Goal: Task Accomplishment & Management: Use online tool/utility

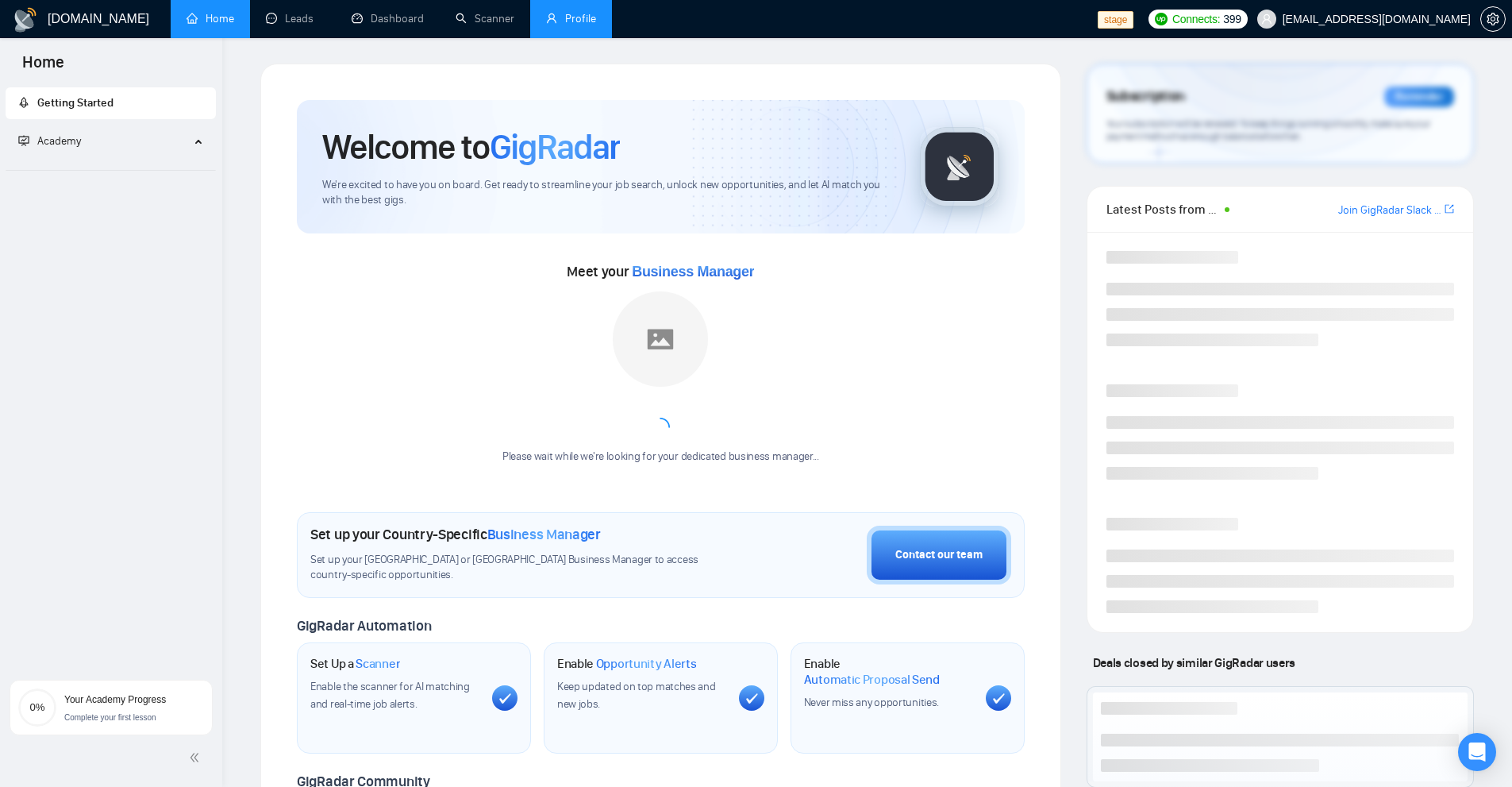
click at [594, 18] on link "Profile" at bounding box center [570, 18] width 50 height 14
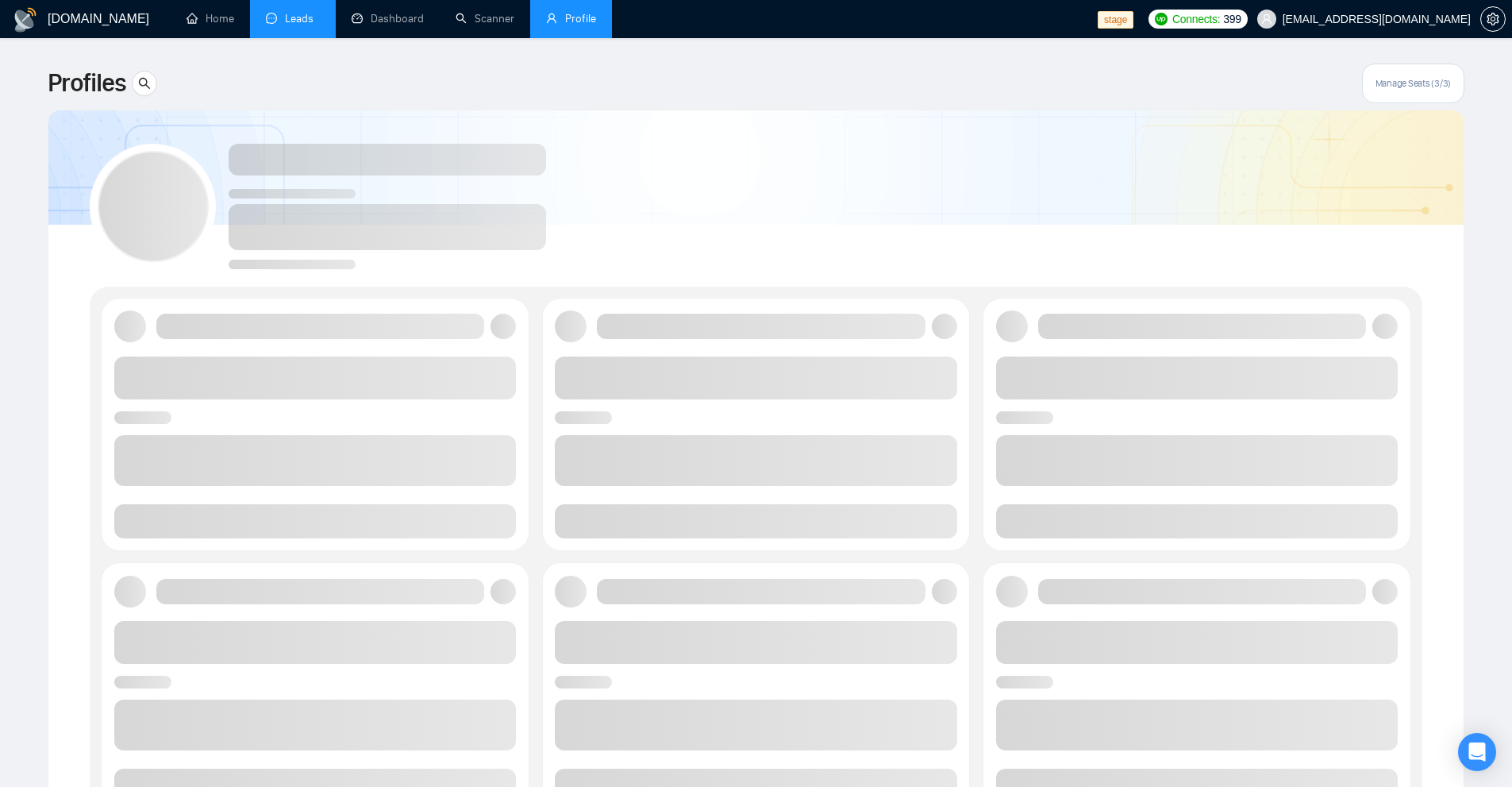
click at [303, 22] on link "Leads" at bounding box center [293, 18] width 54 height 14
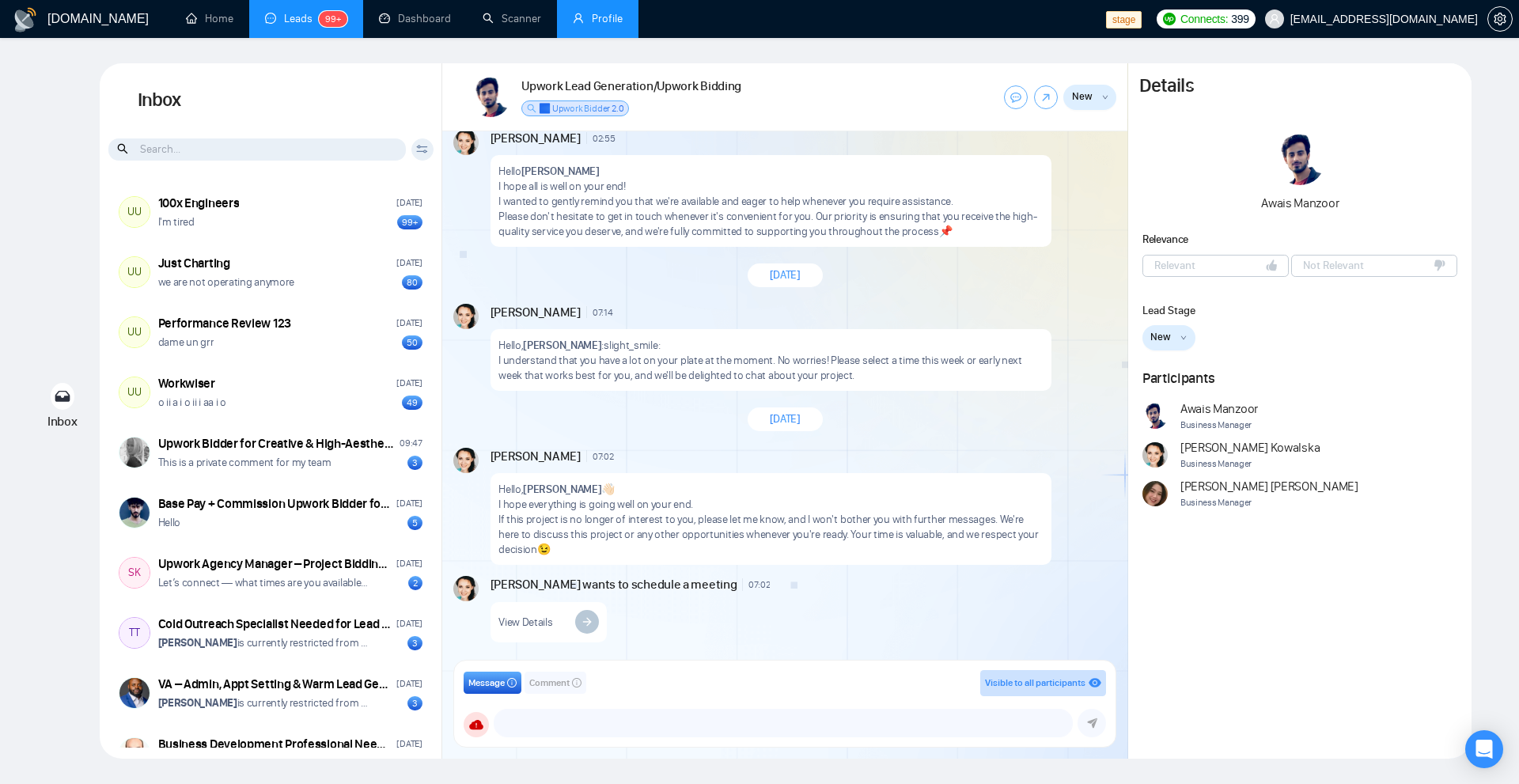
scroll to position [1843, 0]
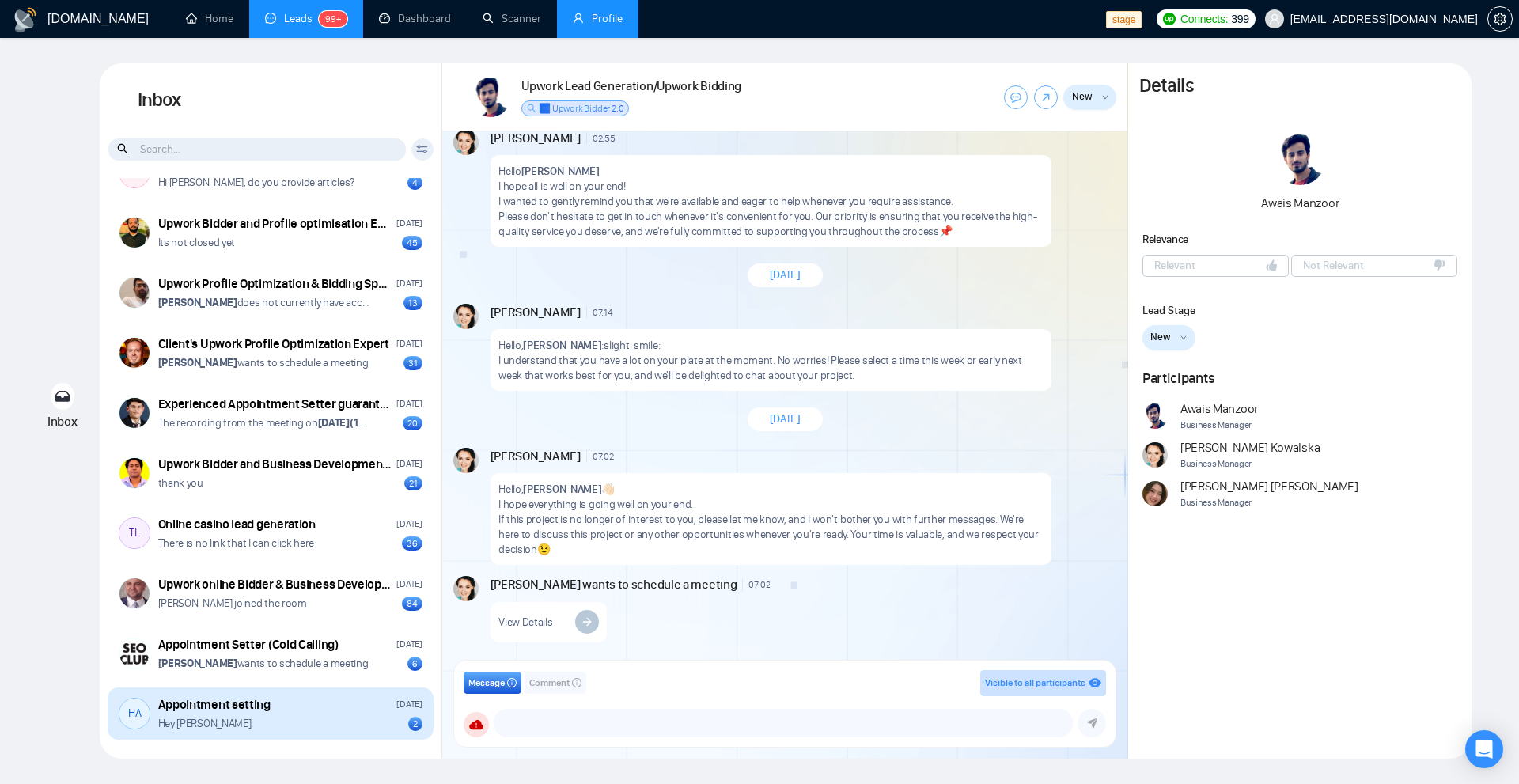
click at [231, 708] on div "Appointment setting" at bounding box center [214, 704] width 112 height 17
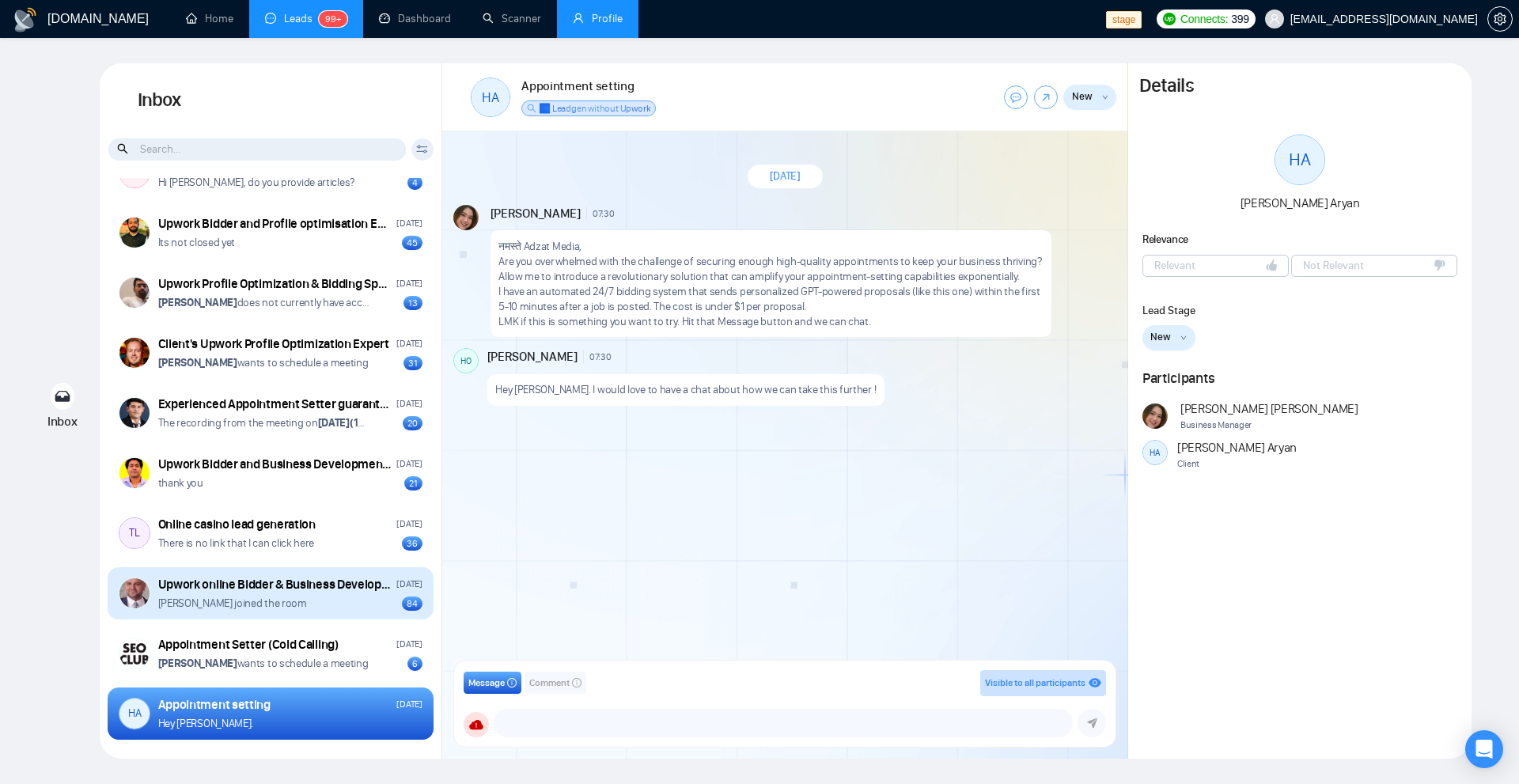
click at [259, 611] on div "Upwork online Bidder & Business Development Manager & Can arrange Automated Lea…" at bounding box center [270, 593] width 326 height 52
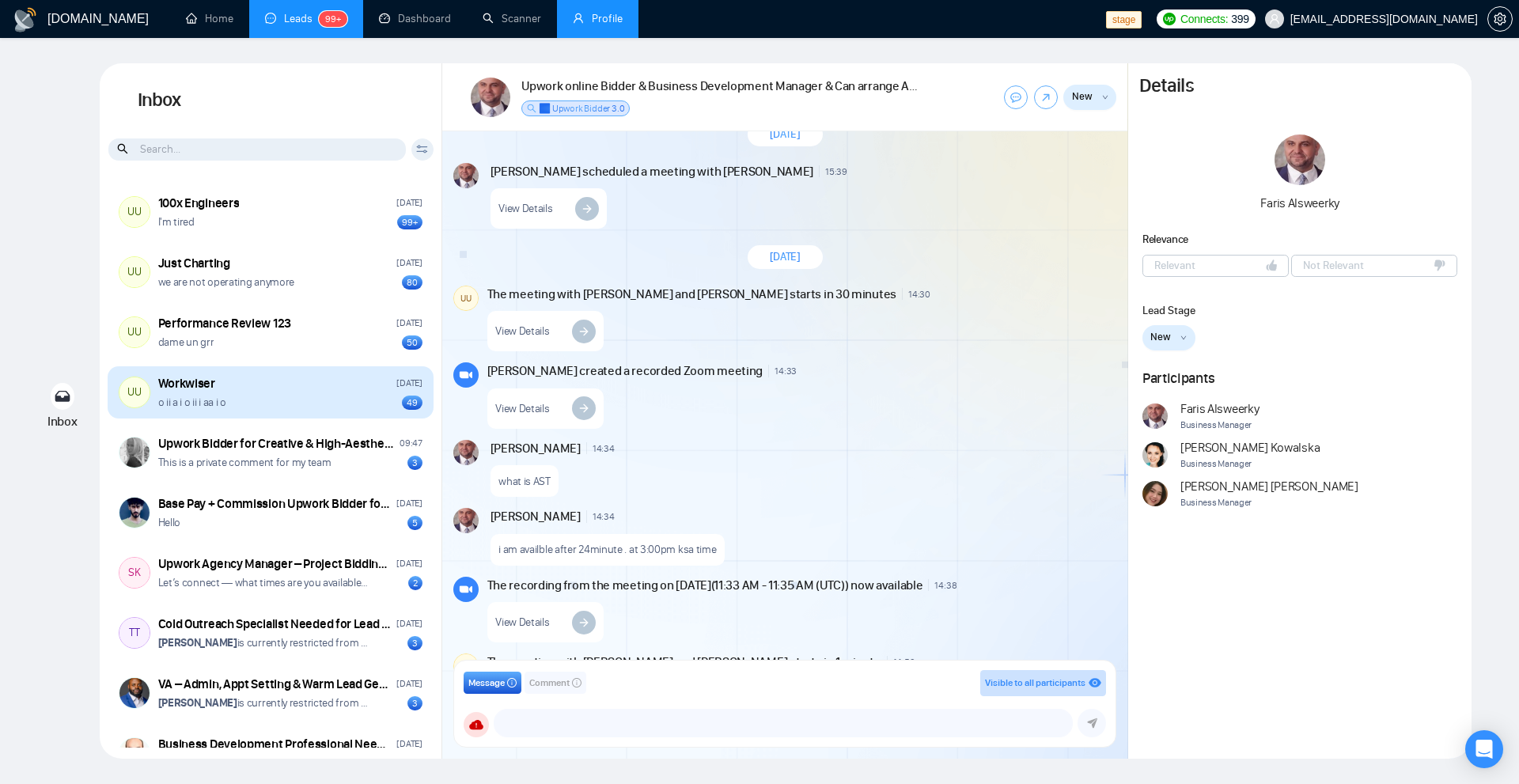
click at [328, 402] on div "o ii a i o ii i aa i o 49" at bounding box center [290, 402] width 264 height 15
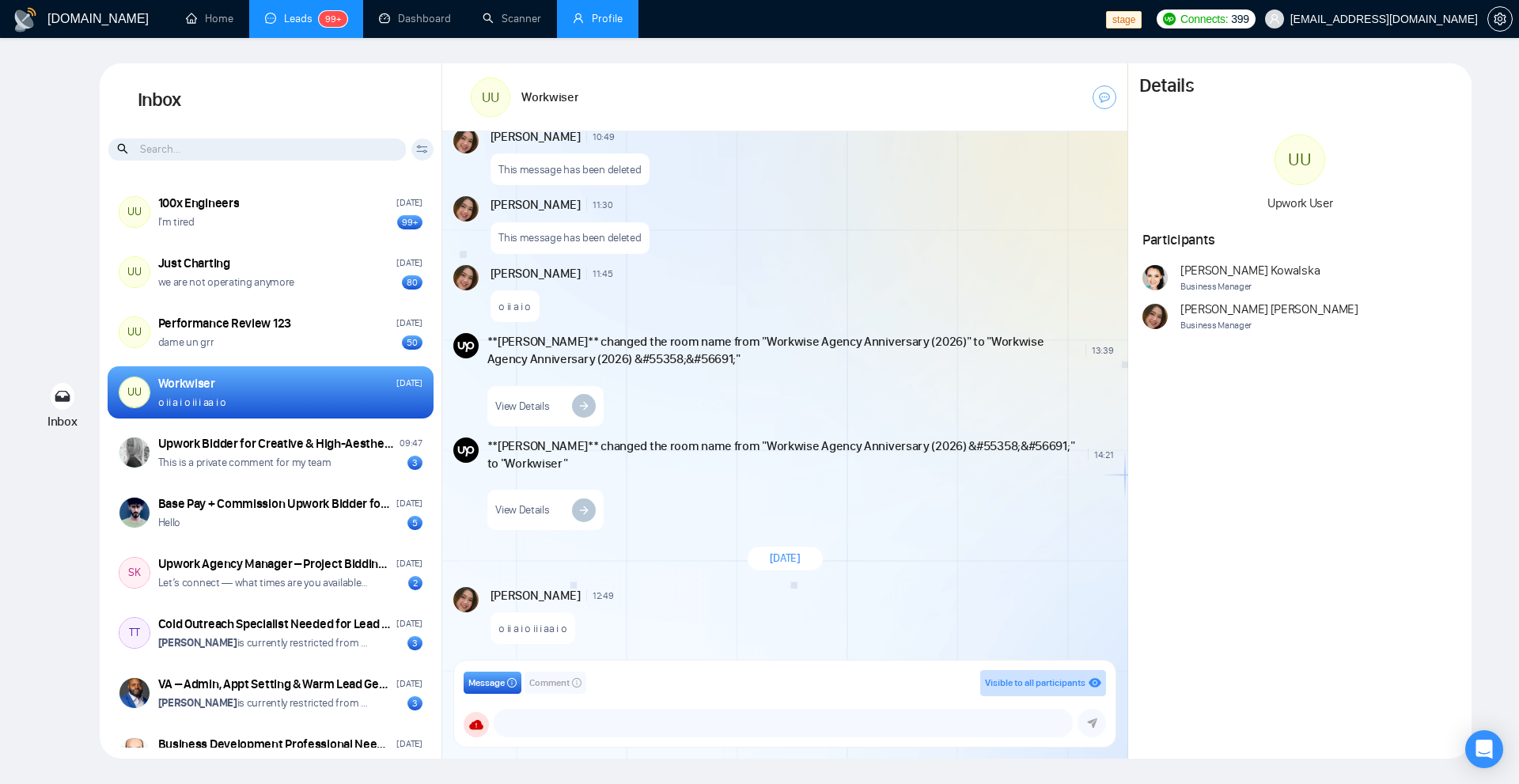
scroll to position [3375, 0]
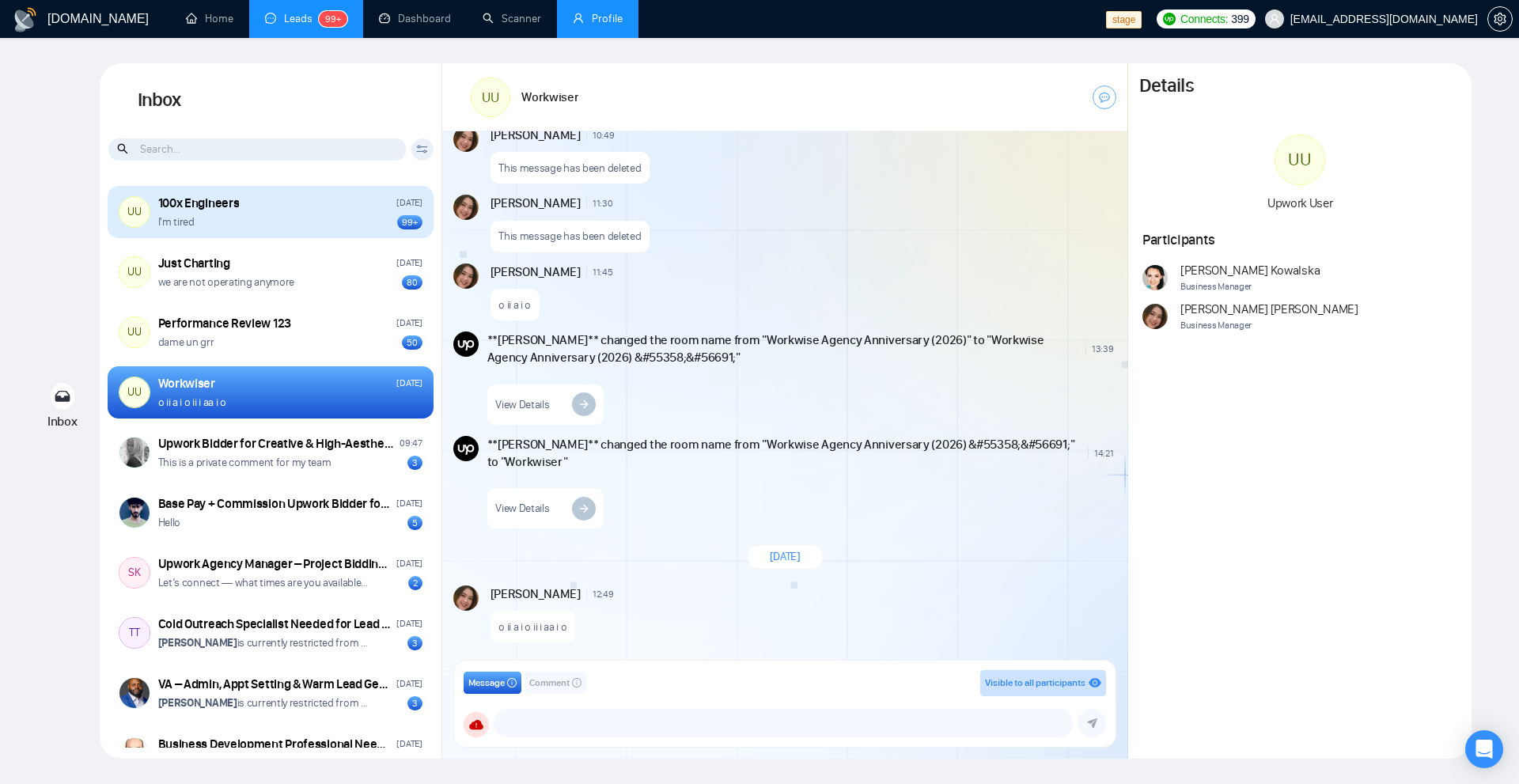
click at [266, 201] on div "100x Engineers Friday" at bounding box center [290, 204] width 264 height 17
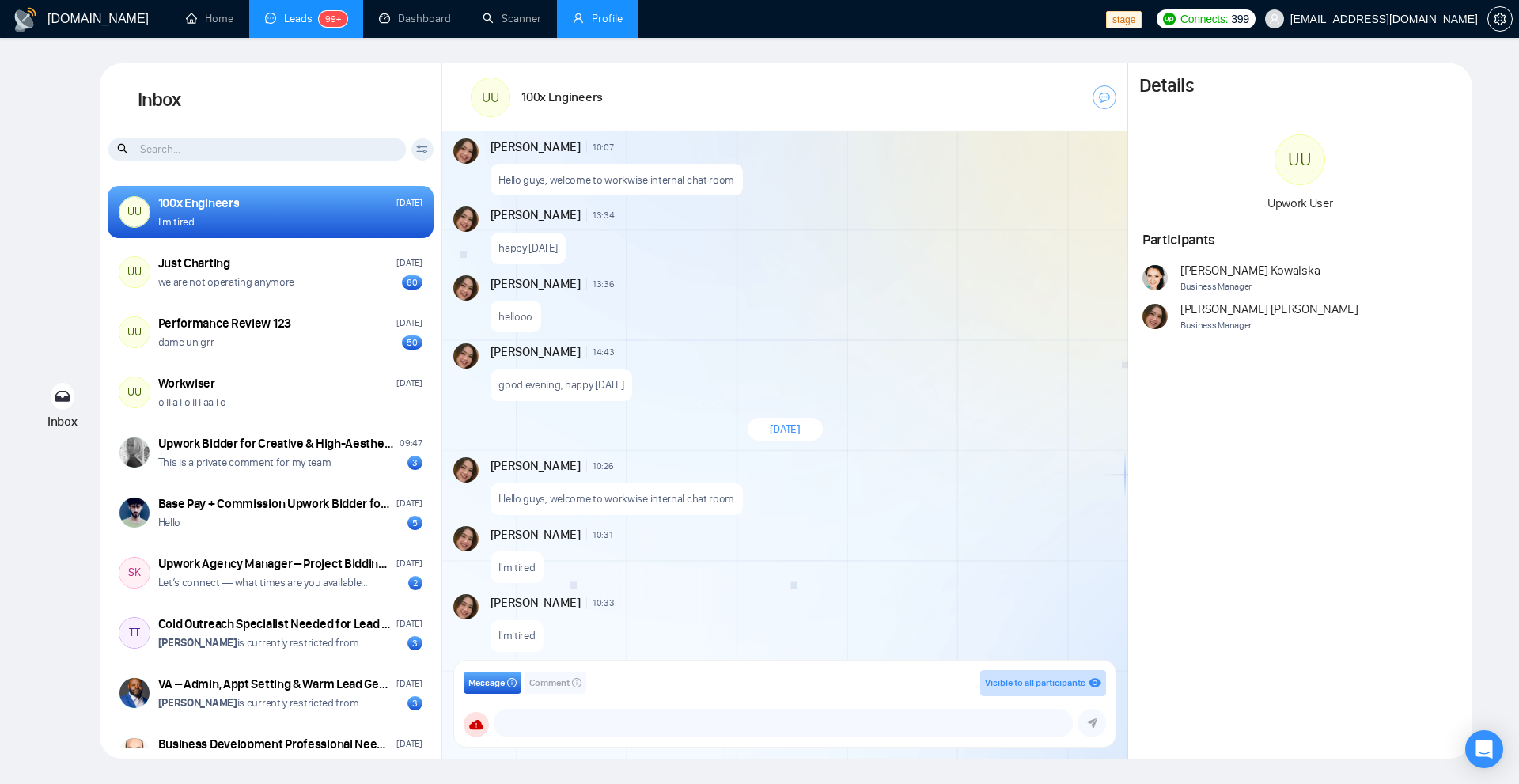
scroll to position [7293, 0]
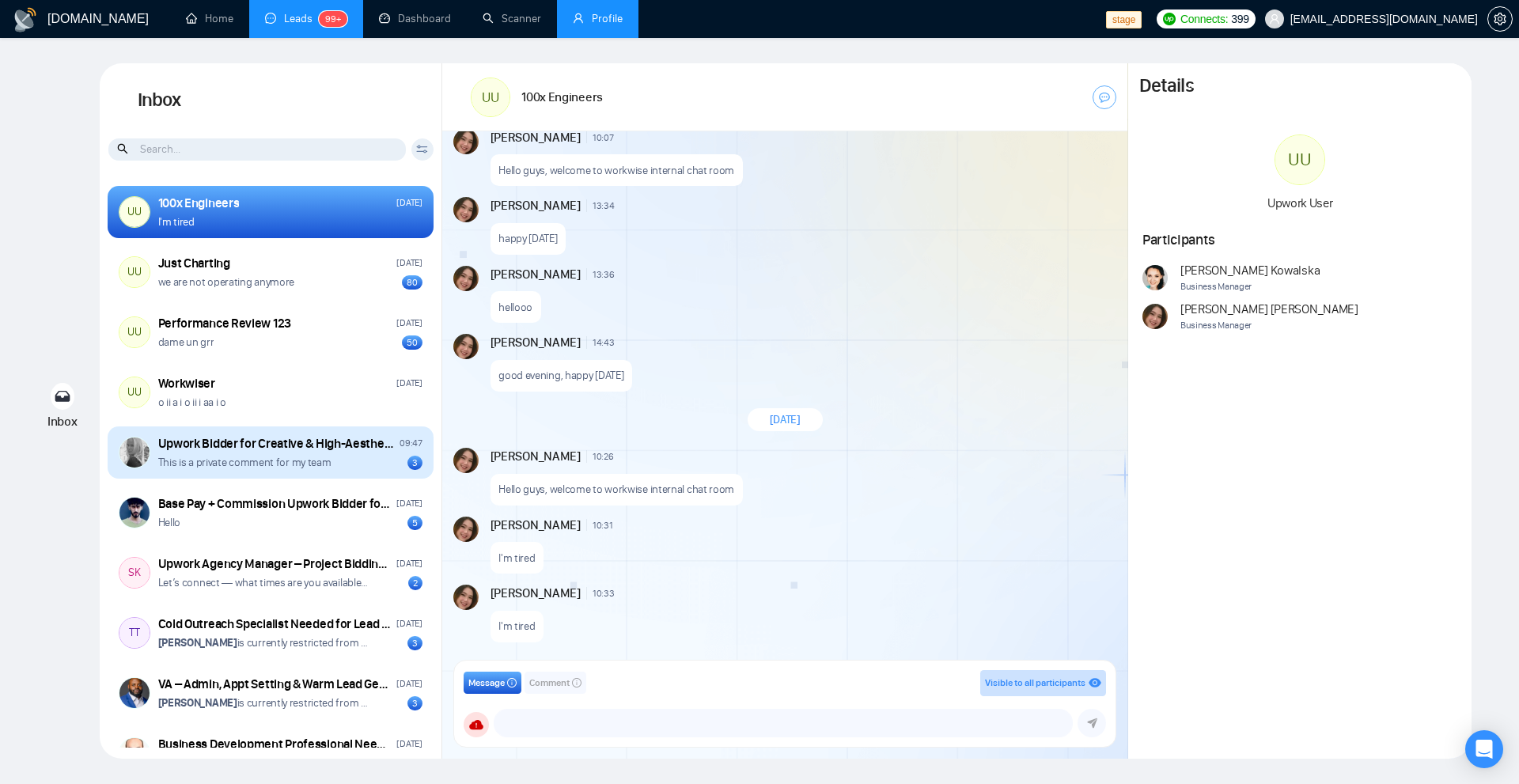
click at [163, 448] on div "Upwork Bidder for Creative & High-Aesthetic Design Projects" at bounding box center [277, 444] width 237 height 17
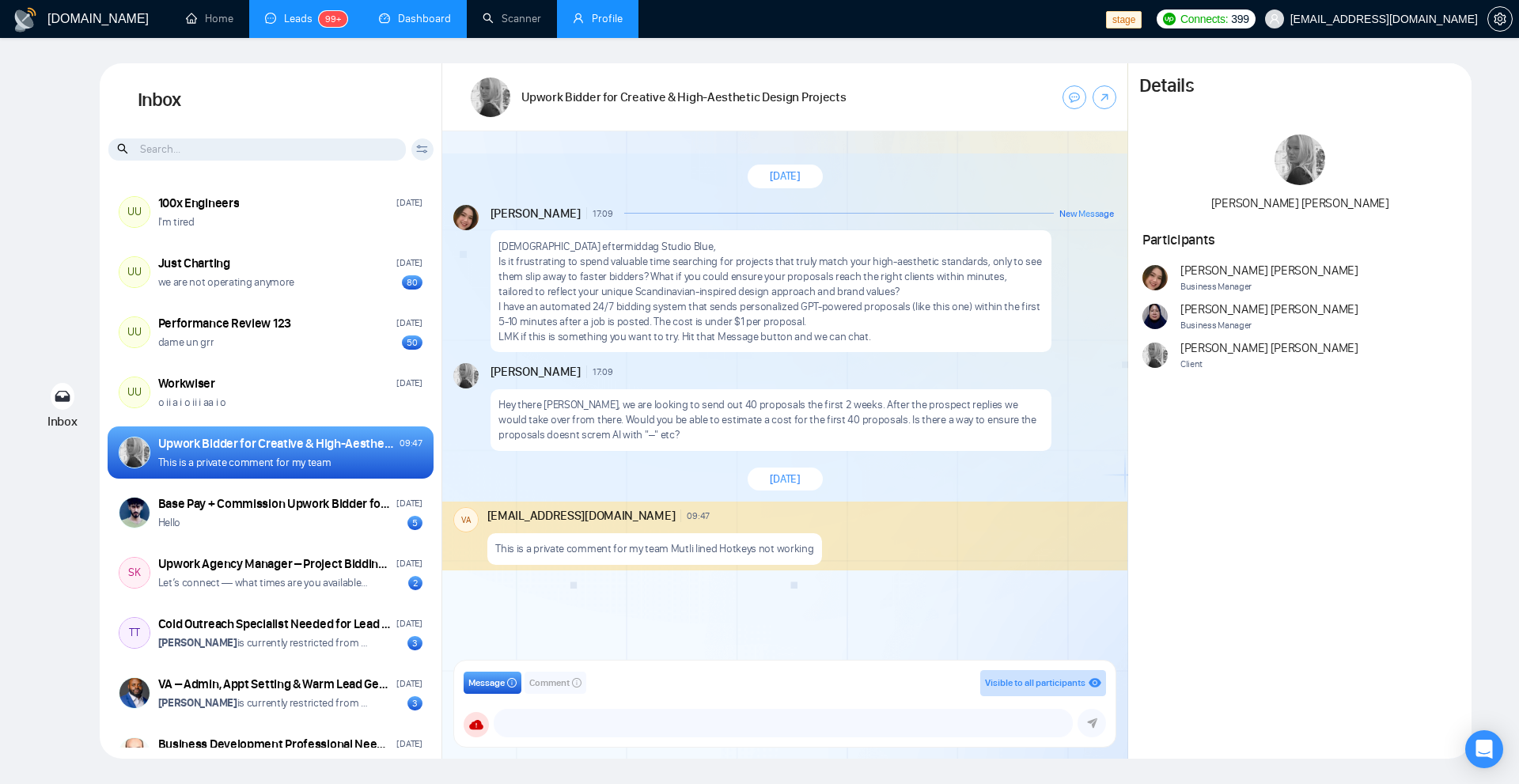
click at [449, 22] on link "Dashboard" at bounding box center [414, 18] width 72 height 14
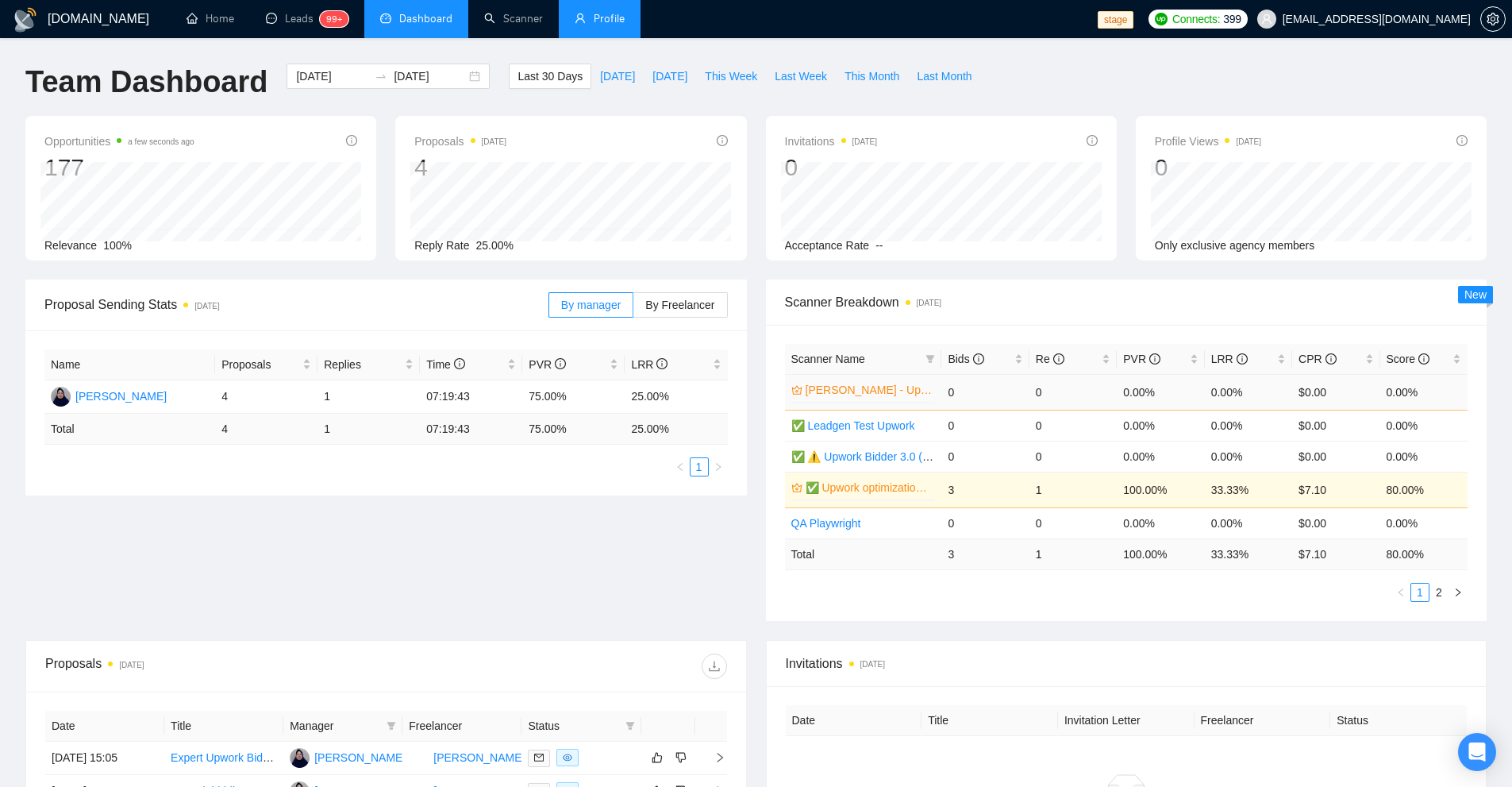
scroll to position [159, 0]
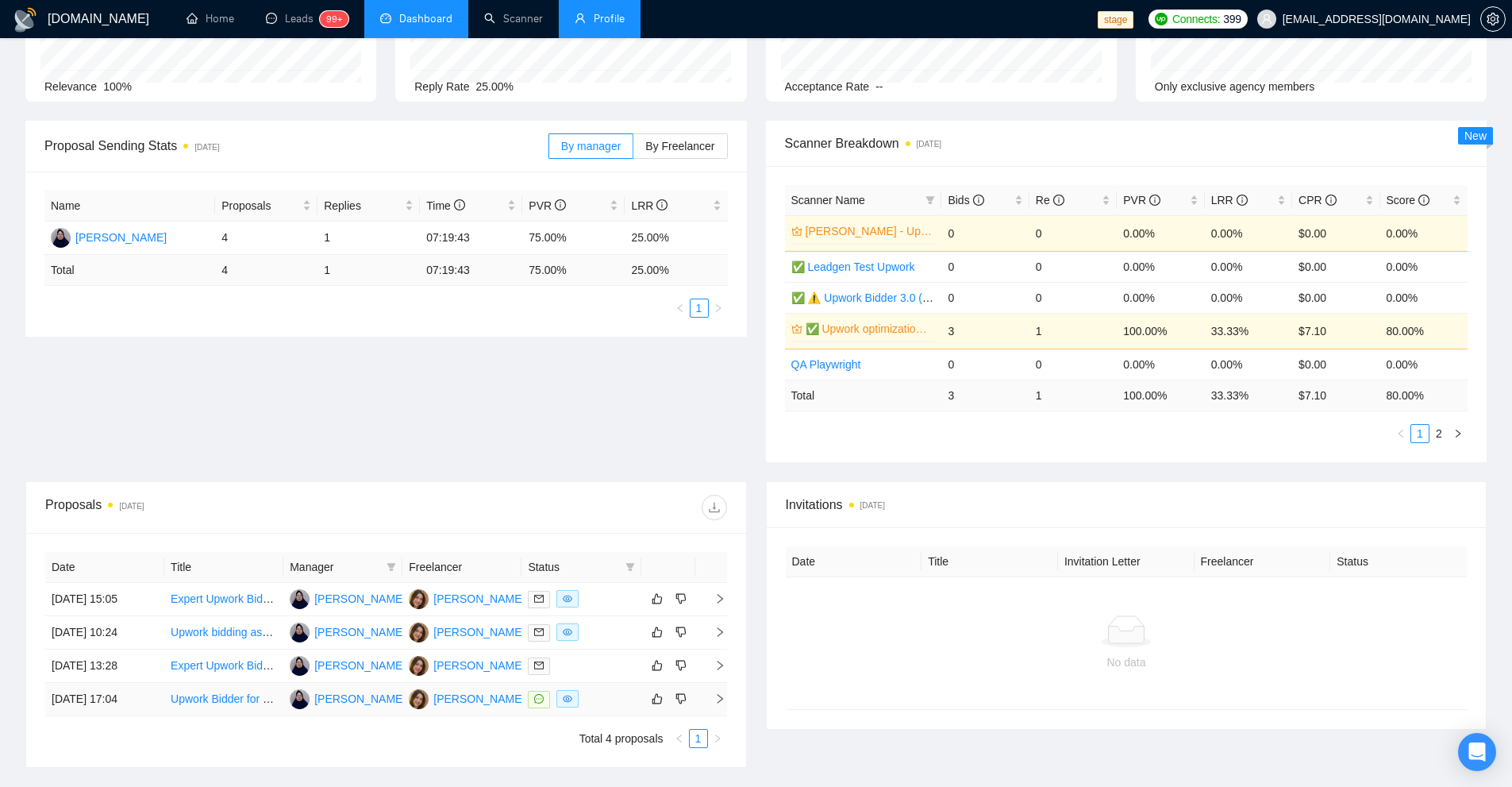
click at [607, 701] on div at bounding box center [581, 698] width 106 height 18
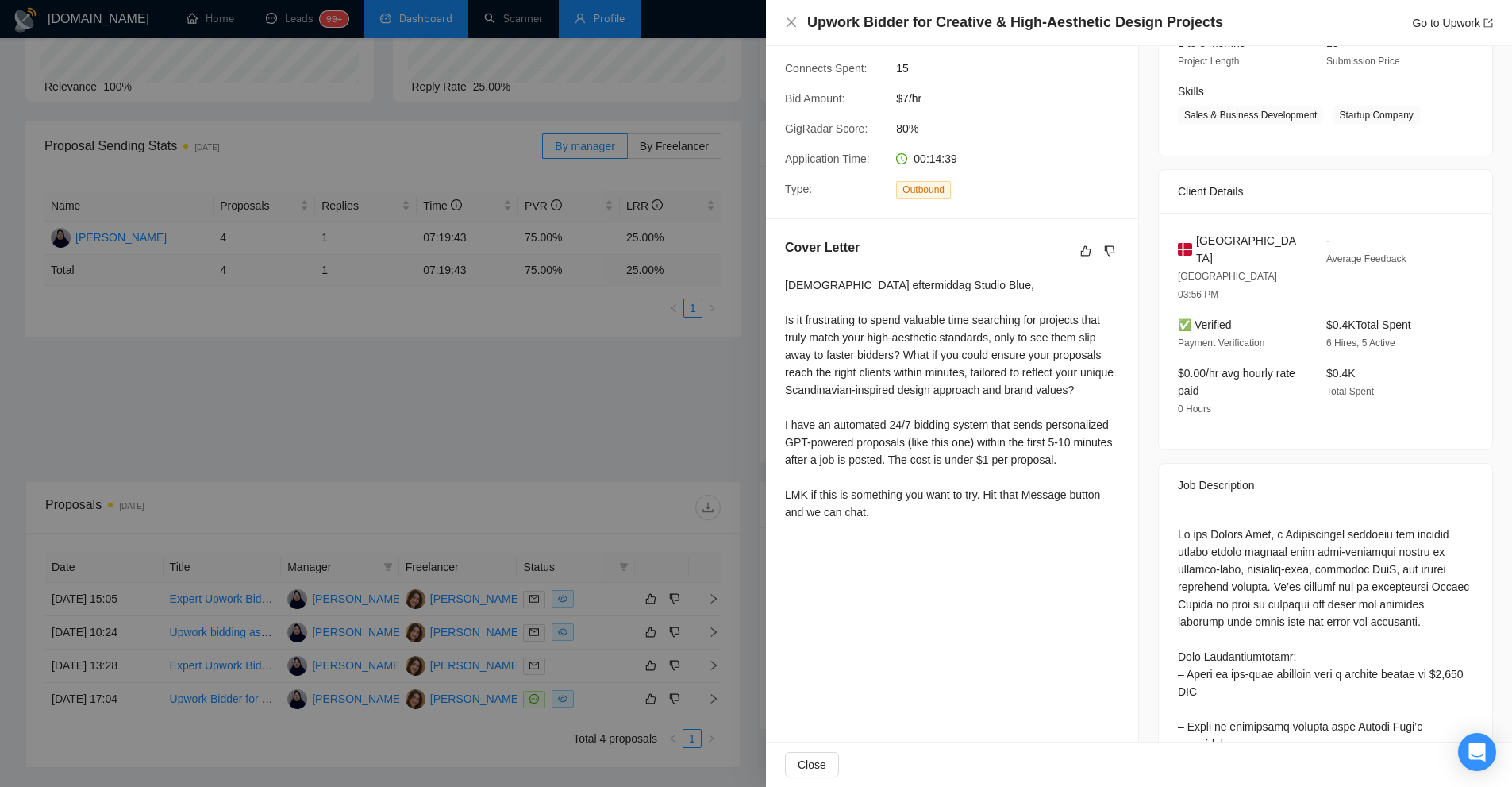
scroll to position [0, 0]
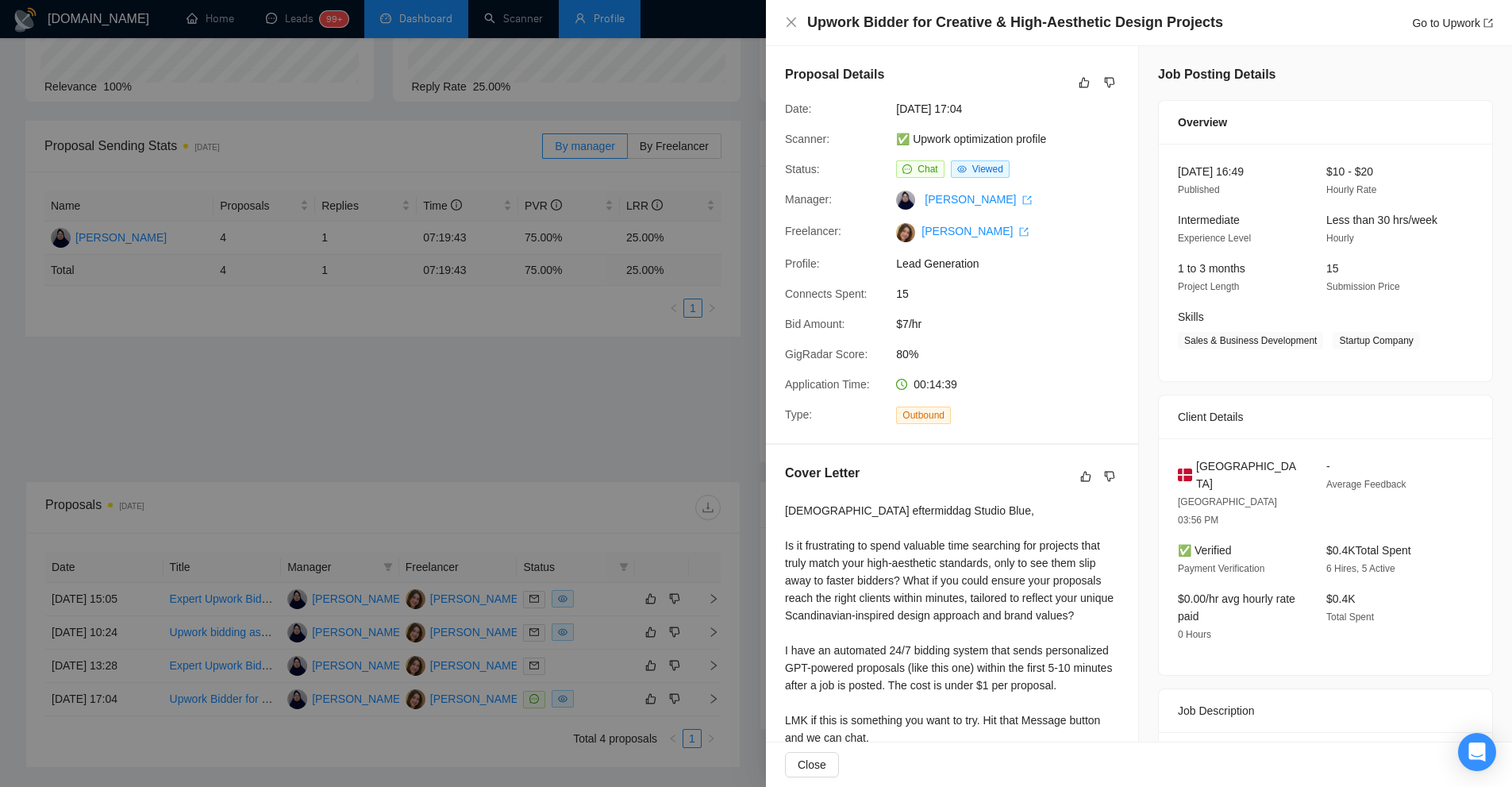
click at [480, 337] on div at bounding box center [756, 394] width 1512 height 787
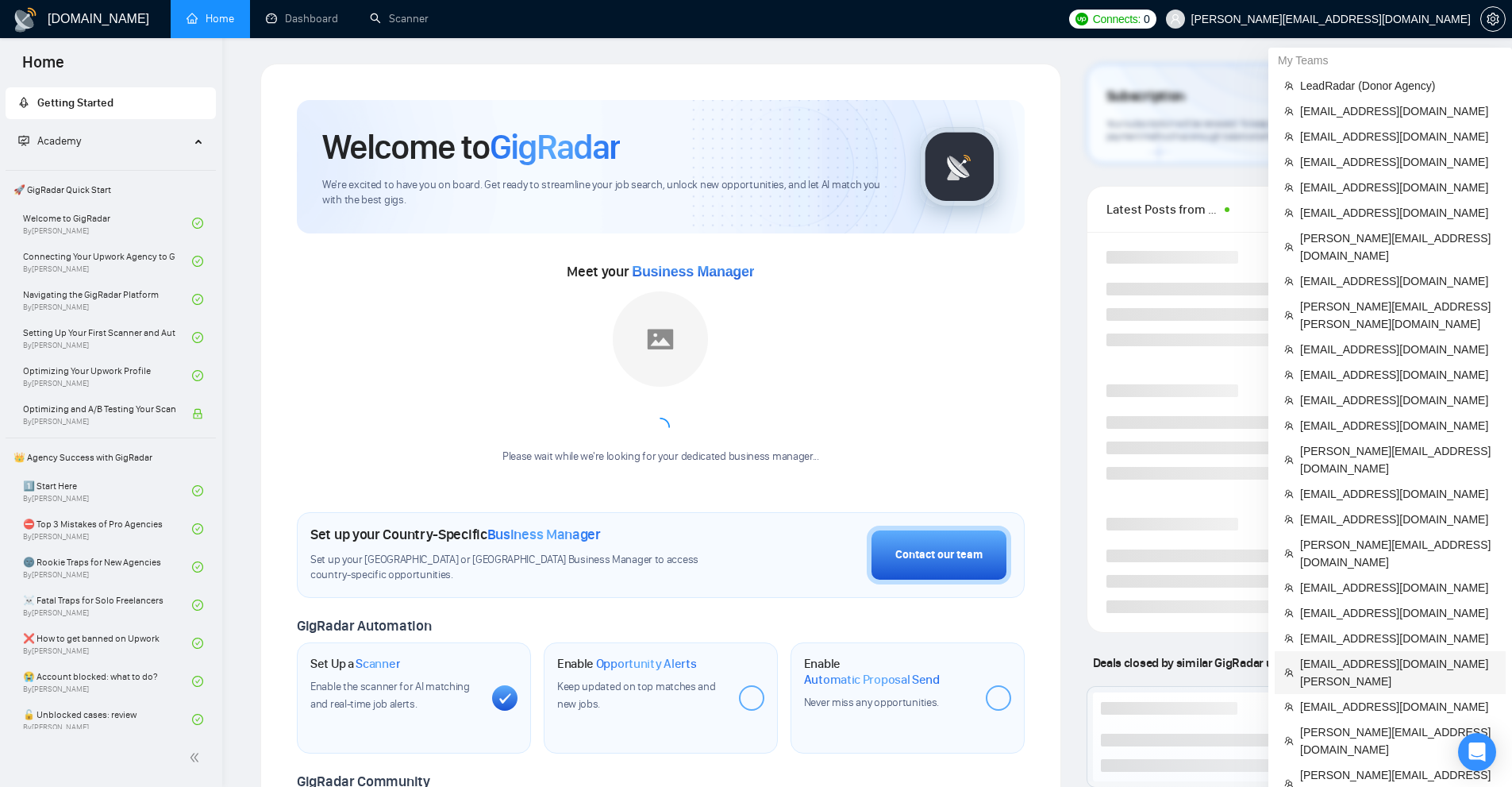
scroll to position [318, 0]
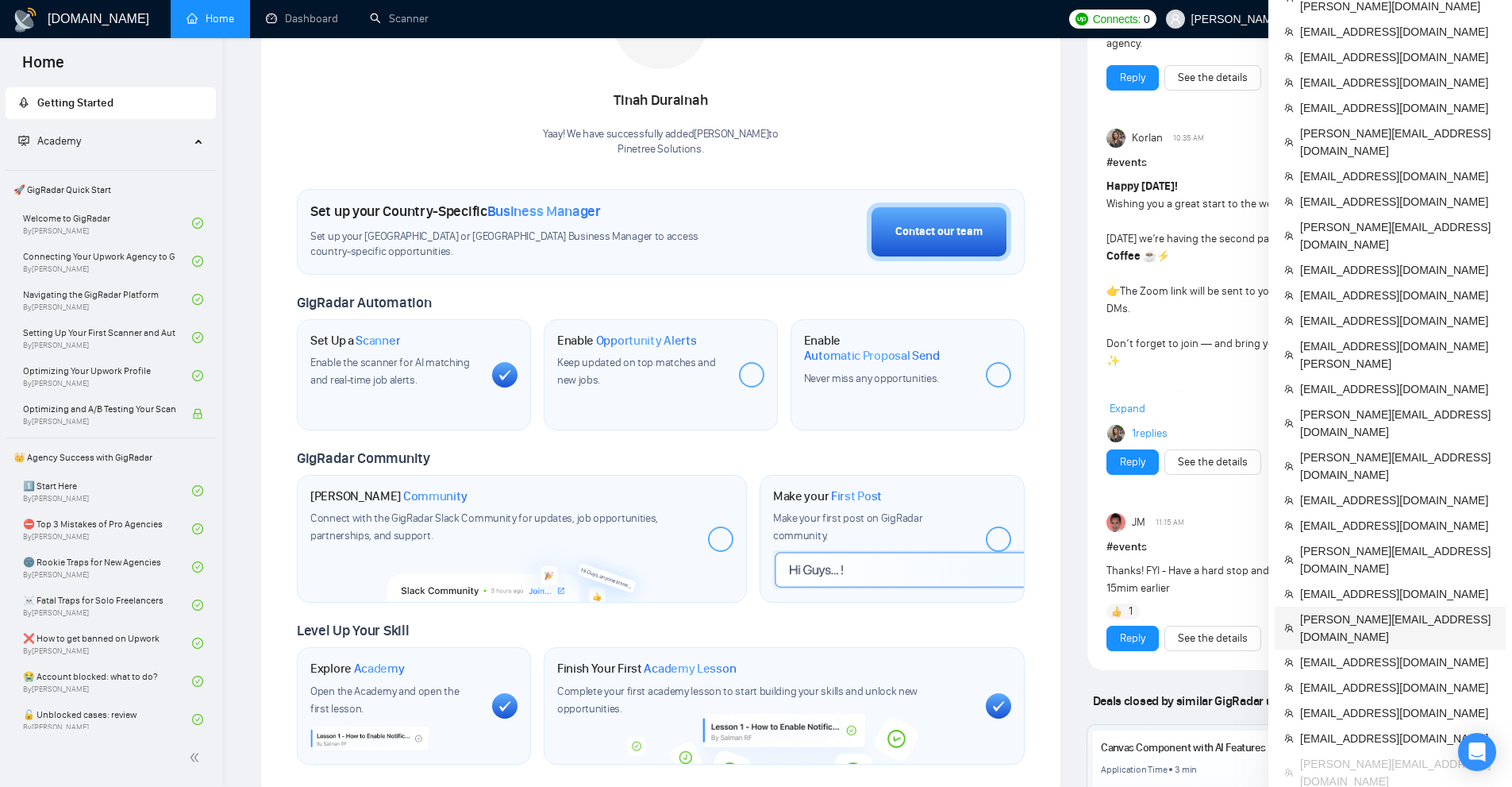
click at [1348, 611] on span "[PERSON_NAME][EMAIL_ADDRESS][DOMAIN_NAME]" at bounding box center [1398, 628] width 196 height 35
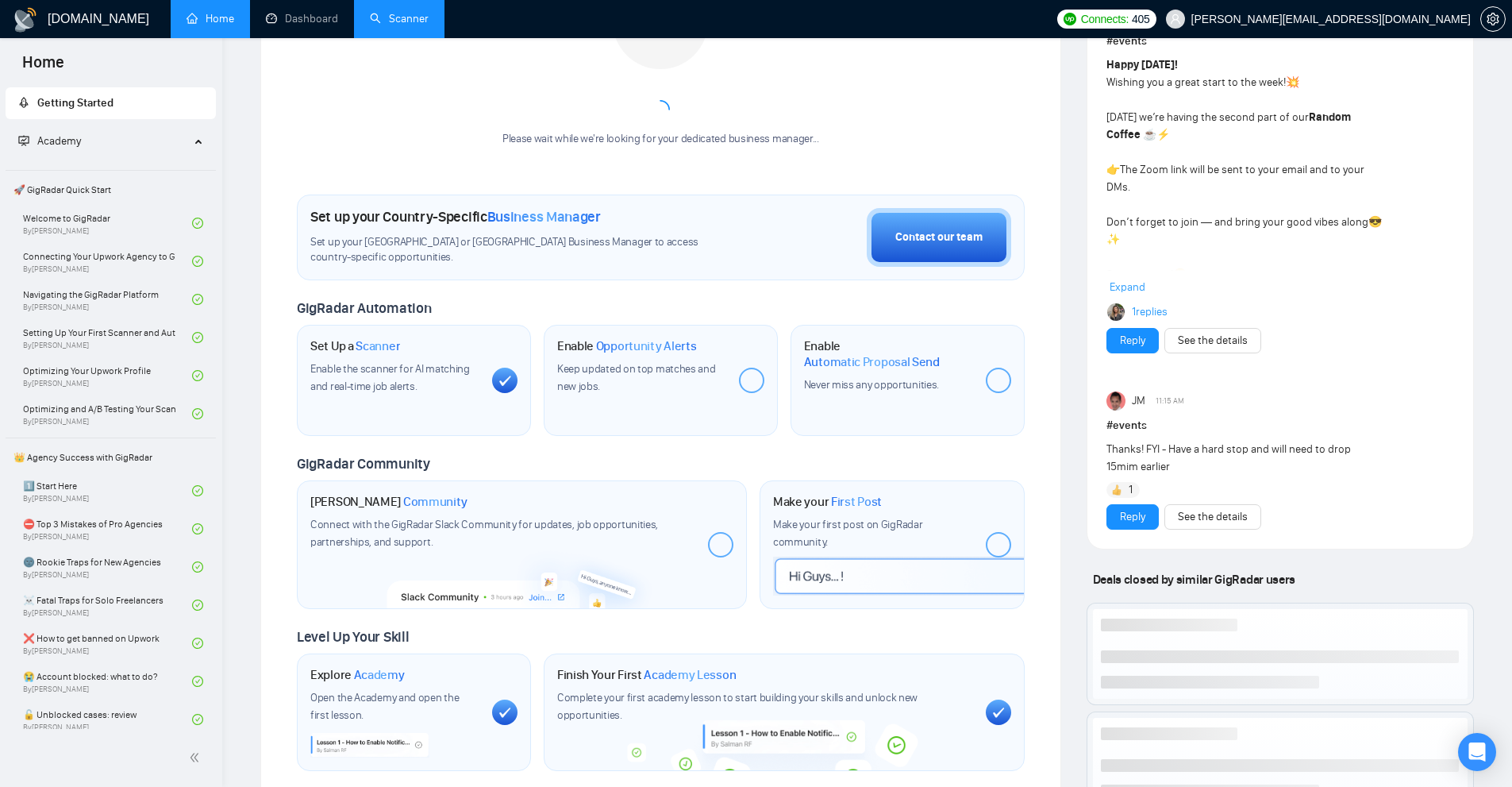
click at [388, 16] on link "Scanner" at bounding box center [400, 18] width 59 height 14
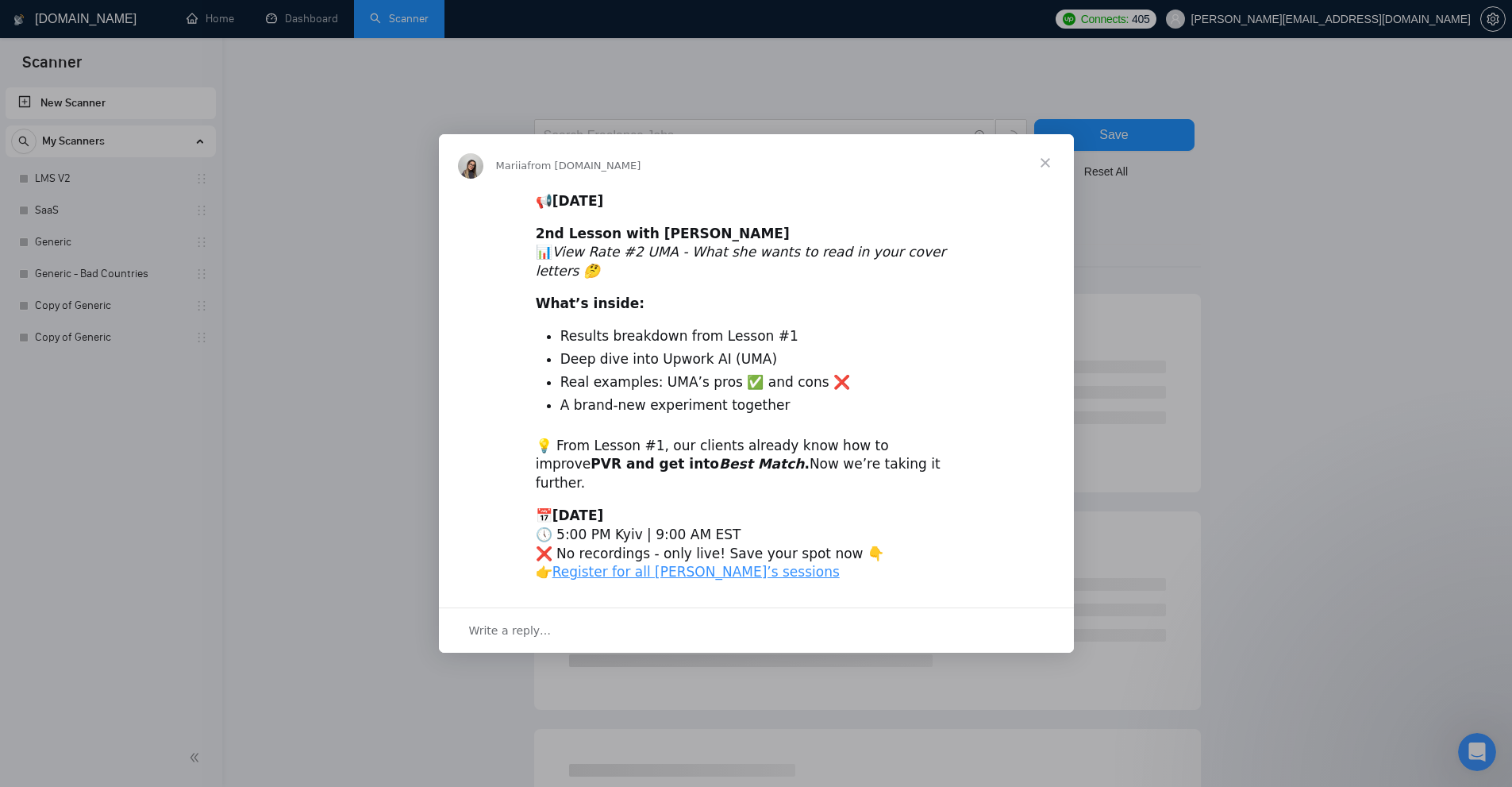
click at [113, 172] on div "Intercom messenger" at bounding box center [756, 394] width 1512 height 787
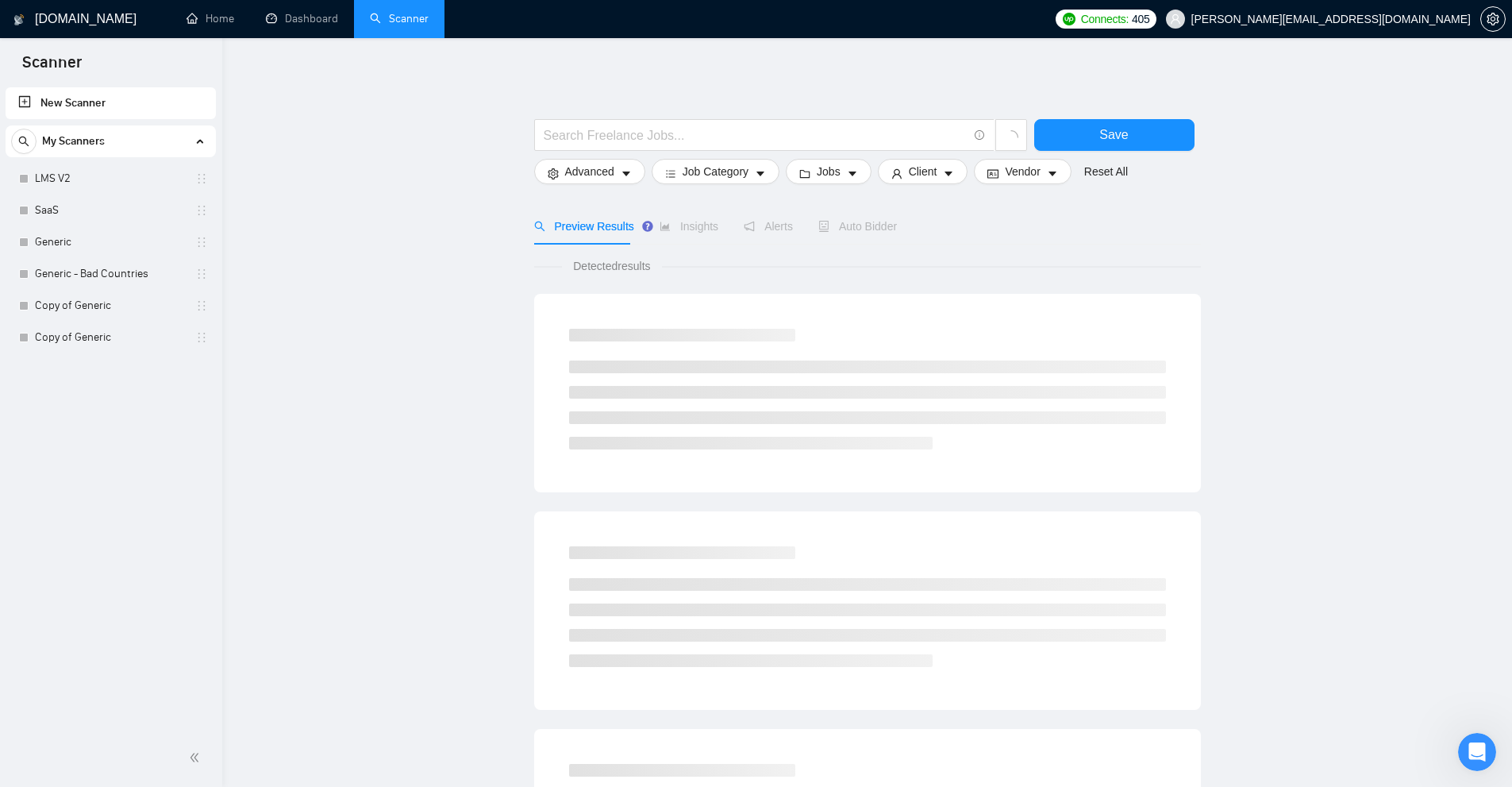
click at [113, 172] on link "LMS V2" at bounding box center [110, 179] width 151 height 32
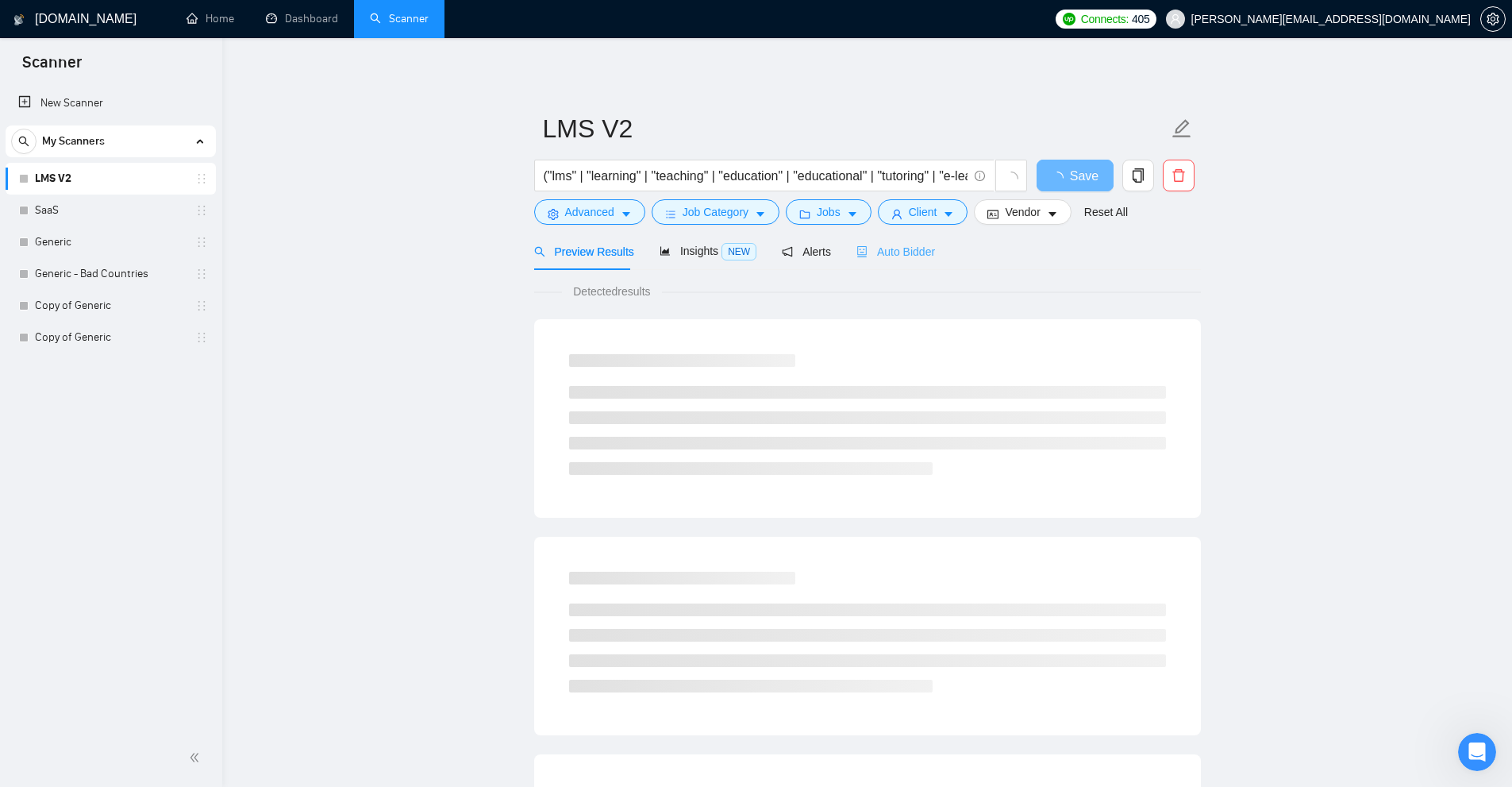
click at [862, 260] on div "Auto Bidder" at bounding box center [895, 251] width 78 height 38
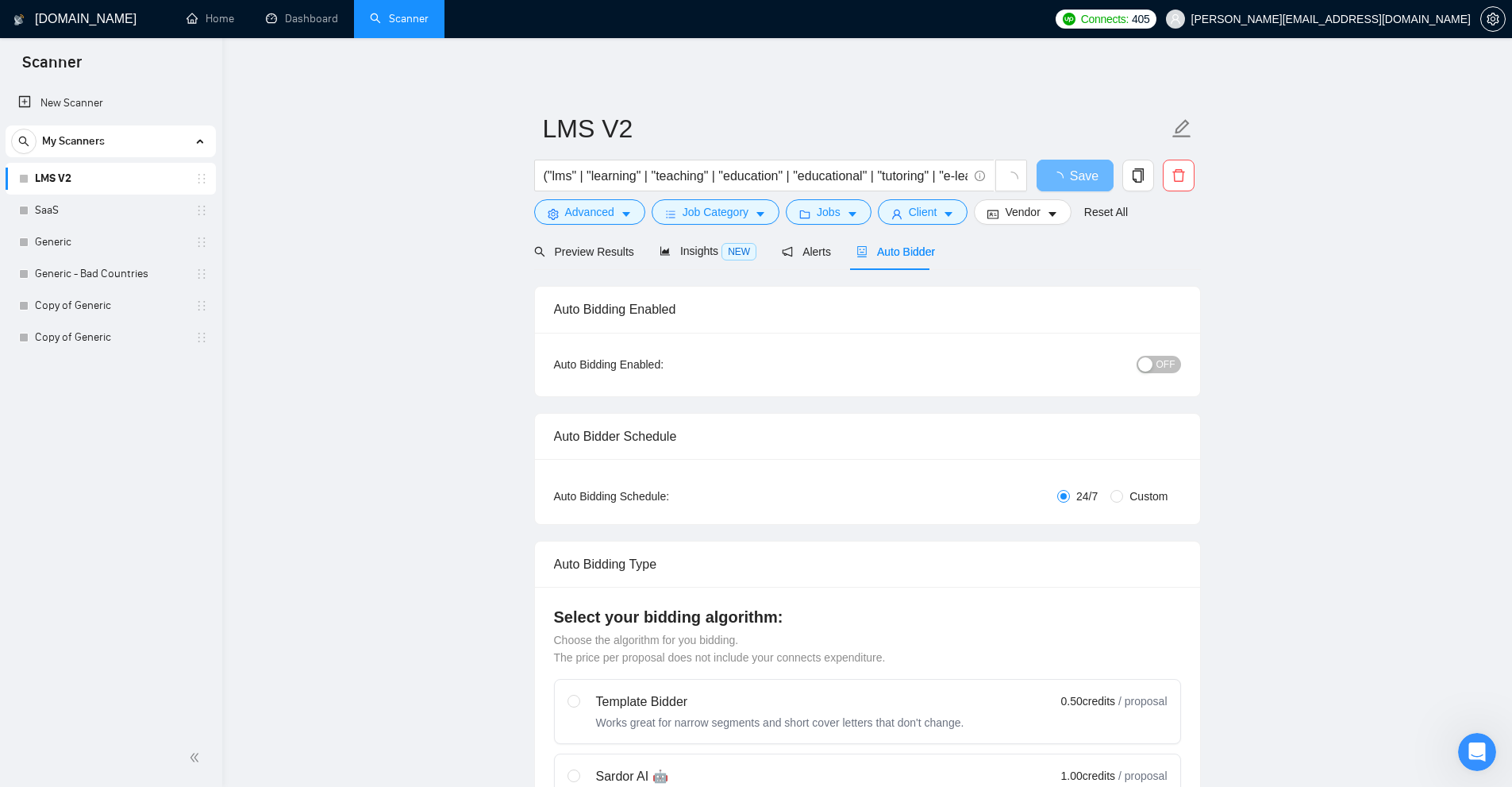
checkbox input "true"
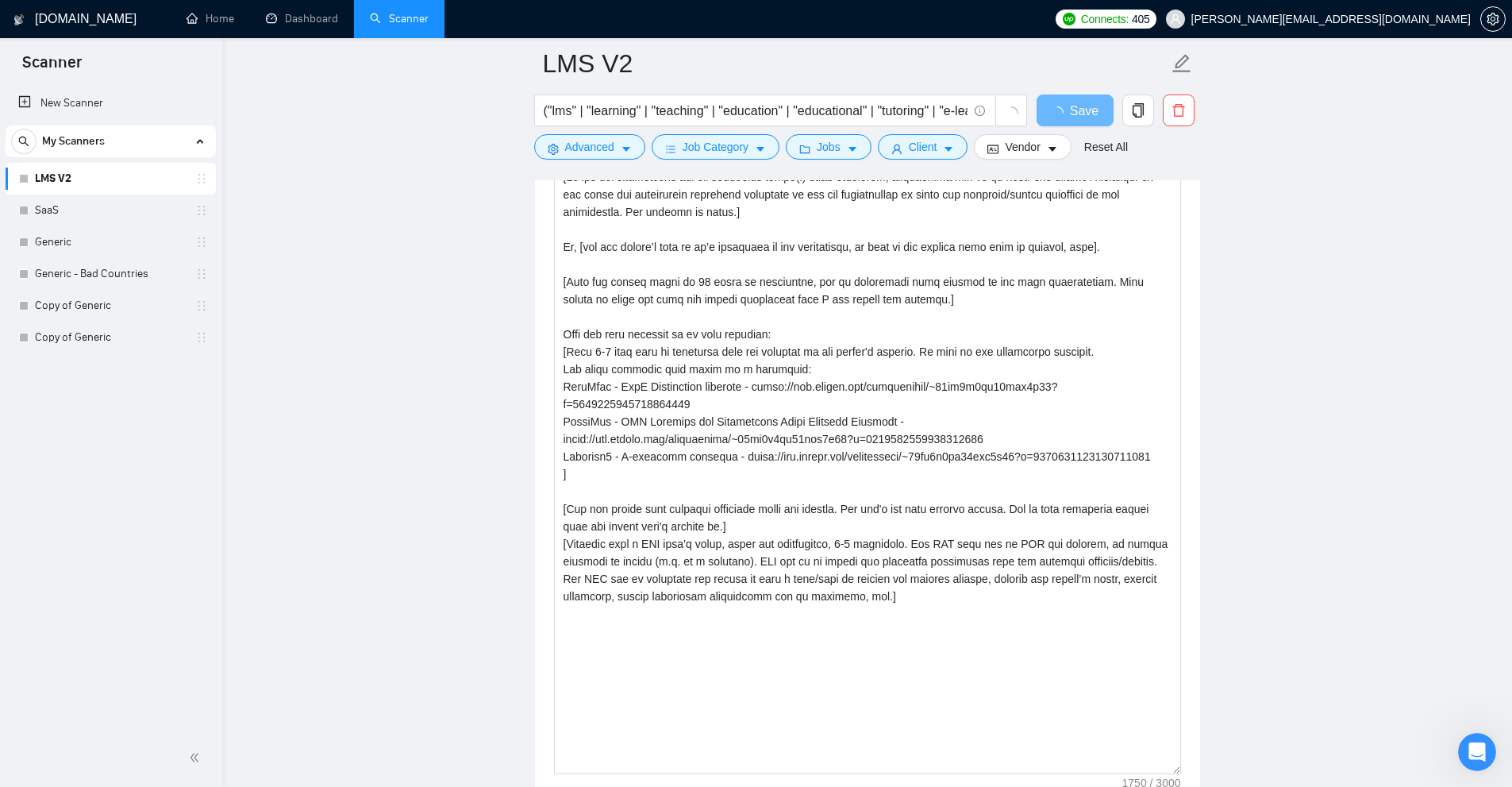
drag, startPoint x: 1174, startPoint y: 516, endPoint x: 1204, endPoint y: 706, distance: 192.4
click at [1214, 765] on main "LMS V2 ("lms" | "learning" | "teaching" | "education" | "educational" | "tutori…" at bounding box center [867, 683] width 1239 height 4756
click at [1149, 658] on textarea "Cover letter template:" at bounding box center [867, 468] width 627 height 607
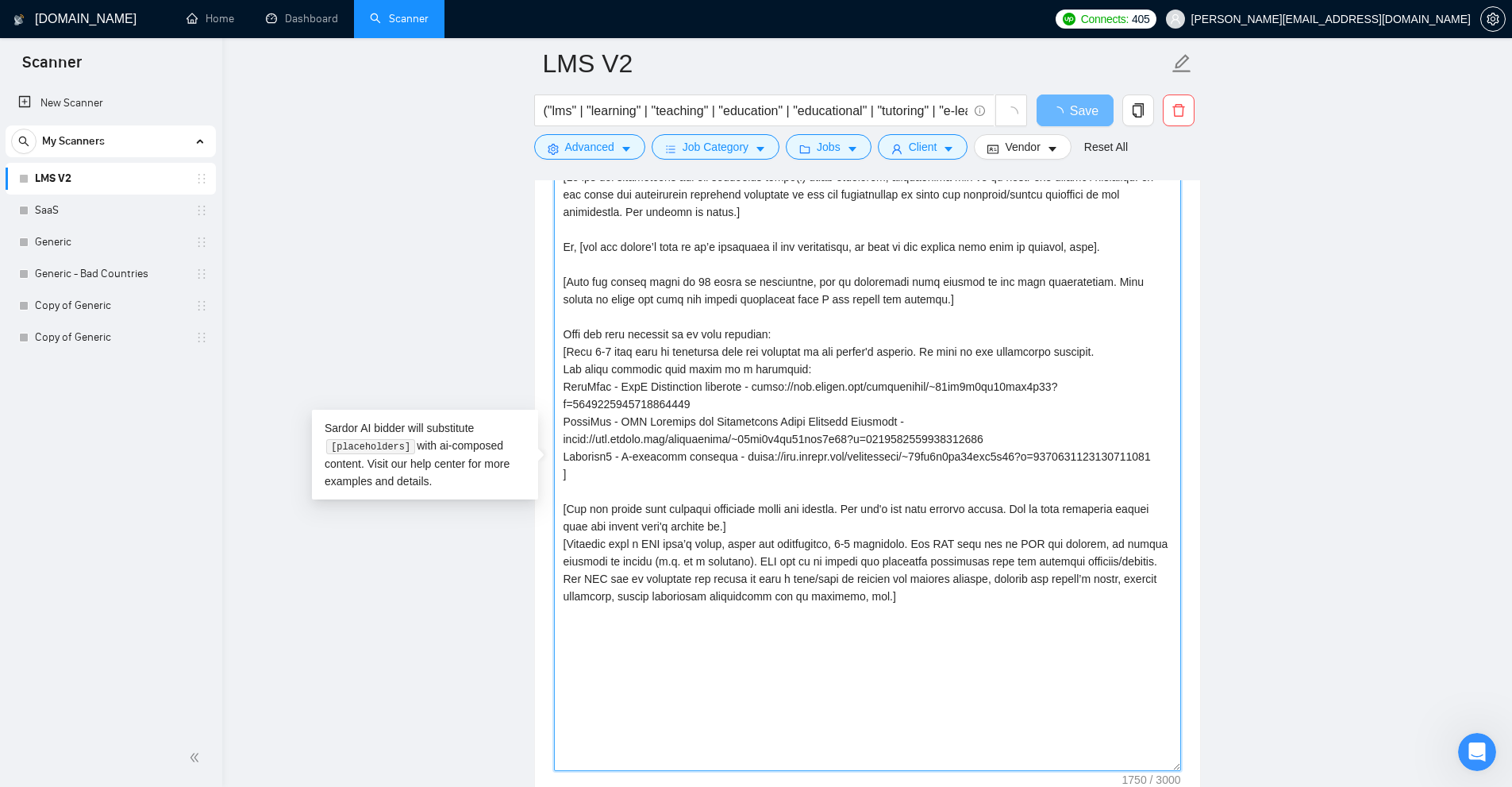
drag, startPoint x: 961, startPoint y: 624, endPoint x: 546, endPoint y: 510, distance: 430.4
click at [546, 510] on div "Cover letter template:" at bounding box center [867, 465] width 665 height 687
click at [628, 508] on textarea "Cover letter template:" at bounding box center [867, 468] width 627 height 607
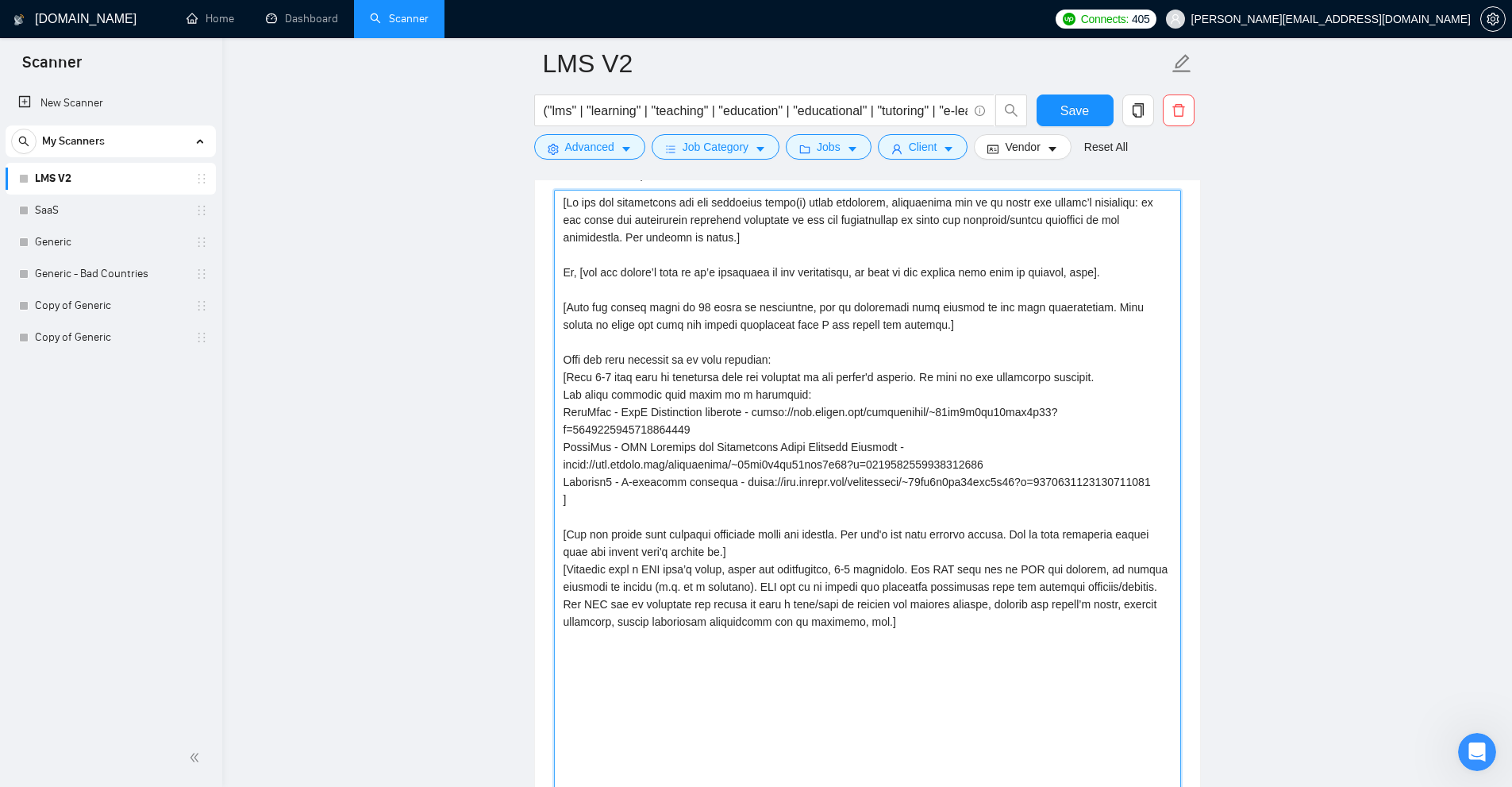
scroll to position [1599, 0]
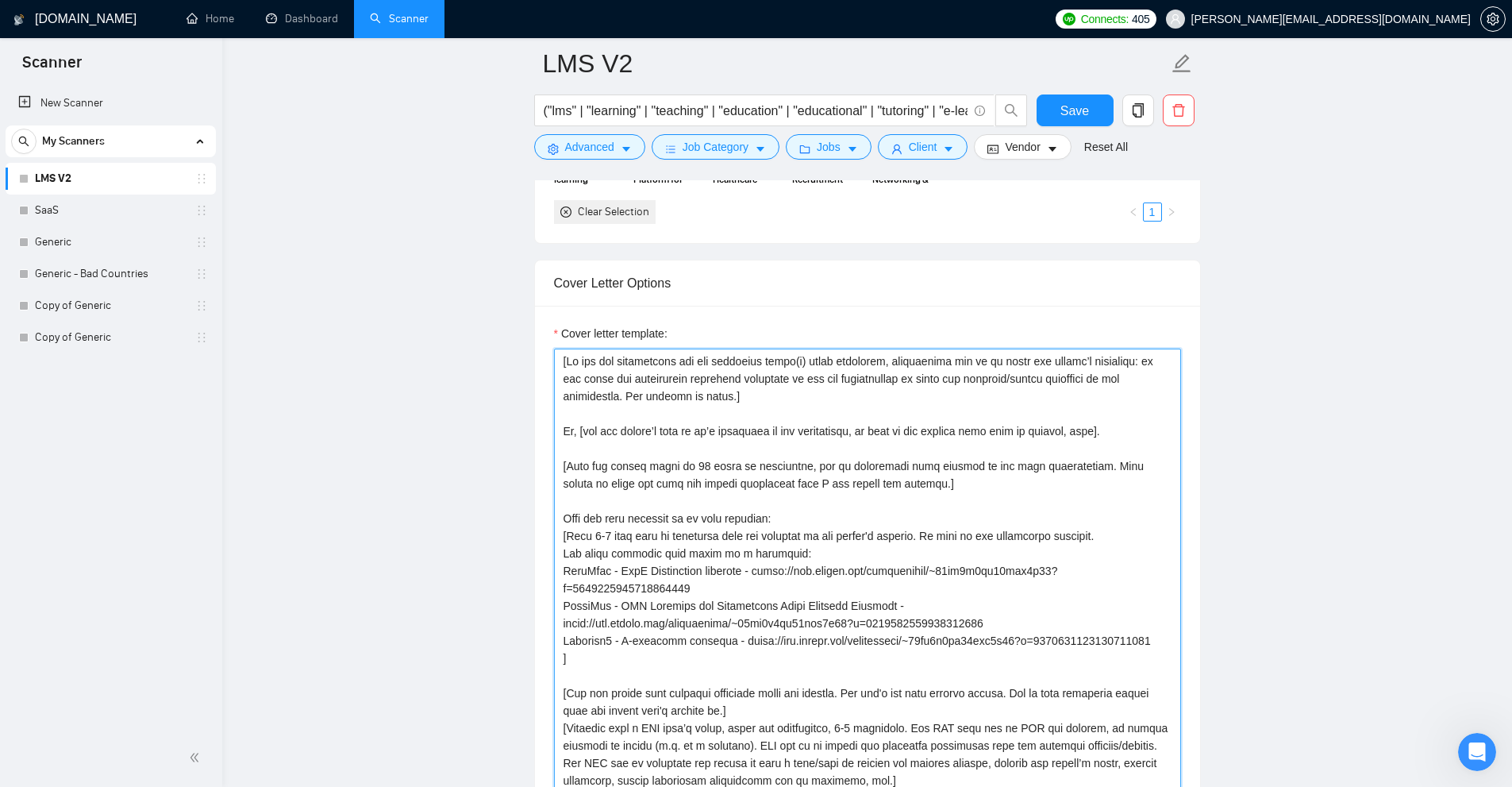
drag, startPoint x: 756, startPoint y: 394, endPoint x: 512, endPoint y: 334, distance: 251.3
click at [735, 373] on textarea "Cover letter template:" at bounding box center [867, 652] width 627 height 607
drag, startPoint x: 775, startPoint y: 394, endPoint x: 504, endPoint y: 336, distance: 277.1
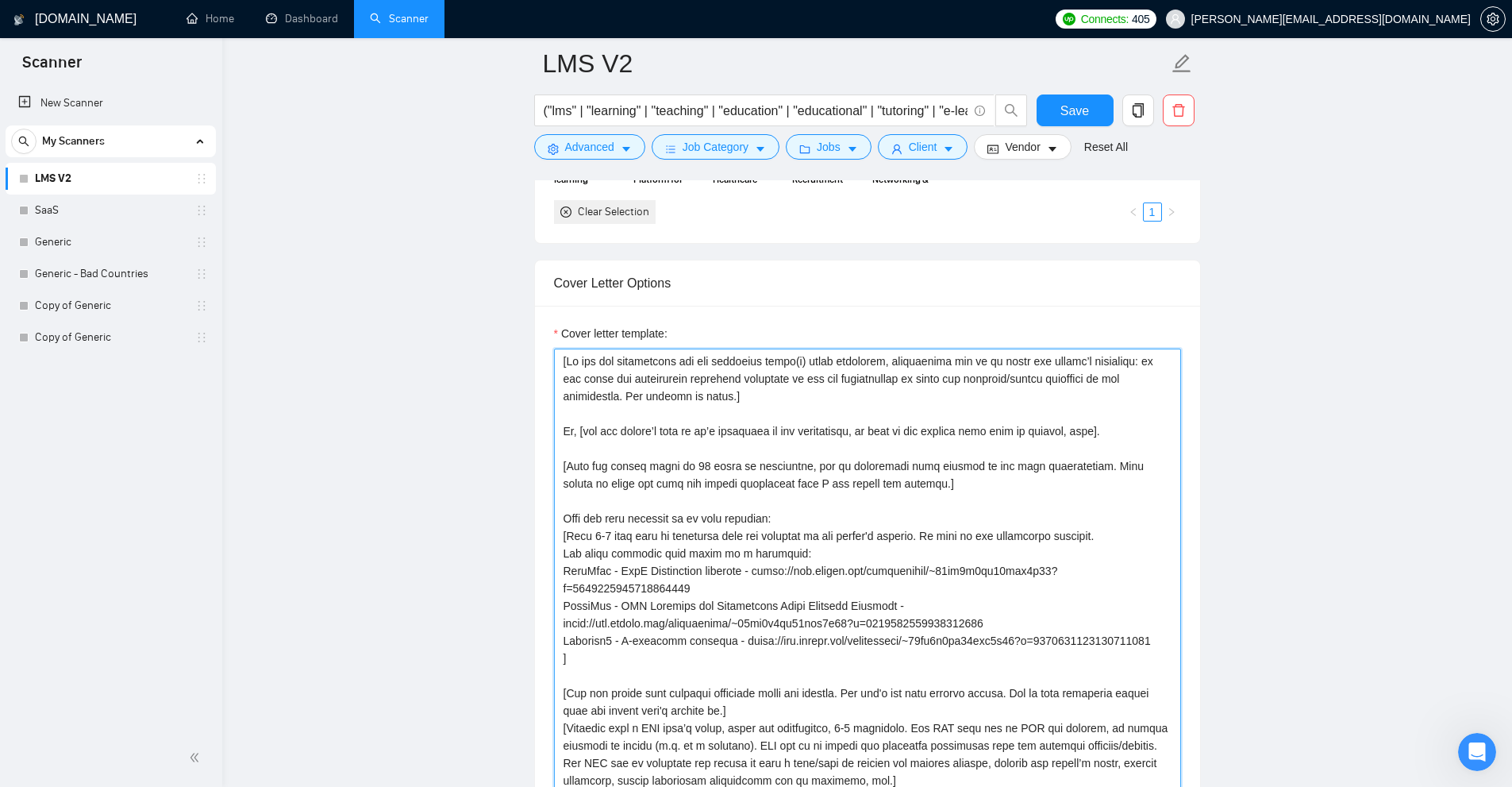
click at [874, 409] on textarea "Cover letter template:" at bounding box center [867, 652] width 627 height 607
drag, startPoint x: 788, startPoint y: 399, endPoint x: 436, endPoint y: 320, distance: 360.8
click at [760, 446] on textarea "Cover letter template:" at bounding box center [867, 652] width 627 height 607
click at [760, 430] on textarea "Cover letter template:" at bounding box center [867, 652] width 627 height 607
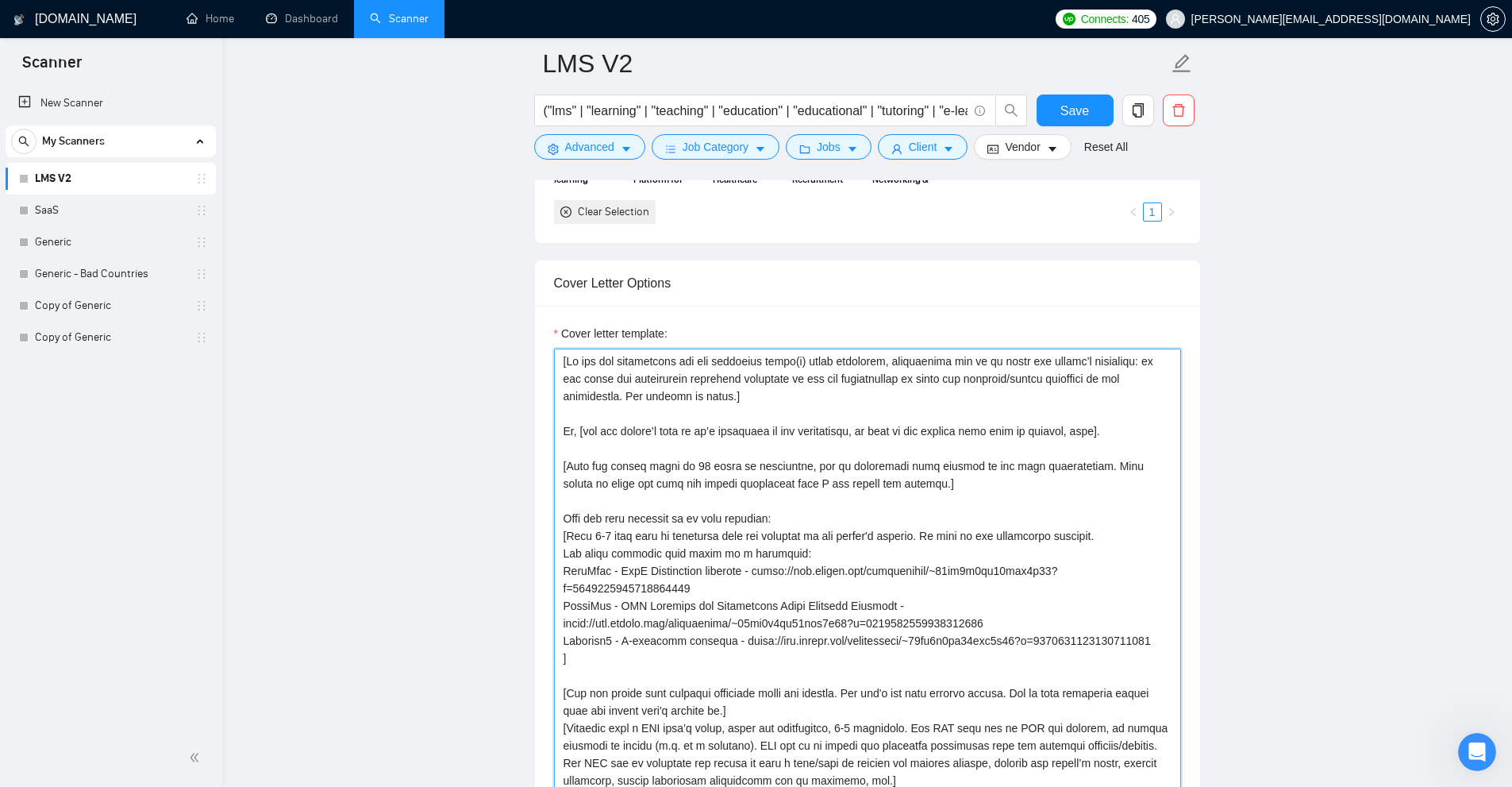
click at [760, 430] on textarea "Cover letter template:" at bounding box center [867, 652] width 627 height 607
click at [776, 465] on textarea "Cover letter template:" at bounding box center [867, 652] width 627 height 607
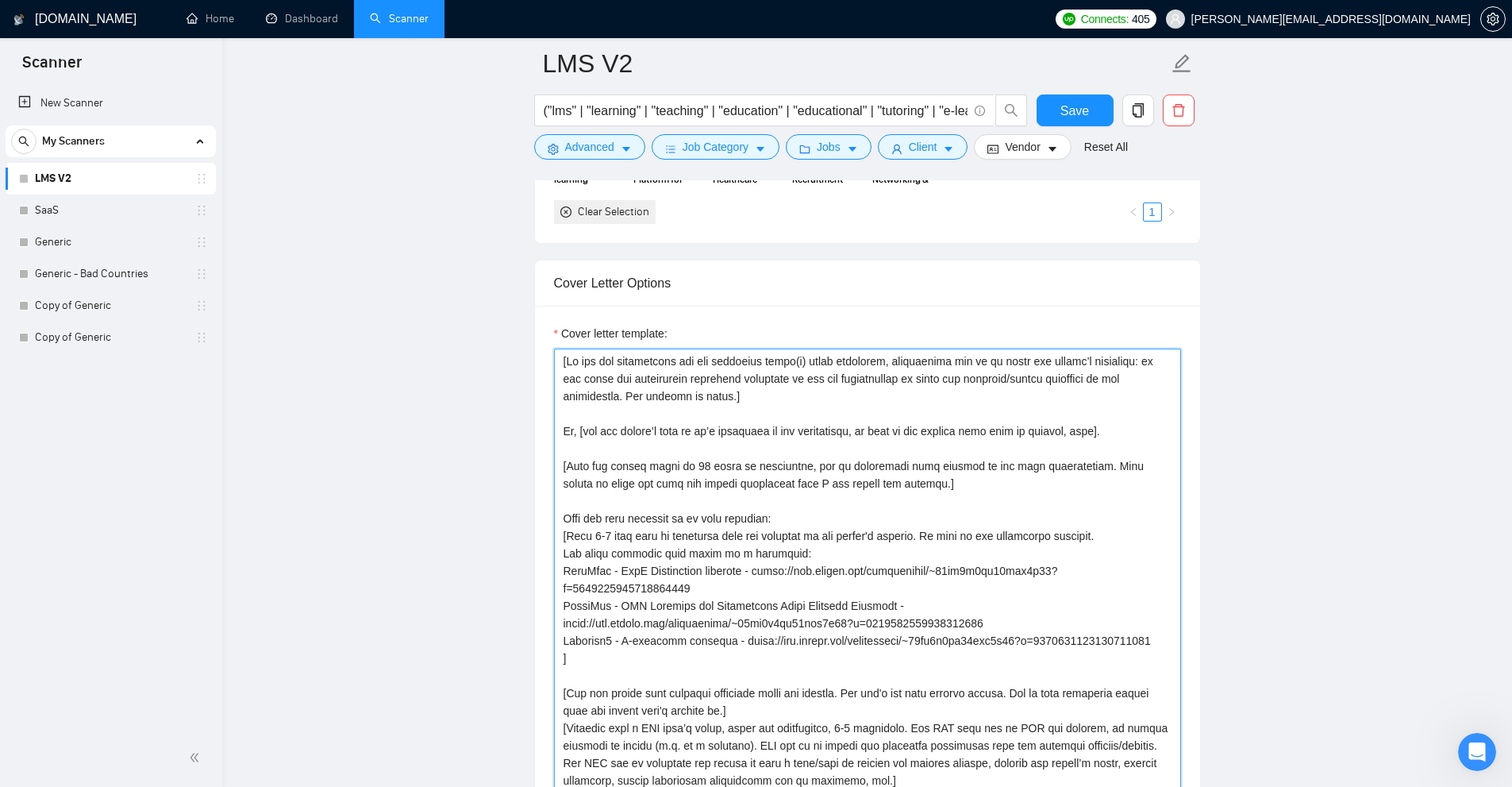
click at [877, 471] on textarea "Cover letter template:" at bounding box center [867, 652] width 627 height 607
drag, startPoint x: 926, startPoint y: 481, endPoint x: 468, endPoint y: 459, distance: 458.5
click at [764, 460] on textarea "Cover letter template:" at bounding box center [867, 652] width 627 height 607
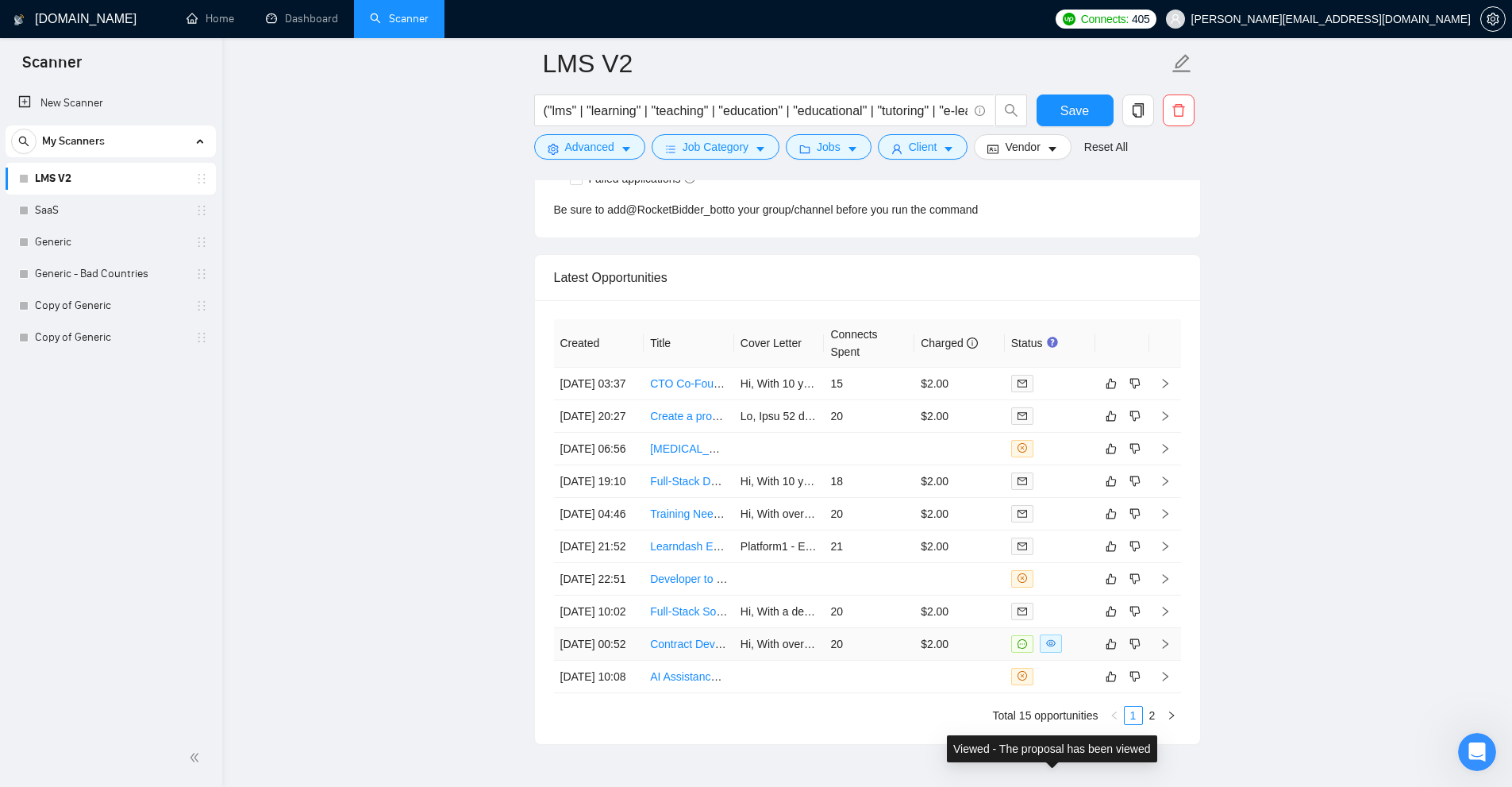
scroll to position [4458, 0]
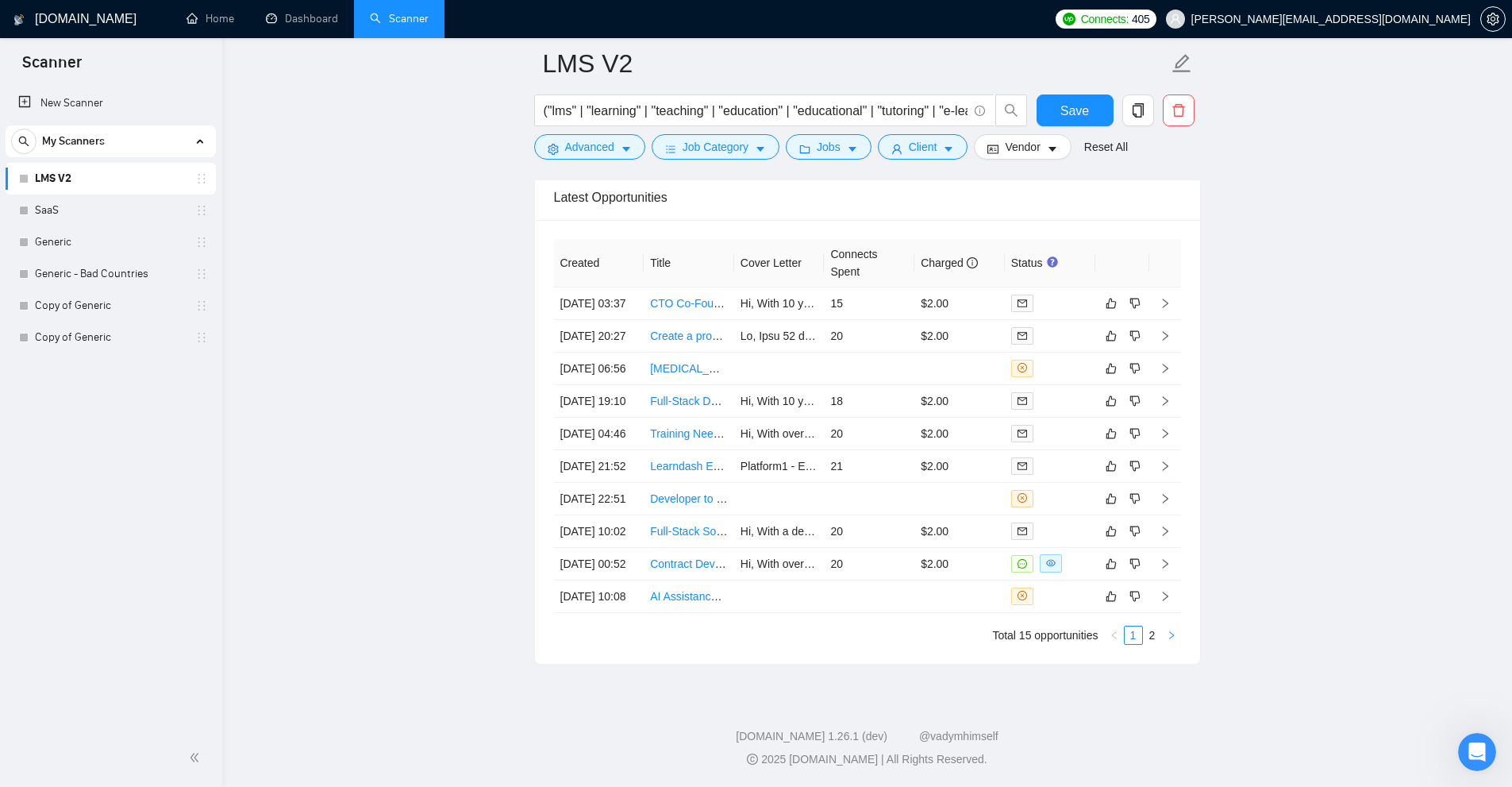
click at [1165, 637] on button "button" at bounding box center [1171, 635] width 19 height 19
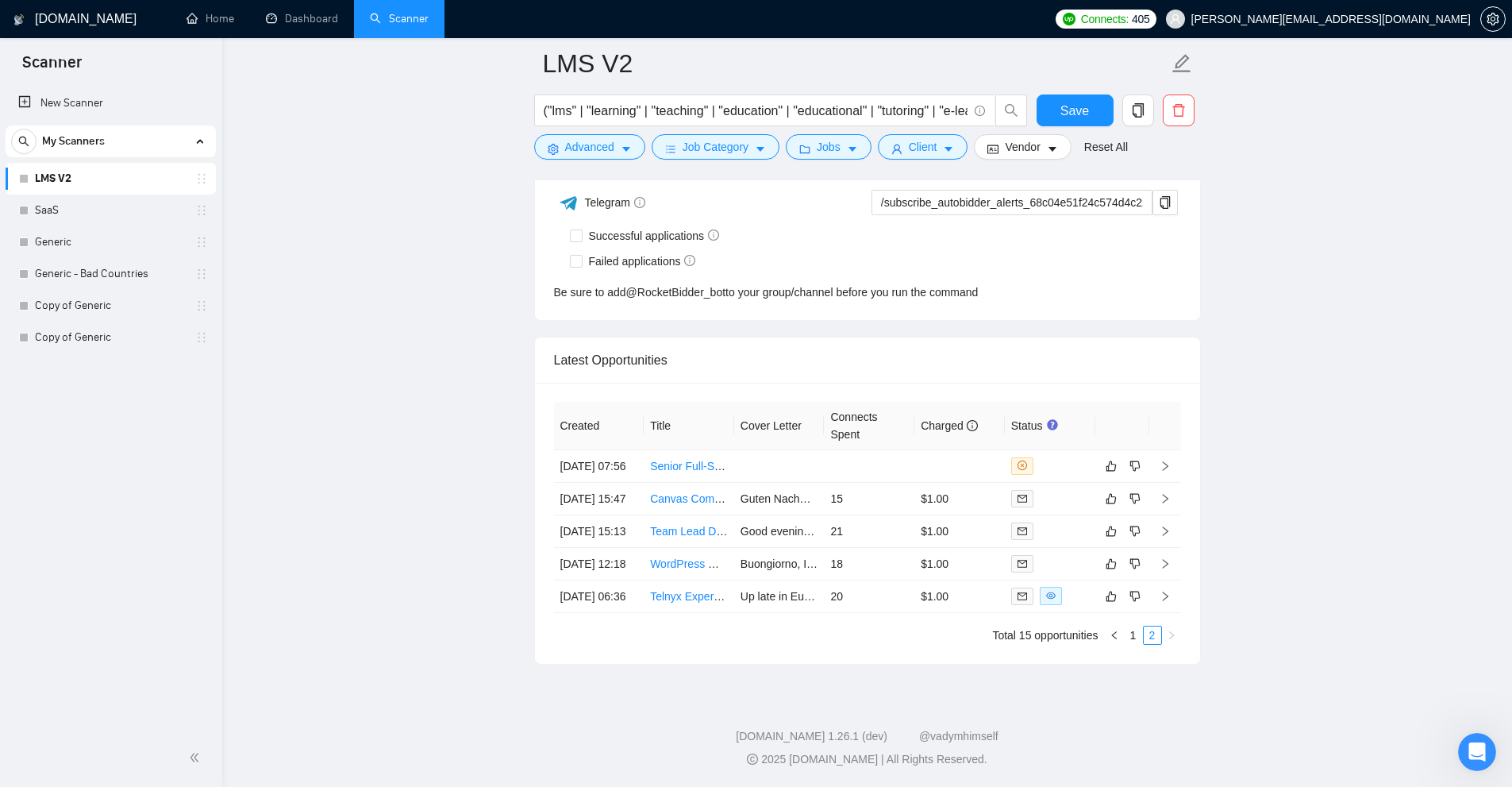
scroll to position [4215, 0]
click at [1061, 587] on span at bounding box center [1051, 595] width 22 height 18
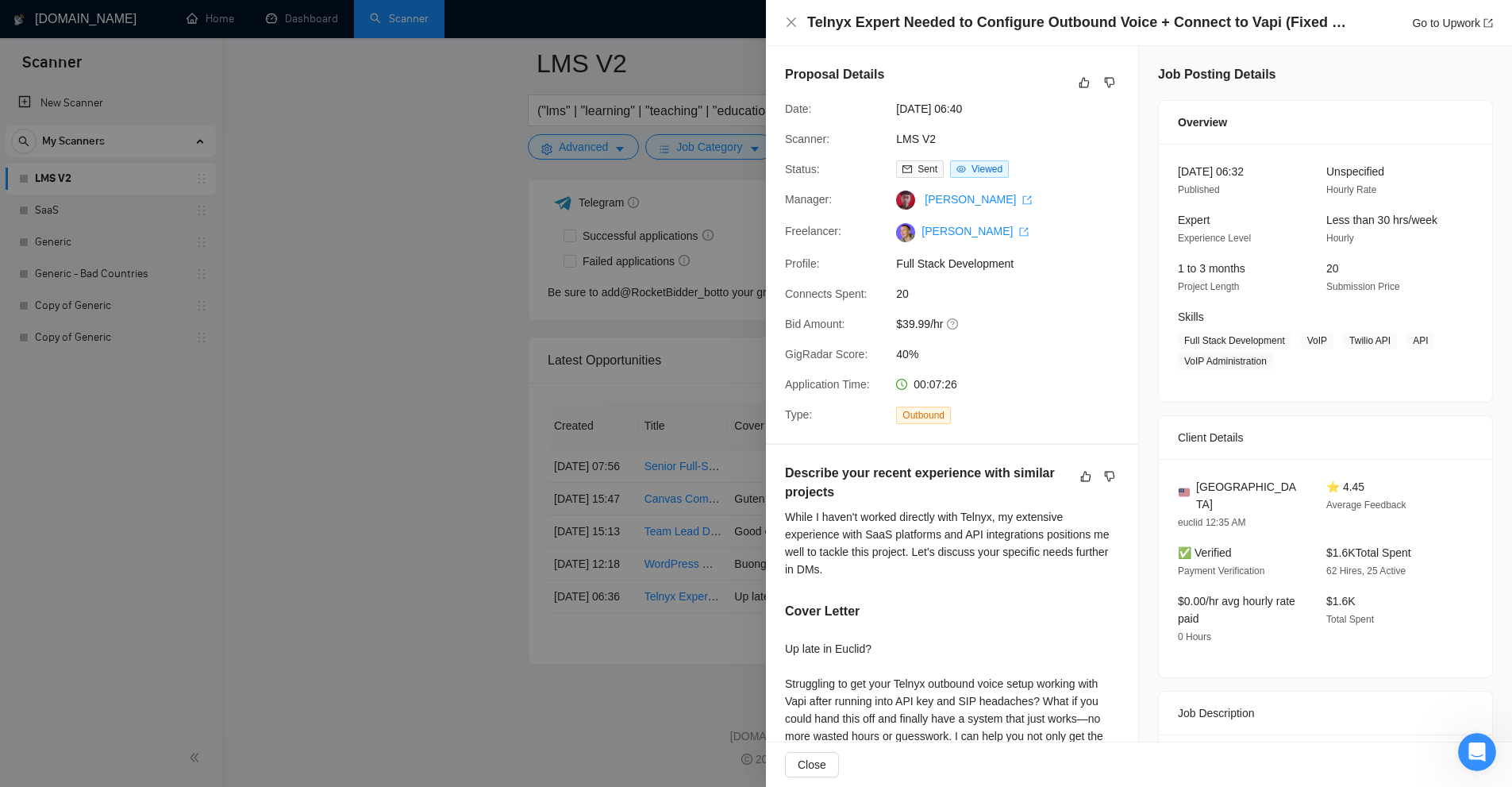
drag, startPoint x: 684, startPoint y: 95, endPoint x: 167, endPoint y: 276, distance: 547.8
click at [684, 95] on div at bounding box center [756, 394] width 1512 height 787
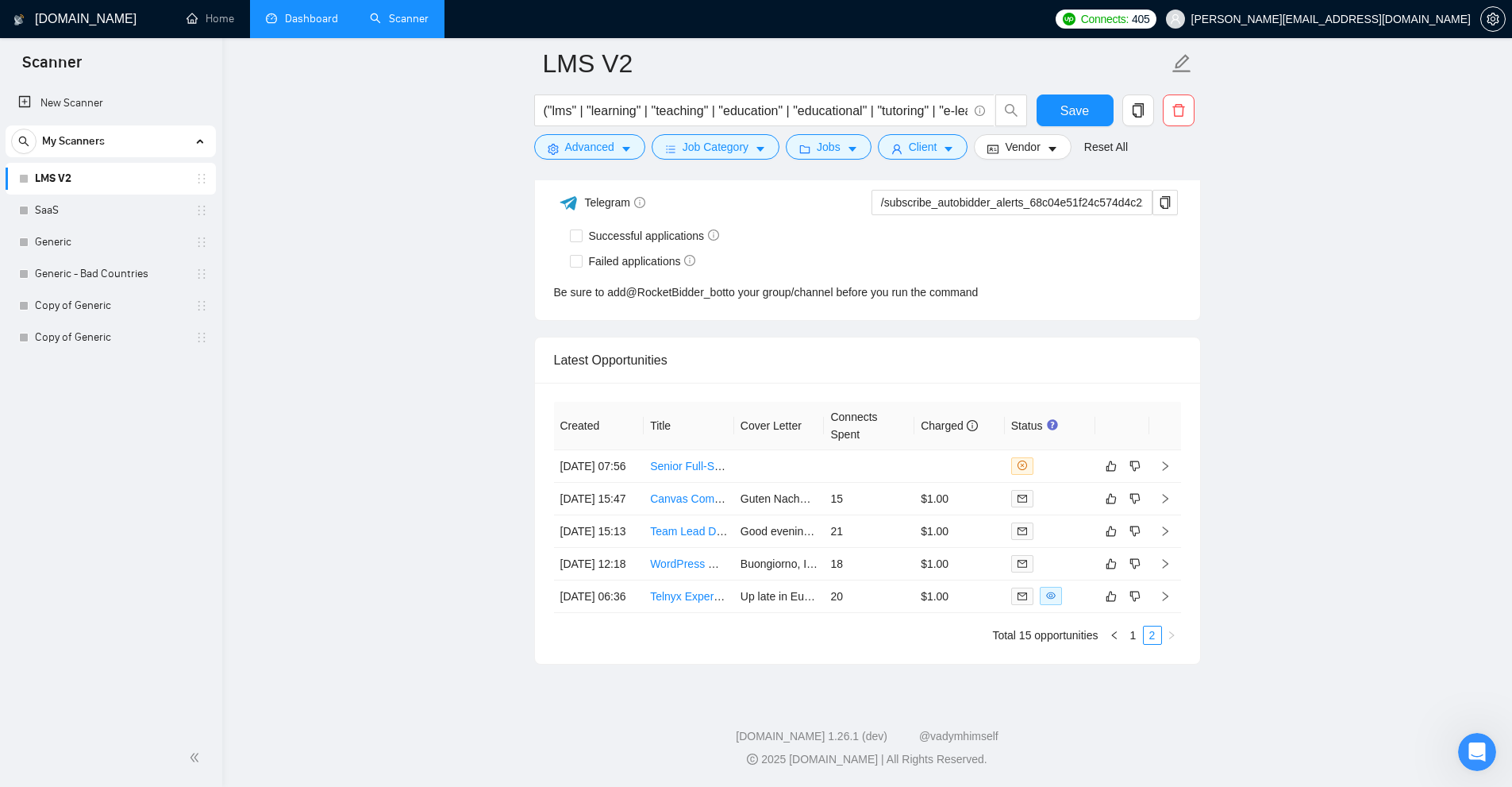
click at [305, 12] on link "Dashboard" at bounding box center [302, 18] width 73 height 14
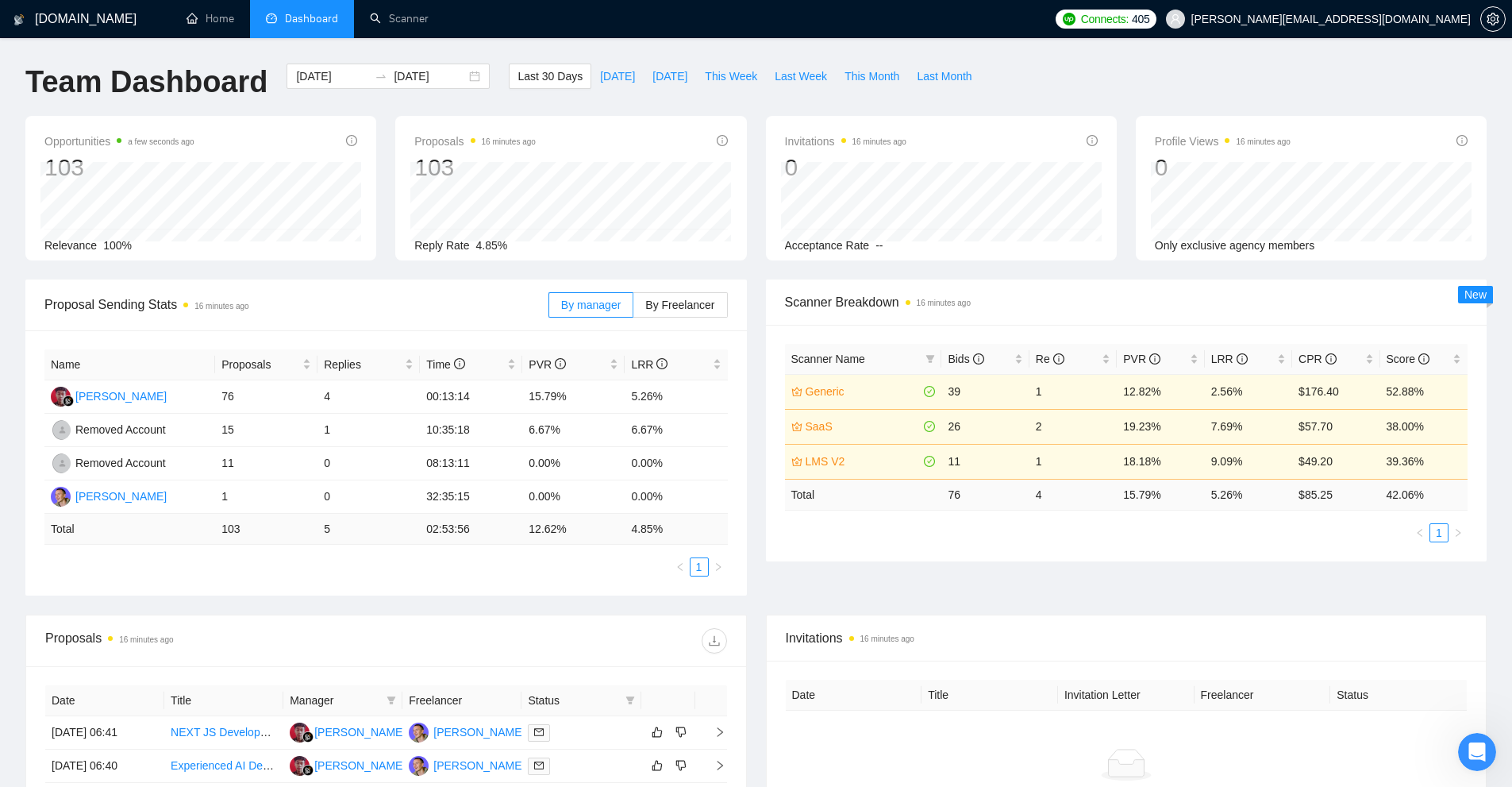
click at [1143, 522] on div "Scanner Name Bids Re PVR LRR CPR Score Generic 39 1 12.82% 2.56% $176.40 52.88%…" at bounding box center [1127, 443] width 683 height 199
drag, startPoint x: 945, startPoint y: 390, endPoint x: 1253, endPoint y: 396, distance: 308.1
click at [1253, 396] on tr "Generic 39 1 12.82% 2.56% $176.40 52.88%" at bounding box center [1127, 392] width 683 height 35
drag, startPoint x: 1243, startPoint y: 465, endPoint x: 940, endPoint y: 459, distance: 303.1
click at [940, 459] on tr "LMS V2 11 1 18.18% 9.09% $49.20 39.36%" at bounding box center [1127, 461] width 683 height 35
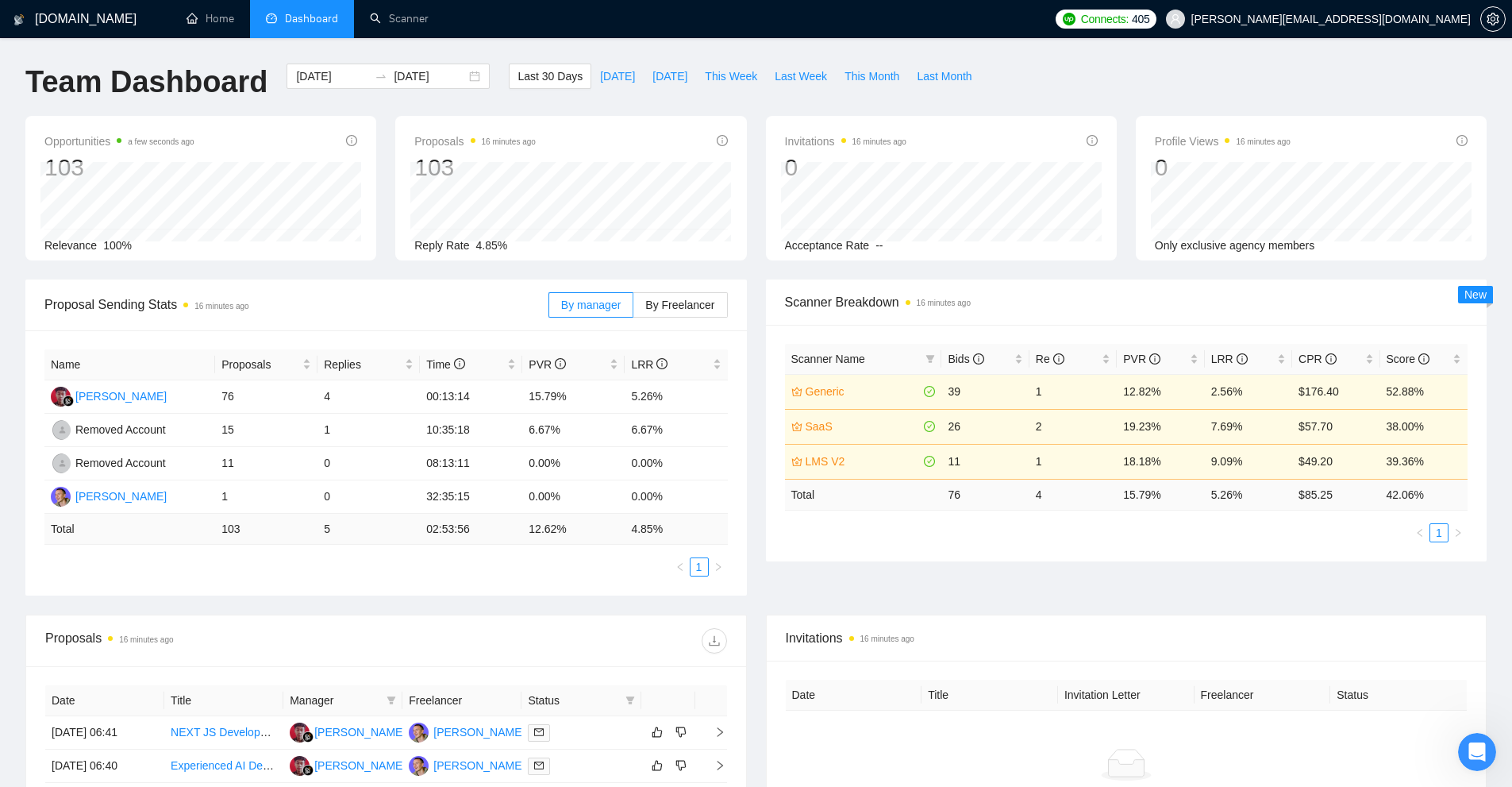
click at [1098, 543] on div "Scanner Name Bids Re PVR LRR CPR Score Generic 39 1 12.82% 2.56% $176.40 52.88%…" at bounding box center [1127, 443] width 721 height 236
drag, startPoint x: 1215, startPoint y: 492, endPoint x: 1249, endPoint y: 493, distance: 34.0
click at [1249, 493] on tr "Total 76 4 15.79 % 5.26 % $ 85.25 42.06 %" at bounding box center [1127, 494] width 683 height 31
click at [1230, 516] on div "Scanner Name Bids Re PVR LRR CPR Score Generic 39 1 12.82% 2.56% $176.40 52.88%…" at bounding box center [1127, 443] width 683 height 199
drag, startPoint x: 1108, startPoint y: 492, endPoint x: 1348, endPoint y: 500, distance: 240.1
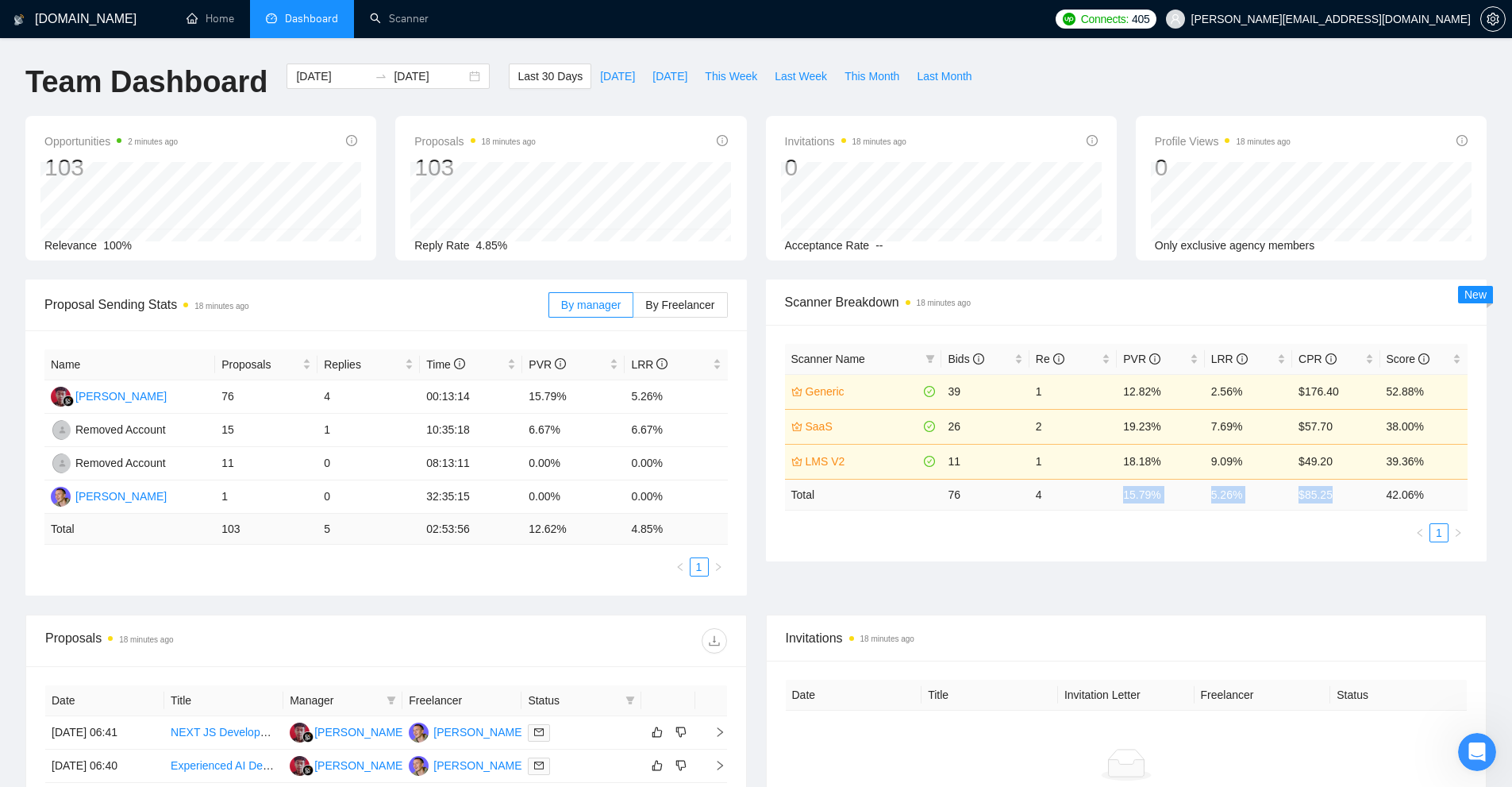
click at [1348, 500] on tr "Total 76 4 15.79 % 5.26 % $ 85.25 42.06 %" at bounding box center [1127, 494] width 683 height 31
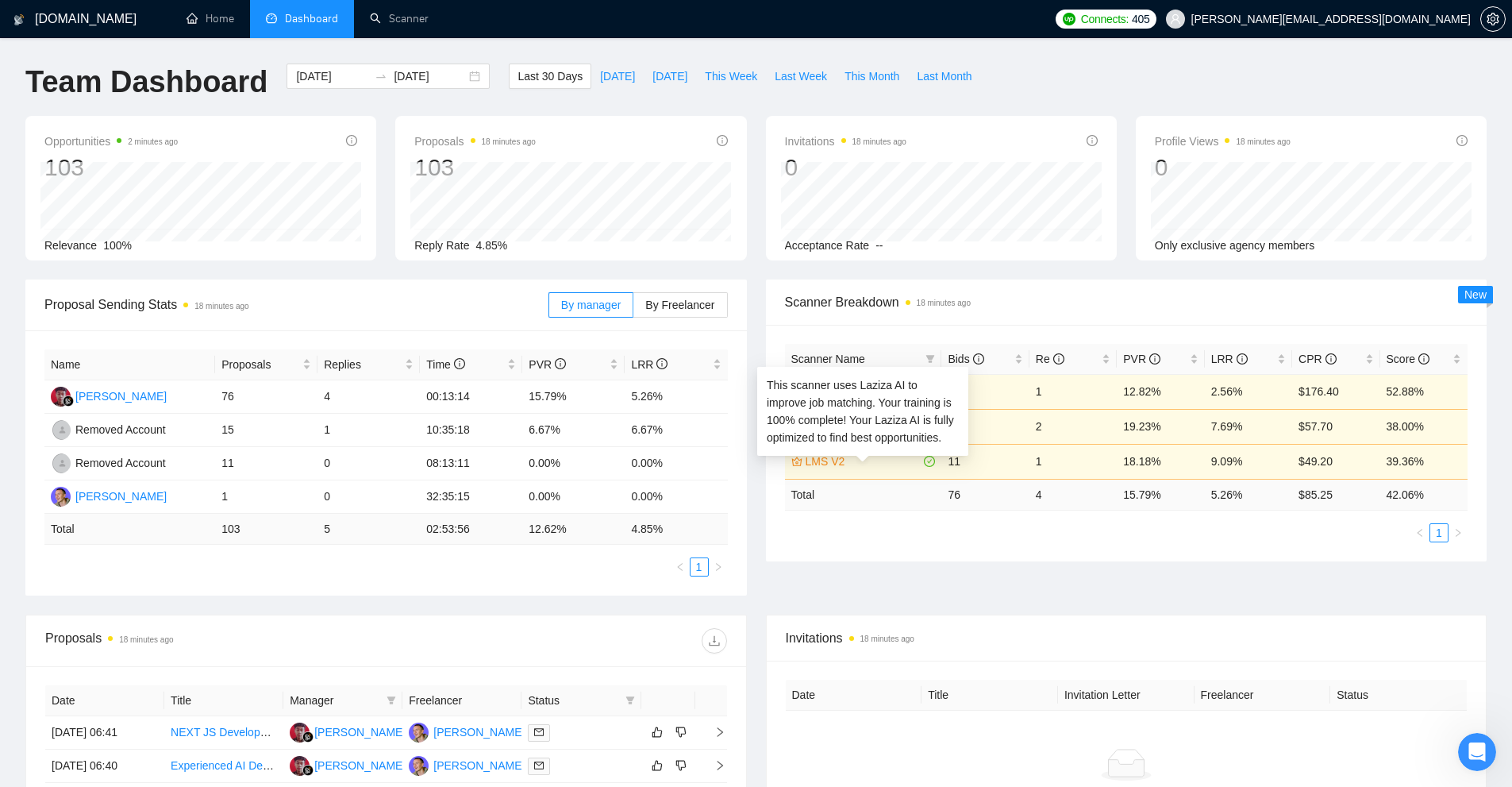
click at [1072, 525] on ul "1" at bounding box center [1127, 533] width 683 height 19
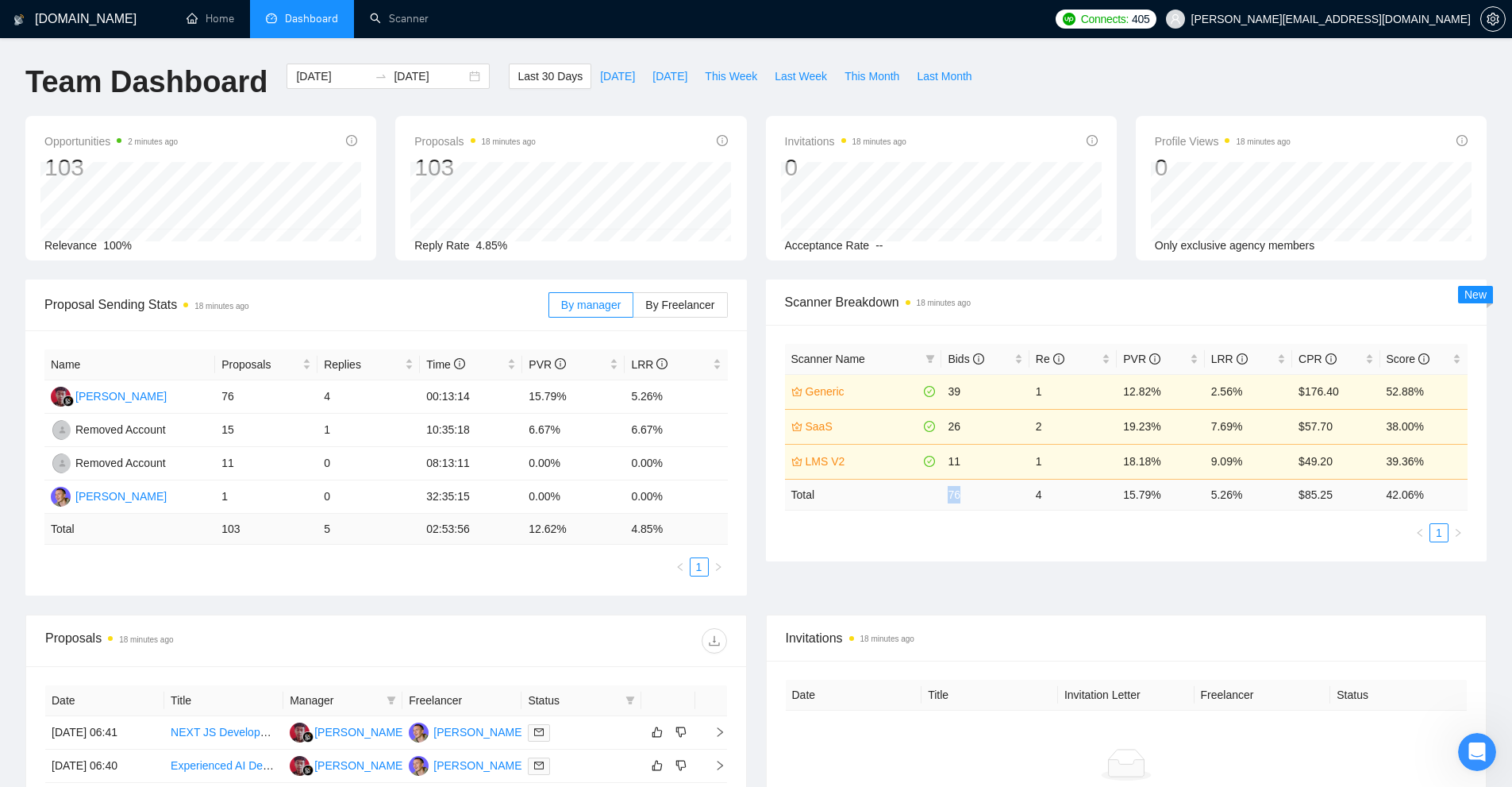
drag, startPoint x: 970, startPoint y: 494, endPoint x: 997, endPoint y: 496, distance: 27.1
click at [997, 496] on tr "Total 76 4 15.79 % 5.26 % $ 85.25 42.06 %" at bounding box center [1127, 494] width 683 height 31
drag, startPoint x: 1037, startPoint y: 494, endPoint x: 1047, endPoint y: 503, distance: 13.5
click at [1047, 503] on td "4" at bounding box center [1072, 494] width 87 height 31
click at [1048, 504] on td "4" at bounding box center [1072, 494] width 87 height 31
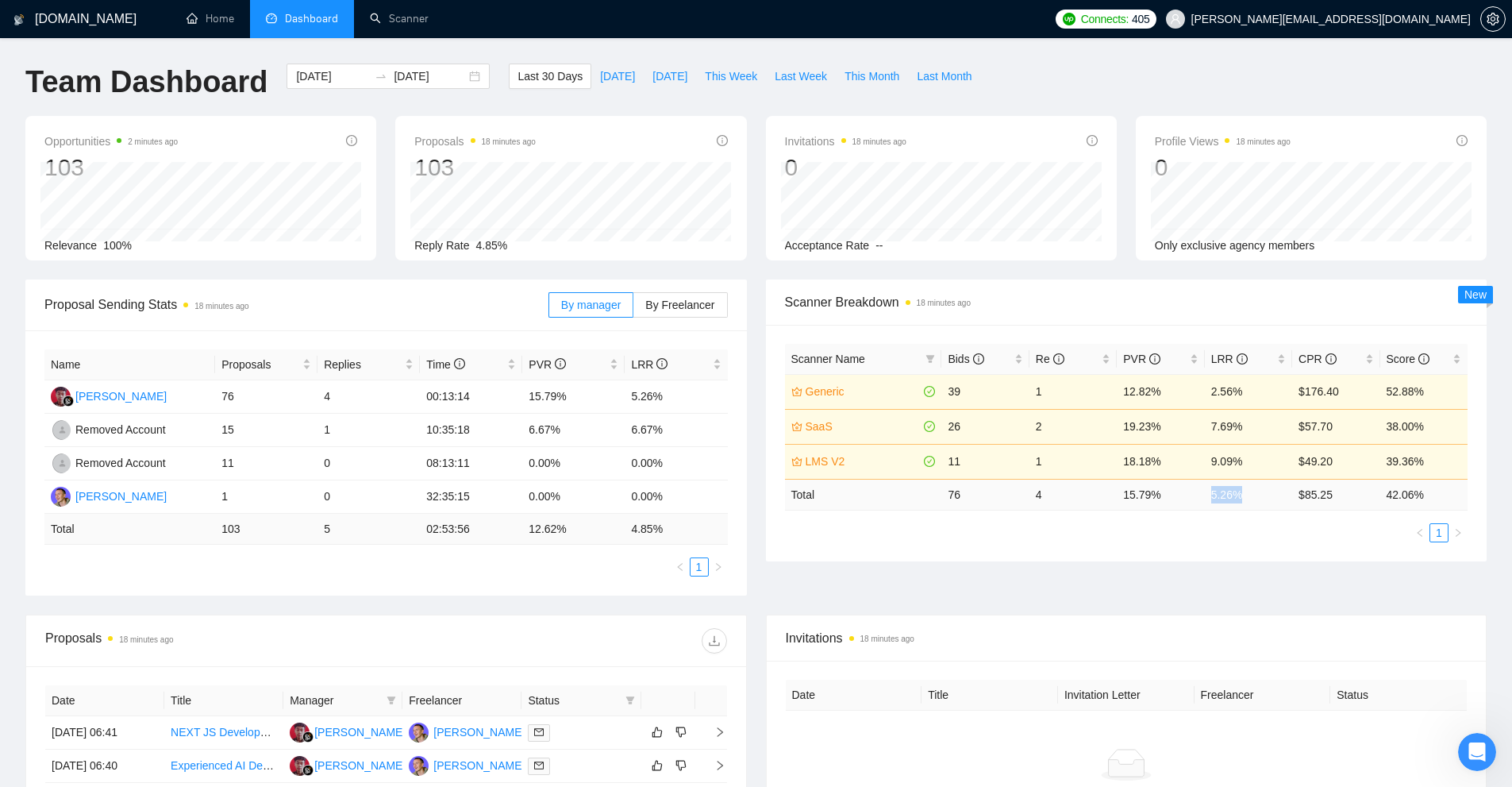
drag, startPoint x: 1205, startPoint y: 500, endPoint x: 1200, endPoint y: 543, distance: 43.3
click at [1280, 501] on td "5.26 %" at bounding box center [1248, 494] width 87 height 31
click at [1199, 544] on div "Scanner Name Bids Re PVR LRR CPR Score Generic 39 1 12.82% 2.56% $176.40 52.88%…" at bounding box center [1127, 443] width 721 height 236
drag, startPoint x: 1211, startPoint y: 462, endPoint x: 1246, endPoint y: 461, distance: 35.0
click at [1246, 461] on td "9.09%" at bounding box center [1248, 461] width 87 height 35
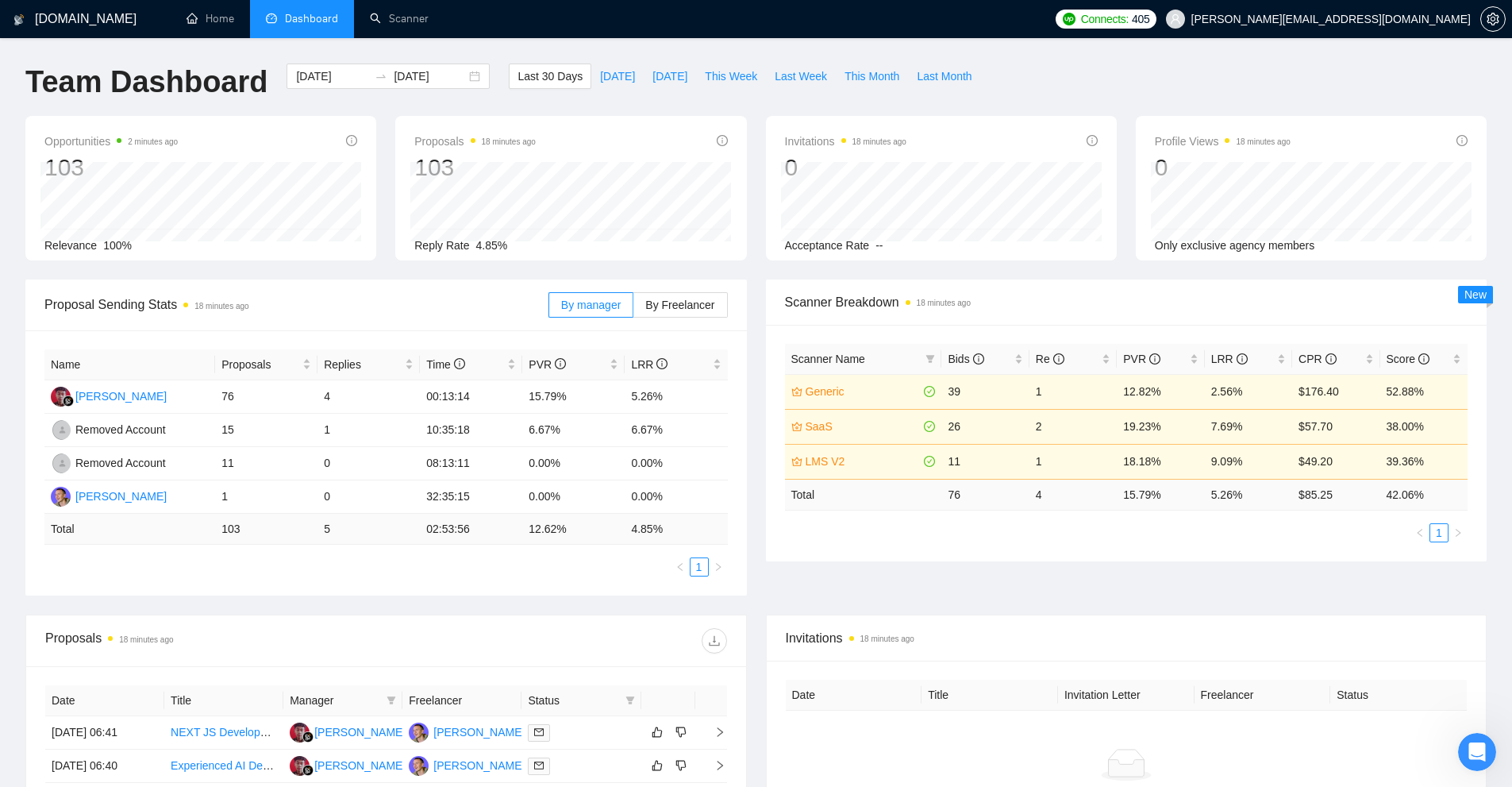
drag, startPoint x: 1205, startPoint y: 557, endPoint x: 1167, endPoint y: 548, distance: 39.1
click at [1202, 557] on div "Scanner Name Bids Re PVR LRR CPR Score Generic 39 1 12.82% 2.56% $176.40 52.88%…" at bounding box center [1127, 443] width 721 height 236
drag, startPoint x: 1135, startPoint y: 462, endPoint x: 1163, endPoint y: 461, distance: 28.0
click at [1163, 461] on td "18.18%" at bounding box center [1160, 461] width 87 height 35
click at [1152, 567] on div "Proposal Sending Stats 18 minutes ago By manager By Freelancer Name Proposals R…" at bounding box center [756, 447] width 1480 height 335
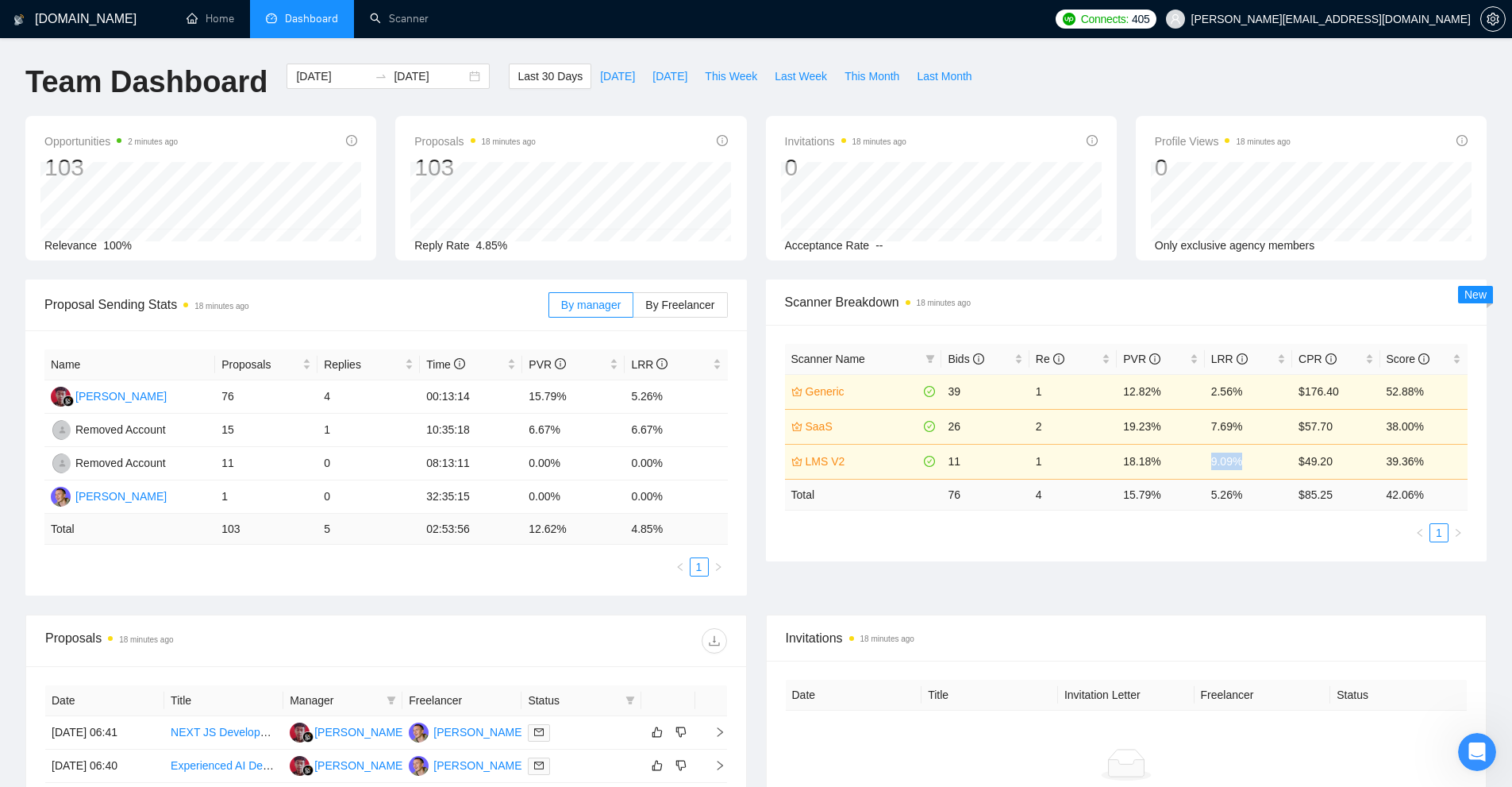
drag, startPoint x: 1218, startPoint y: 461, endPoint x: 1256, endPoint y: 462, distance: 38.0
click at [1256, 462] on td "9.09%" at bounding box center [1248, 461] width 87 height 35
click at [1240, 547] on div "Scanner Name Bids Re PVR LRR CPR Score Generic 39 1 12.82% 2.56% $176.40 52.88%…" at bounding box center [1127, 443] width 721 height 236
drag, startPoint x: 1138, startPoint y: 462, endPoint x: 1181, endPoint y: 490, distance: 51.3
click at [1161, 460] on td "18.18%" at bounding box center [1160, 461] width 87 height 35
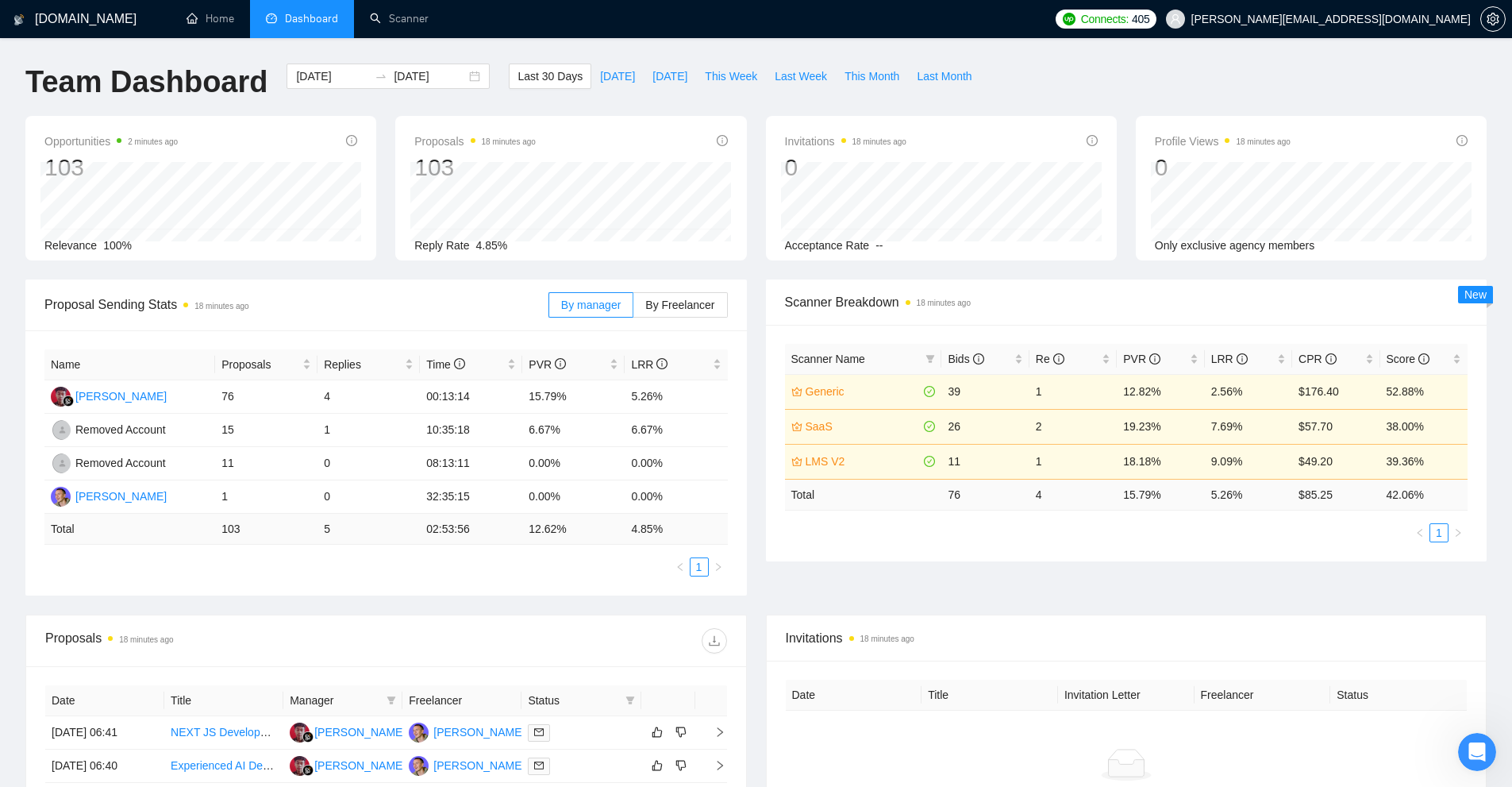
click at [1175, 578] on div "Proposal Sending Stats 18 minutes ago By manager By Freelancer Name Proposals R…" at bounding box center [756, 447] width 1480 height 335
drag, startPoint x: 1057, startPoint y: 469, endPoint x: 1033, endPoint y: 471, distance: 24.1
click at [1025, 467] on tr "LMS V2 11 1 18.18% 9.09% $49.20 39.36%" at bounding box center [1127, 461] width 683 height 35
drag, startPoint x: 1131, startPoint y: 564, endPoint x: 1055, endPoint y: 500, distance: 99.4
click at [1125, 564] on div "Proposal Sending Stats 18 minutes ago By manager By Freelancer Name Proposals R…" at bounding box center [756, 447] width 1480 height 335
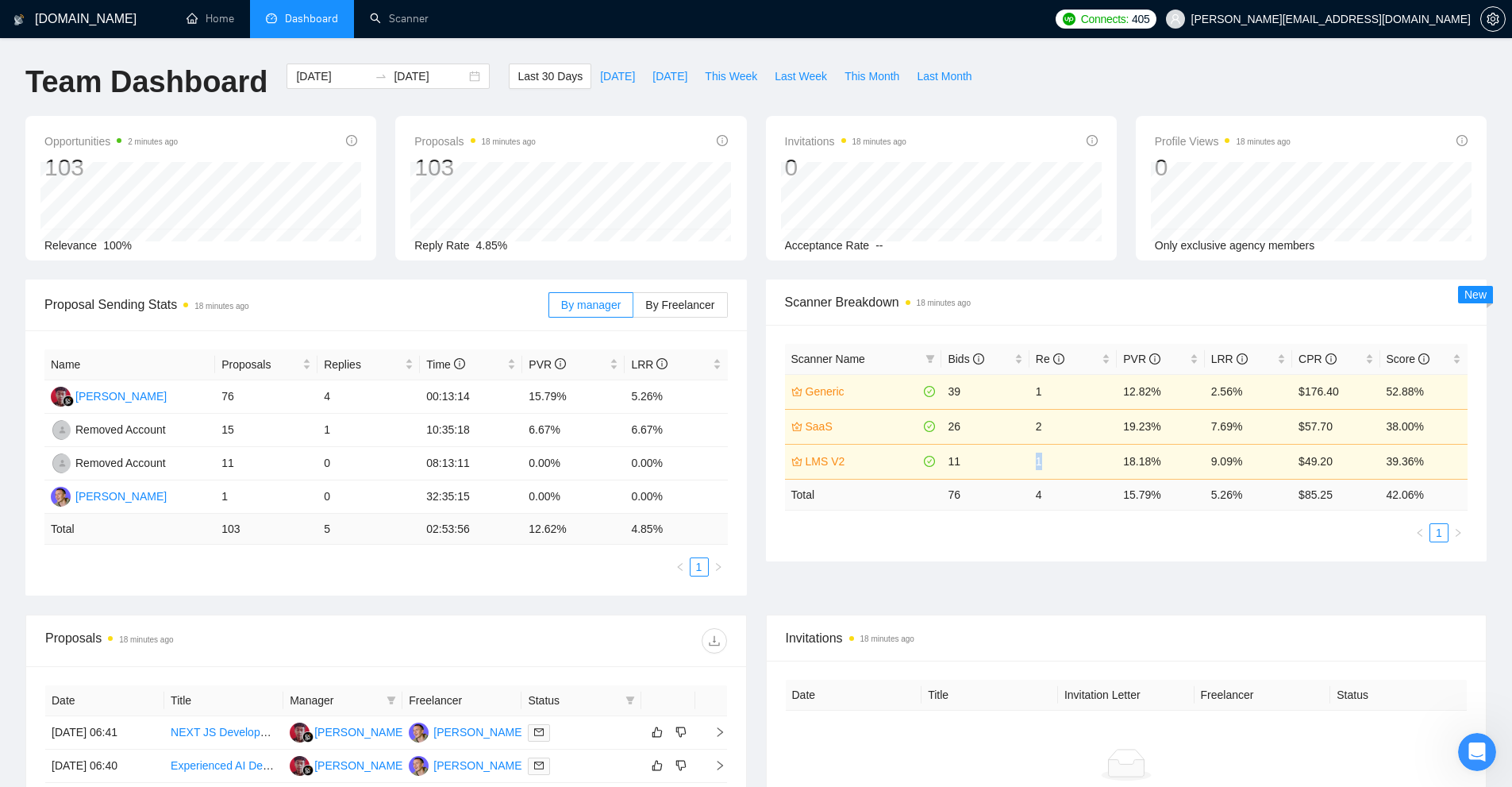
drag, startPoint x: 1061, startPoint y: 460, endPoint x: 1009, endPoint y: 475, distance: 54.1
click at [1009, 475] on tr "LMS V2 11 1 18.18% 9.09% $49.20 39.36%" at bounding box center [1127, 461] width 683 height 35
click at [1058, 568] on div "Proposal Sending Stats 18 minutes ago By manager By Freelancer Name Proposals R…" at bounding box center [756, 447] width 1480 height 335
drag, startPoint x: 1261, startPoint y: 457, endPoint x: 952, endPoint y: 458, distance: 309.0
click at [952, 458] on tr "LMS V2 11 1 18.18% 9.09% $49.20 39.36%" at bounding box center [1127, 461] width 683 height 35
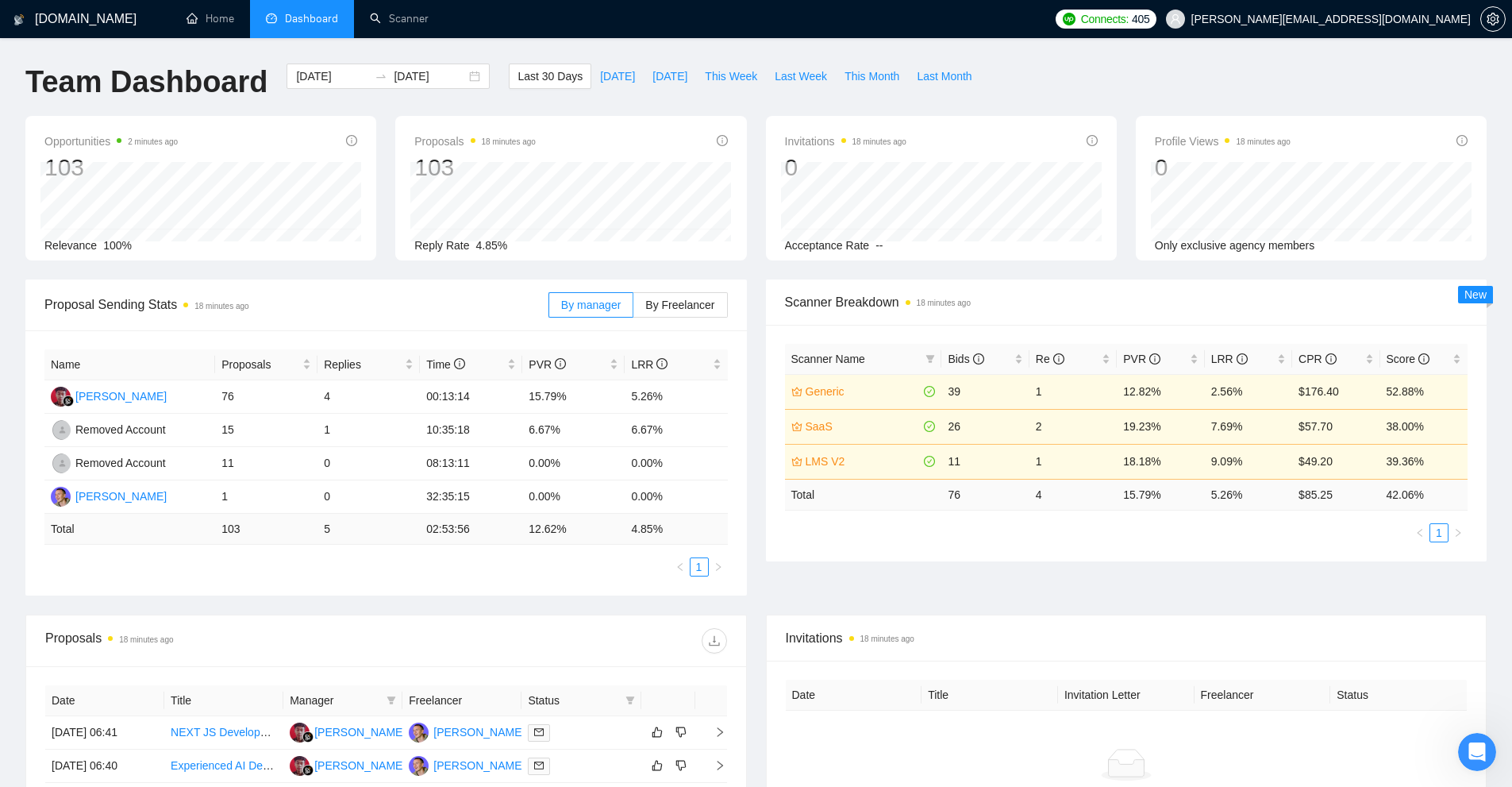
click at [994, 556] on div "Scanner Name Bids Re PVR LRR CPR Score Generic 39 1 12.82% 2.56% $176.40 52.88%…" at bounding box center [1127, 443] width 721 height 236
drag, startPoint x: 954, startPoint y: 390, endPoint x: 969, endPoint y: 390, distance: 15.0
click at [969, 390] on td "39" at bounding box center [985, 392] width 87 height 35
click at [1059, 541] on ul "1" at bounding box center [1127, 533] width 683 height 19
drag, startPoint x: 1023, startPoint y: 405, endPoint x: 1080, endPoint y: 394, distance: 58.1
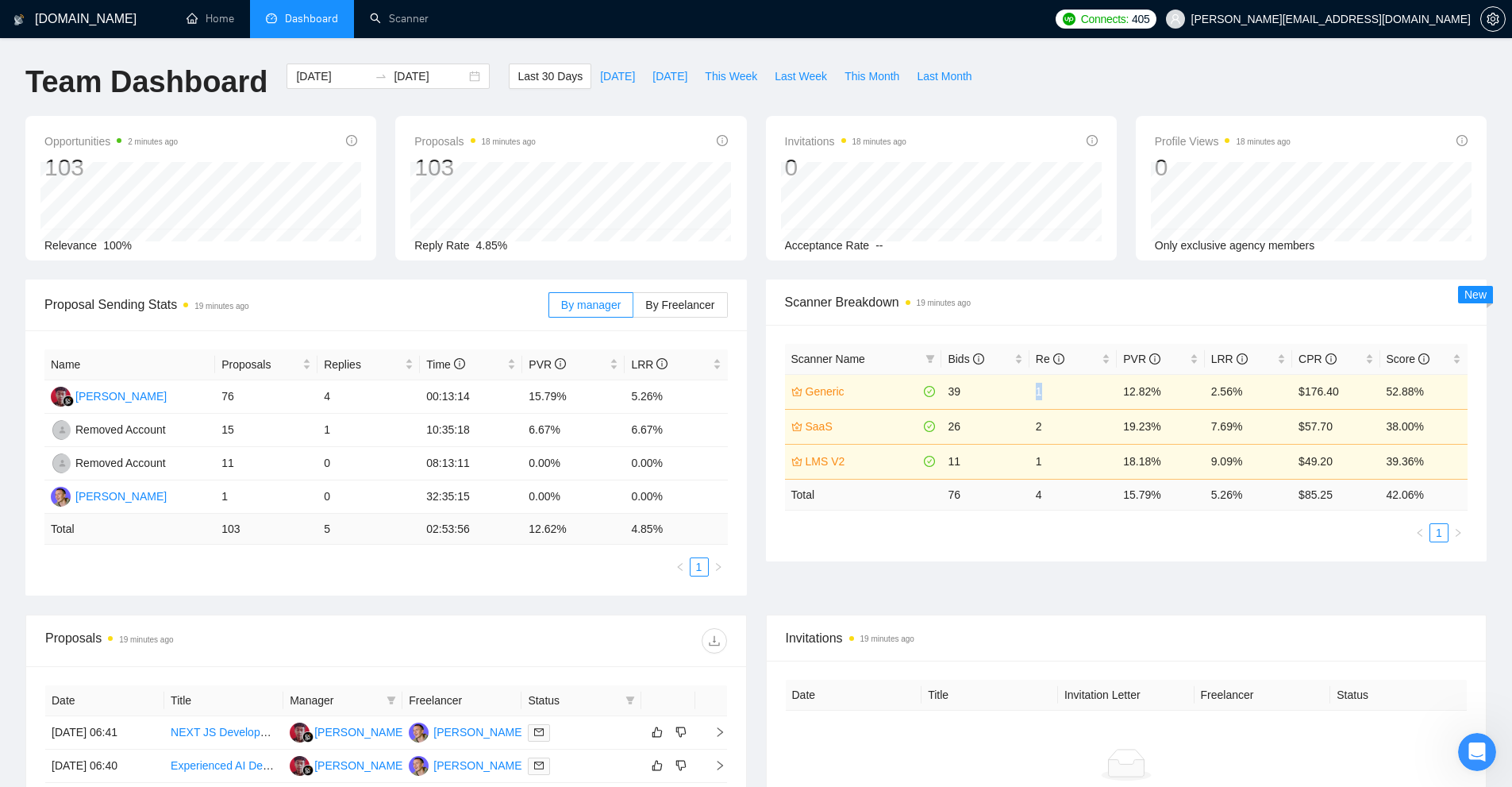
click at [1080, 394] on tr "Generic 39 1 12.82% 2.56% $176.40 52.88%" at bounding box center [1127, 392] width 683 height 35
click at [1072, 552] on div "Scanner Name Bids Re PVR LRR CPR Score Generic 39 1 12.82% 2.56% $176.40 52.88%…" at bounding box center [1127, 443] width 721 height 236
drag, startPoint x: 965, startPoint y: 391, endPoint x: 938, endPoint y: 392, distance: 27.0
click at [938, 392] on tr "Generic 39 1 12.82% 2.56% $176.40 52.88%" at bounding box center [1127, 392] width 683 height 35
click at [1007, 558] on div "Scanner Name Bids Re PVR LRR CPR Score Generic 39 1 12.82% 2.56% $176.40 52.88%…" at bounding box center [1127, 443] width 721 height 236
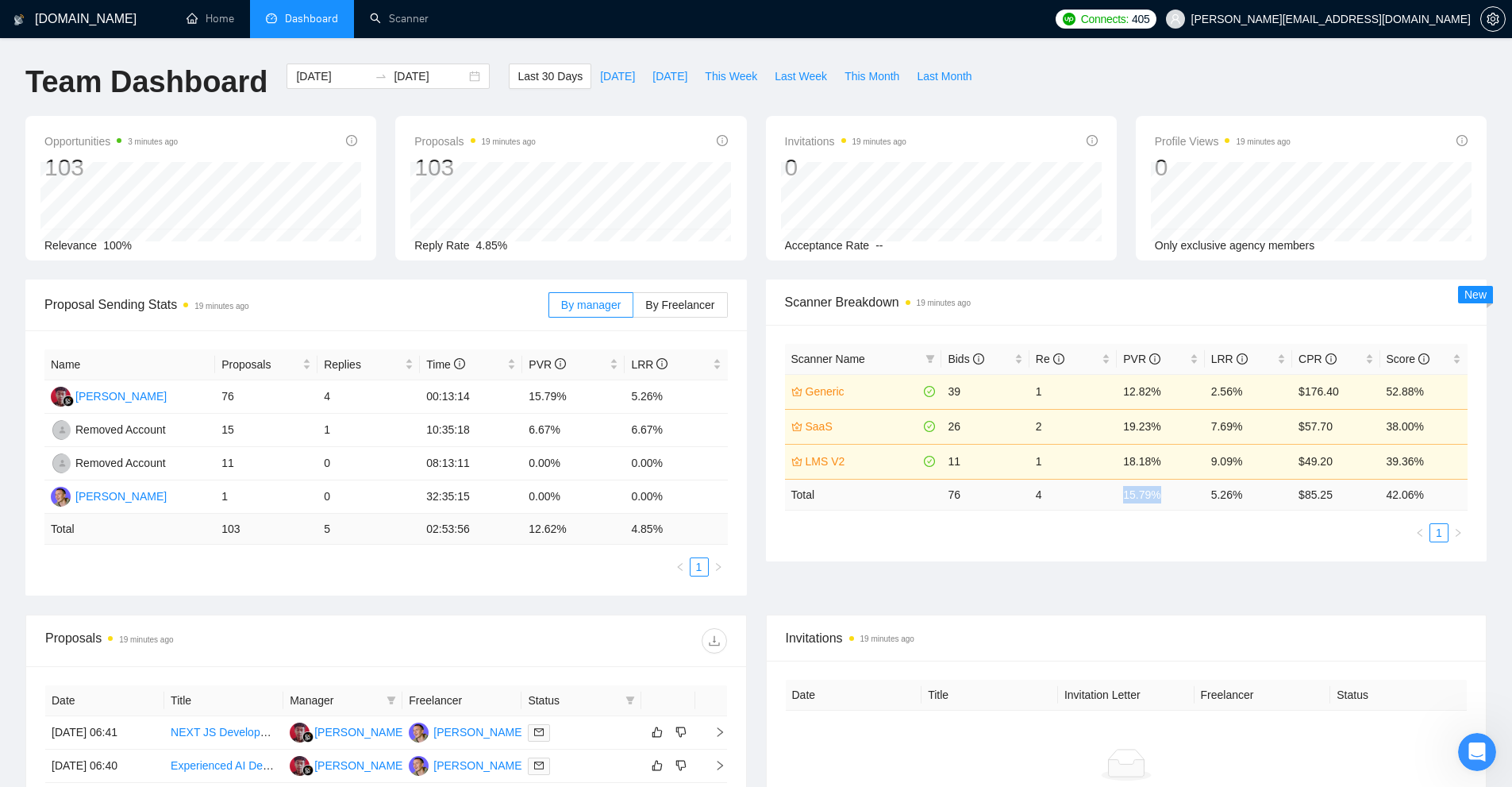
drag, startPoint x: 1182, startPoint y: 499, endPoint x: 1198, endPoint y: 502, distance: 16.3
click at [1198, 500] on td "15.79 %" at bounding box center [1160, 494] width 87 height 31
drag, startPoint x: 1139, startPoint y: 571, endPoint x: 1253, endPoint y: 530, distance: 121.1
click at [1147, 571] on div "Proposal Sending Stats 19 minutes ago By manager By Freelancer Name Proposals R…" at bounding box center [756, 447] width 1480 height 335
drag, startPoint x: 1264, startPoint y: 503, endPoint x: 1209, endPoint y: 498, distance: 55.2
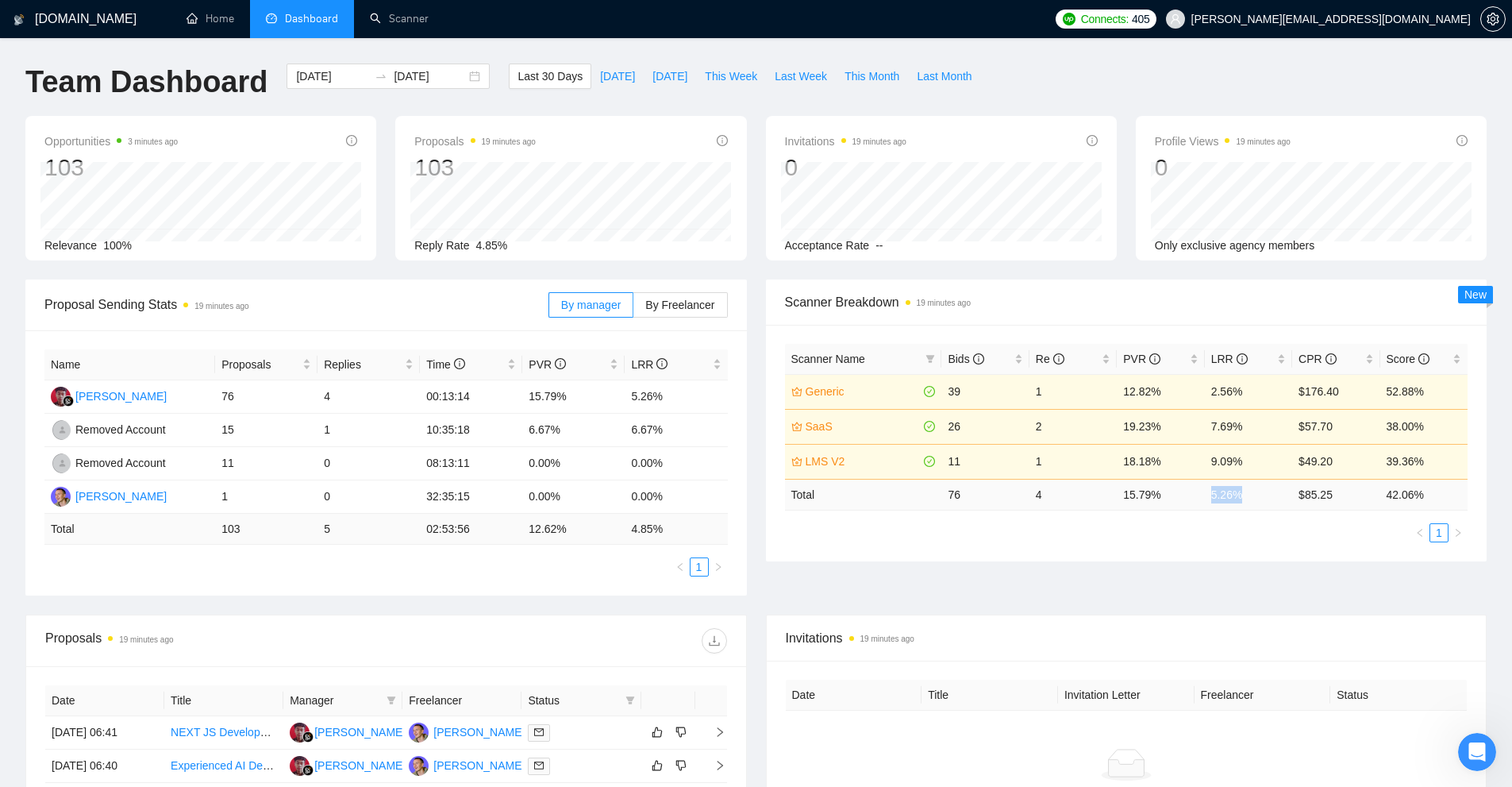
click at [1209, 498] on td "5.26 %" at bounding box center [1248, 494] width 87 height 31
click at [1202, 498] on td "15.79 %" at bounding box center [1160, 494] width 87 height 31
click at [1210, 500] on td "5.26 %" at bounding box center [1248, 494] width 87 height 31
drag, startPoint x: 1261, startPoint y: 496, endPoint x: 1166, endPoint y: 496, distance: 95.0
click at [1166, 496] on tr "Total 76 4 15.79 % 5.26 % $ 85.25 42.06 %" at bounding box center [1127, 494] width 683 height 31
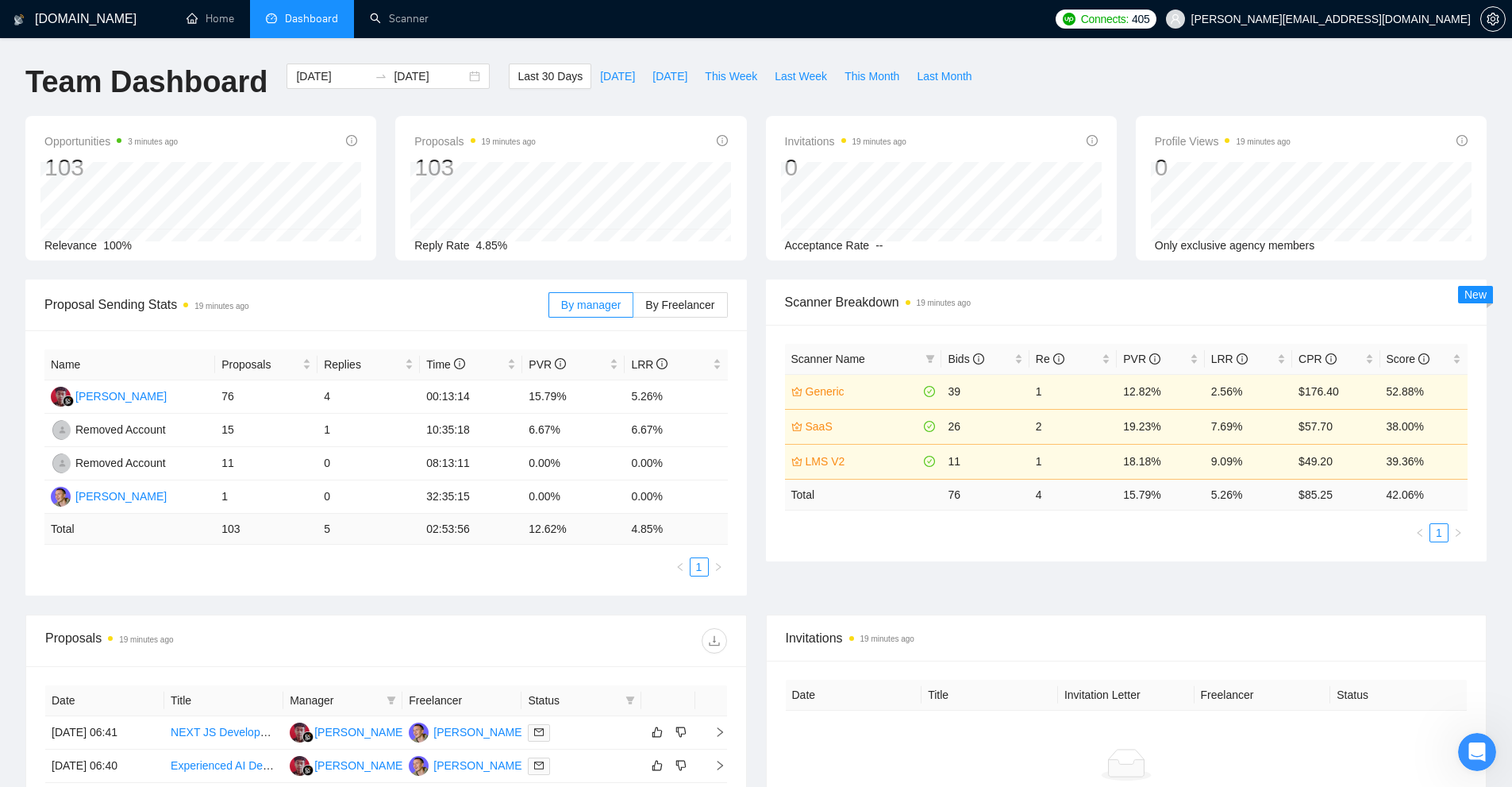
click at [1193, 544] on div "Scanner Name Bids Re PVR LRR CPR Score Generic 39 1 12.82% 2.56% $176.40 52.88%…" at bounding box center [1127, 443] width 721 height 236
drag, startPoint x: 1091, startPoint y: 499, endPoint x: 1121, endPoint y: 504, distance: 30.4
click at [1121, 504] on td "15.79 %" at bounding box center [1160, 494] width 87 height 31
click at [1123, 504] on td "15.79 %" at bounding box center [1160, 494] width 87 height 31
drag, startPoint x: 1117, startPoint y: 503, endPoint x: 1174, endPoint y: 501, distance: 57.0
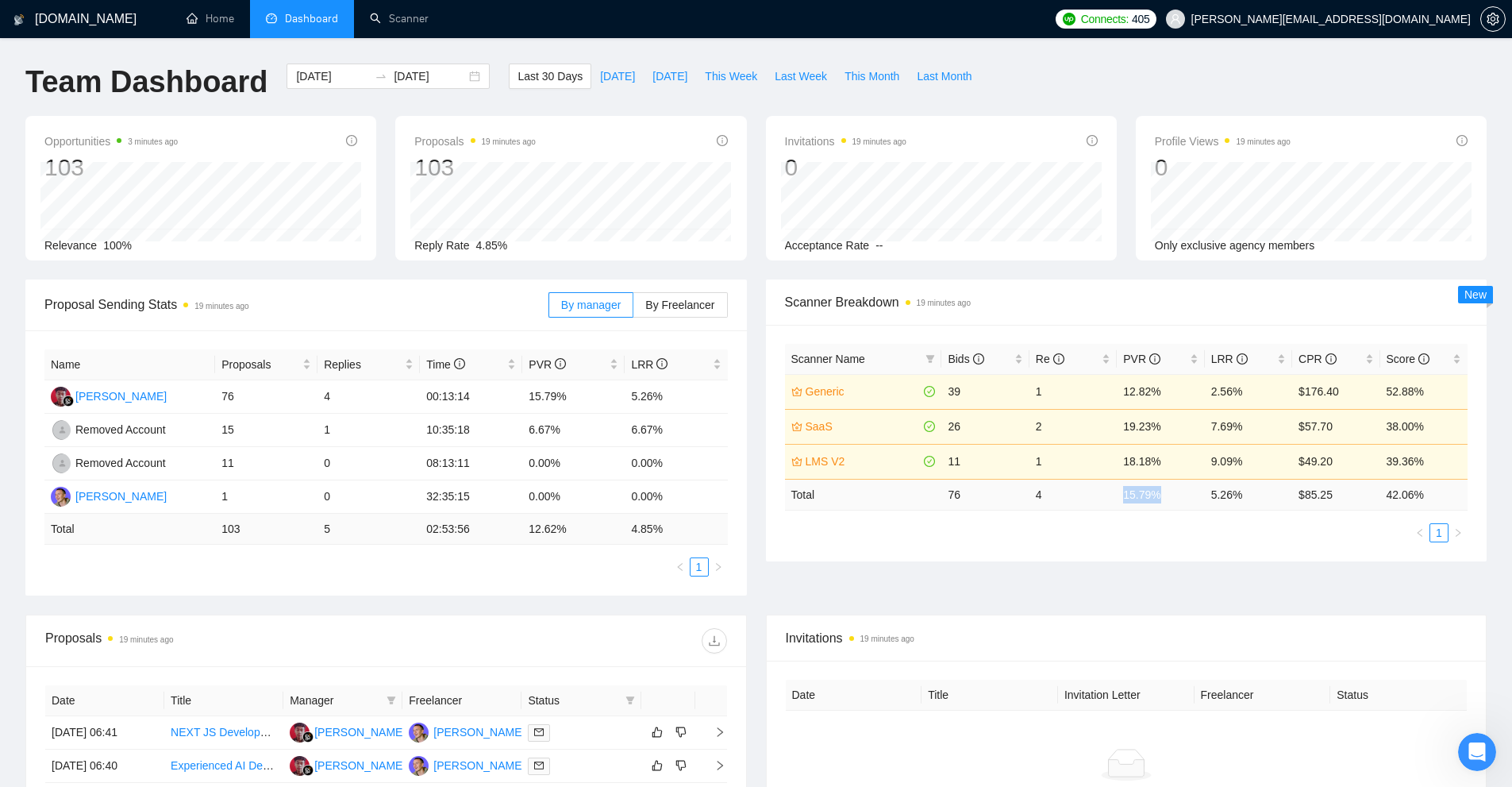
click at [1174, 501] on td "15.79 %" at bounding box center [1160, 494] width 87 height 31
drag, startPoint x: 1195, startPoint y: 544, endPoint x: 1219, endPoint y: 551, distance: 25.0
click at [1214, 550] on div "Scanner Name Bids Re PVR LRR CPR Score Generic 39 1 12.82% 2.56% $176.40 52.88%…" at bounding box center [1127, 443] width 721 height 236
drag, startPoint x: 1214, startPoint y: 502, endPoint x: 1200, endPoint y: 504, distance: 14.1
click at [1200, 504] on tr "Total 76 4 15.79 % 5.26 % $ 85.25 42.06 %" at bounding box center [1127, 494] width 683 height 31
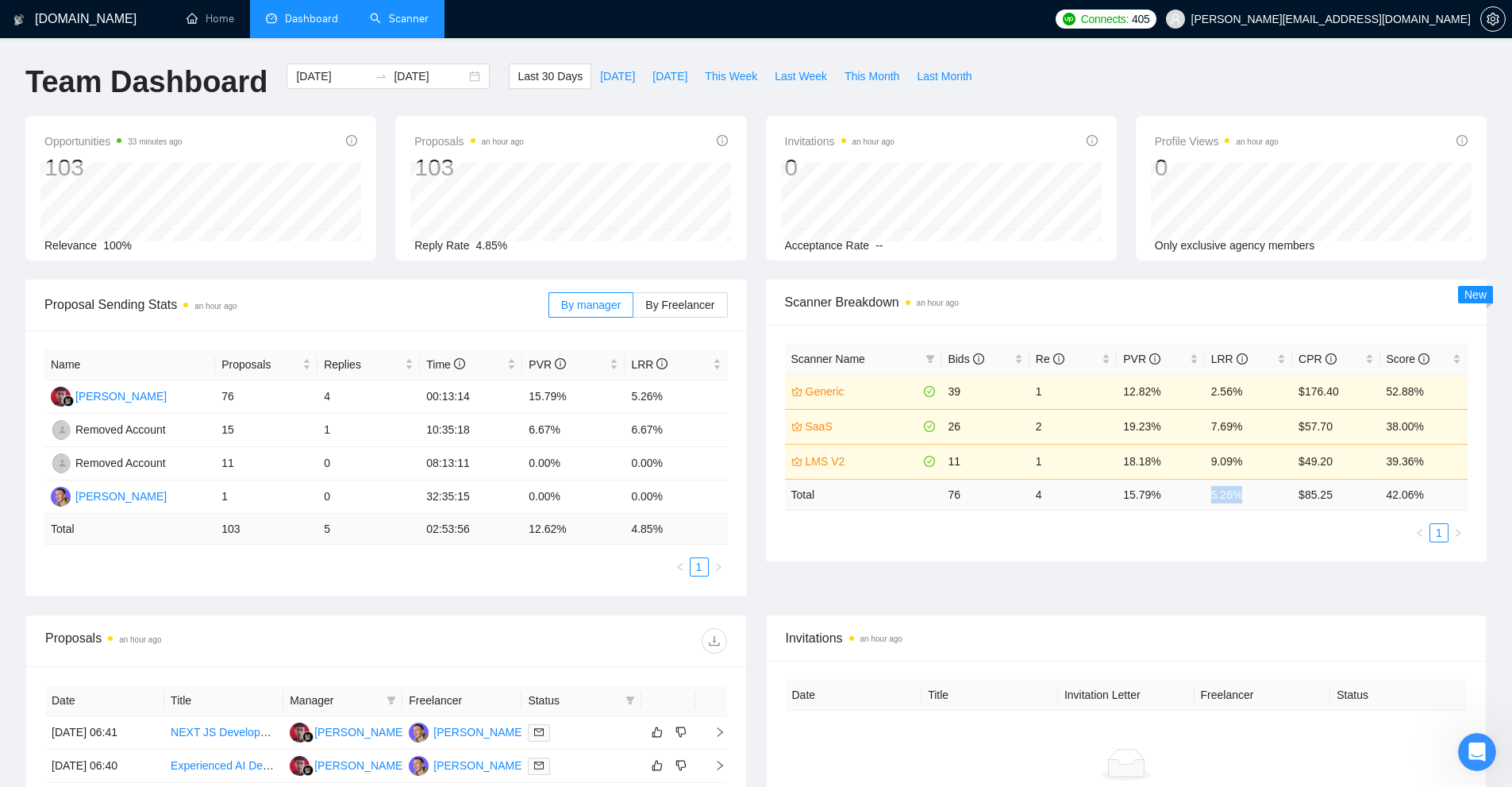
click at [375, 26] on link "Scanner" at bounding box center [400, 18] width 59 height 14
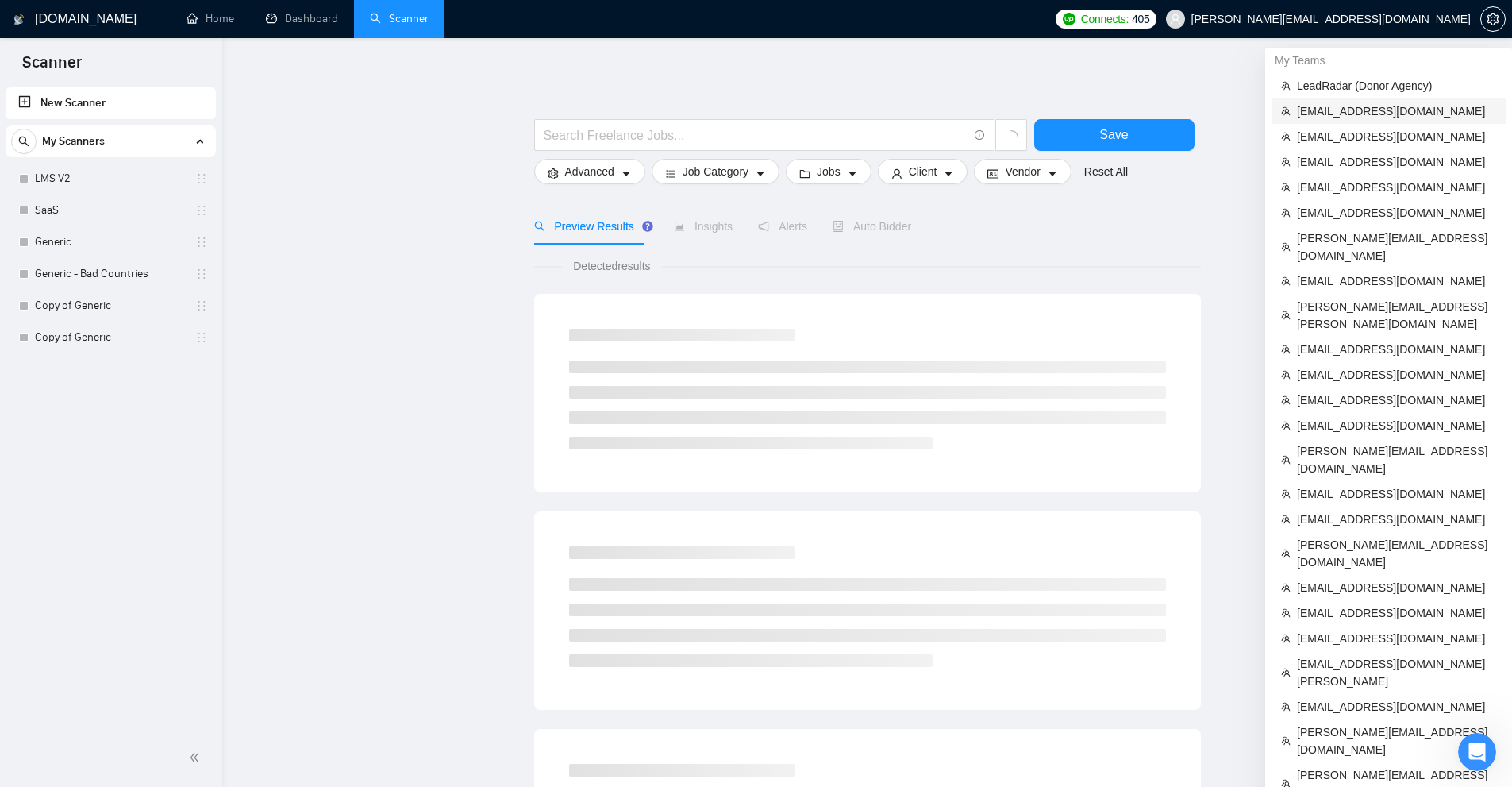
click at [1363, 100] on li "[EMAIL_ADDRESS][DOMAIN_NAME]" at bounding box center [1388, 111] width 234 height 26
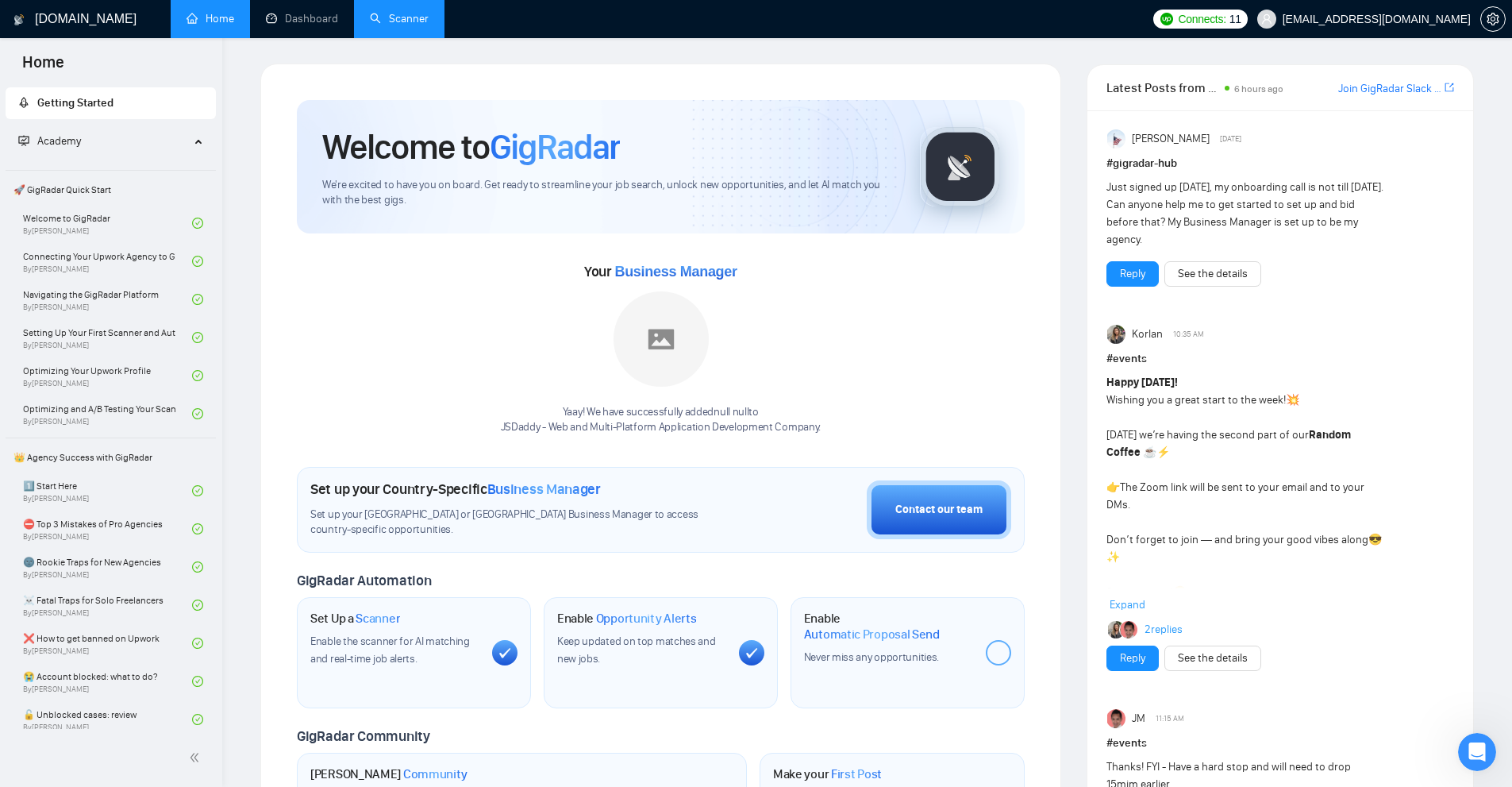
click at [428, 20] on link "Scanner" at bounding box center [400, 18] width 59 height 14
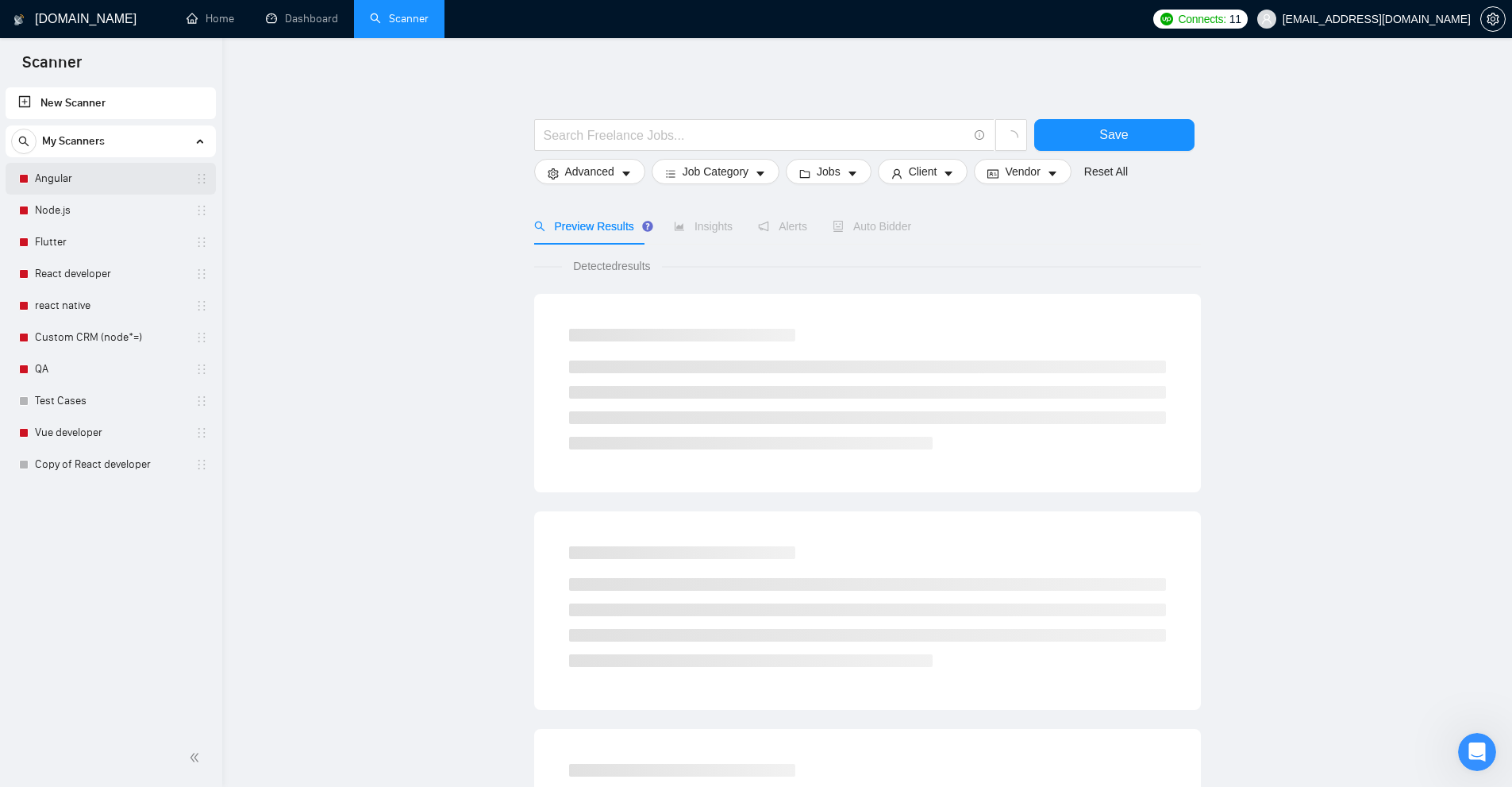
click at [118, 180] on link "Angular" at bounding box center [110, 179] width 151 height 32
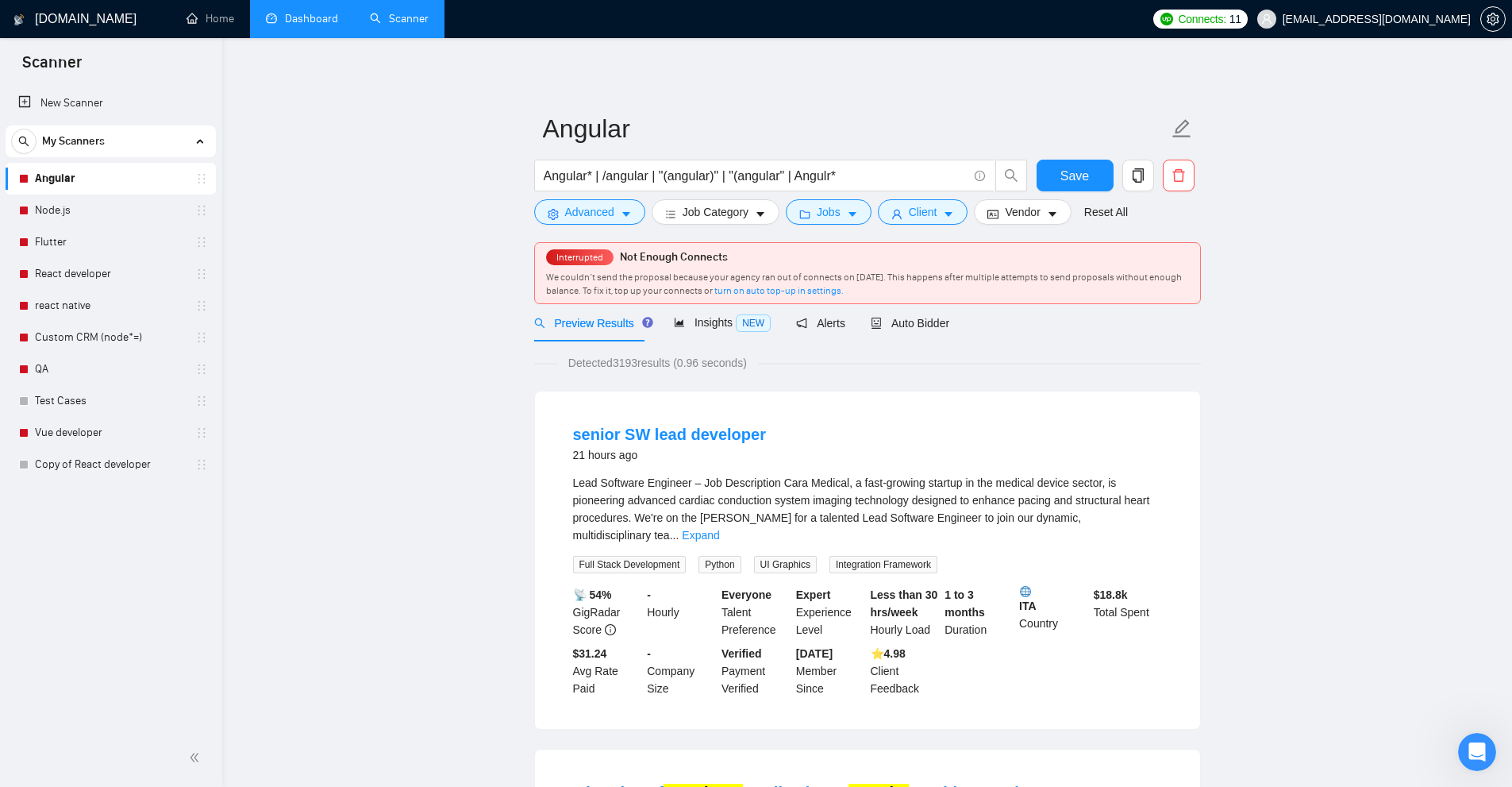
click at [338, 12] on link "Dashboard" at bounding box center [302, 18] width 73 height 14
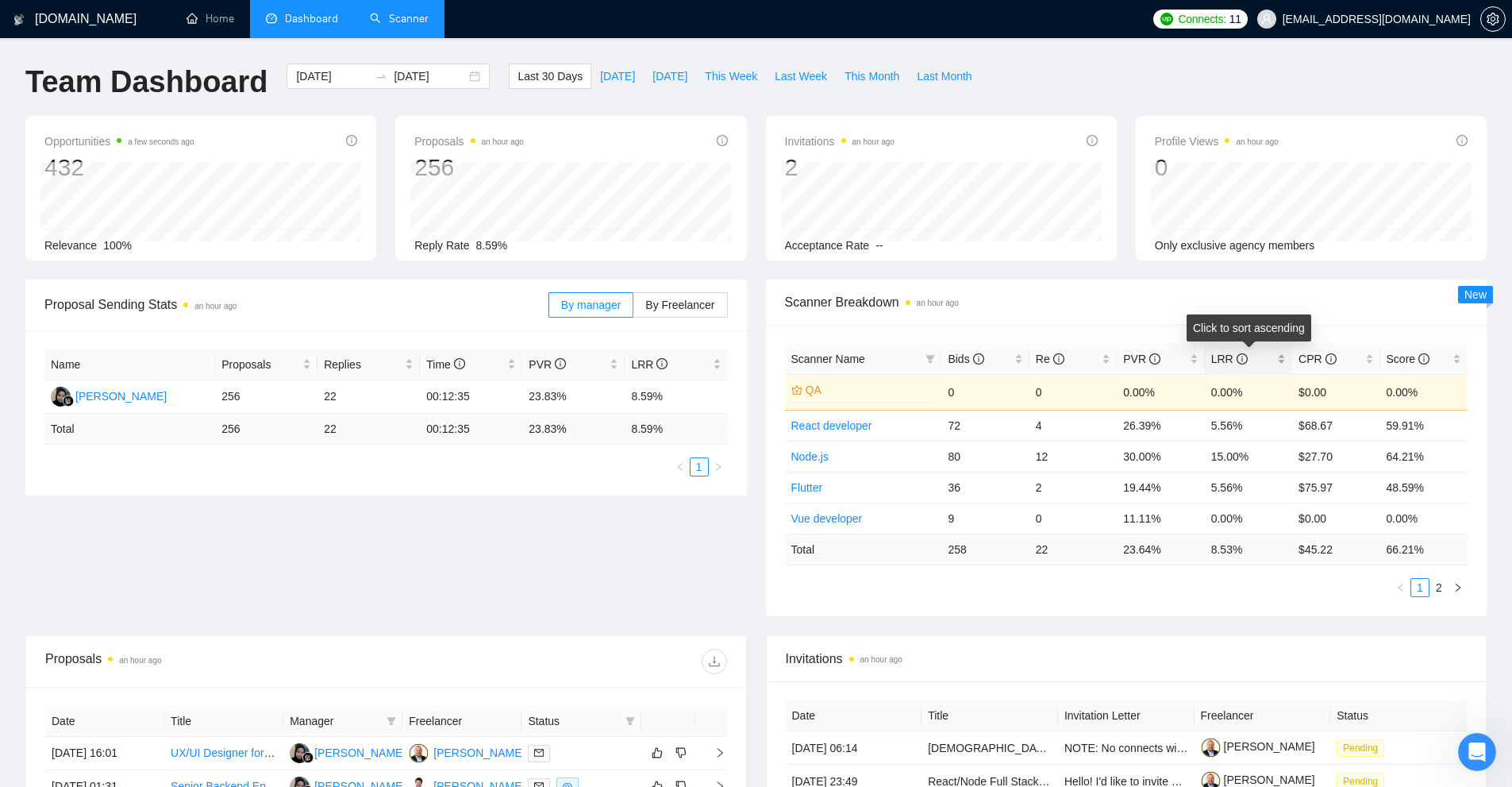
click at [1285, 358] on div "LRR" at bounding box center [1249, 359] width 75 height 18
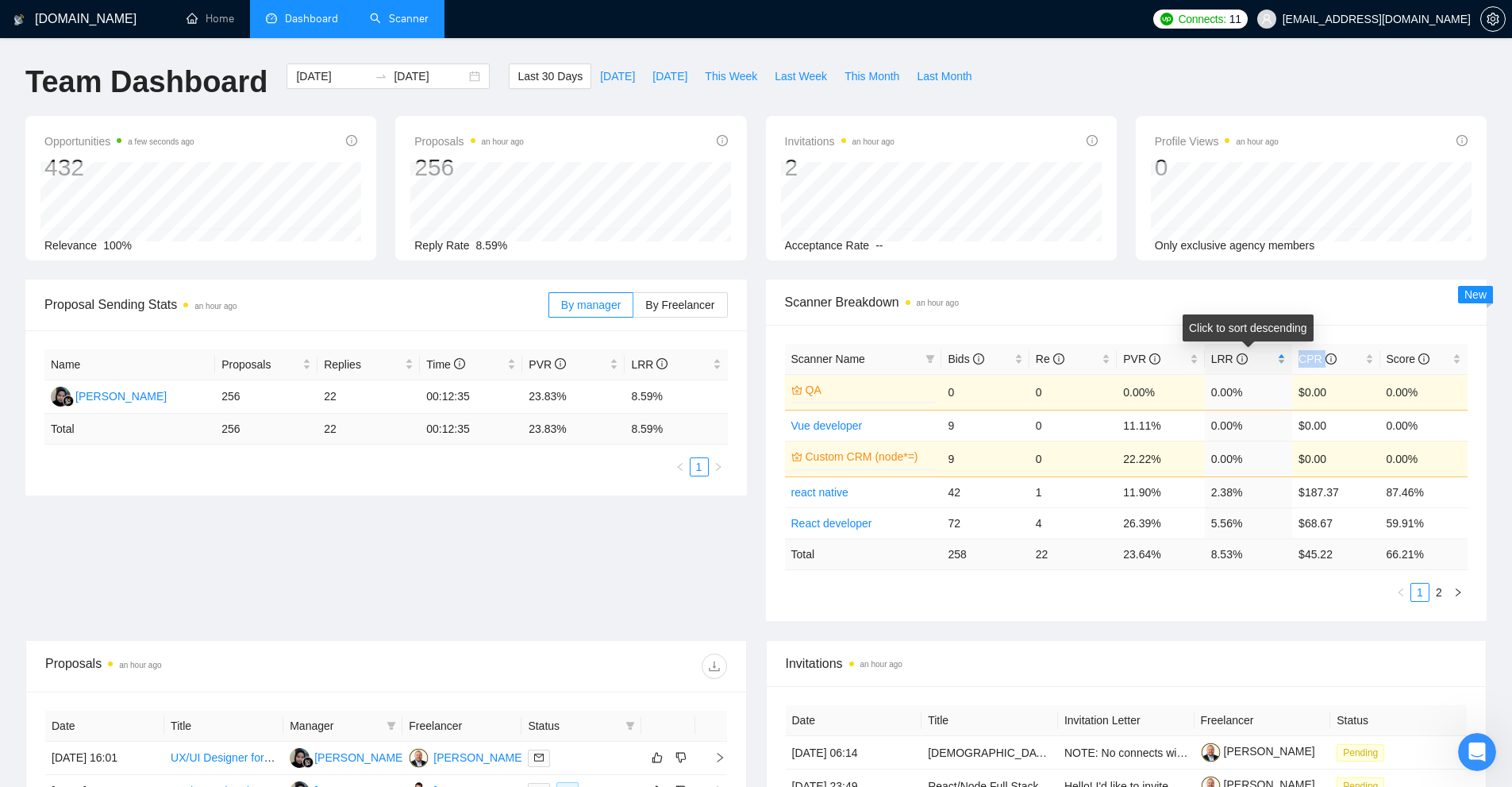
click at [1285, 358] on div "LRR" at bounding box center [1249, 359] width 75 height 18
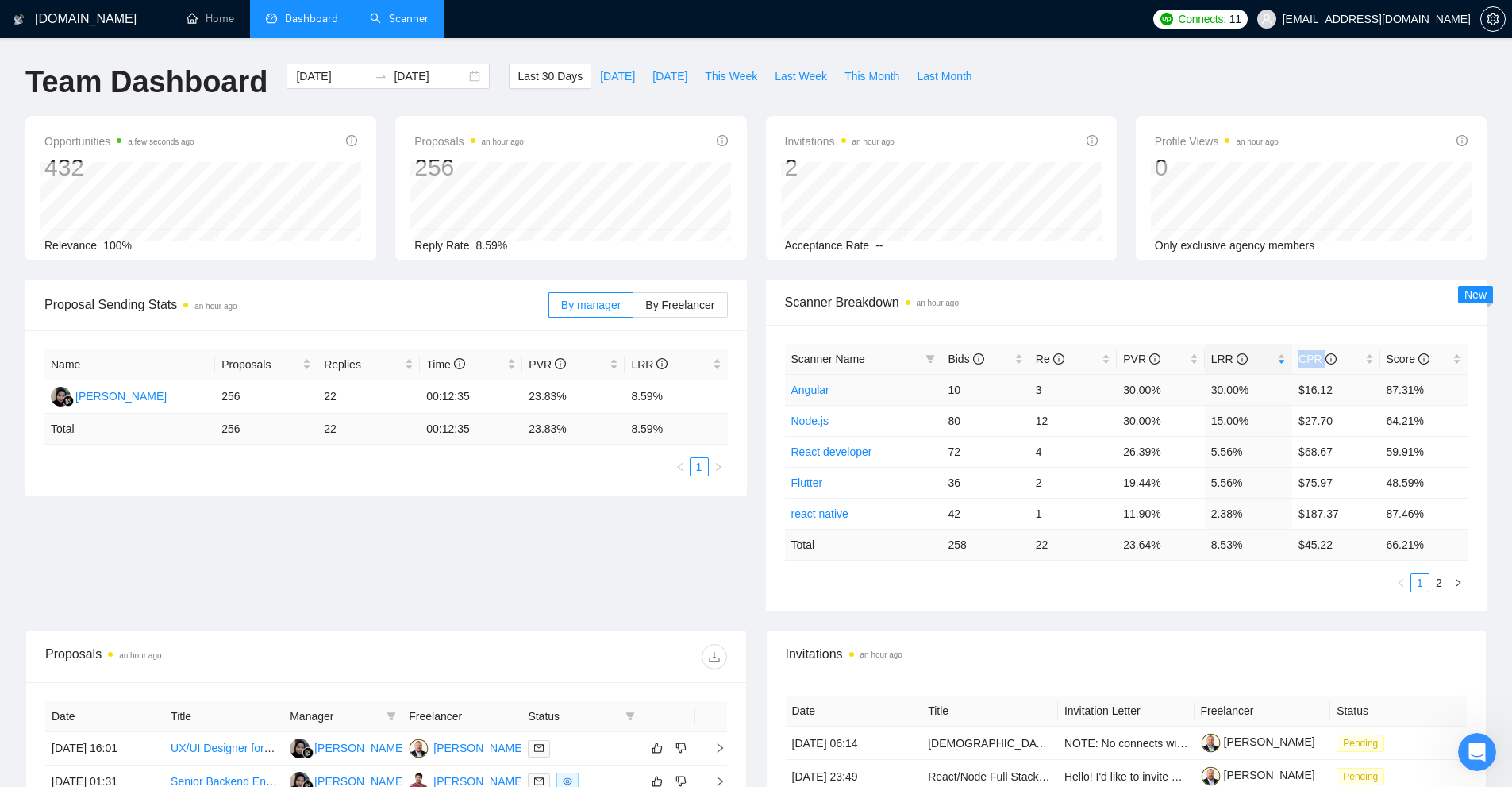
scroll to position [397, 0]
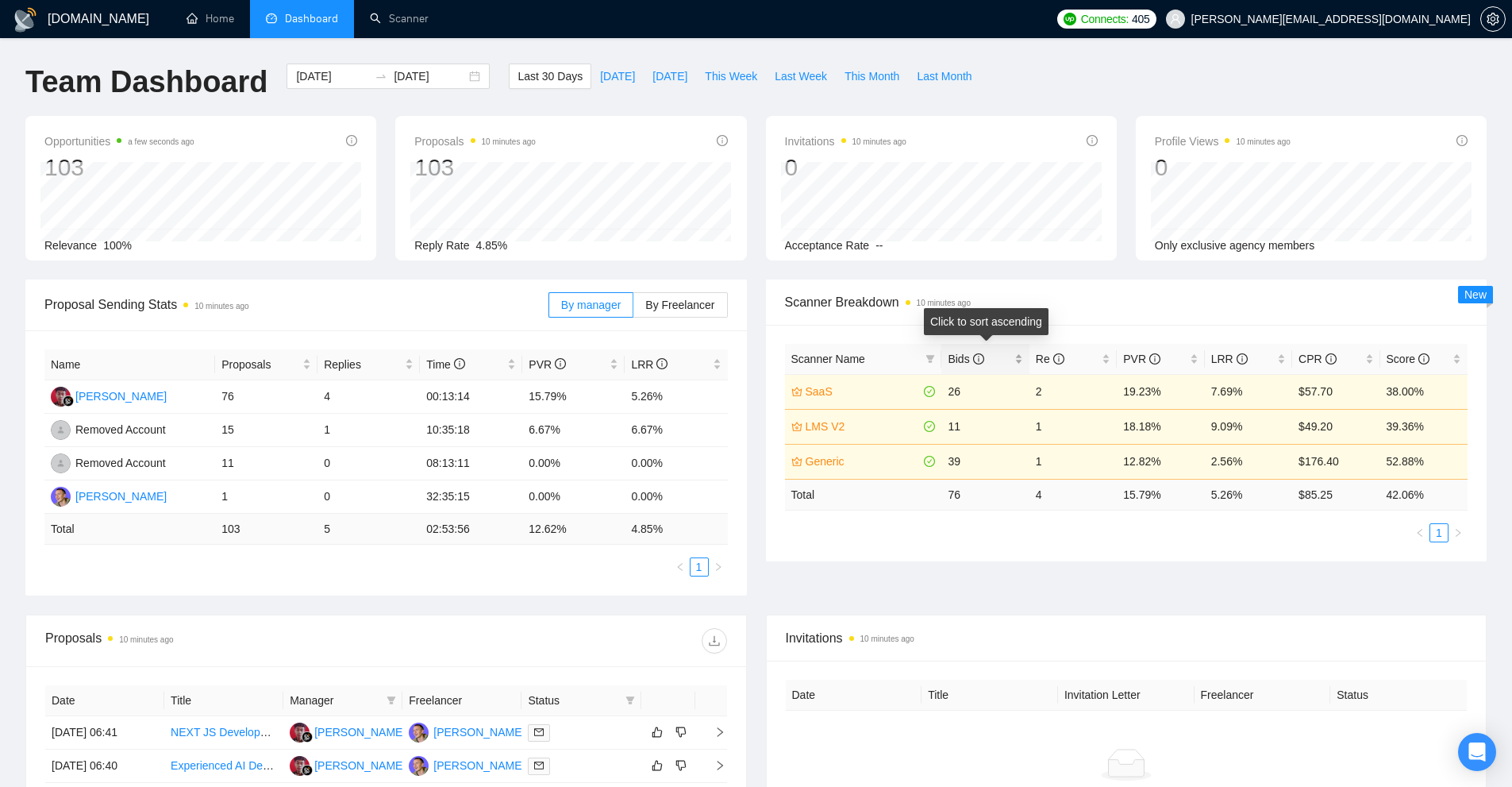
click at [1016, 358] on div "Bids" at bounding box center [985, 359] width 75 height 18
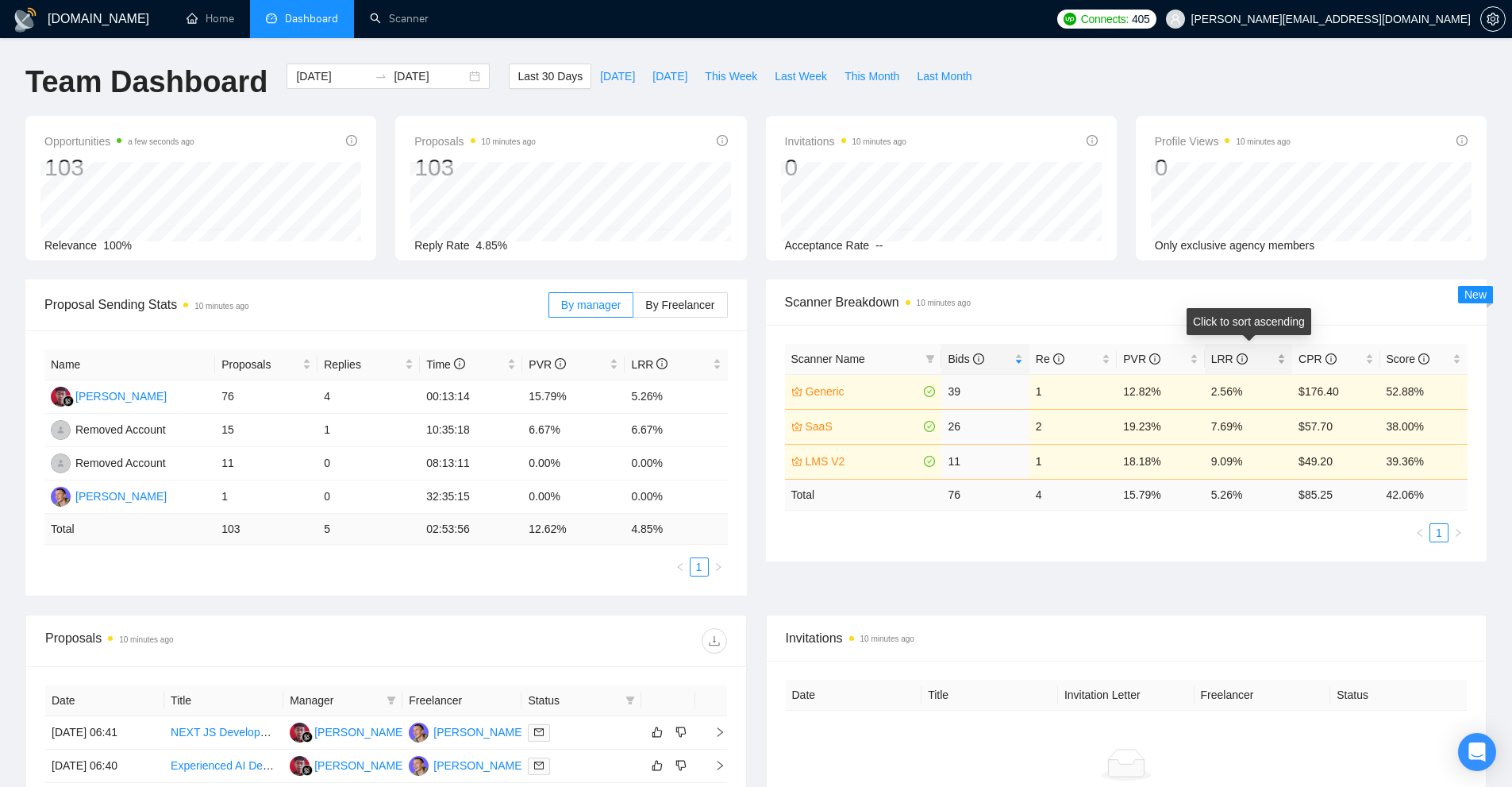
click at [1265, 358] on span "LRR" at bounding box center [1242, 359] width 63 height 18
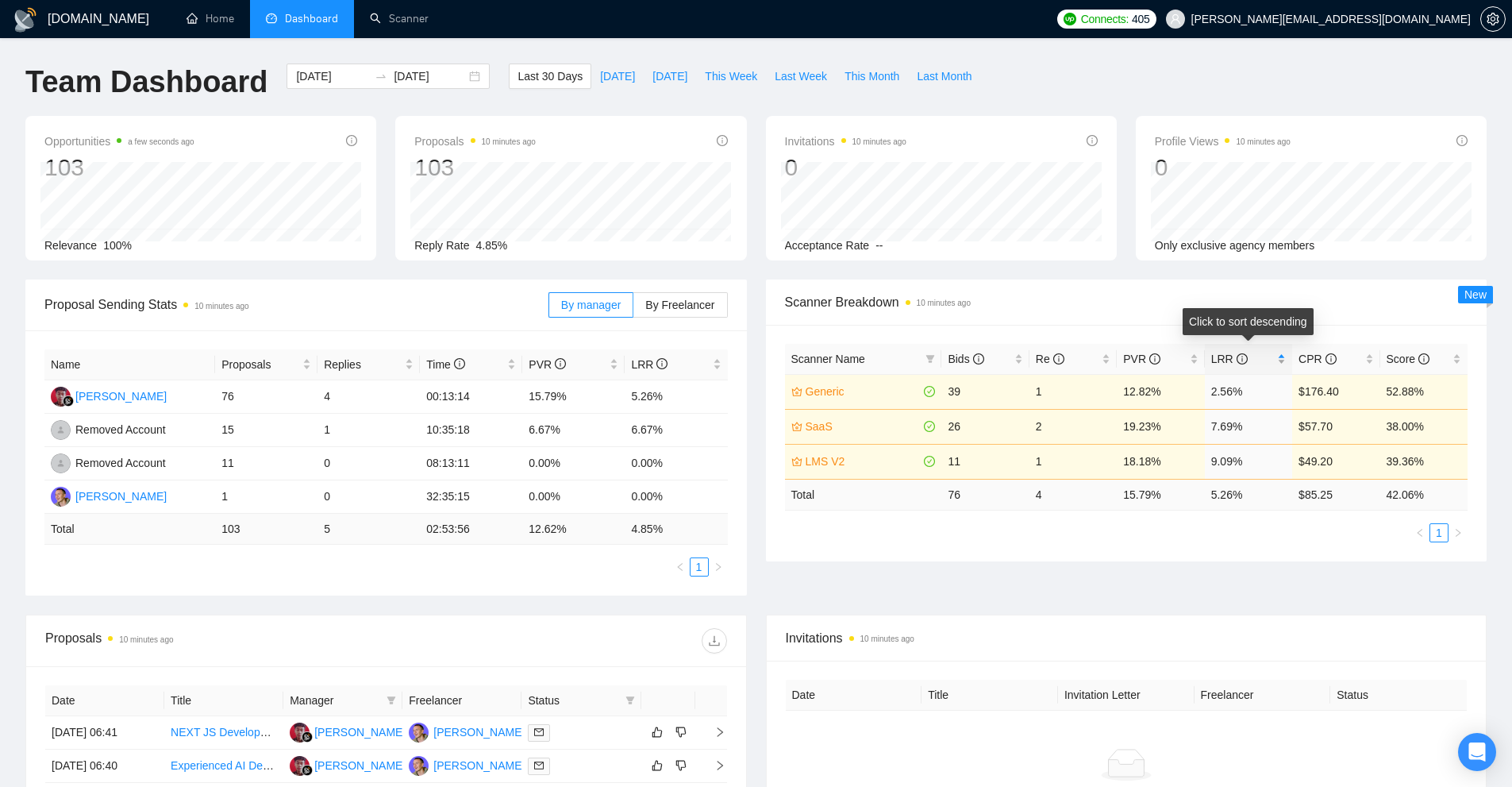
click at [1269, 358] on span "LRR" at bounding box center [1242, 359] width 63 height 18
click at [1277, 358] on div "LRR" at bounding box center [1249, 359] width 75 height 18
click at [1276, 350] on div "LRR" at bounding box center [1249, 359] width 75 height 18
click at [980, 461] on td "39" at bounding box center [985, 461] width 87 height 35
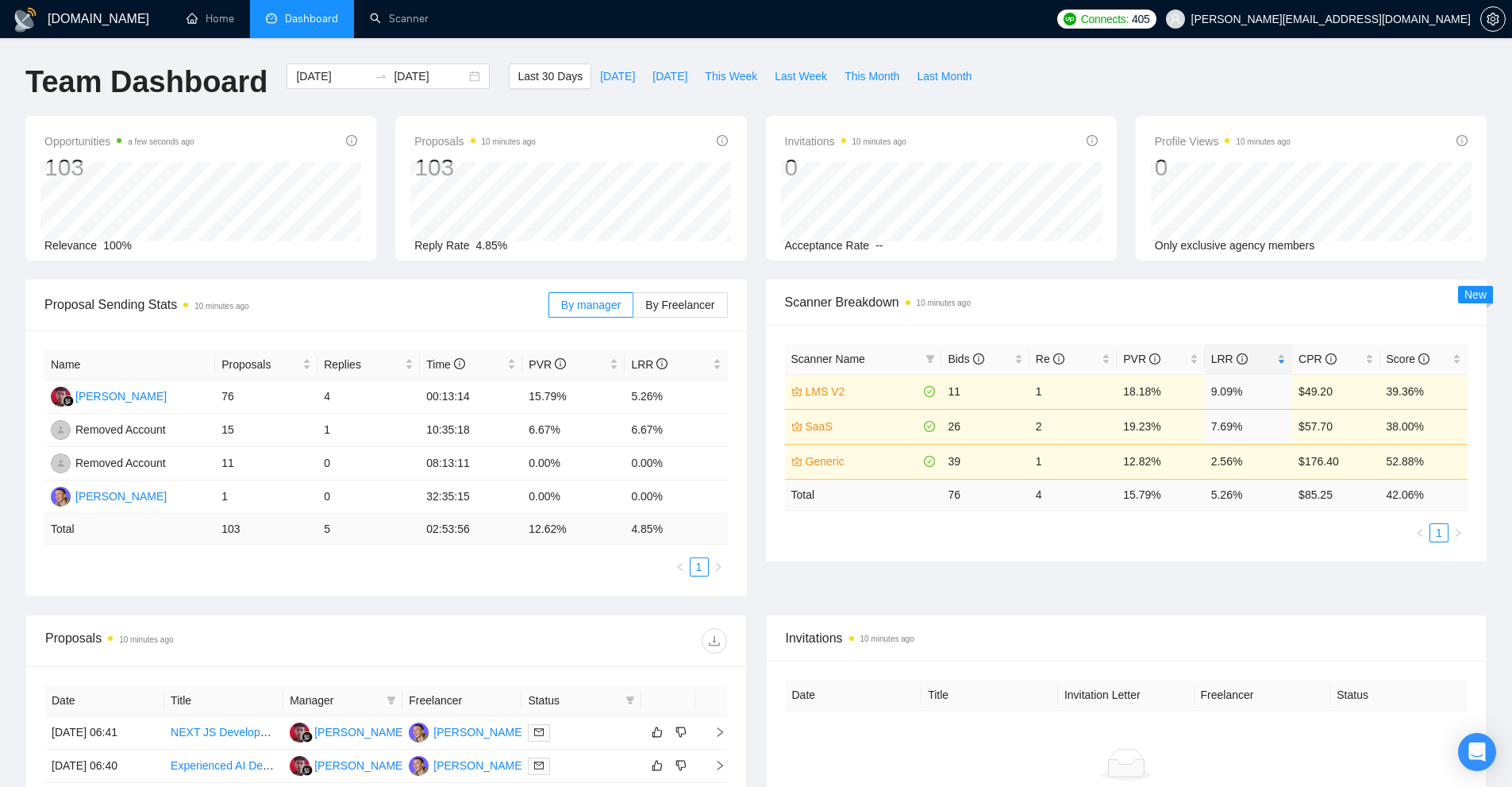
click at [810, 457] on link "Generic" at bounding box center [863, 461] width 116 height 18
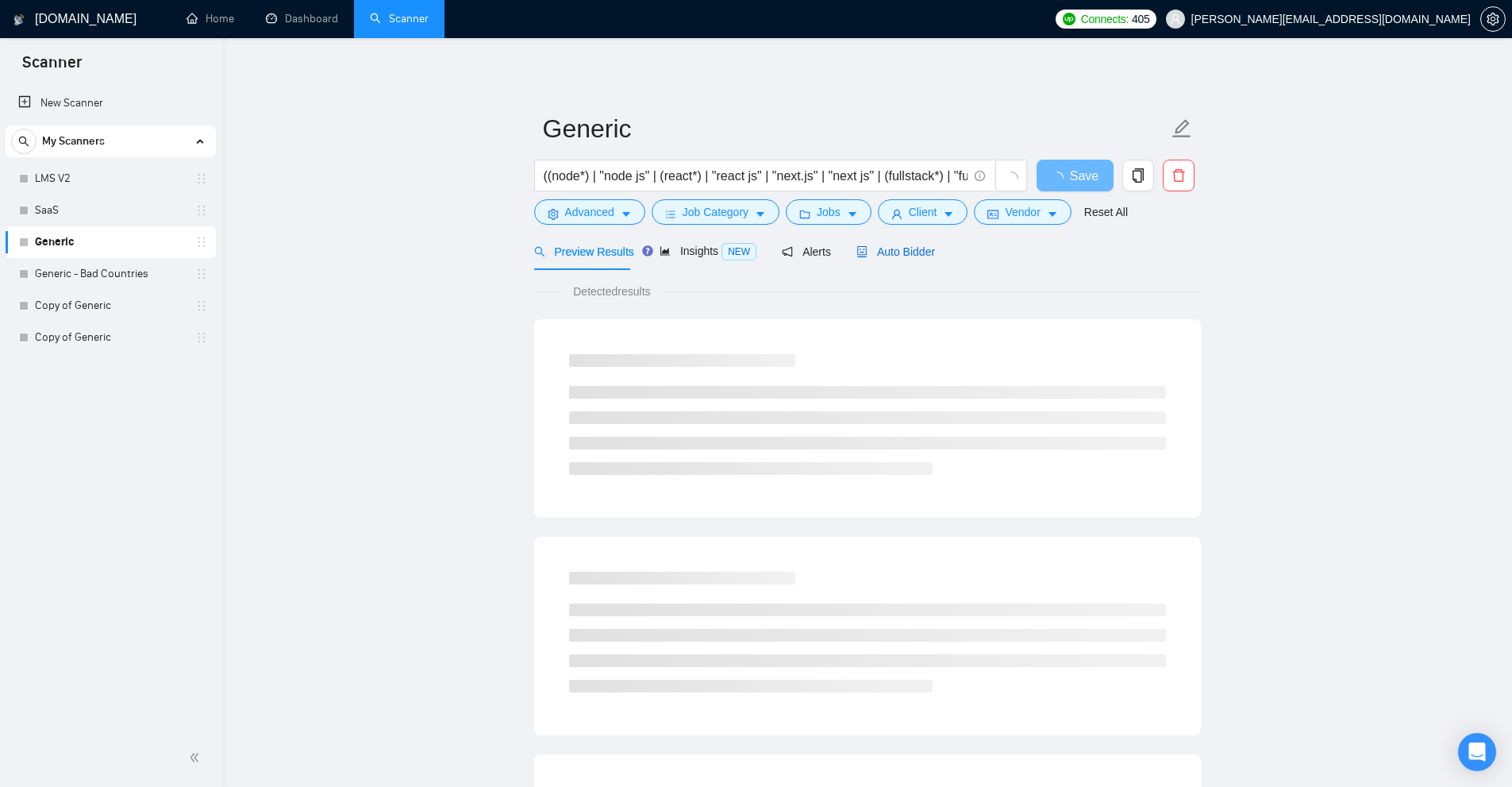
click at [905, 247] on span "Auto Bidder" at bounding box center [895, 251] width 78 height 13
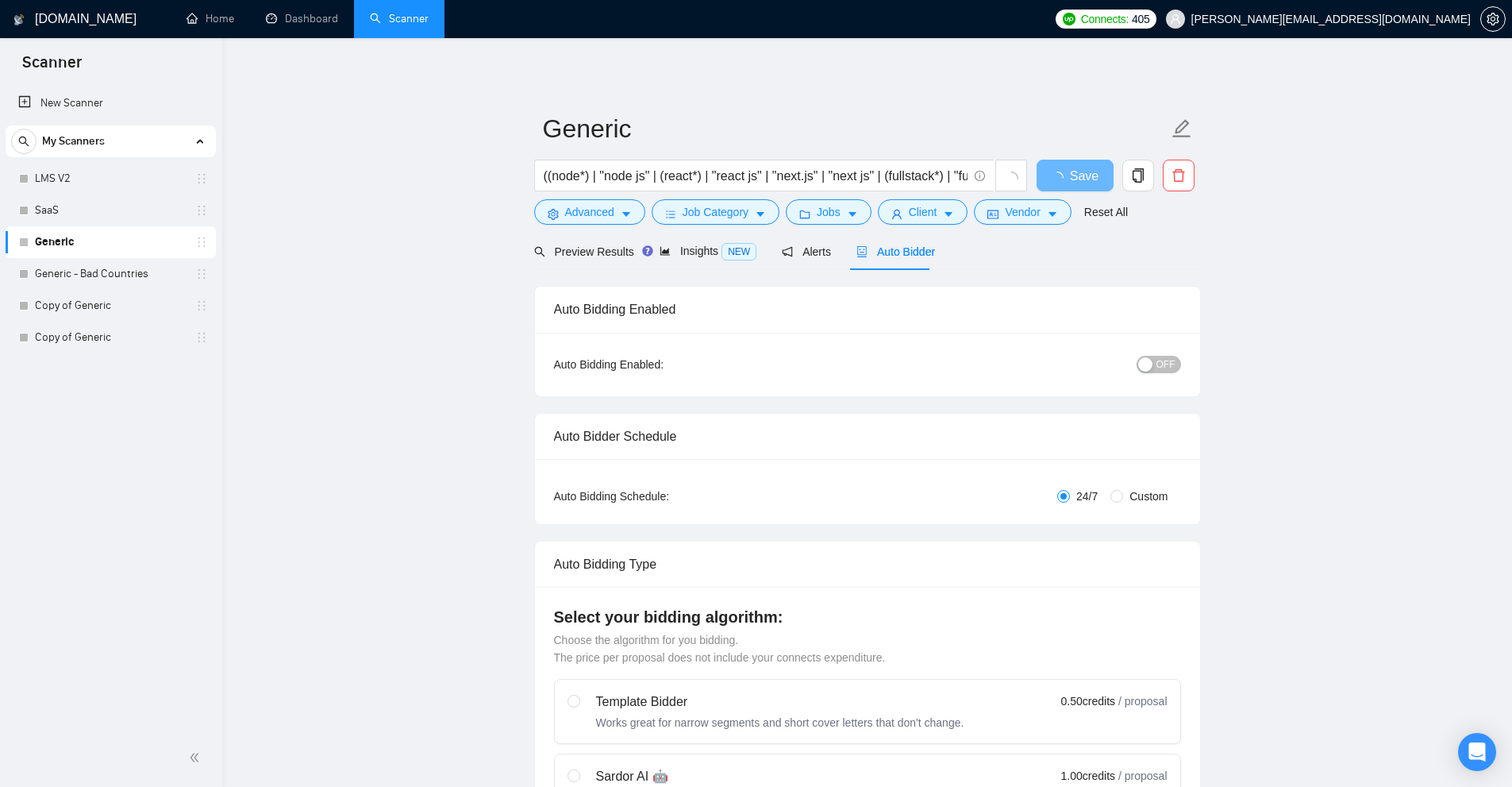
checkbox input "true"
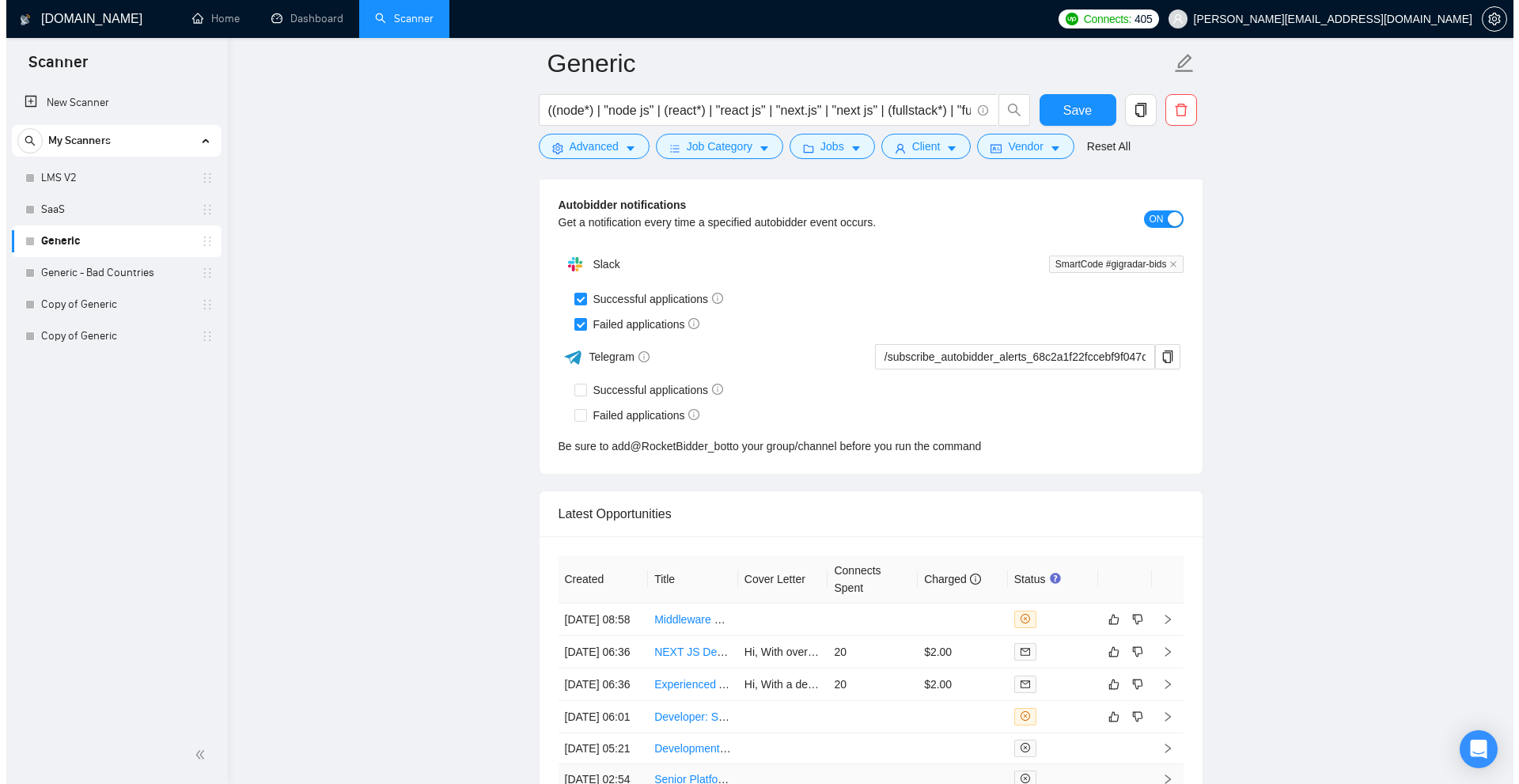
scroll to position [4113, 0]
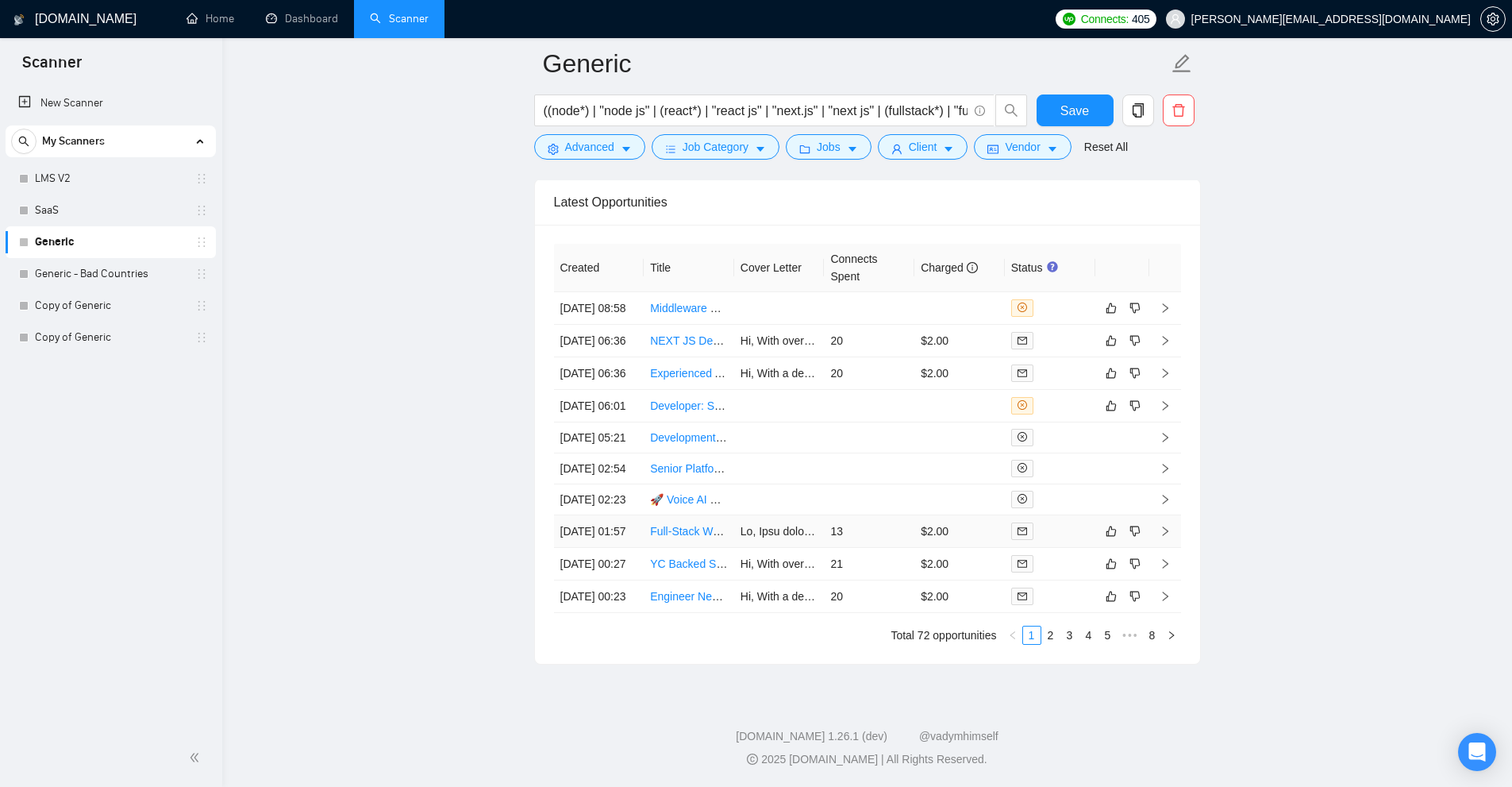
click at [988, 548] on td "$2.00" at bounding box center [959, 532] width 90 height 33
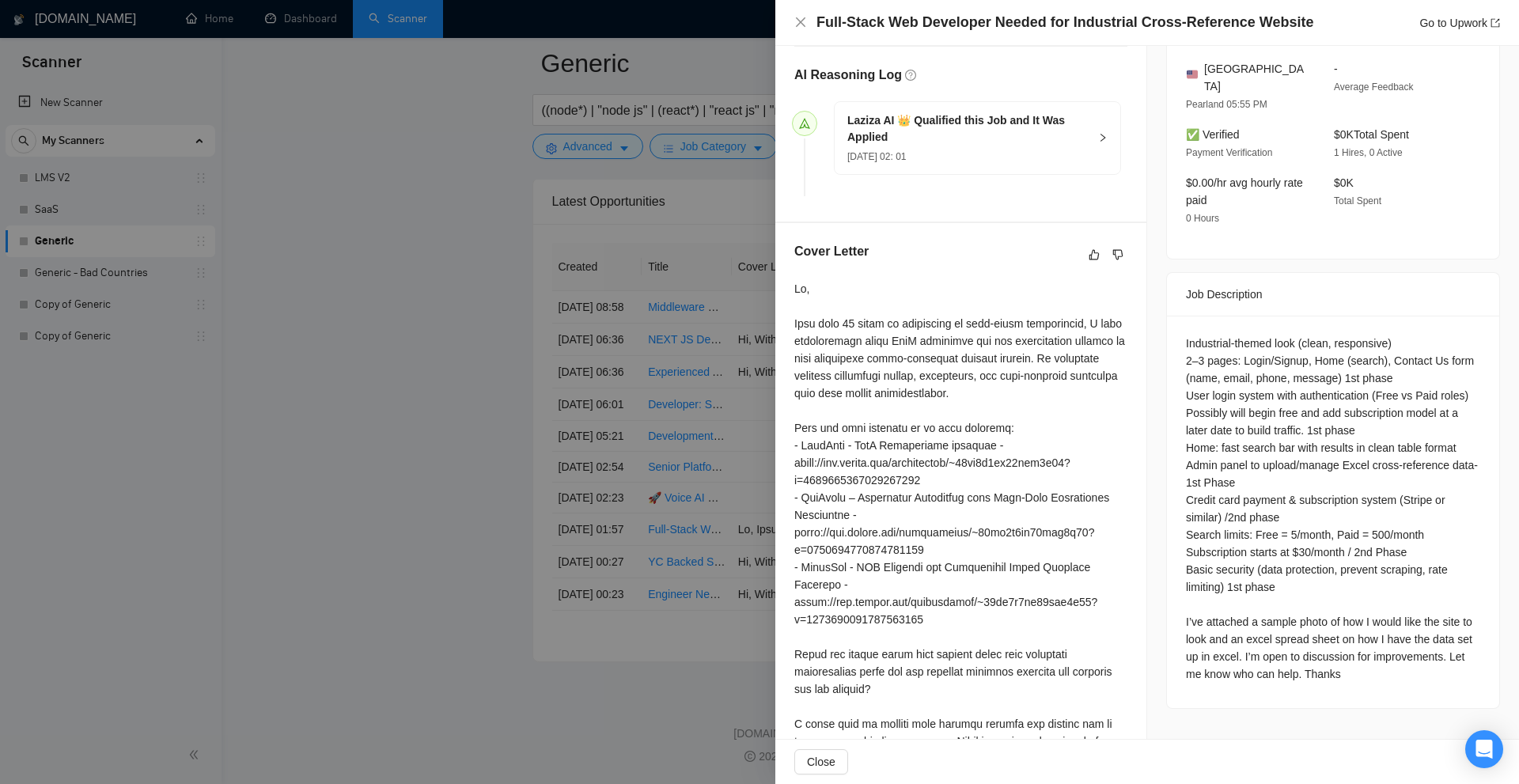
scroll to position [430, 0]
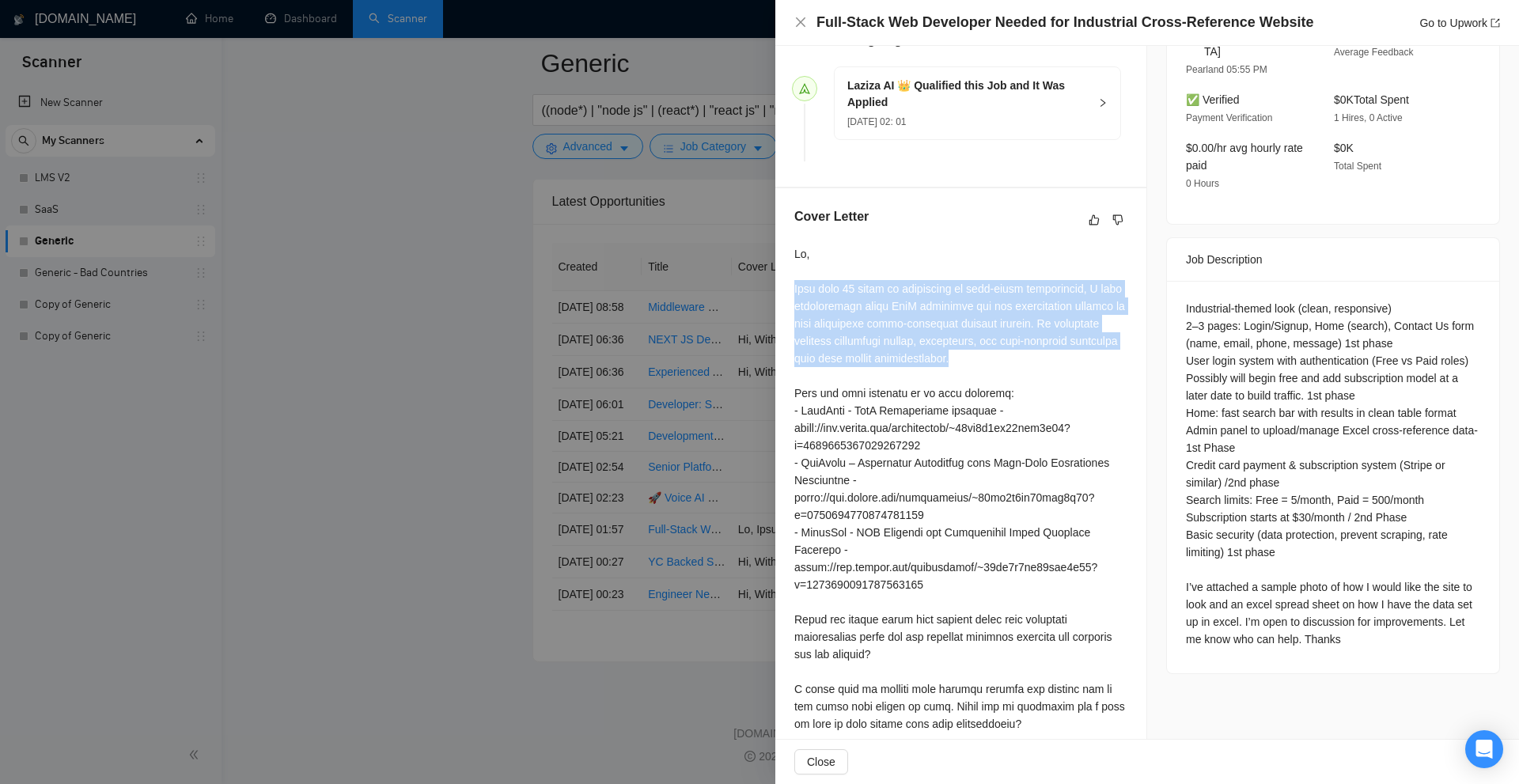
drag, startPoint x: 790, startPoint y: 289, endPoint x: 1024, endPoint y: 353, distance: 242.6
click at [1024, 353] on div "Cover Letter" at bounding box center [961, 473] width 371 height 569
click at [1024, 353] on div at bounding box center [961, 488] width 333 height 487
drag, startPoint x: 1008, startPoint y: 363, endPoint x: 789, endPoint y: 292, distance: 230.2
click at [789, 292] on div "Cover Letter" at bounding box center [961, 473] width 371 height 569
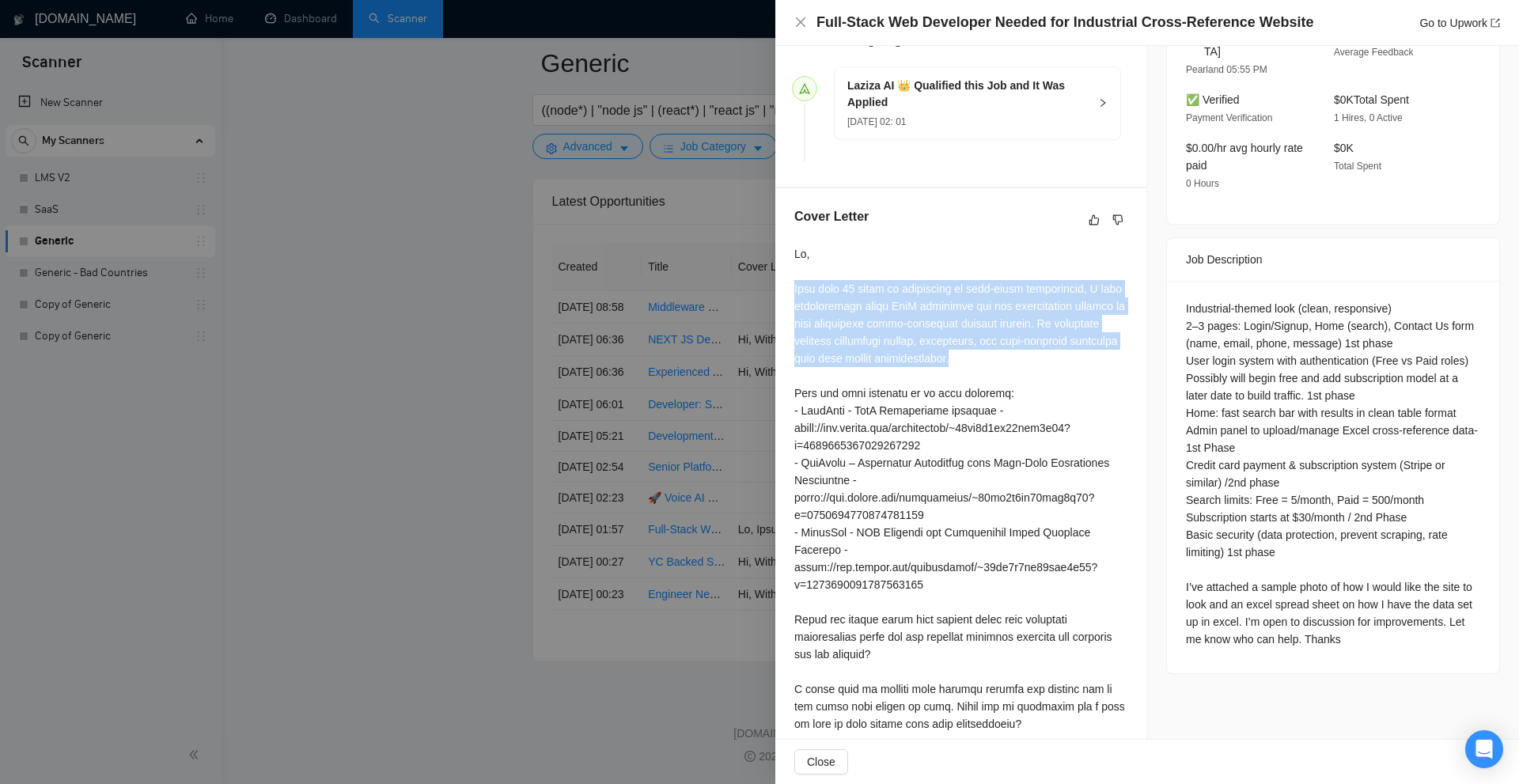
click at [798, 295] on div at bounding box center [961, 488] width 333 height 487
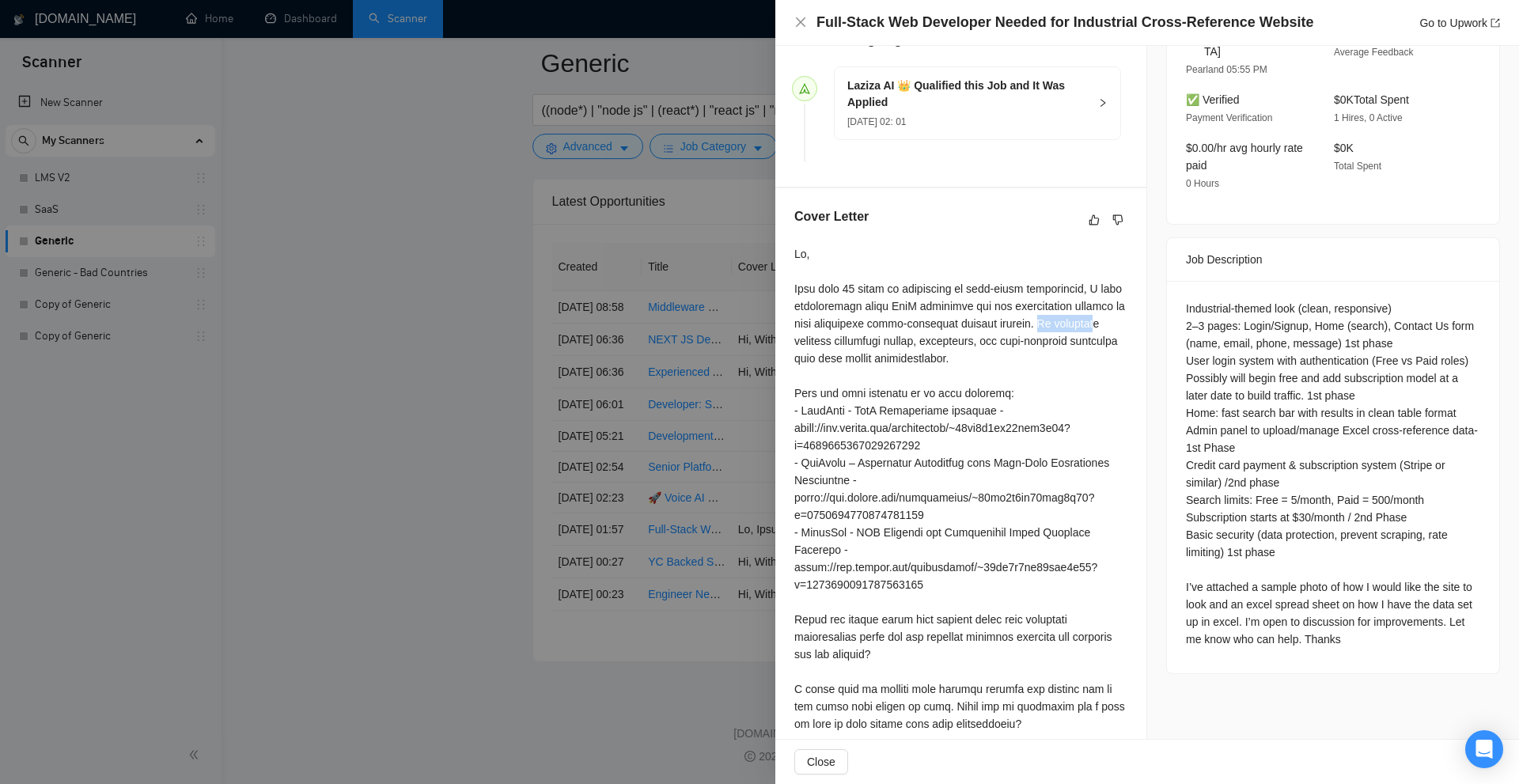
drag, startPoint x: 1028, startPoint y: 321, endPoint x: 1081, endPoint y: 319, distance: 53.0
click at [1081, 319] on div at bounding box center [961, 488] width 333 height 487
drag, startPoint x: 1097, startPoint y: 327, endPoint x: 1065, endPoint y: 320, distance: 32.8
click at [1097, 328] on div at bounding box center [961, 488] width 333 height 487
drag, startPoint x: 804, startPoint y: 310, endPoint x: 1017, endPoint y: 319, distance: 213.2
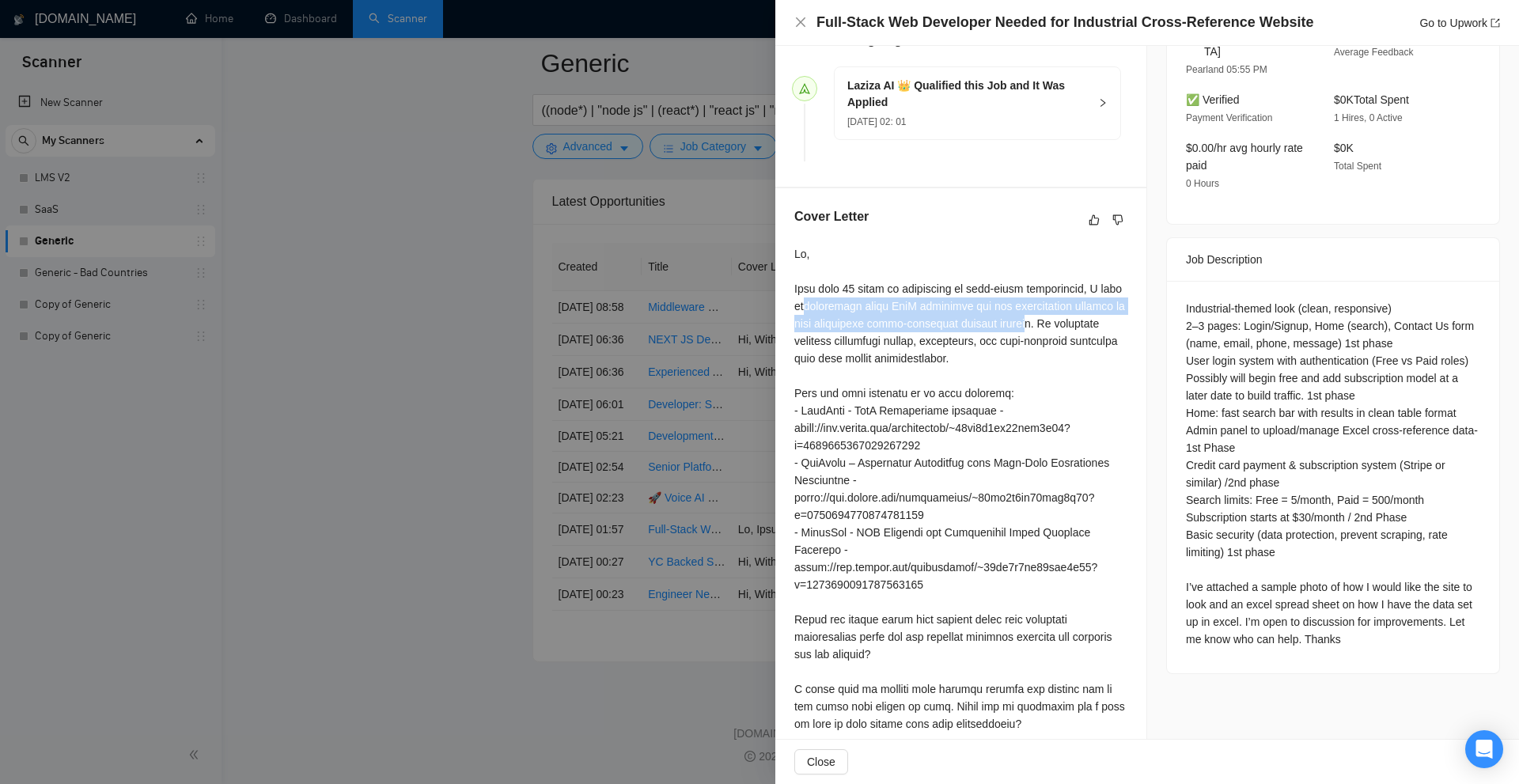
click at [1017, 319] on div at bounding box center [961, 488] width 333 height 487
click at [1010, 318] on div at bounding box center [961, 488] width 333 height 487
drag, startPoint x: 1010, startPoint y: 318, endPoint x: 975, endPoint y: 316, distance: 35.1
click at [975, 316] on div at bounding box center [961, 488] width 333 height 487
click at [985, 325] on div at bounding box center [961, 488] width 333 height 487
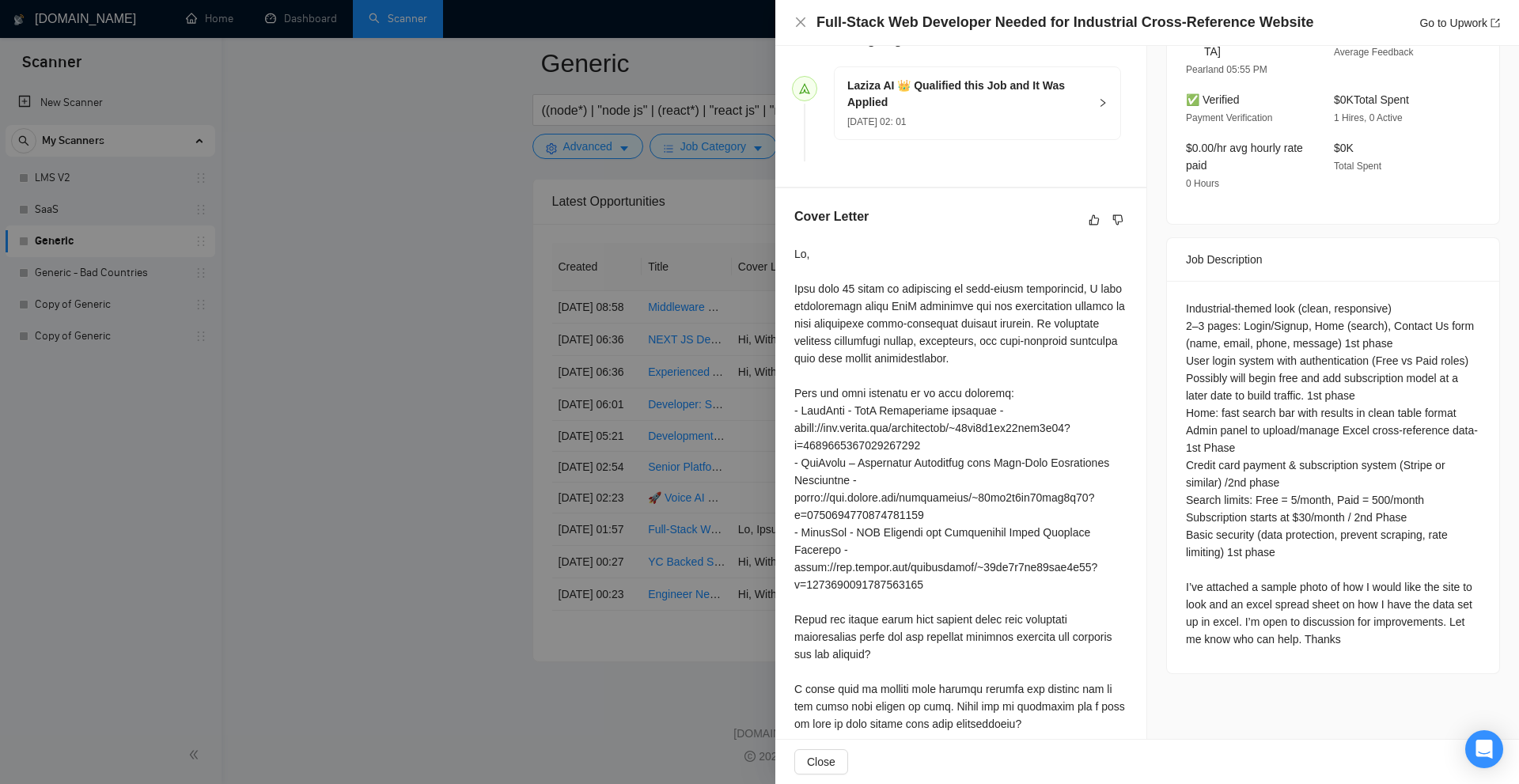
click at [899, 326] on div at bounding box center [961, 488] width 333 height 487
drag, startPoint x: 899, startPoint y: 326, endPoint x: 875, endPoint y: 327, distance: 24.0
click at [875, 327] on div at bounding box center [961, 488] width 333 height 487
copy div "cross-reference"
drag, startPoint x: 1179, startPoint y: 392, endPoint x: 1406, endPoint y: 429, distance: 230.0
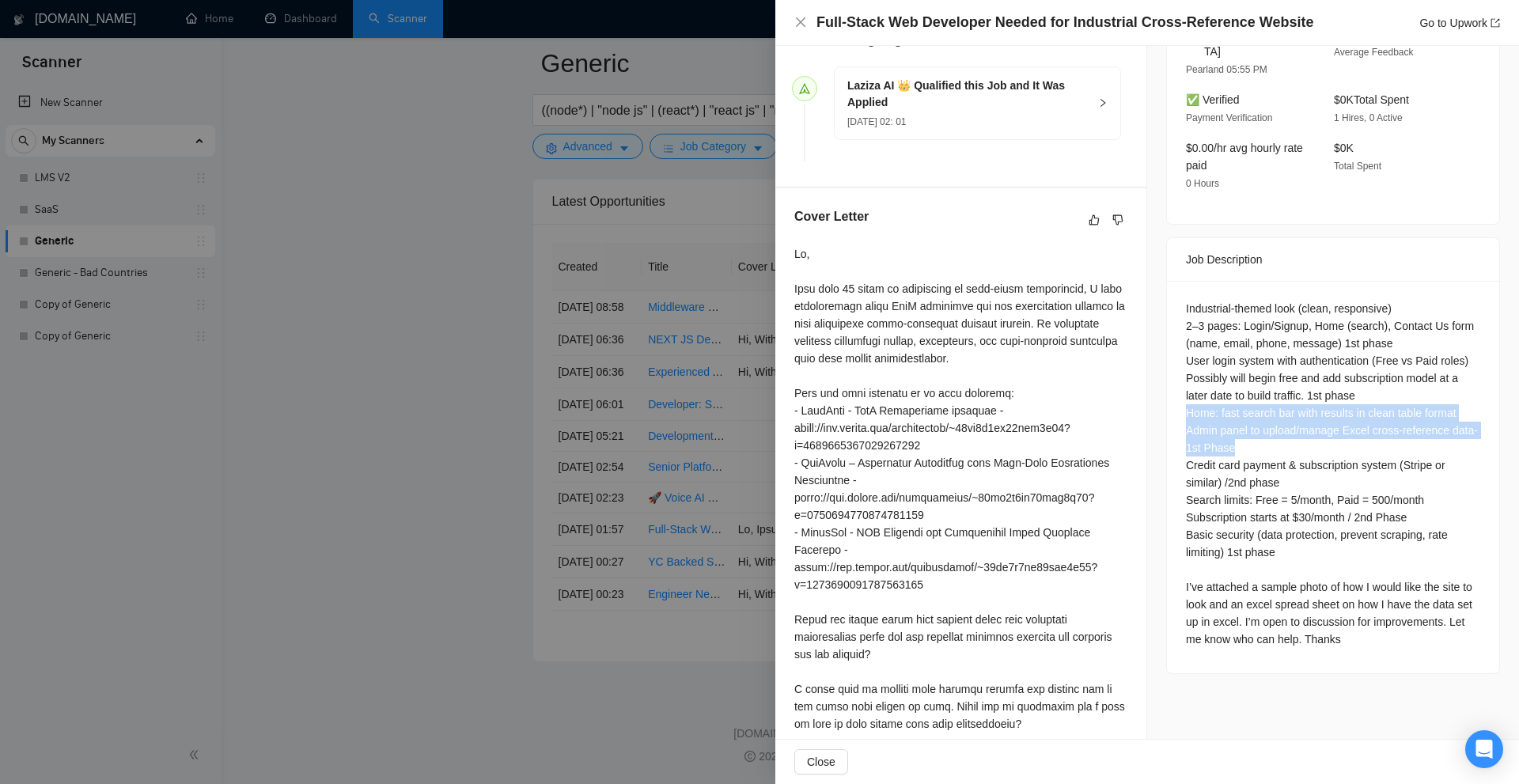
click at [1435, 425] on div "Industrial-themed look (clean, responsive) 2–3 pages: Login/Signup, Home (searc…" at bounding box center [1333, 476] width 332 height 392
click at [1387, 429] on div "Industrial-themed look (clean, responsive) 2–3 pages: Login/Signup, Home (searc…" at bounding box center [1333, 474] width 294 height 348
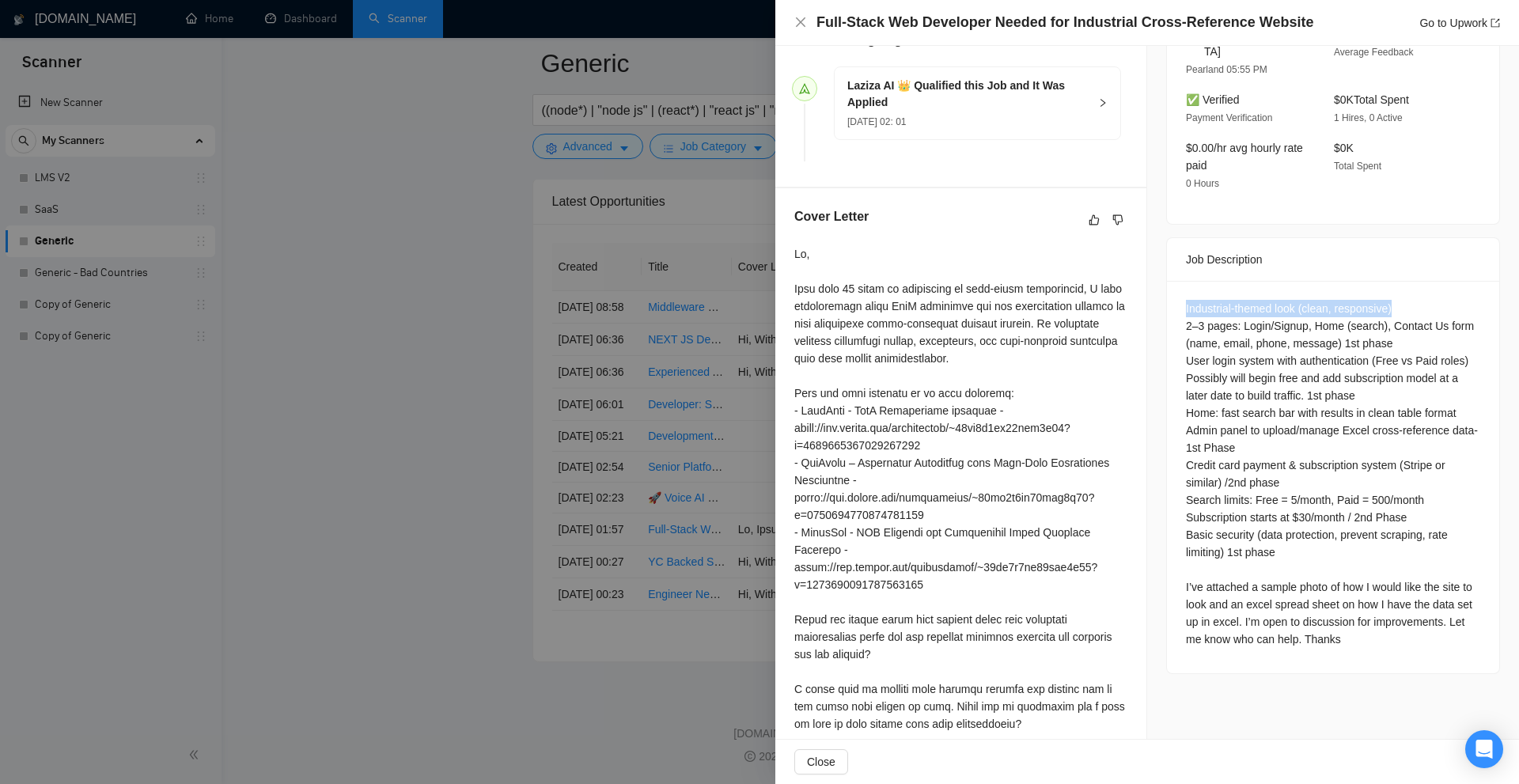
drag, startPoint x: 1156, startPoint y: 284, endPoint x: 1432, endPoint y: 296, distance: 276.3
click at [1431, 296] on div "Job Posting Details Overview 18 Sep, 2025 22:50 Published $2000 Fixed Rate Inte…" at bounding box center [1333, 187] width 372 height 1142
drag, startPoint x: 1233, startPoint y: 12, endPoint x: 1314, endPoint y: 12, distance: 81.0
click at [1314, 12] on div "Full-Stack Web Developer Needed for Industrial Cross-Reference Website Go to Up…" at bounding box center [1147, 23] width 744 height 46
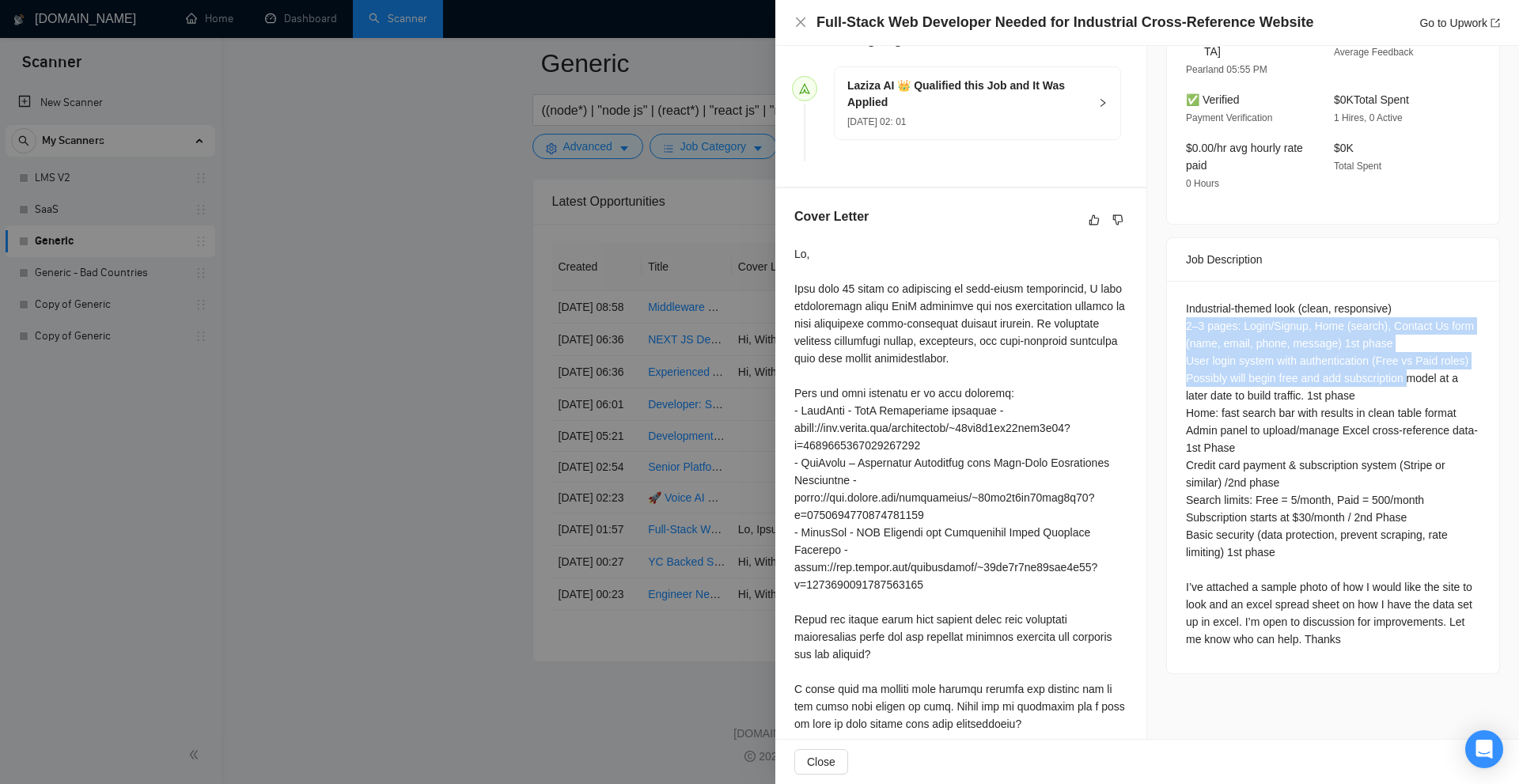
drag, startPoint x: 1287, startPoint y: 314, endPoint x: 1405, endPoint y: 351, distance: 123.7
click at [1404, 351] on div "Industrial-themed look (clean, responsive) 2–3 pages: Login/Signup, Home (searc…" at bounding box center [1333, 476] width 332 height 392
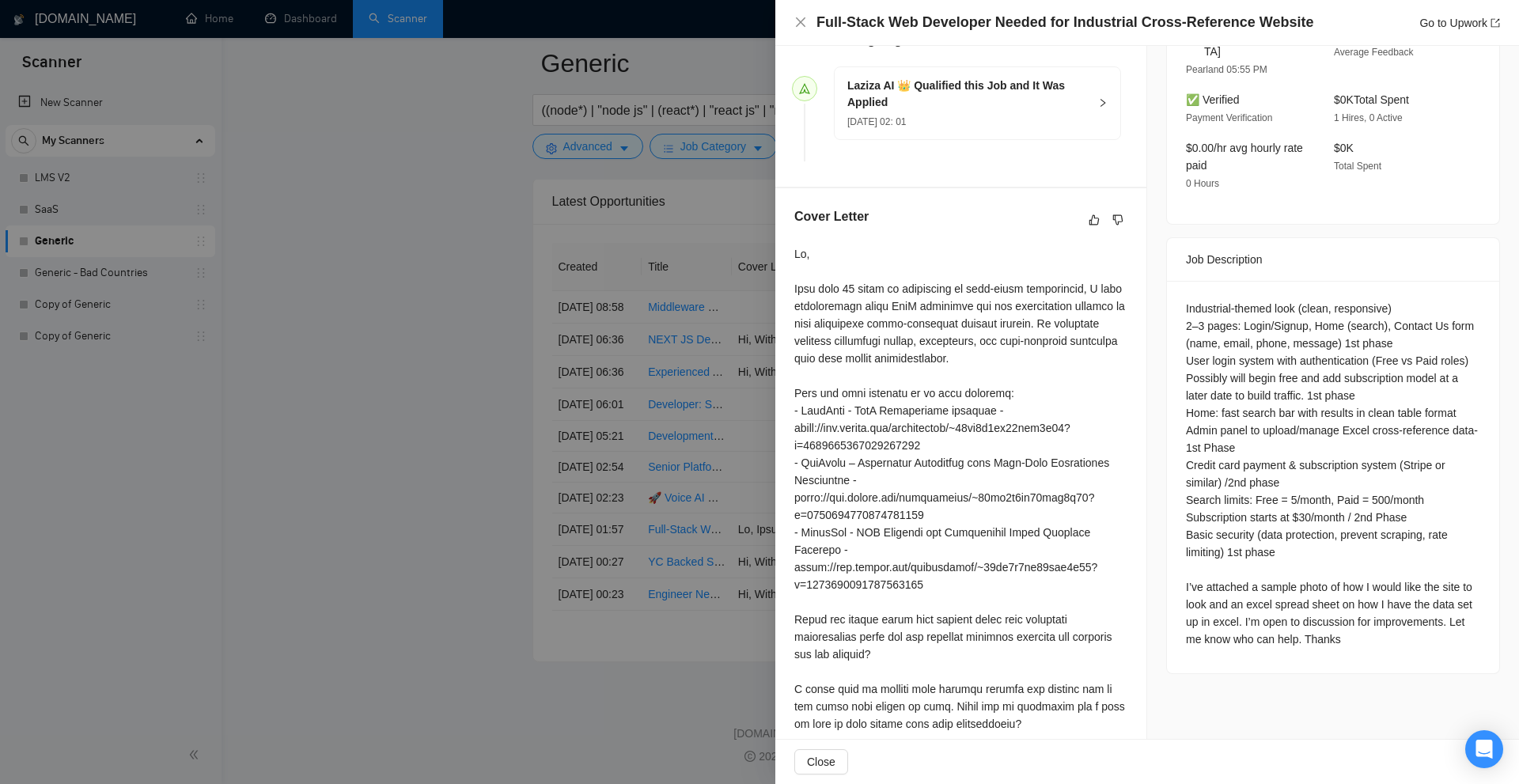
click at [1408, 356] on div "Industrial-themed look (clean, responsive) 2–3 pages: Login/Signup, Home (searc…" at bounding box center [1333, 474] width 294 height 348
drag, startPoint x: 1179, startPoint y: 340, endPoint x: 1416, endPoint y: 374, distance: 239.4
click at [1416, 374] on div "Industrial-themed look (clean, responsive) 2–3 pages: Login/Signup, Home (searc…" at bounding box center [1333, 476] width 332 height 392
click at [1416, 374] on div "Industrial-themed look (clean, responsive) 2–3 pages: Login/Signup, Home (searc…" at bounding box center [1333, 474] width 294 height 348
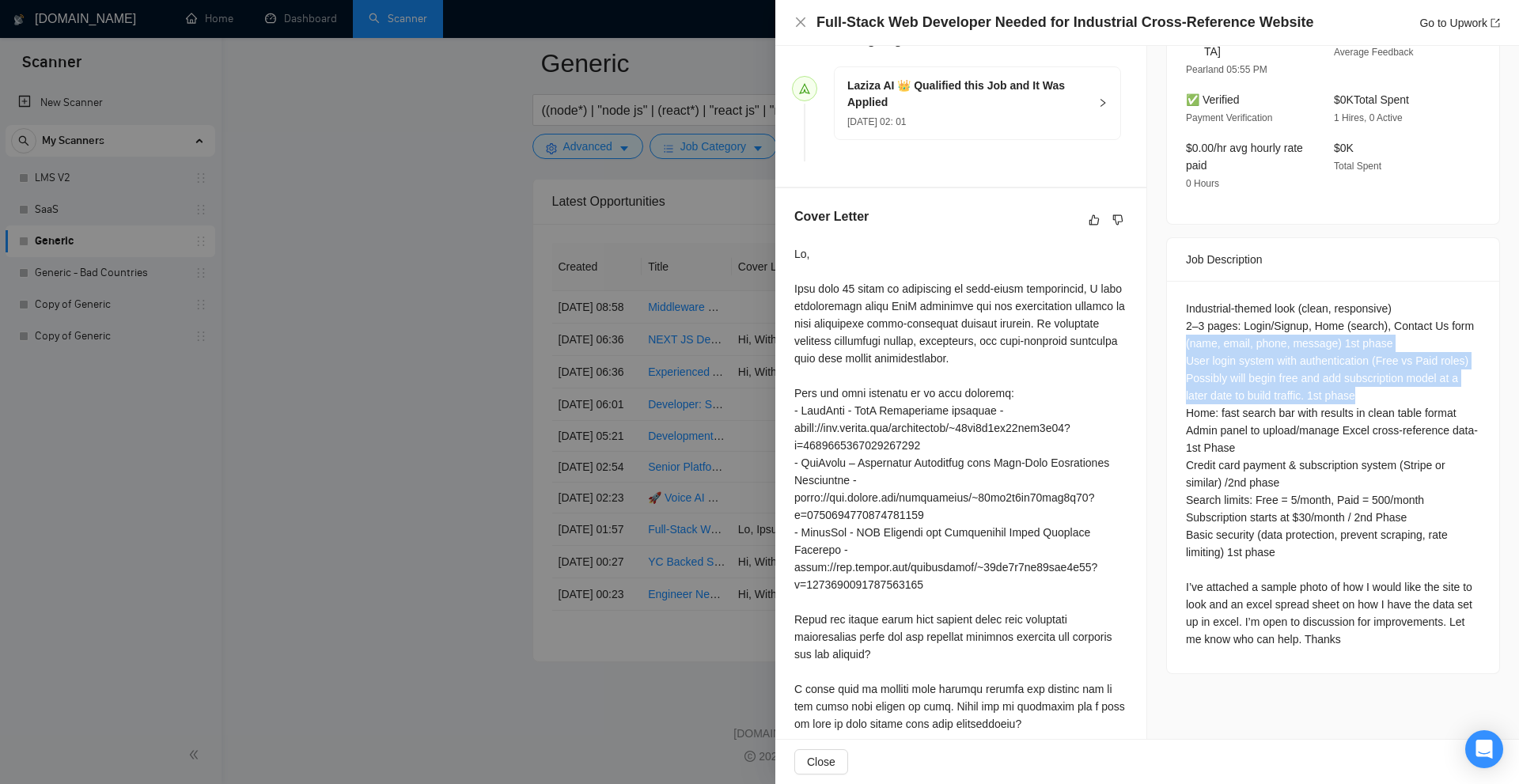
drag, startPoint x: 1245, startPoint y: 359, endPoint x: 1198, endPoint y: 376, distance: 50.0
click at [1147, 330] on div "Job Posting Details Overview 18 Sep, 2025 22:50 Published $2000 Fixed Rate Inte…" at bounding box center [1333, 187] width 372 height 1142
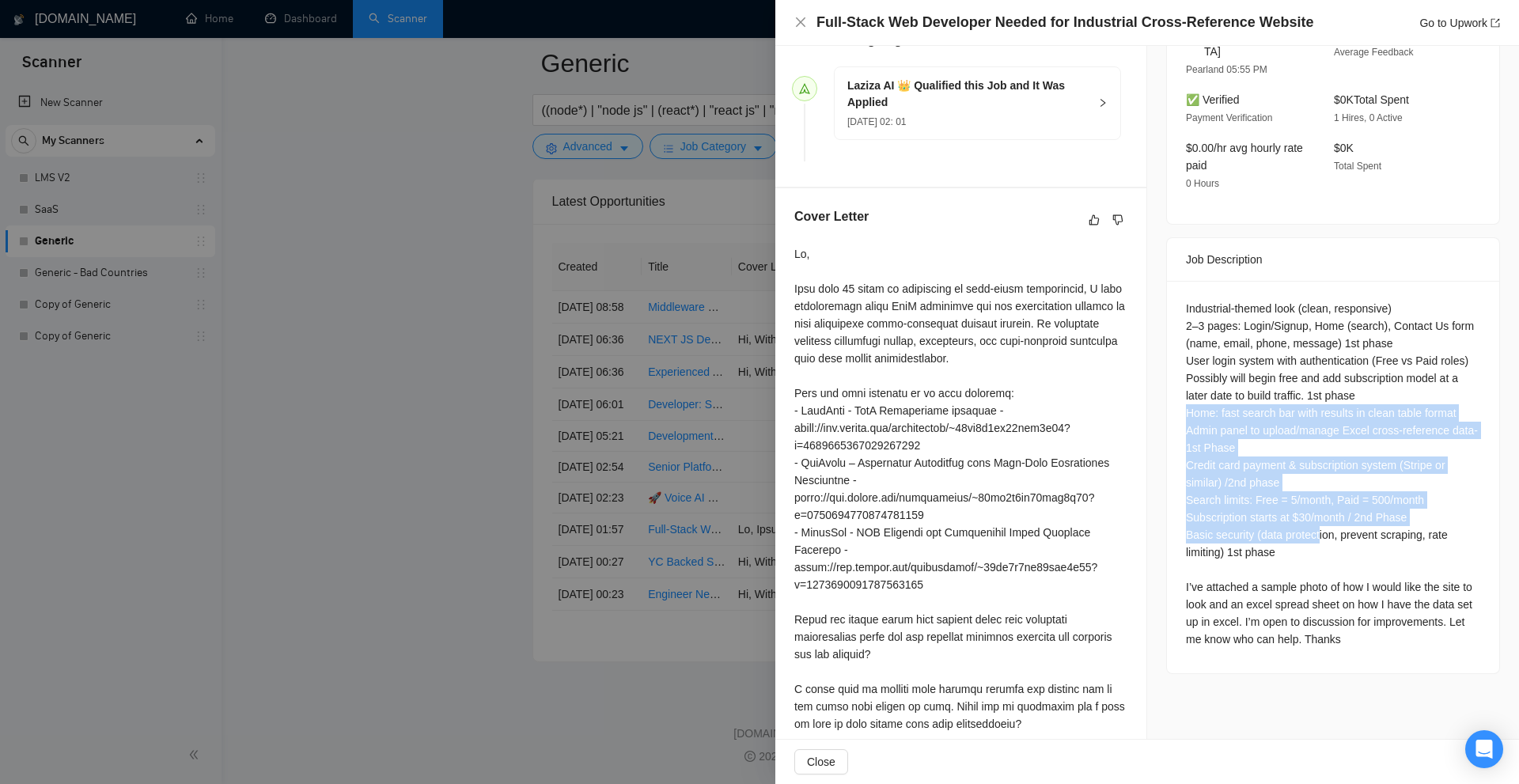
drag, startPoint x: 1195, startPoint y: 412, endPoint x: 1322, endPoint y: 531, distance: 174.0
click at [1320, 528] on div "Industrial-themed look (clean, responsive) 2–3 pages: Login/Signup, Home (searc…" at bounding box center [1333, 476] width 332 height 392
click at [1322, 531] on div "Industrial-themed look (clean, responsive) 2–3 pages: Login/Signup, Home (searc…" at bounding box center [1333, 474] width 294 height 348
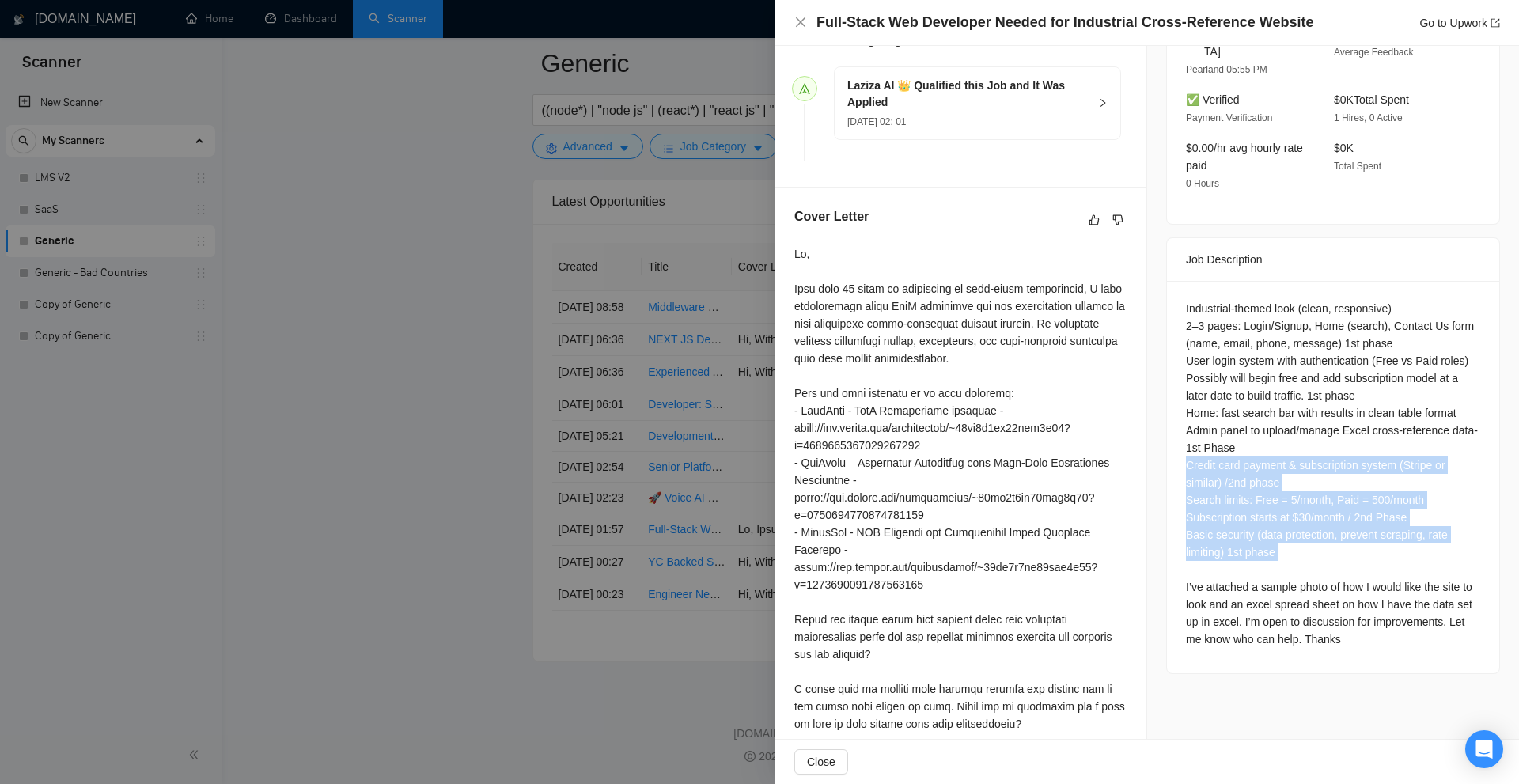
drag, startPoint x: 1224, startPoint y: 503, endPoint x: 1159, endPoint y: 449, distance: 84.5
click at [1159, 449] on div "Job Posting Details Overview 18 Sep, 2025 22:50 Published $2000 Fixed Rate Inte…" at bounding box center [1333, 187] width 372 height 1142
click at [1188, 448] on div "Industrial-themed look (clean, responsive) 2–3 pages: Login/Signup, Home (searc…" at bounding box center [1333, 474] width 294 height 348
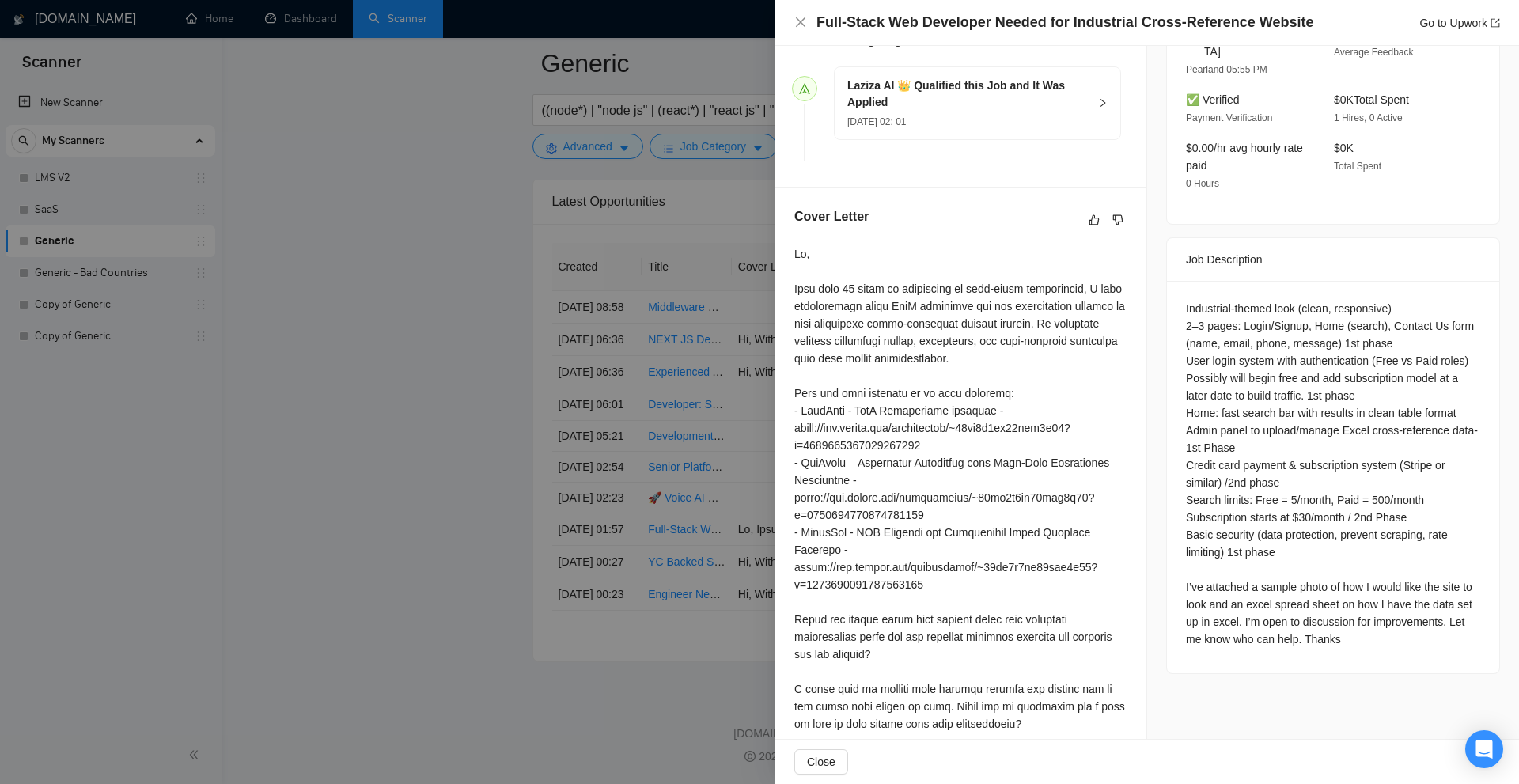
click at [1186, 447] on div "Industrial-themed look (clean, responsive) 2–3 pages: Login/Signup, Home (searc…" at bounding box center [1333, 474] width 294 height 348
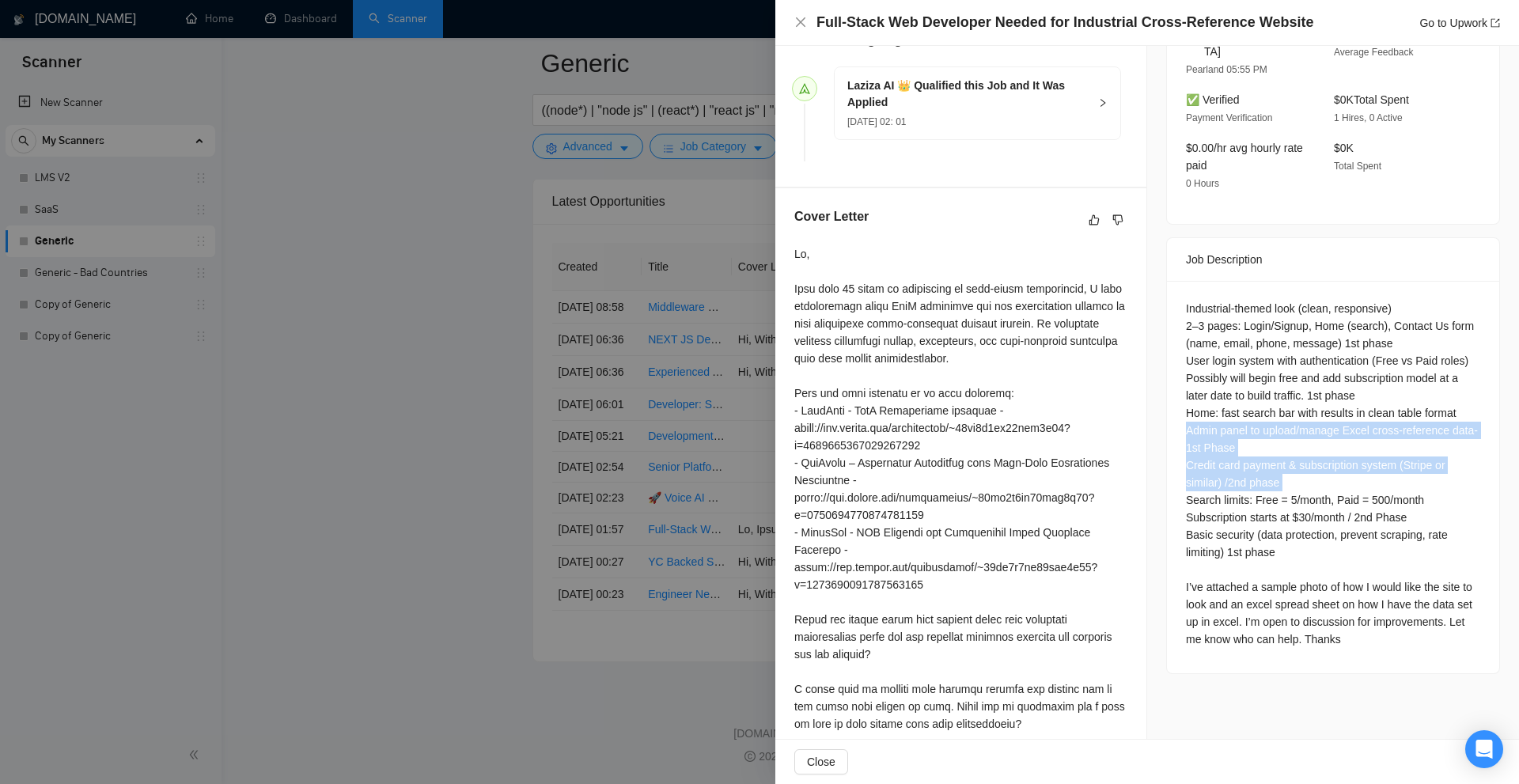
drag, startPoint x: 1183, startPoint y: 447, endPoint x: 1225, endPoint y: 432, distance: 44.6
click at [1225, 429] on div "Industrial-themed look (clean, responsive) 2–3 pages: Login/Signup, Home (searc…" at bounding box center [1333, 474] width 294 height 348
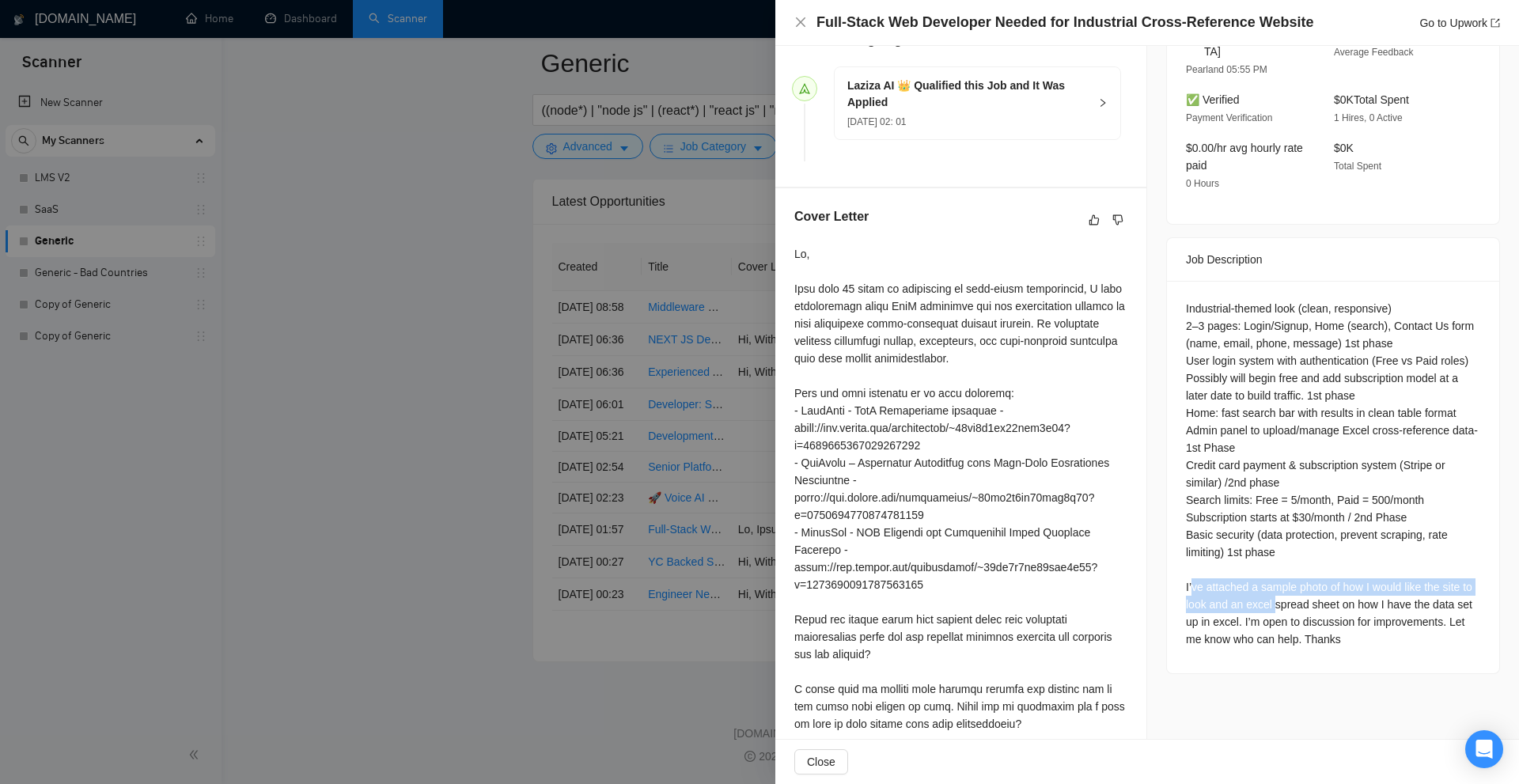
drag, startPoint x: 1184, startPoint y: 558, endPoint x: 1406, endPoint y: 560, distance: 222.0
click at [1318, 578] on div "Industrial-themed look (clean, responsive) 2–3 pages: Login/Signup, Home (searc…" at bounding box center [1333, 474] width 294 height 348
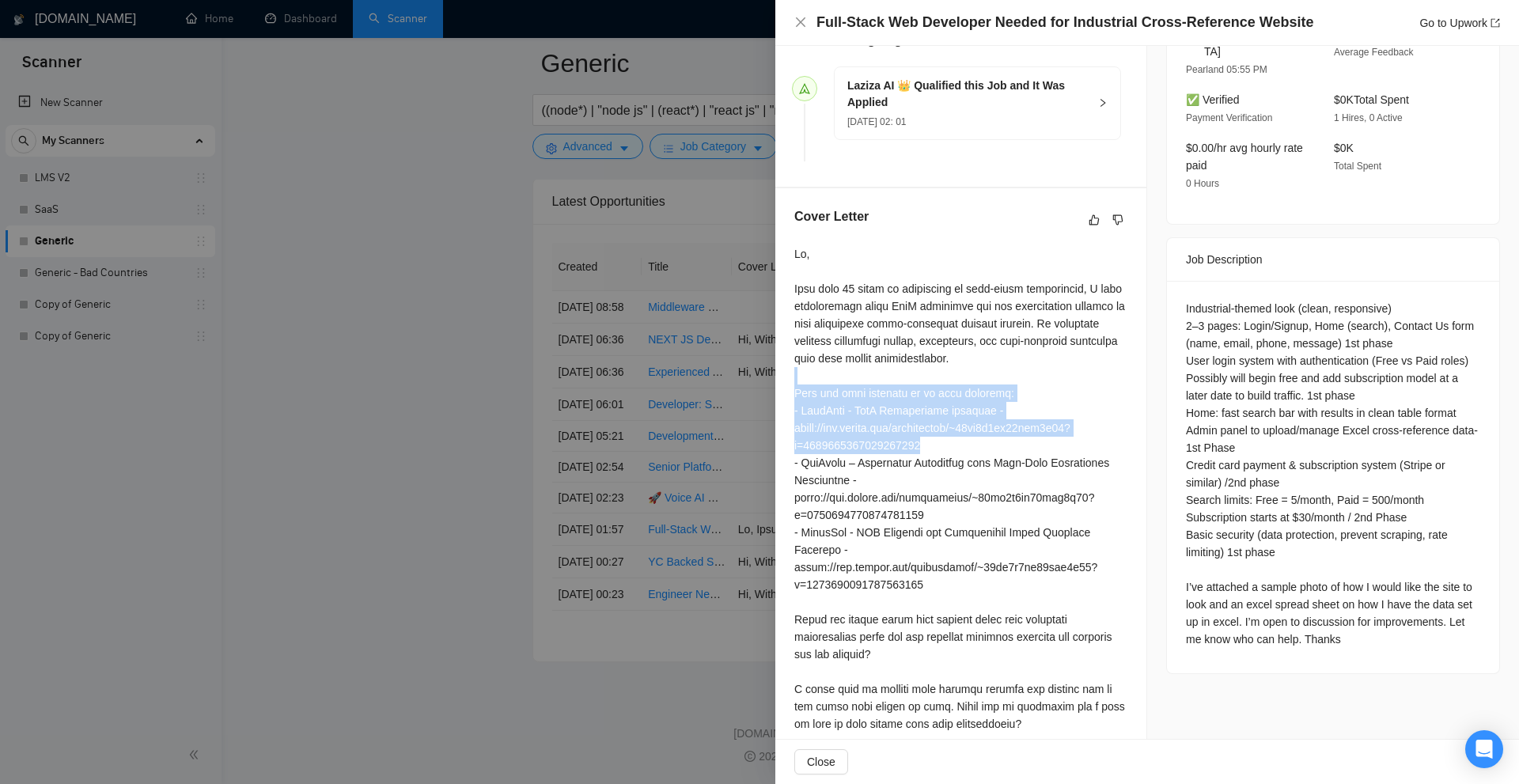
drag, startPoint x: 796, startPoint y: 382, endPoint x: 989, endPoint y: 448, distance: 204.0
click at [989, 448] on div at bounding box center [961, 488] width 333 height 487
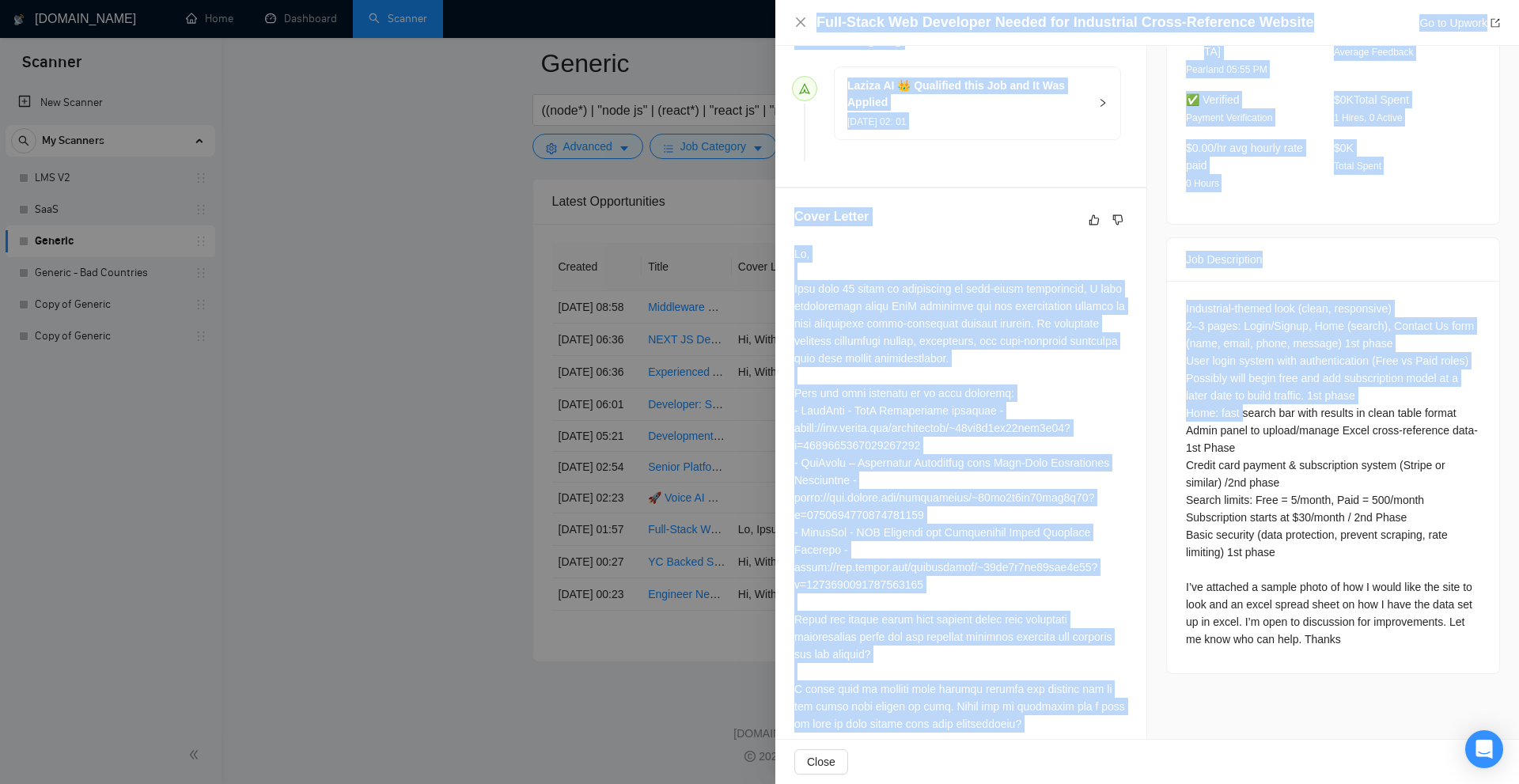
drag, startPoint x: 764, startPoint y: 368, endPoint x: 1234, endPoint y: 395, distance: 470.8
click at [1234, 395] on div "Full-Stack Web Developer Needed for Industrial Cross-Reference Website Go to Up…" at bounding box center [760, 392] width 1519 height 784
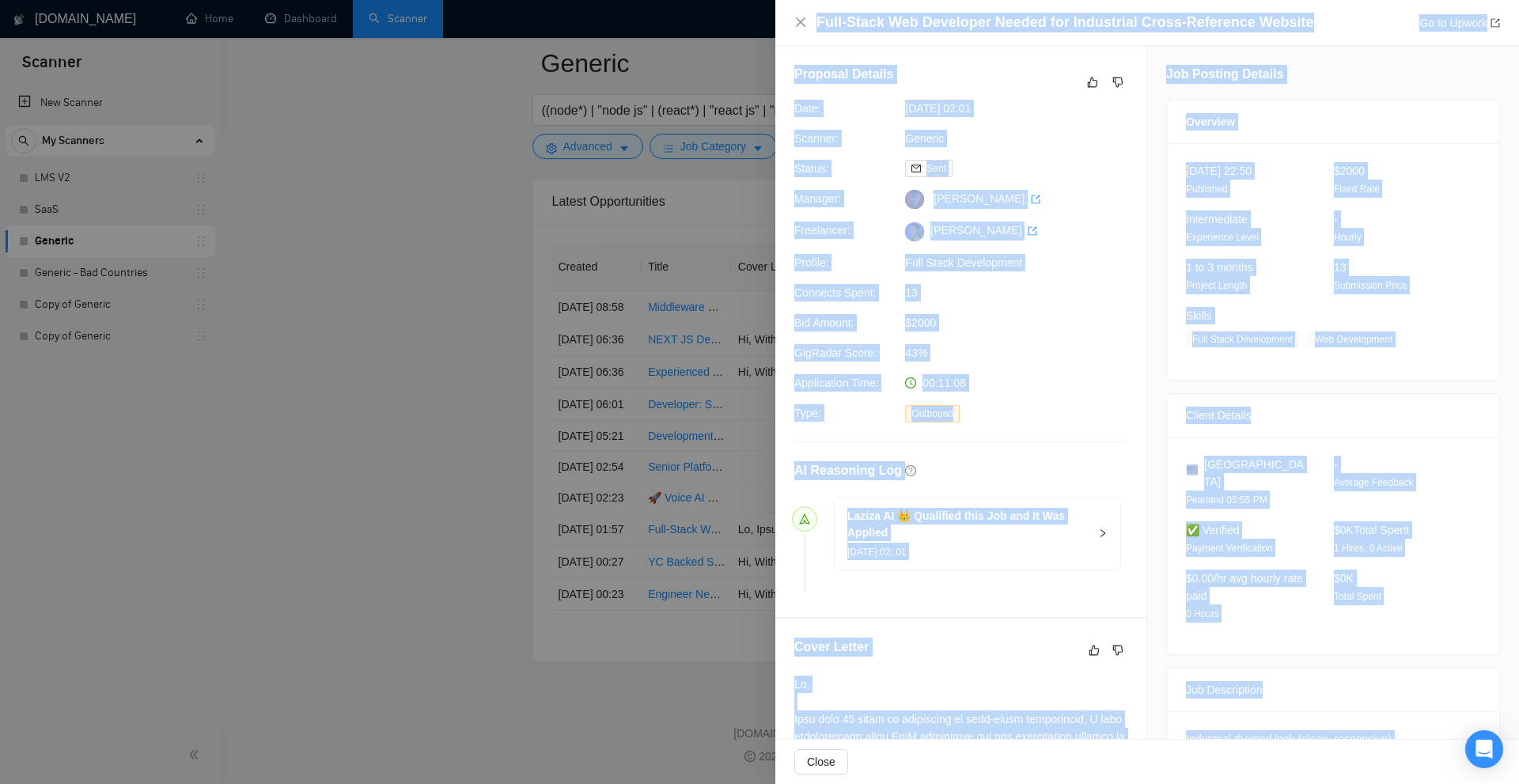
click at [1154, 382] on div "Job Posting Details Overview 18 Sep, 2025 22:50 Published $2000 Fixed Rate Inte…" at bounding box center [1333, 617] width 372 height 1142
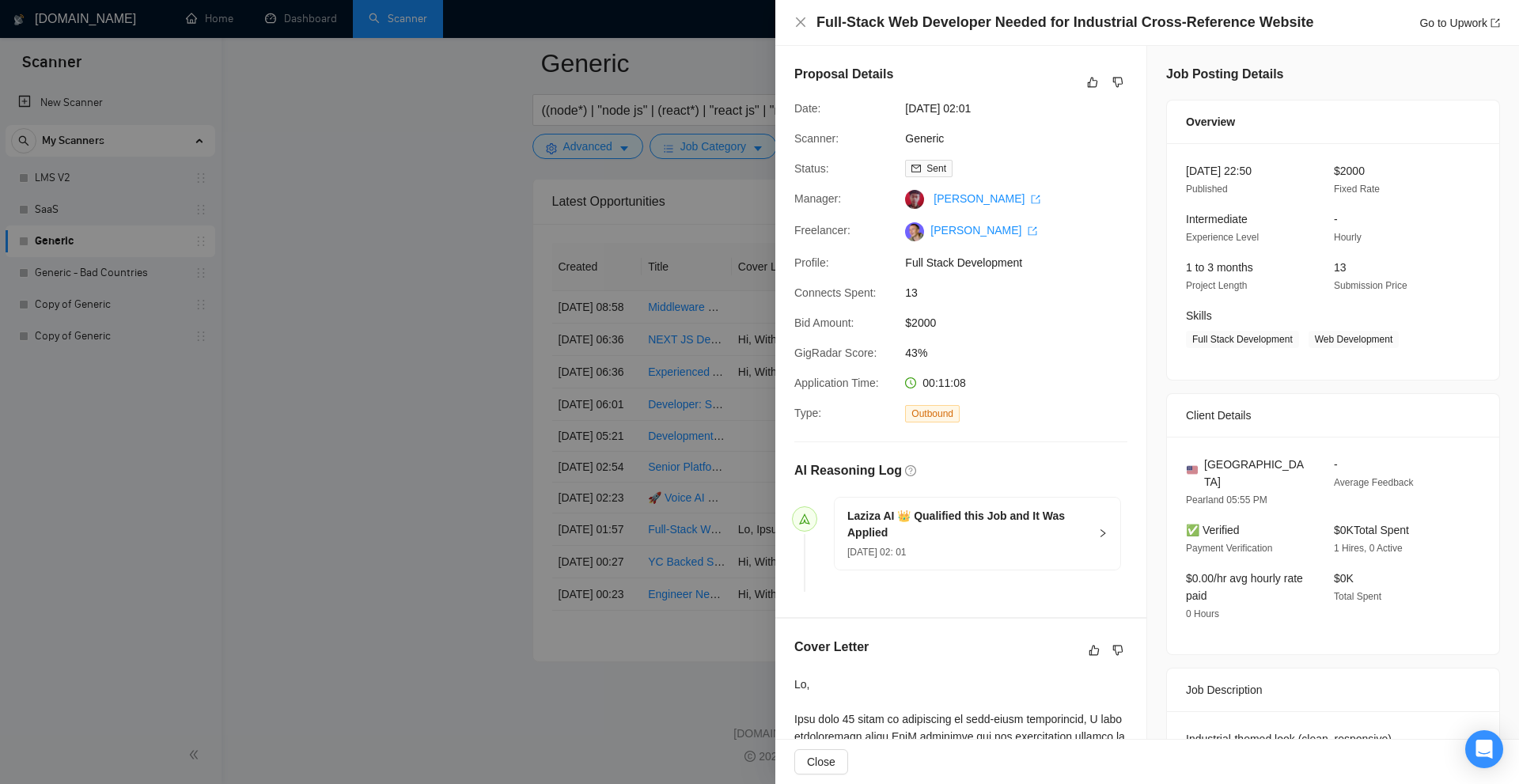
click at [647, 269] on div at bounding box center [760, 392] width 1519 height 784
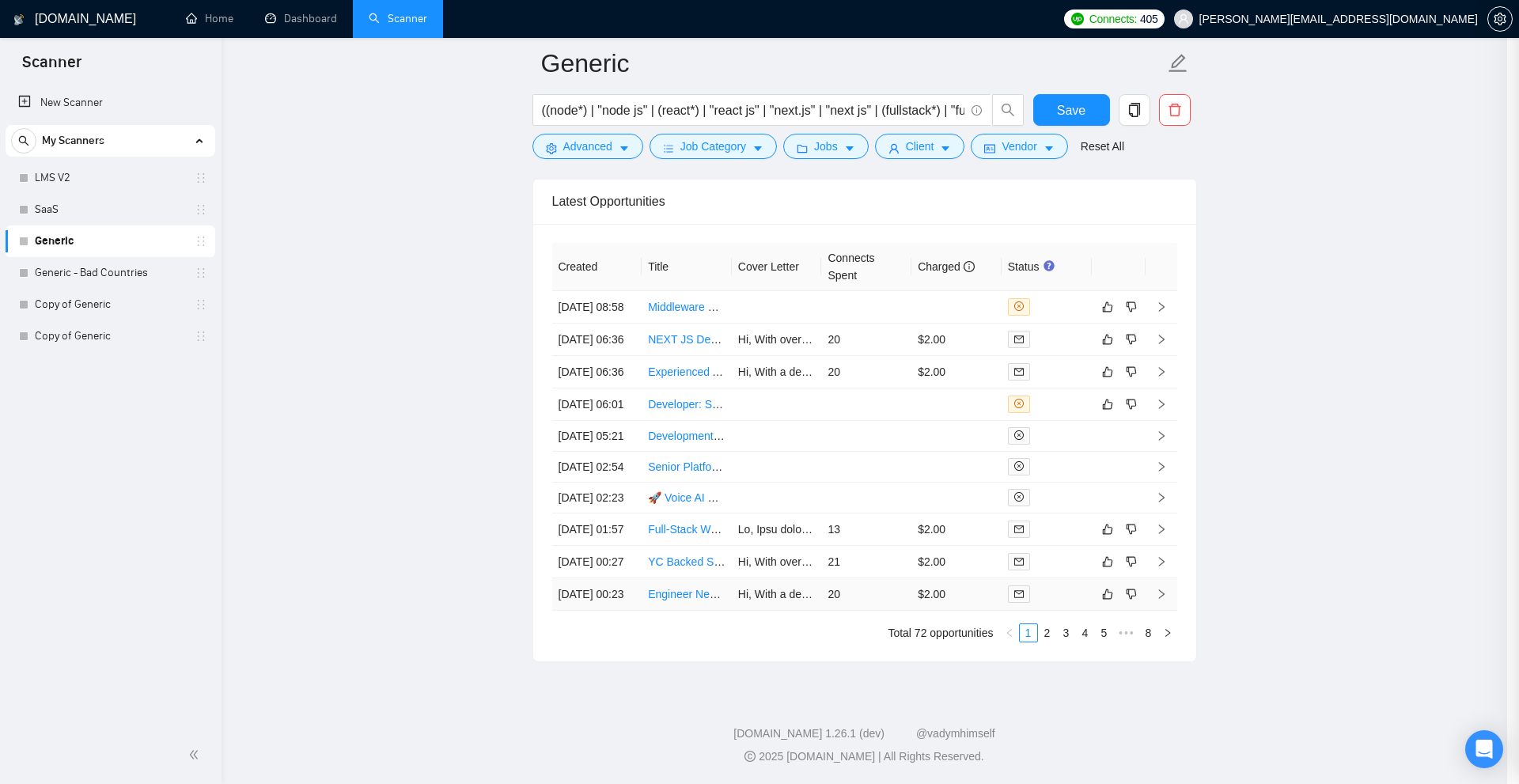
scroll to position [4192, 0]
click at [938, 584] on td "$2.00" at bounding box center [956, 594] width 90 height 33
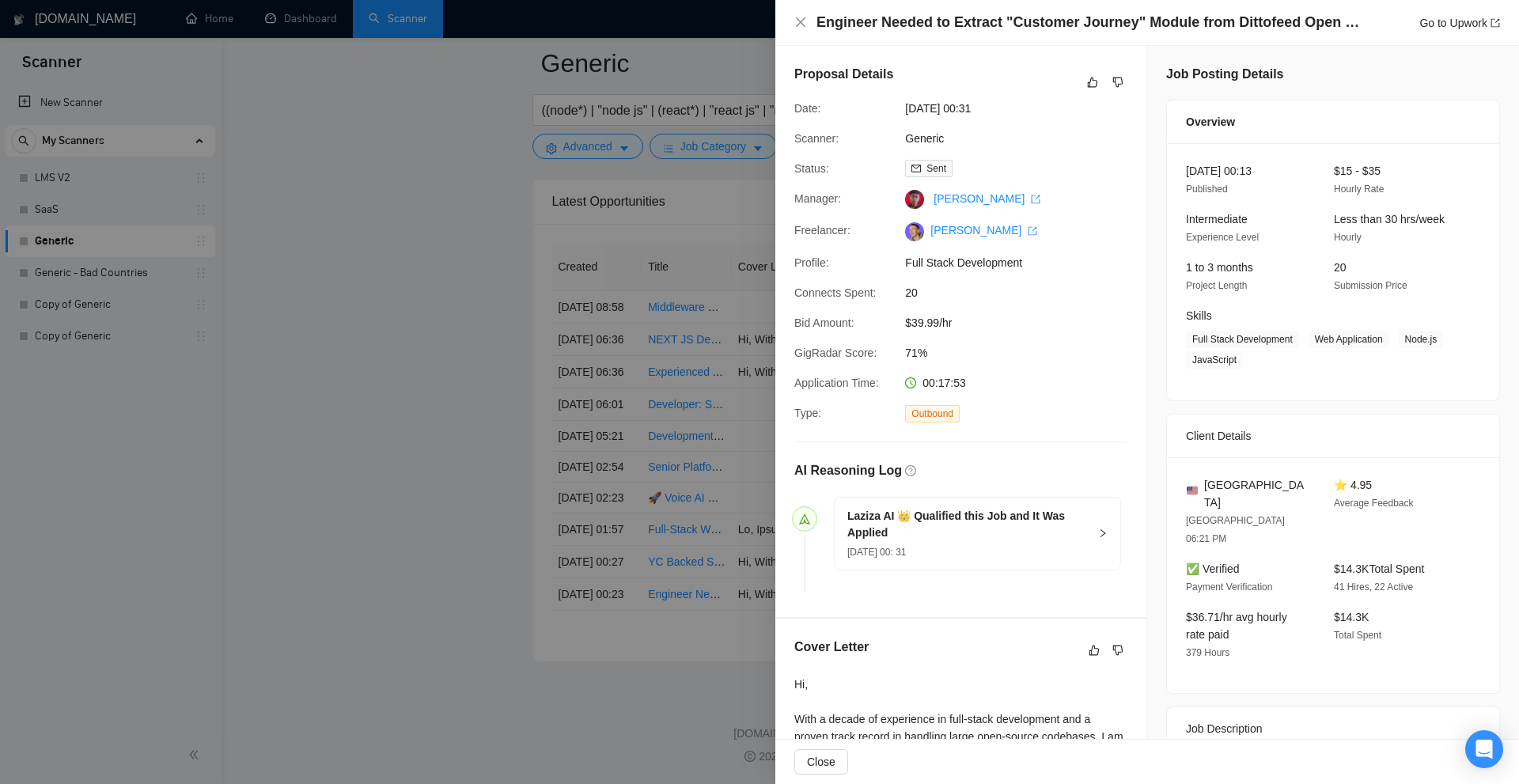
scroll to position [395, 0]
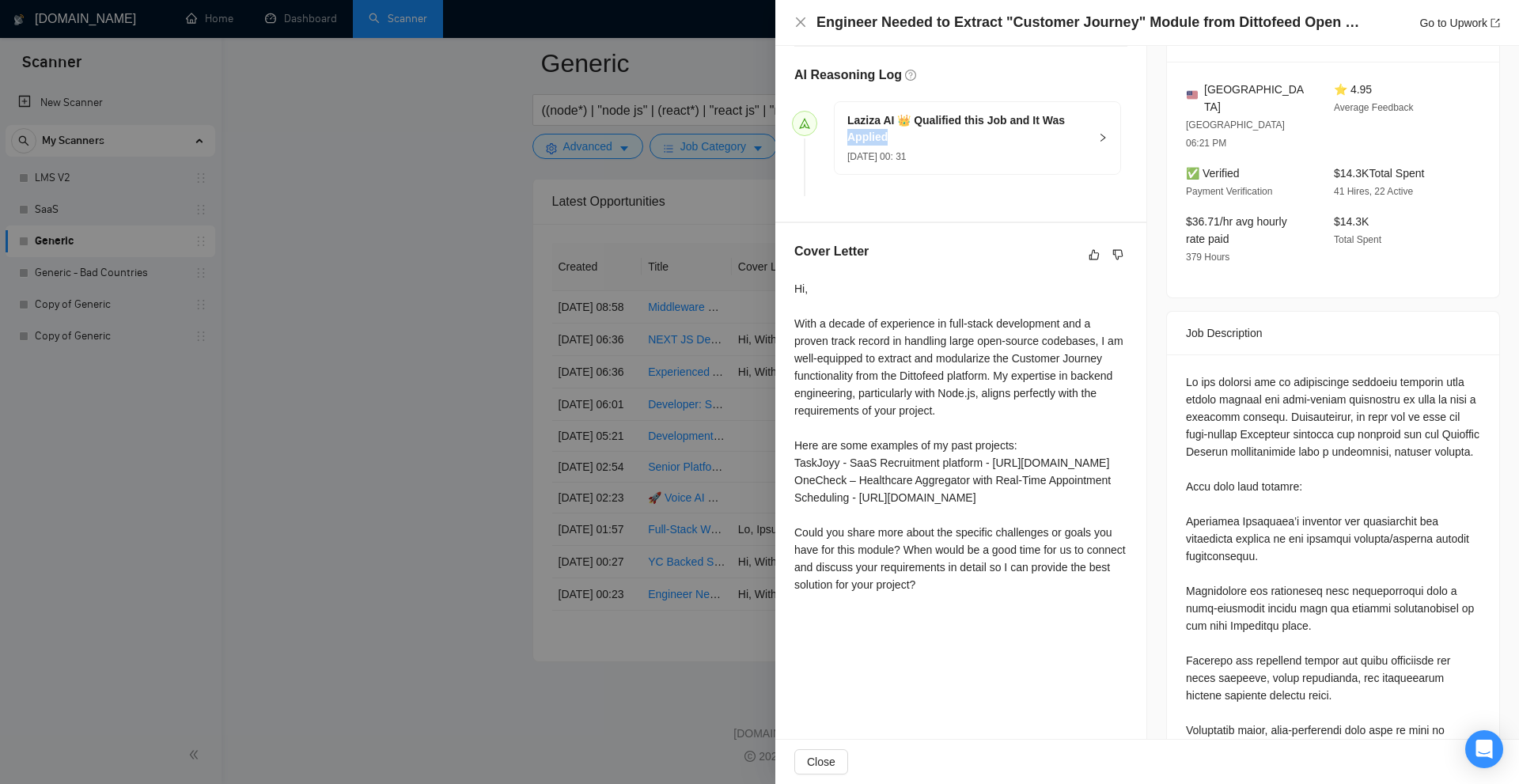
click at [1072, 134] on h5 "Laziza AI 👑 Qualified this Job and It Was Applied" at bounding box center [967, 129] width 241 height 33
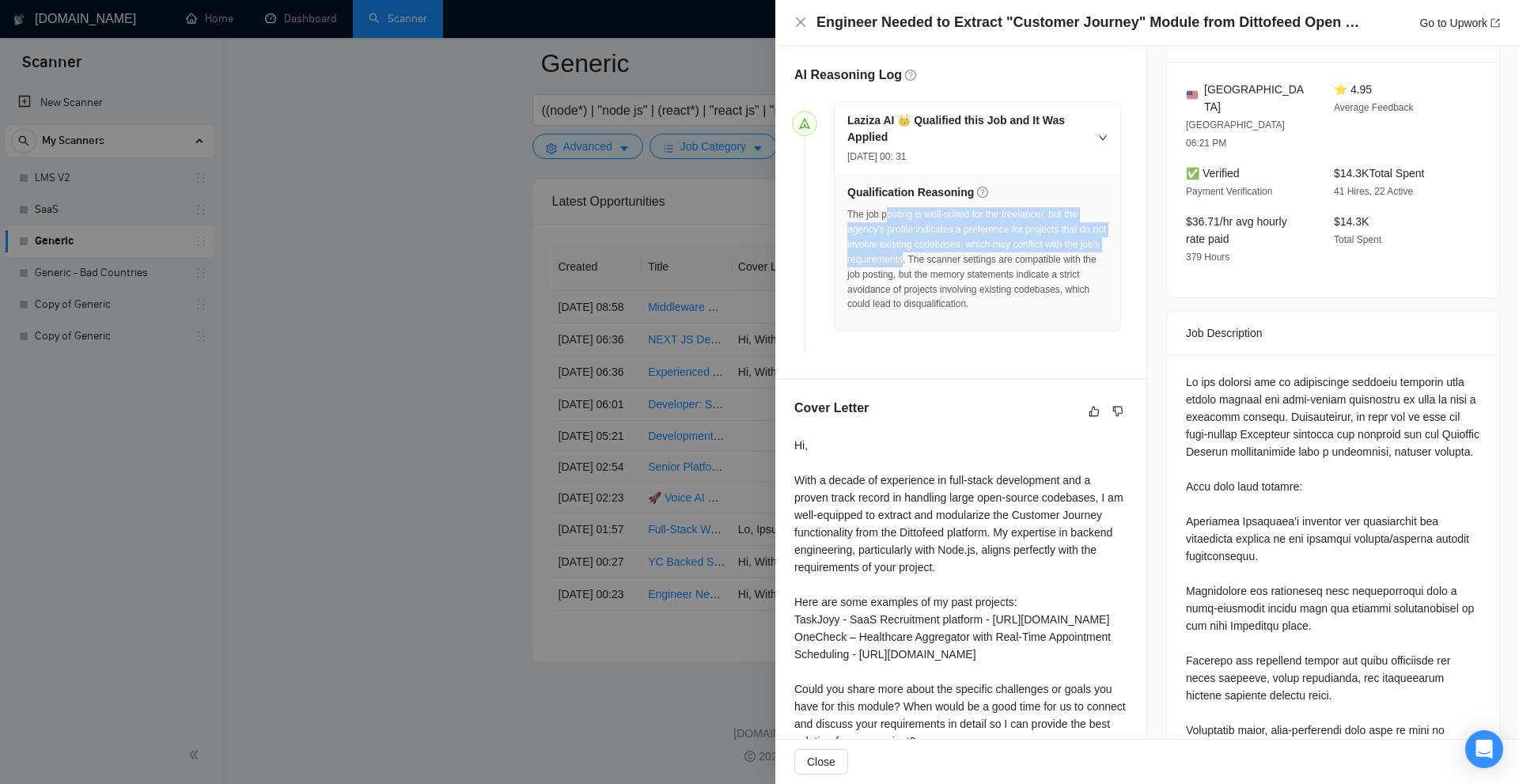
drag, startPoint x: 888, startPoint y: 215, endPoint x: 926, endPoint y: 253, distance: 53.7
click at [926, 253] on div "The job posting is well-suited for the freelancer, but the agency's profile ind…" at bounding box center [977, 259] width 260 height 104
click at [989, 257] on div "The job posting is well-suited for the freelancer, but the agency's profile ind…" at bounding box center [977, 259] width 260 height 104
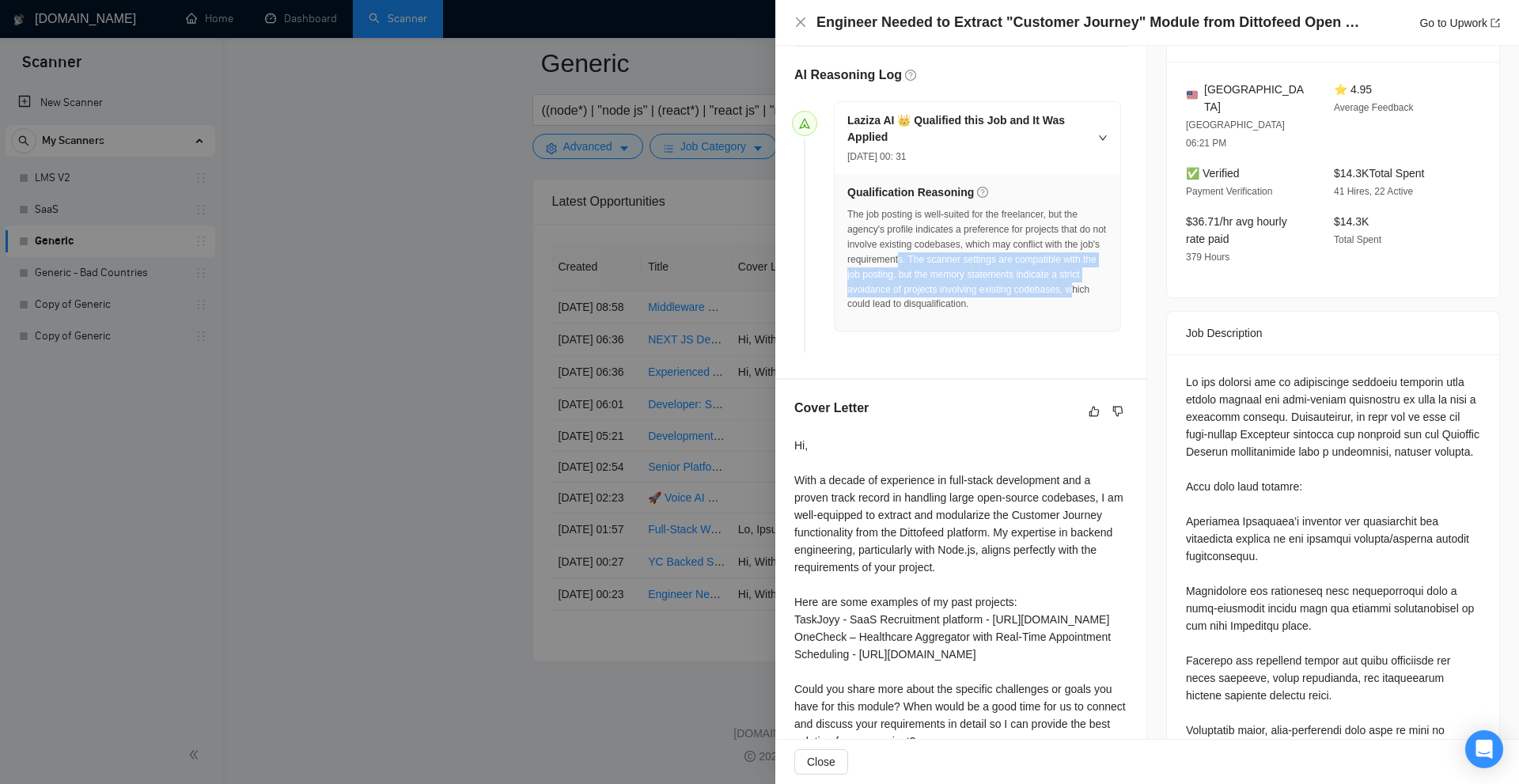
drag, startPoint x: 920, startPoint y: 257, endPoint x: 1085, endPoint y: 289, distance: 168.1
click at [1083, 289] on div "The job posting is well-suited for the freelancer, but the agency's profile ind…" at bounding box center [977, 259] width 260 height 104
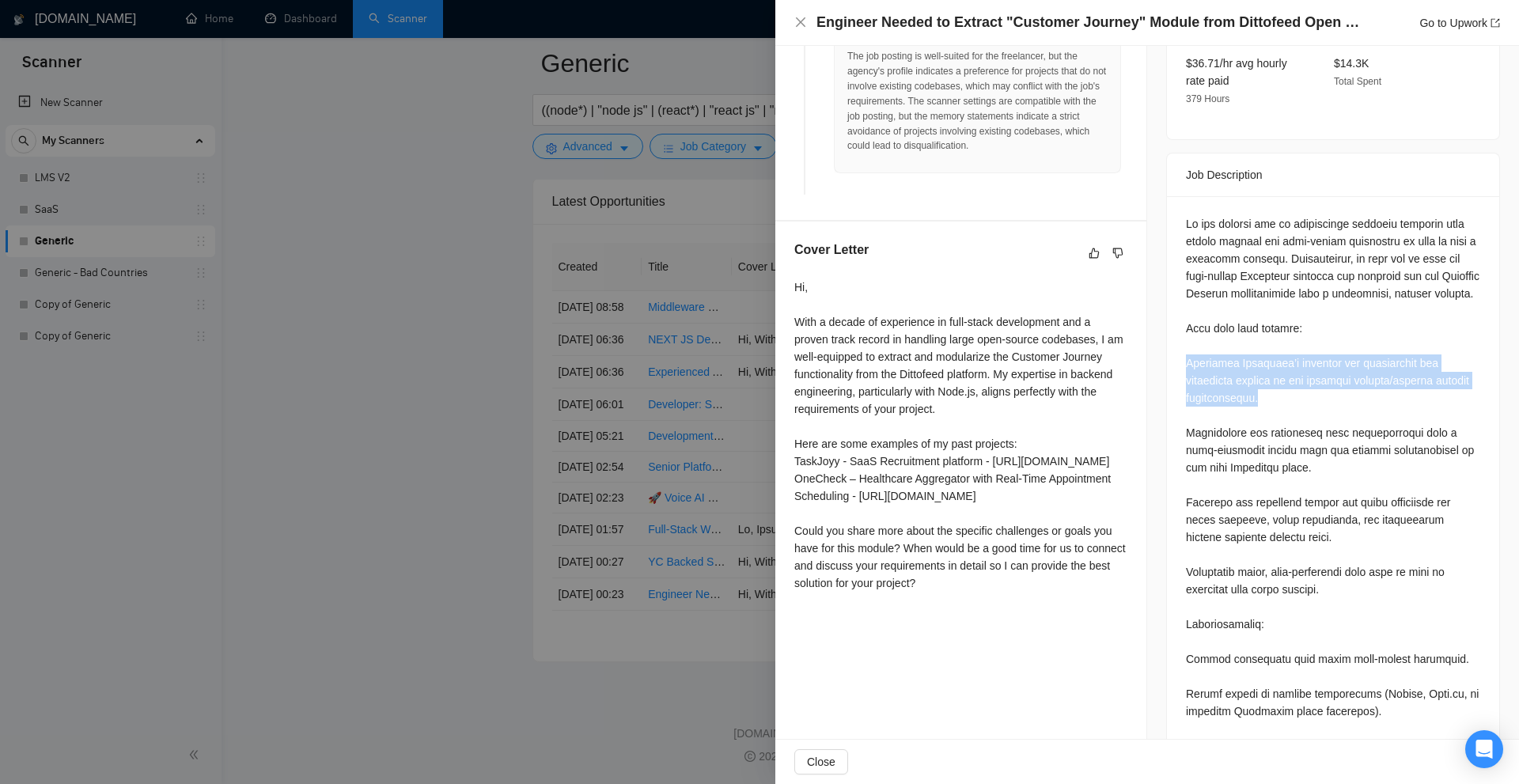
drag, startPoint x: 1179, startPoint y: 340, endPoint x: 1334, endPoint y: 372, distance: 158.3
click at [1334, 372] on div at bounding box center [1333, 610] width 332 height 828
click at [1334, 372] on div at bounding box center [1333, 607] width 294 height 783
drag, startPoint x: 1363, startPoint y: 375, endPoint x: 1167, endPoint y: 339, distance: 199.3
click at [1167, 339] on div at bounding box center [1333, 610] width 332 height 828
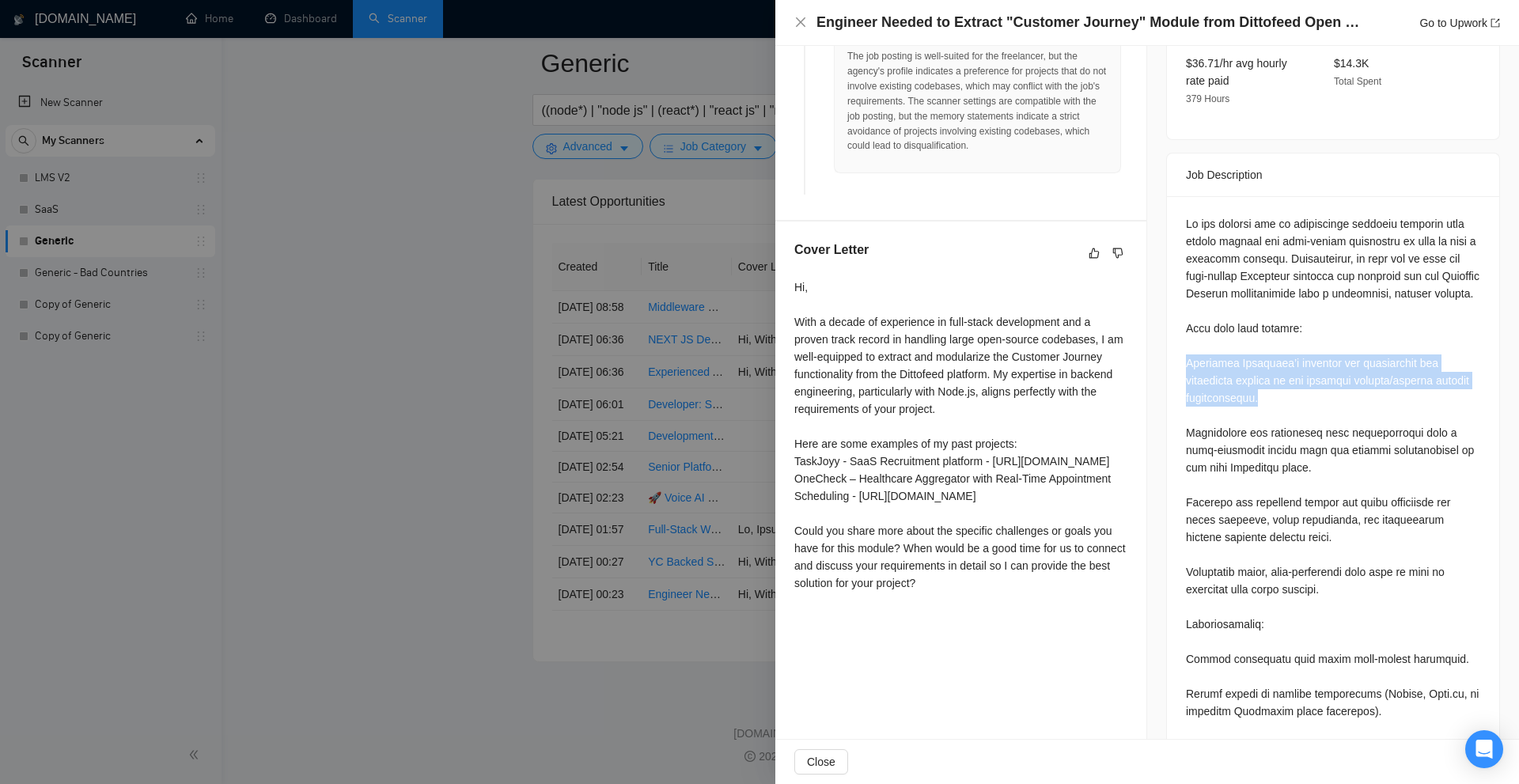
click at [1187, 334] on div at bounding box center [1333, 607] width 294 height 783
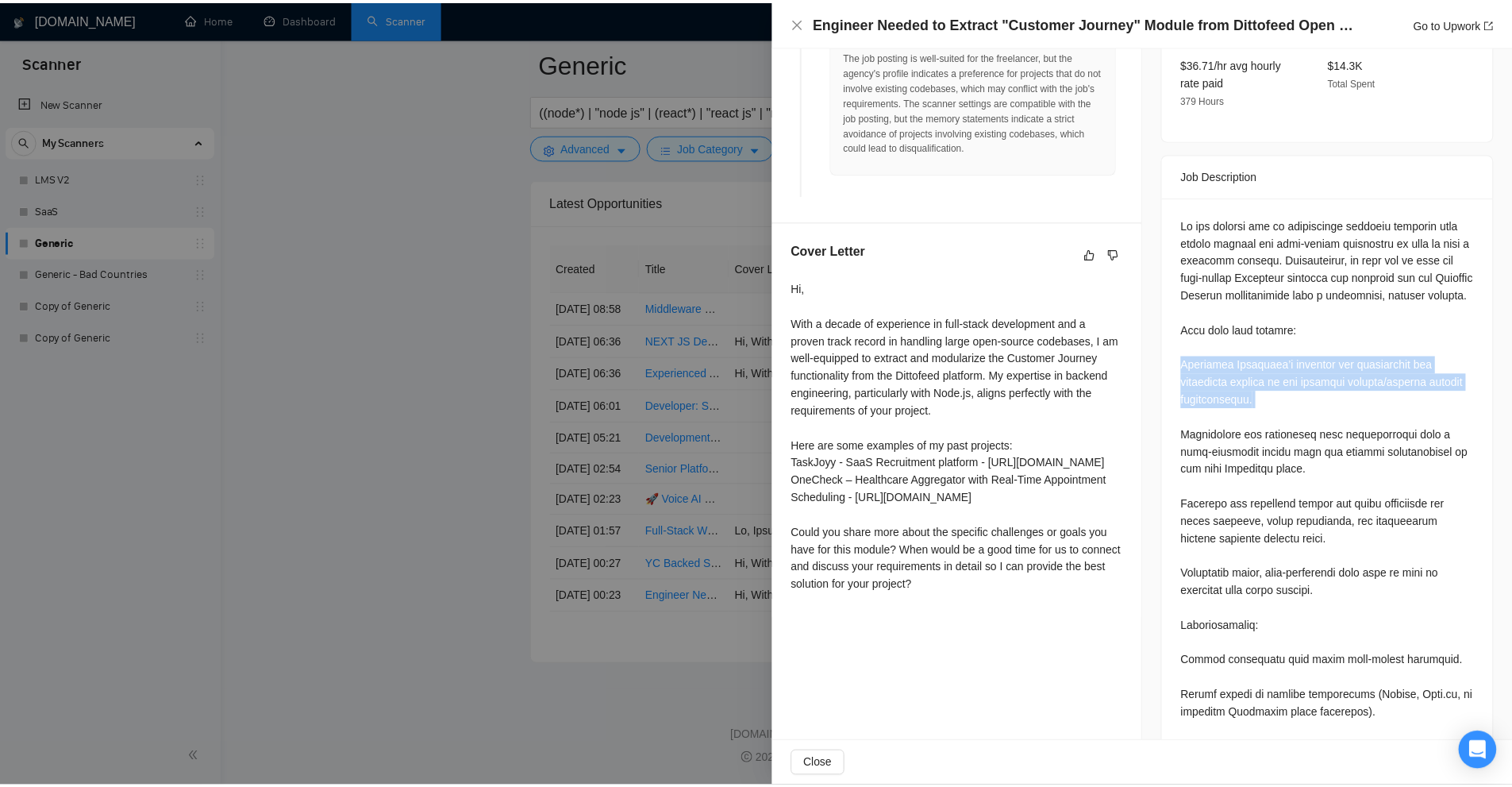
scroll to position [0, 0]
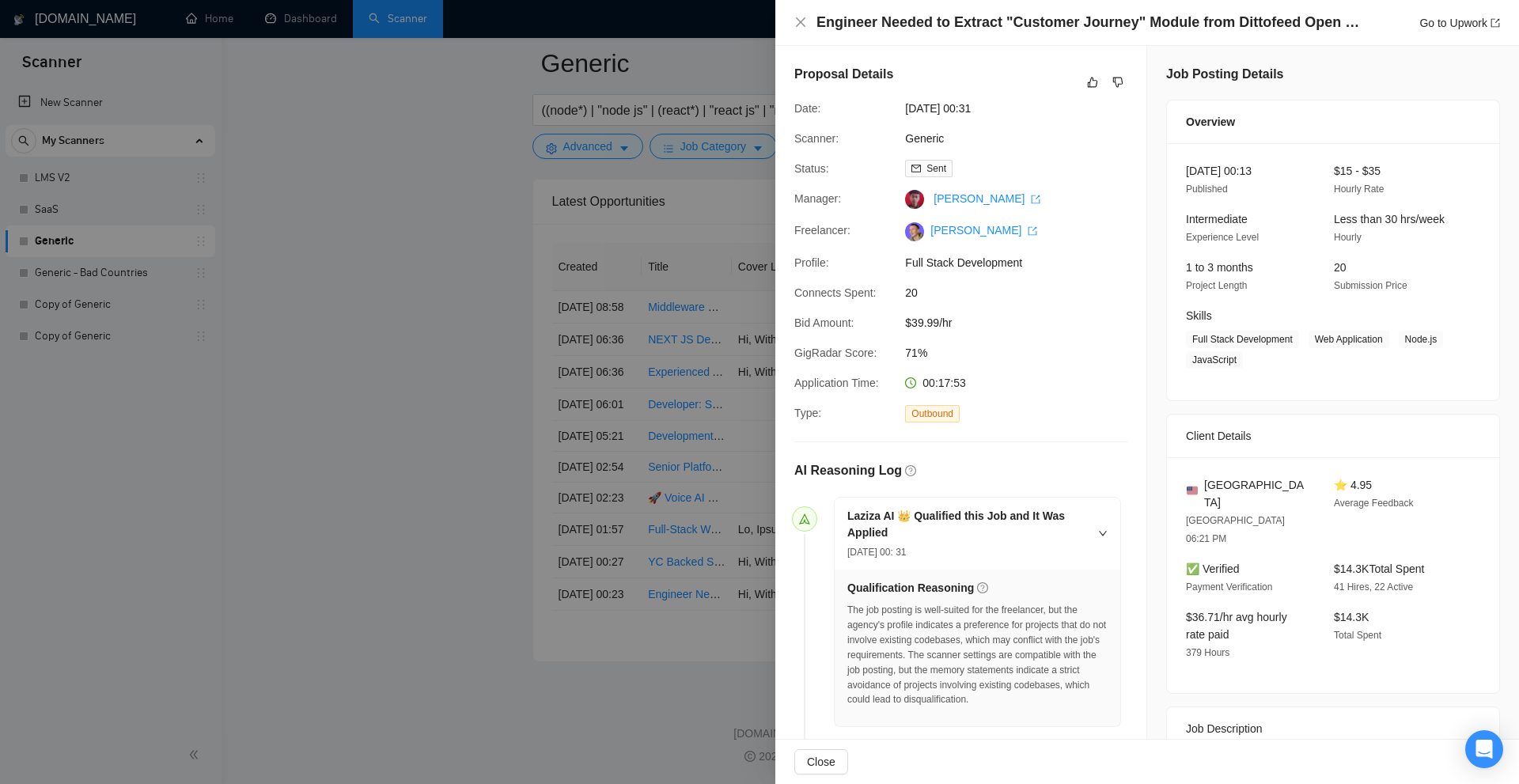
click at [807, 518] on icon "send" at bounding box center [805, 519] width 11 height 11
click at [1105, 530] on div "Laziza AI 👑 Qualified this Job and It Was Applied 19 Sep, 2025 00: 31" at bounding box center [977, 534] width 286 height 72
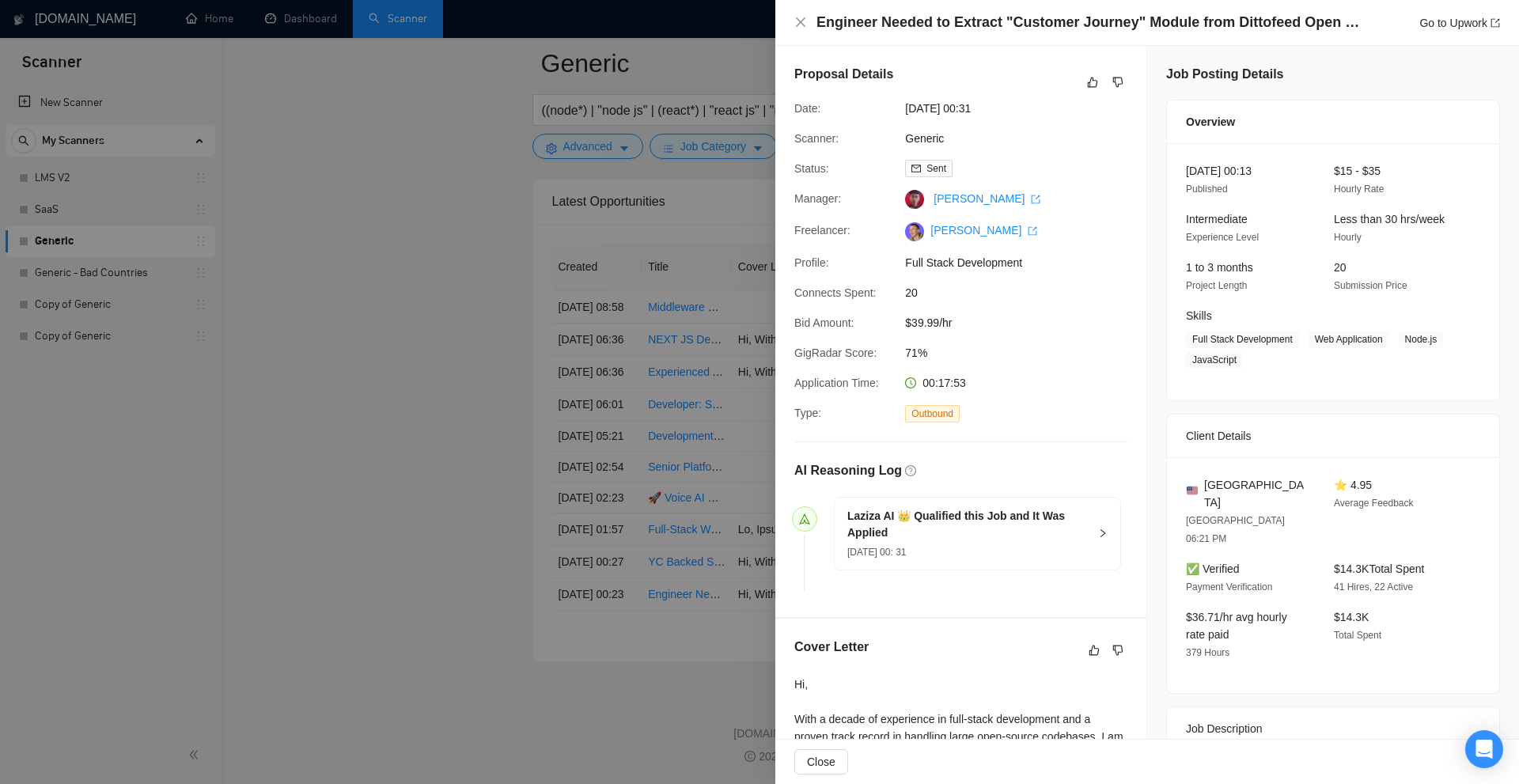
click at [698, 391] on div at bounding box center [760, 392] width 1519 height 784
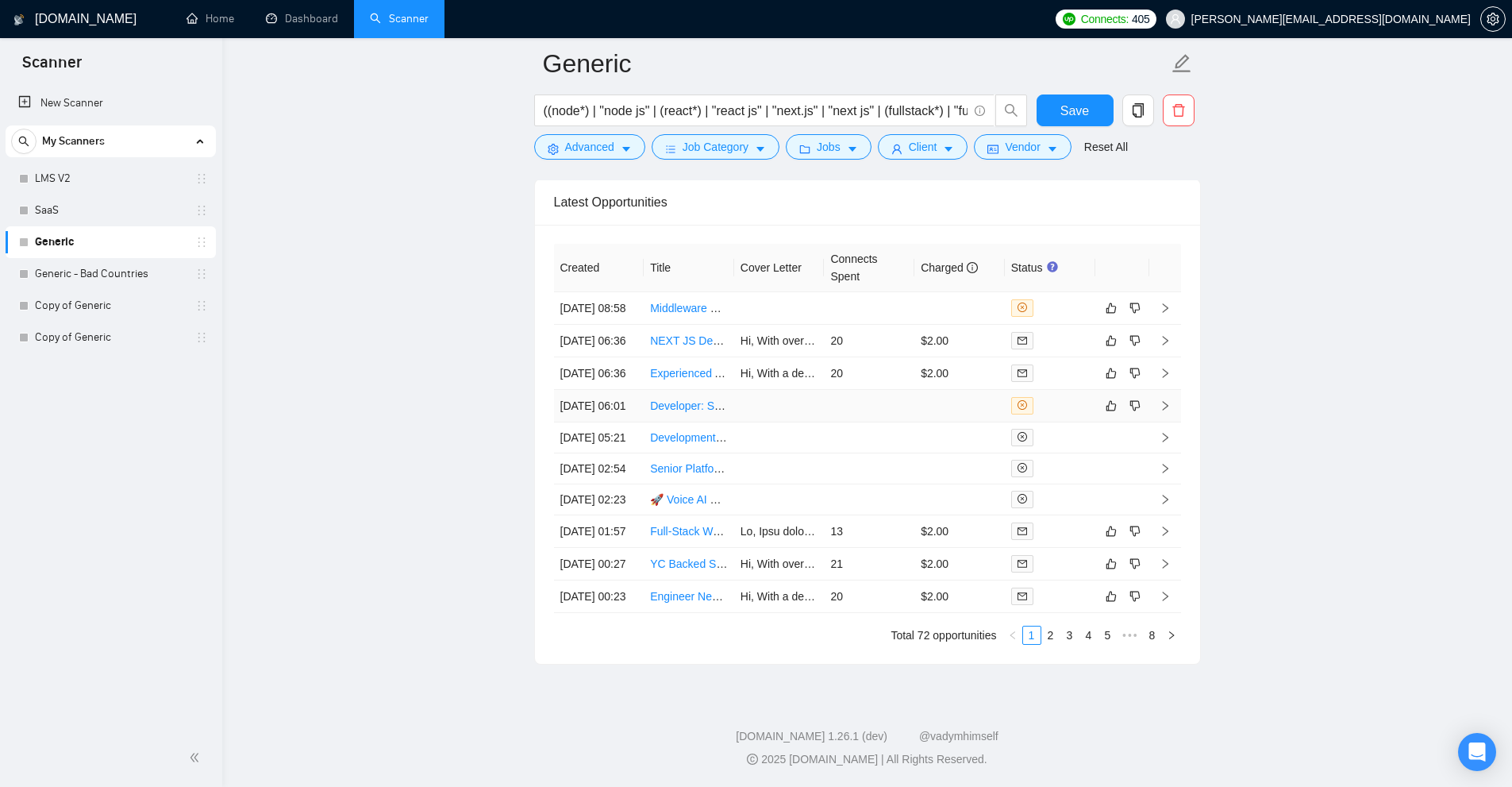
click at [1072, 397] on div at bounding box center [1049, 405] width 77 height 18
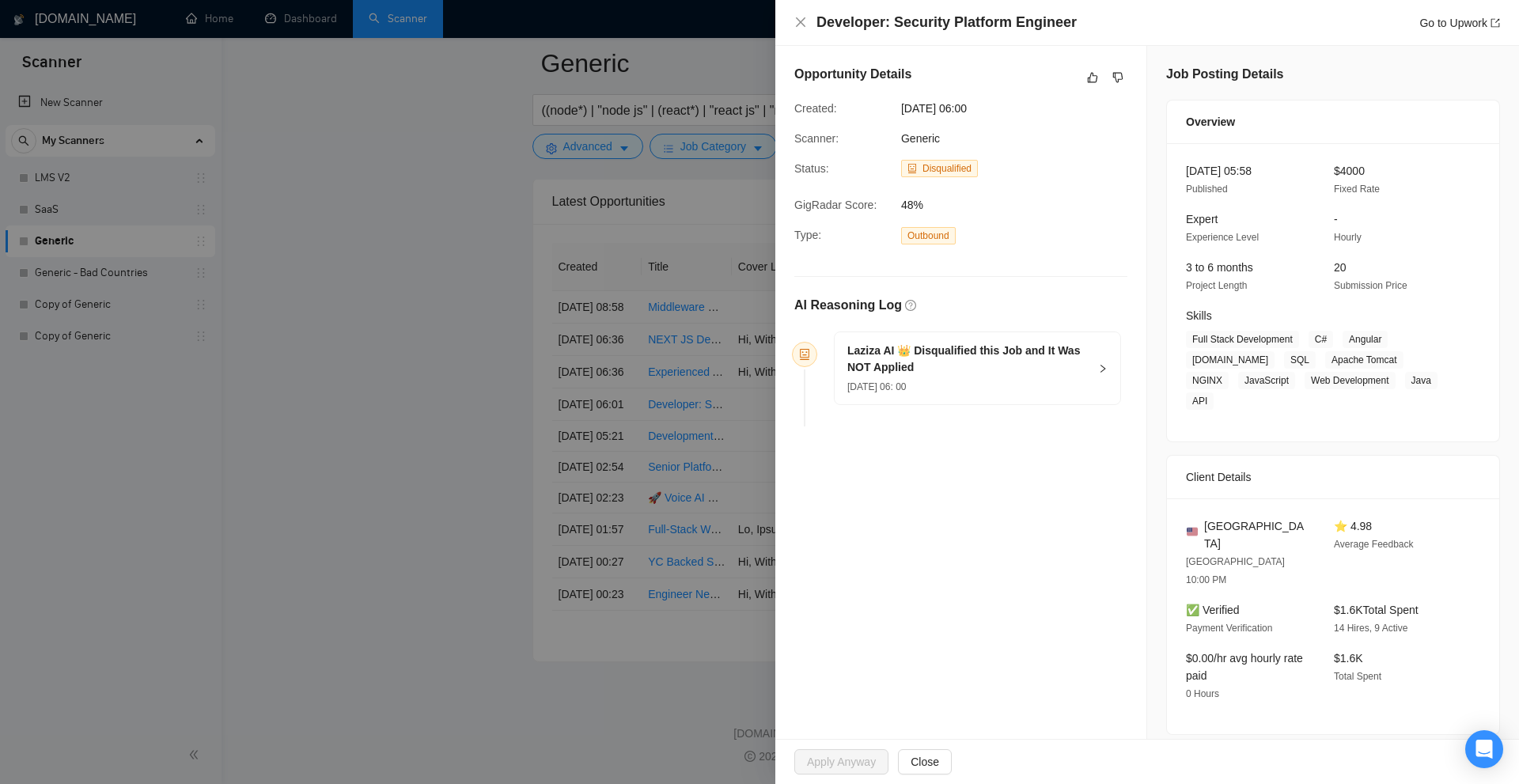
click at [1012, 378] on div "19 Sep, 2025 06: 00" at bounding box center [967, 386] width 241 height 17
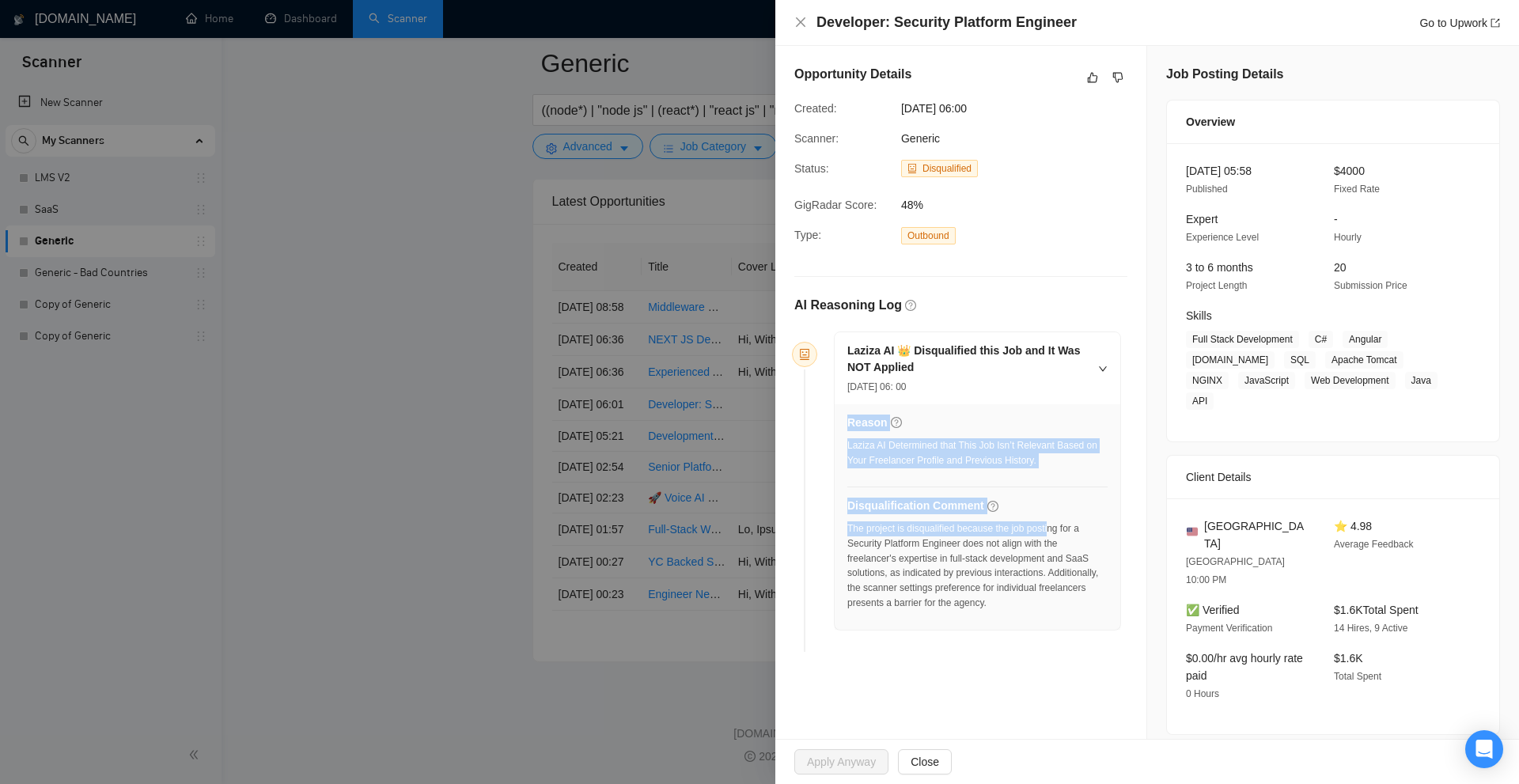
drag, startPoint x: 845, startPoint y: 525, endPoint x: 1047, endPoint y: 518, distance: 202.1
click at [1047, 518] on div "Reason Laziza AI Determined that This Job Isn’t Relevant Based on Your Freelanc…" at bounding box center [977, 517] width 286 height 226
click at [1047, 518] on div "Disqualification Comment The project is disqualified because the job posting fo…" at bounding box center [977, 558] width 260 height 123
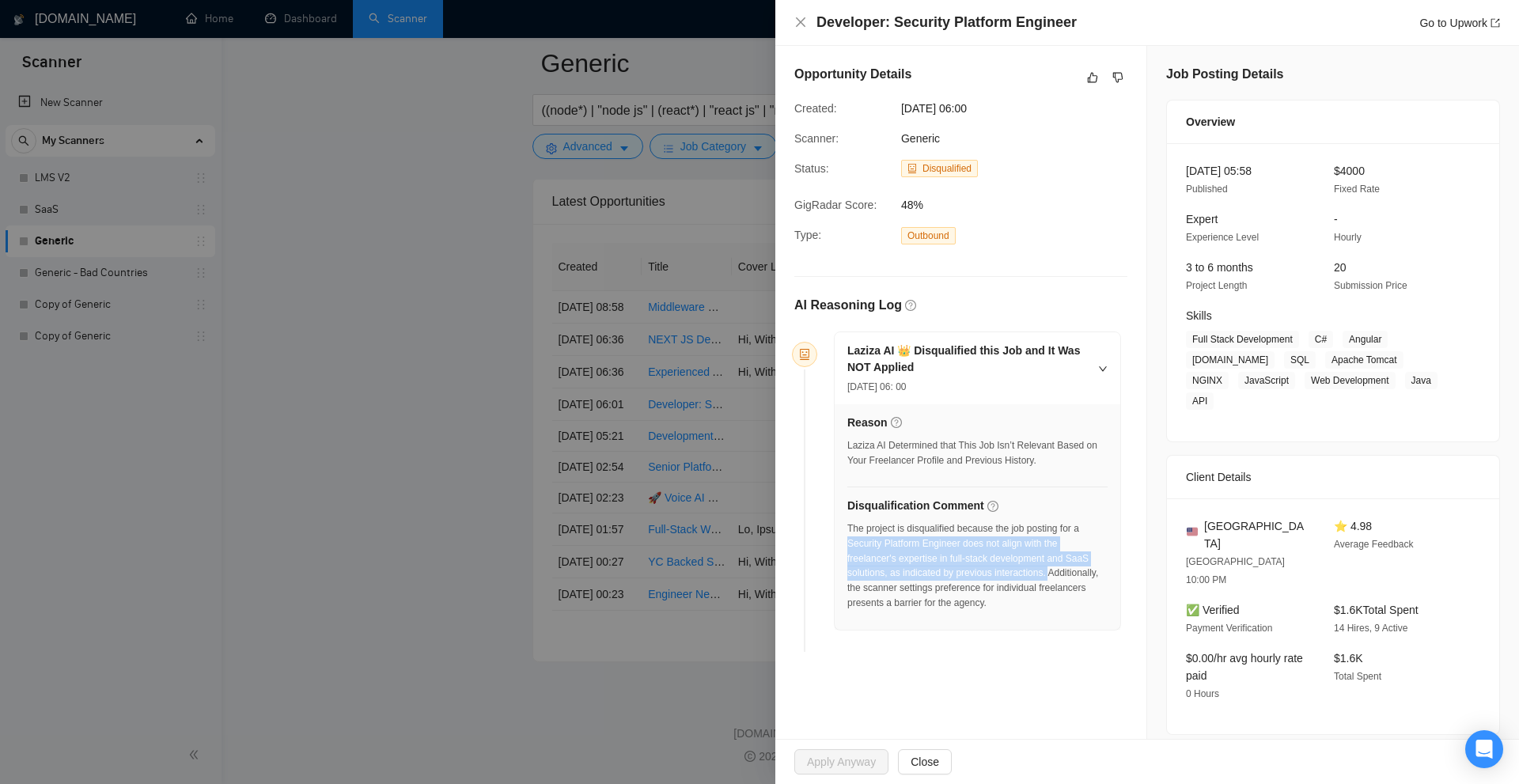
drag, startPoint x: 848, startPoint y: 535, endPoint x: 1046, endPoint y: 578, distance: 202.6
click at [1046, 578] on div "The project is disqualified because the job posting for a Security Platform Eng…" at bounding box center [977, 566] width 260 height 89
drag, startPoint x: 995, startPoint y: 607, endPoint x: 914, endPoint y: 554, distance: 96.8
click at [917, 557] on div "The project is disqualified because the job posting for a Security Platform Eng…" at bounding box center [977, 566] width 260 height 89
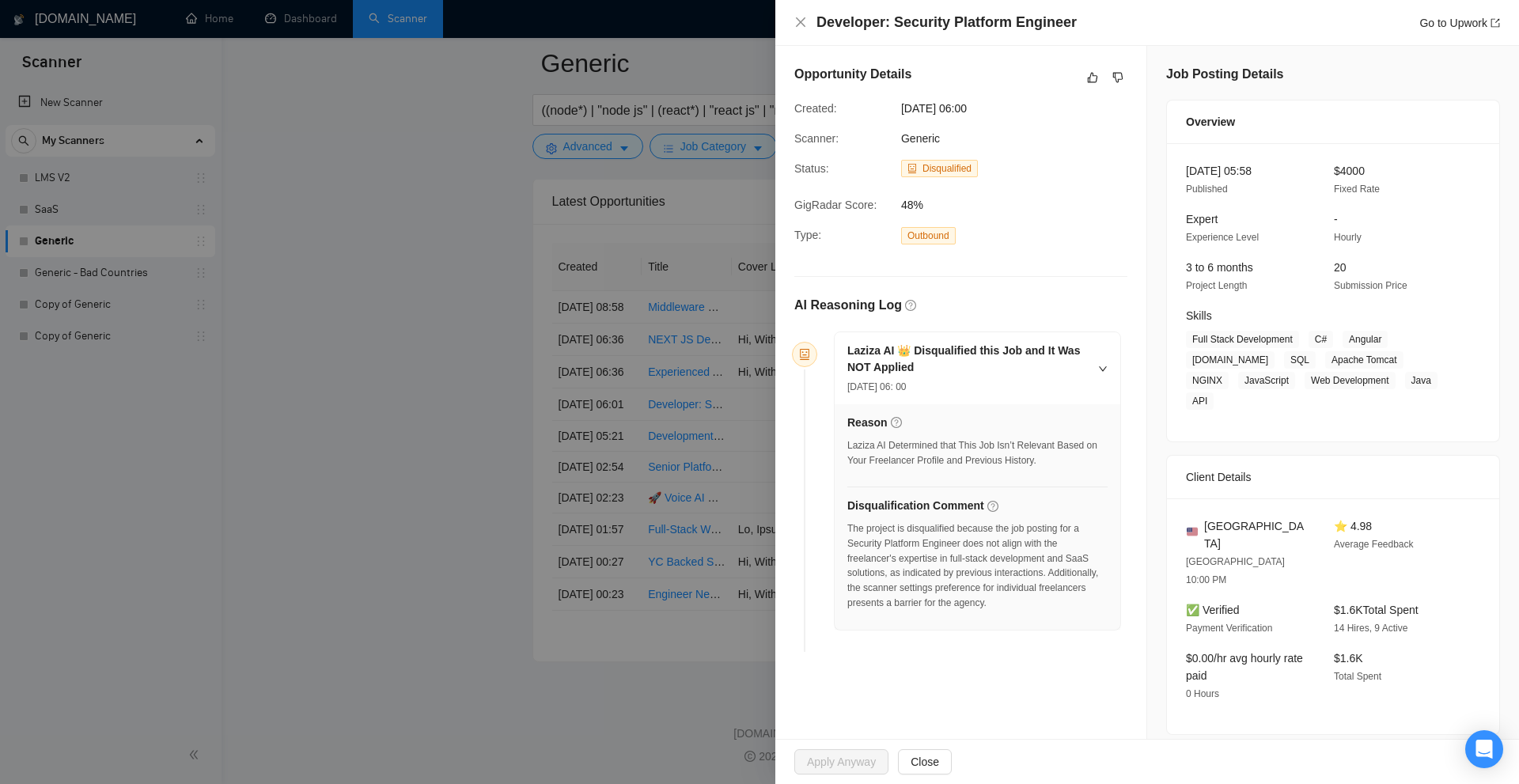
click at [682, 359] on div at bounding box center [760, 392] width 1519 height 784
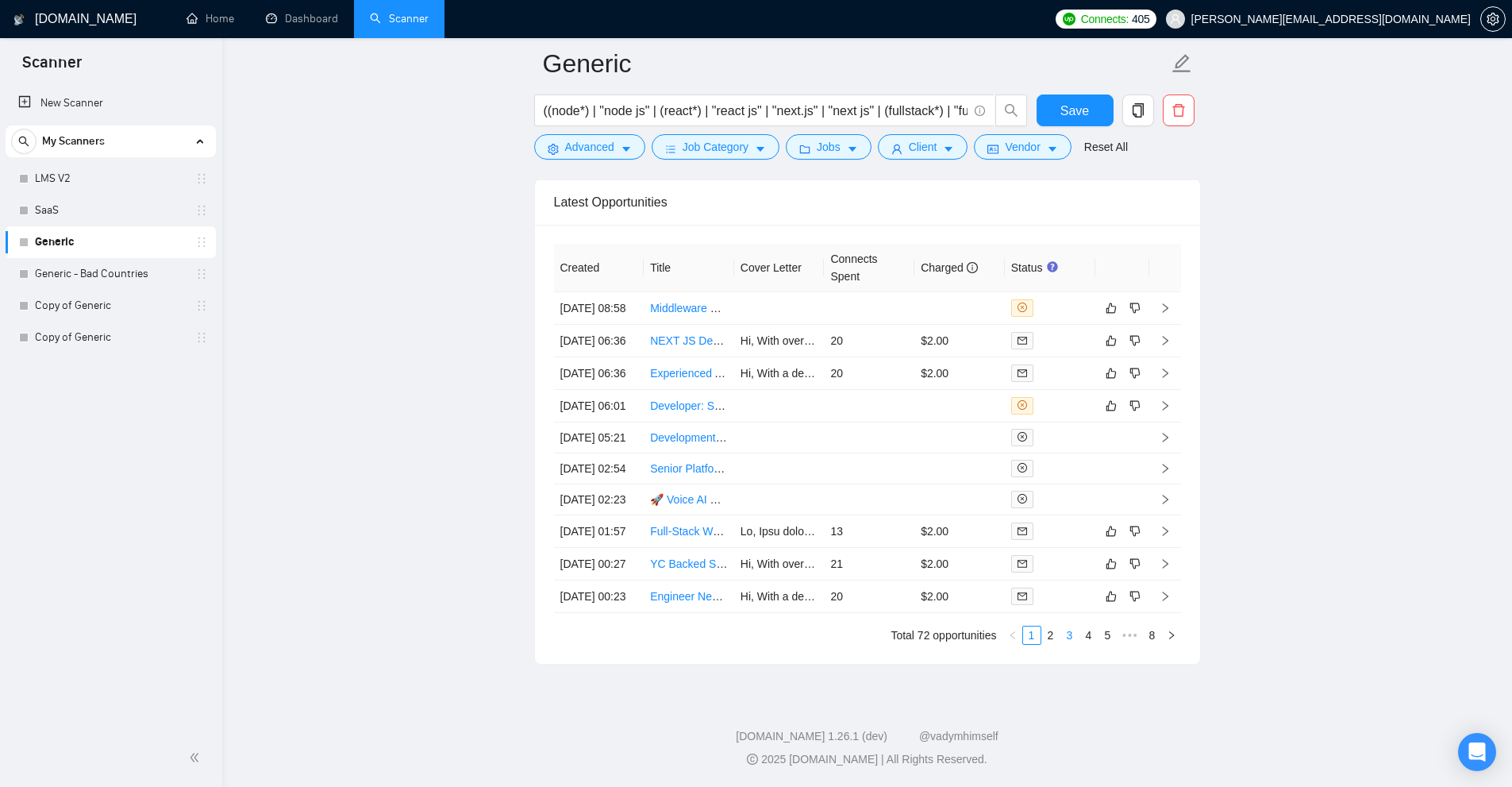
click at [1068, 637] on link "3" at bounding box center [1070, 635] width 18 height 18
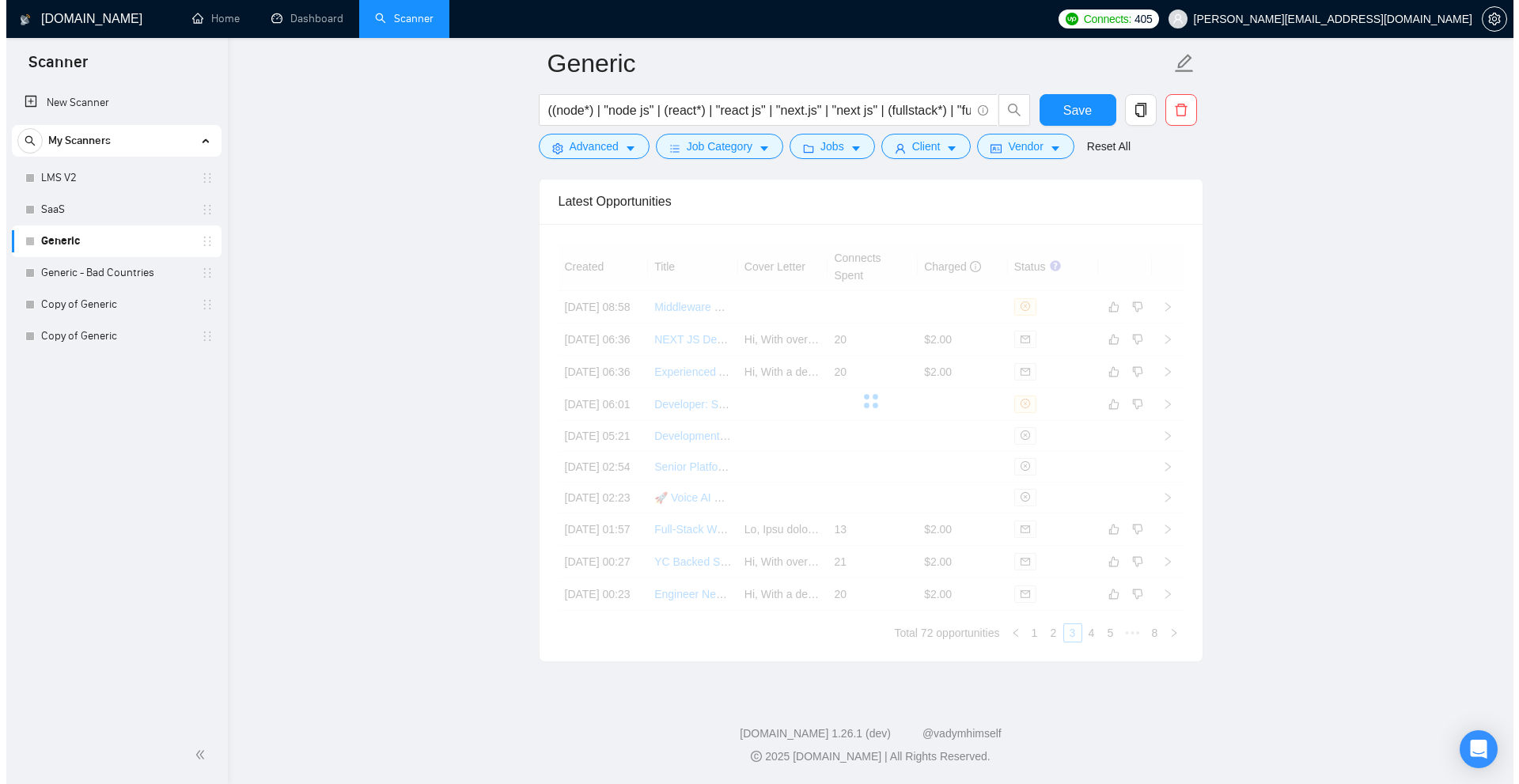
scroll to position [4034, 0]
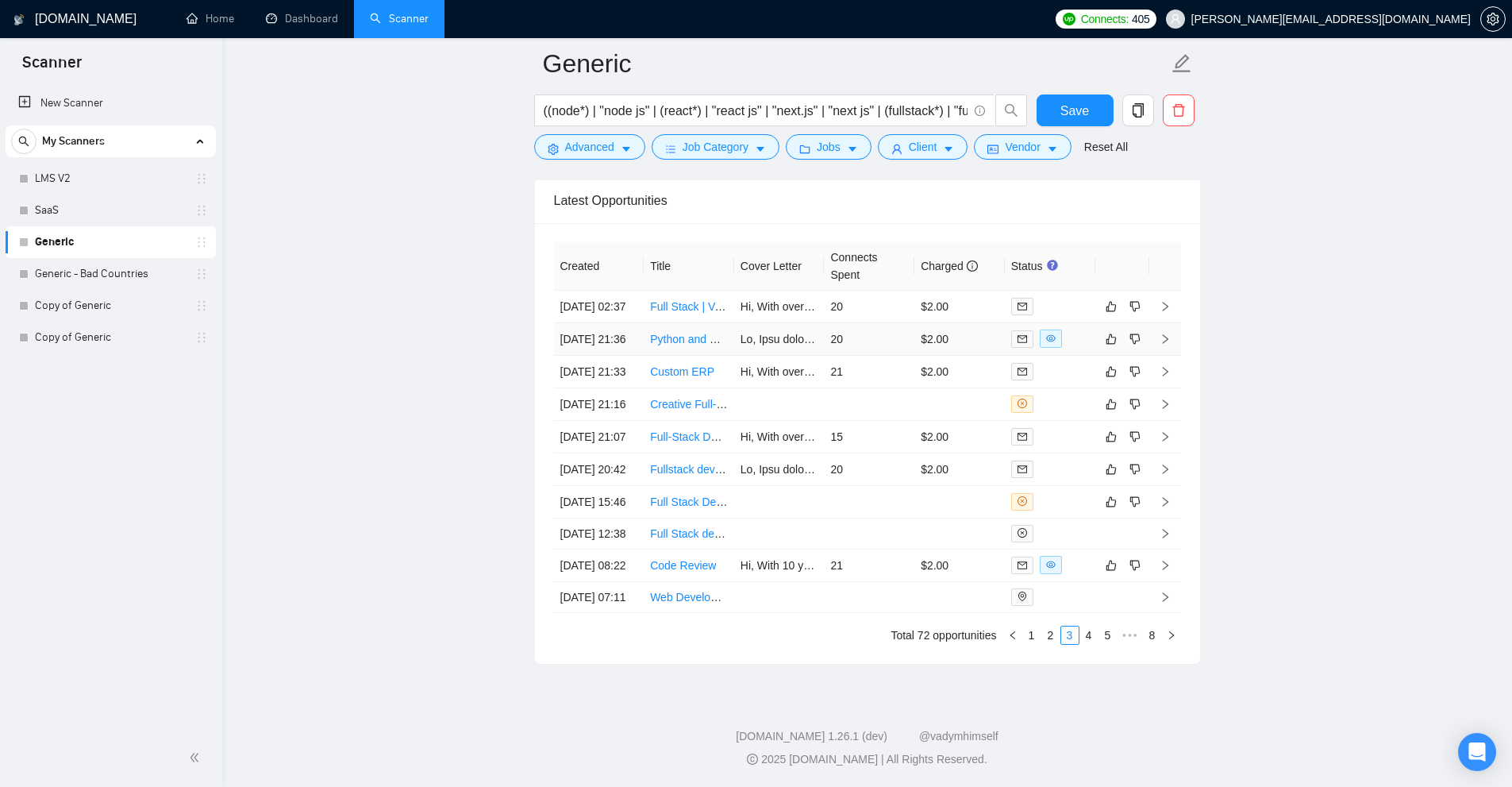
click at [909, 352] on td "20" at bounding box center [869, 339] width 90 height 33
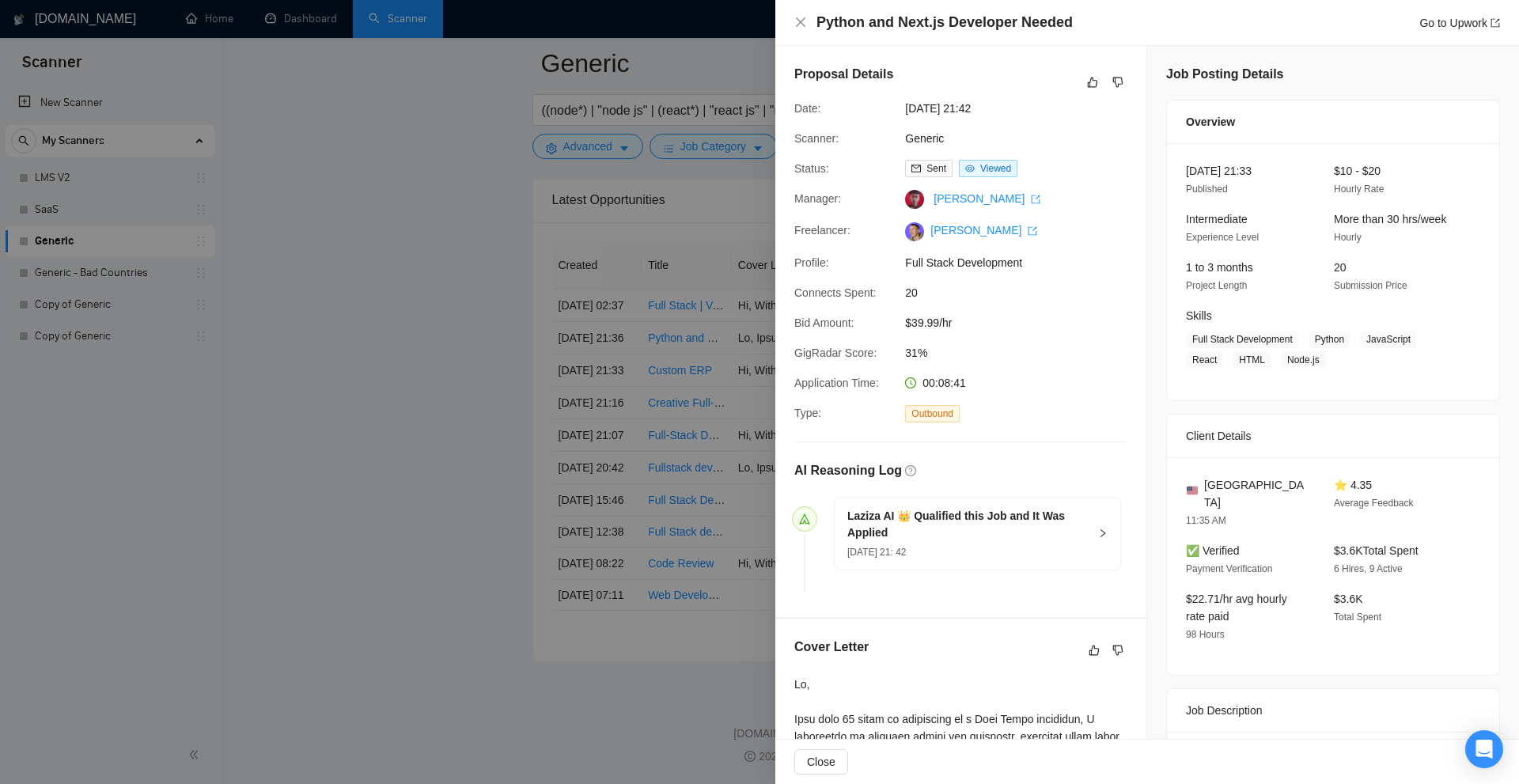
scroll to position [316, 0]
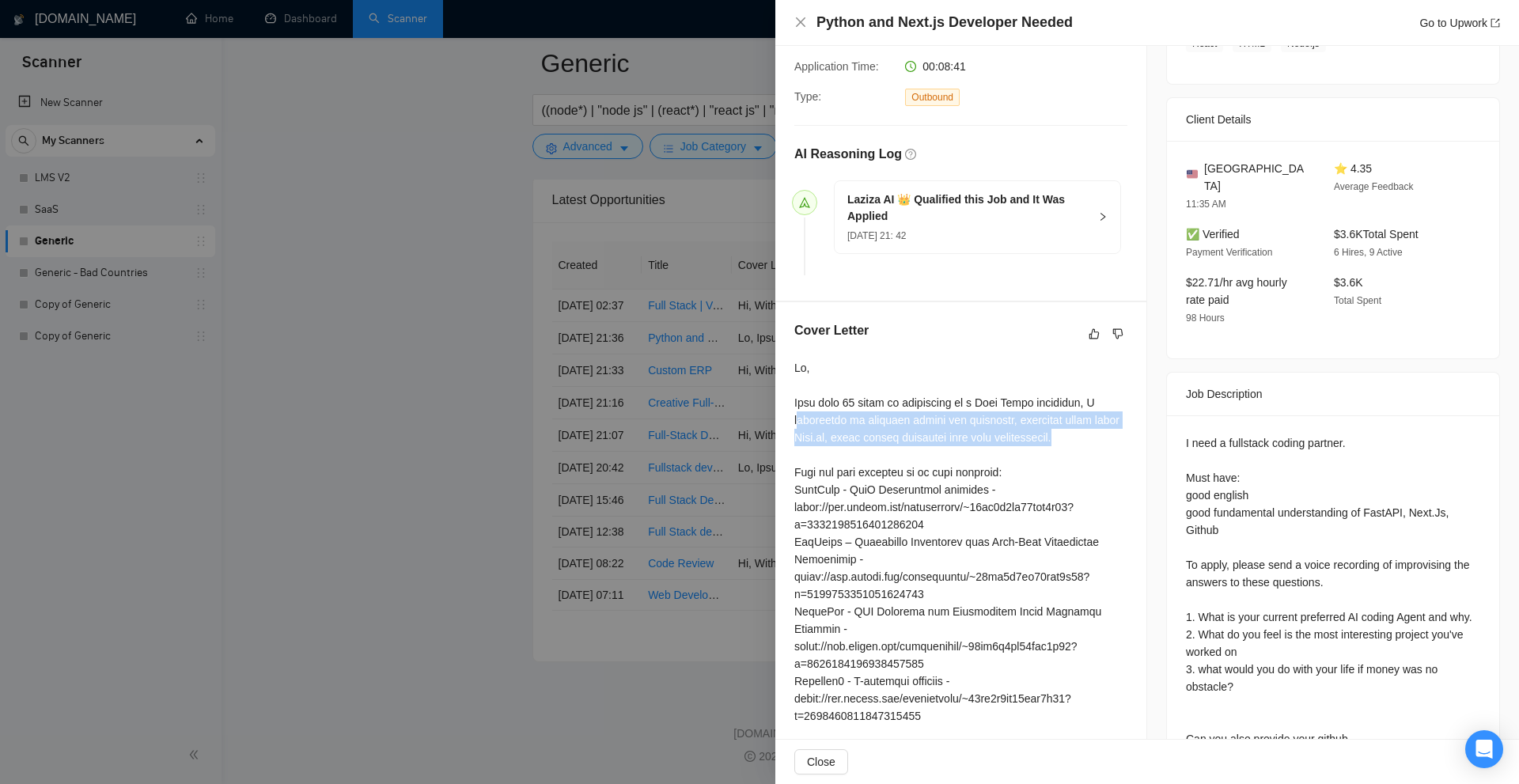
drag, startPoint x: 797, startPoint y: 417, endPoint x: 1105, endPoint y: 433, distance: 308.4
click at [1105, 432] on div at bounding box center [961, 620] width 333 height 522
click at [1105, 433] on div at bounding box center [961, 620] width 333 height 522
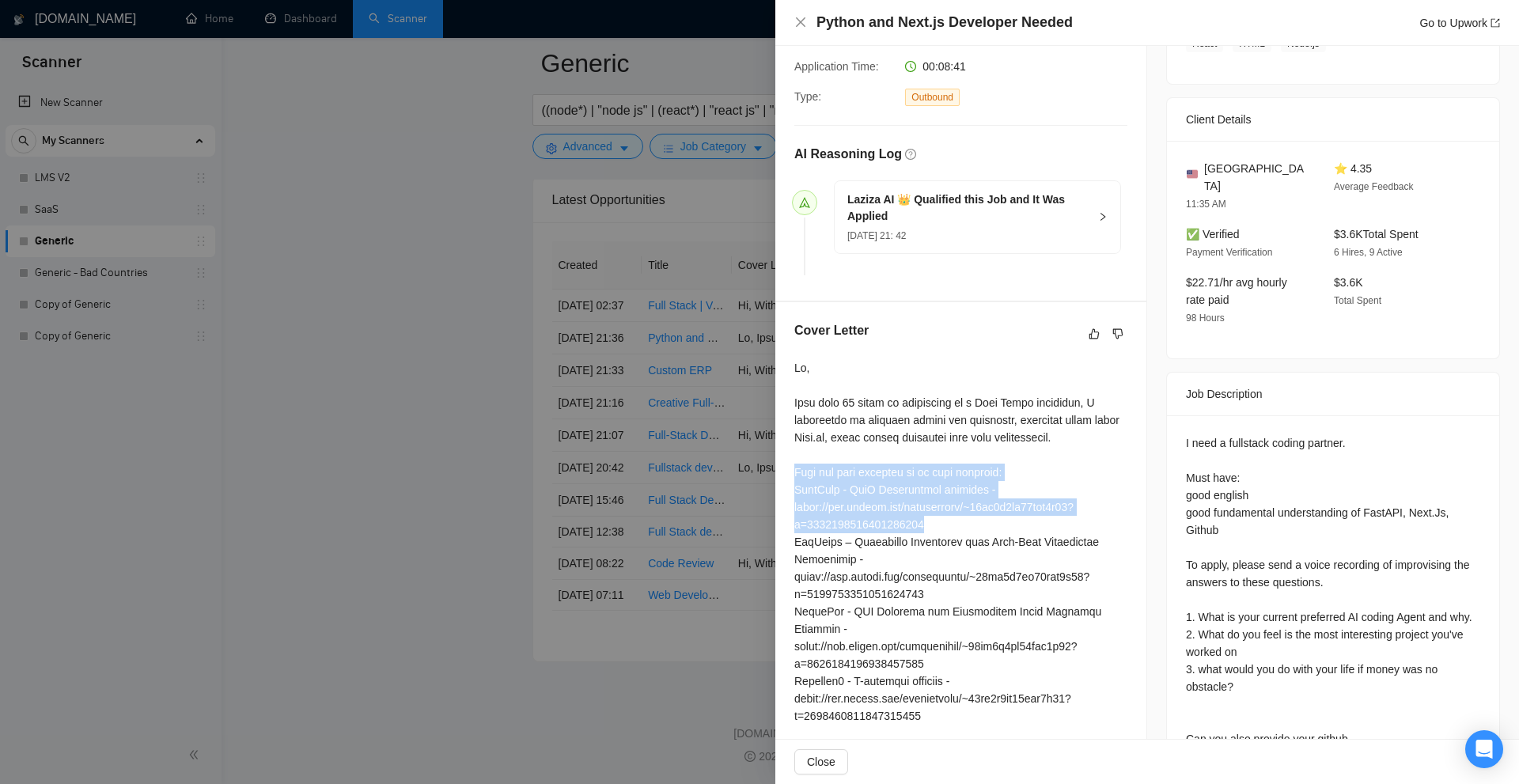
drag, startPoint x: 791, startPoint y: 471, endPoint x: 1021, endPoint y: 526, distance: 236.5
click at [1021, 526] on div "Cover Letter" at bounding box center [961, 604] width 371 height 604
click at [1021, 526] on div at bounding box center [961, 620] width 333 height 522
drag, startPoint x: 1021, startPoint y: 526, endPoint x: 988, endPoint y: 499, distance: 42.6
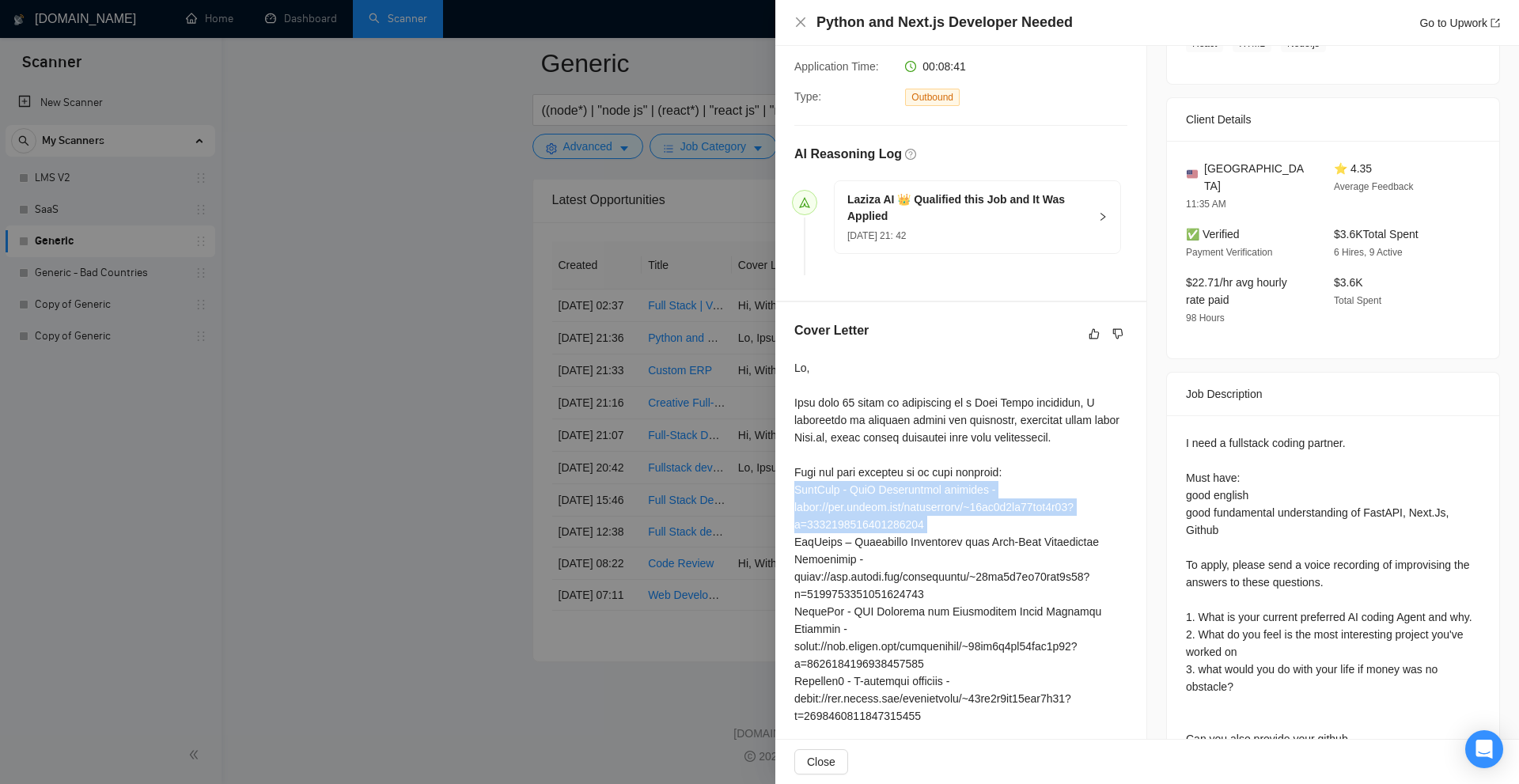
click at [988, 499] on div at bounding box center [961, 620] width 333 height 522
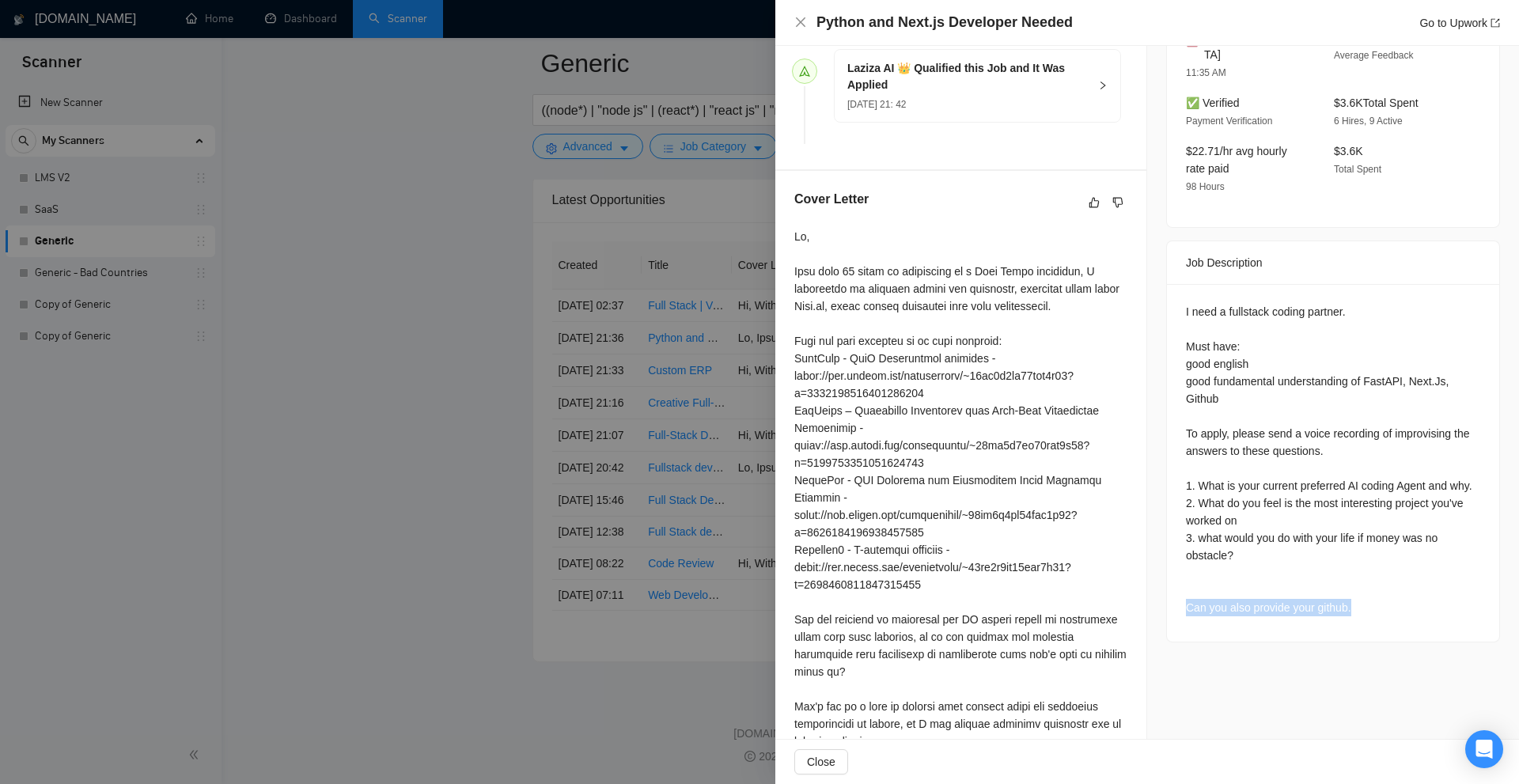
drag, startPoint x: 1202, startPoint y: 598, endPoint x: 1386, endPoint y: 600, distance: 184.0
click at [1395, 602] on div "I need a fullstack coding partner. Must have: good english good fundamental und…" at bounding box center [1333, 463] width 332 height 358
click at [1376, 600] on div "I need a fullstack coding partner. Must have: good english good fundamental und…" at bounding box center [1333, 463] width 332 height 358
drag, startPoint x: 1184, startPoint y: 321, endPoint x: 1233, endPoint y: 375, distance: 72.9
click at [1233, 375] on div "I need a fullstack coding partner. Must have: good english good fundamental und…" at bounding box center [1333, 463] width 332 height 358
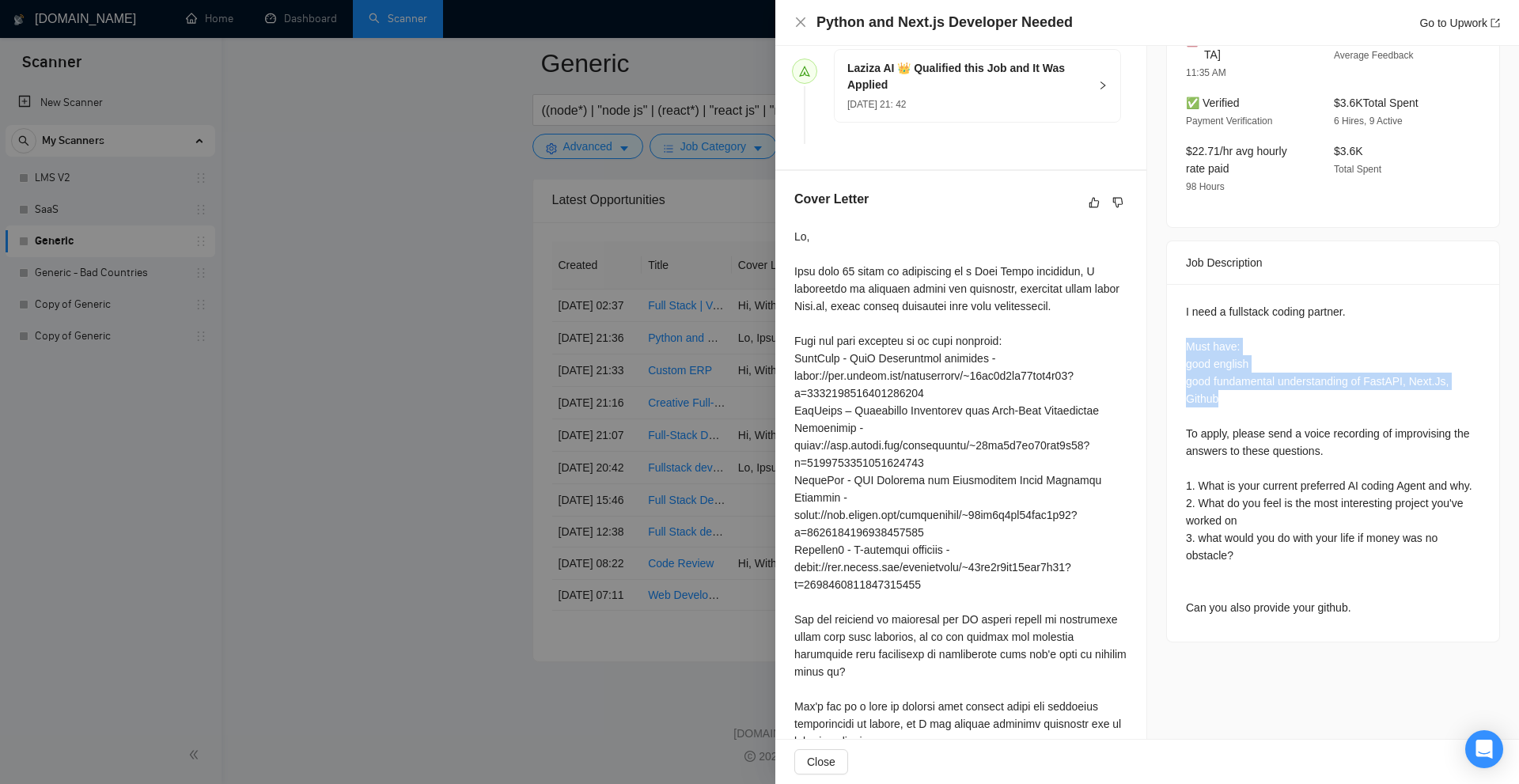
click at [1233, 375] on div "I need a fullstack coding partner. Must have: good english good fundamental und…" at bounding box center [1333, 460] width 294 height 313
drag, startPoint x: 1334, startPoint y: 381, endPoint x: 1178, endPoint y: 357, distance: 157.8
click at [1178, 357] on div "I need a fullstack coding partner. Must have: good english good fundamental und…" at bounding box center [1333, 463] width 332 height 358
click at [1136, 350] on div "Cover Letter" at bounding box center [961, 473] width 371 height 604
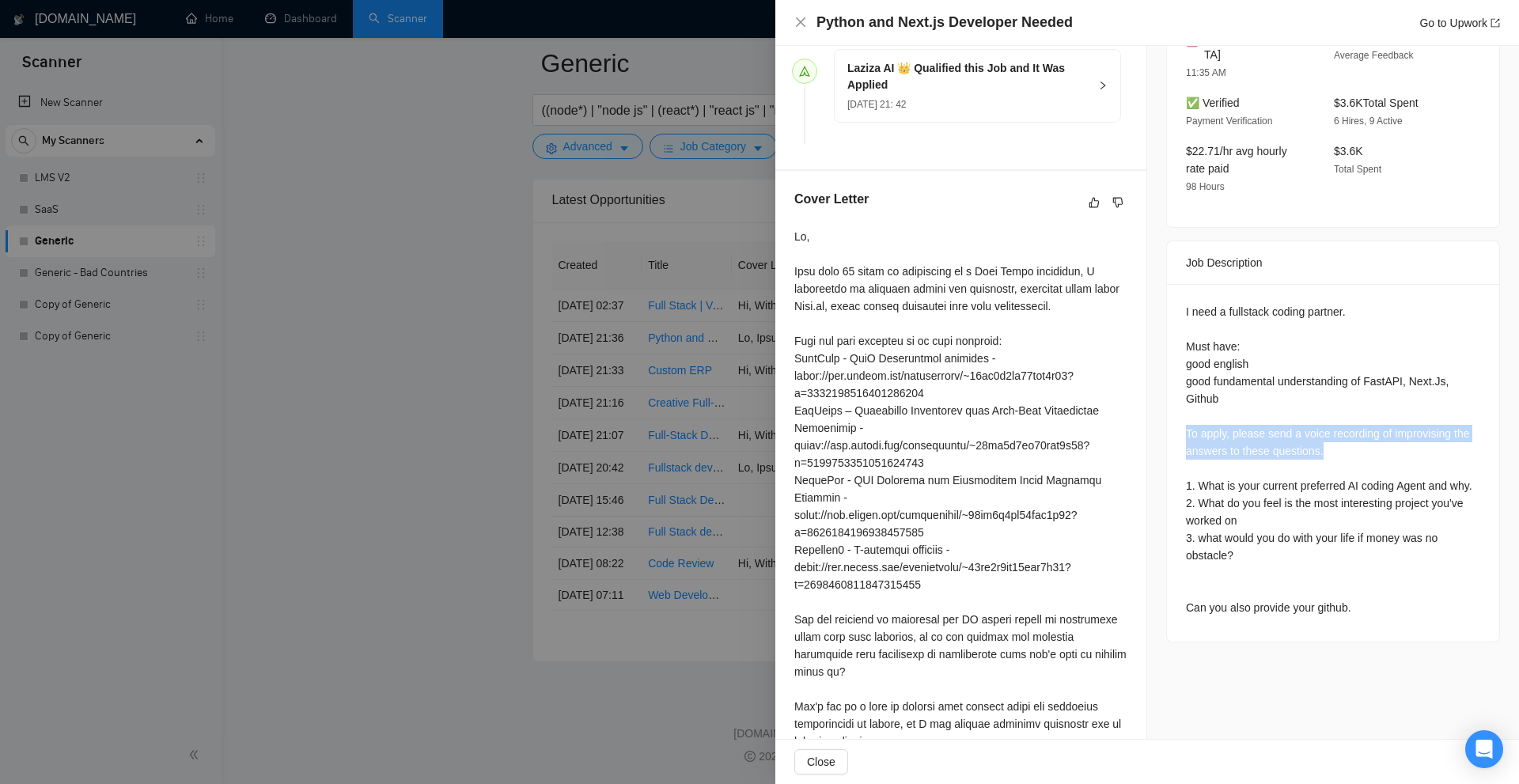
drag, startPoint x: 1180, startPoint y: 409, endPoint x: 1391, endPoint y: 429, distance: 211.9
click at [1391, 429] on div "I need a fullstack coding partner. Must have: good english good fundamental und…" at bounding box center [1333, 460] width 294 height 313
drag, startPoint x: 1226, startPoint y: 408, endPoint x: 1370, endPoint y: 430, distance: 145.7
click at [1370, 430] on div "I need a fullstack coding partner. Must have: good english good fundamental und…" at bounding box center [1333, 463] width 332 height 358
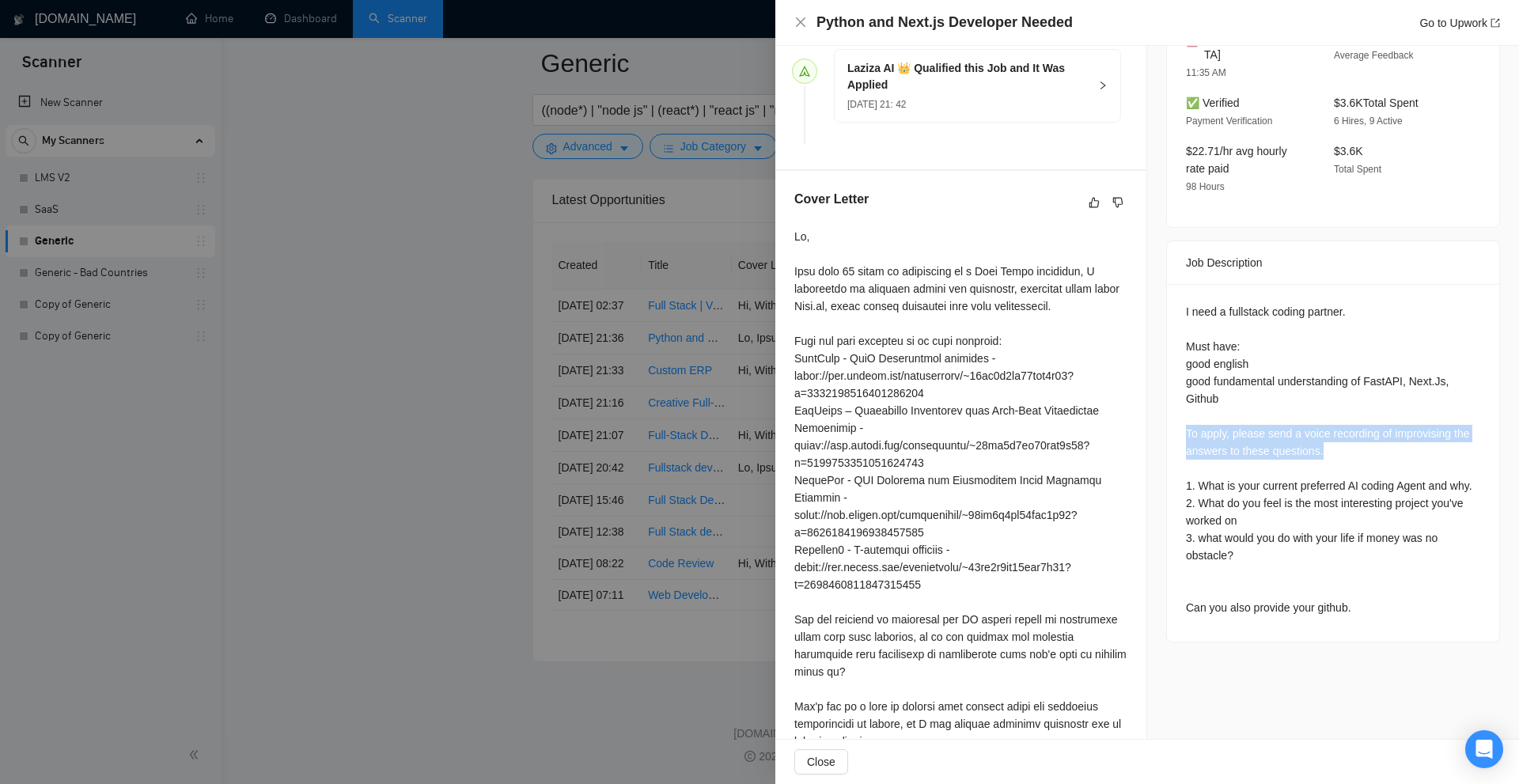
click at [1370, 430] on div "I need a fullstack coding partner. Must have: good english good fundamental und…" at bounding box center [1333, 460] width 294 height 313
drag, startPoint x: 1284, startPoint y: 411, endPoint x: 1385, endPoint y: 411, distance: 101.0
click at [1385, 411] on div "I need a fullstack coding partner. Must have: good english good fundamental und…" at bounding box center [1333, 460] width 294 height 313
drag, startPoint x: 1371, startPoint y: 413, endPoint x: 1294, endPoint y: 409, distance: 77.1
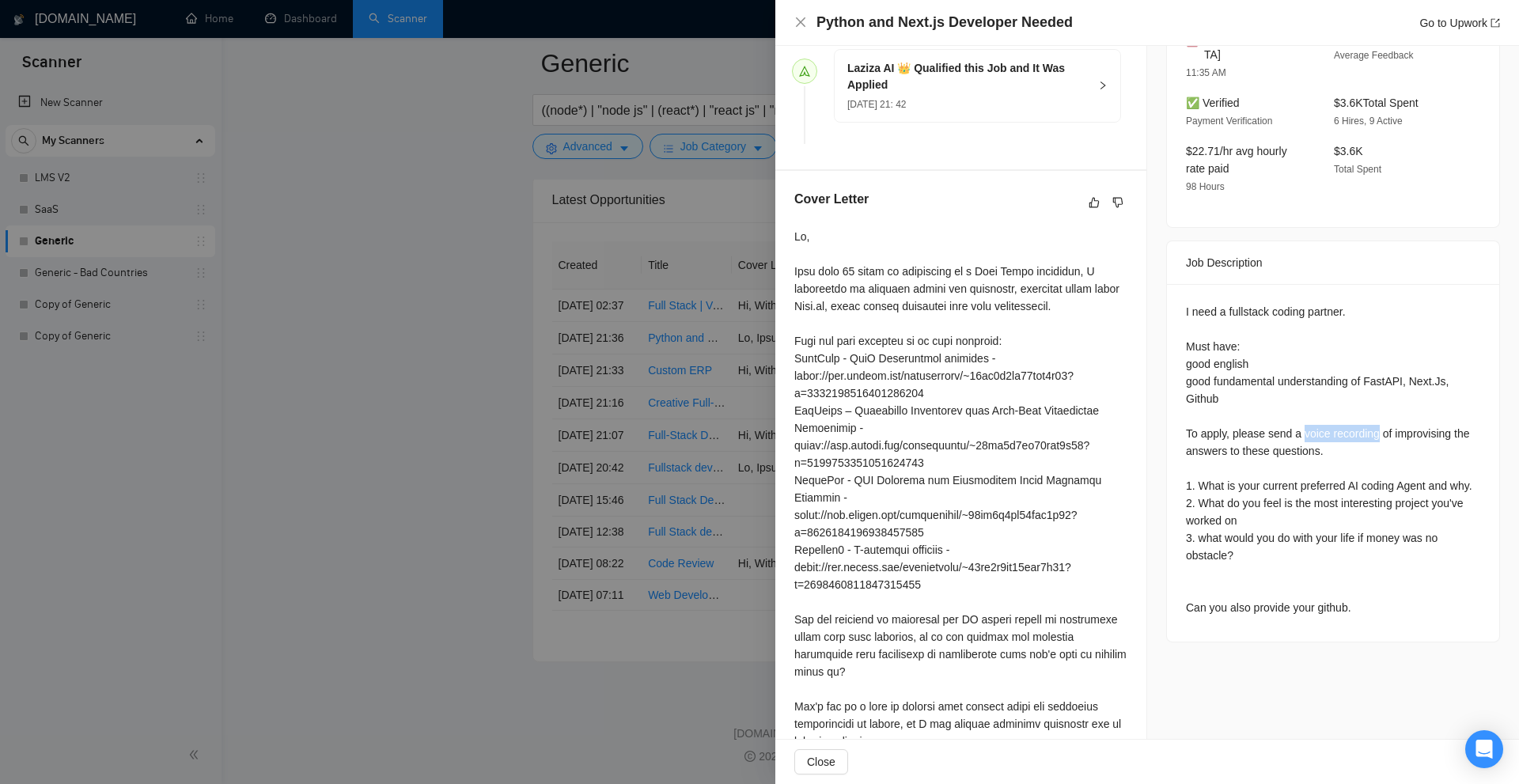
click at [1294, 409] on div "I need a fullstack coding partner. Must have: good english good fundamental und…" at bounding box center [1333, 460] width 294 height 313
copy div "voice recording"
drag, startPoint x: 1263, startPoint y: 410, endPoint x: 1370, endPoint y: 413, distance: 107.0
click at [1370, 413] on div "I need a fullstack coding partner. Must have: good english good fundamental und…" at bounding box center [1333, 460] width 294 height 313
copy div "send a voice recording"
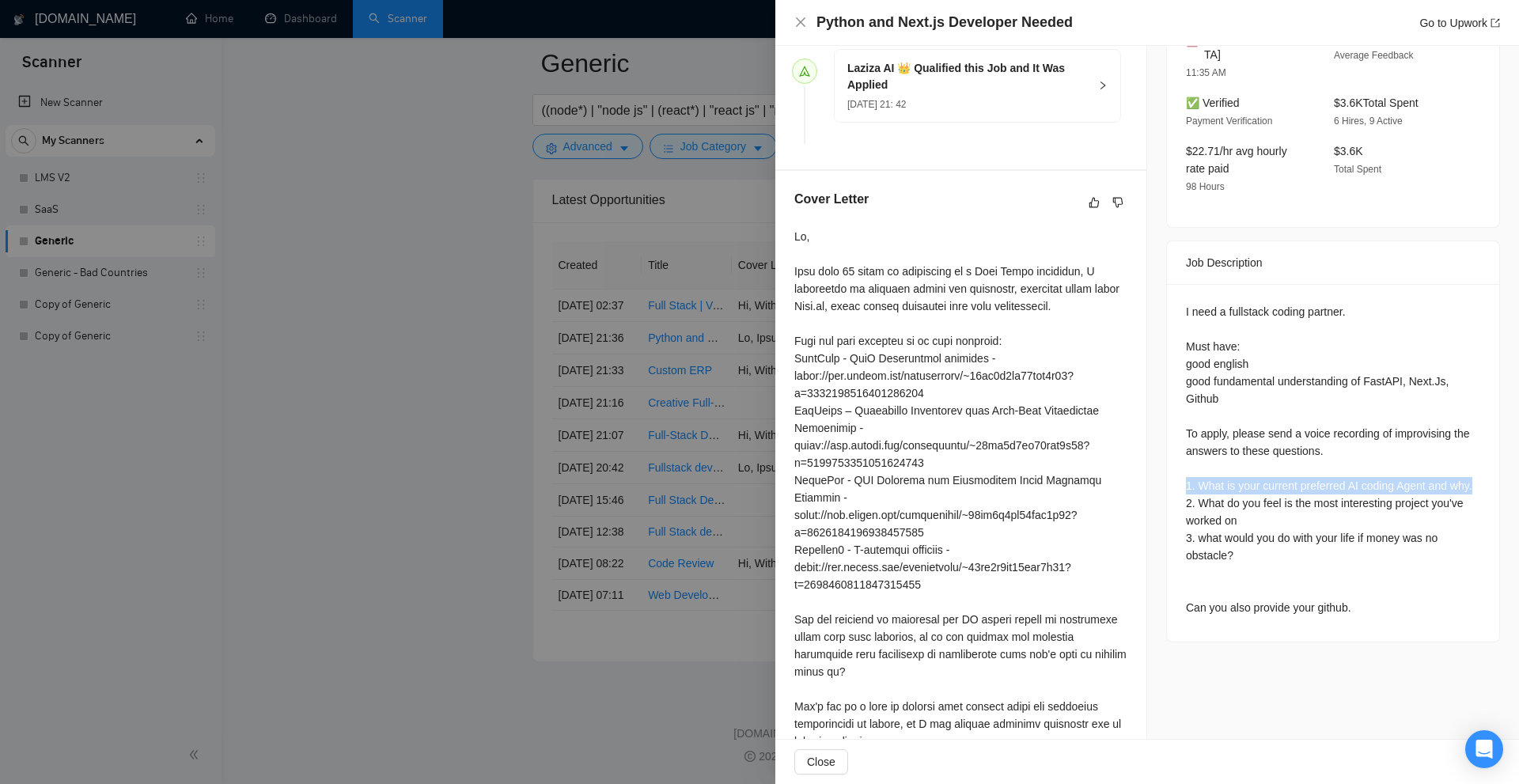
drag, startPoint x: 1280, startPoint y: 467, endPoint x: 1478, endPoint y: 471, distance: 198.0
click at [1478, 471] on div "I need a fullstack coding partner. Must have: good english good fundamental und…" at bounding box center [1333, 463] width 332 height 358
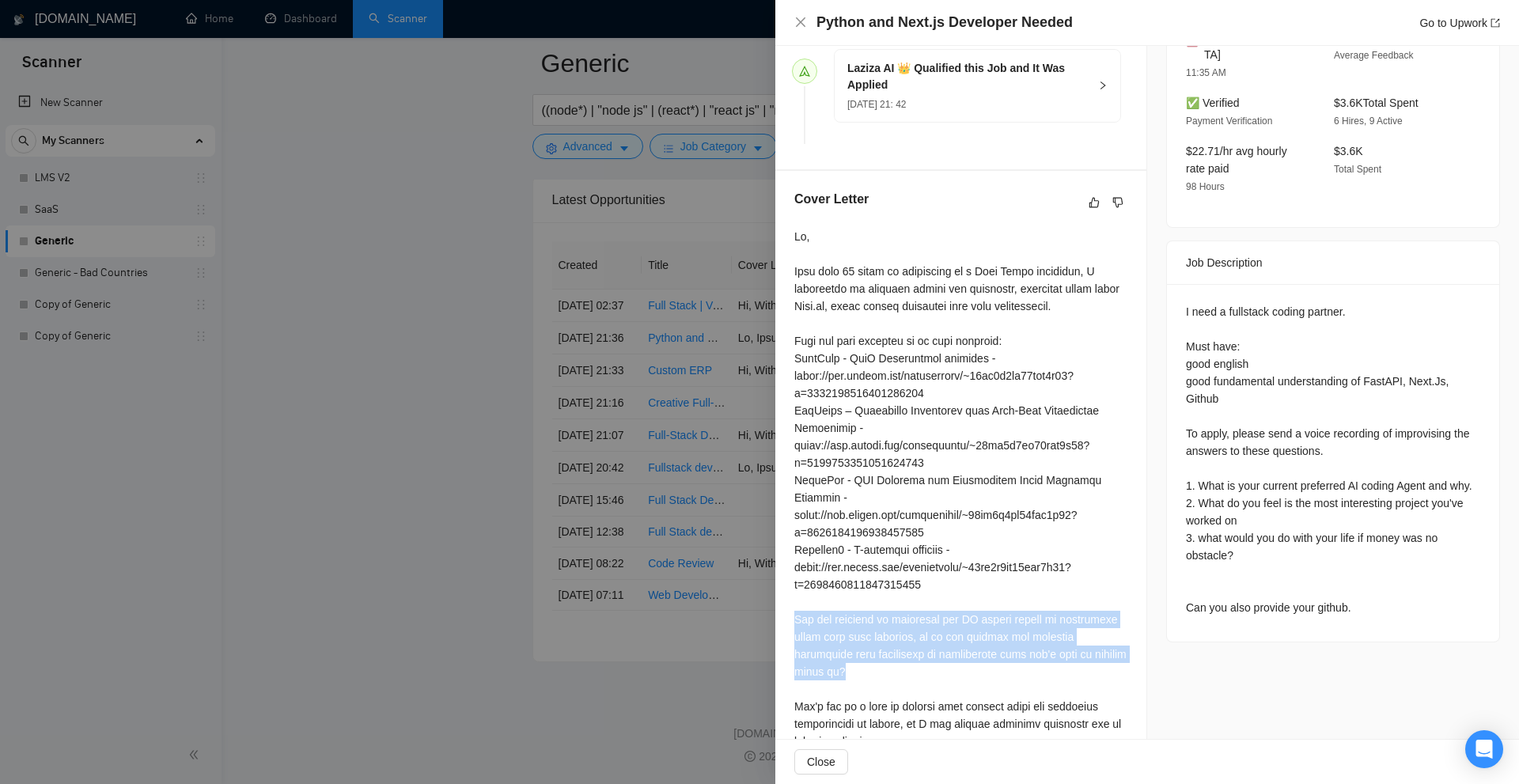
drag, startPoint x: 793, startPoint y: 601, endPoint x: 1124, endPoint y: 637, distance: 333.0
click at [1124, 637] on div "Cover Letter" at bounding box center [961, 473] width 371 height 604
drag, startPoint x: 1128, startPoint y: 633, endPoint x: 815, endPoint y: 587, distance: 316.4
click at [815, 587] on div "Cover Letter" at bounding box center [961, 473] width 371 height 604
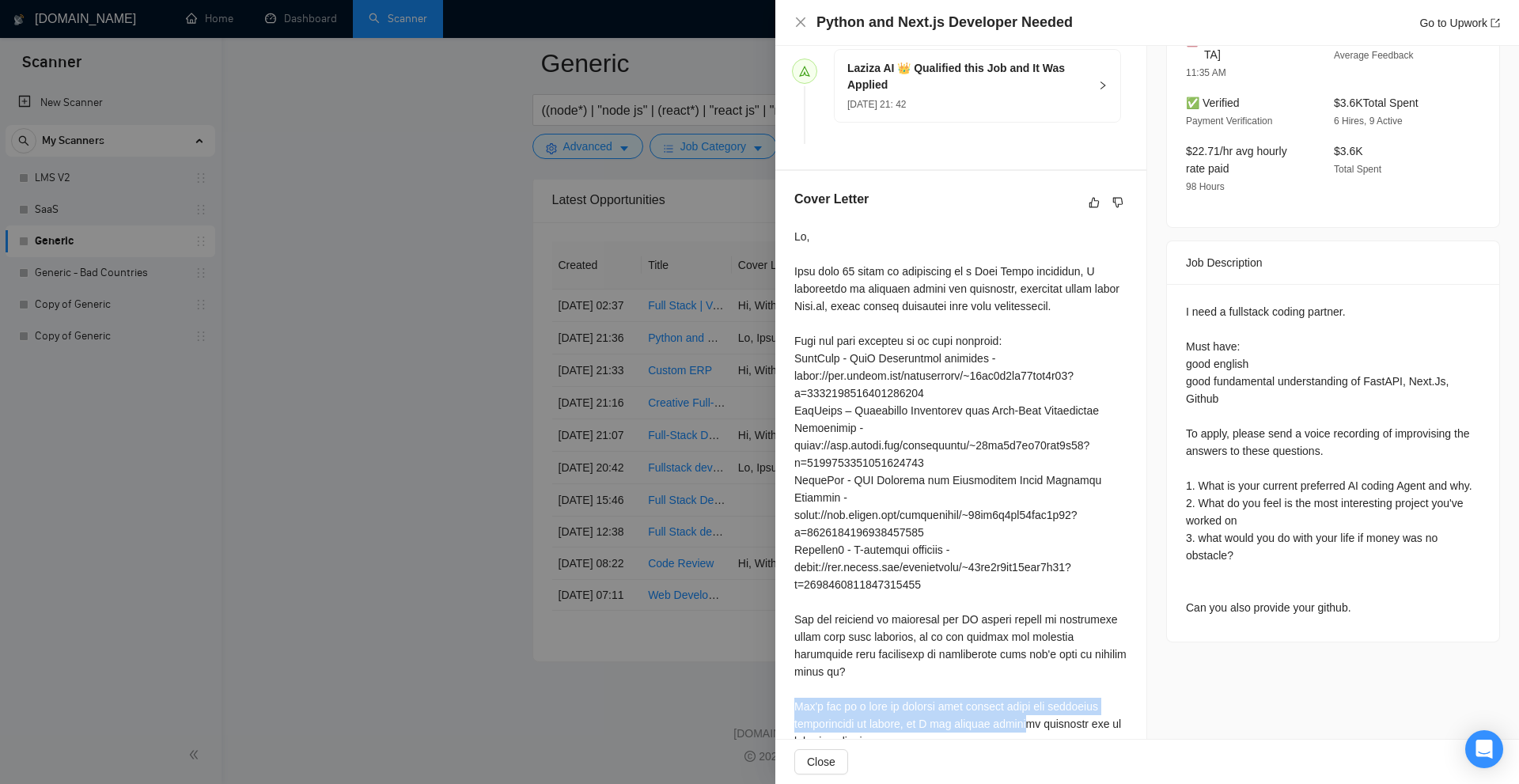
drag, startPoint x: 783, startPoint y: 671, endPoint x: 1017, endPoint y: 696, distance: 235.3
click at [1016, 693] on div "Cover Letter" at bounding box center [961, 473] width 371 height 604
click at [1019, 699] on div at bounding box center [961, 488] width 333 height 522
drag, startPoint x: 1003, startPoint y: 712, endPoint x: 802, endPoint y: 664, distance: 206.7
click at [787, 670] on div "Cover Letter" at bounding box center [961, 473] width 371 height 604
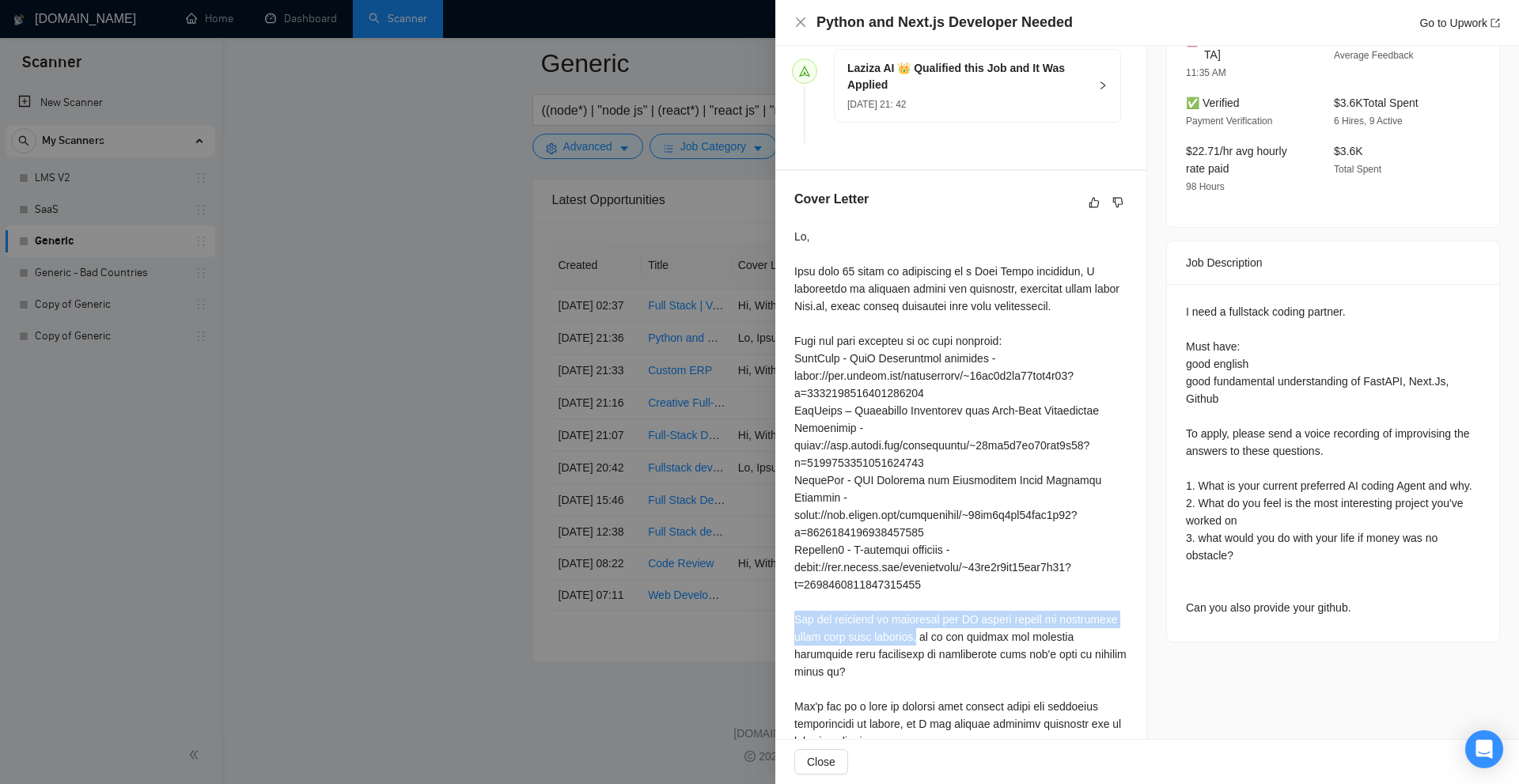
drag, startPoint x: 802, startPoint y: 597, endPoint x: 915, endPoint y: 624, distance: 116.2
click at [915, 624] on div "Cover Letter" at bounding box center [961, 473] width 371 height 604
click at [965, 627] on div at bounding box center [961, 488] width 333 height 522
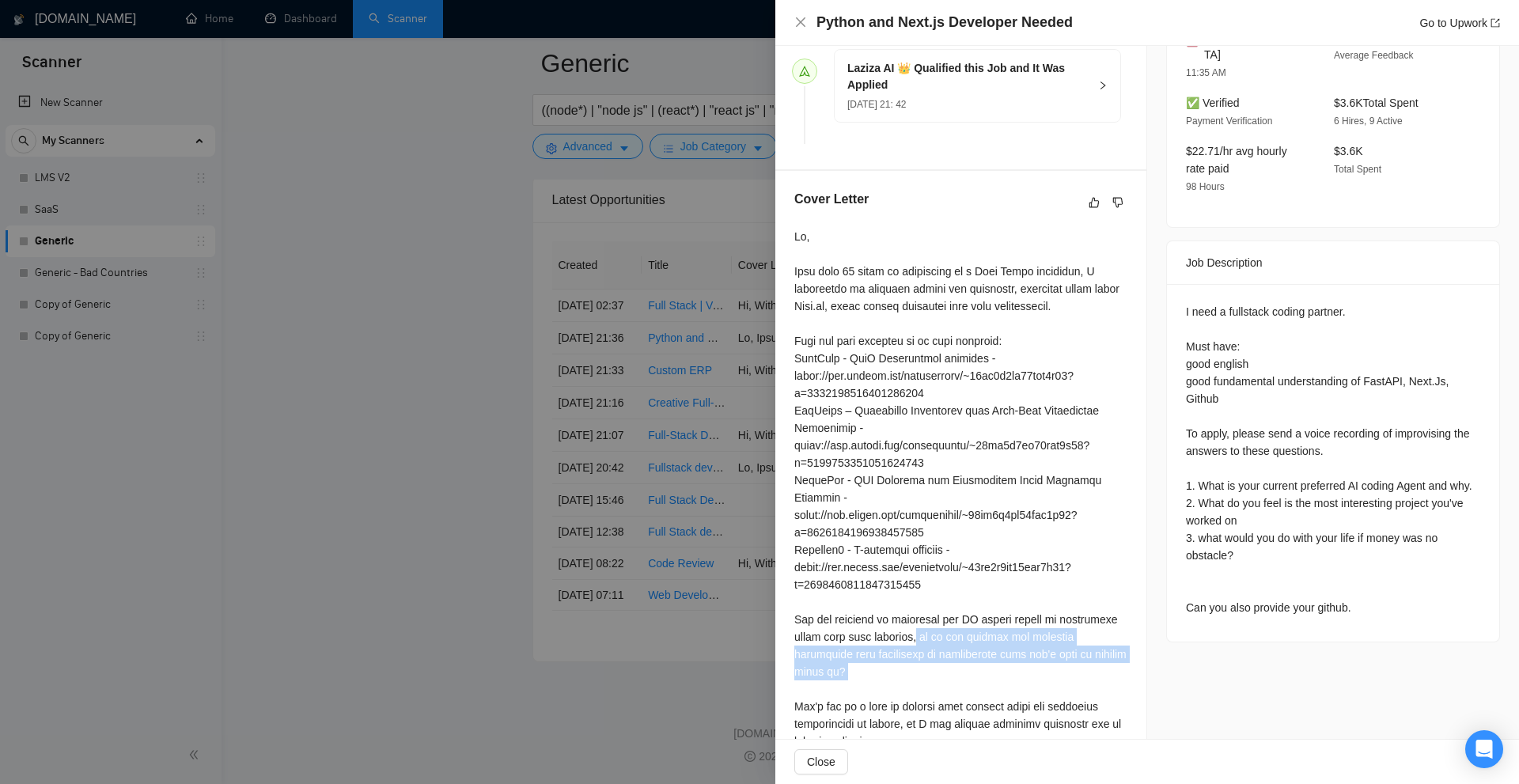
drag, startPoint x: 918, startPoint y: 619, endPoint x: 845, endPoint y: 643, distance: 76.8
click at [845, 646] on div at bounding box center [961, 488] width 333 height 522
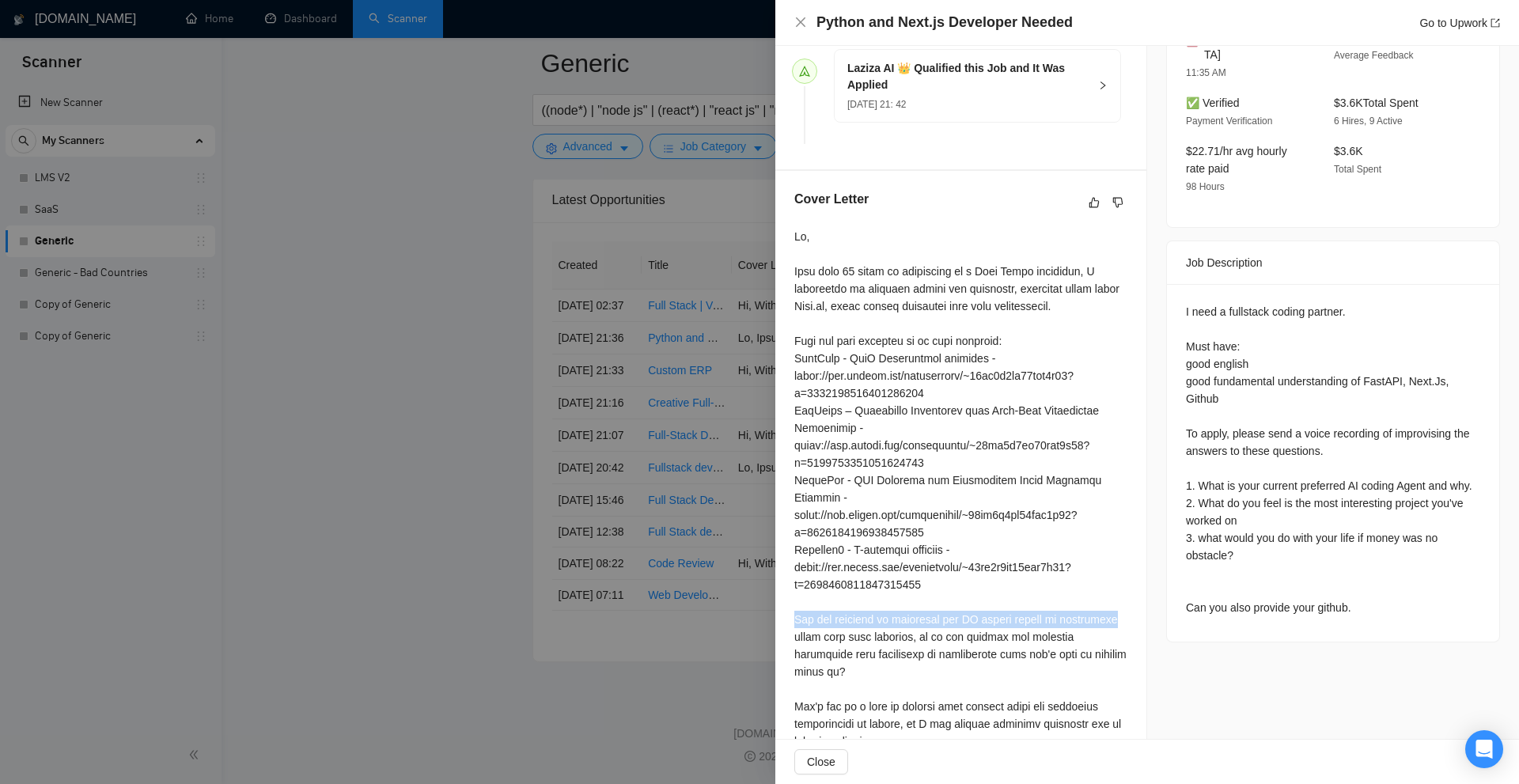
drag, startPoint x: 790, startPoint y: 596, endPoint x: 1121, endPoint y: 596, distance: 331.0
click at [1121, 596] on div "Cover Letter" at bounding box center [961, 473] width 371 height 604
click at [550, 361] on div at bounding box center [760, 392] width 1519 height 784
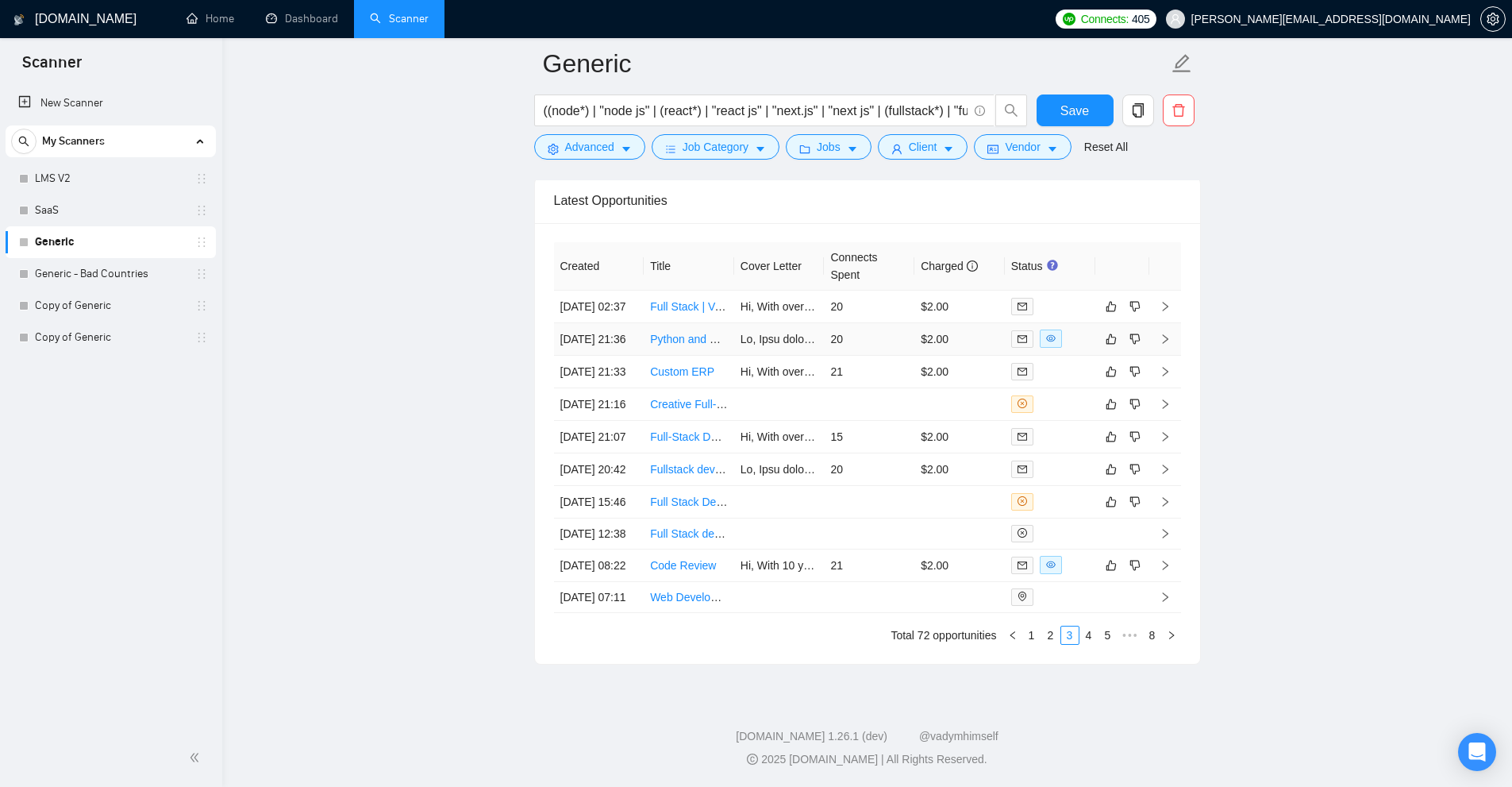
click at [906, 356] on td "20" at bounding box center [869, 339] width 90 height 33
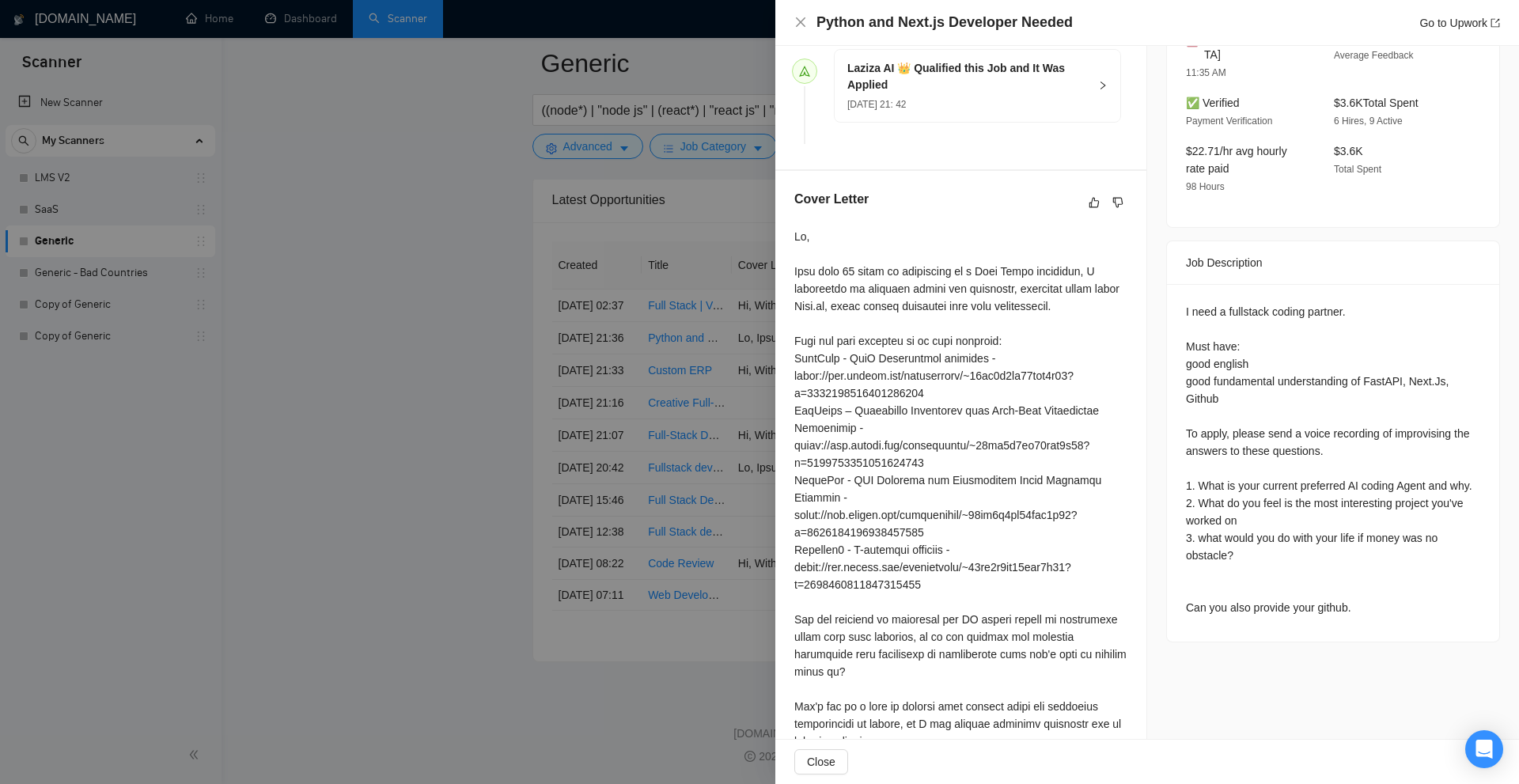
click at [703, 355] on div at bounding box center [760, 392] width 1519 height 784
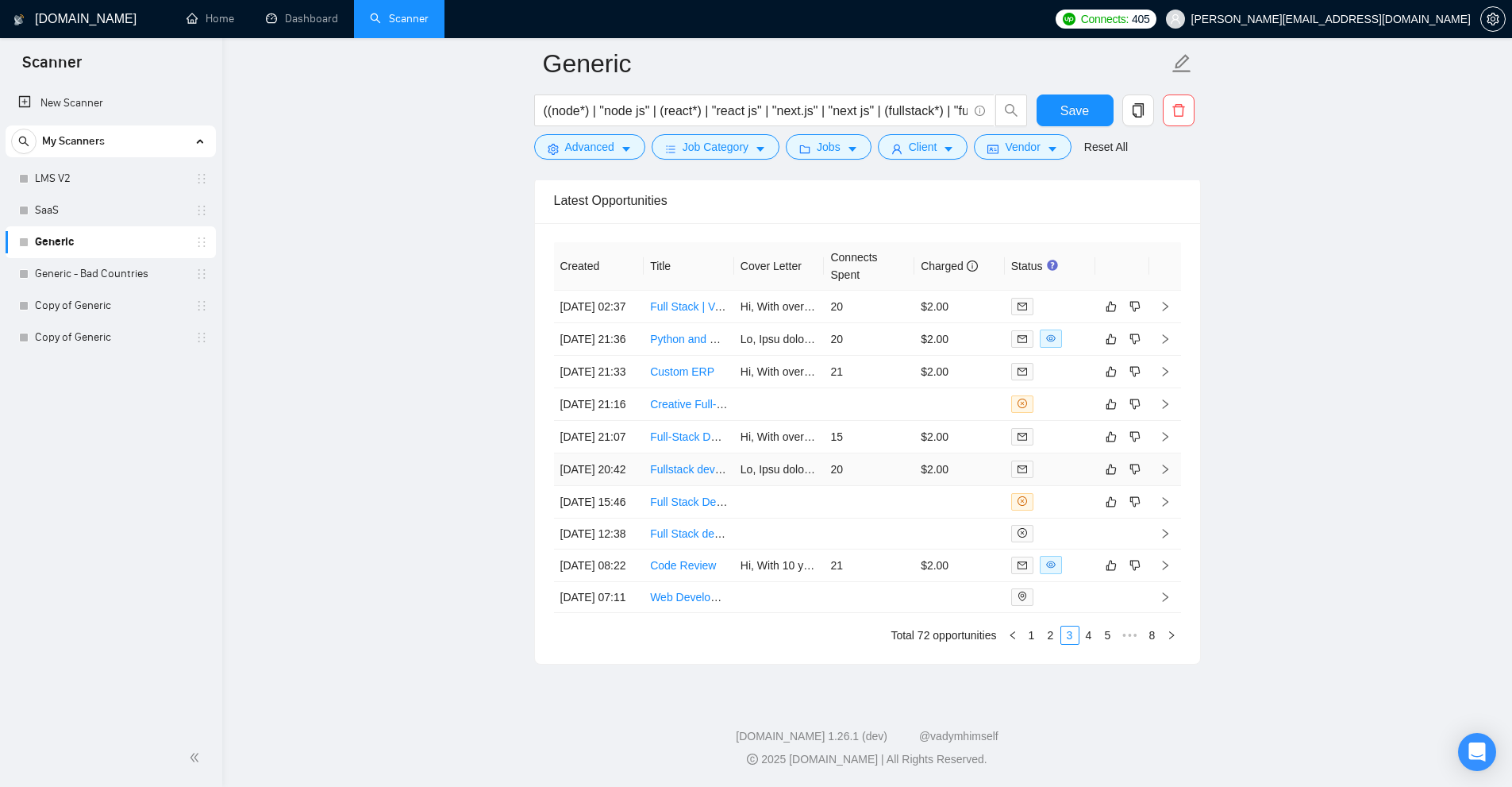
click at [867, 486] on td "20" at bounding box center [869, 469] width 90 height 33
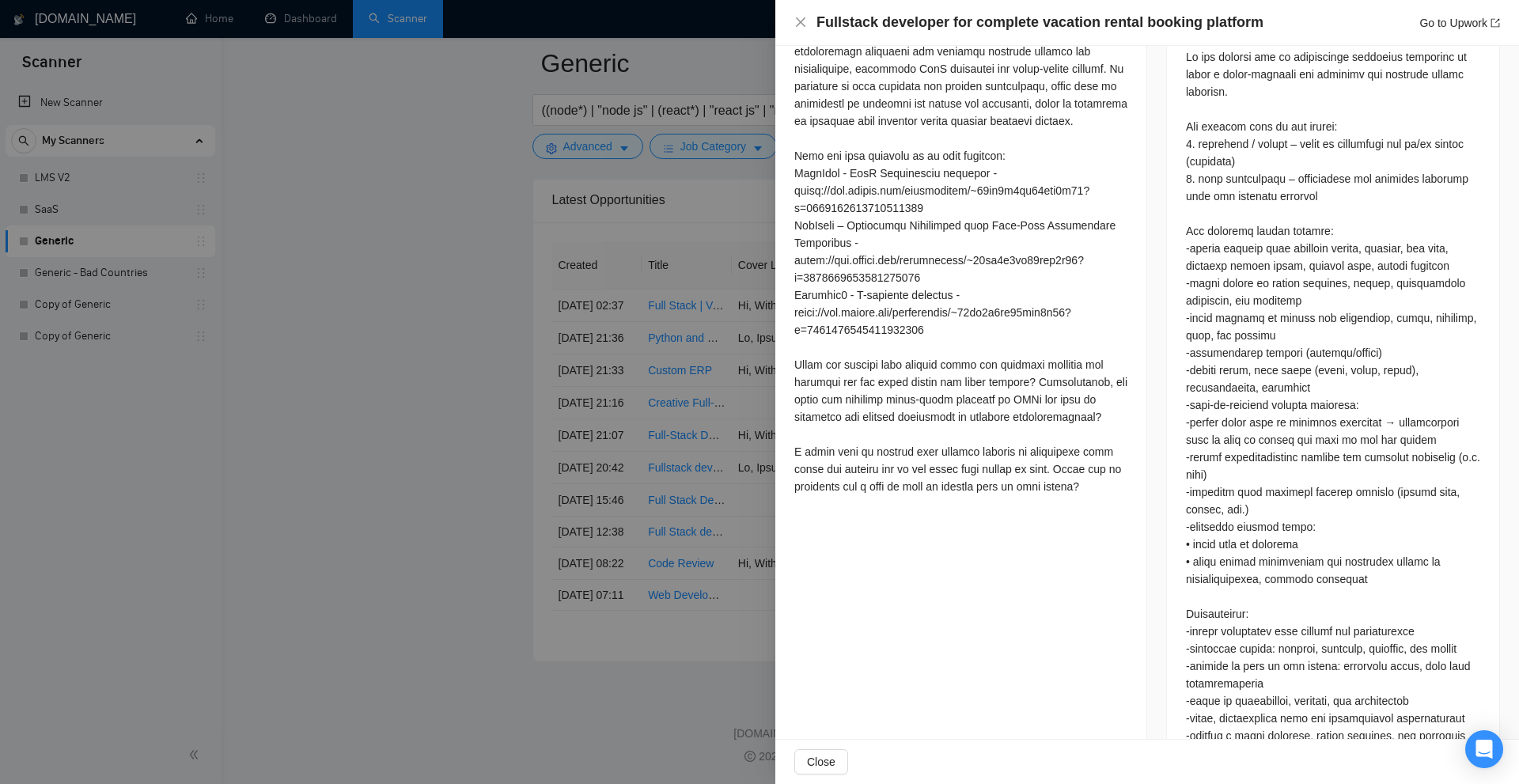
scroll to position [369, 0]
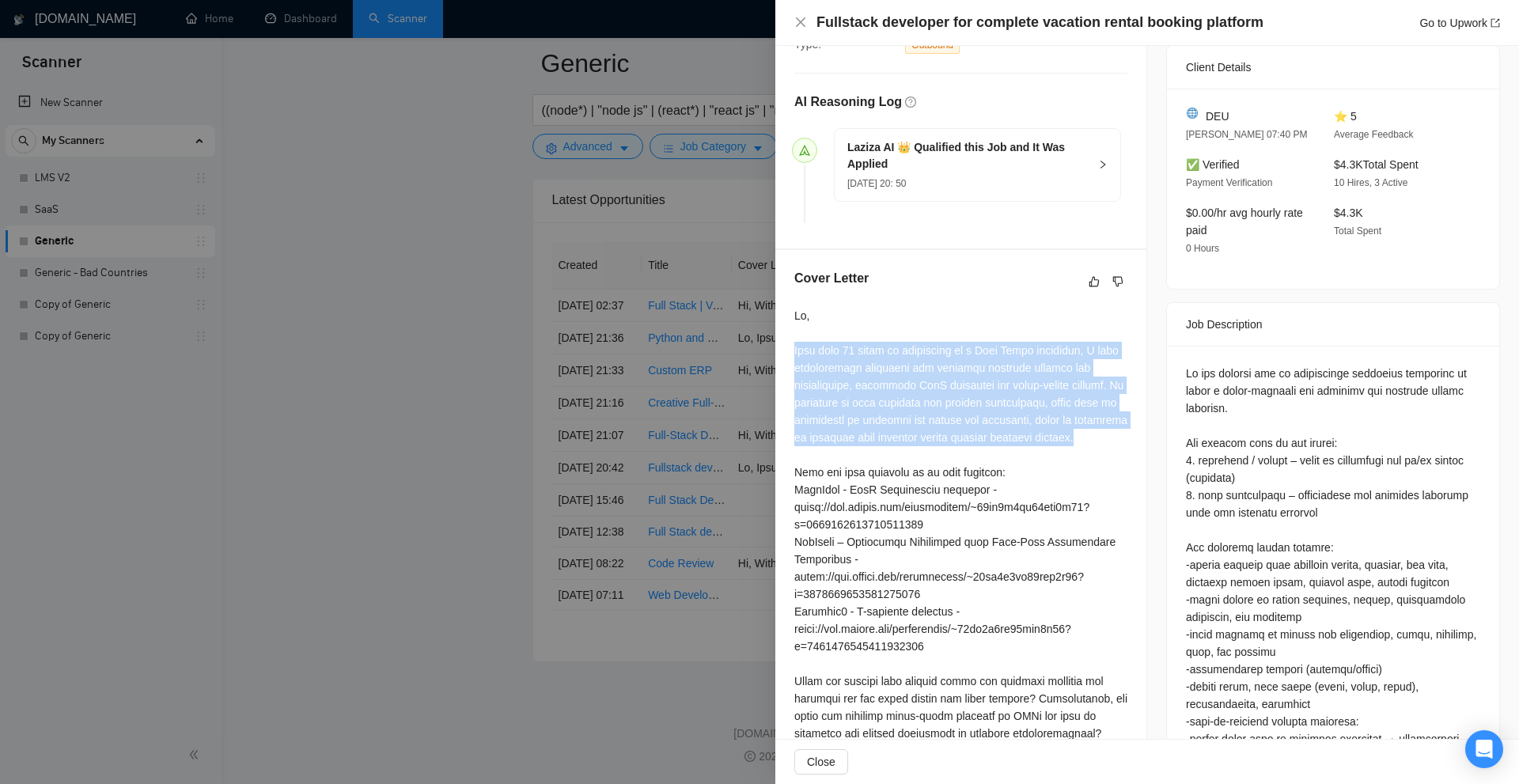
drag, startPoint x: 792, startPoint y: 350, endPoint x: 984, endPoint y: 456, distance: 219.3
click at [984, 456] on div "Cover Letter" at bounding box center [961, 543] width 371 height 587
click at [984, 456] on div at bounding box center [961, 559] width 333 height 505
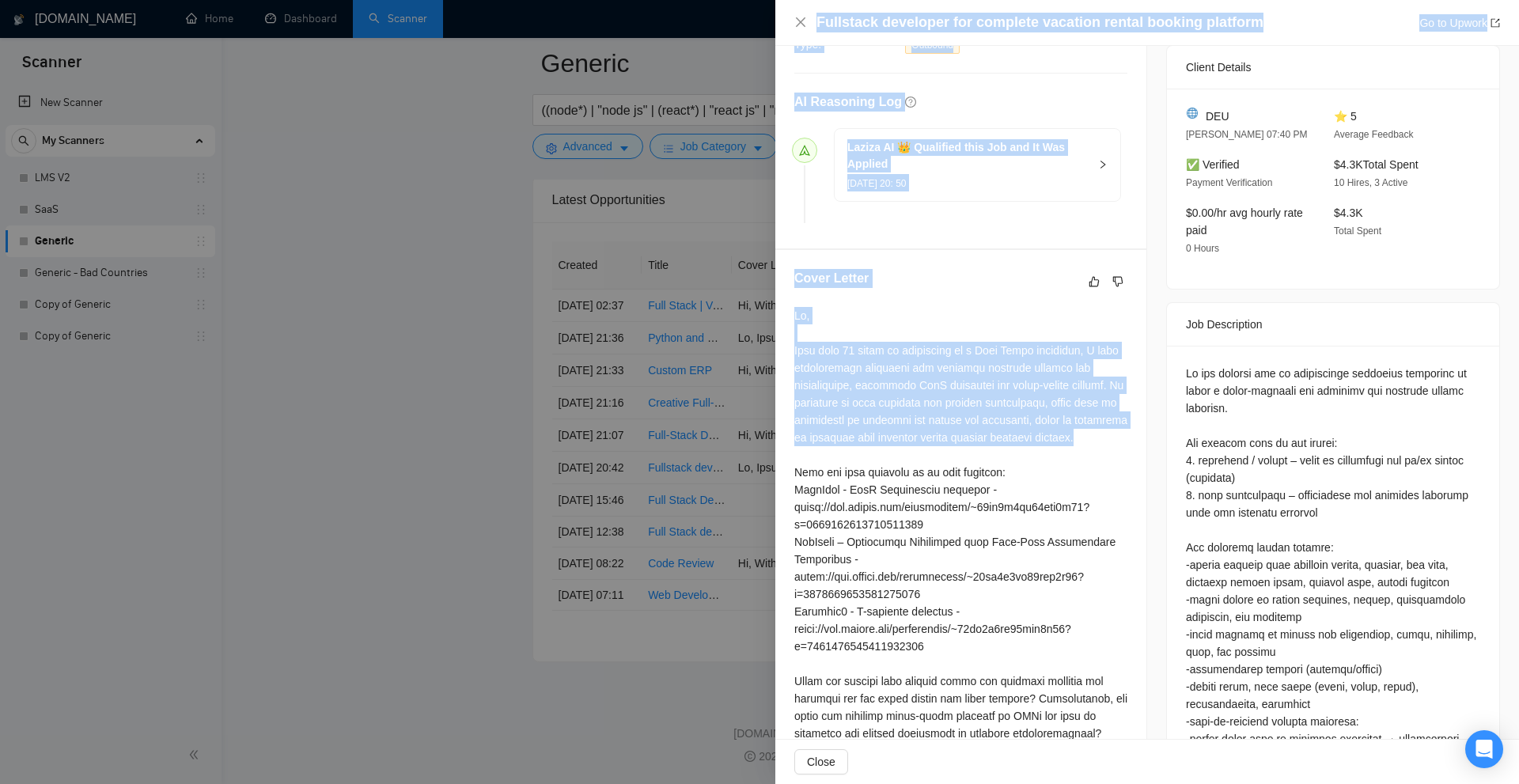
drag, startPoint x: 1039, startPoint y: 455, endPoint x: 783, endPoint y: 442, distance: 256.3
click at [763, 423] on div "Fullstack developer for complete vacation rental booking platform Go to Upwork …" at bounding box center [760, 392] width 1519 height 784
click at [842, 452] on div at bounding box center [961, 559] width 333 height 505
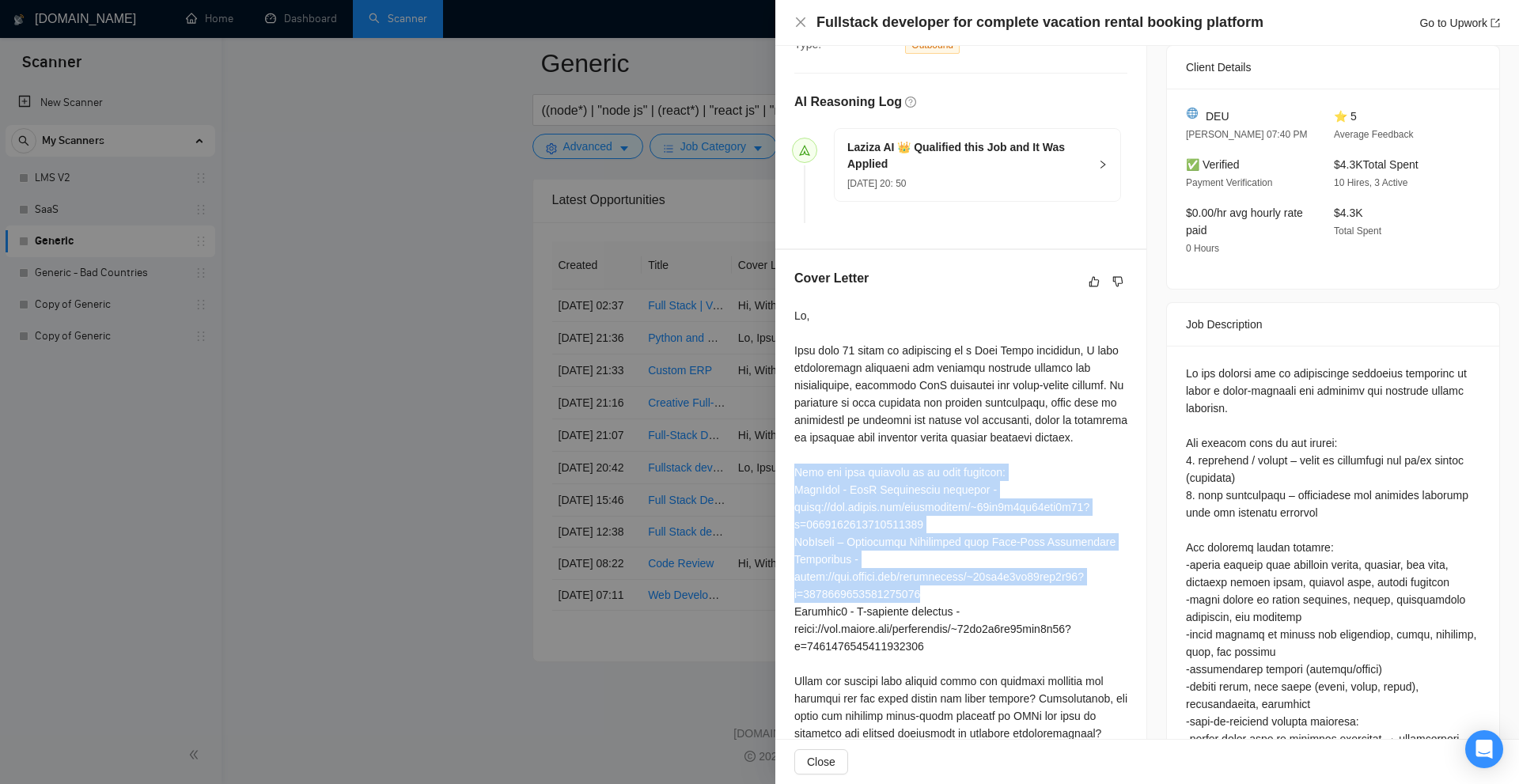
drag, startPoint x: 793, startPoint y: 483, endPoint x: 1051, endPoint y: 603, distance: 284.5
click at [1040, 605] on div "Cover Letter" at bounding box center [961, 543] width 371 height 587
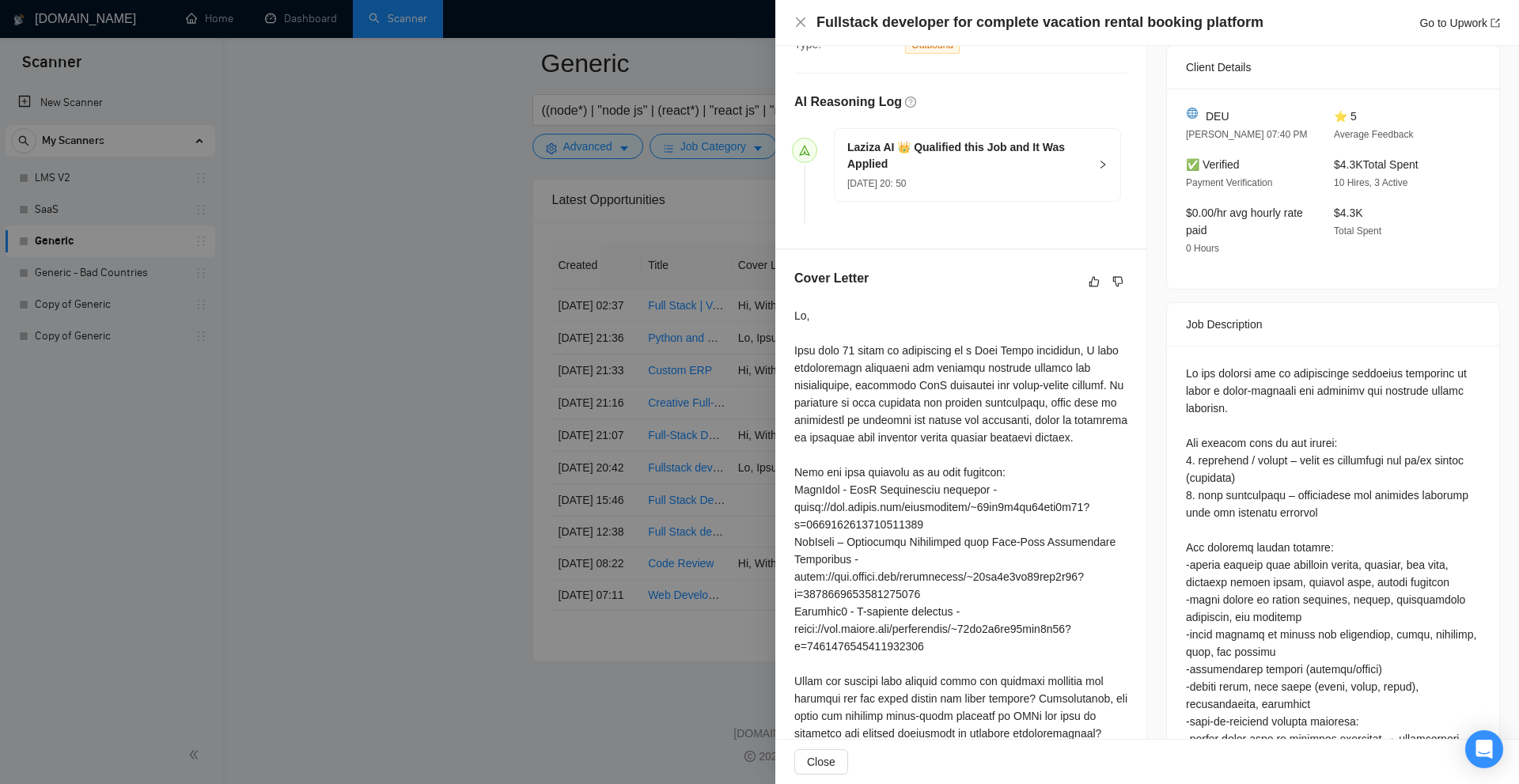
click at [1191, 469] on div at bounding box center [1333, 739] width 294 height 748
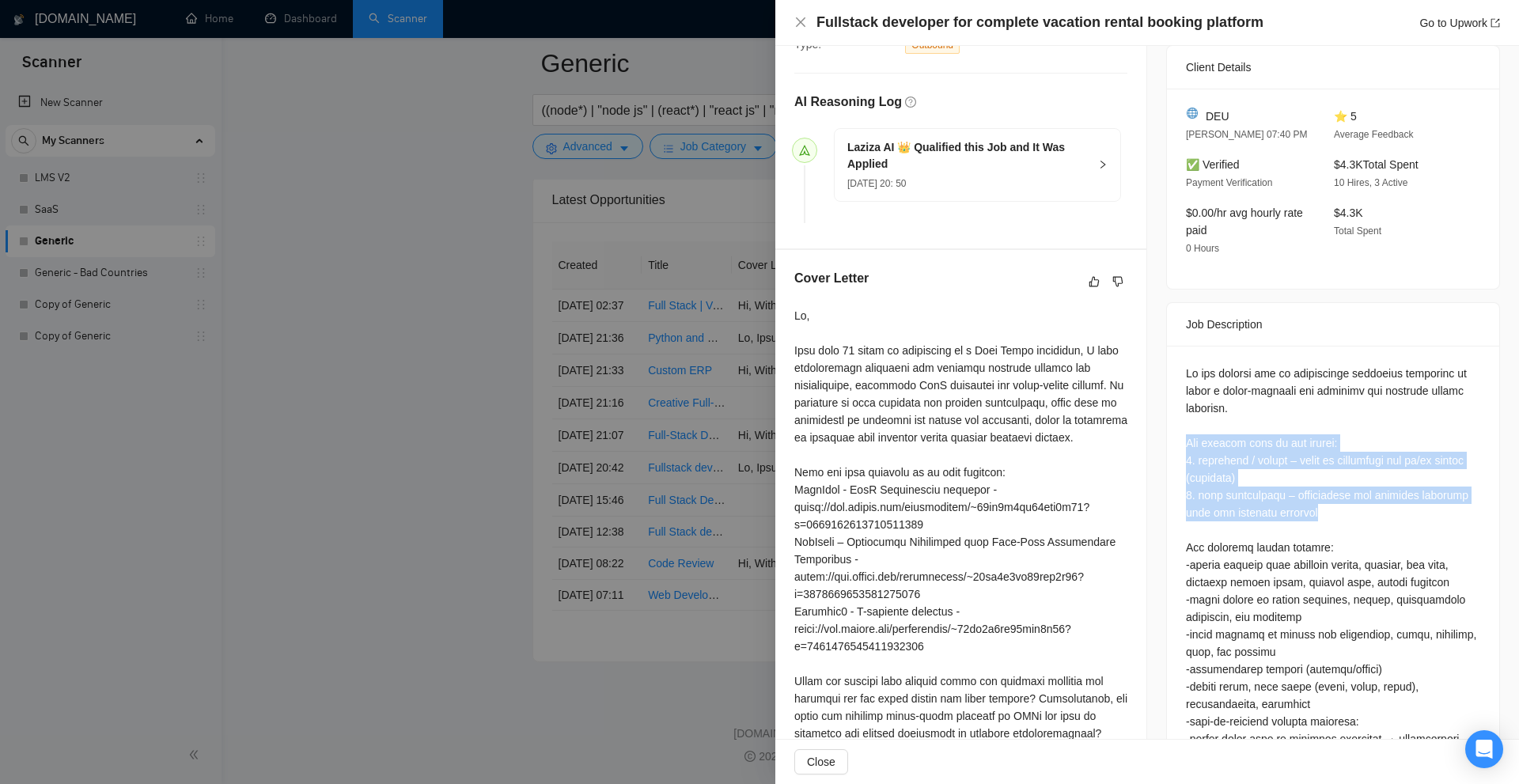
drag, startPoint x: 1170, startPoint y: 431, endPoint x: 1342, endPoint y: 514, distance: 191.0
click at [1342, 514] on div at bounding box center [1333, 742] width 332 height 793
click at [1342, 514] on div at bounding box center [1333, 739] width 294 height 748
drag, startPoint x: 1342, startPoint y: 508, endPoint x: 1170, endPoint y: 433, distance: 187.6
click at [1170, 433] on div at bounding box center [1333, 742] width 332 height 793
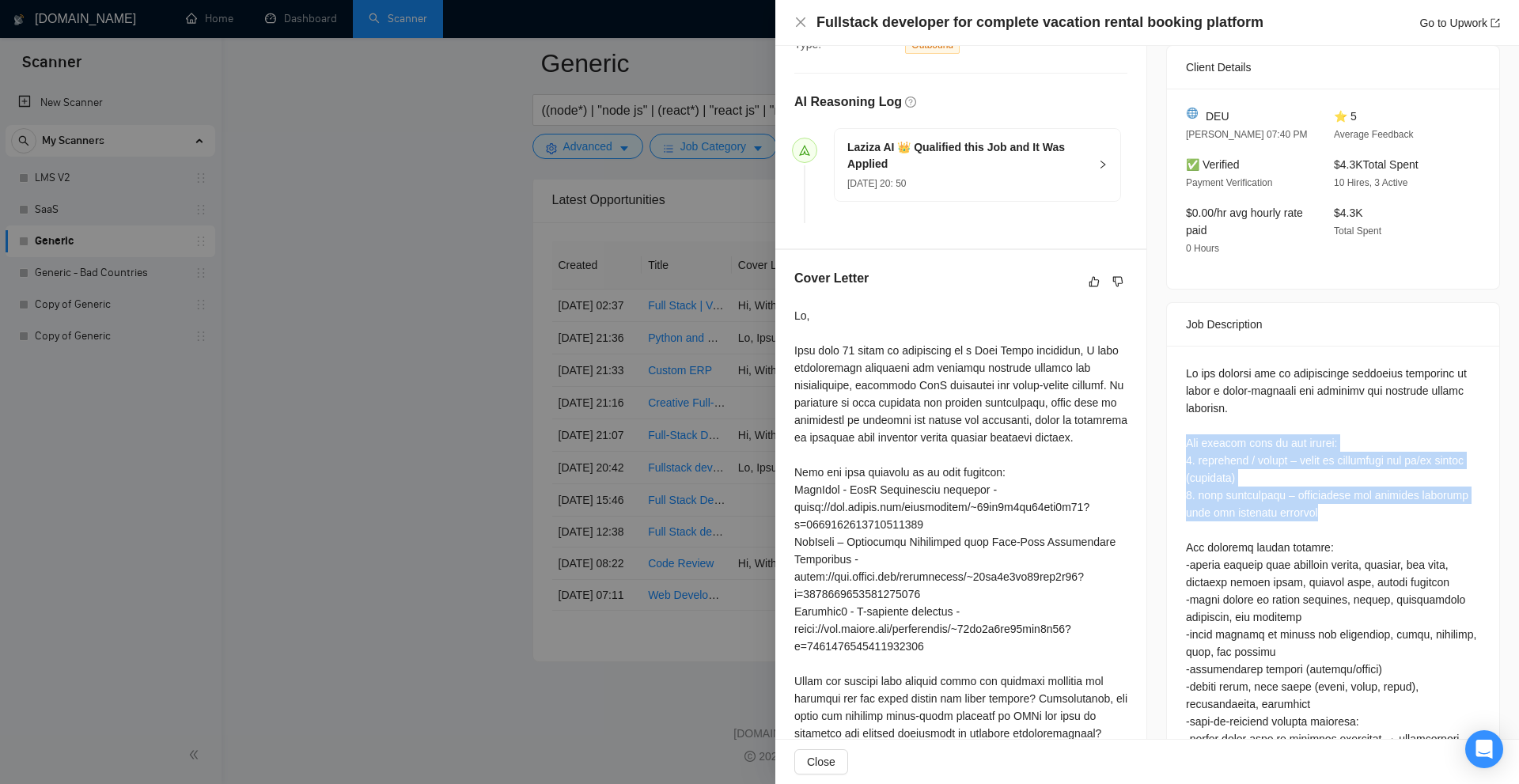
click at [1170, 433] on div at bounding box center [1333, 742] width 332 height 793
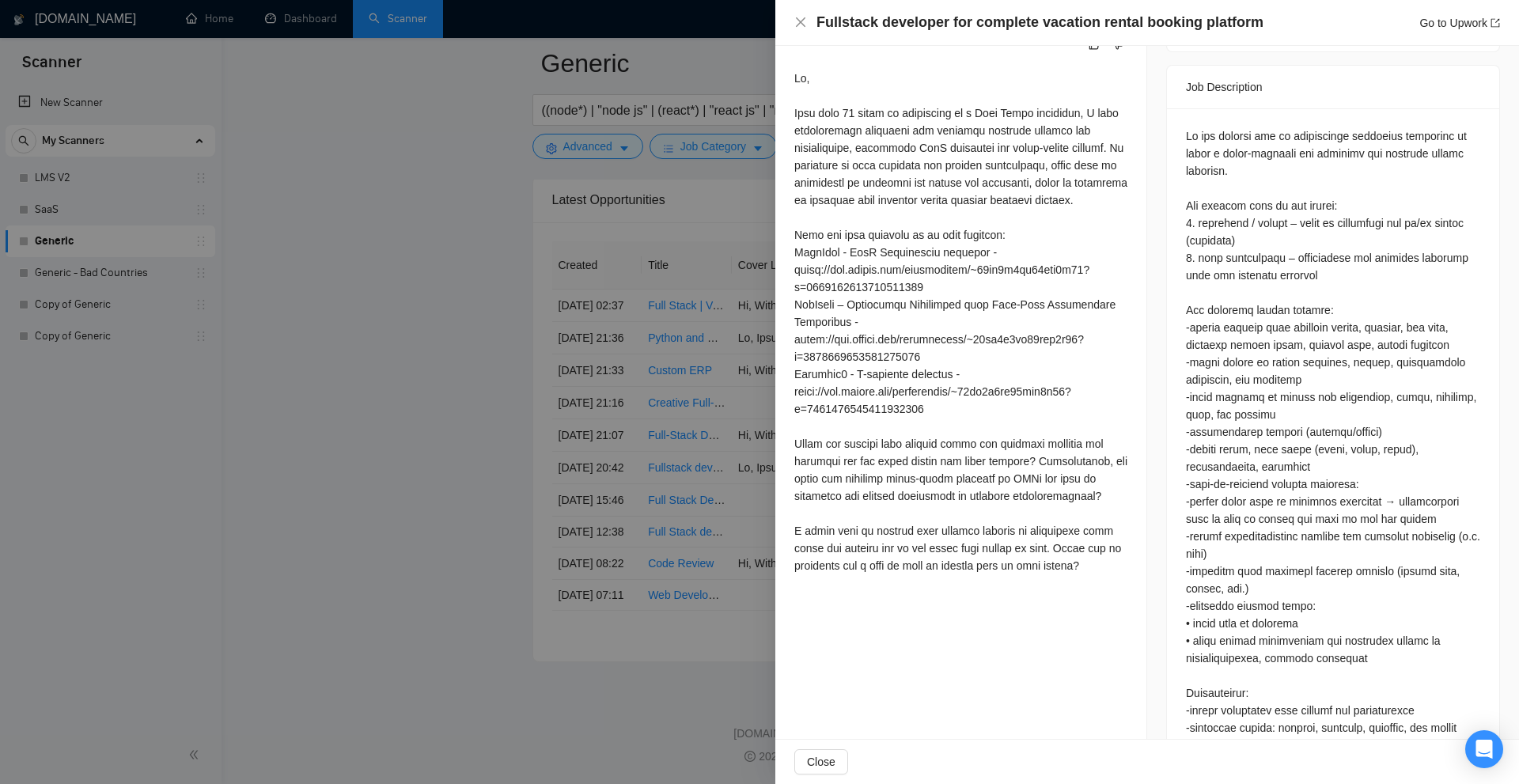
scroll to position [783, 0]
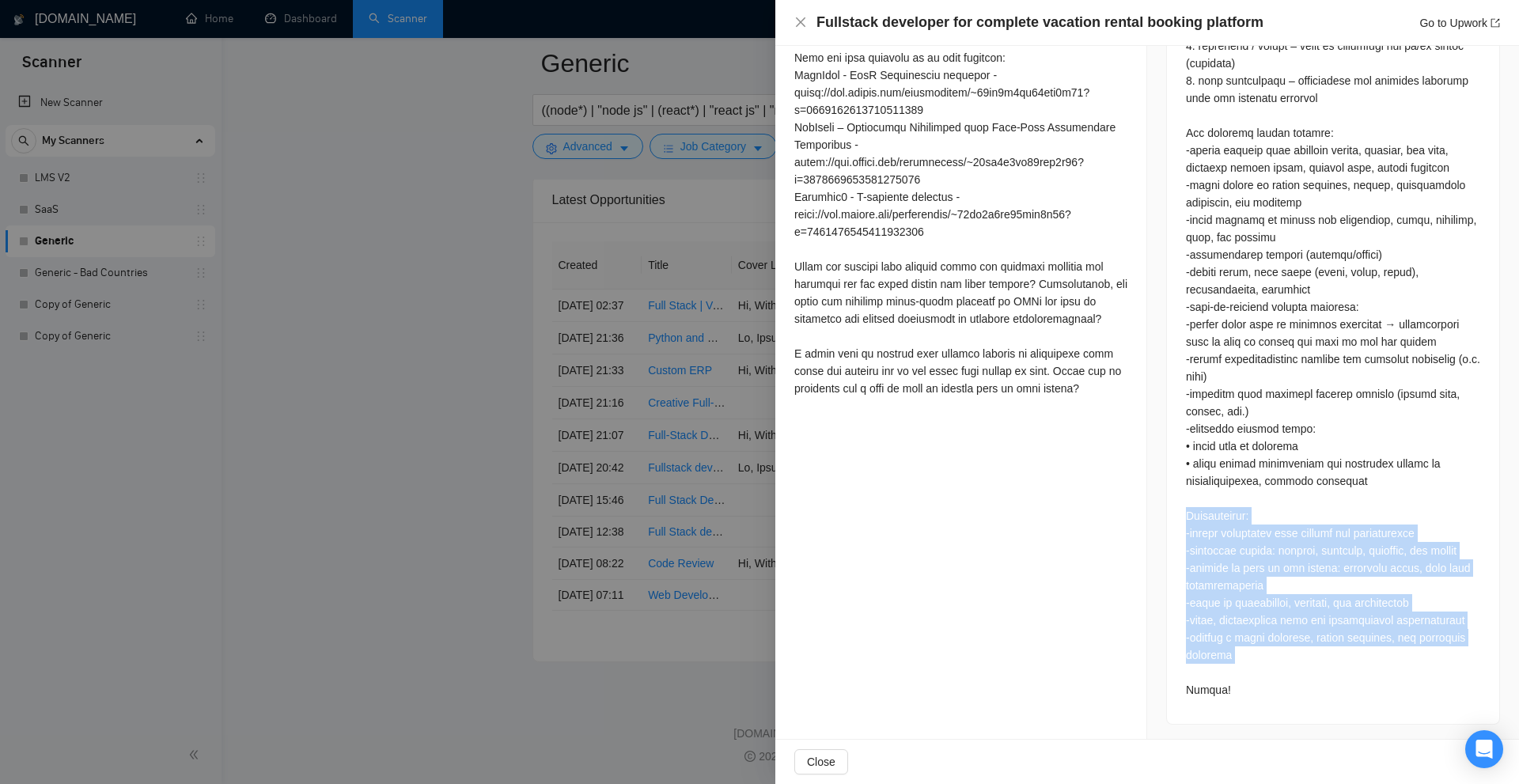
drag, startPoint x: 1153, startPoint y: 509, endPoint x: 1277, endPoint y: 670, distance: 203.2
click at [1277, 670] on div "Job Posting Details Overview 17 Sep, 2025 20:39 Published $50 - $100 Hourly Rat…" at bounding box center [1333, 3] width 372 height 1481
click at [1277, 670] on div at bounding box center [1333, 324] width 294 height 748
drag, startPoint x: 1223, startPoint y: 687, endPoint x: 1185, endPoint y: 500, distance: 190.8
click at [1186, 500] on div at bounding box center [1333, 324] width 294 height 748
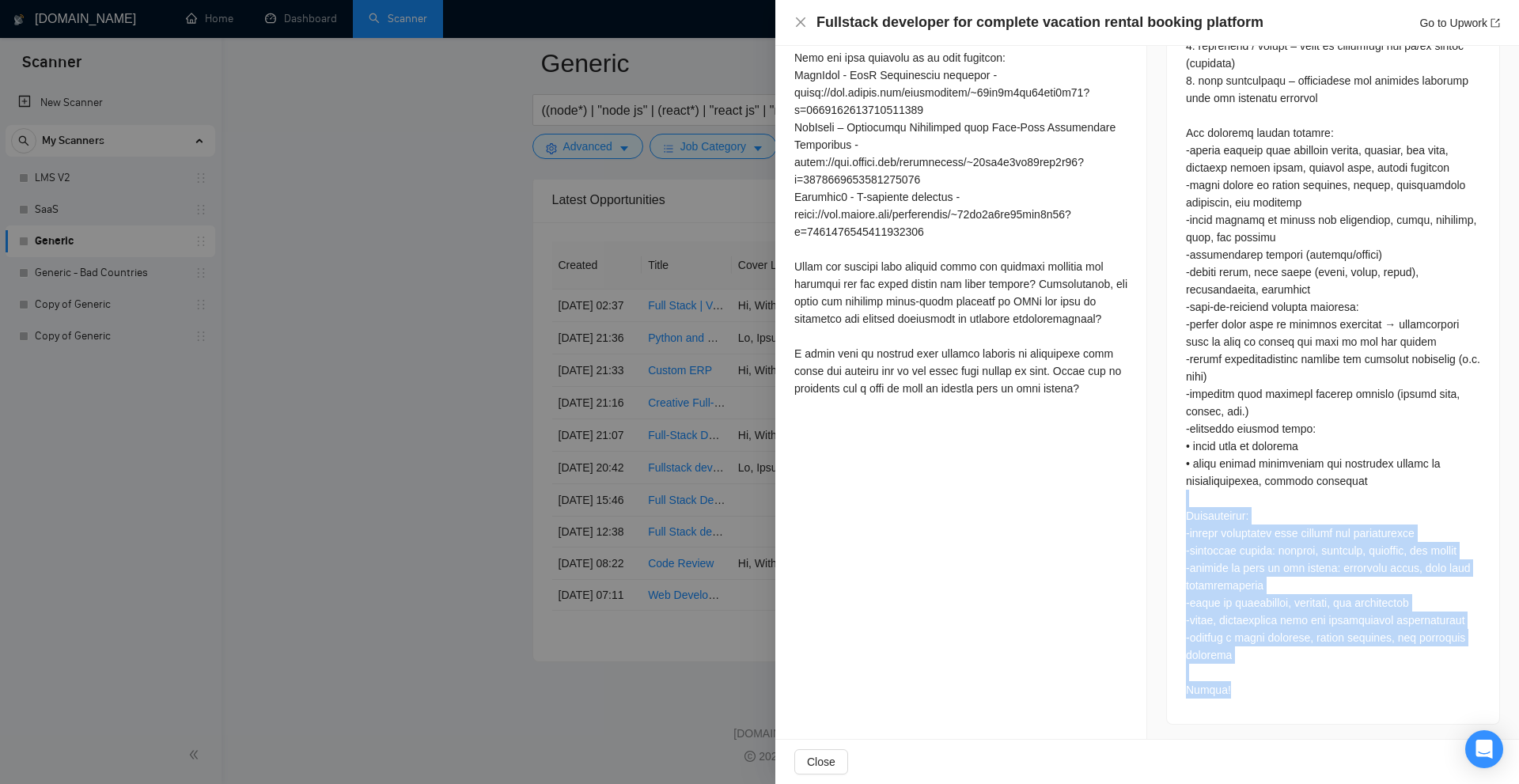
click at [1171, 503] on div at bounding box center [1333, 327] width 332 height 793
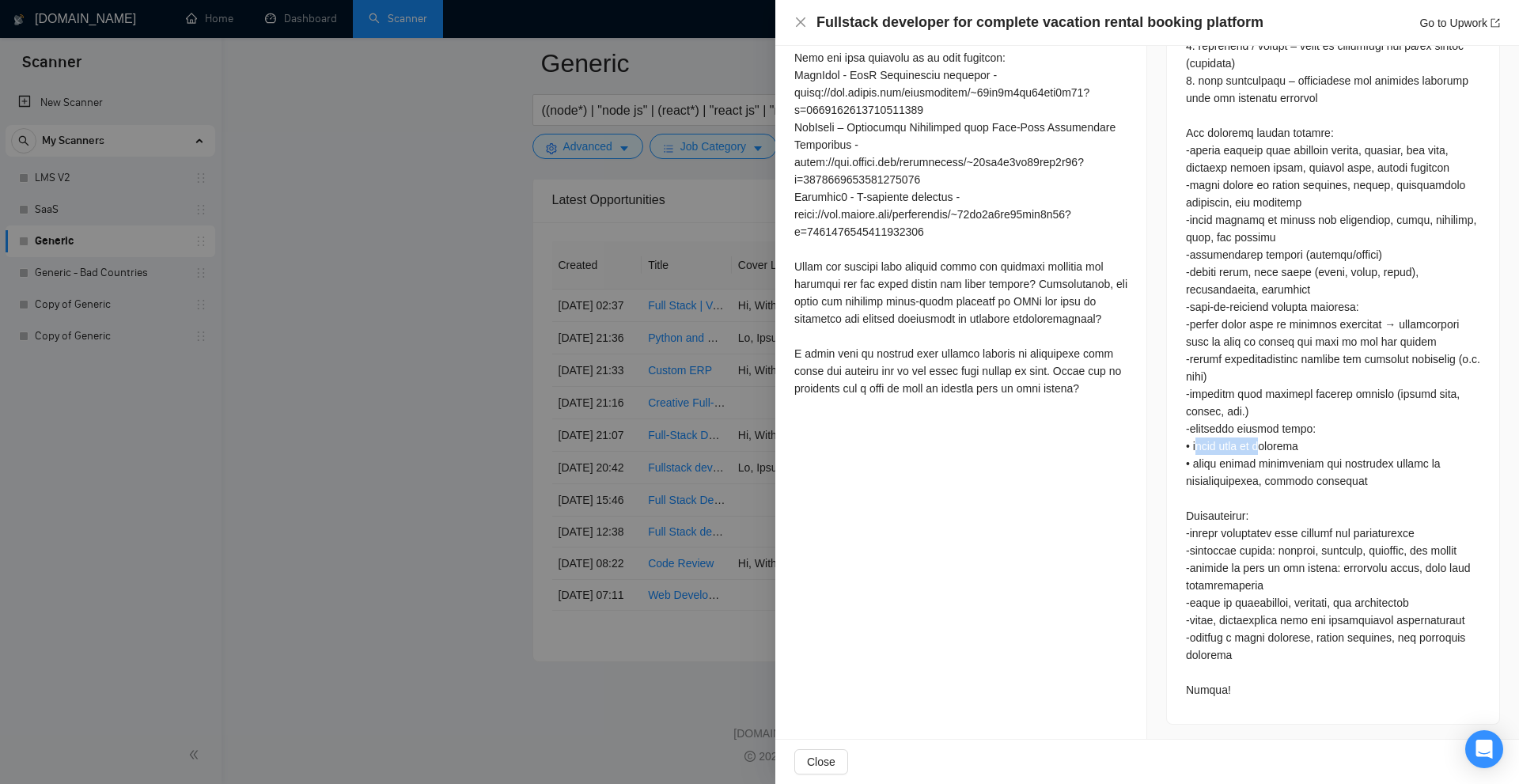
drag, startPoint x: 1194, startPoint y: 447, endPoint x: 1352, endPoint y: 445, distance: 158.0
click at [1311, 447] on div at bounding box center [1333, 324] width 294 height 748
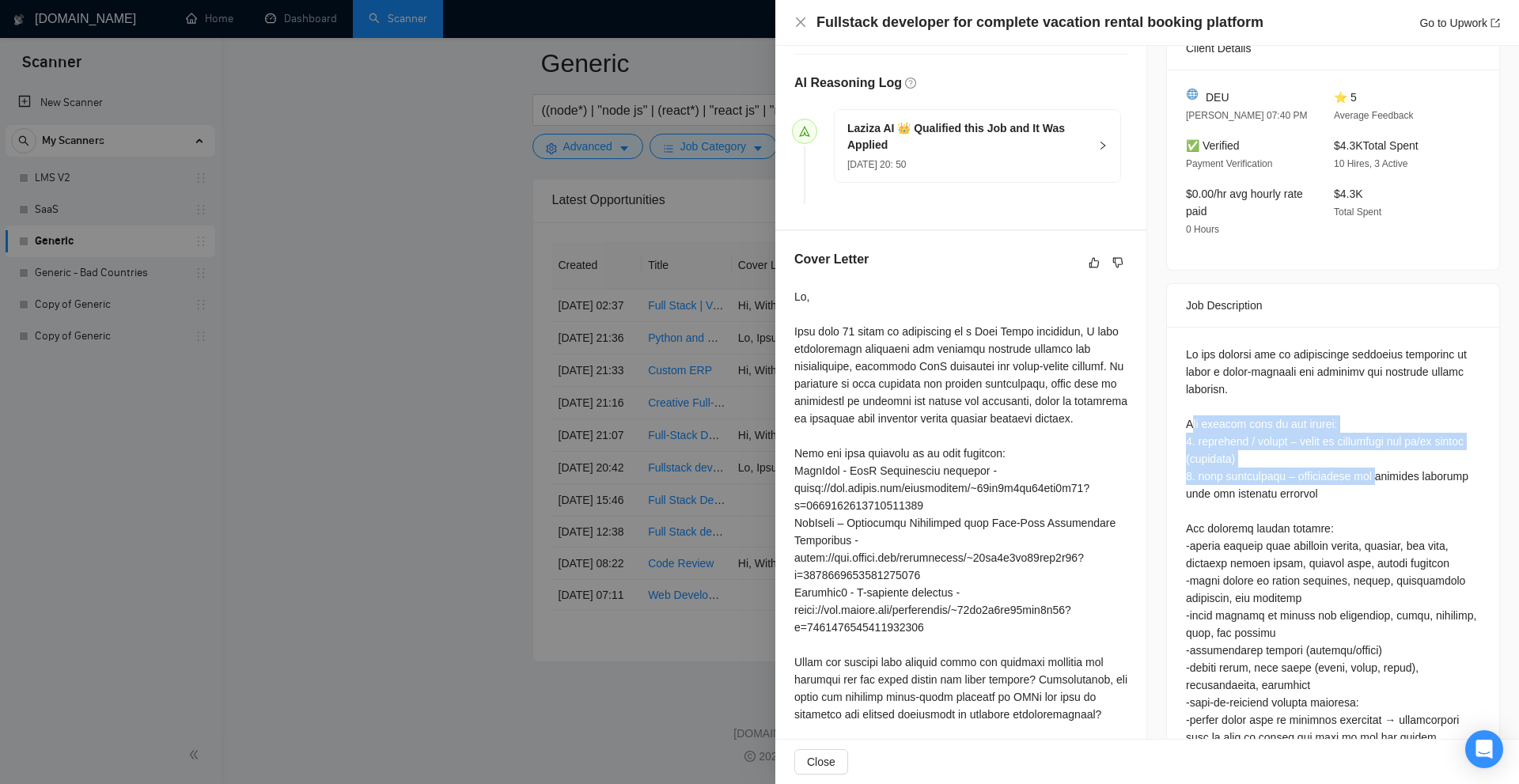
drag, startPoint x: 1184, startPoint y: 413, endPoint x: 1385, endPoint y: 483, distance: 212.8
click at [1385, 483] on div at bounding box center [1333, 720] width 294 height 748
click at [1385, 483] on div at bounding box center [1333, 720] width 294 height 748
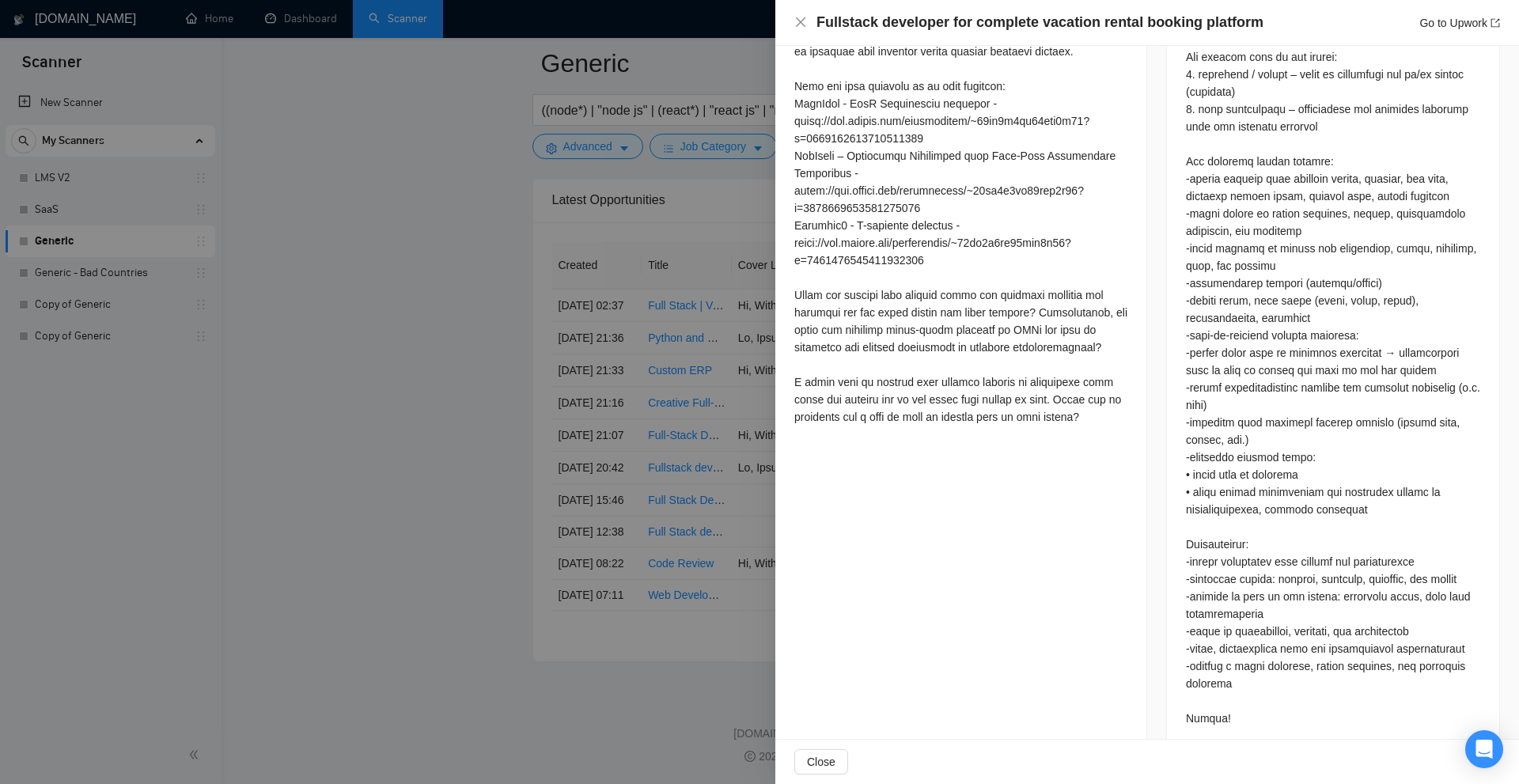
scroll to position [759, 0]
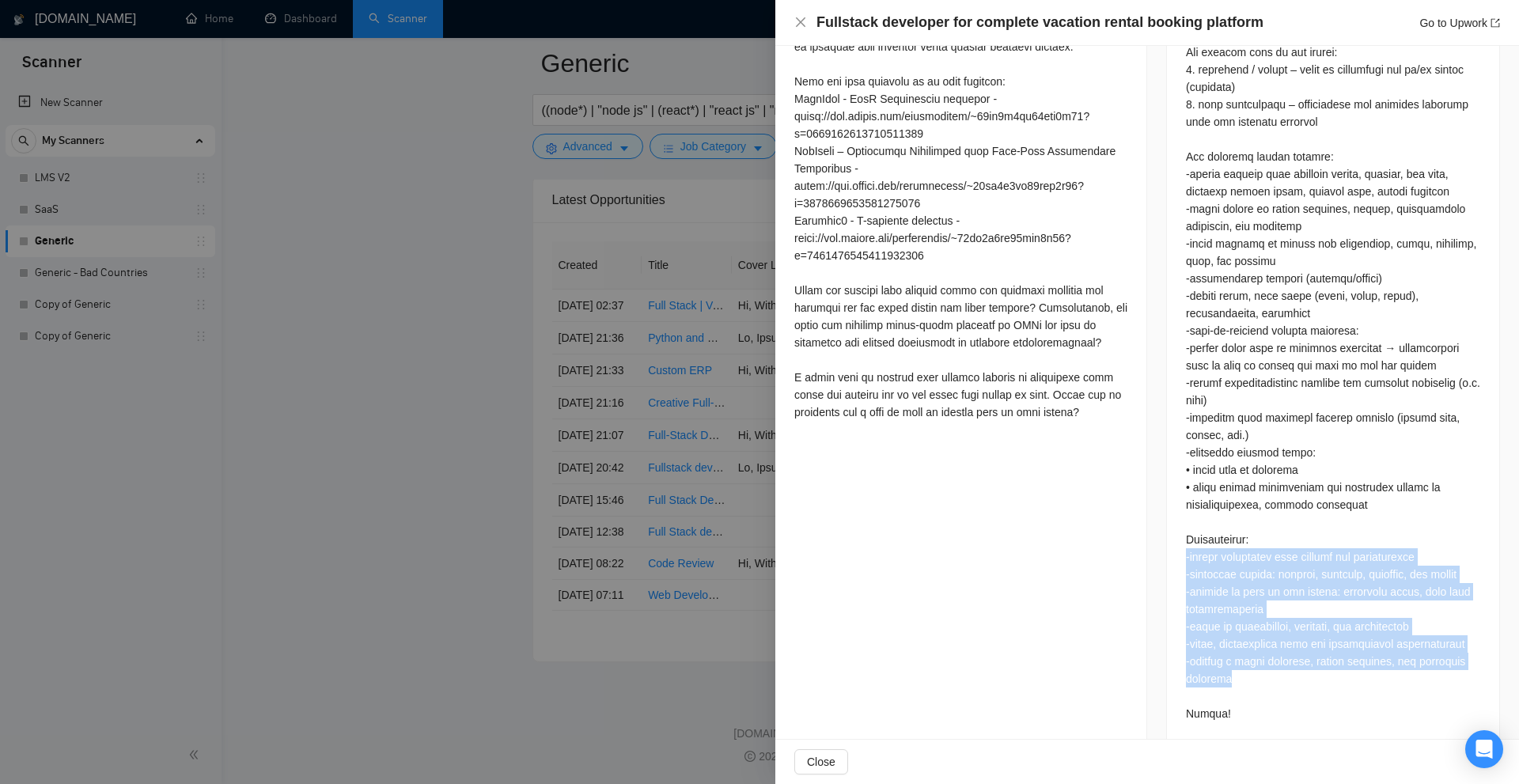
drag, startPoint x: 1156, startPoint y: 548, endPoint x: 1412, endPoint y: 683, distance: 289.4
click at [1412, 682] on div "Job Posting Details Overview 17 Sep, 2025 20:39 Published $50 - $100 Hourly Rat…" at bounding box center [1333, 27] width 372 height 1481
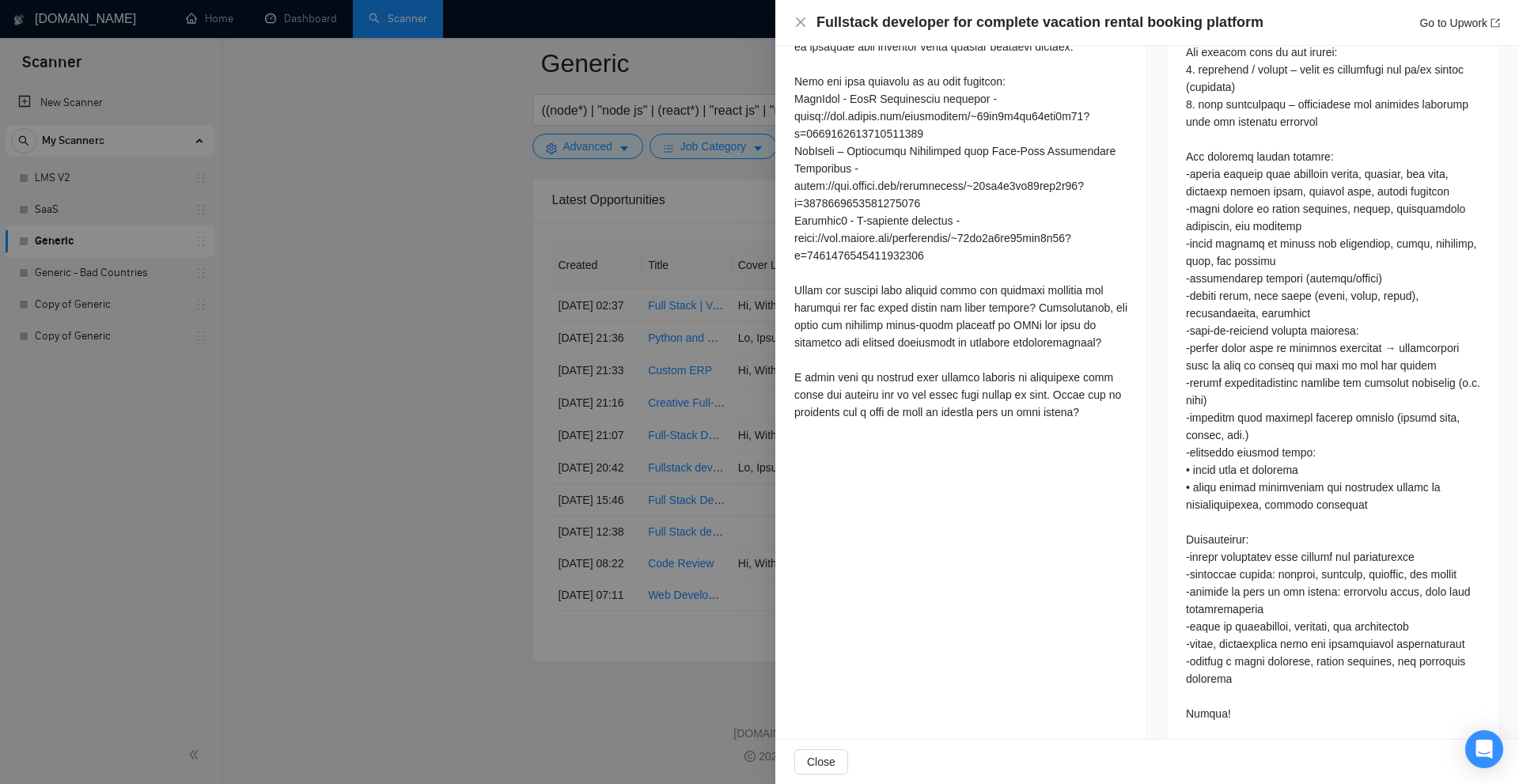
click at [1412, 683] on div at bounding box center [1333, 347] width 294 height 748
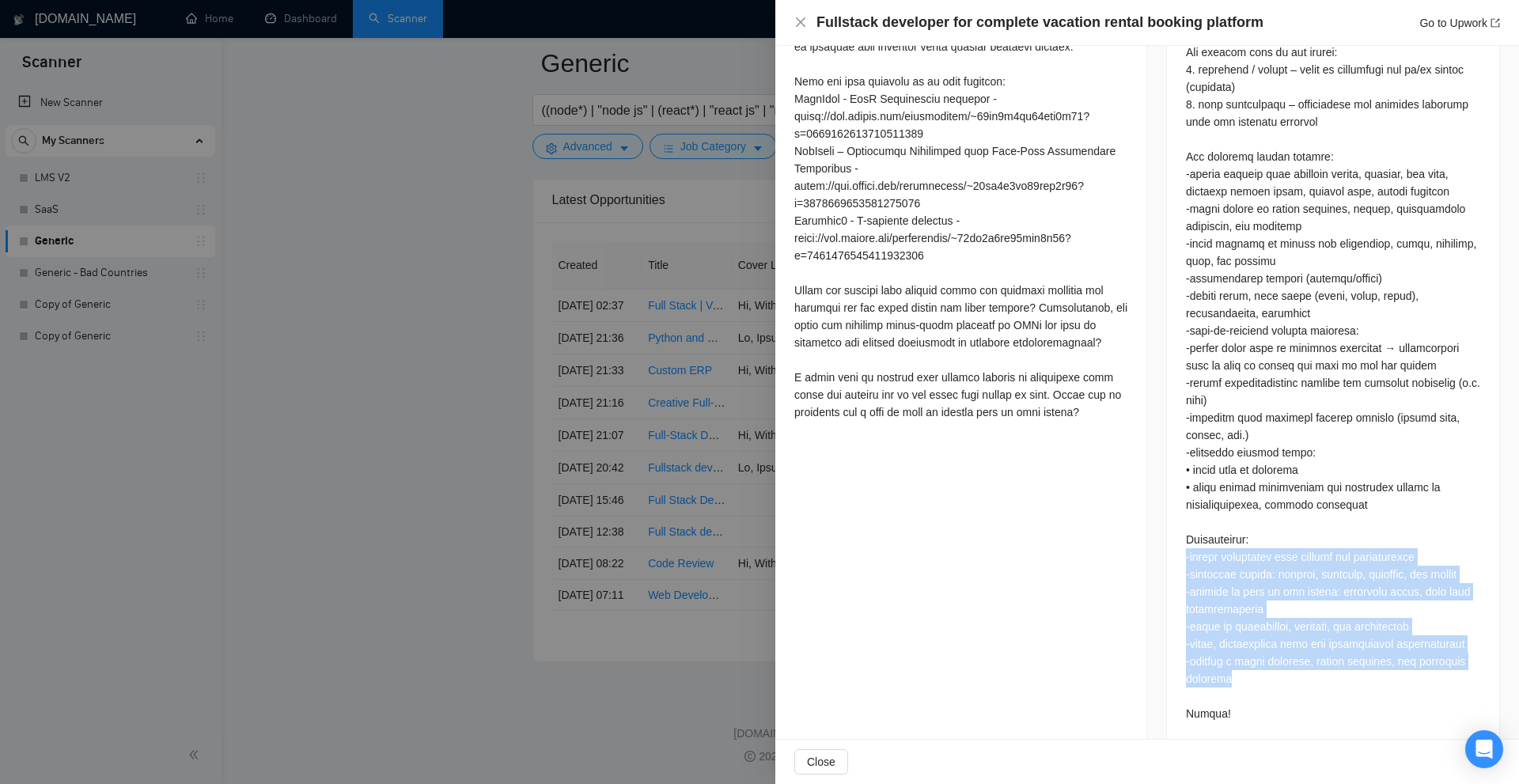
drag, startPoint x: 1275, startPoint y: 673, endPoint x: 1166, endPoint y: 553, distance: 162.1
click at [1167, 553] on div at bounding box center [1333, 351] width 332 height 793
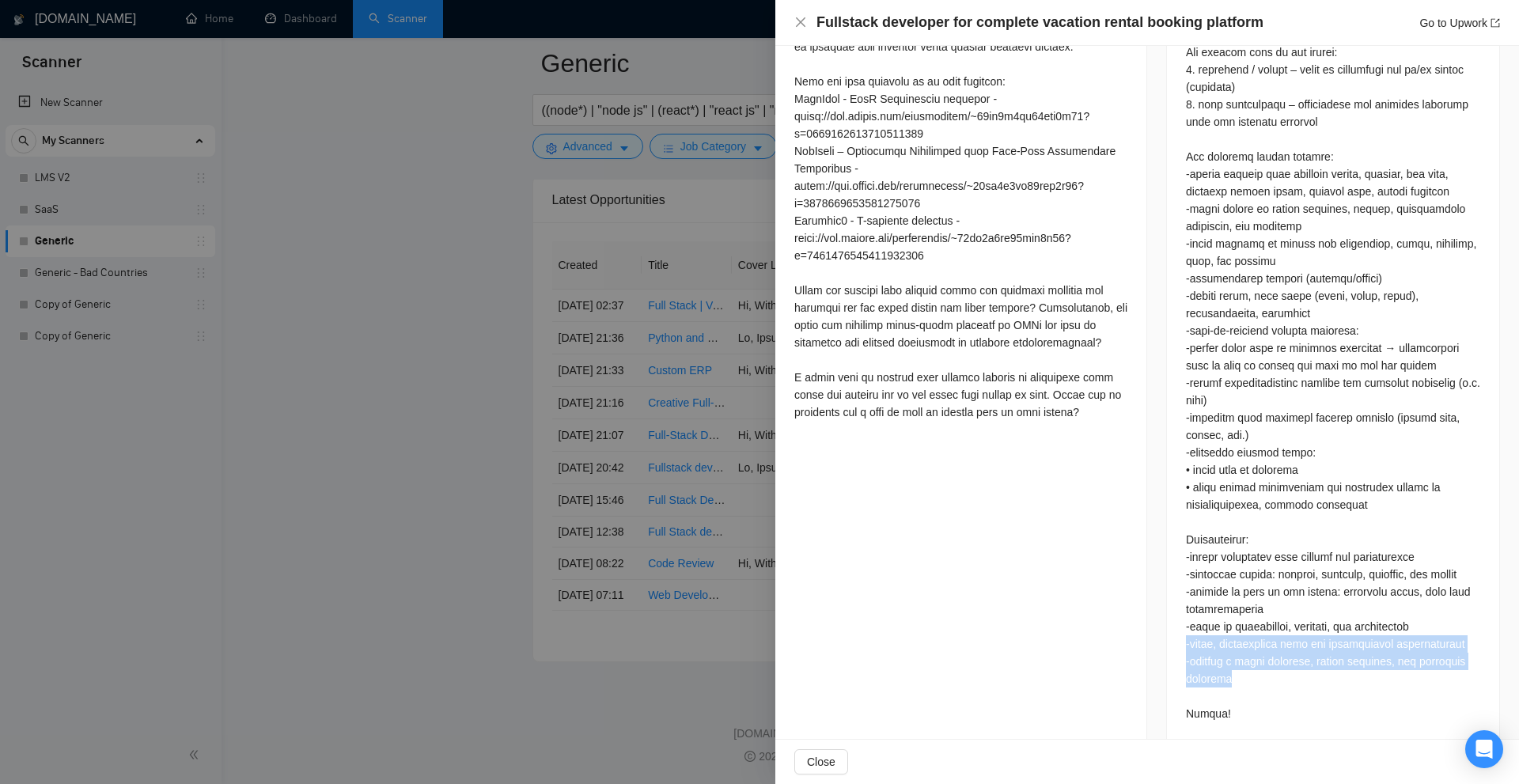
drag, startPoint x: 1177, startPoint y: 638, endPoint x: 1415, endPoint y: 677, distance: 241.2
click at [1415, 677] on div at bounding box center [1333, 351] width 332 height 793
click at [1415, 677] on div at bounding box center [1333, 347] width 294 height 748
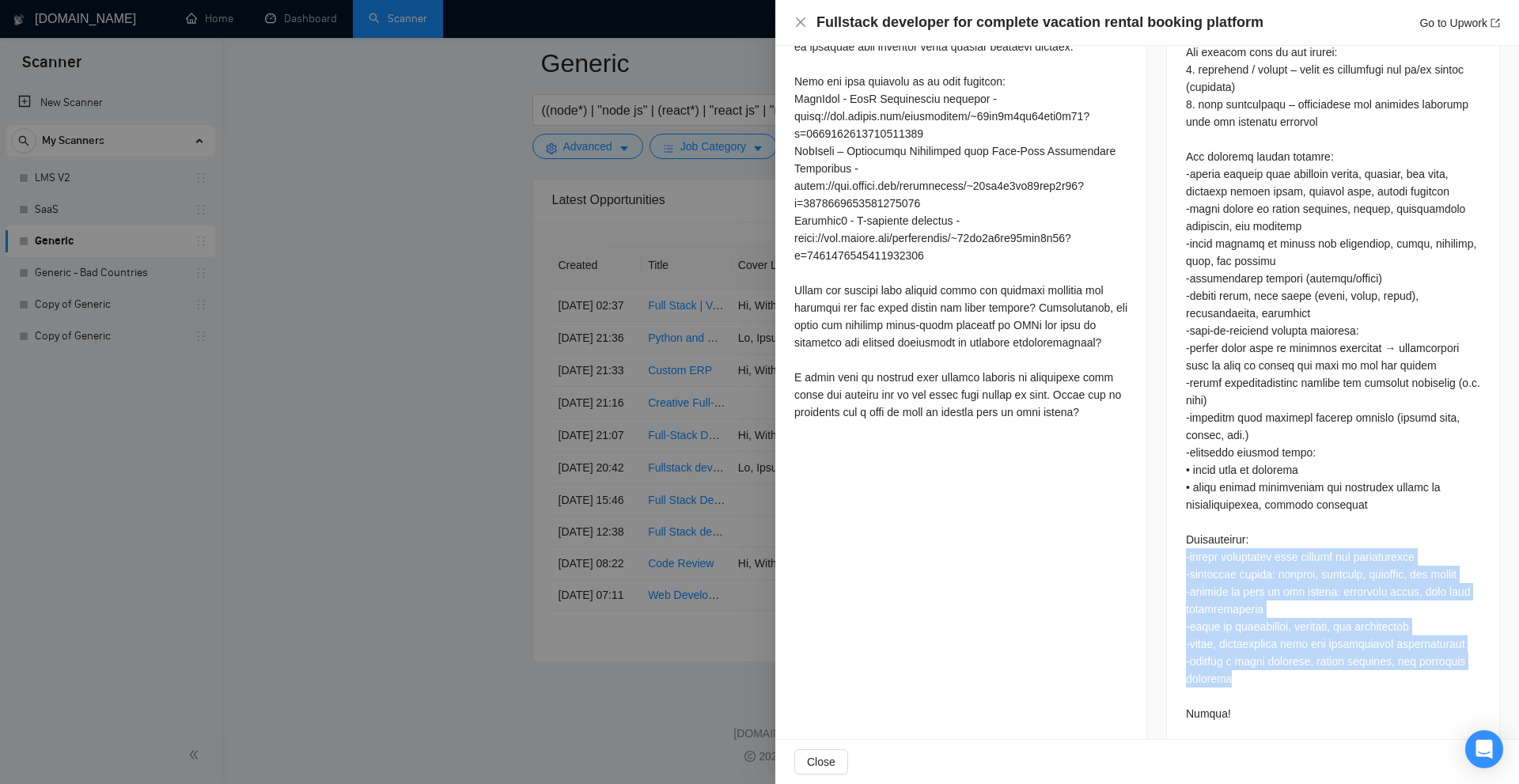
drag, startPoint x: 1204, startPoint y: 611, endPoint x: 1173, endPoint y: 556, distance: 63.1
click at [1173, 556] on div at bounding box center [1333, 351] width 332 height 793
click at [1263, 559] on div at bounding box center [1333, 347] width 294 height 748
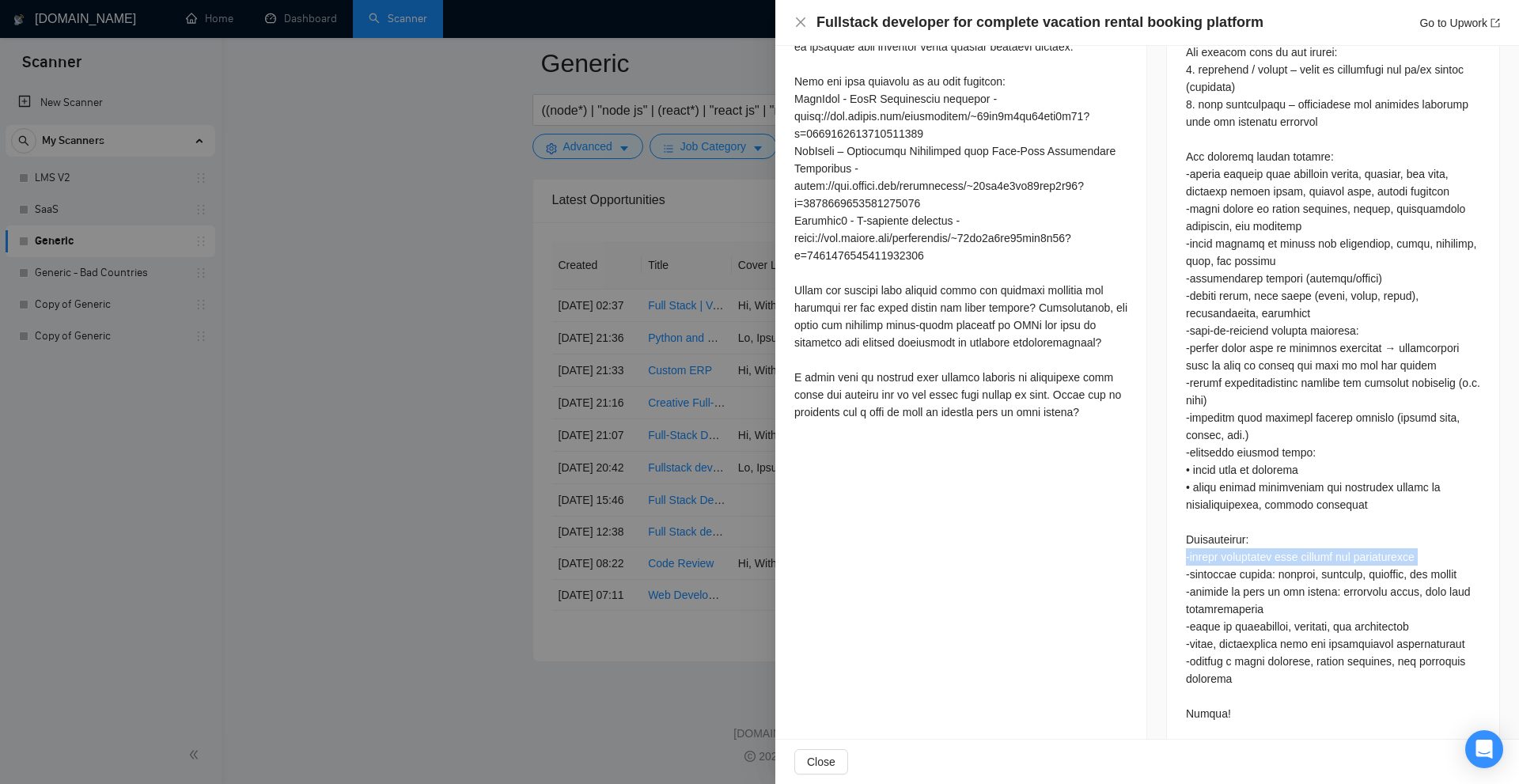
click at [1263, 559] on div at bounding box center [1333, 347] width 294 height 748
click at [1203, 594] on div at bounding box center [1333, 347] width 294 height 748
drag, startPoint x: 1184, startPoint y: 656, endPoint x: 1297, endPoint y: 657, distance: 113.0
click at [1297, 657] on div at bounding box center [1333, 347] width 294 height 748
copy div "provide a clear timeline"
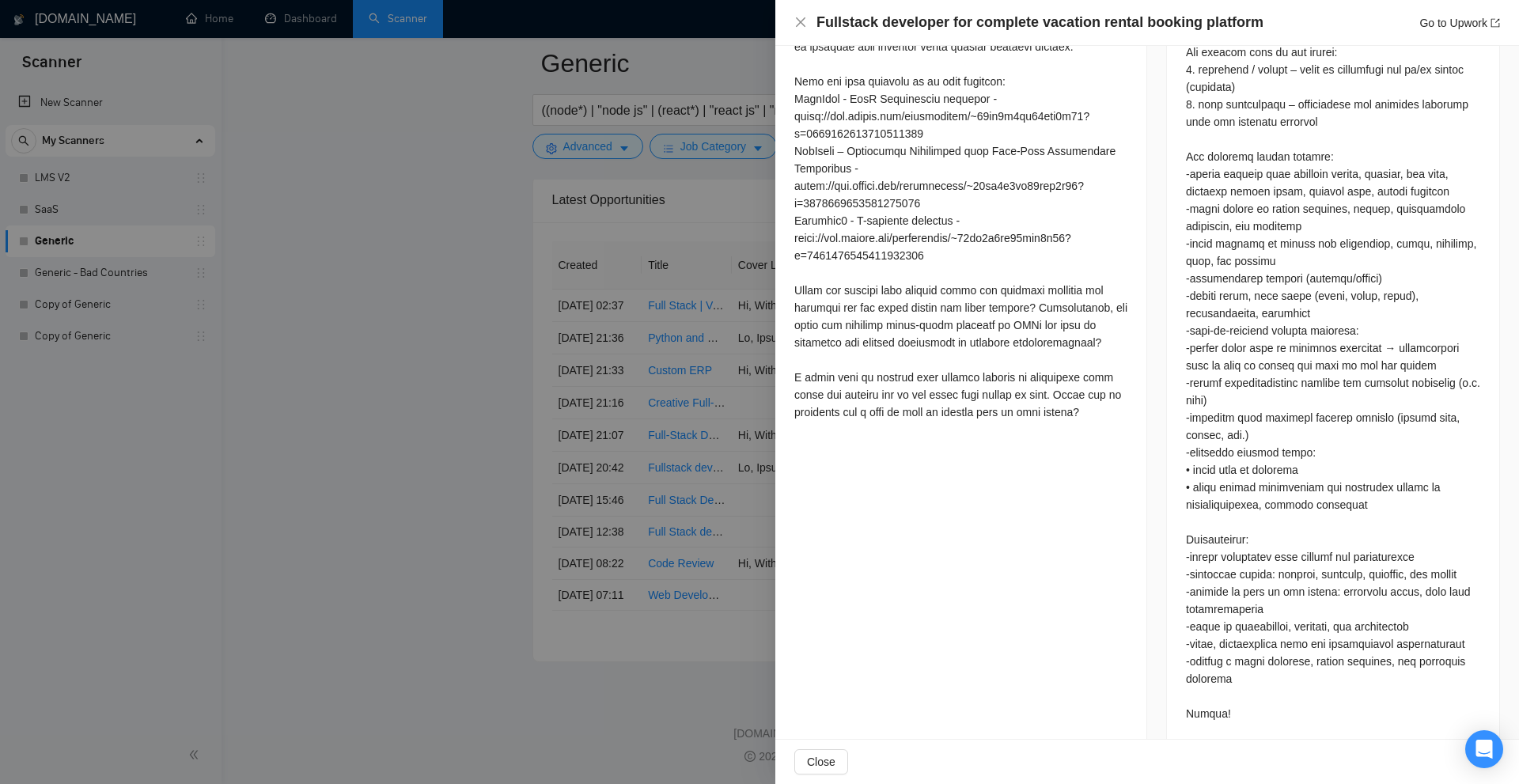
click at [652, 267] on div at bounding box center [760, 392] width 1519 height 784
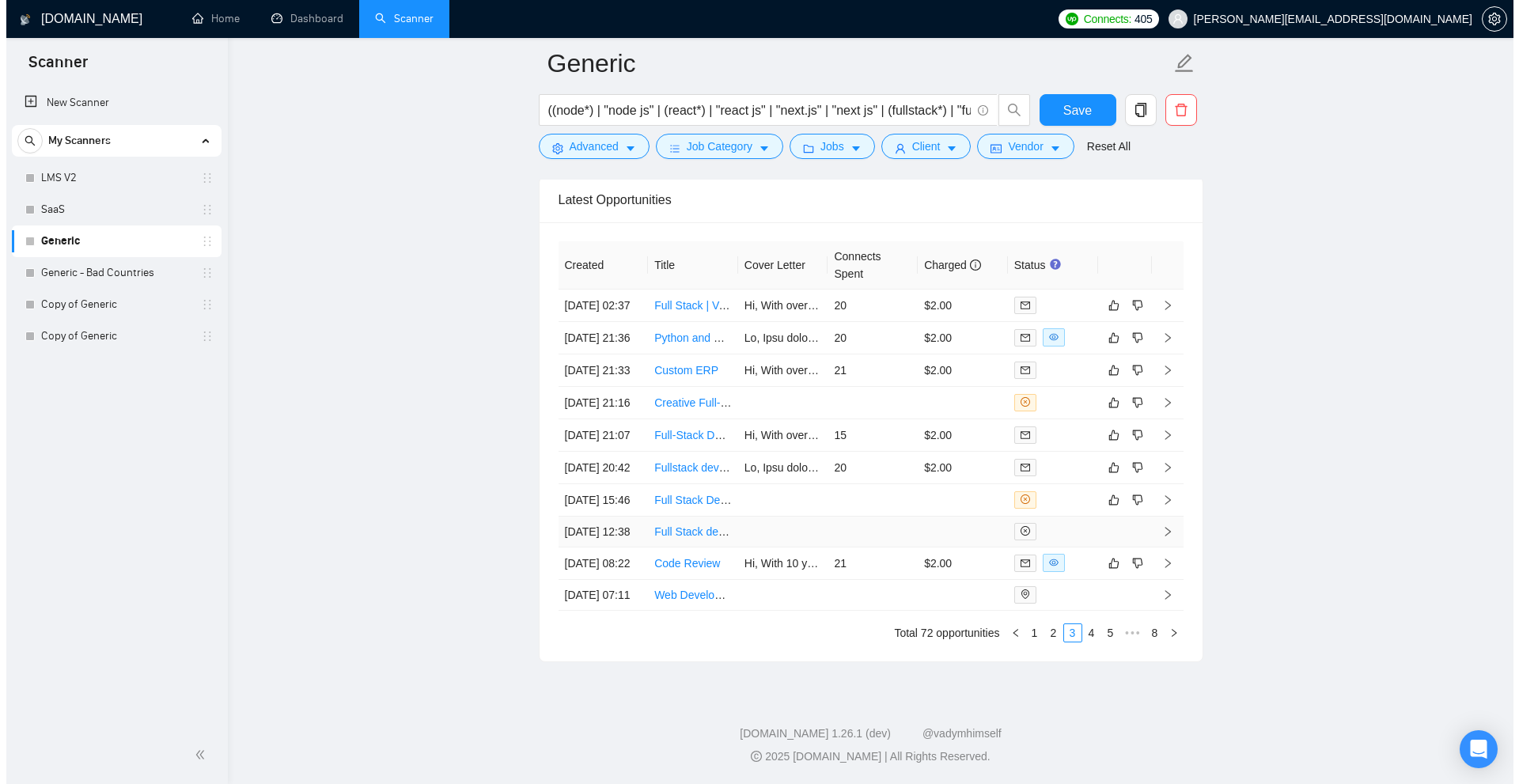
scroll to position [4192, 0]
click at [958, 547] on td "$2.00" at bounding box center [956, 563] width 90 height 33
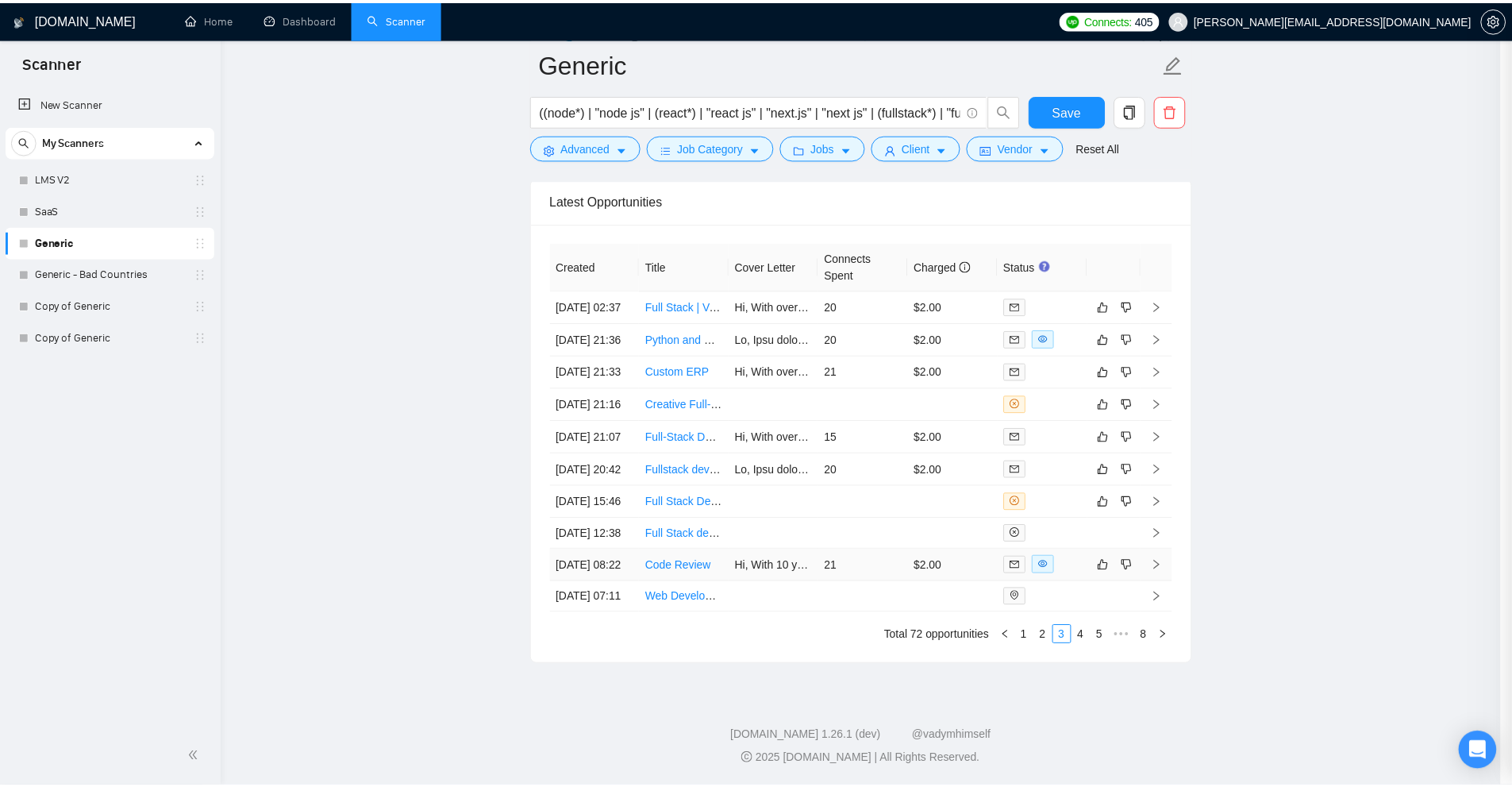
scroll to position [345, 0]
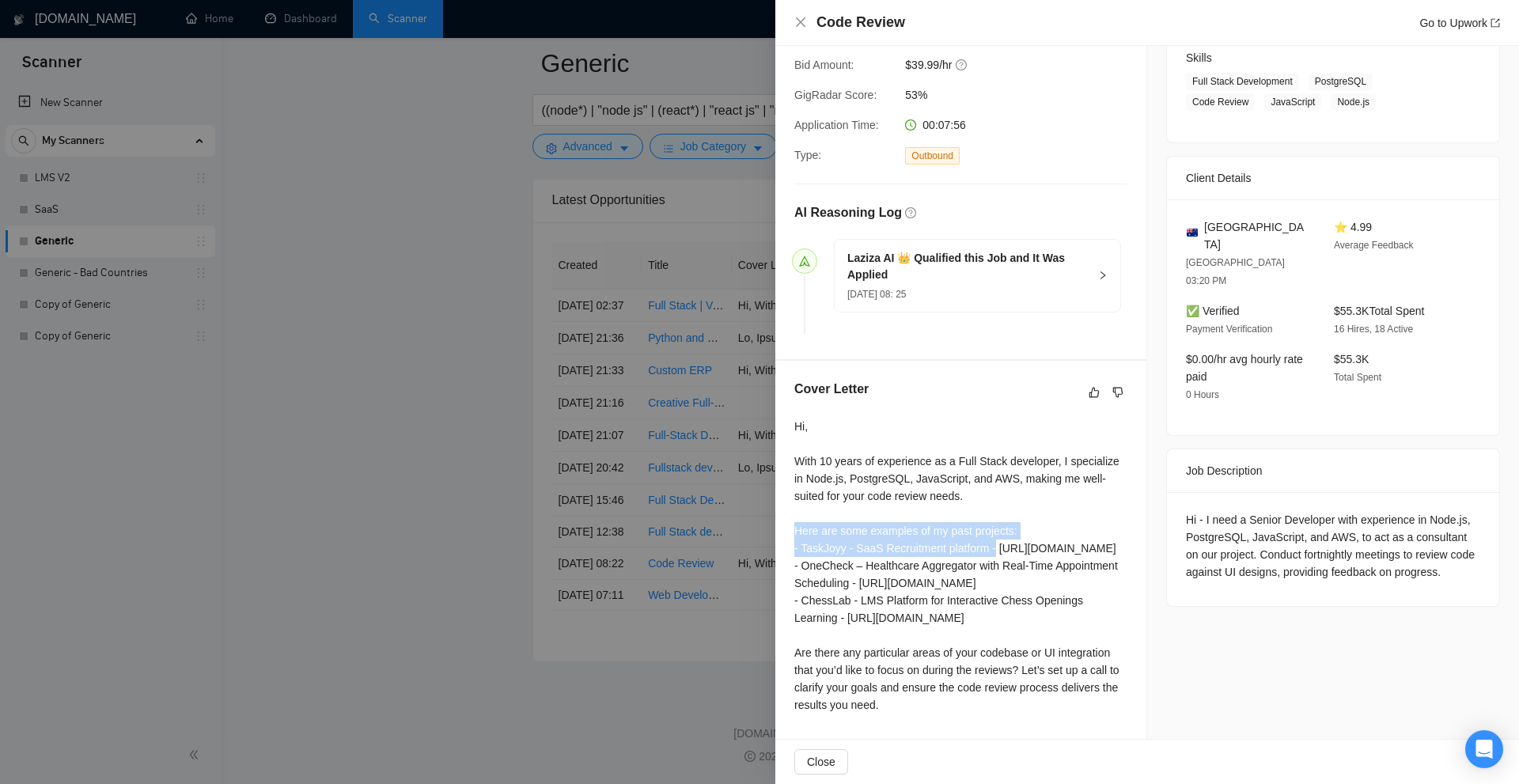
drag, startPoint x: 793, startPoint y: 441, endPoint x: 1025, endPoint y: 468, distance: 233.6
click at [1025, 468] on div "Cover Letter Hi, With 10 years of experience as a Full Stack developer, I speci…" at bounding box center [961, 549] width 371 height 378
click at [1025, 468] on div "Hi, With 10 years of experience as a Full Stack developer, I specialize in Node…" at bounding box center [961, 565] width 333 height 296
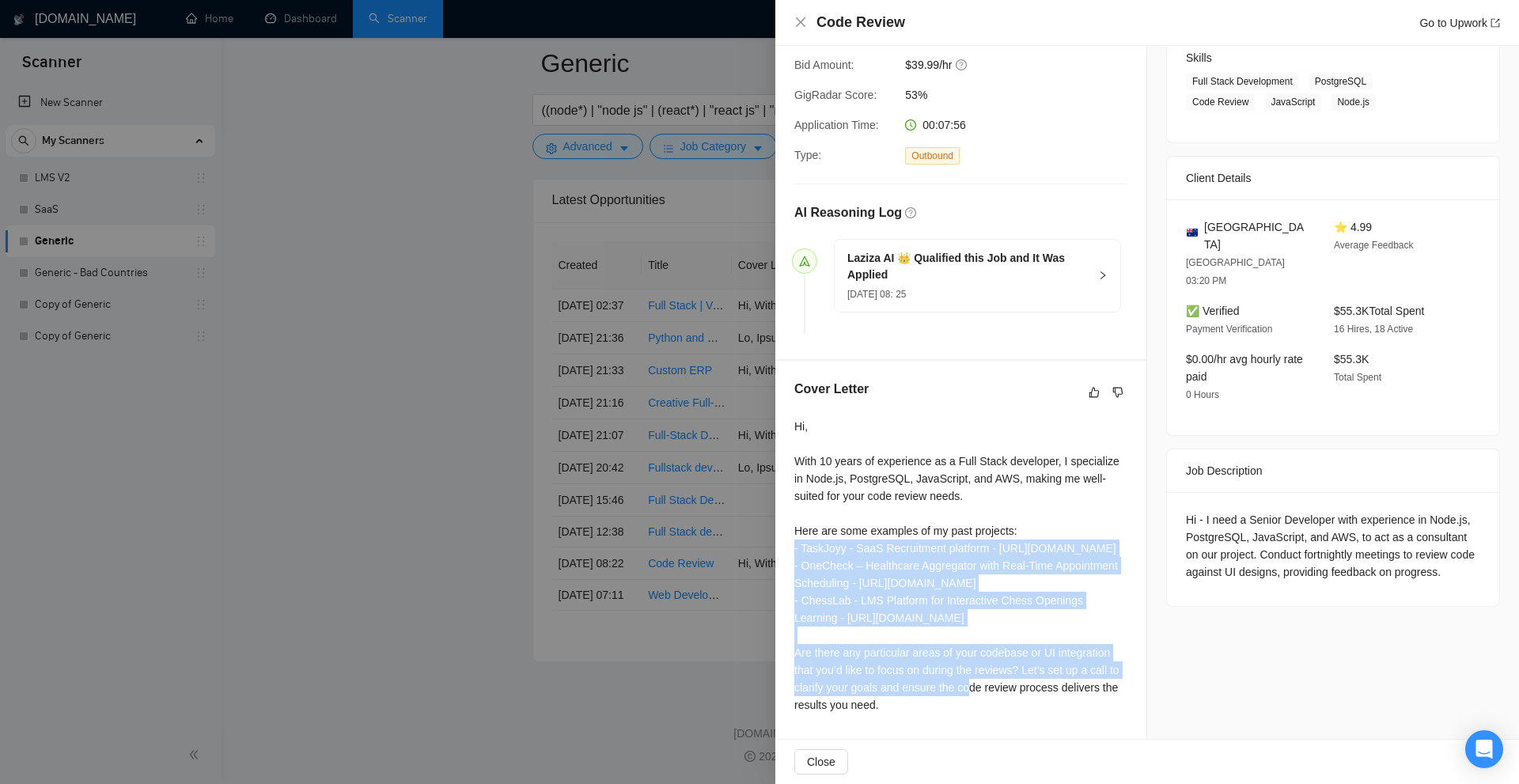
drag, startPoint x: 1025, startPoint y: 468, endPoint x: 999, endPoint y: 580, distance: 115.0
click at [999, 580] on div "Hi, With 10 years of experience as a Full Stack developer, I specialize in Node…" at bounding box center [961, 565] width 333 height 296
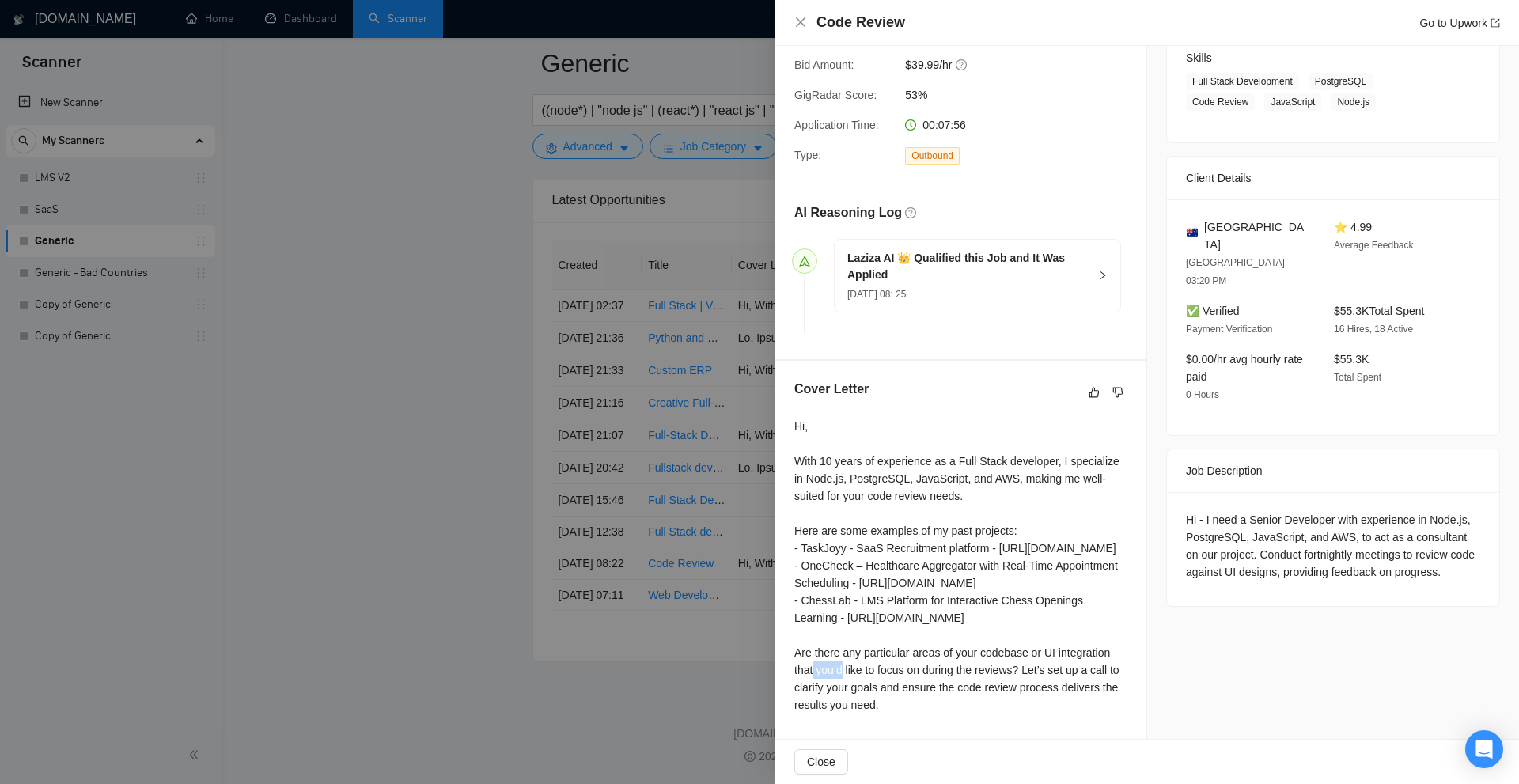
click at [999, 580] on div "Hi, With 10 years of experience as a Full Stack developer, I specialize in Node…" at bounding box center [961, 565] width 333 height 296
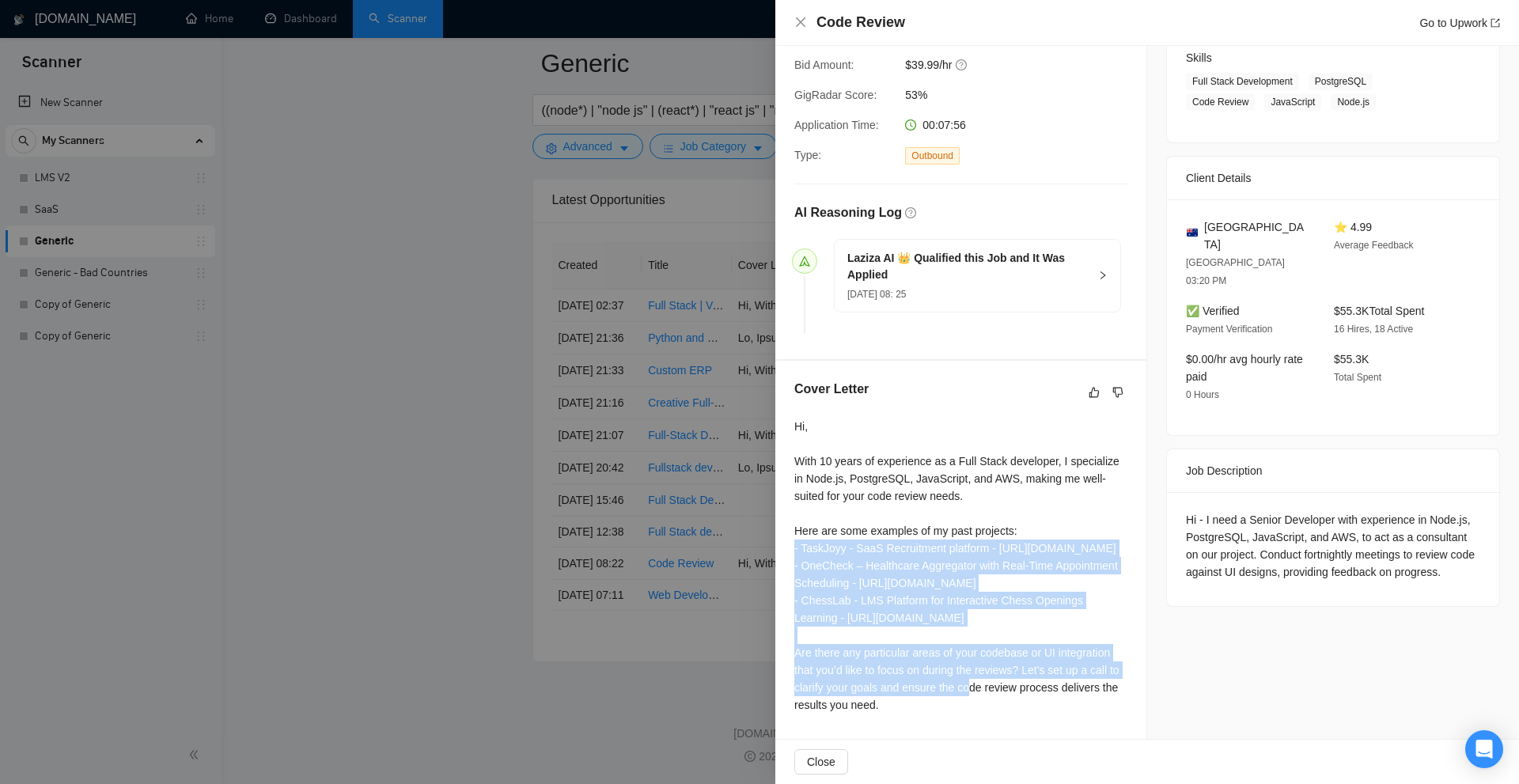
drag, startPoint x: 999, startPoint y: 580, endPoint x: 972, endPoint y: 486, distance: 97.8
click at [972, 486] on div "Hi, With 10 years of experience as a Full Stack developer, I specialize in Node…" at bounding box center [961, 565] width 333 height 296
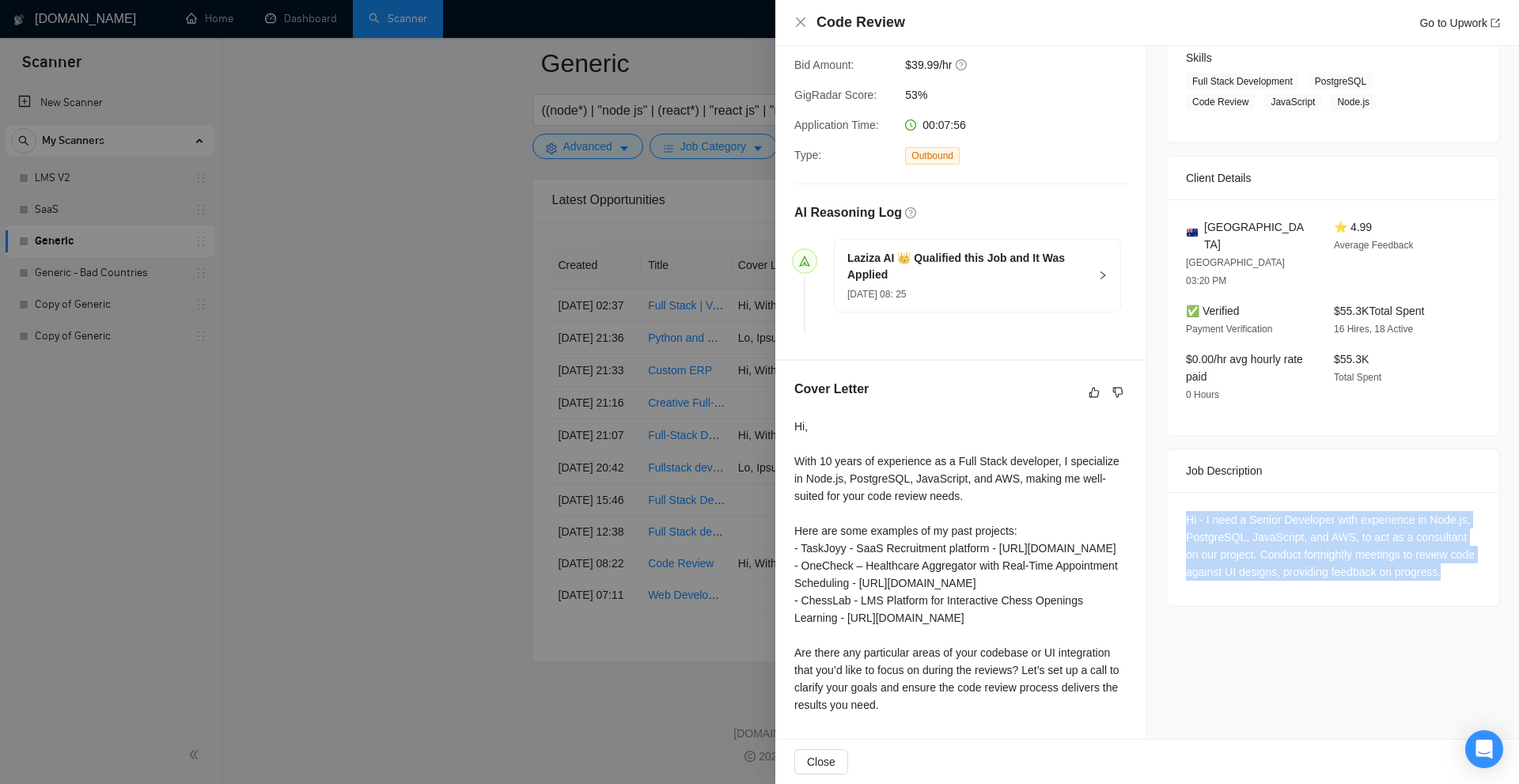
drag, startPoint x: 1154, startPoint y: 390, endPoint x: 1467, endPoint y: 454, distance: 319.5
click at [1467, 454] on div "Job Posting Details Overview 17 Sep, 2025 08:17 Published Unspecified Hourly Ra…" at bounding box center [1333, 263] width 372 height 951
click at [1467, 511] on div "Hi - I need a Senior Developer with experience in Node.js, PostgreSQL, JavaScri…" at bounding box center [1333, 546] width 294 height 70
drag, startPoint x: 1470, startPoint y: 441, endPoint x: 1173, endPoint y: 383, distance: 302.6
click at [1173, 492] on div "Hi - I need a Senior Developer with experience in Node.js, PostgreSQL, JavaScri…" at bounding box center [1333, 549] width 332 height 114
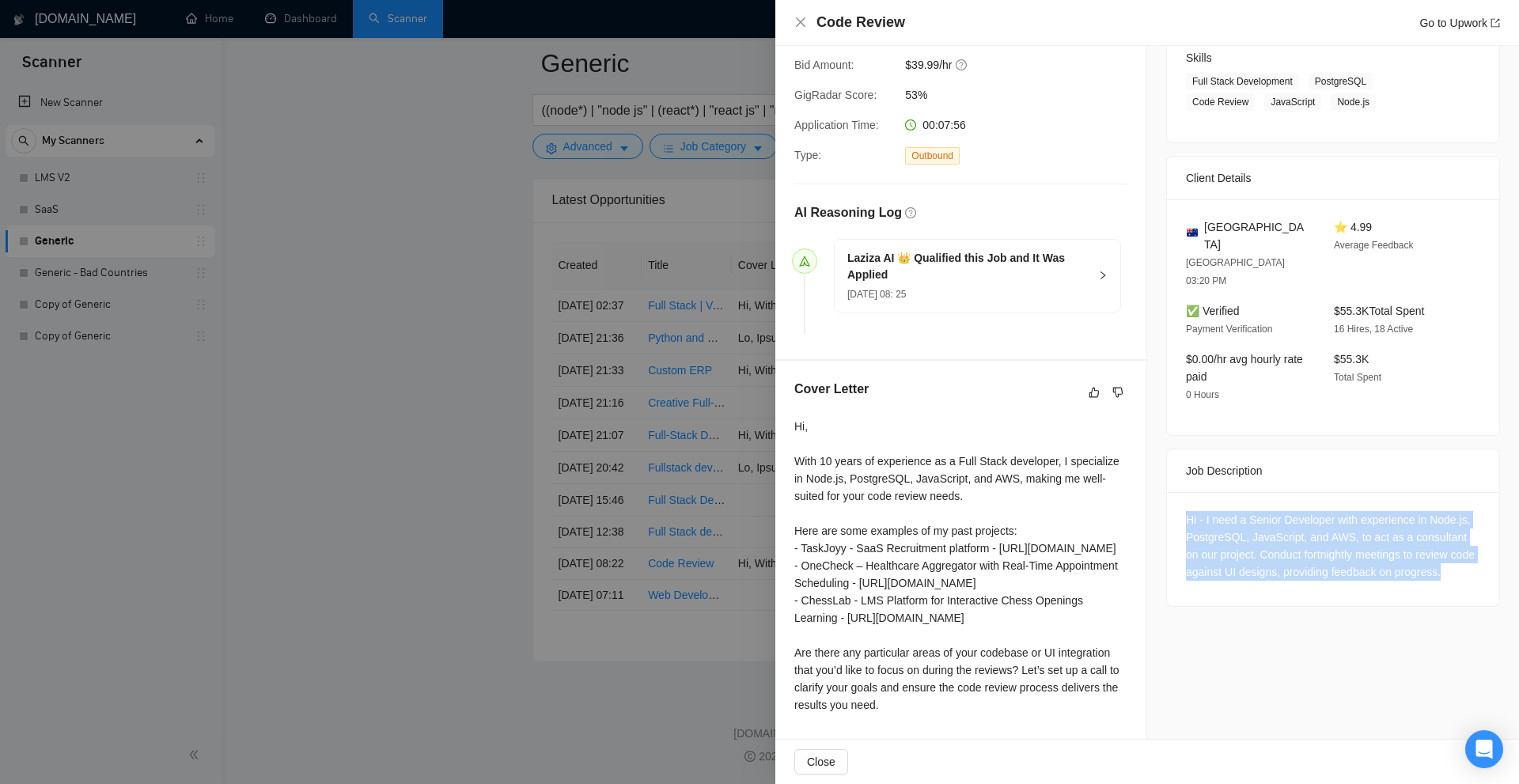
click at [1173, 492] on div "Hi - I need a Senior Developer with experience in Node.js, PostgreSQL, JavaScri…" at bounding box center [1333, 549] width 332 height 114
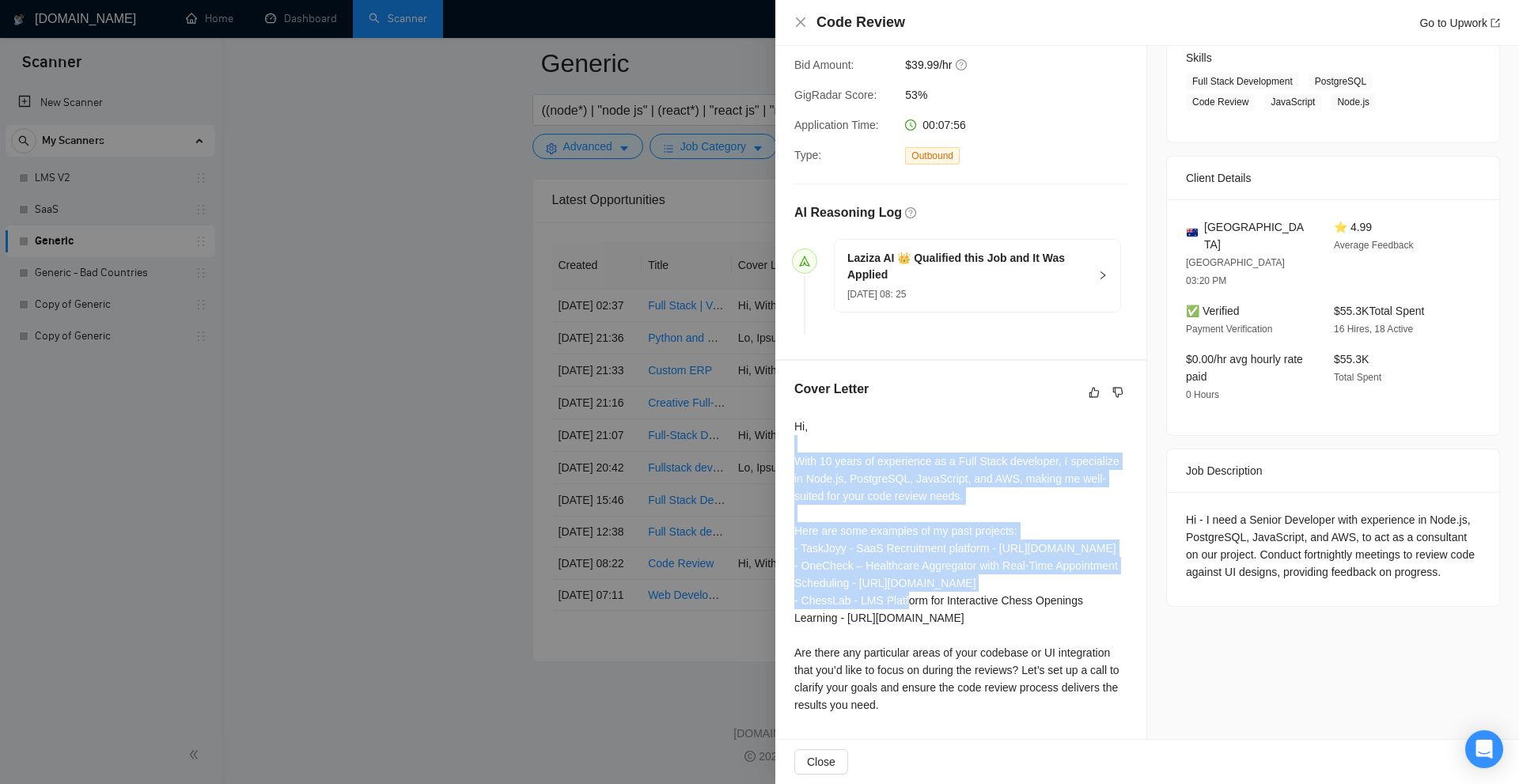
drag, startPoint x: 797, startPoint y: 363, endPoint x: 1101, endPoint y: 522, distance: 343.1
click at [1101, 522] on div "Hi, With 10 years of experience as a Full Stack developer, I specialize in Node…" at bounding box center [961, 565] width 333 height 296
click at [1069, 631] on div "Hi, With 10 years of experience as a Full Stack developer, I specialize in Node…" at bounding box center [961, 565] width 333 height 296
drag, startPoint x: 872, startPoint y: 653, endPoint x: 996, endPoint y: 707, distance: 135.2
click at [993, 705] on div "Hi, With 10 years of experience as a Full Stack developer, I specialize in Node…" at bounding box center [961, 565] width 333 height 296
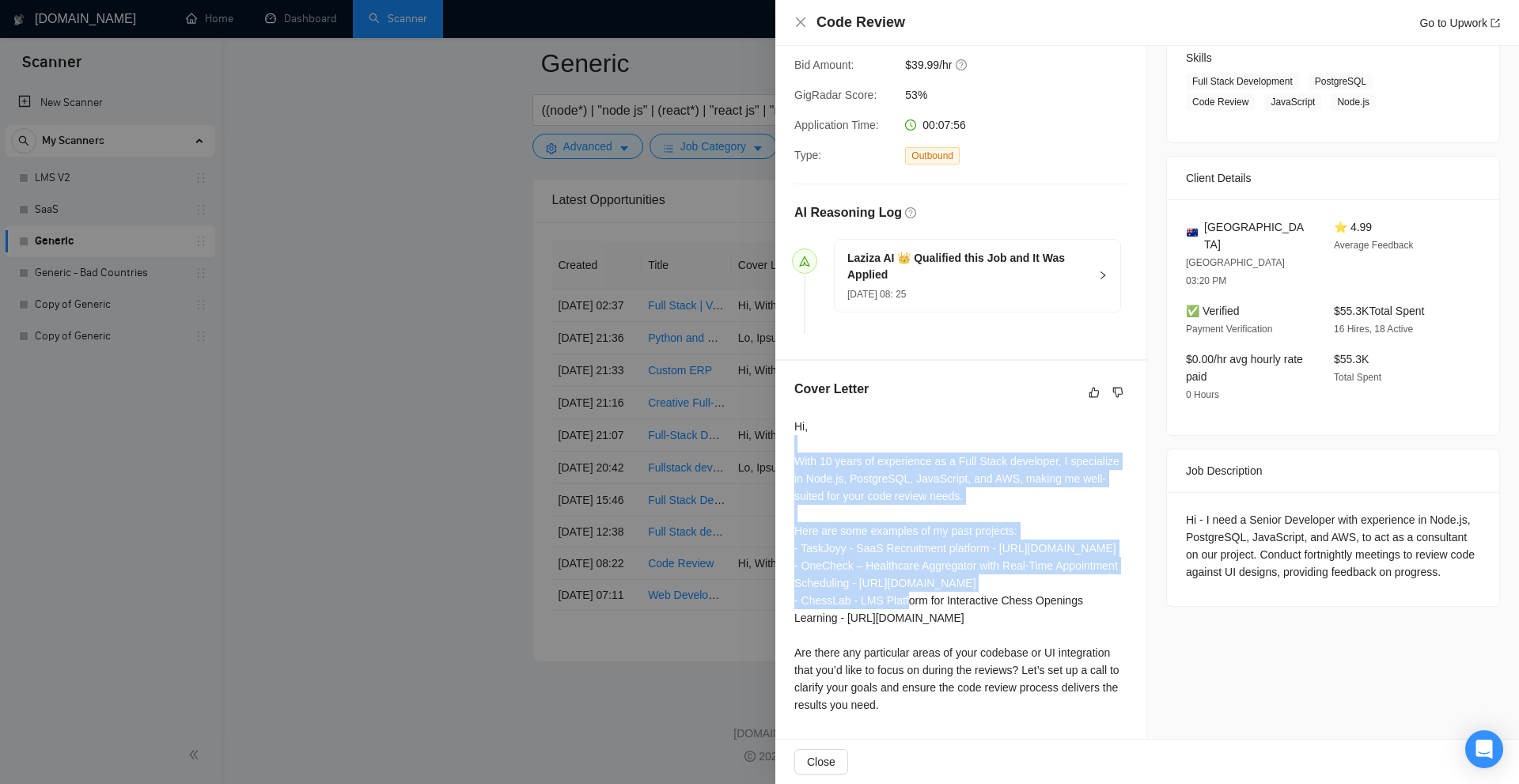
click at [996, 707] on div "Hi, With 10 years of experience as a Full Stack developer, I specialize in Node…" at bounding box center [961, 565] width 333 height 296
drag, startPoint x: 1041, startPoint y: 703, endPoint x: 794, endPoint y: 658, distance: 251.1
click at [794, 658] on div "Hi, With 10 years of experience as a Full Stack developer, I specialize in Node…" at bounding box center [961, 565] width 333 height 296
click at [806, 654] on div "Hi, With 10 years of experience as a Full Stack developer, I specialize in Node…" at bounding box center [961, 565] width 333 height 296
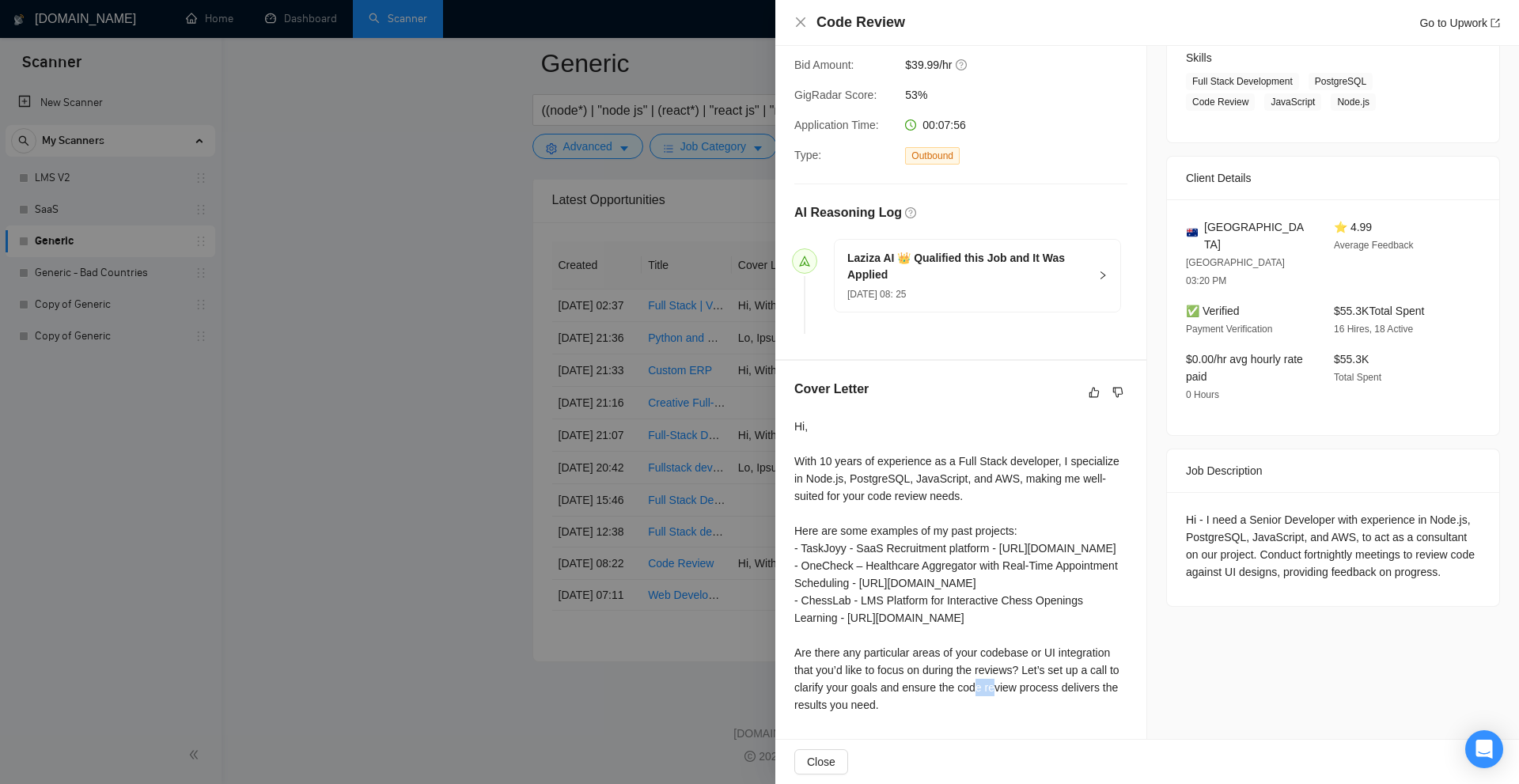
click at [806, 654] on div "Hi, With 10 years of experience as a Full Stack developer, I specialize in Node…" at bounding box center [961, 565] width 333 height 296
click at [965, 670] on div "Hi, With 10 years of experience as a Full Stack developer, I specialize in Node…" at bounding box center [961, 565] width 333 height 296
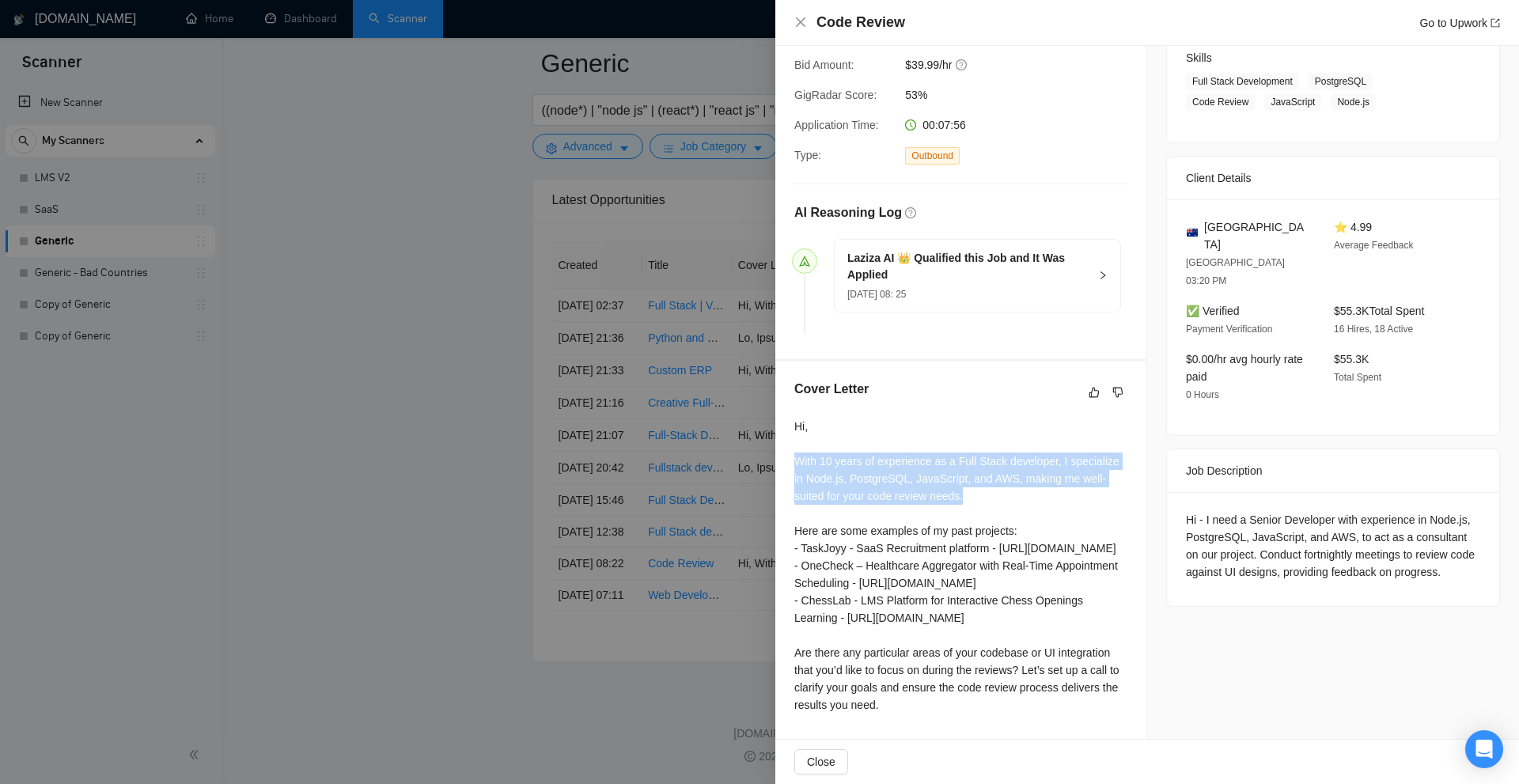
drag, startPoint x: 794, startPoint y: 368, endPoint x: 996, endPoint y: 413, distance: 207.0
click at [996, 417] on div "Hi, With 10 years of experience as a Full Stack developer, I specialize in Node…" at bounding box center [961, 565] width 333 height 296
drag, startPoint x: 1066, startPoint y: 406, endPoint x: 1065, endPoint y: 378, distance: 28.0
click at [1065, 417] on div "Hi, With 10 years of experience as a Full Stack developer, I specialize in Node…" at bounding box center [961, 565] width 333 height 296
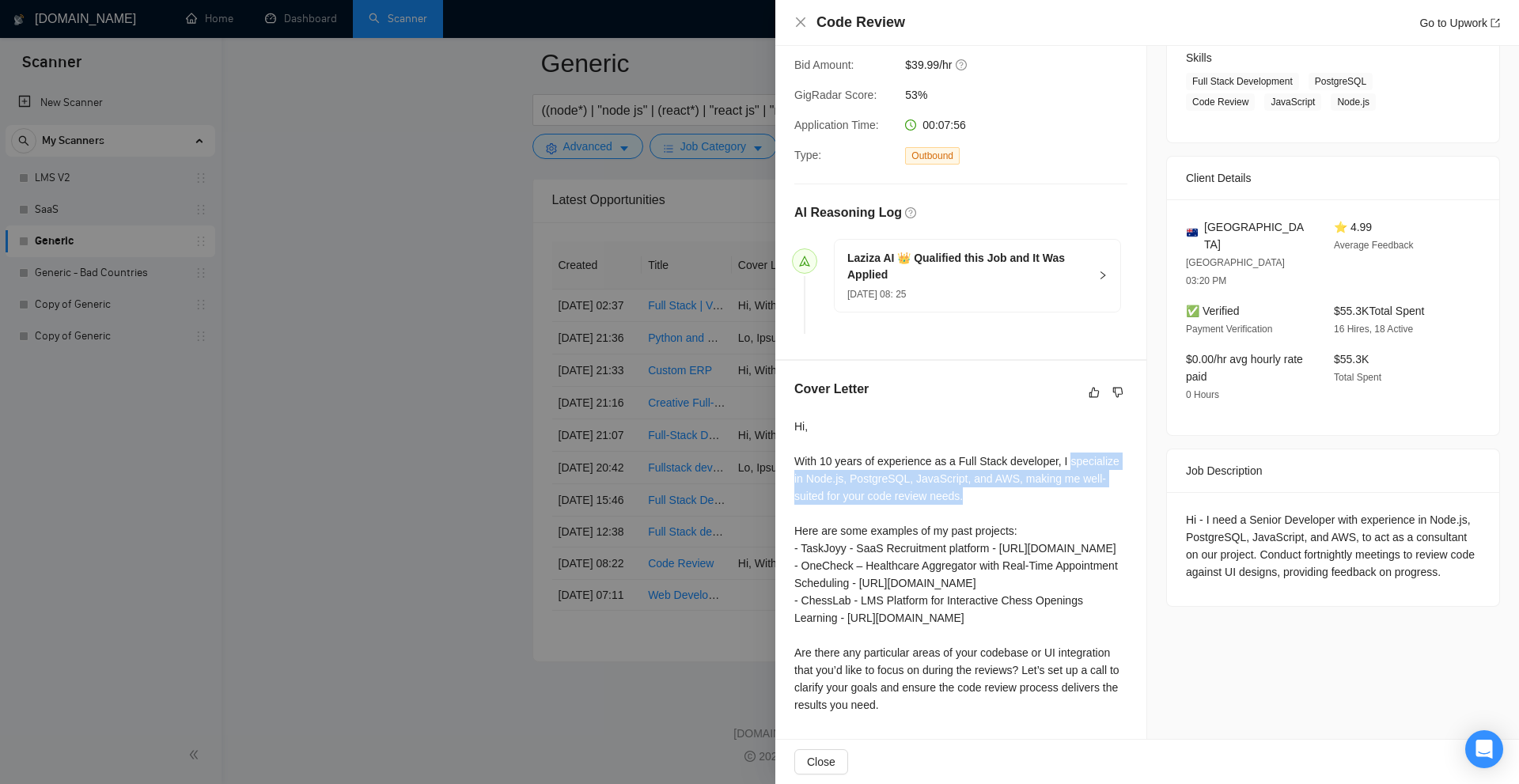
click at [1065, 417] on div "Hi, With 10 years of experience as a Full Stack developer, I specialize in Node…" at bounding box center [961, 565] width 333 height 296
click at [1027, 285] on div "17 Sep, 2025 08: 25" at bounding box center [967, 293] width 241 height 17
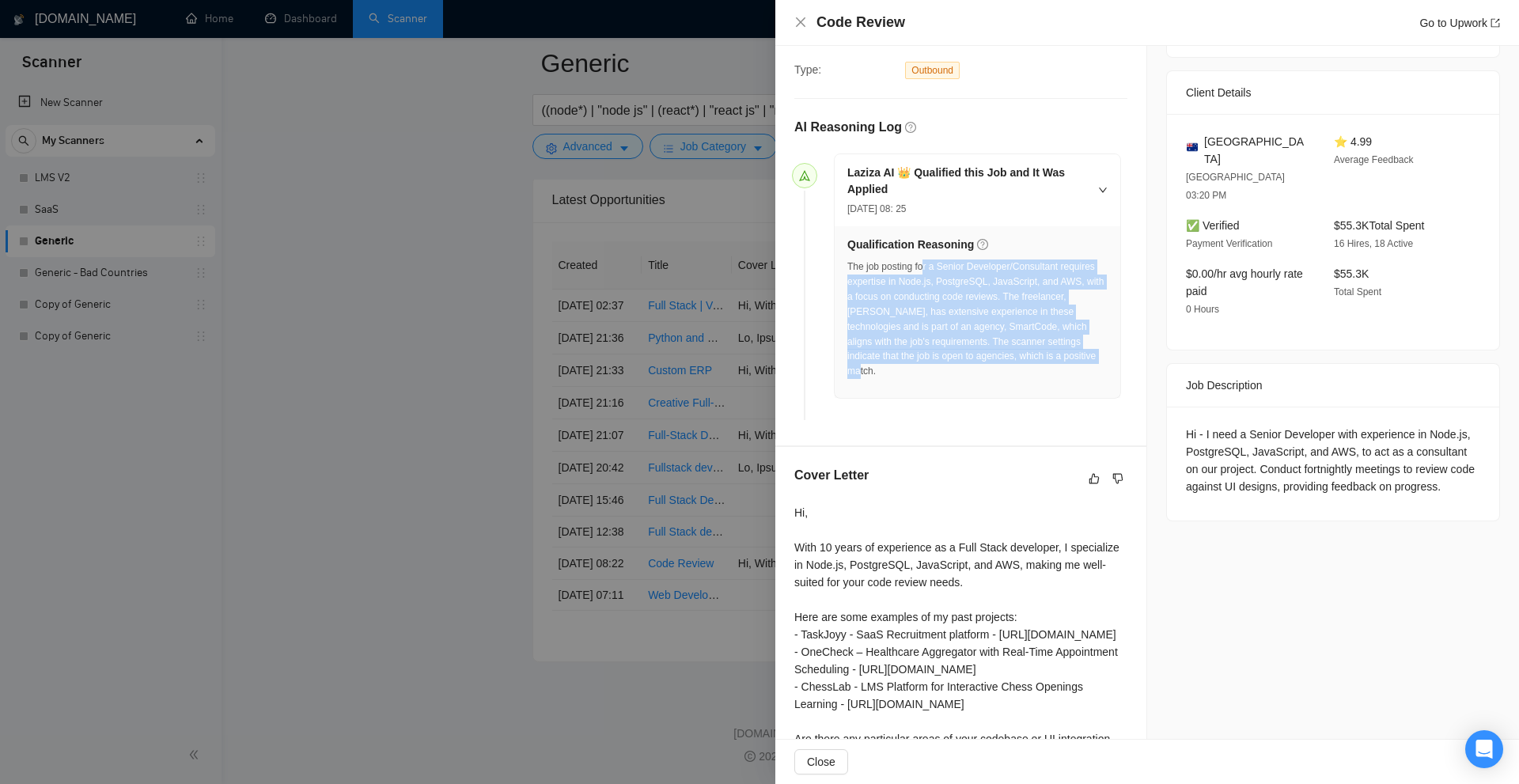
drag, startPoint x: 989, startPoint y: 256, endPoint x: 1074, endPoint y: 353, distance: 129.0
click at [1074, 353] on div "The job posting for a Senior Developer/Consultant requires expertise in Node.js…" at bounding box center [977, 319] width 260 height 119
drag, startPoint x: 1067, startPoint y: 359, endPoint x: 836, endPoint y: 266, distance: 249.0
click at [836, 266] on div "Qualification Reasoning The job posting for a Senior Developer/Consultant requi…" at bounding box center [977, 312] width 286 height 172
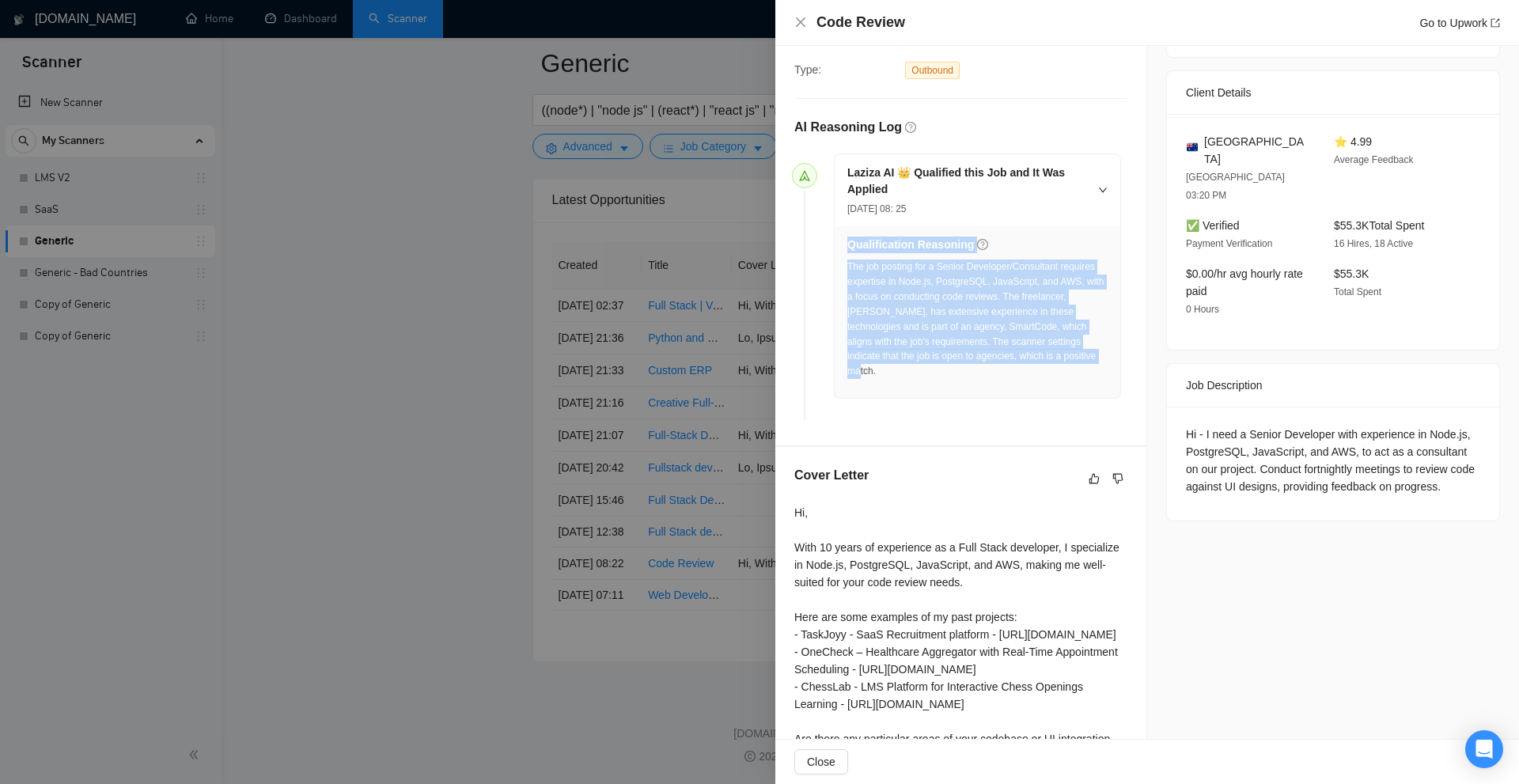
click at [898, 269] on div "The job posting for a Senior Developer/Consultant requires expertise in Node.js…" at bounding box center [977, 319] width 260 height 119
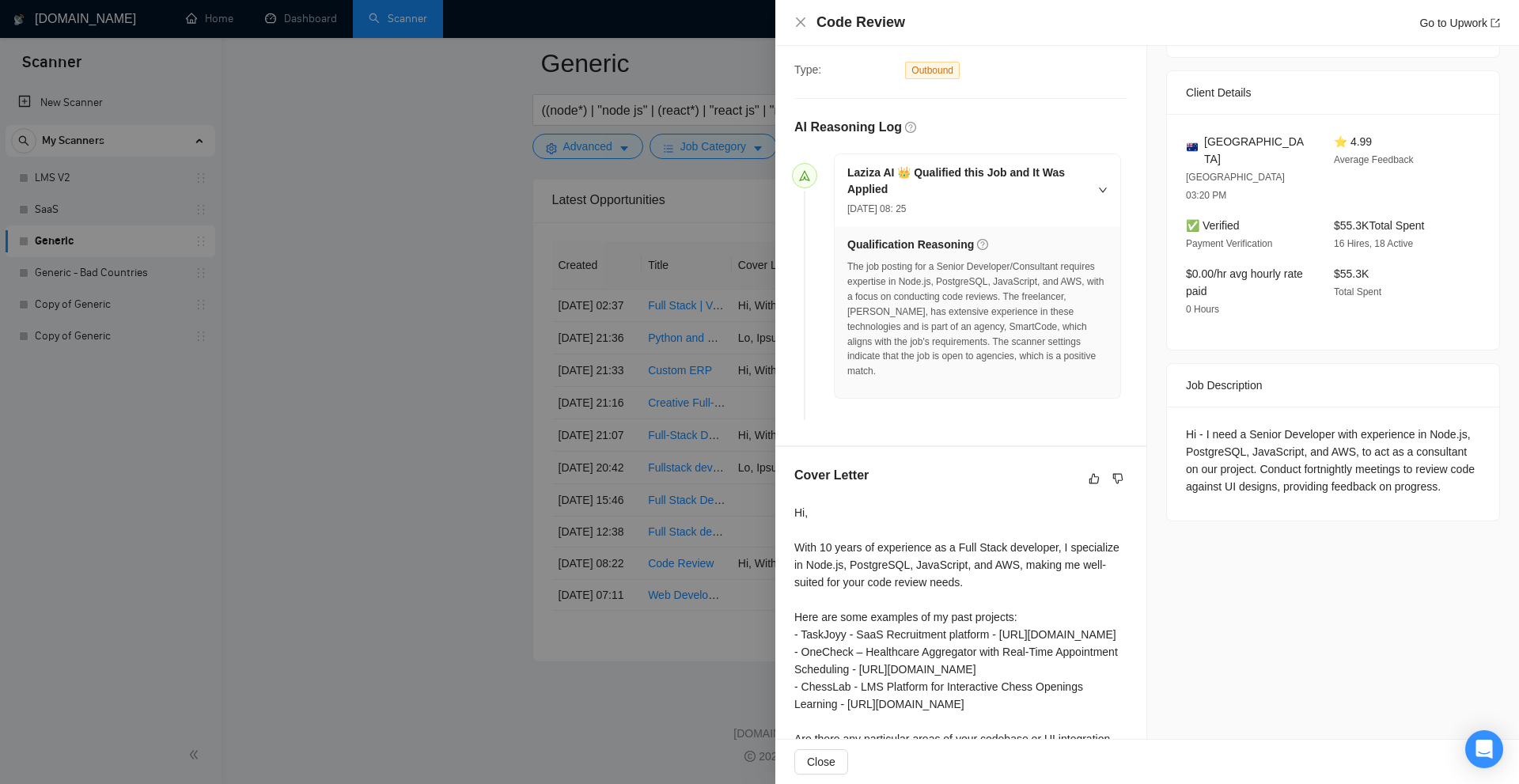
click at [466, 376] on div at bounding box center [760, 392] width 1519 height 784
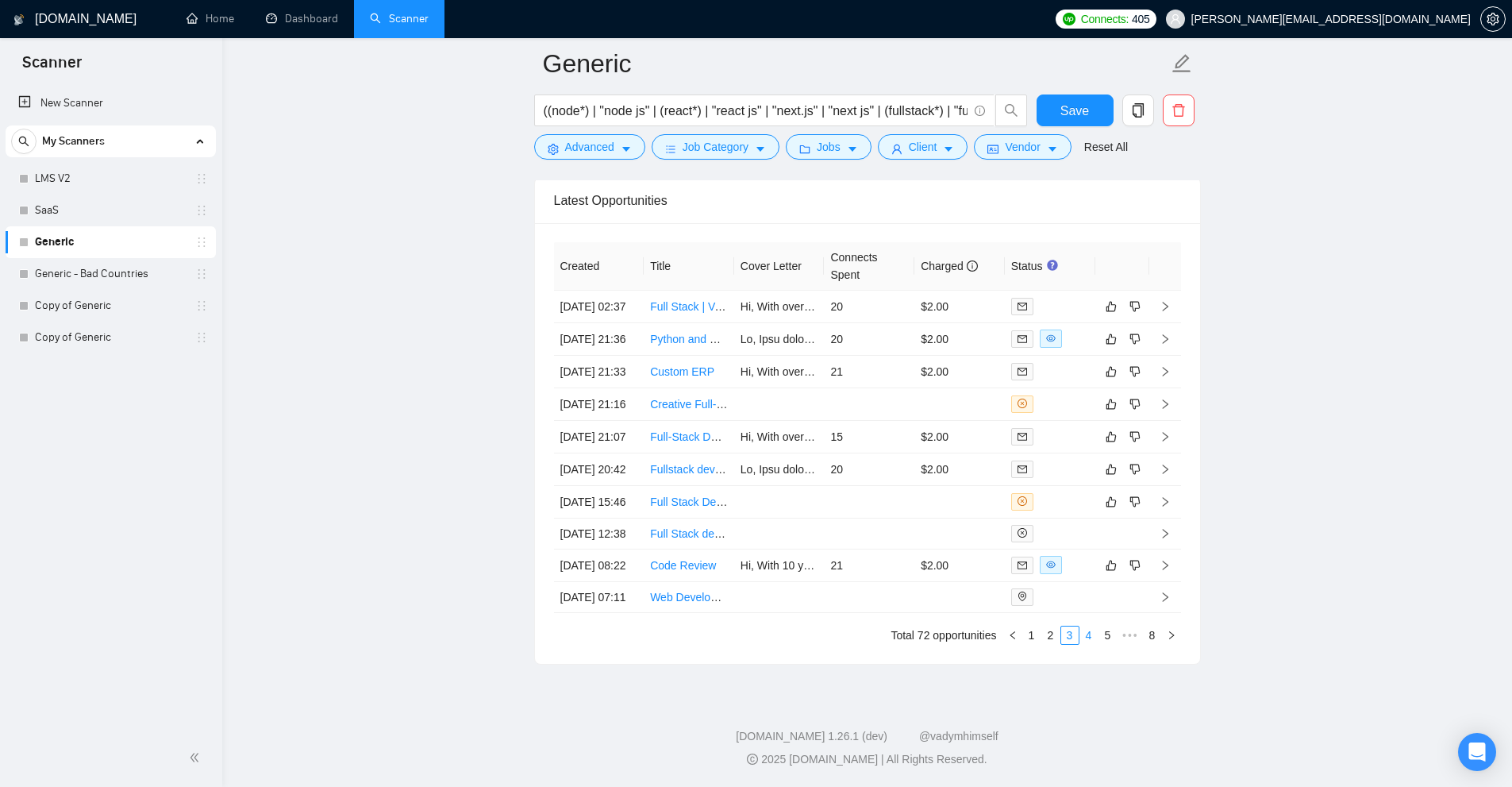
click at [1084, 628] on link "4" at bounding box center [1089, 635] width 18 height 18
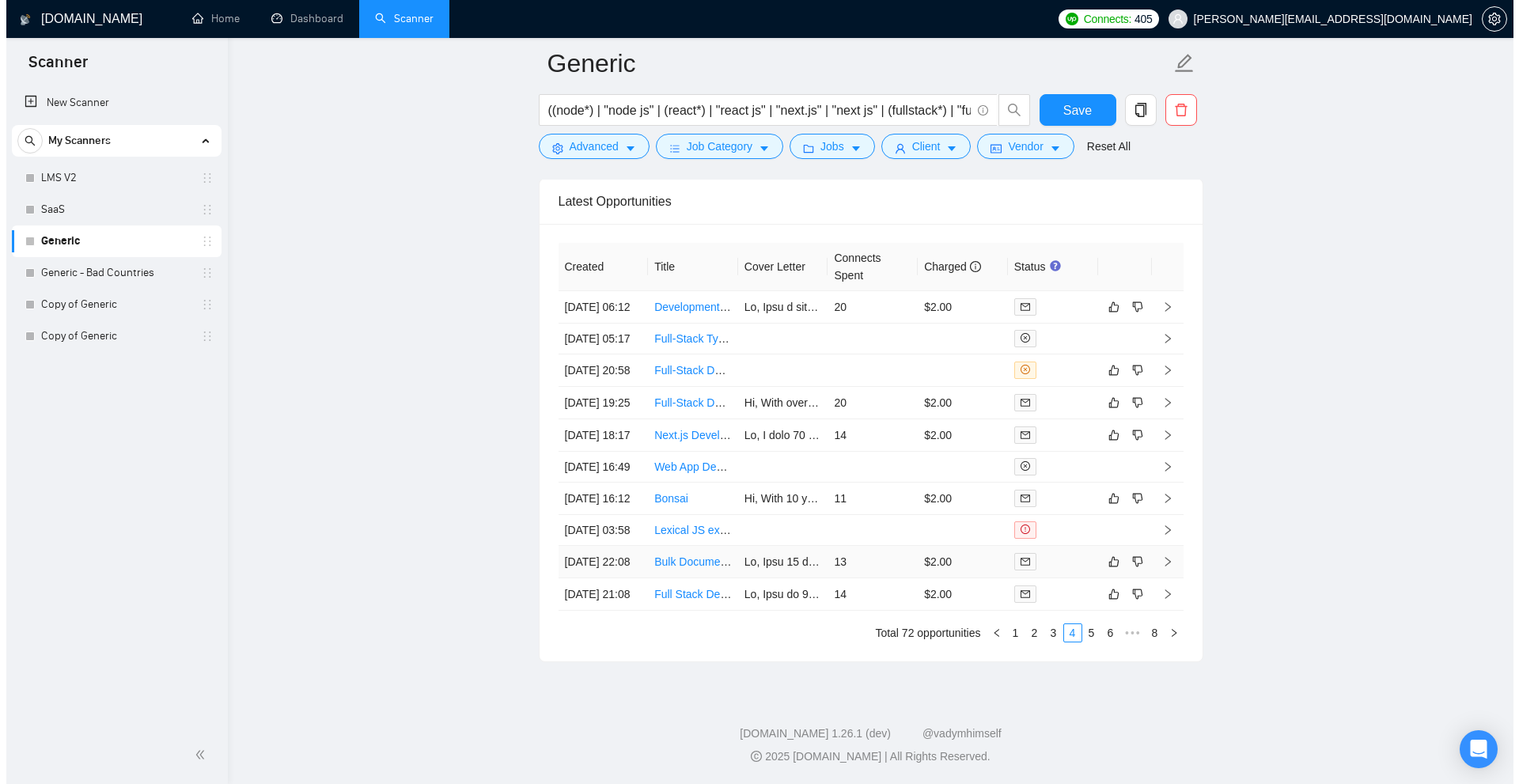
scroll to position [4034, 0]
click at [889, 452] on td "14" at bounding box center [866, 435] width 90 height 33
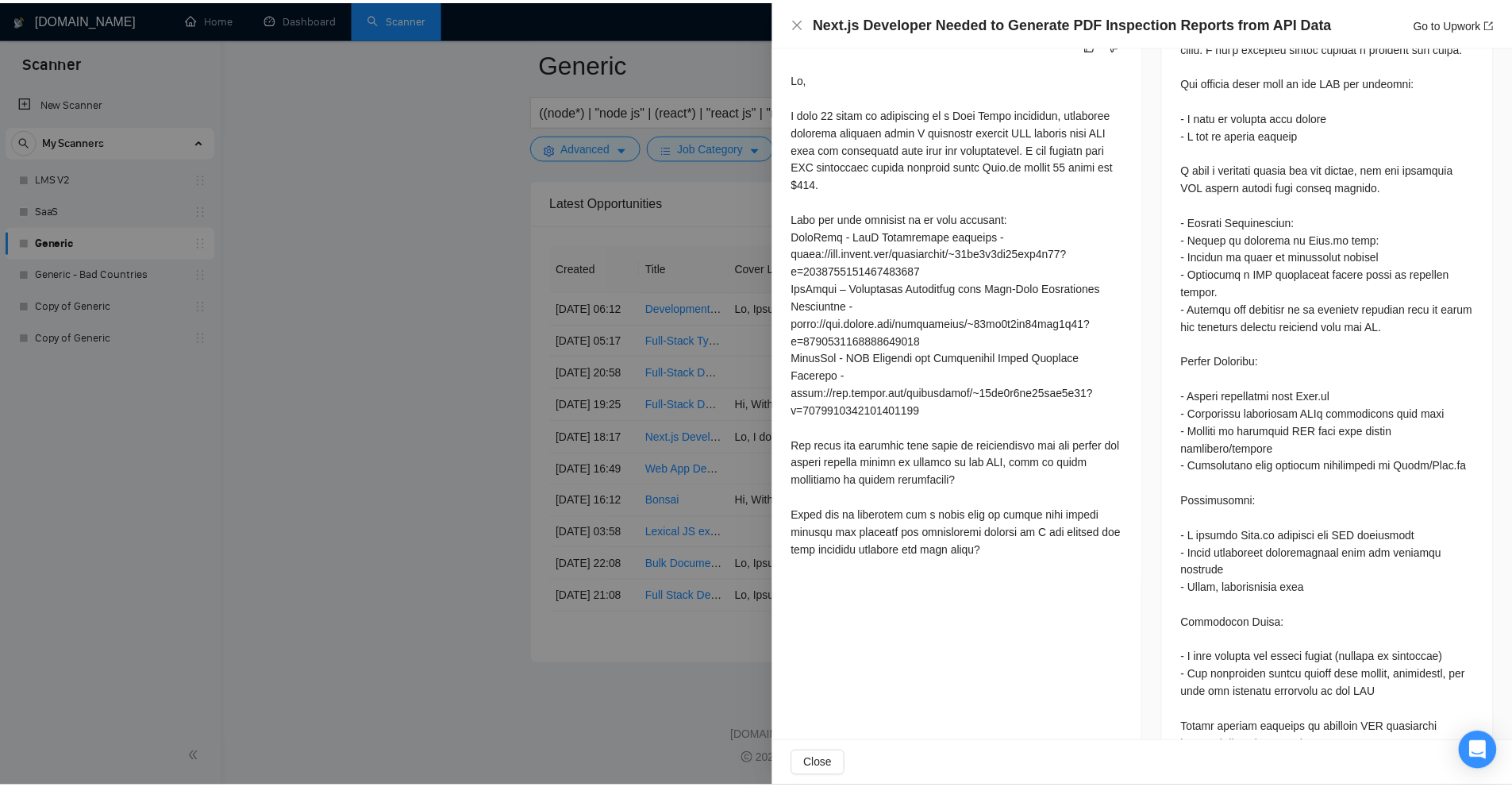
scroll to position [448, 0]
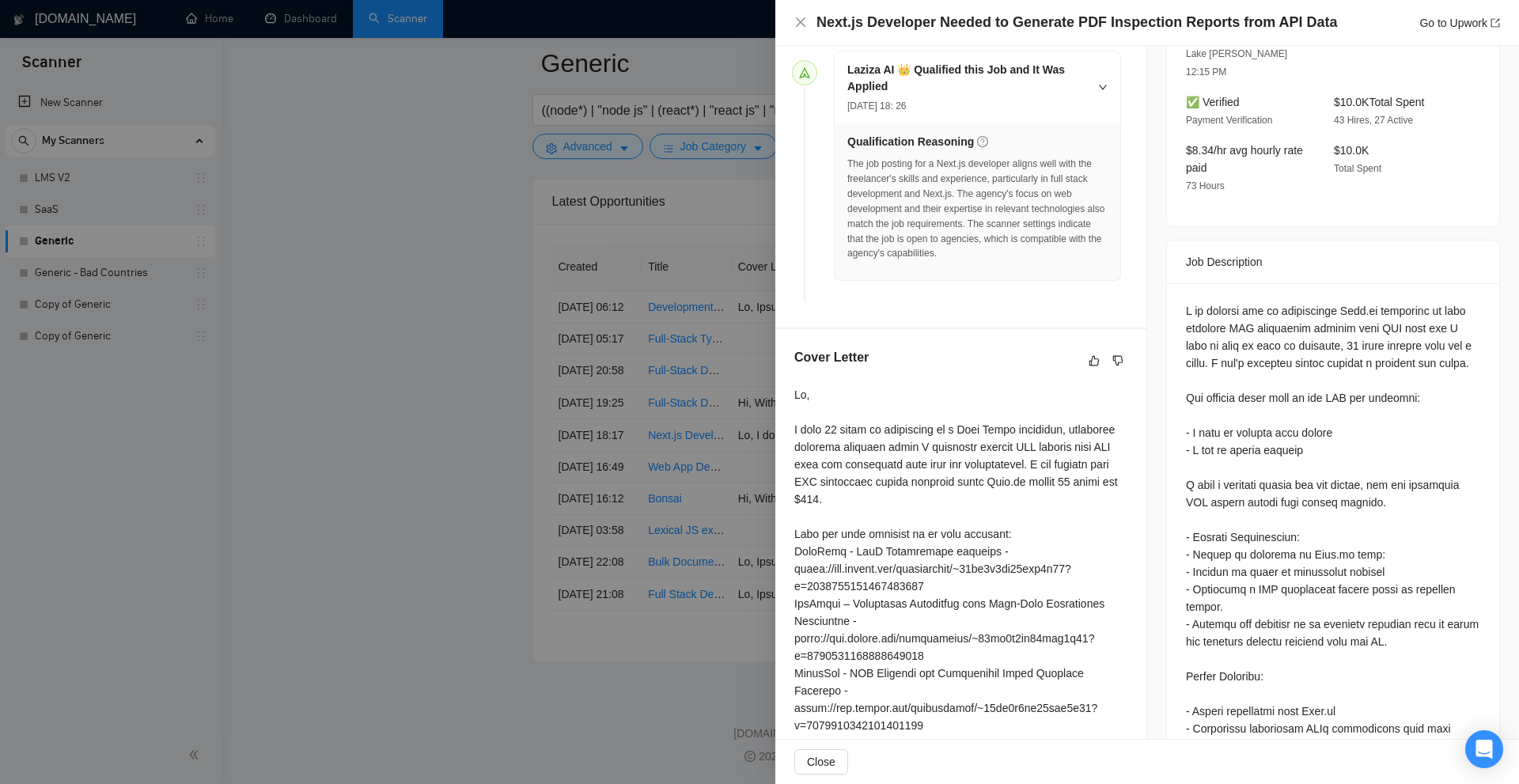
click at [1122, 433] on div "Cover Letter" at bounding box center [961, 614] width 371 height 569
click at [608, 453] on div at bounding box center [760, 392] width 1519 height 784
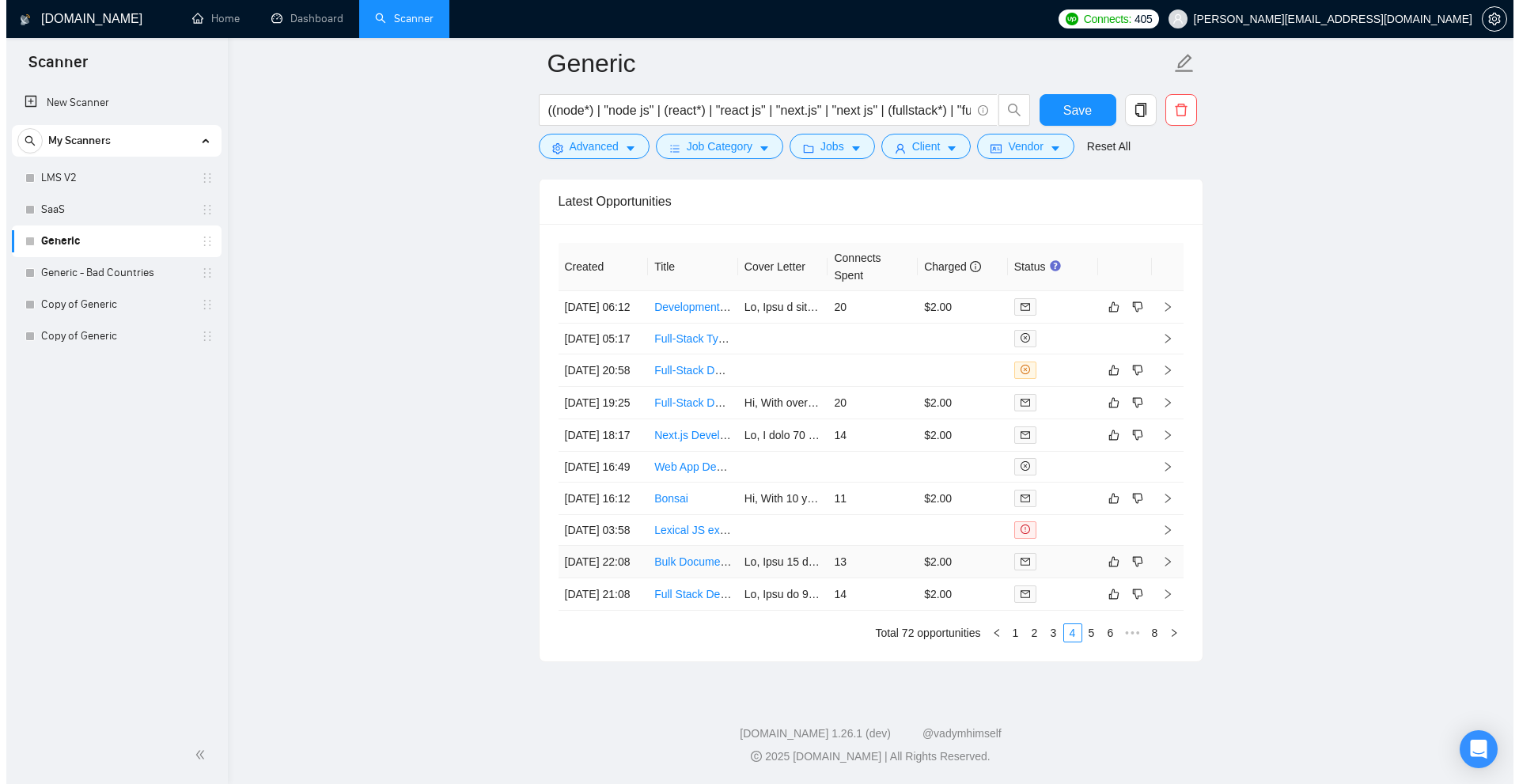
scroll to position [4192, 0]
click at [866, 545] on td "13" at bounding box center [866, 561] width 90 height 33
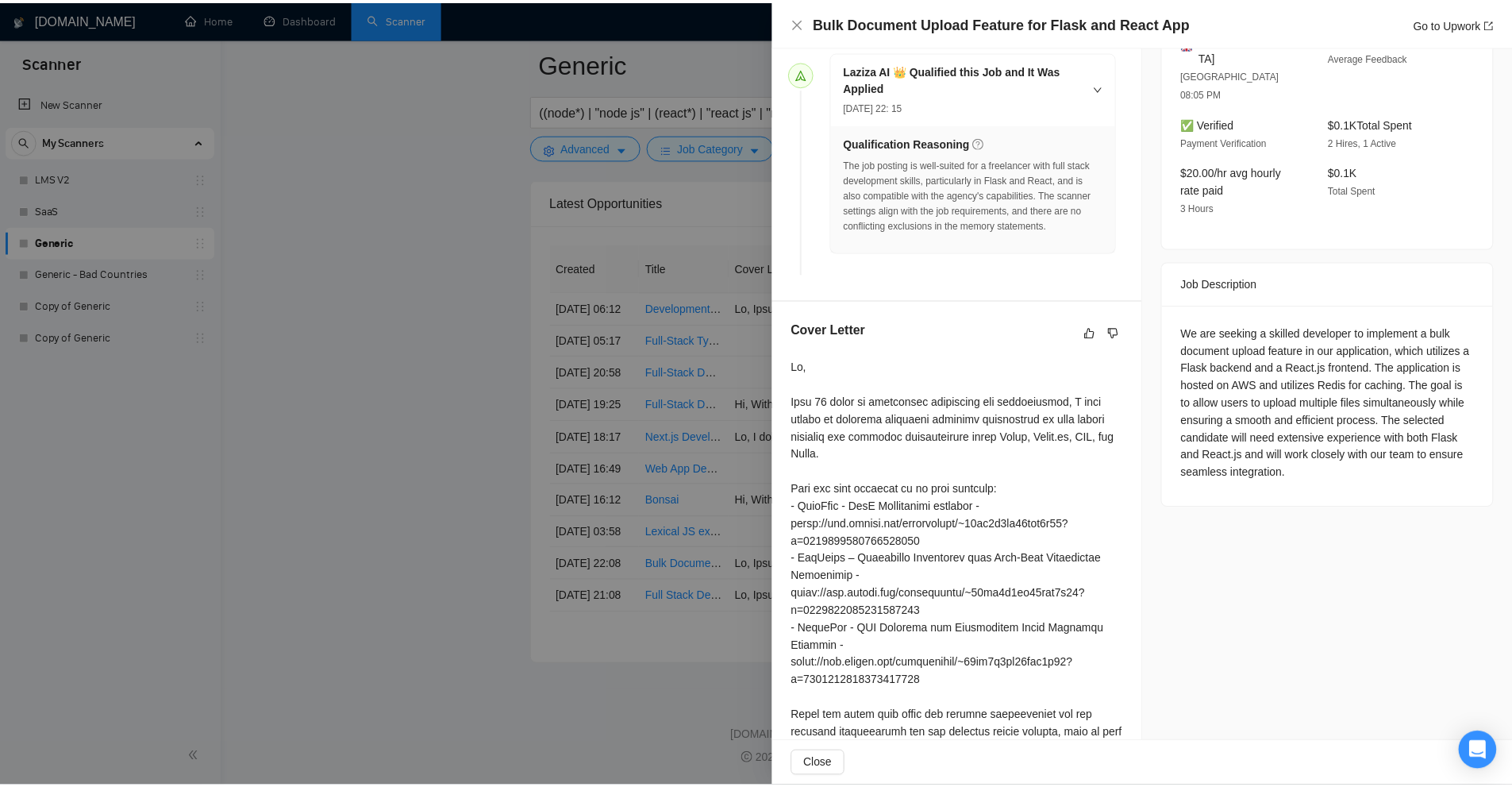
scroll to position [560, 0]
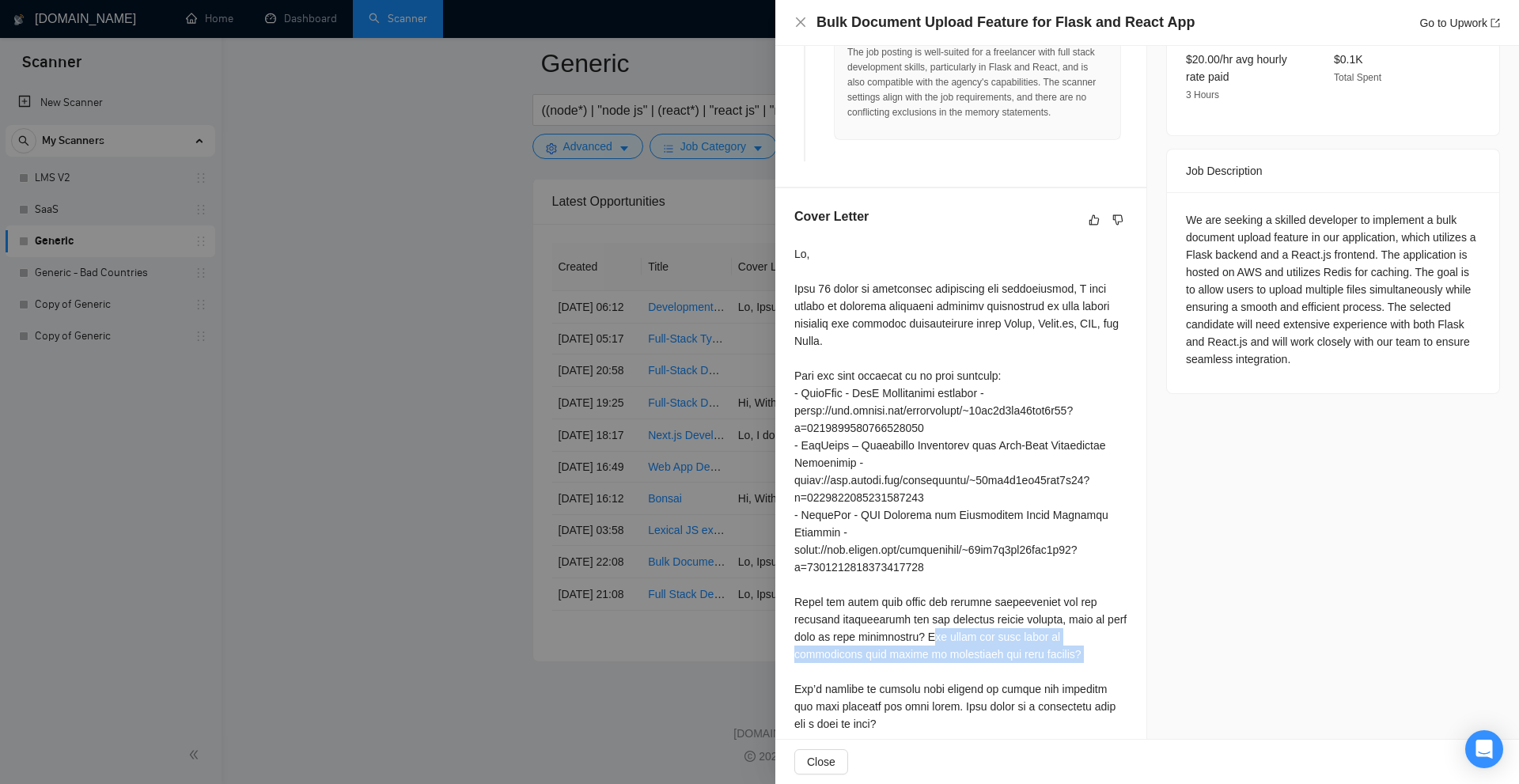
drag, startPoint x: 922, startPoint y: 621, endPoint x: 1082, endPoint y: 650, distance: 162.6
click at [1082, 650] on div at bounding box center [961, 488] width 333 height 487
drag, startPoint x: 1303, startPoint y: 226, endPoint x: 1388, endPoint y: 226, distance: 85.0
click at [1388, 226] on div "We are seeking a skilled developer to implement a bulk document upload feature …" at bounding box center [1333, 293] width 332 height 201
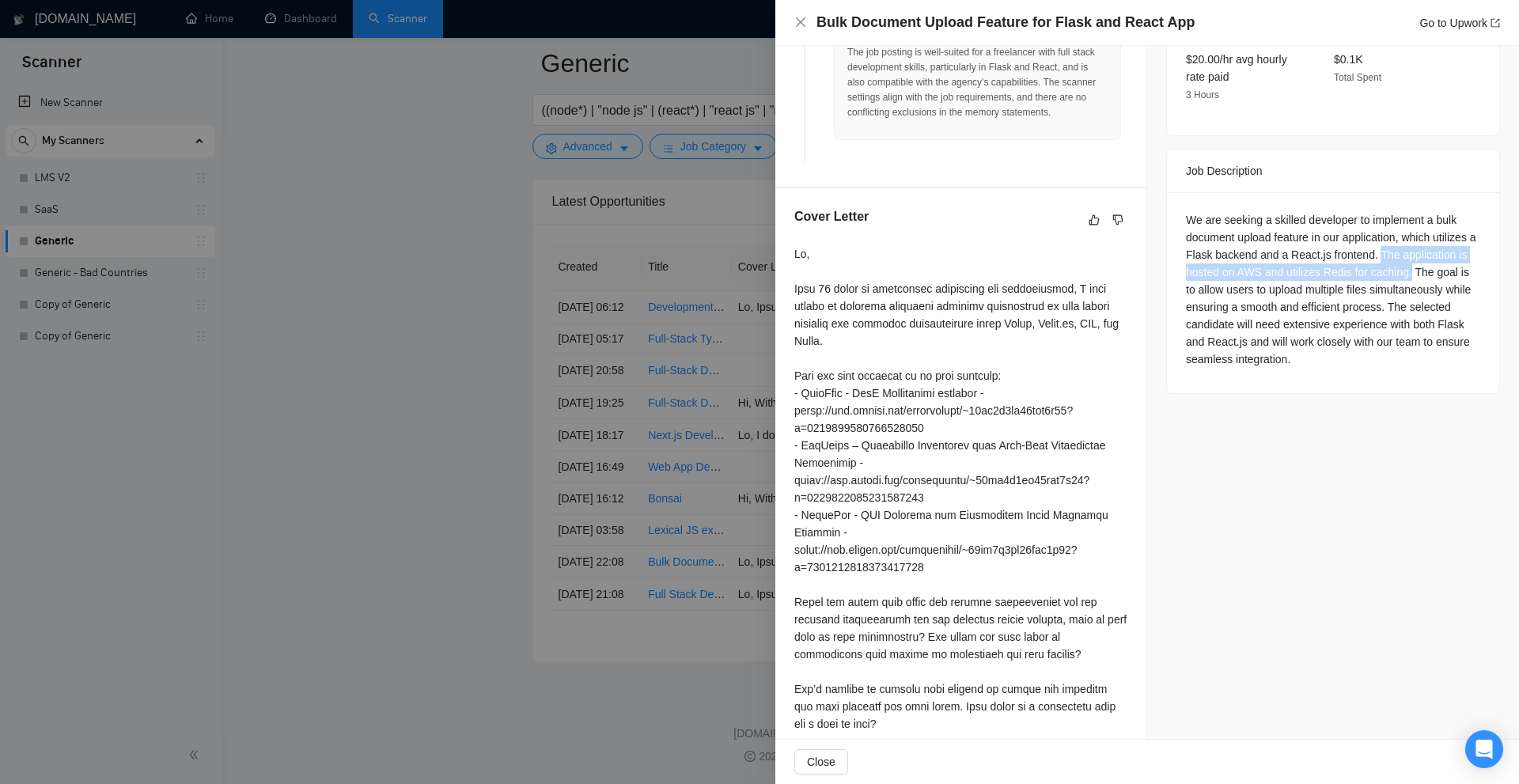
drag, startPoint x: 1388, startPoint y: 215, endPoint x: 1403, endPoint y: 227, distance: 19.2
click at [1403, 227] on div "We are seeking a skilled developer to implement a bulk document upload feature …" at bounding box center [1333, 289] width 294 height 157
click at [1382, 242] on div "We are seeking a skilled developer to implement a bulk document upload feature …" at bounding box center [1333, 289] width 294 height 157
drag, startPoint x: 1404, startPoint y: 231, endPoint x: 1380, endPoint y: 206, distance: 34.7
click at [1380, 212] on div "We are seeking a skilled developer to implement a bulk document upload feature …" at bounding box center [1333, 289] width 294 height 157
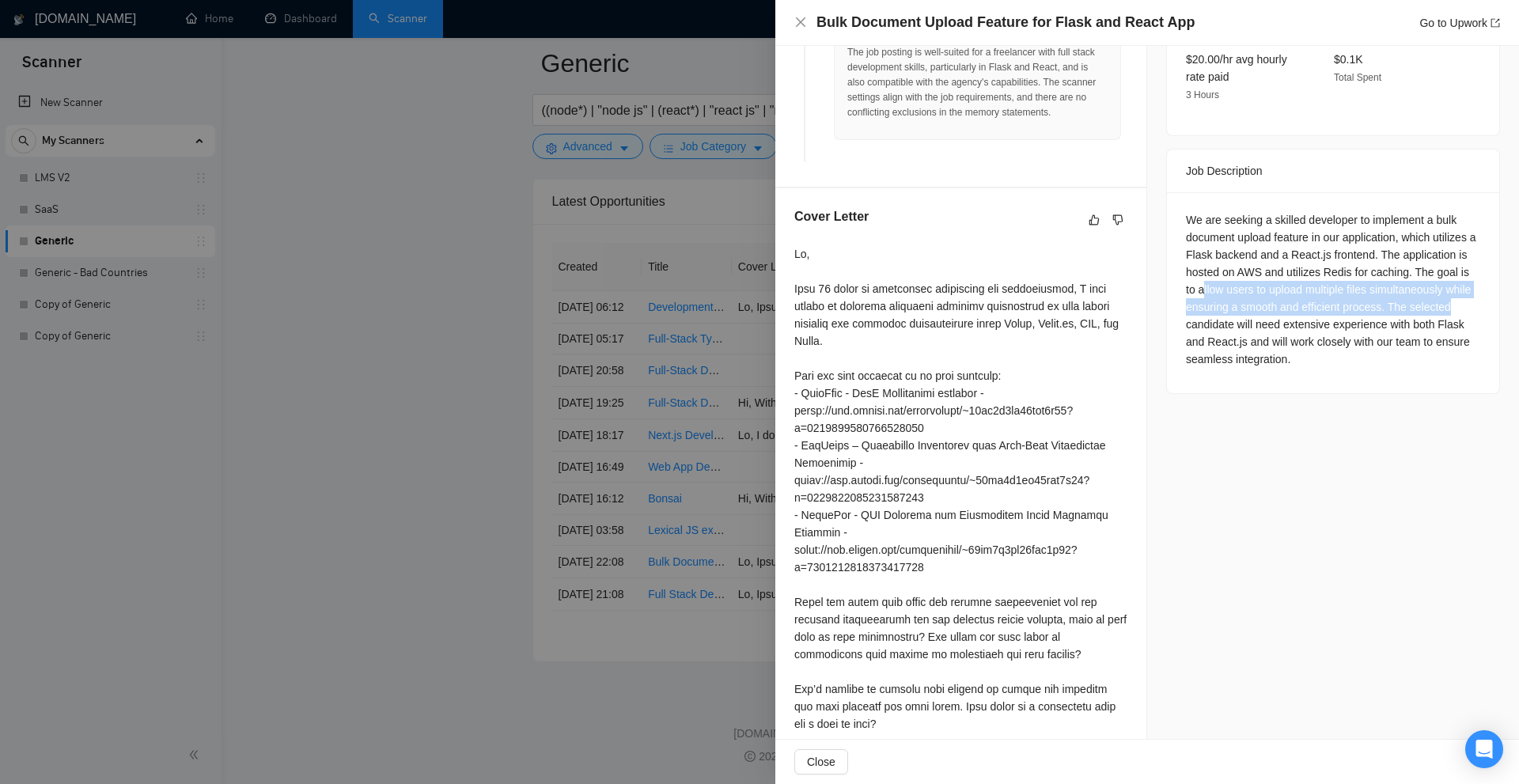
drag, startPoint x: 1200, startPoint y: 253, endPoint x: 1467, endPoint y: 260, distance: 267.1
click at [1467, 260] on div "We are seeking a skilled developer to implement a bulk document upload feature …" at bounding box center [1333, 289] width 294 height 157
drag, startPoint x: 1378, startPoint y: 268, endPoint x: 1404, endPoint y: 231, distance: 45.2
click at [1404, 231] on div "We are seeking a skilled developer to implement a bulk document upload feature …" at bounding box center [1333, 289] width 294 height 157
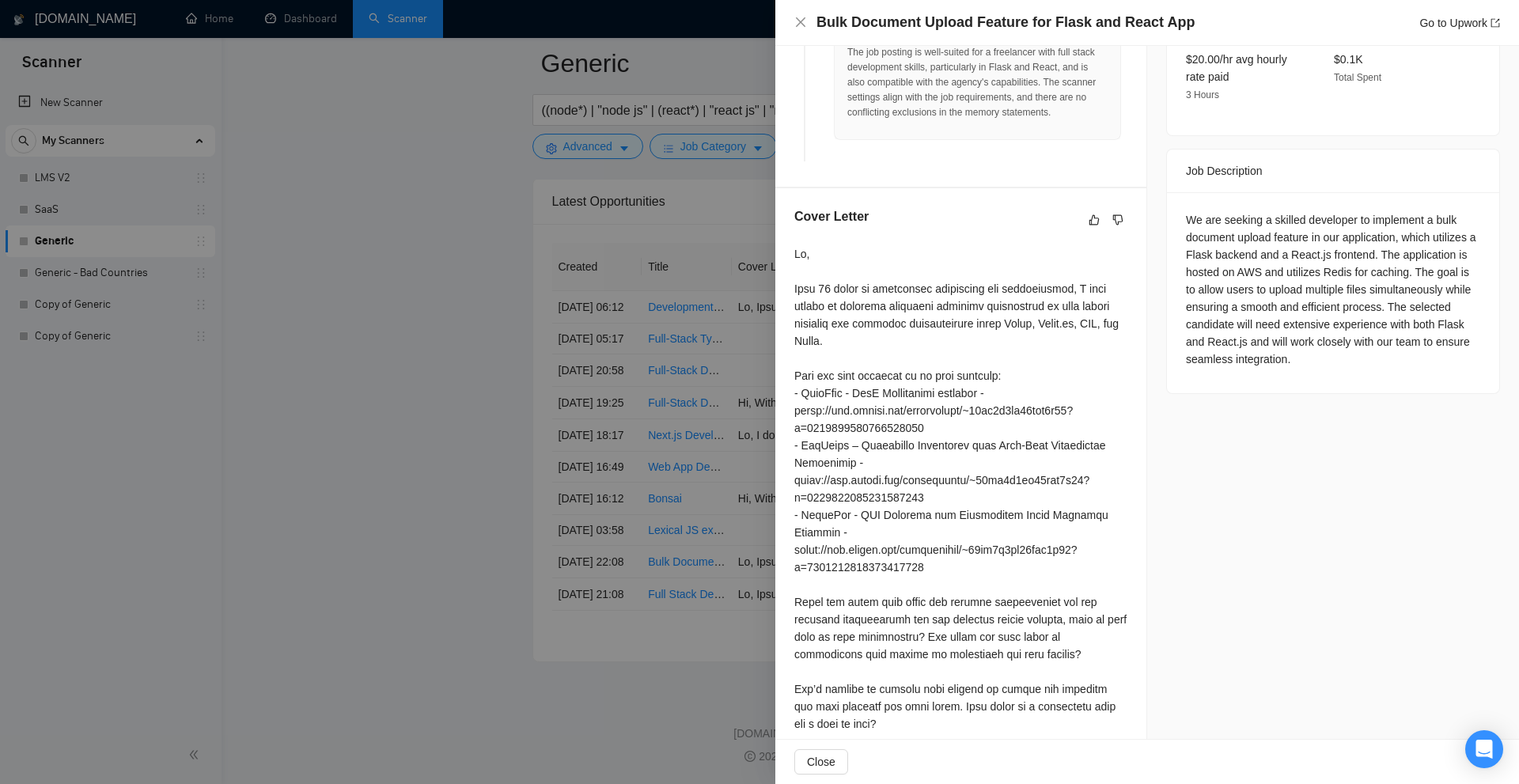
click at [1377, 382] on div "Job Posting Details Overview 15 Sep, 2025 22:03 Published $5 - $35 Hourly Rate …" at bounding box center [1333, 122] width 372 height 1269
click at [417, 272] on div at bounding box center [760, 392] width 1519 height 784
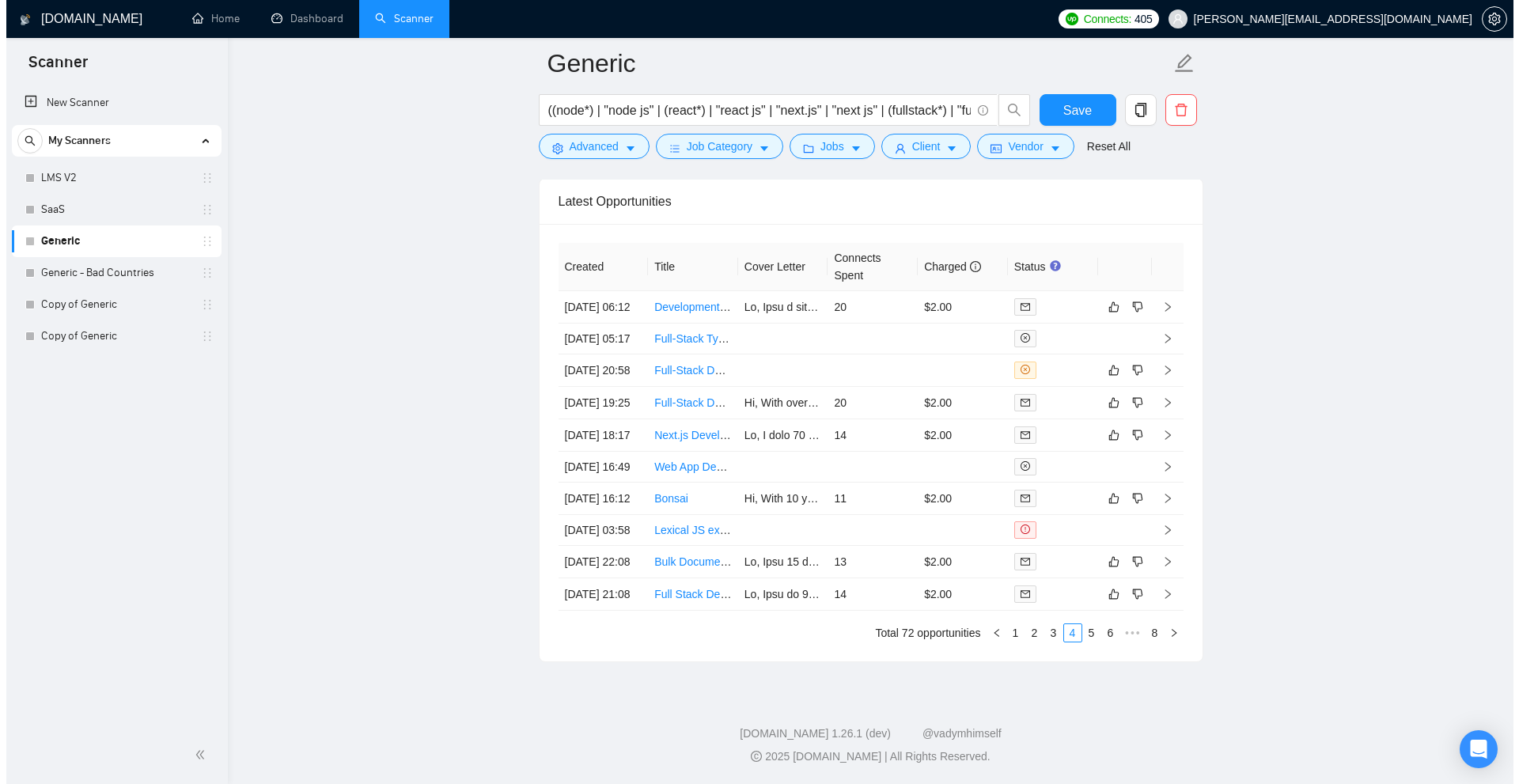
scroll to position [4192, 0]
click at [1108, 624] on link "6" at bounding box center [1105, 633] width 17 height 17
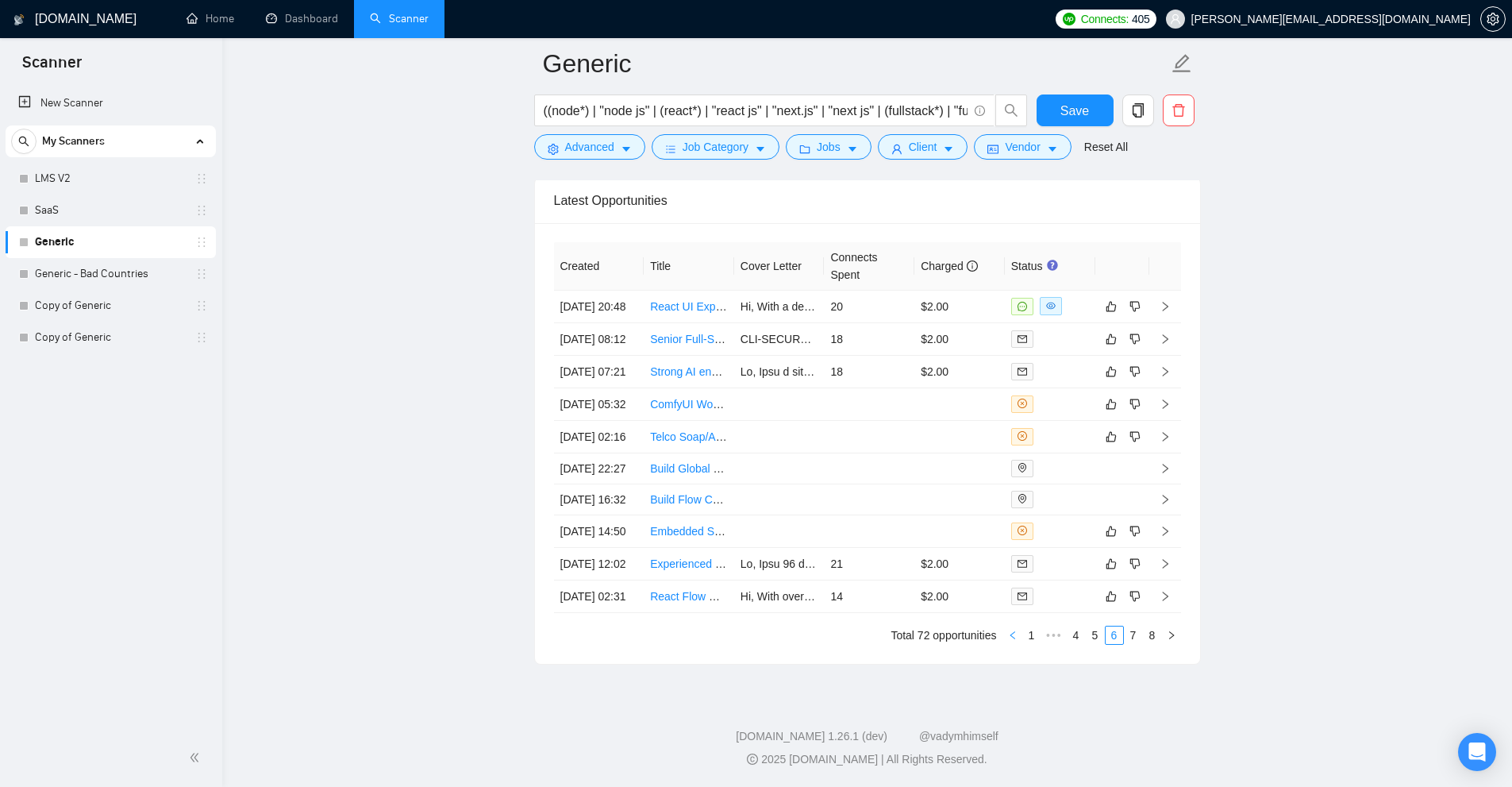
click at [1013, 632] on icon "left" at bounding box center [1013, 635] width 10 height 10
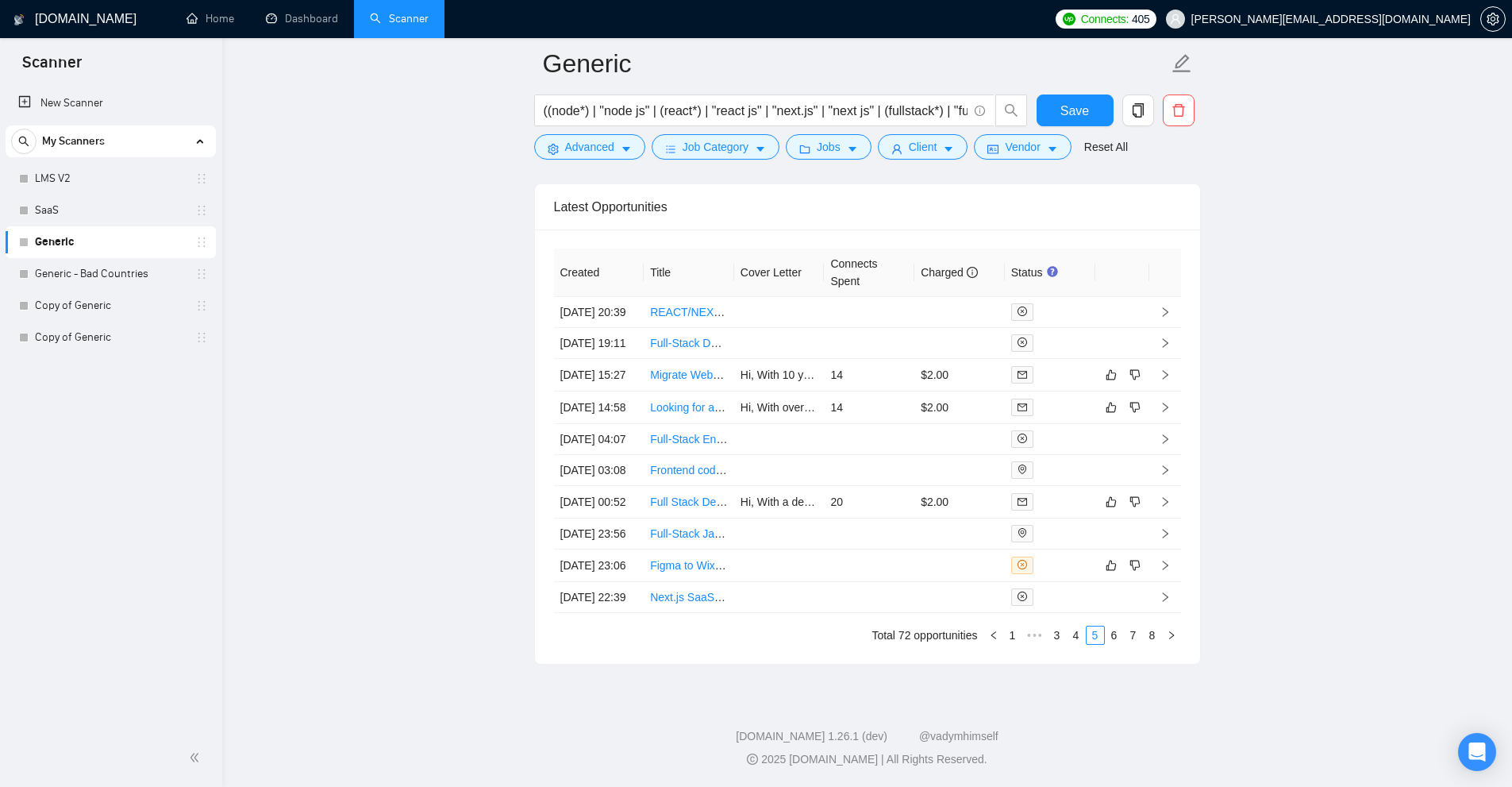
click at [998, 639] on button "button" at bounding box center [993, 635] width 19 height 19
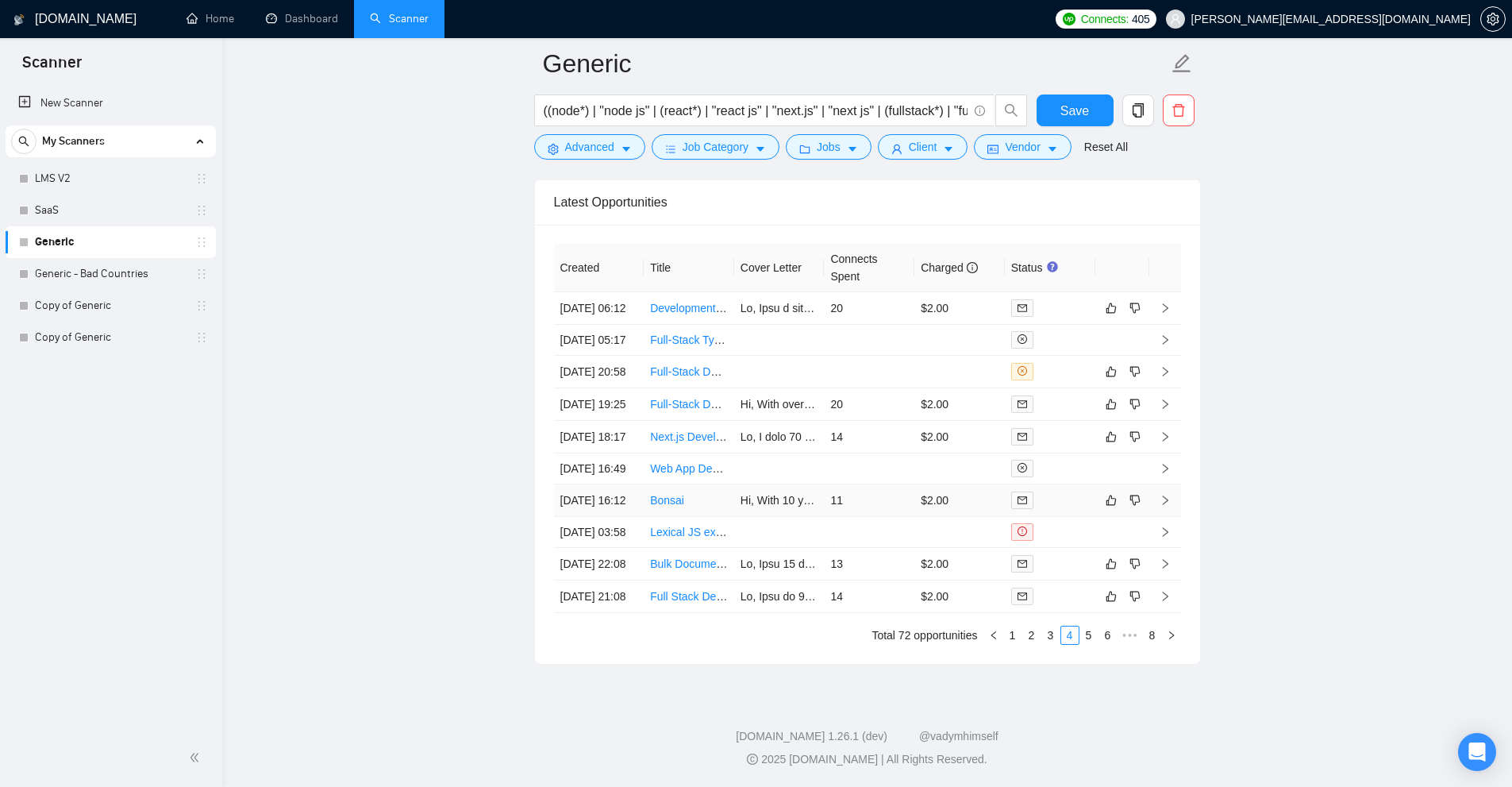
click at [882, 484] on td "11" at bounding box center [869, 500] width 90 height 33
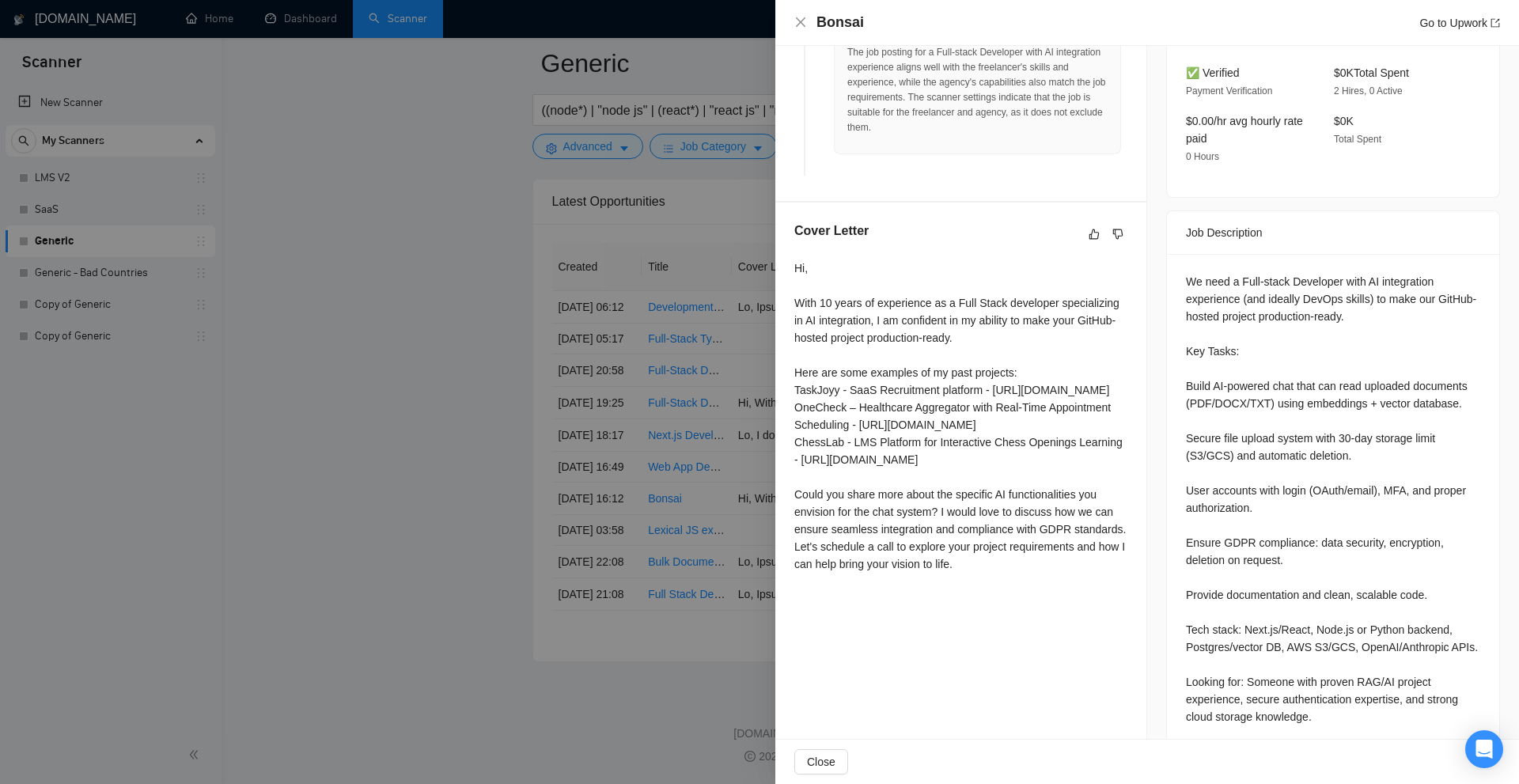
drag, startPoint x: 646, startPoint y: 339, endPoint x: 759, endPoint y: 527, distance: 219.3
click at [646, 342] on div at bounding box center [760, 392] width 1519 height 784
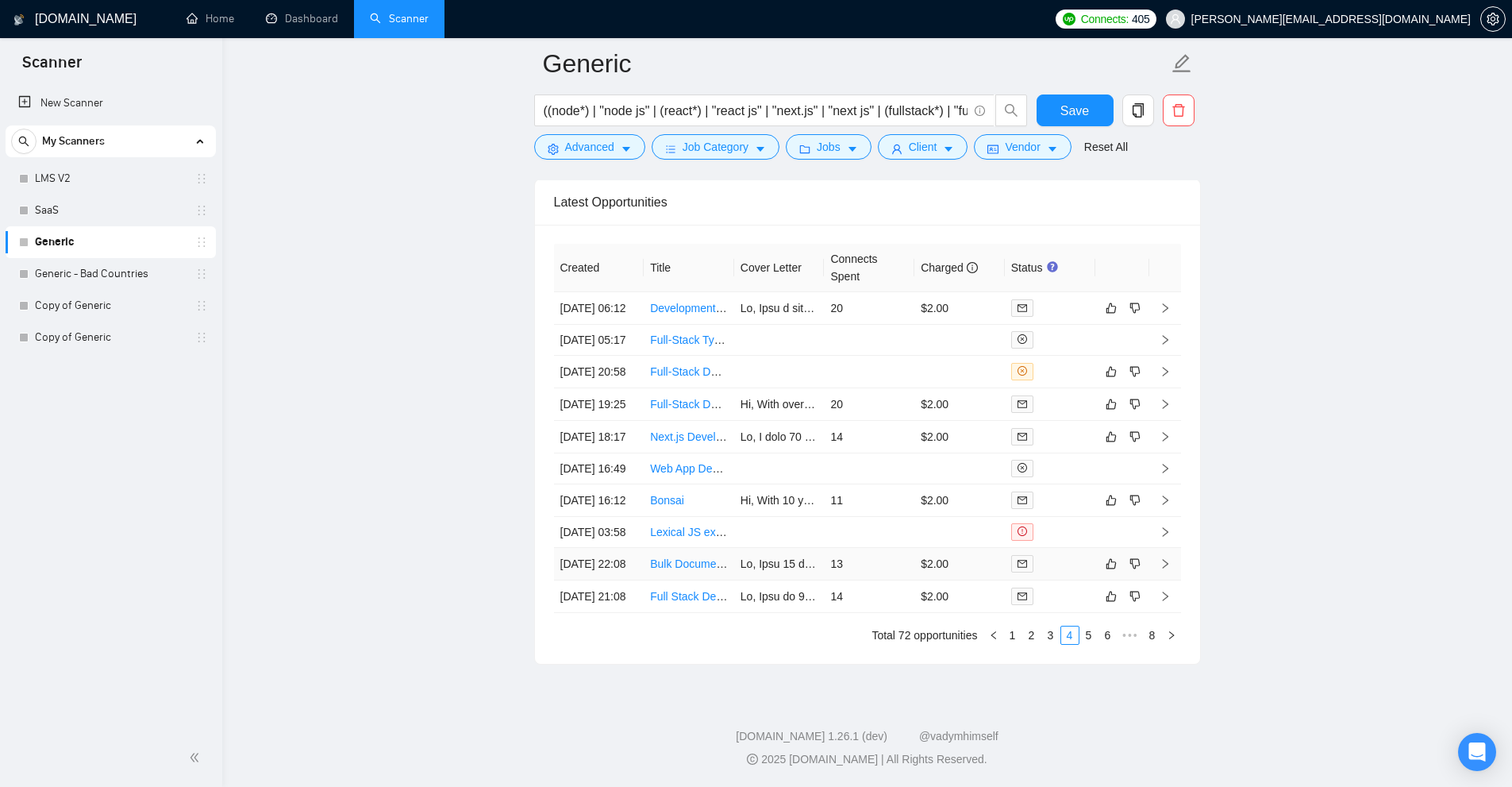
click at [861, 548] on td "13" at bounding box center [869, 564] width 90 height 33
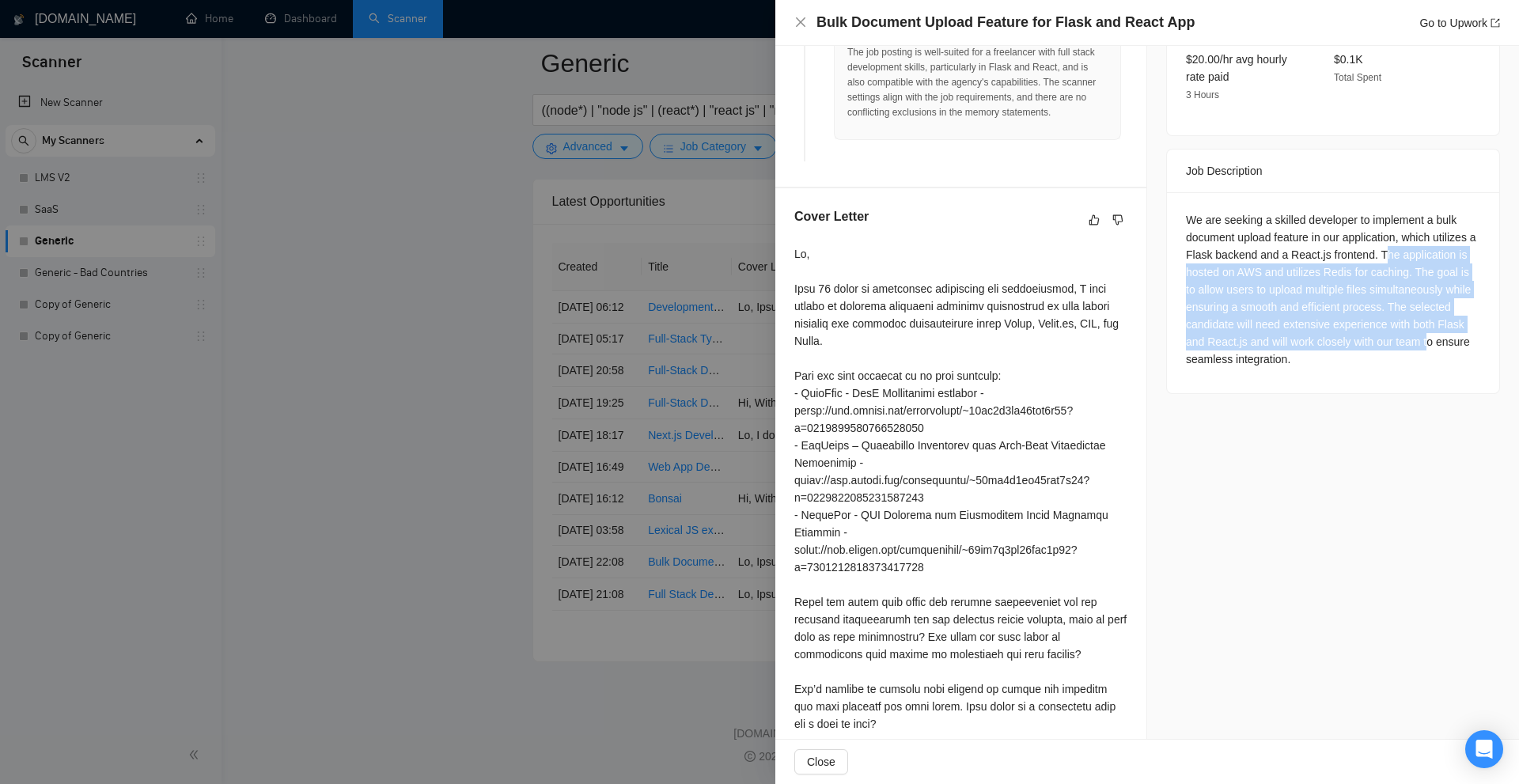
drag, startPoint x: 1392, startPoint y: 214, endPoint x: 1420, endPoint y: 293, distance: 83.8
click at [1420, 293] on div "We are seeking a skilled developer to implement a bulk document upload feature …" at bounding box center [1333, 289] width 294 height 157
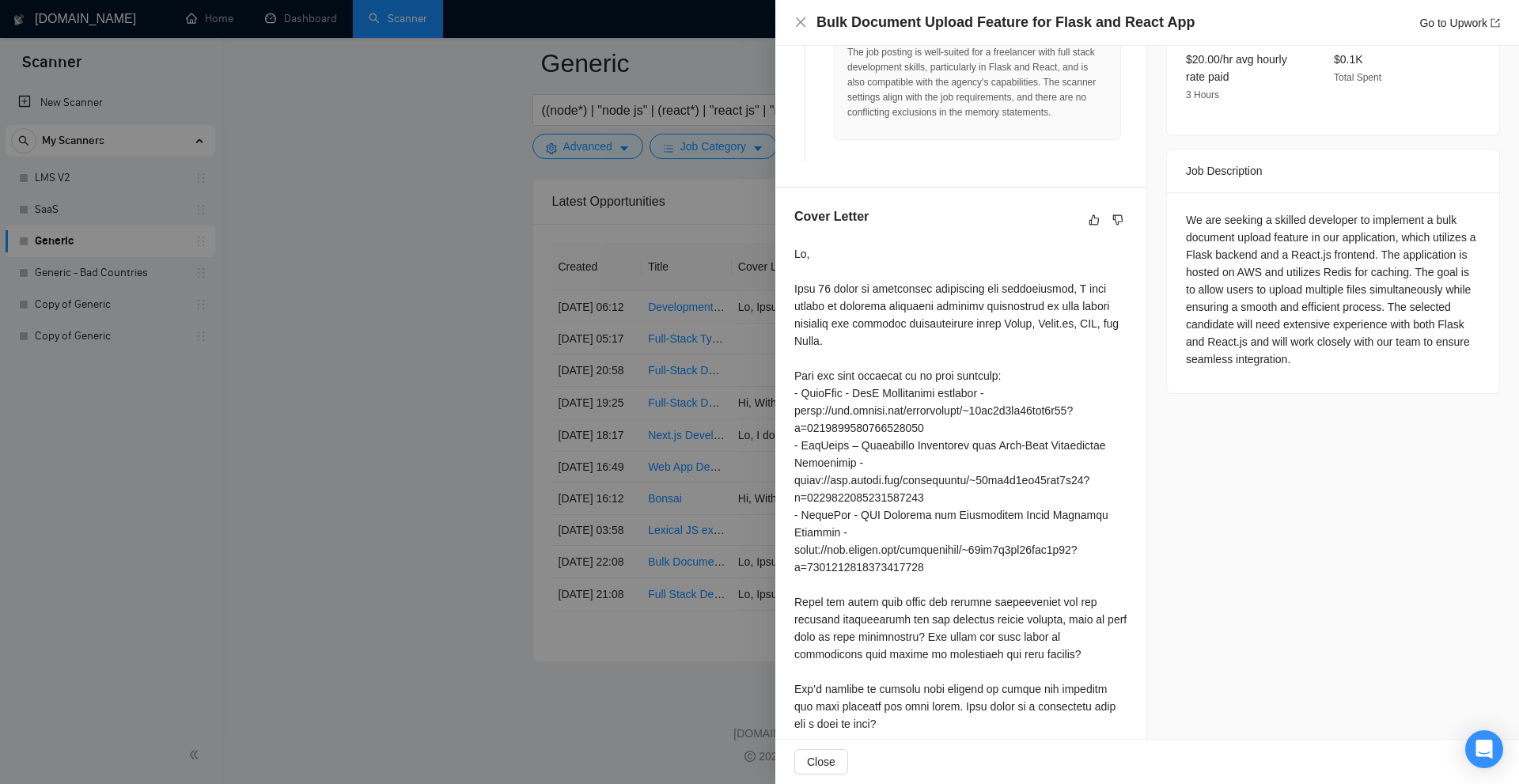
click at [1375, 323] on div "We are seeking a skilled developer to implement a bulk document upload feature …" at bounding box center [1333, 289] width 294 height 157
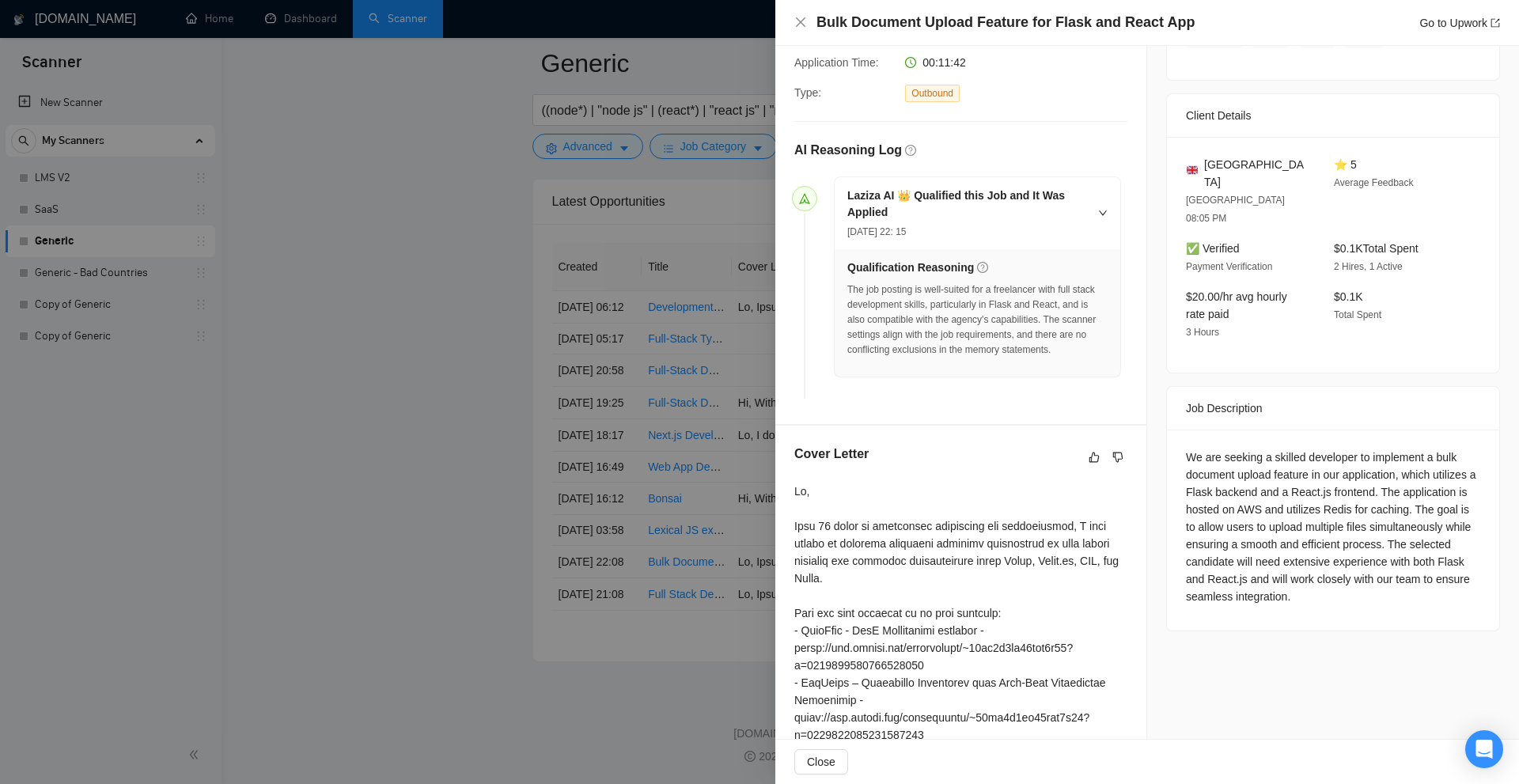
scroll to position [557, 0]
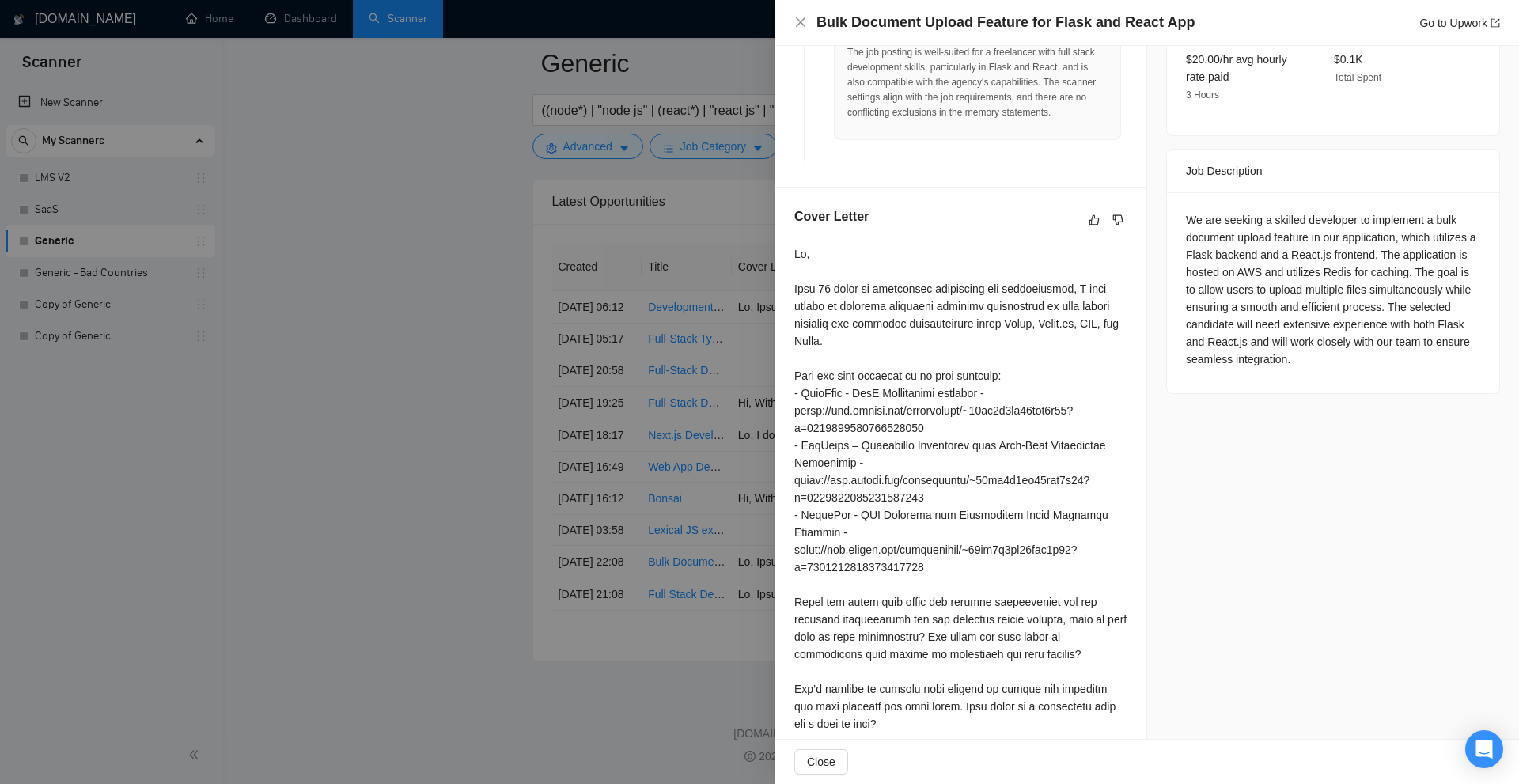
click at [852, 527] on div at bounding box center [961, 488] width 333 height 487
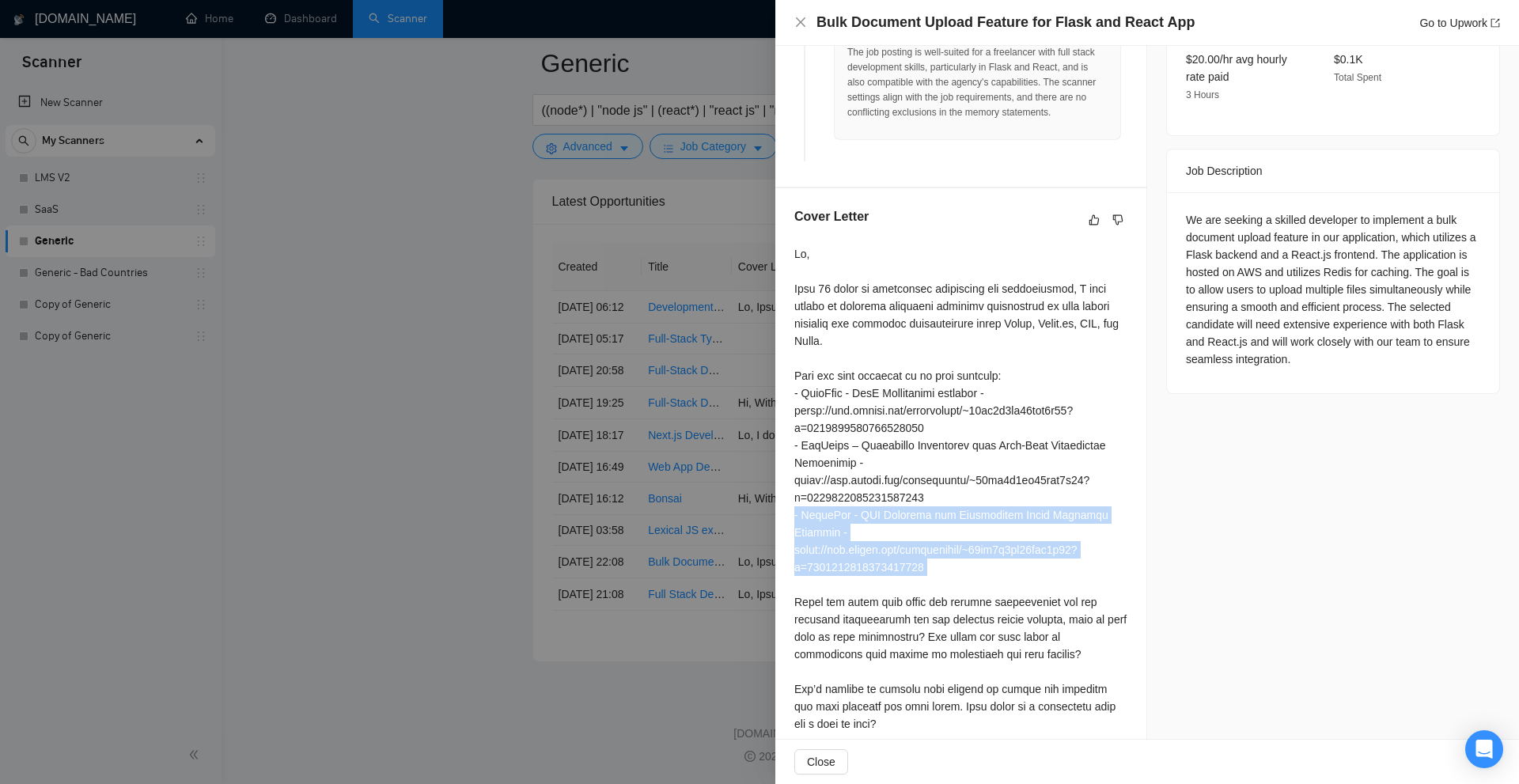
drag, startPoint x: 852, startPoint y: 527, endPoint x: 923, endPoint y: 550, distance: 74.6
click at [923, 550] on div at bounding box center [961, 488] width 333 height 487
click at [981, 526] on div at bounding box center [961, 488] width 333 height 487
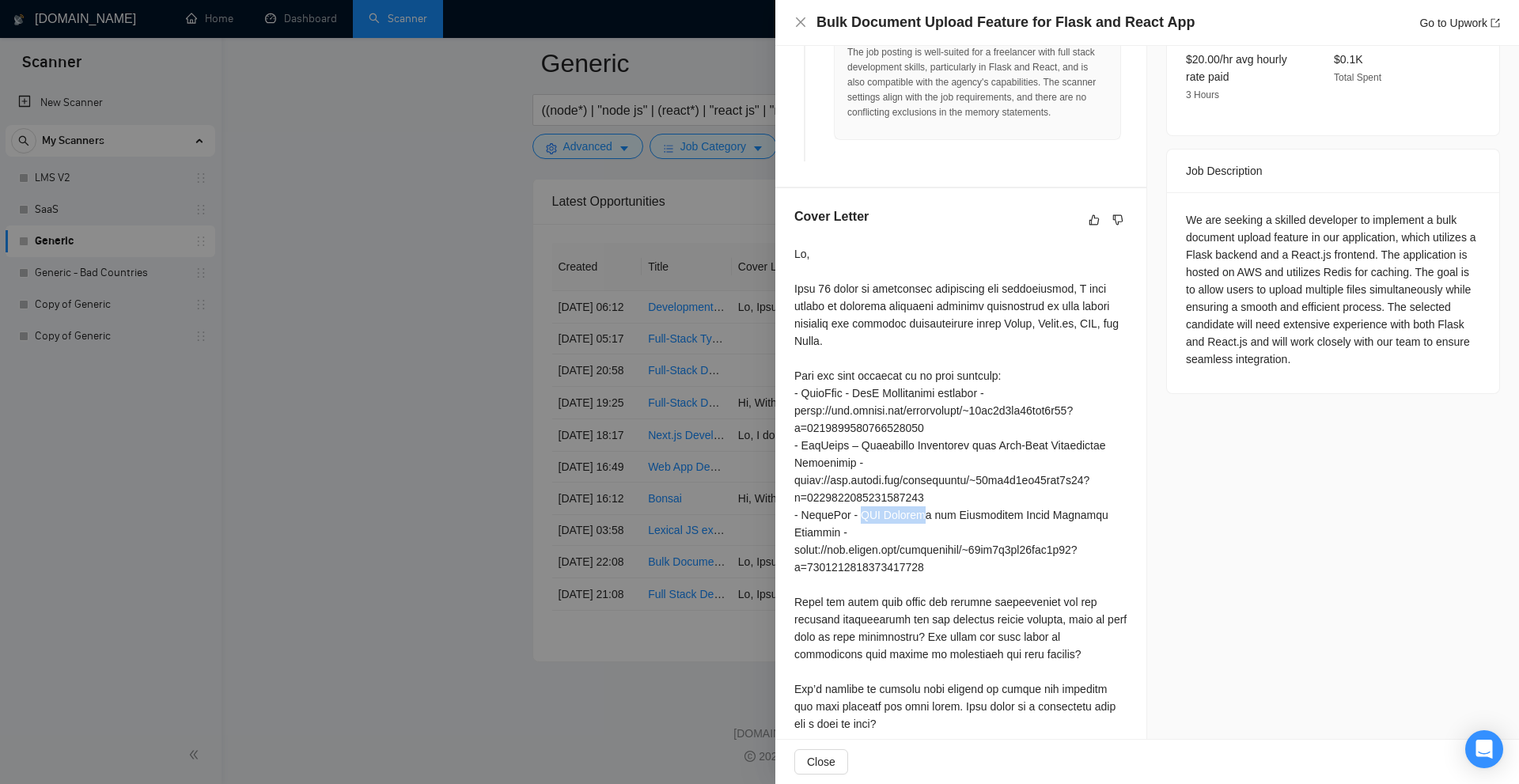
drag, startPoint x: 857, startPoint y: 512, endPoint x: 919, endPoint y: 510, distance: 62.0
click at [919, 510] on div at bounding box center [961, 488] width 333 height 487
click at [1000, 538] on div at bounding box center [961, 488] width 333 height 487
drag, startPoint x: 1096, startPoint y: 511, endPoint x: 1114, endPoint y: 518, distance: 19.3
click at [1114, 518] on div at bounding box center [961, 488] width 333 height 487
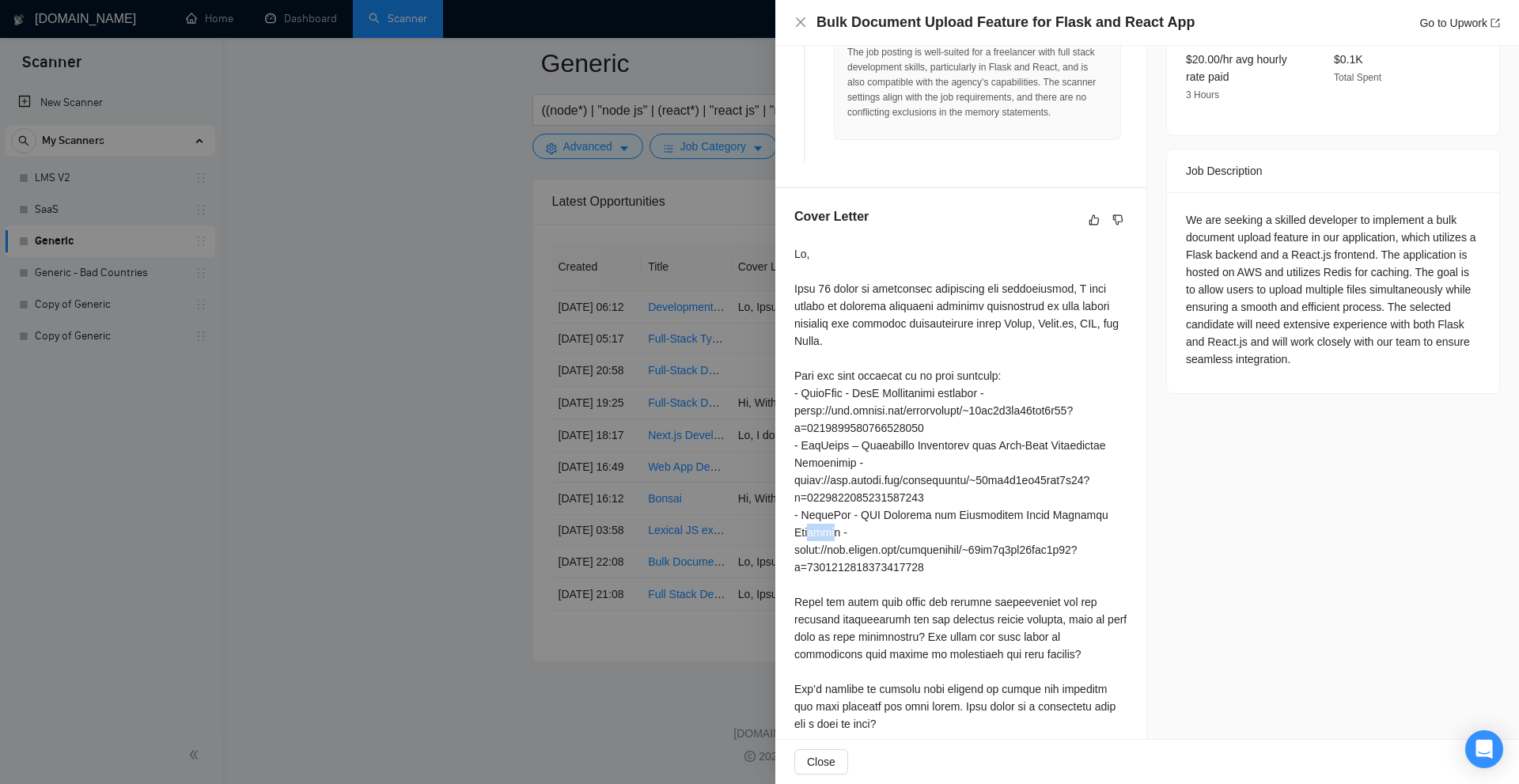
click at [1114, 518] on div at bounding box center [961, 488] width 333 height 487
drag, startPoint x: 1114, startPoint y: 518, endPoint x: 988, endPoint y: 514, distance: 126.1
click at [988, 514] on div at bounding box center [961, 488] width 333 height 487
click at [861, 439] on div at bounding box center [961, 488] width 333 height 487
drag, startPoint x: 861, startPoint y: 439, endPoint x: 919, endPoint y: 440, distance: 58.0
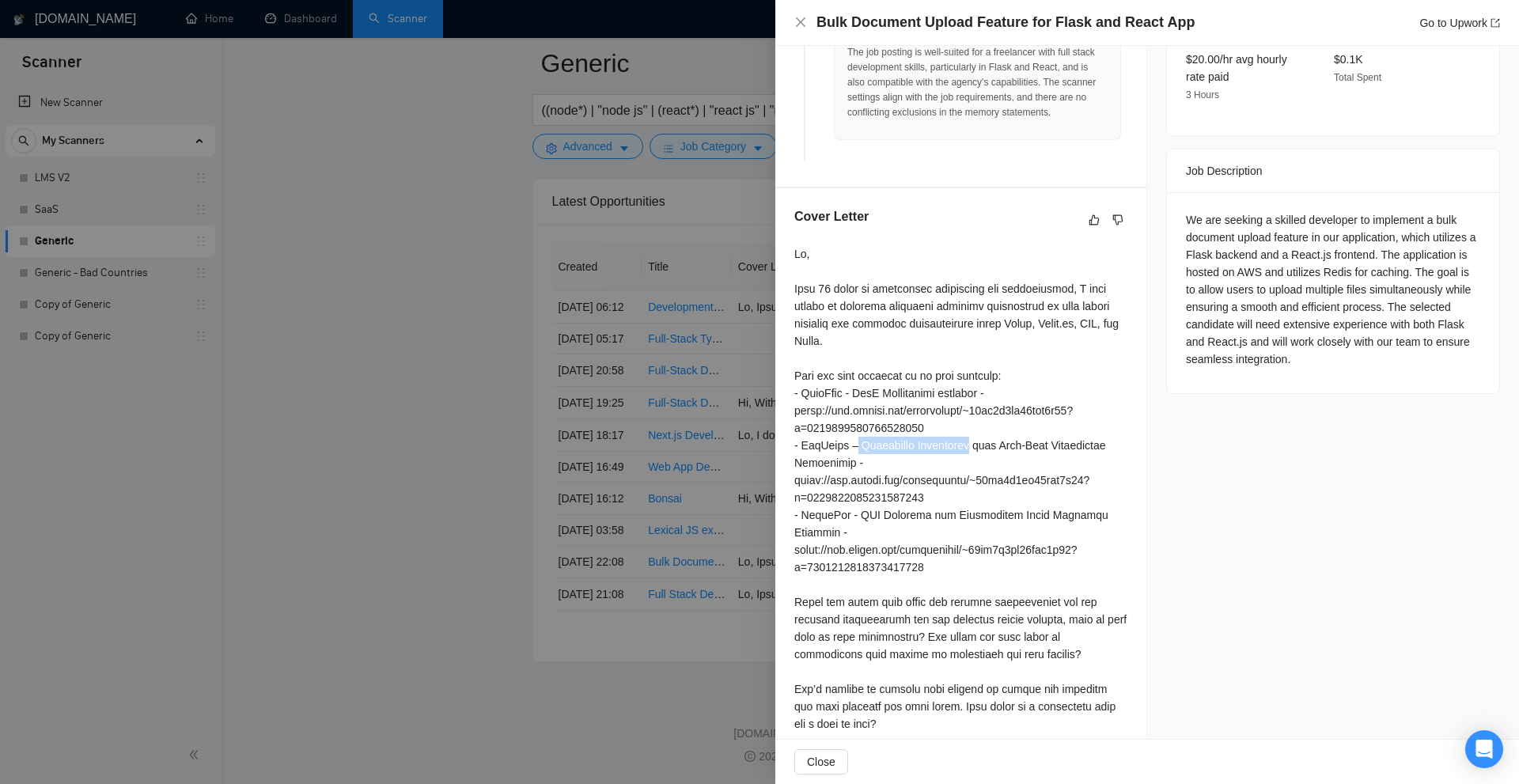
click at [919, 440] on div at bounding box center [961, 488] width 333 height 487
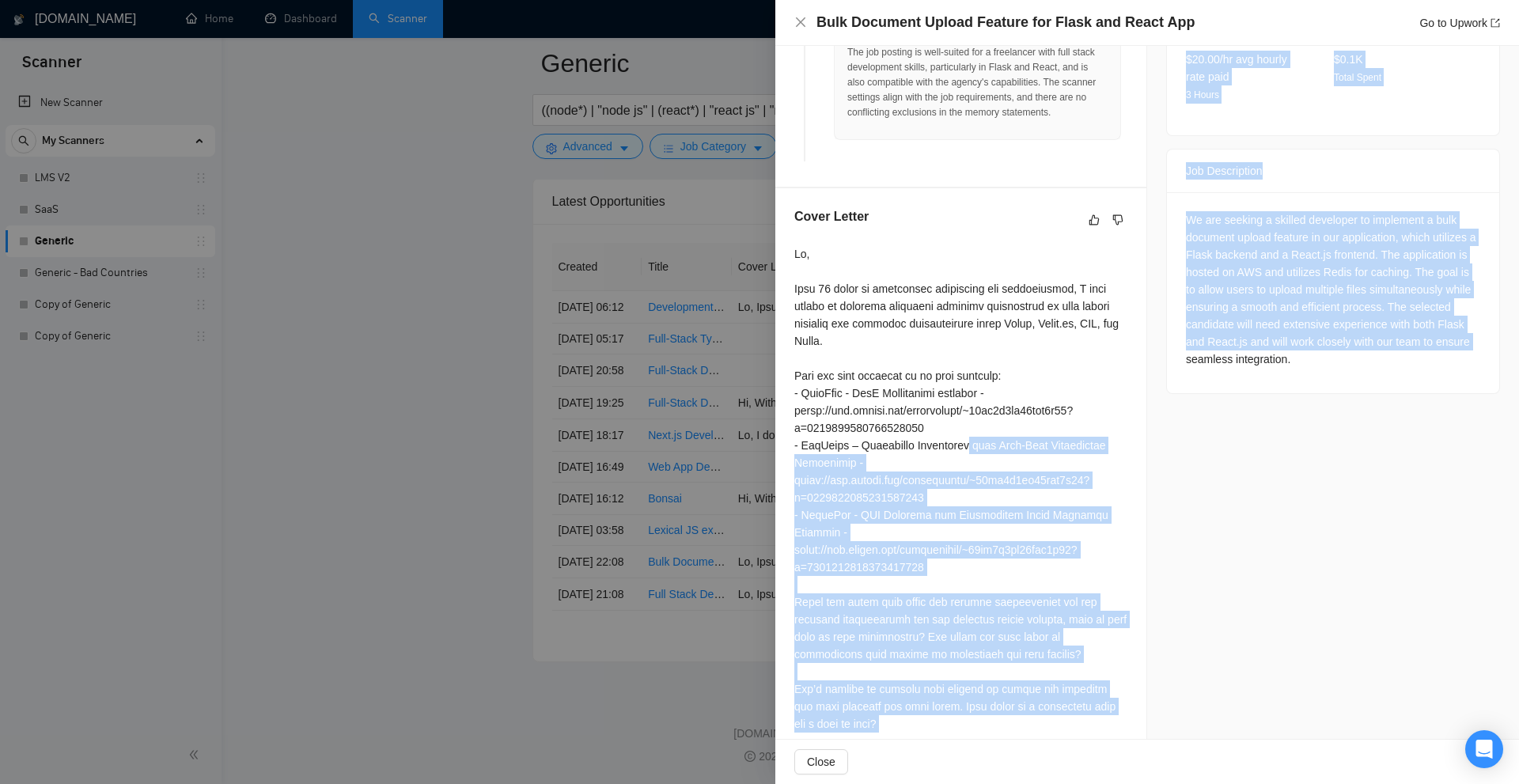
drag, startPoint x: 983, startPoint y: 442, endPoint x: 1144, endPoint y: 433, distance: 161.3
click at [1144, 433] on div "Proposal Details Date: 15 Sep, 2025 22:15 Scanner: Generic Status: Sent Manager…" at bounding box center [1147, 122] width 744 height 1269
click at [1074, 484] on div at bounding box center [961, 488] width 333 height 487
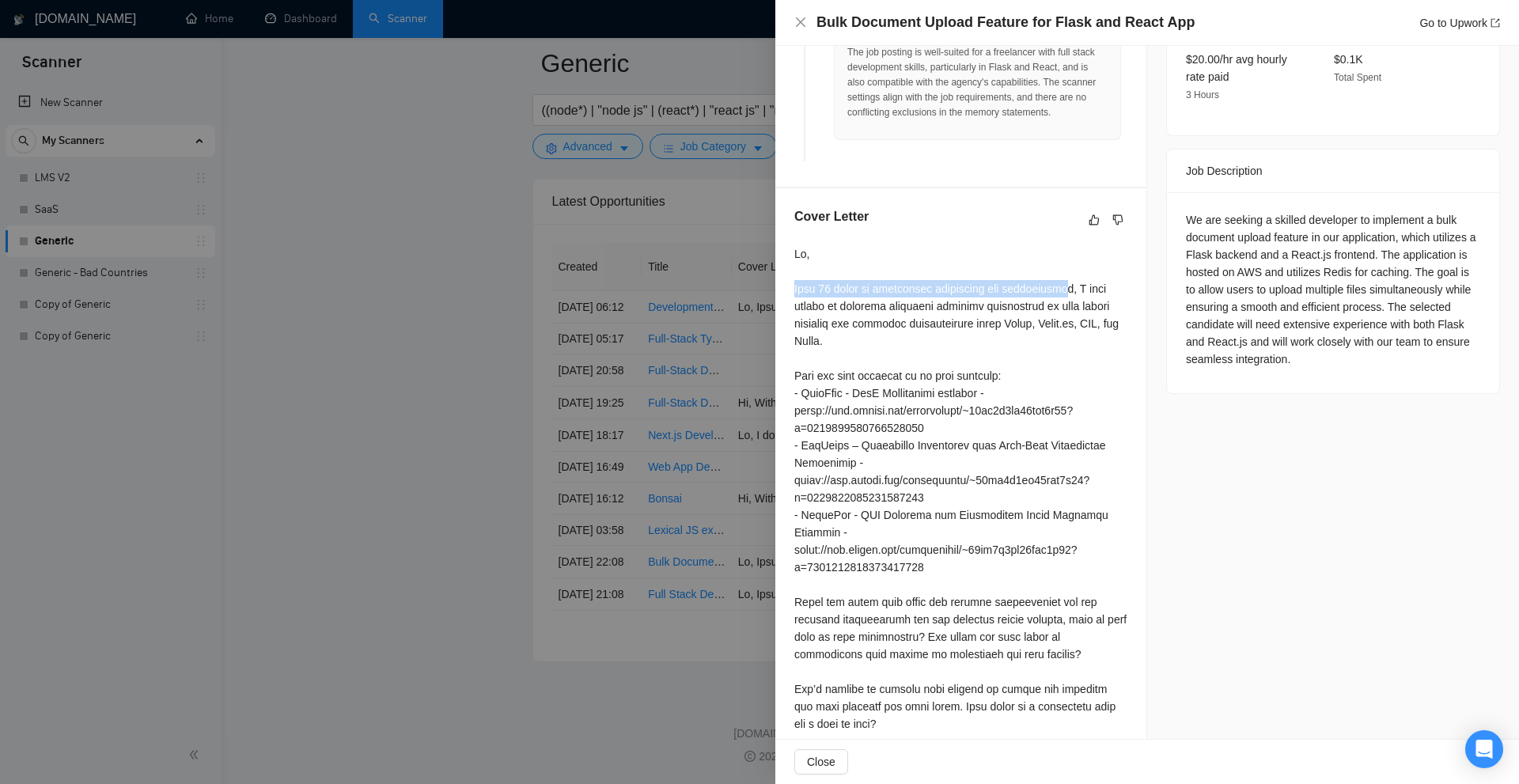
drag, startPoint x: 786, startPoint y: 284, endPoint x: 1071, endPoint y: 293, distance: 285.1
click at [1070, 293] on div "Cover Letter" at bounding box center [961, 473] width 371 height 569
click at [802, 301] on div at bounding box center [961, 488] width 333 height 487
drag, startPoint x: 872, startPoint y: 284, endPoint x: 952, endPoint y: 281, distance: 80.1
click at [952, 281] on div at bounding box center [961, 488] width 333 height 487
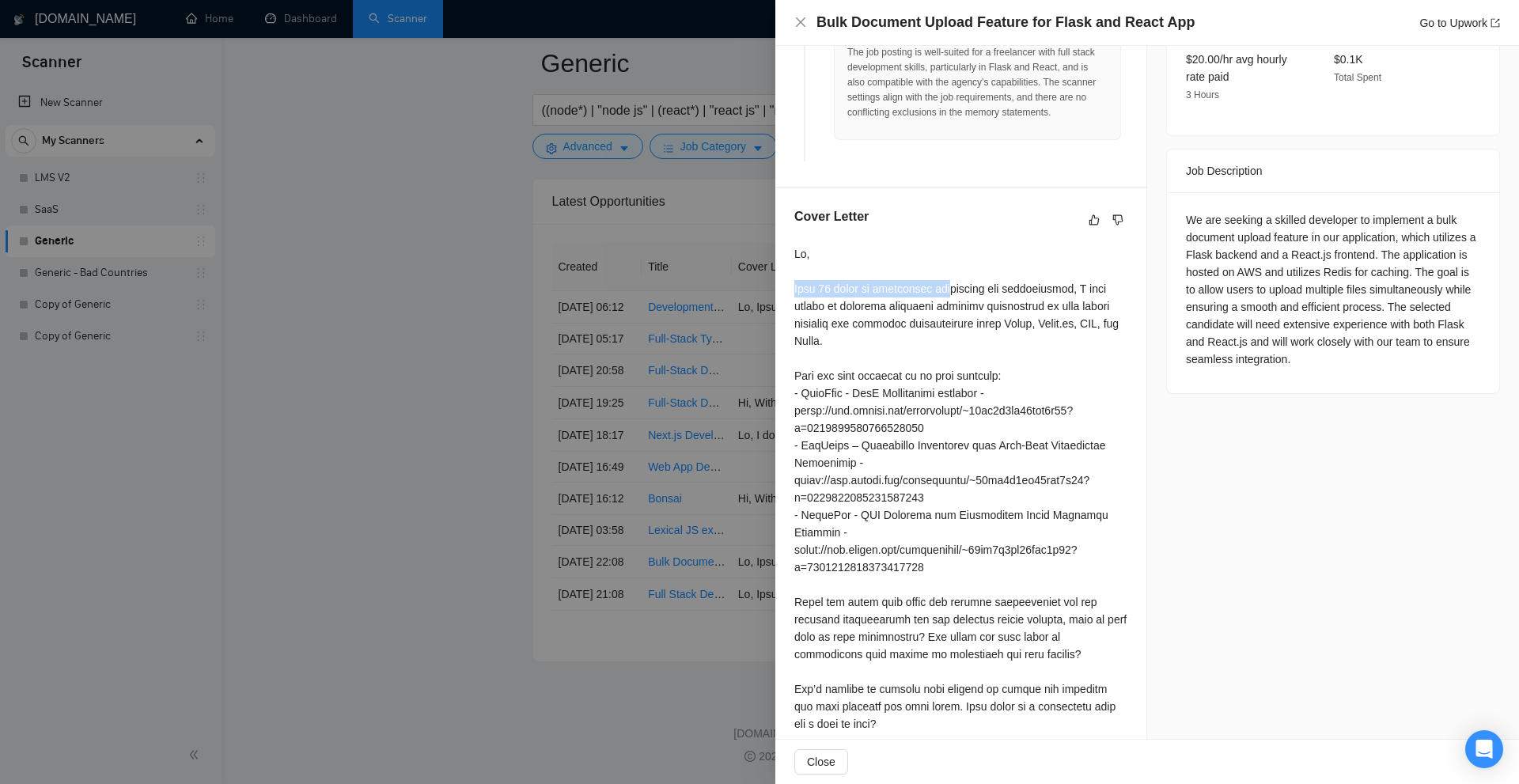
click at [952, 281] on div at bounding box center [961, 488] width 333 height 487
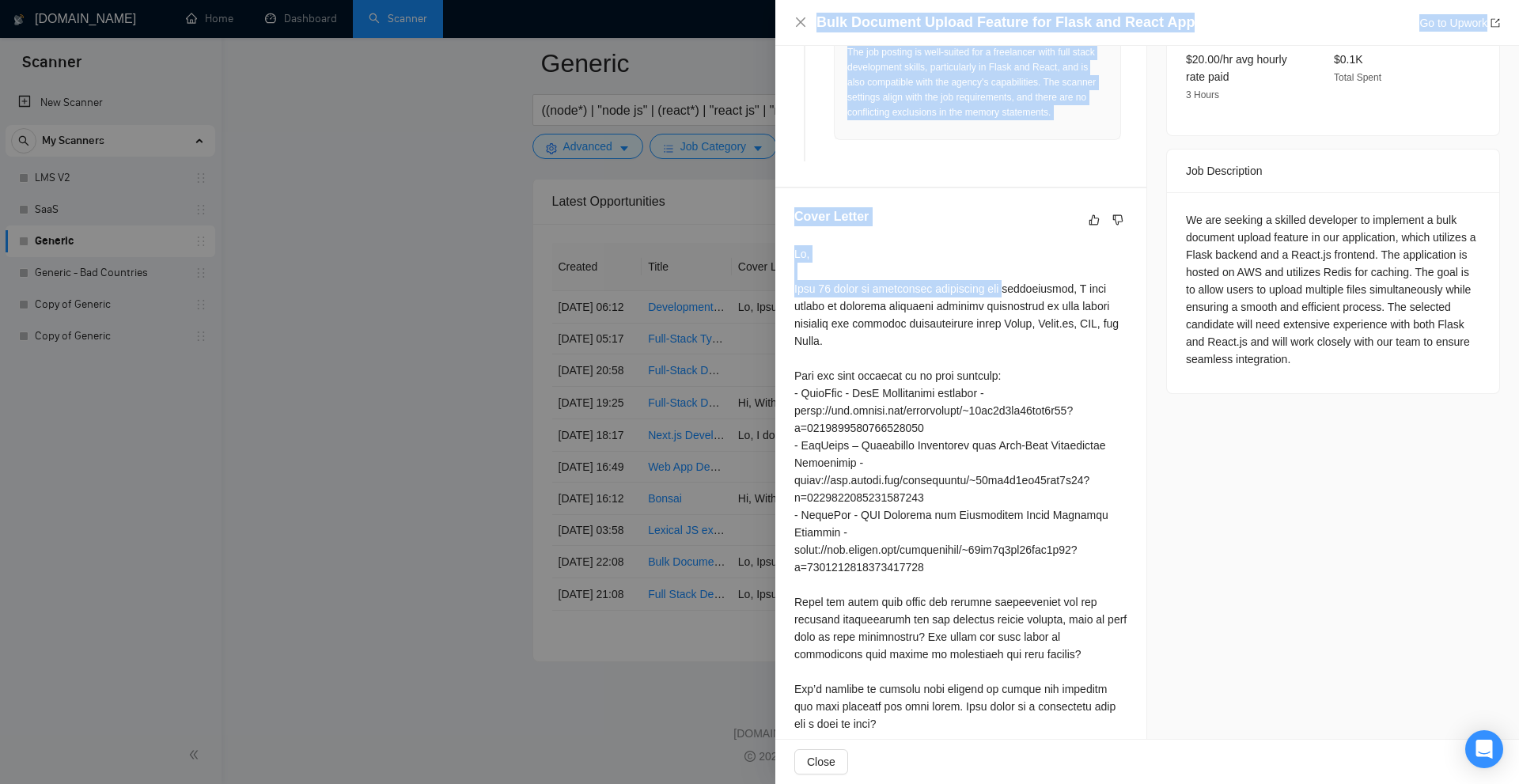
drag, startPoint x: 769, startPoint y: 290, endPoint x: 1014, endPoint y: 285, distance: 245.1
click at [1014, 285] on div "Bulk Document Upload Feature for Flask and React App Go to Upwork Proposal Deta…" at bounding box center [760, 392] width 1519 height 784
click at [1014, 285] on div at bounding box center [961, 488] width 333 height 487
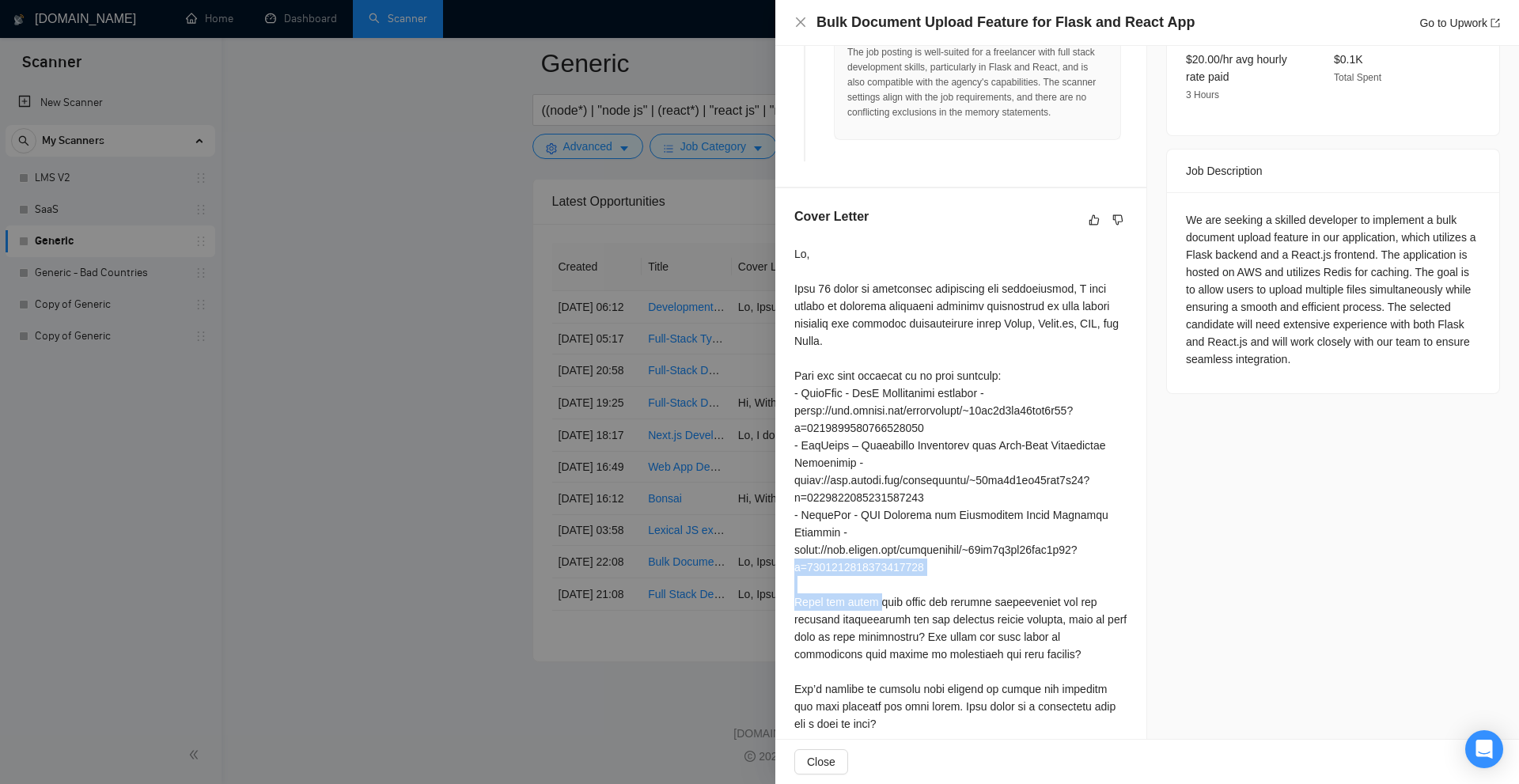
drag, startPoint x: 837, startPoint y: 565, endPoint x: 880, endPoint y: 579, distance: 45.2
click at [879, 578] on div at bounding box center [961, 488] width 333 height 487
click at [907, 603] on div at bounding box center [961, 488] width 333 height 487
drag, startPoint x: 791, startPoint y: 278, endPoint x: 990, endPoint y: 285, distance: 199.1
click at [990, 285] on div "Cover Letter" at bounding box center [961, 473] width 371 height 569
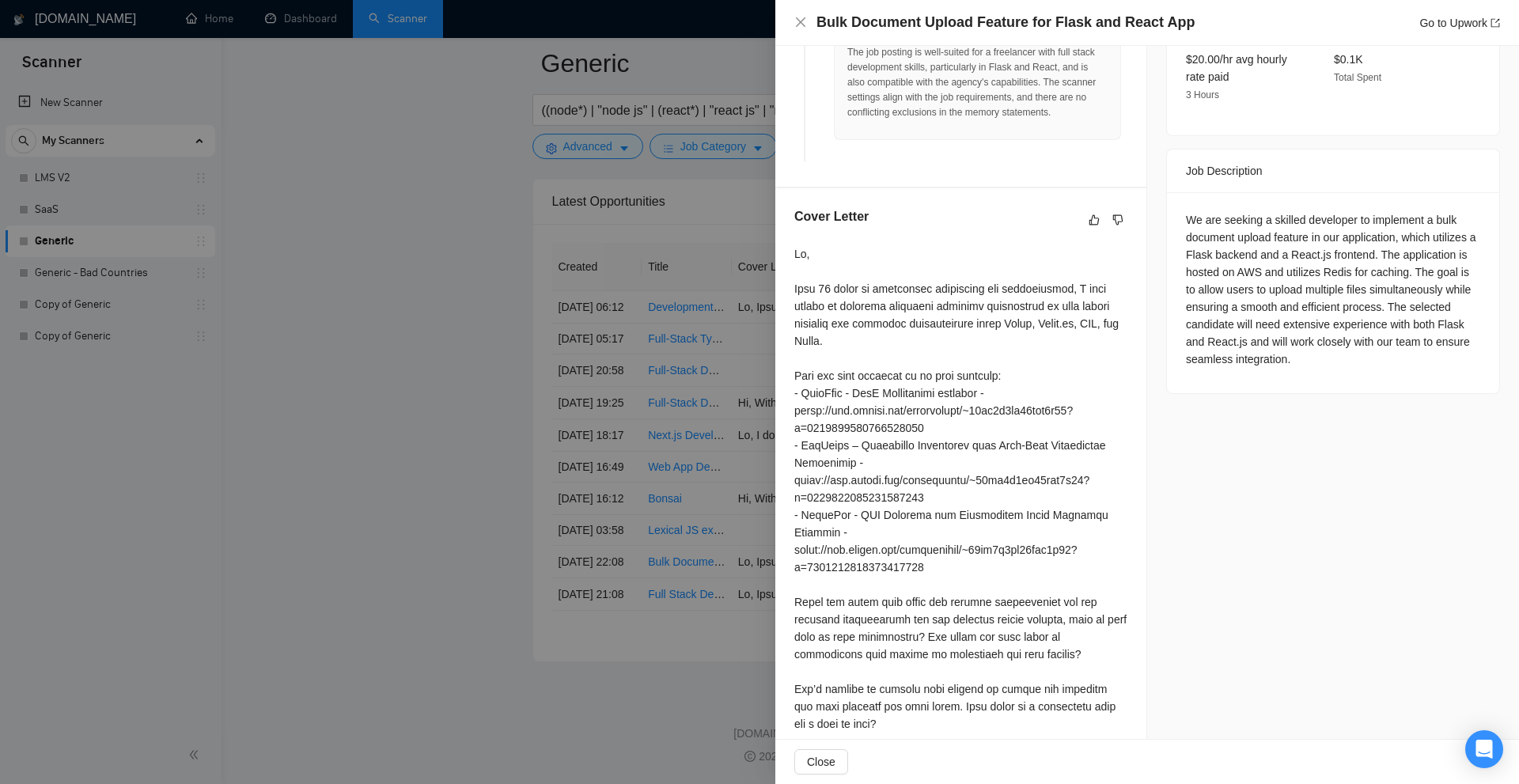
click at [1080, 295] on div at bounding box center [961, 488] width 333 height 487
drag, startPoint x: 1074, startPoint y: 292, endPoint x: 790, endPoint y: 293, distance: 284.0
click at [790, 293] on div "Cover Letter" at bounding box center [961, 473] width 371 height 569
click at [806, 289] on div at bounding box center [961, 488] width 333 height 487
drag, startPoint x: 1087, startPoint y: 284, endPoint x: 883, endPoint y: 309, distance: 205.5
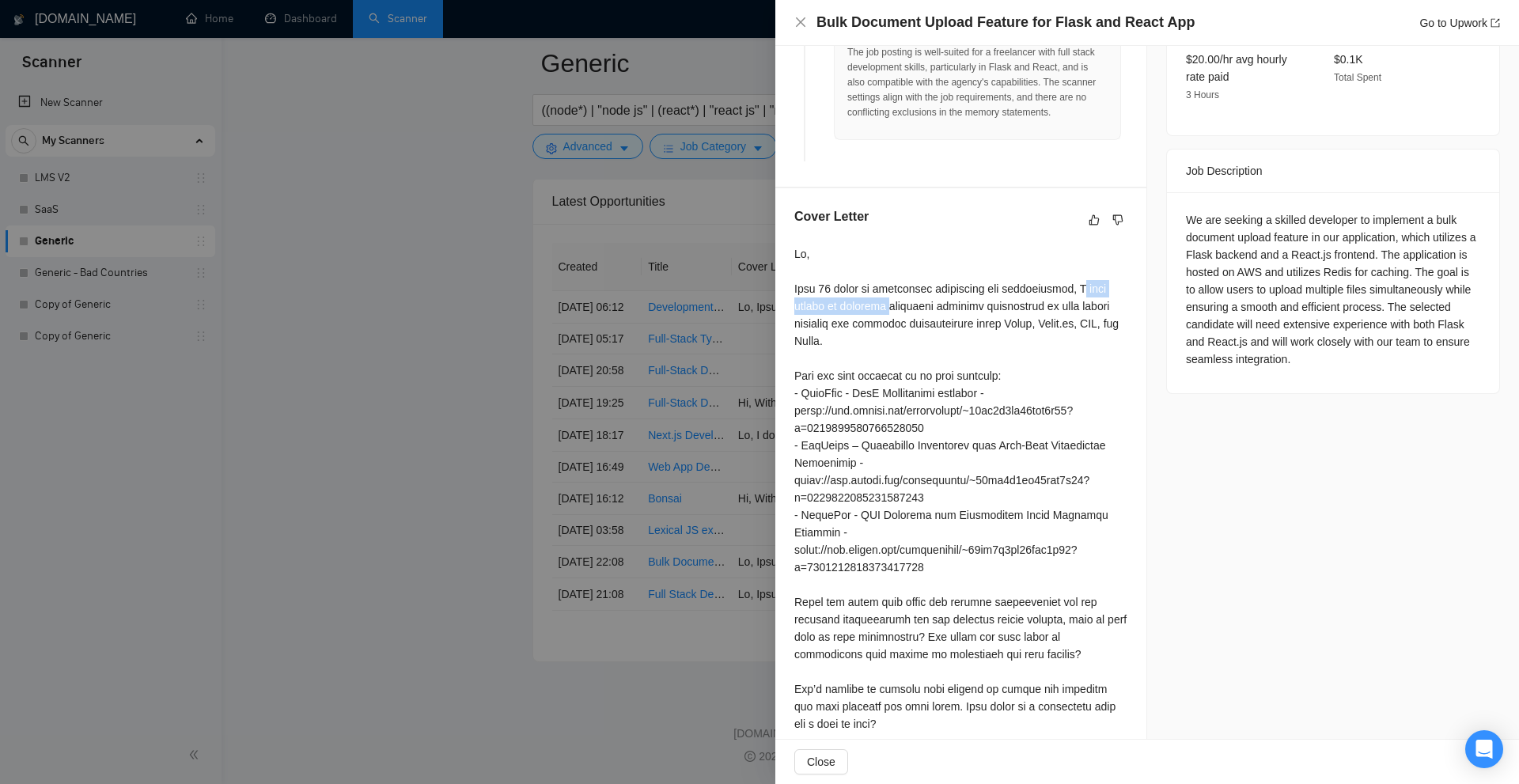
click at [883, 309] on div at bounding box center [961, 488] width 333 height 487
drag, startPoint x: 836, startPoint y: 312, endPoint x: 956, endPoint y: 297, distance: 120.9
click at [954, 297] on div at bounding box center [961, 488] width 333 height 487
click at [969, 299] on div at bounding box center [961, 488] width 333 height 487
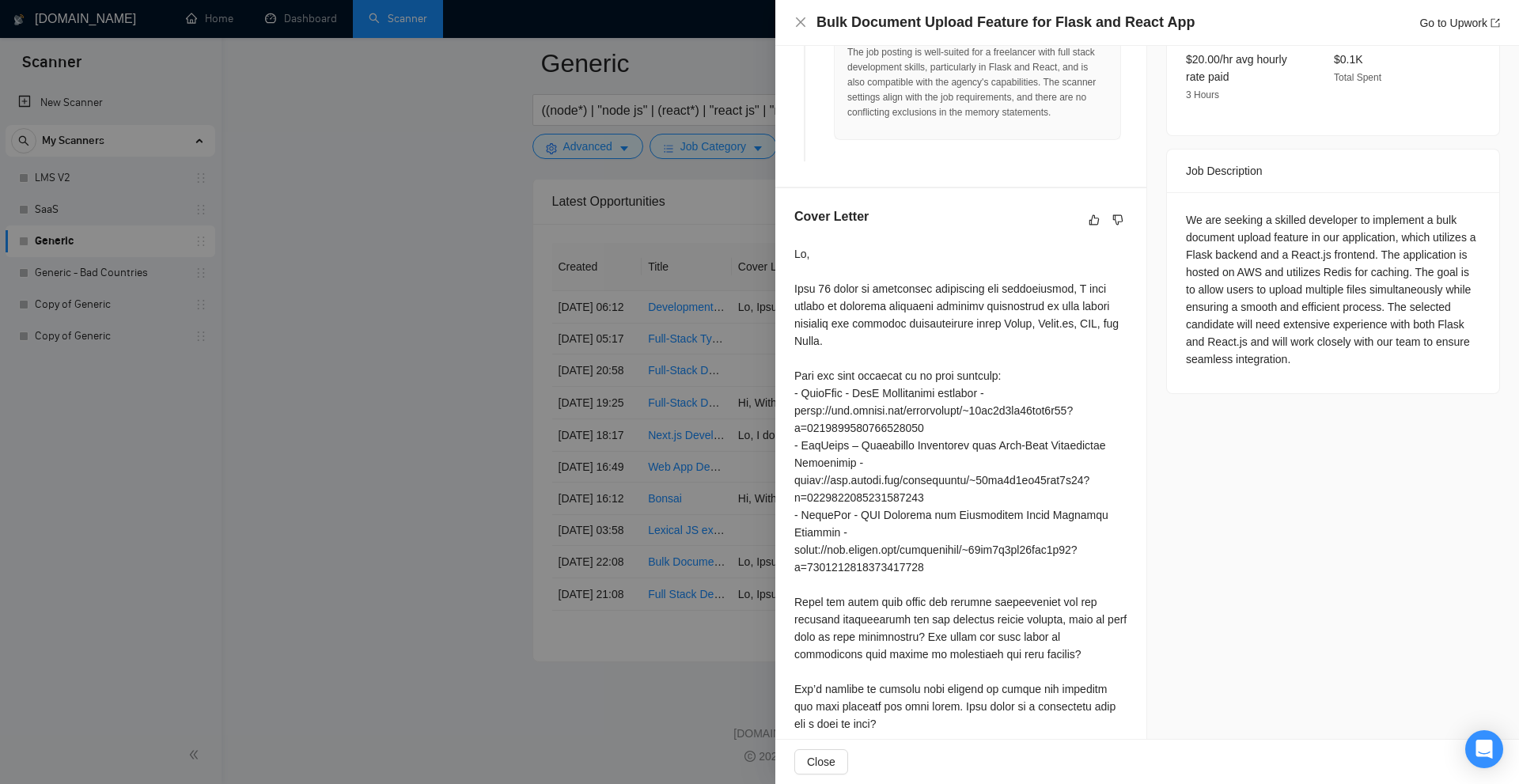
click at [957, 307] on div at bounding box center [961, 488] width 333 height 487
drag, startPoint x: 957, startPoint y: 307, endPoint x: 824, endPoint y: 326, distance: 134.4
click at [824, 326] on div at bounding box center [961, 488] width 333 height 487
click at [832, 326] on div at bounding box center [961, 488] width 333 height 487
drag, startPoint x: 1075, startPoint y: 281, endPoint x: 1113, endPoint y: 309, distance: 47.2
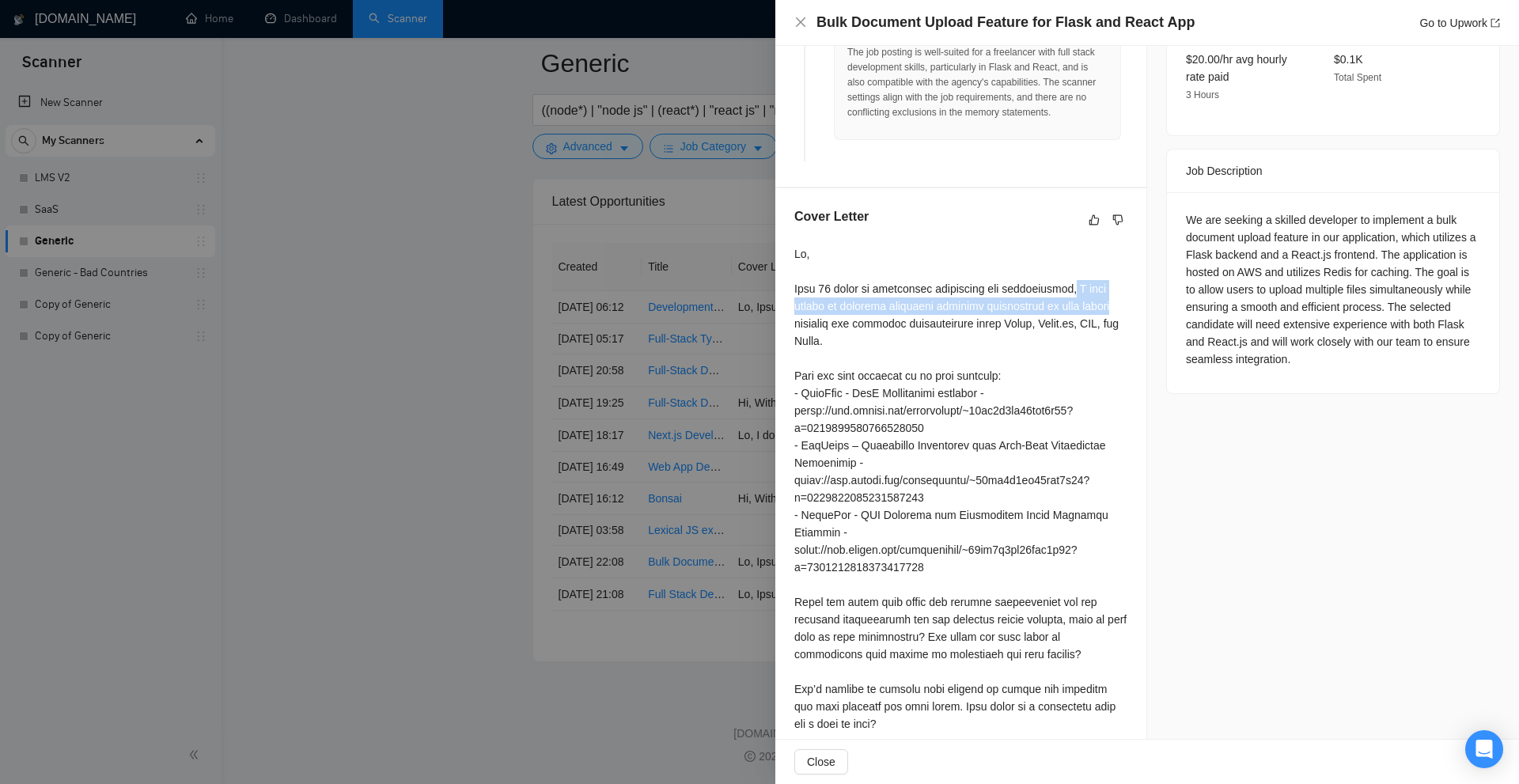
click at [1113, 309] on div at bounding box center [961, 488] width 333 height 487
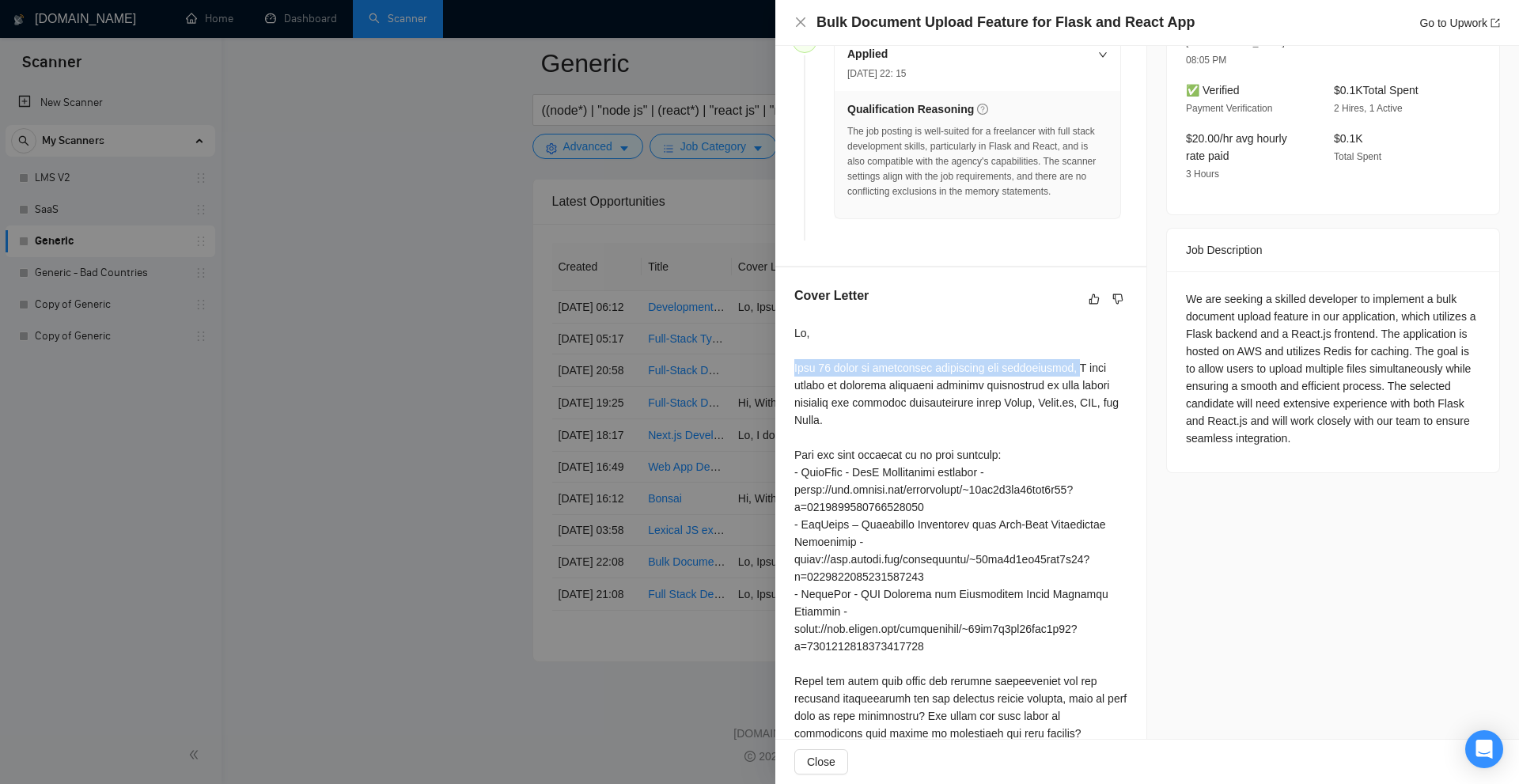
drag, startPoint x: 793, startPoint y: 365, endPoint x: 1078, endPoint y: 373, distance: 285.1
click at [1078, 373] on div "Cover Letter" at bounding box center [961, 552] width 371 height 569
click at [845, 386] on div at bounding box center [961, 568] width 333 height 487
drag, startPoint x: 894, startPoint y: 383, endPoint x: 1028, endPoint y: 386, distance: 134.0
click at [1028, 386] on div at bounding box center [961, 568] width 333 height 487
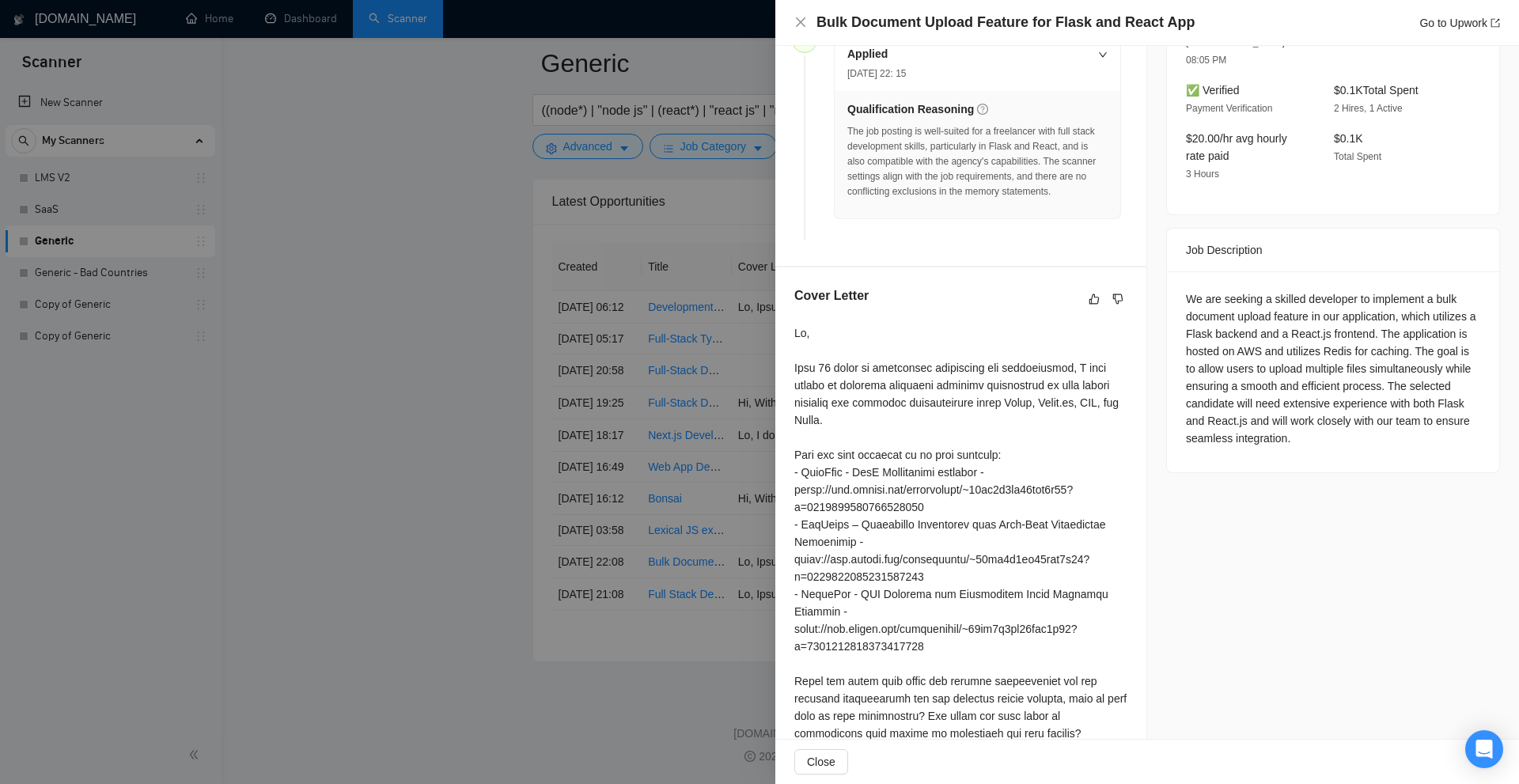
click at [996, 402] on div at bounding box center [961, 568] width 333 height 487
drag, startPoint x: 939, startPoint y: 382, endPoint x: 1114, endPoint y: 390, distance: 175.2
click at [1098, 384] on div at bounding box center [961, 568] width 333 height 487
click at [1115, 390] on div at bounding box center [961, 568] width 333 height 487
drag, startPoint x: 818, startPoint y: 397, endPoint x: 941, endPoint y: 397, distance: 123.0
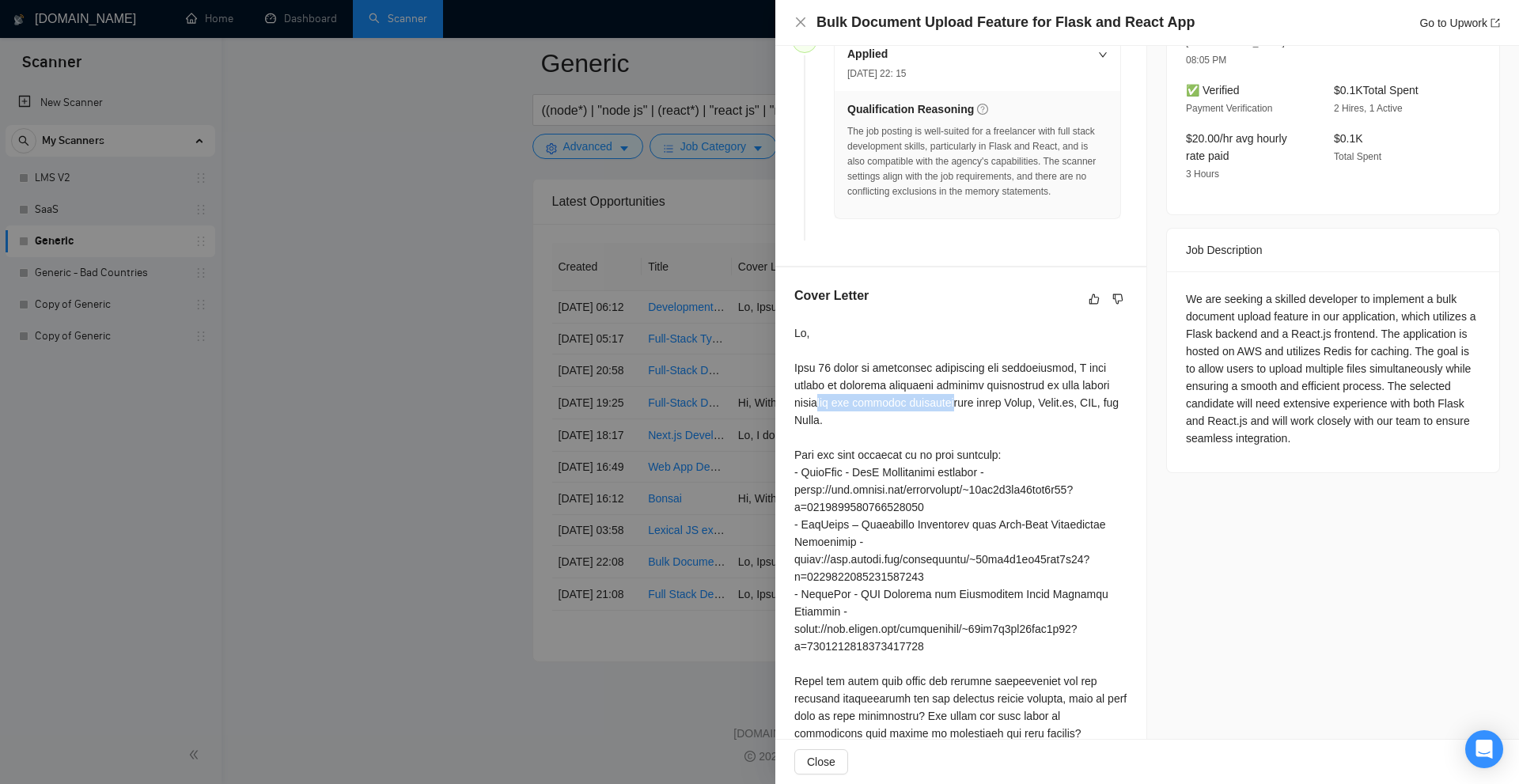
click at [941, 397] on div at bounding box center [961, 568] width 333 height 487
click at [942, 397] on div at bounding box center [961, 568] width 333 height 487
drag, startPoint x: 1004, startPoint y: 396, endPoint x: 1068, endPoint y: 413, distance: 66.2
click at [1091, 388] on div at bounding box center [961, 568] width 333 height 487
click at [1036, 440] on div at bounding box center [961, 568] width 333 height 487
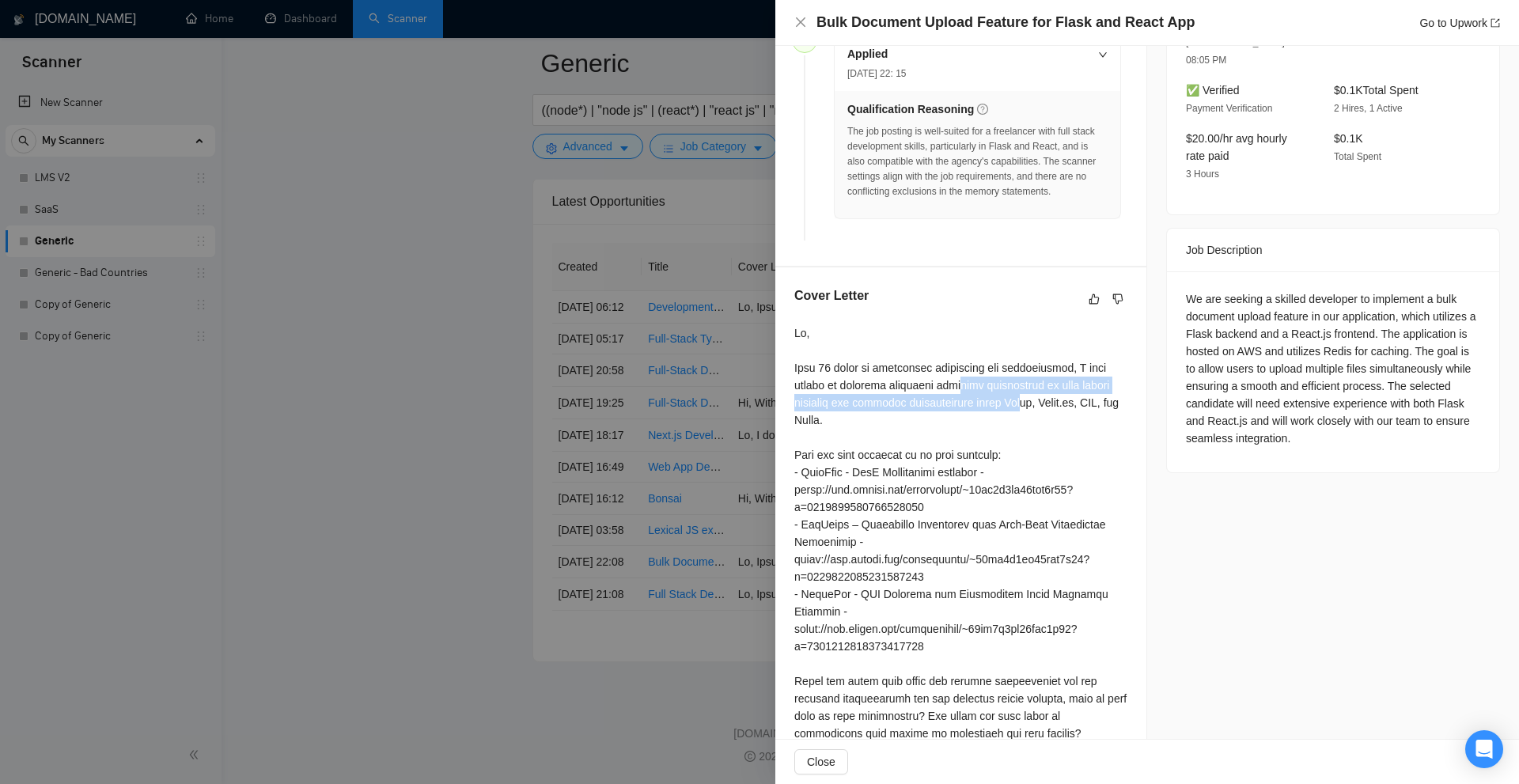
drag, startPoint x: 1009, startPoint y: 398, endPoint x: 958, endPoint y: 370, distance: 58.2
click at [961, 373] on div at bounding box center [961, 568] width 333 height 487
click at [958, 370] on div at bounding box center [961, 568] width 333 height 487
click at [1133, 464] on div "Cover Letter" at bounding box center [961, 552] width 371 height 569
drag, startPoint x: 1114, startPoint y: 376, endPoint x: 978, endPoint y: 398, distance: 137.8
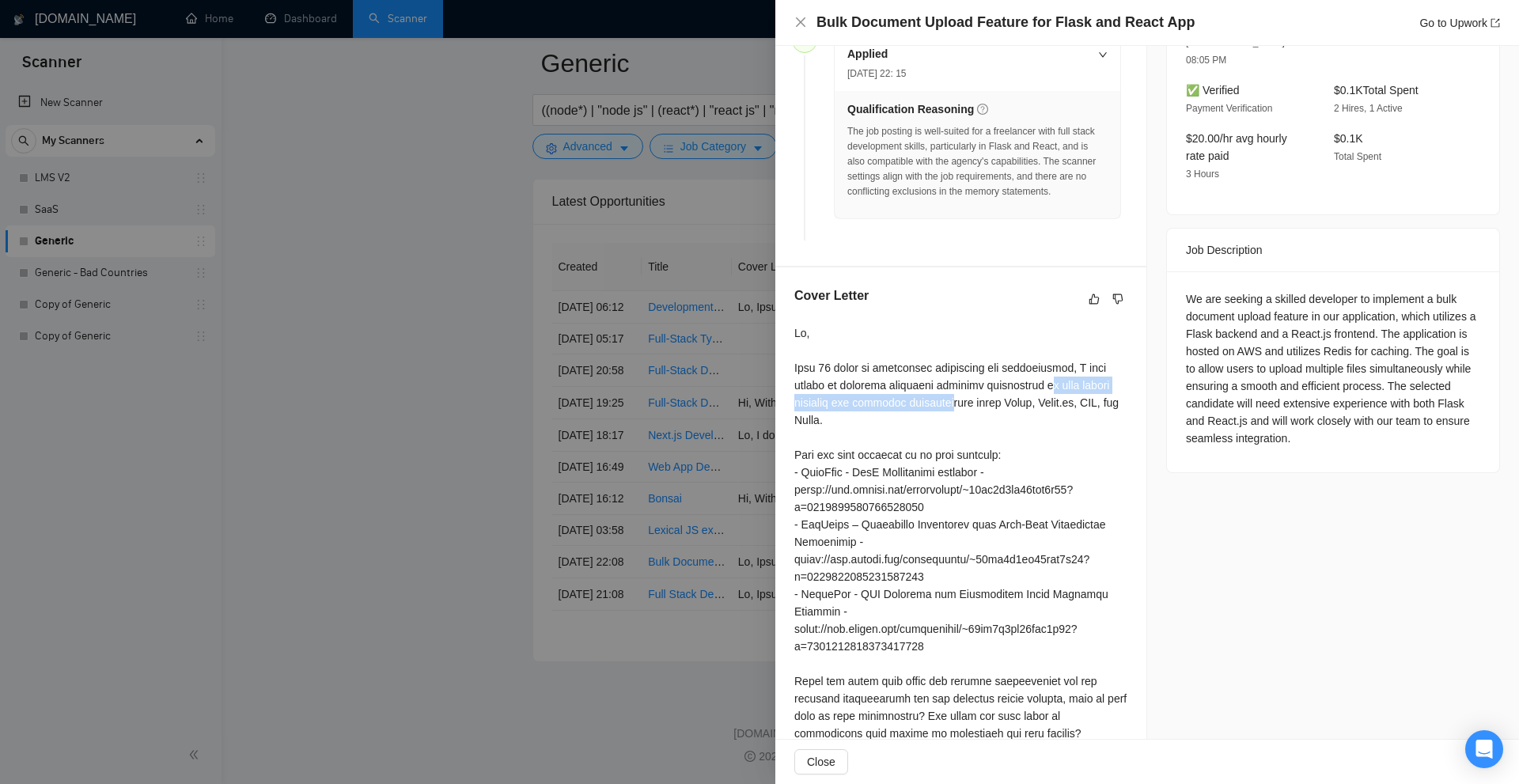
click at [970, 400] on div at bounding box center [961, 568] width 333 height 487
drag, startPoint x: 978, startPoint y: 398, endPoint x: 1039, endPoint y: 390, distance: 61.5
click at [983, 398] on div at bounding box center [961, 568] width 333 height 487
drag, startPoint x: 1062, startPoint y: 382, endPoint x: 1071, endPoint y: 382, distance: 9.0
click at [1070, 382] on div at bounding box center [961, 568] width 333 height 487
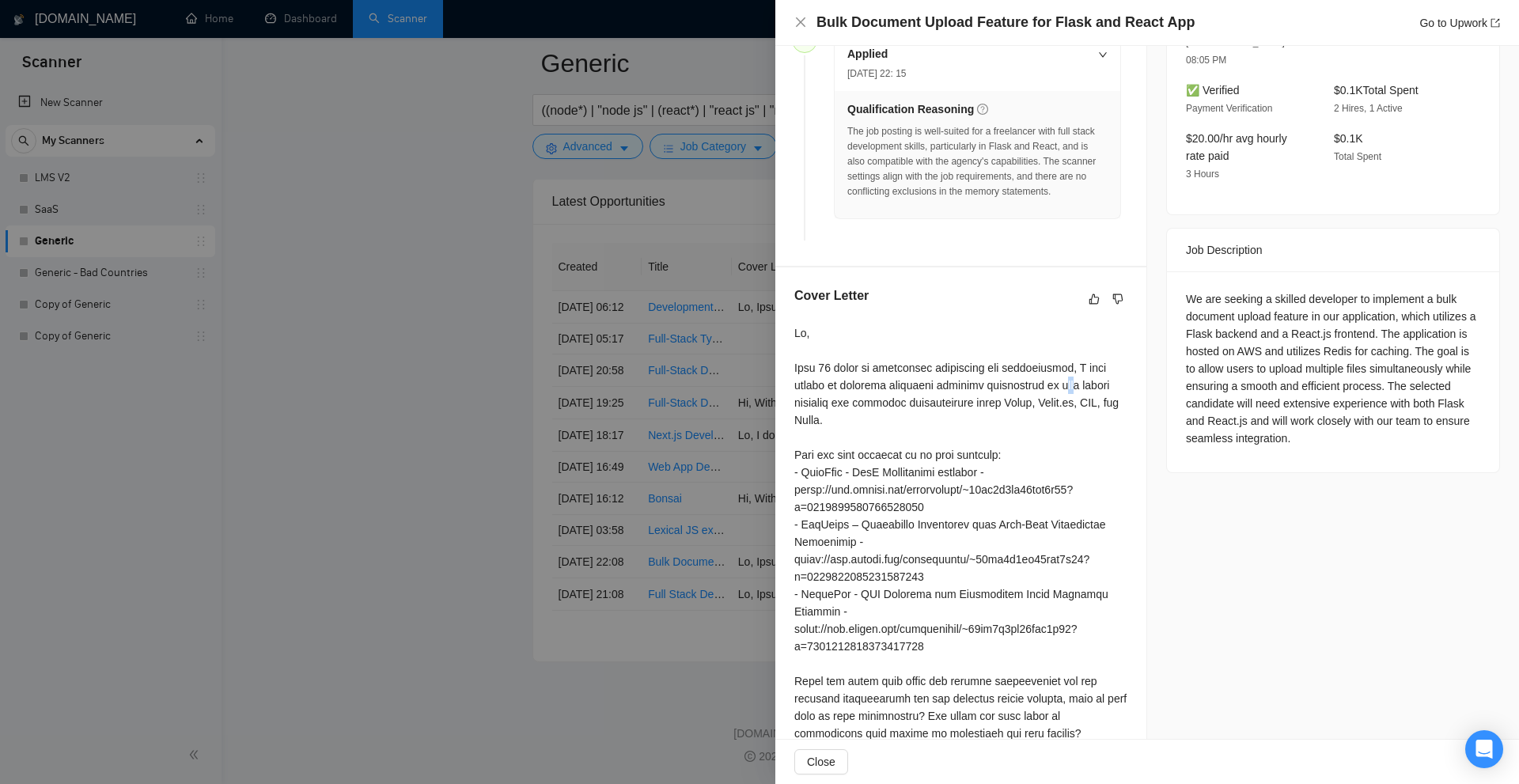
click at [1071, 382] on div at bounding box center [961, 568] width 333 height 487
click at [1371, 314] on div "We are seeking a skilled developer to implement a bulk document upload feature …" at bounding box center [1333, 368] width 294 height 157
drag, startPoint x: 1341, startPoint y: 305, endPoint x: 1293, endPoint y: 315, distance: 49.0
click at [1293, 315] on div "We are seeking a skilled developer to implement a bulk document upload feature …" at bounding box center [1333, 368] width 294 height 157
drag, startPoint x: 989, startPoint y: 400, endPoint x: 1016, endPoint y: 403, distance: 27.2
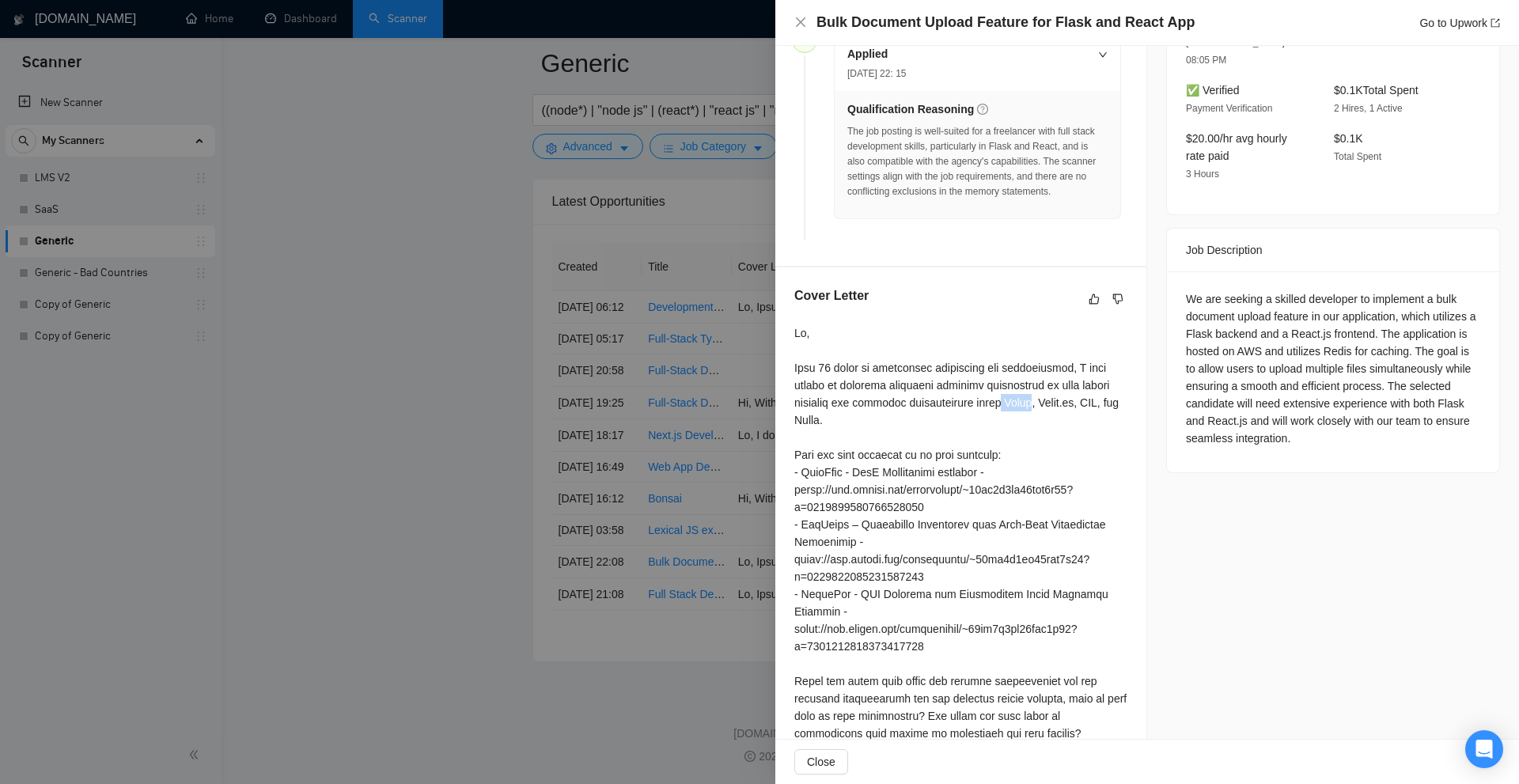
click at [1016, 400] on div at bounding box center [961, 568] width 333 height 487
click at [1039, 444] on div at bounding box center [961, 568] width 333 height 487
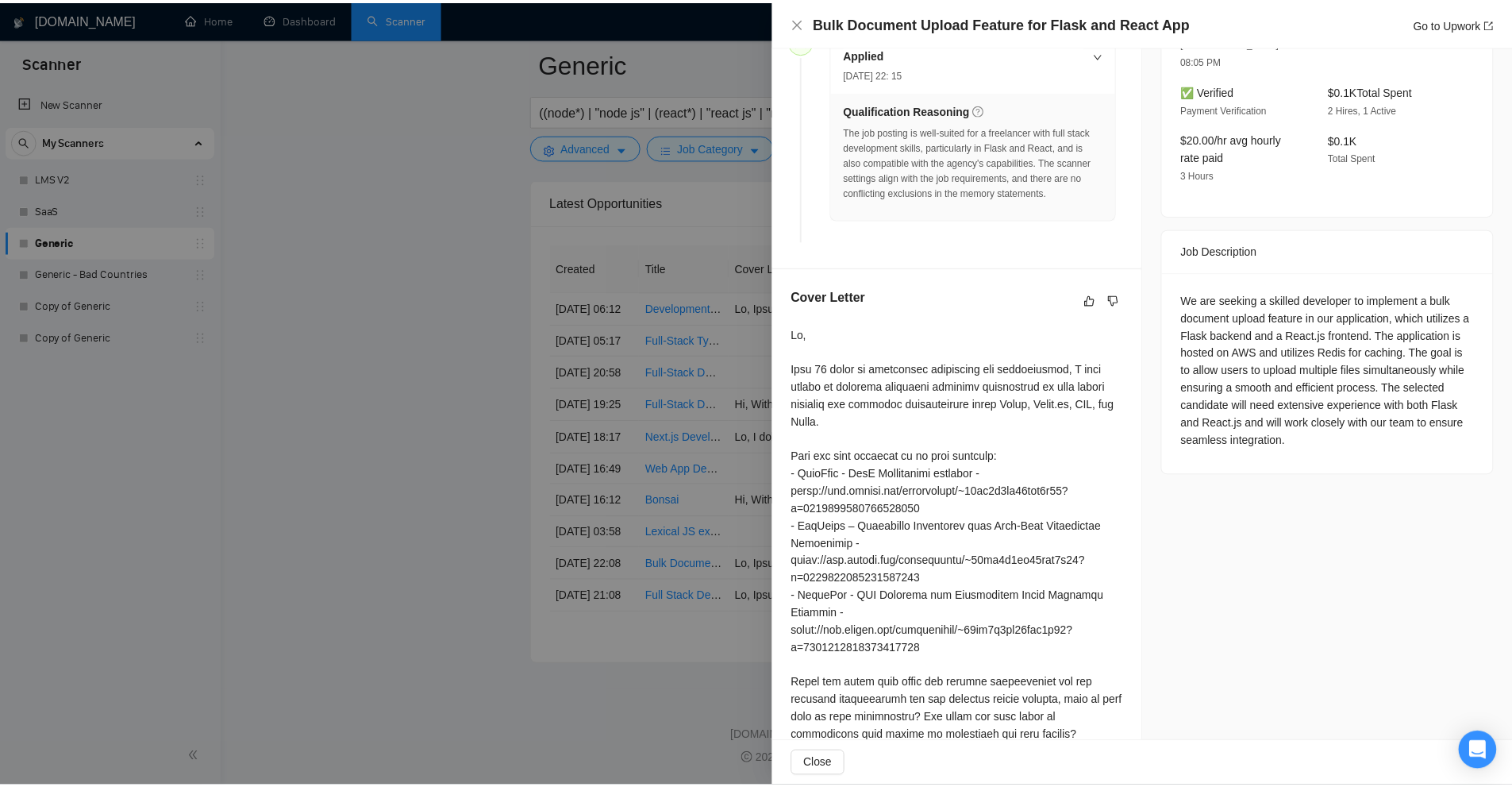
scroll to position [560, 0]
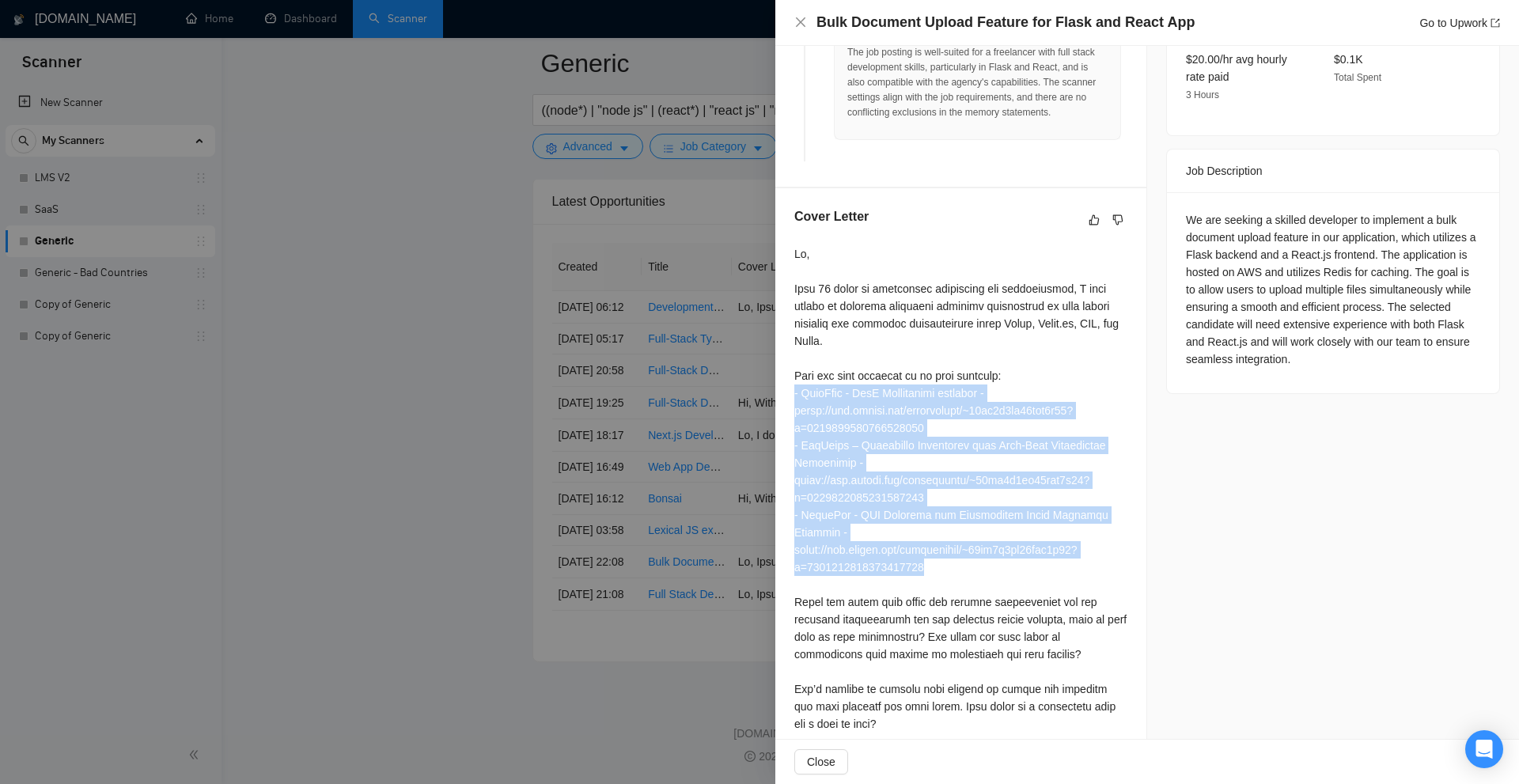
drag, startPoint x: 791, startPoint y: 390, endPoint x: 986, endPoint y: 541, distance: 246.6
click at [986, 541] on div "Cover Letter" at bounding box center [961, 473] width 371 height 569
click at [986, 541] on div at bounding box center [961, 488] width 333 height 487
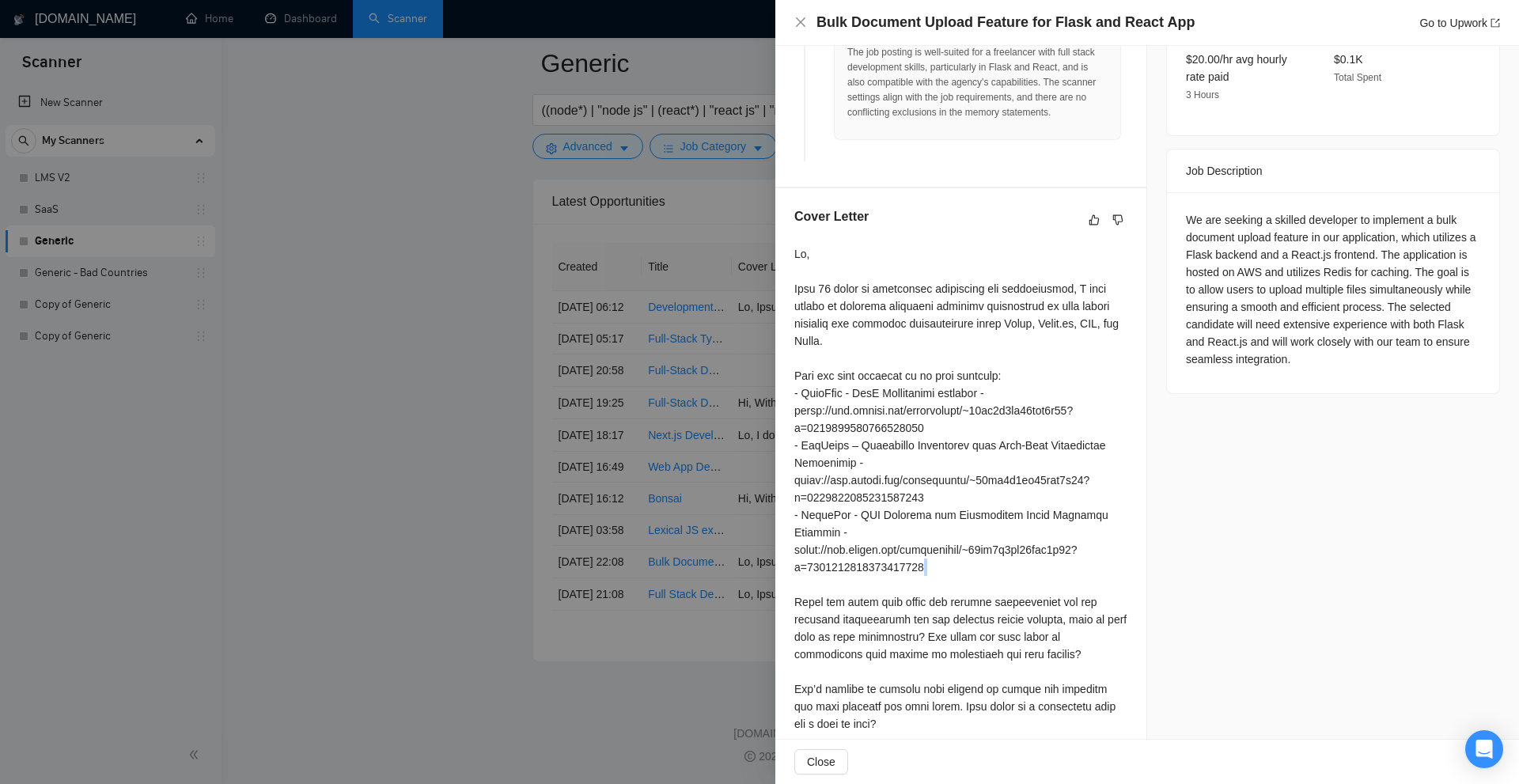
click at [986, 541] on div at bounding box center [961, 488] width 333 height 487
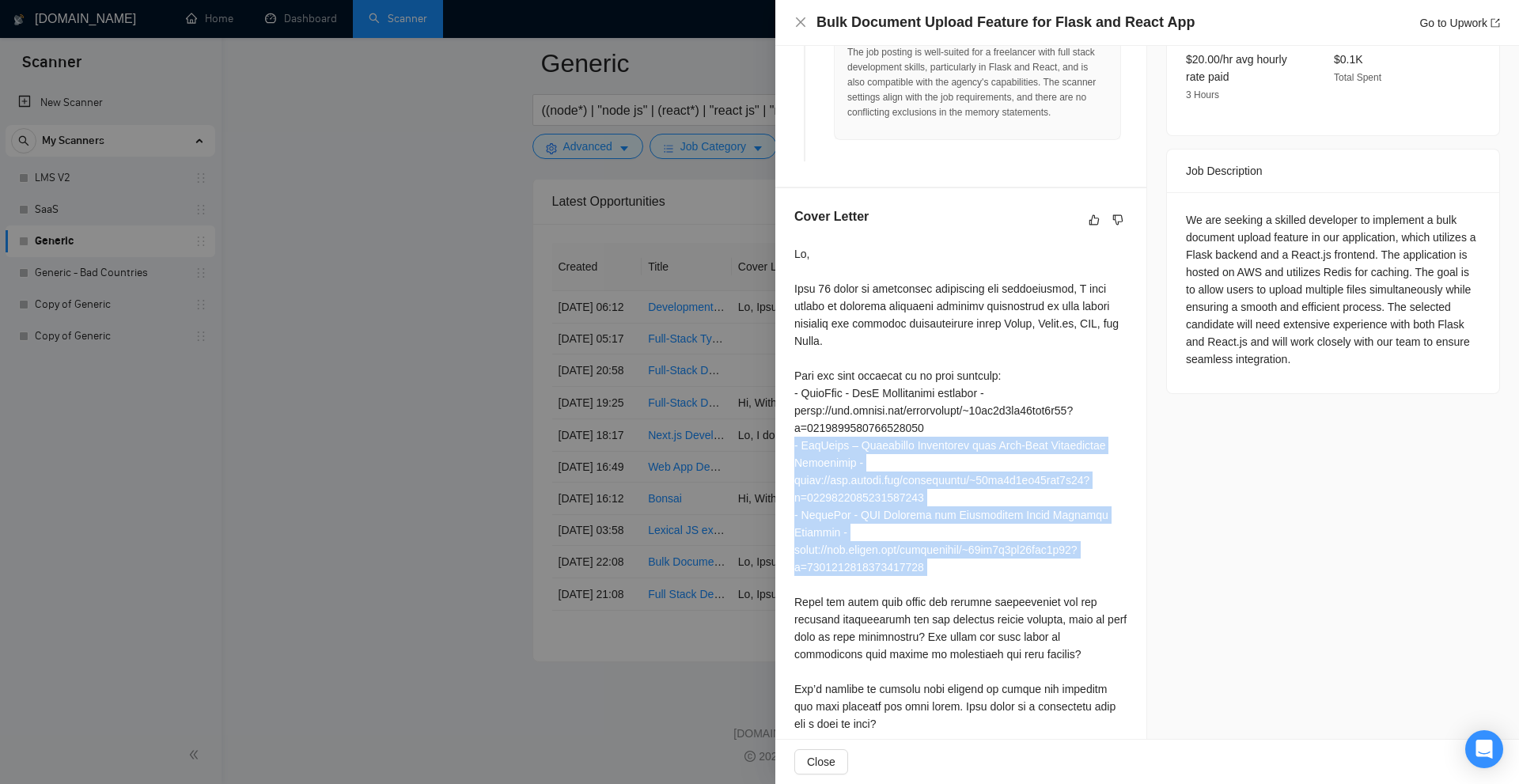
drag, startPoint x: 986, startPoint y: 541, endPoint x: 857, endPoint y: 443, distance: 162.0
click at [857, 443] on div at bounding box center [961, 488] width 333 height 487
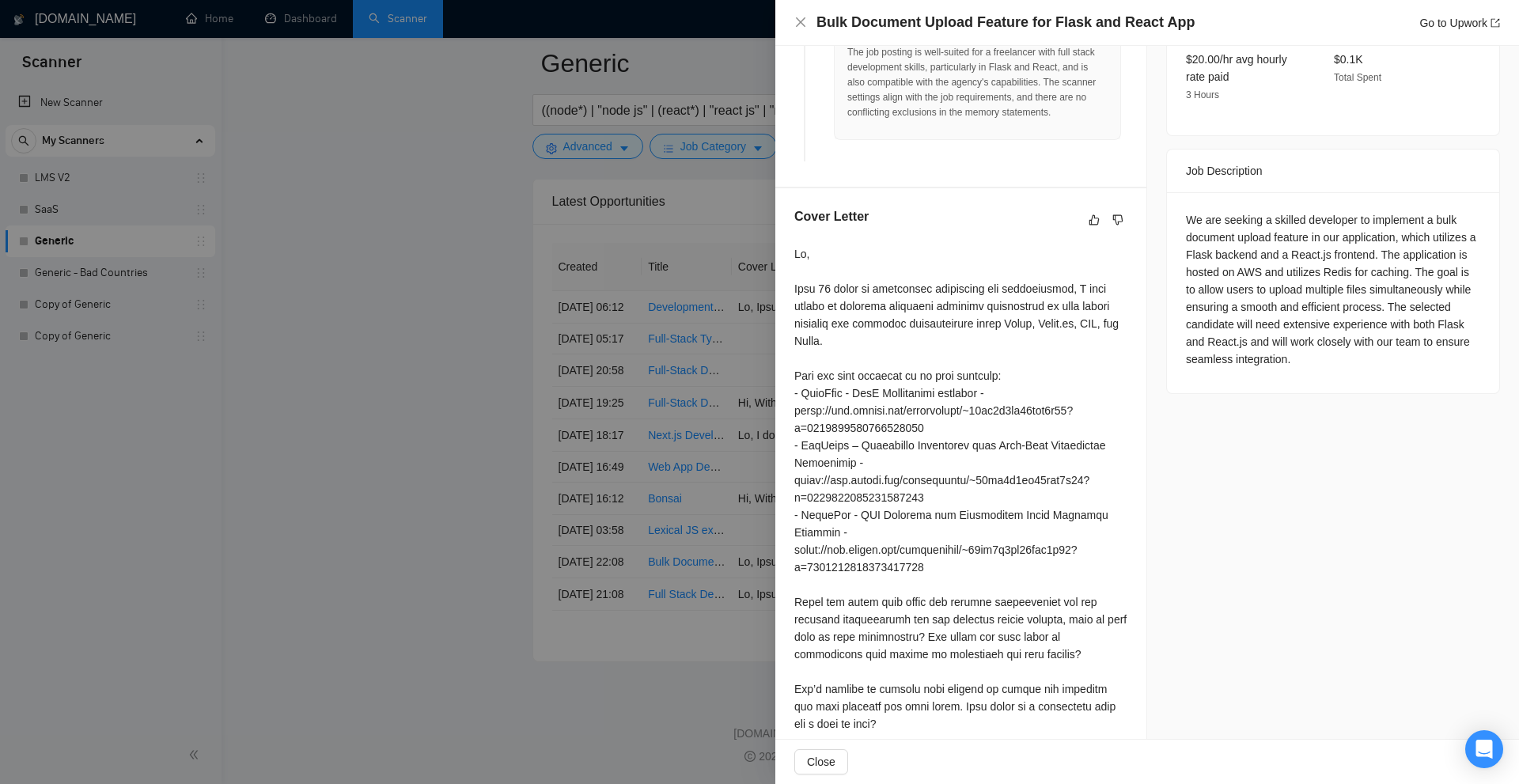
click at [797, 364] on div at bounding box center [961, 488] width 333 height 487
click at [832, 398] on div at bounding box center [961, 488] width 333 height 487
drag, startPoint x: 832, startPoint y: 398, endPoint x: 882, endPoint y: 402, distance: 50.2
click at [882, 402] on div at bounding box center [961, 488] width 333 height 487
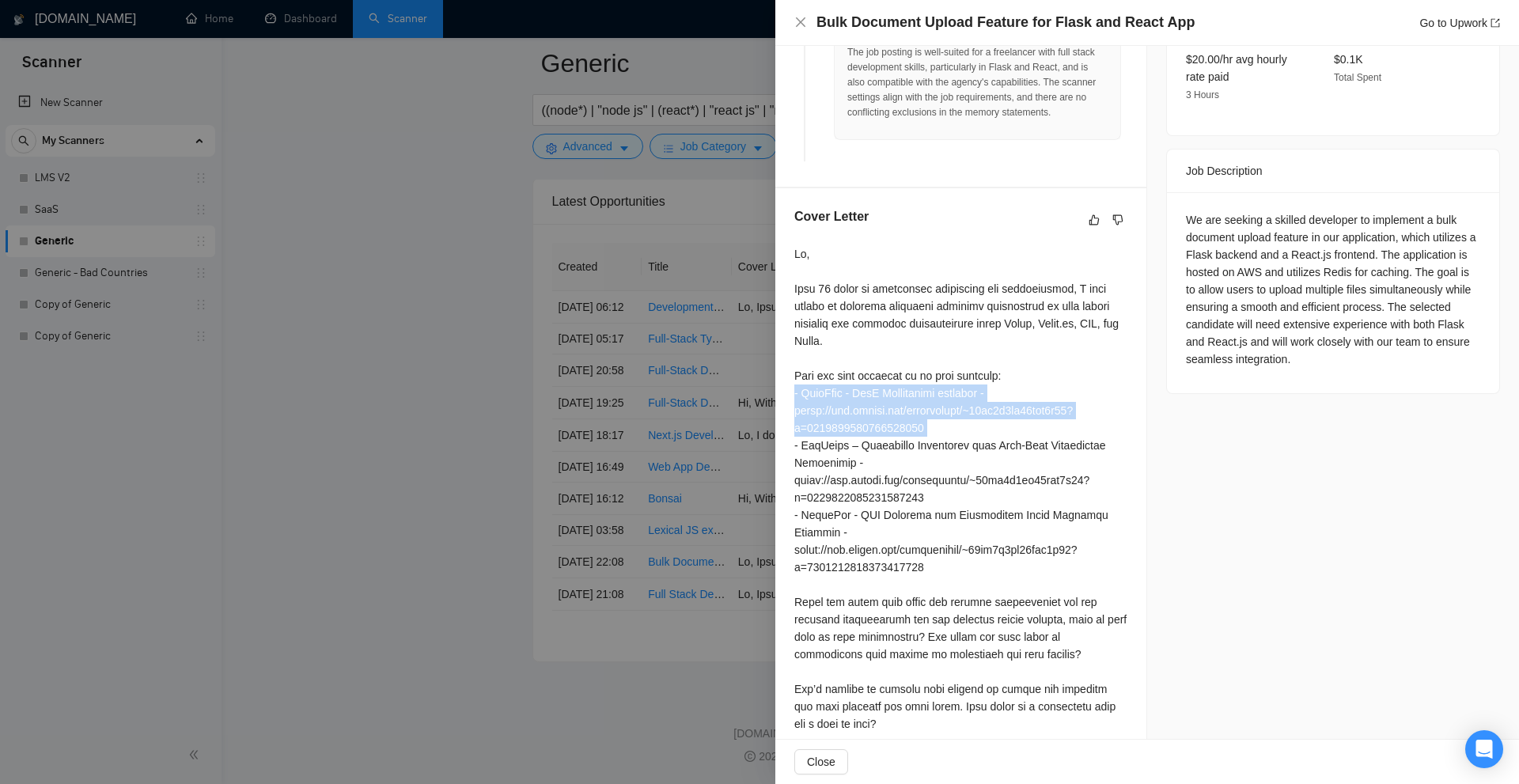
click at [881, 402] on div at bounding box center [961, 488] width 333 height 487
drag, startPoint x: 854, startPoint y: 385, endPoint x: 986, endPoint y: 382, distance: 132.0
click at [992, 382] on div at bounding box center [961, 488] width 333 height 487
click at [983, 382] on div at bounding box center [961, 488] width 333 height 487
click at [987, 382] on div at bounding box center [961, 488] width 333 height 487
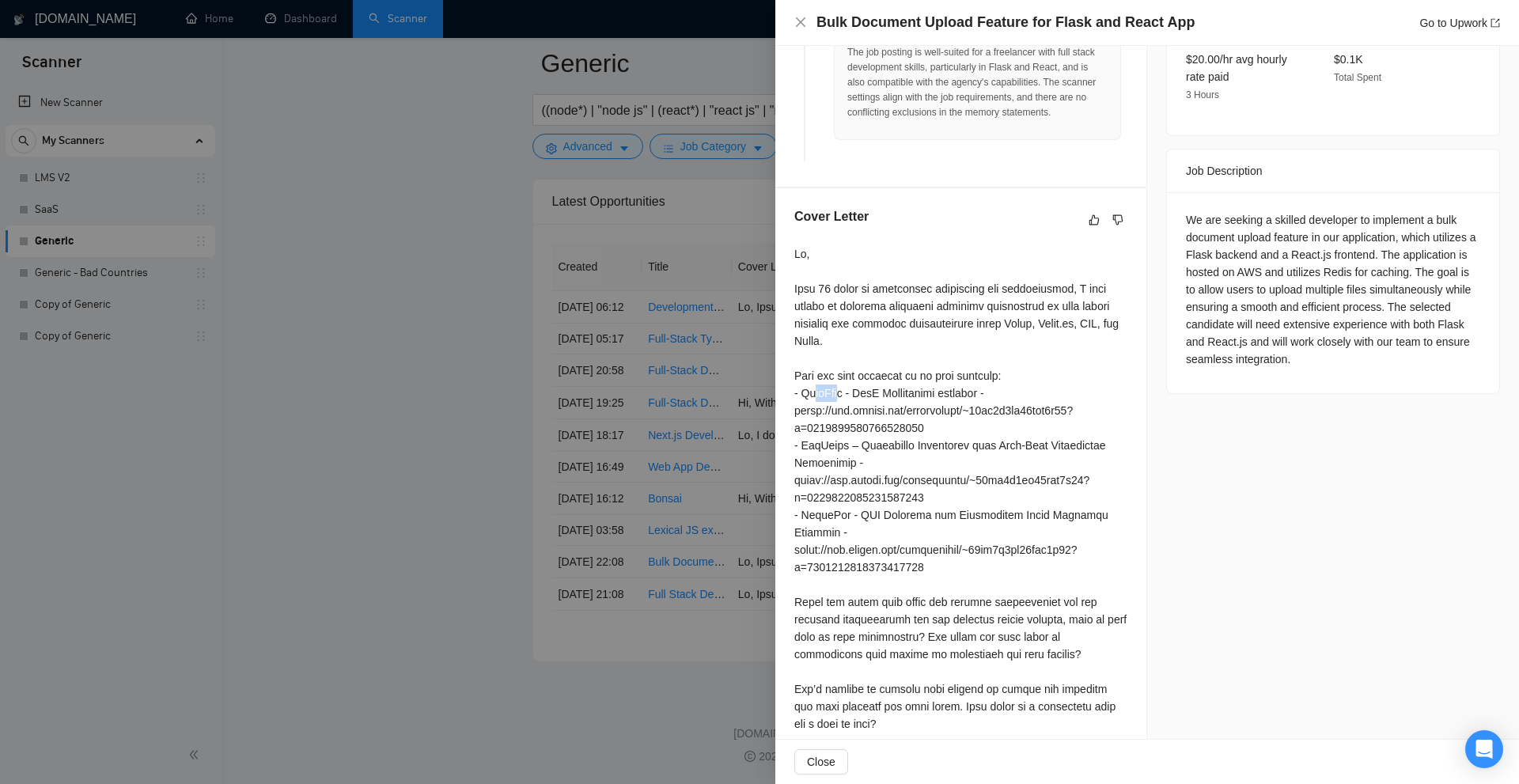
drag, startPoint x: 811, startPoint y: 394, endPoint x: 849, endPoint y: 414, distance: 42.9
click at [841, 396] on div at bounding box center [961, 488] width 333 height 487
drag, startPoint x: 801, startPoint y: 409, endPoint x: 972, endPoint y: 425, distance: 171.7
click at [972, 425] on div at bounding box center [961, 488] width 333 height 487
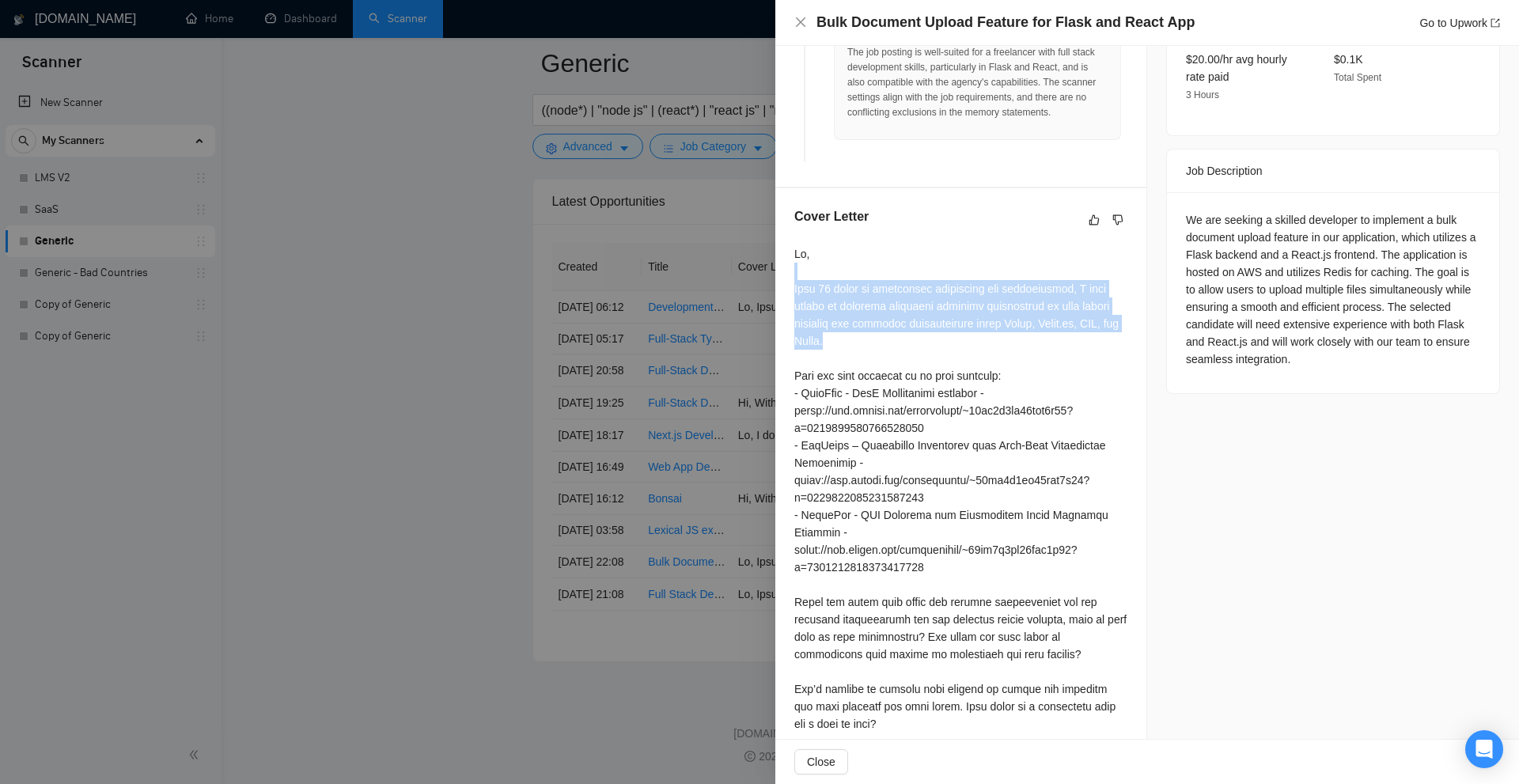
drag, startPoint x: 791, startPoint y: 277, endPoint x: 876, endPoint y: 342, distance: 107.0
click at [876, 342] on div "Cover Letter" at bounding box center [961, 473] width 371 height 569
click at [876, 342] on div at bounding box center [961, 488] width 333 height 487
drag, startPoint x: 876, startPoint y: 342, endPoint x: 809, endPoint y: 272, distance: 96.9
click at [809, 272] on div at bounding box center [961, 488] width 333 height 487
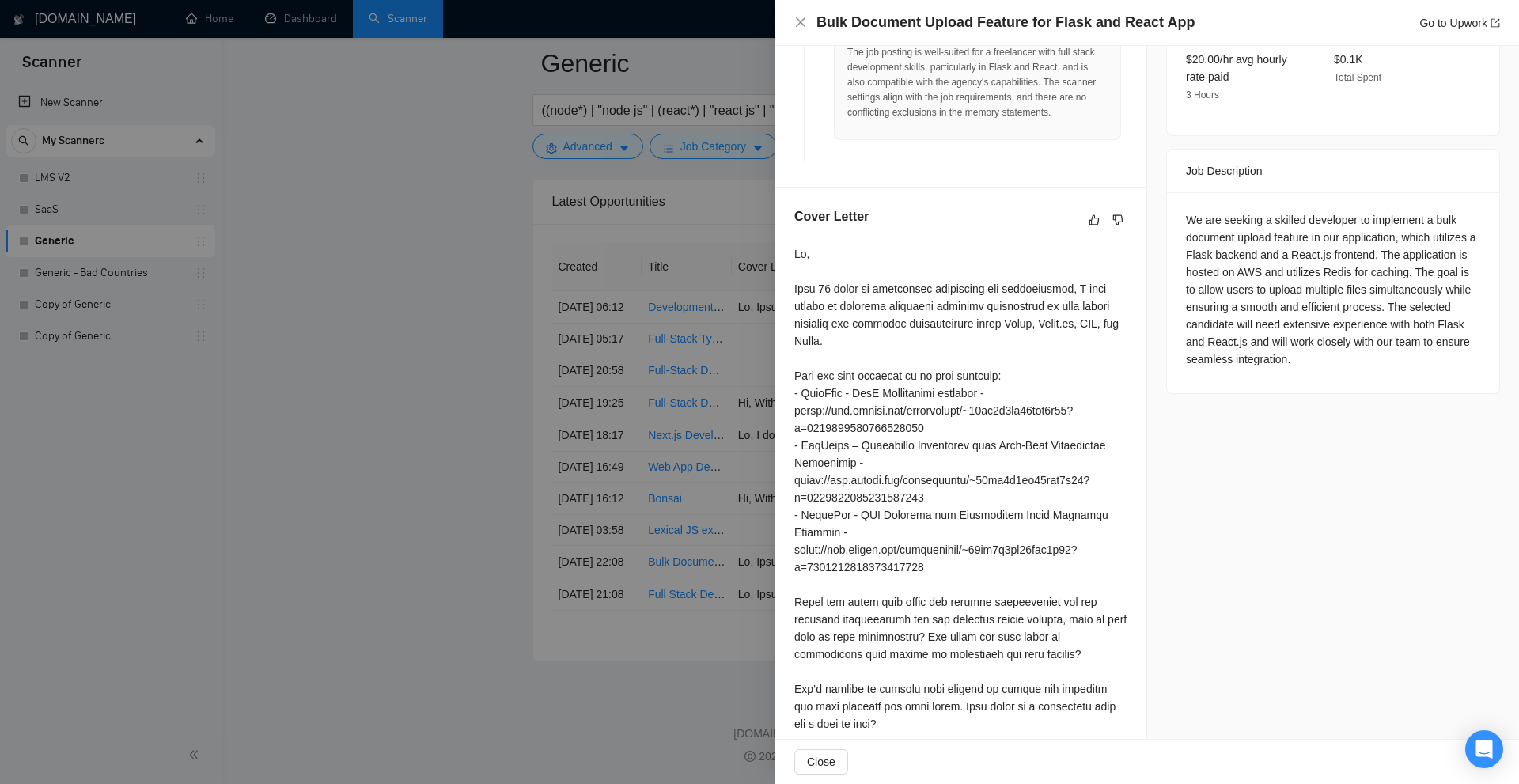
click at [919, 444] on div at bounding box center [961, 488] width 333 height 487
click at [941, 433] on div at bounding box center [961, 488] width 333 height 487
click at [1078, 379] on div at bounding box center [961, 488] width 333 height 487
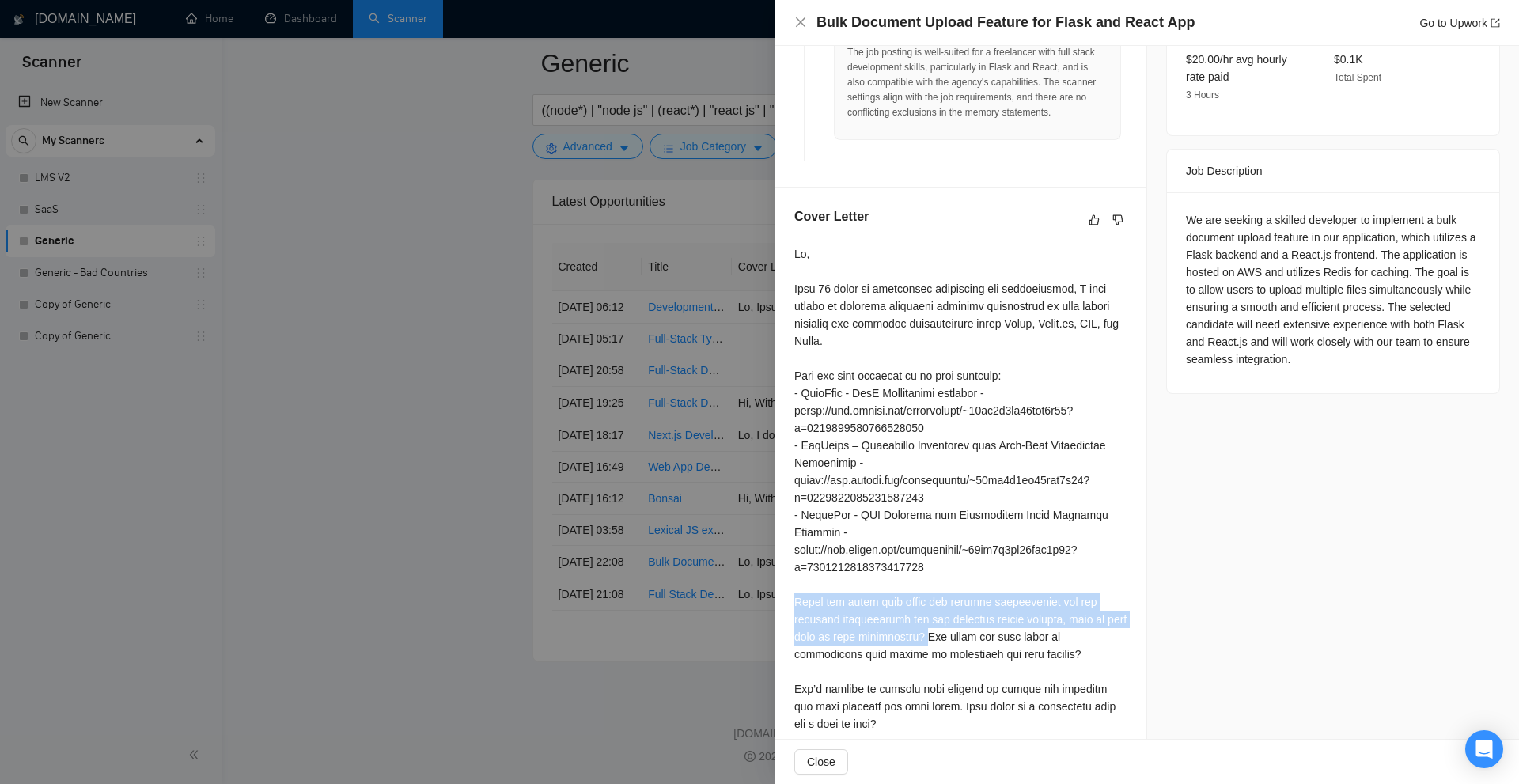
drag, startPoint x: 791, startPoint y: 580, endPoint x: 915, endPoint y: 619, distance: 130.0
click at [915, 619] on div "Cover Letter" at bounding box center [961, 473] width 371 height 569
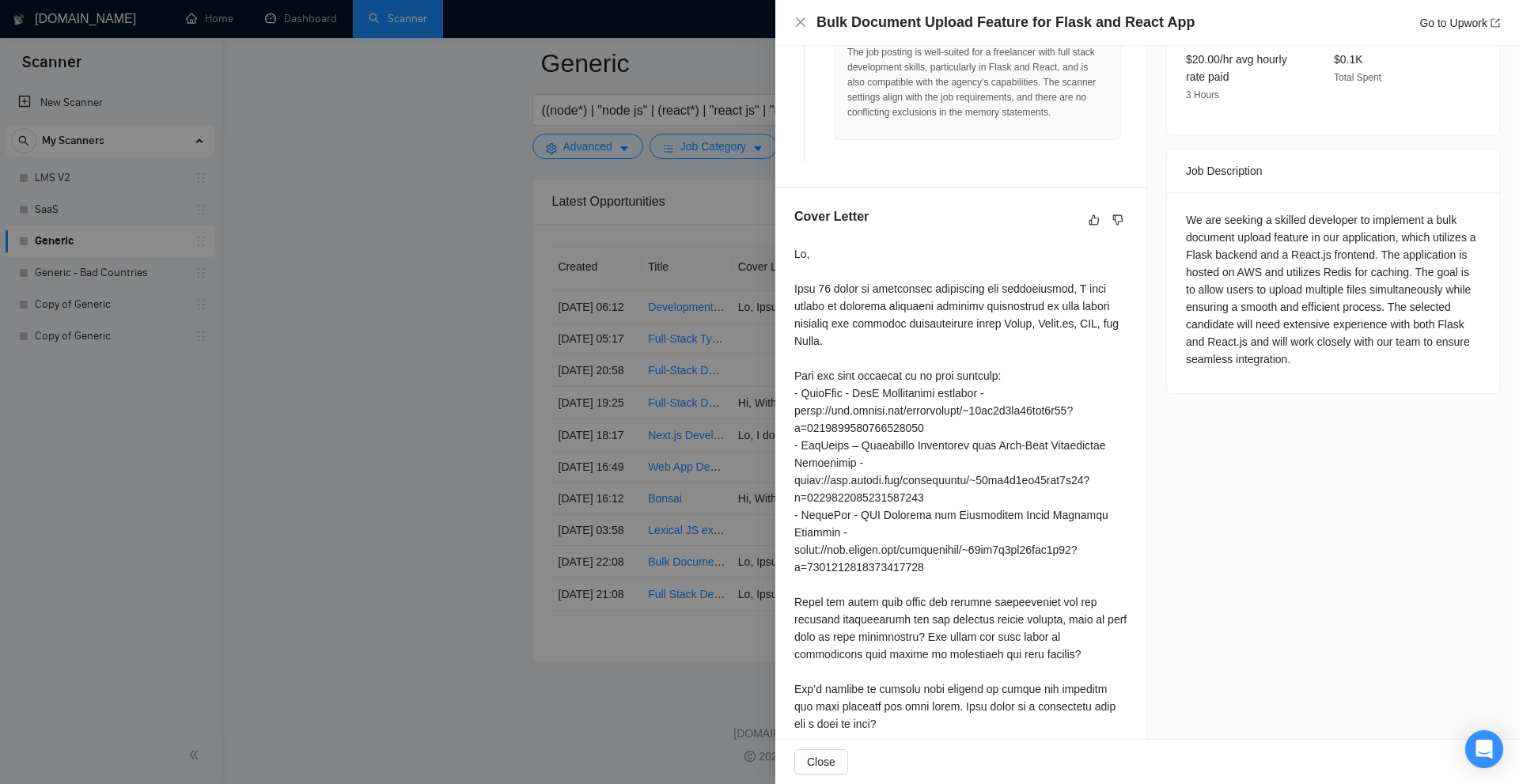
click at [956, 628] on div at bounding box center [961, 488] width 333 height 487
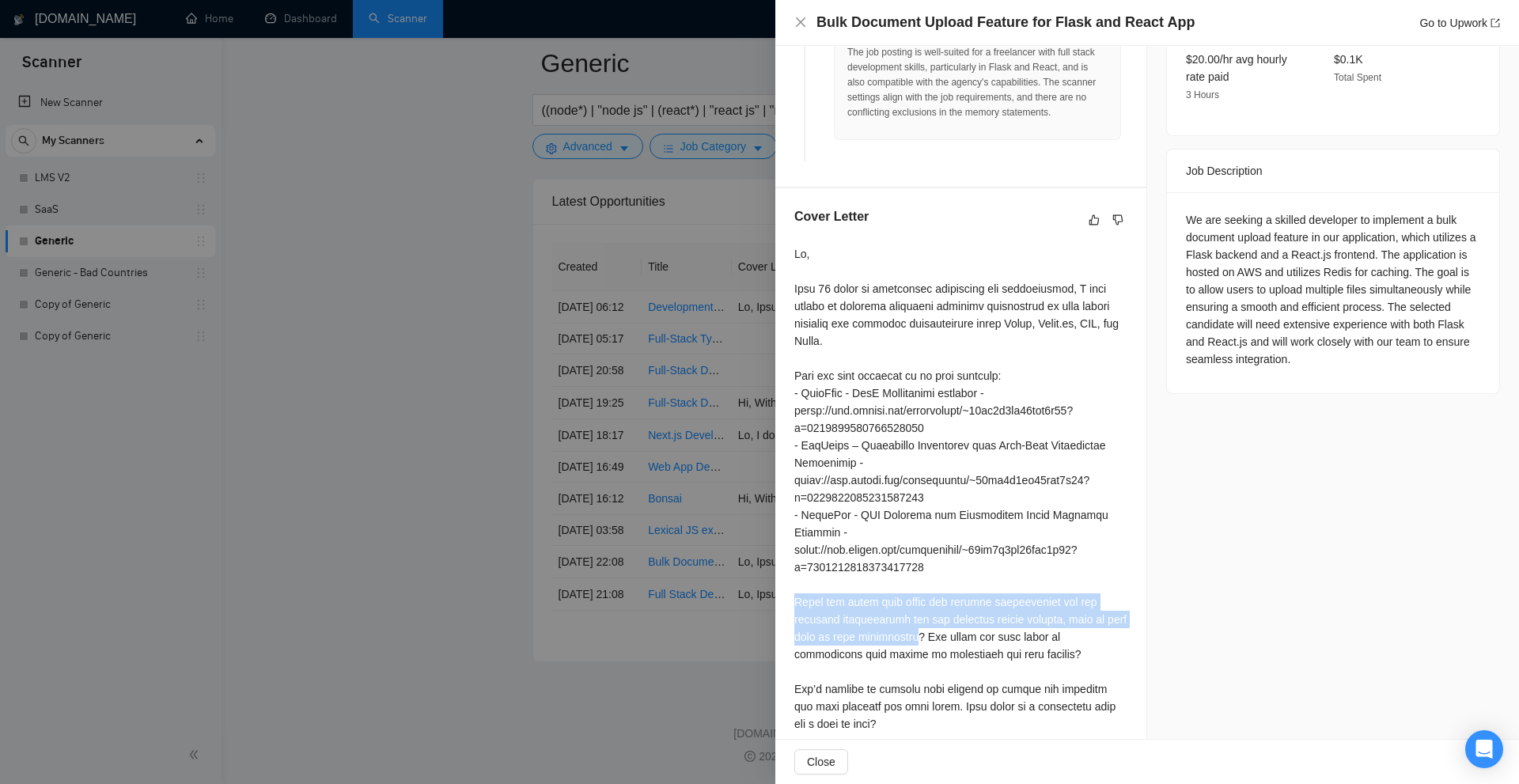
drag, startPoint x: 908, startPoint y: 619, endPoint x: 795, endPoint y: 585, distance: 118.0
click at [795, 585] on div at bounding box center [961, 488] width 333 height 487
click at [807, 588] on div at bounding box center [961, 488] width 333 height 487
drag, startPoint x: 793, startPoint y: 588, endPoint x: 915, endPoint y: 616, distance: 125.2
click at [910, 615] on div "Cover Letter" at bounding box center [961, 473] width 371 height 569
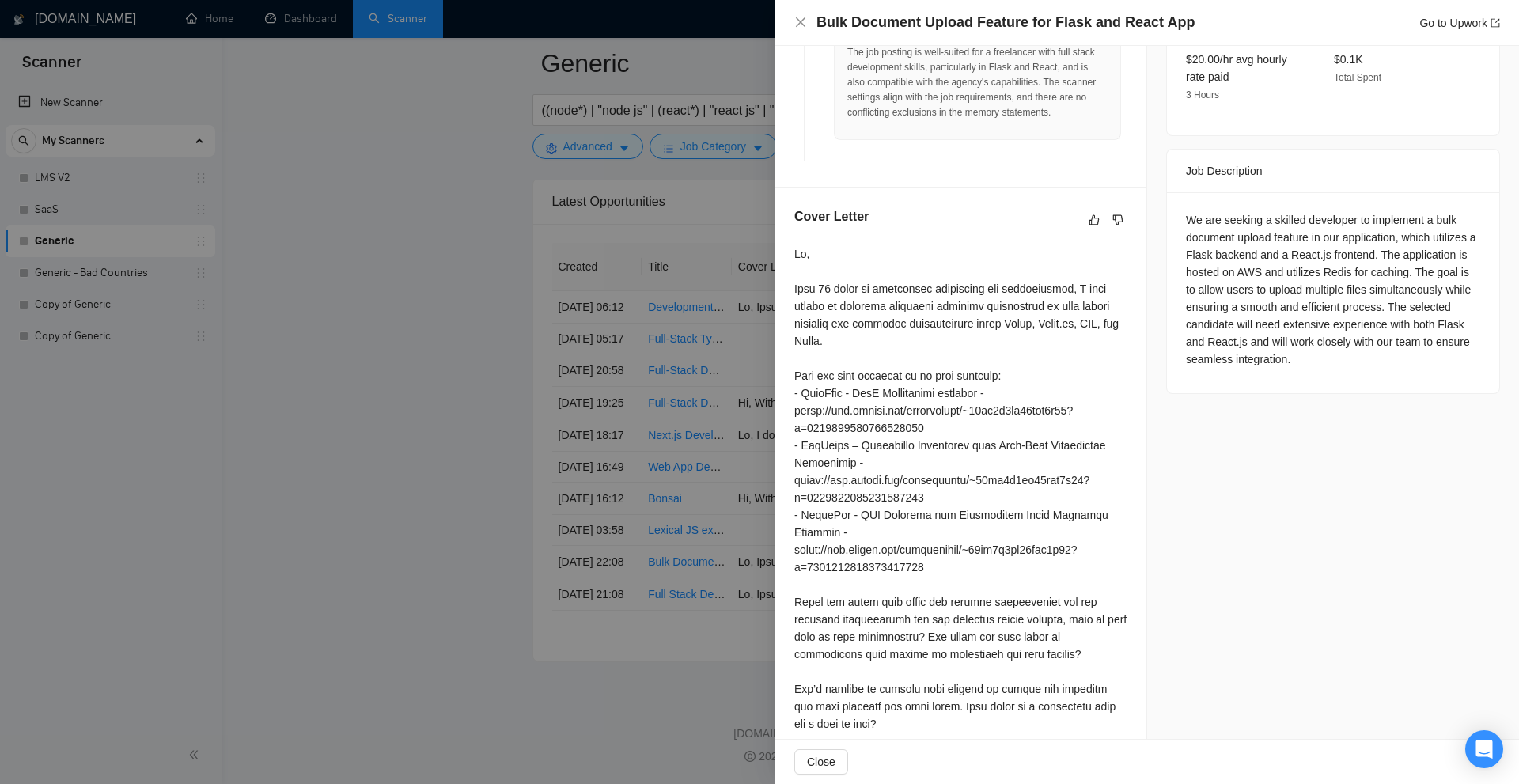
click at [937, 625] on div at bounding box center [961, 488] width 333 height 487
drag, startPoint x: 920, startPoint y: 619, endPoint x: 1019, endPoint y: 650, distance: 103.7
click at [1019, 650] on div at bounding box center [961, 488] width 333 height 487
click at [1016, 650] on div at bounding box center [961, 488] width 333 height 487
click at [940, 613] on div at bounding box center [961, 488] width 333 height 487
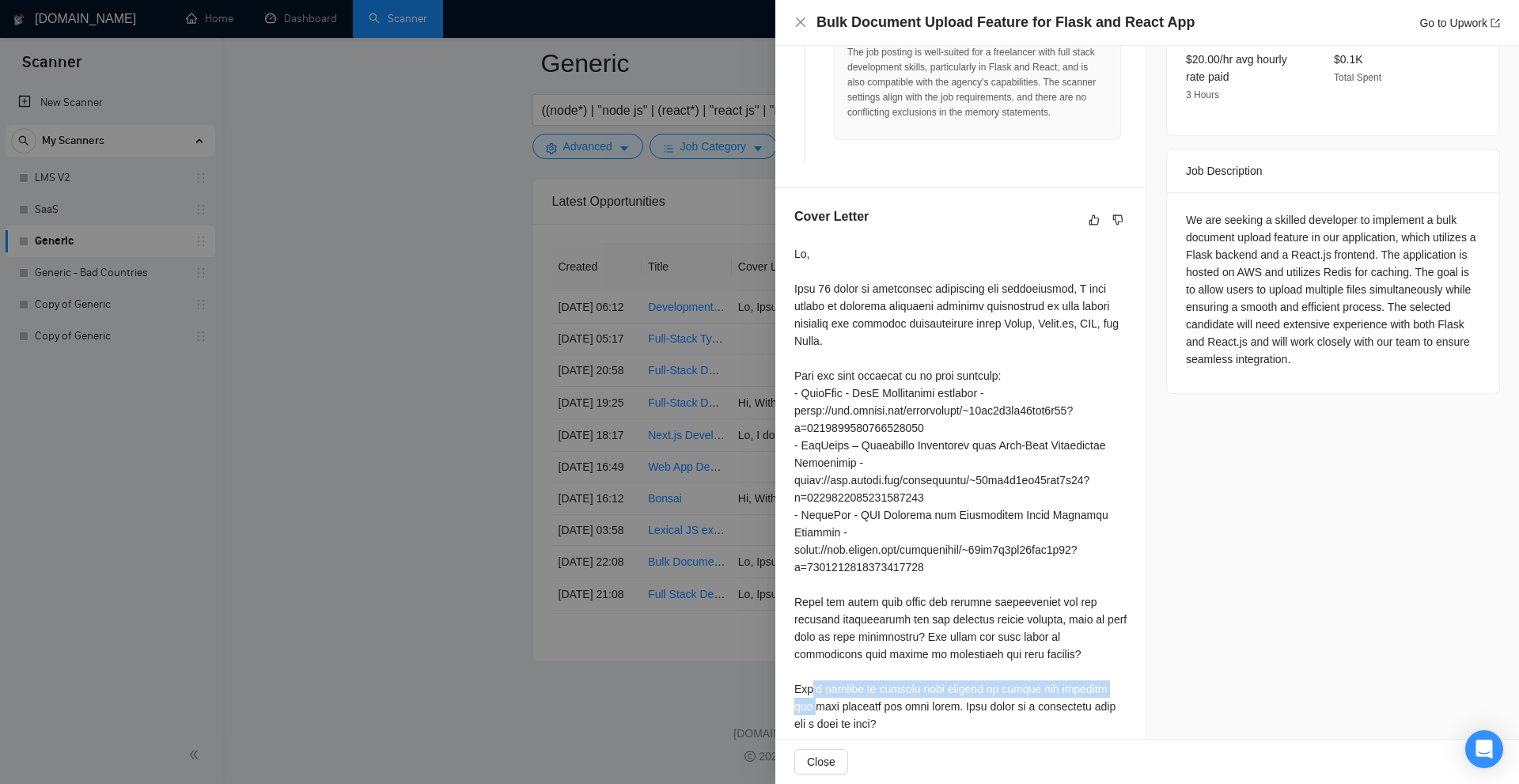
drag, startPoint x: 810, startPoint y: 675, endPoint x: 1096, endPoint y: 677, distance: 286.0
click at [1096, 677] on div at bounding box center [961, 488] width 333 height 487
drag, startPoint x: 1014, startPoint y: 670, endPoint x: 950, endPoint y: 702, distance: 71.6
click at [950, 702] on div at bounding box center [961, 488] width 333 height 487
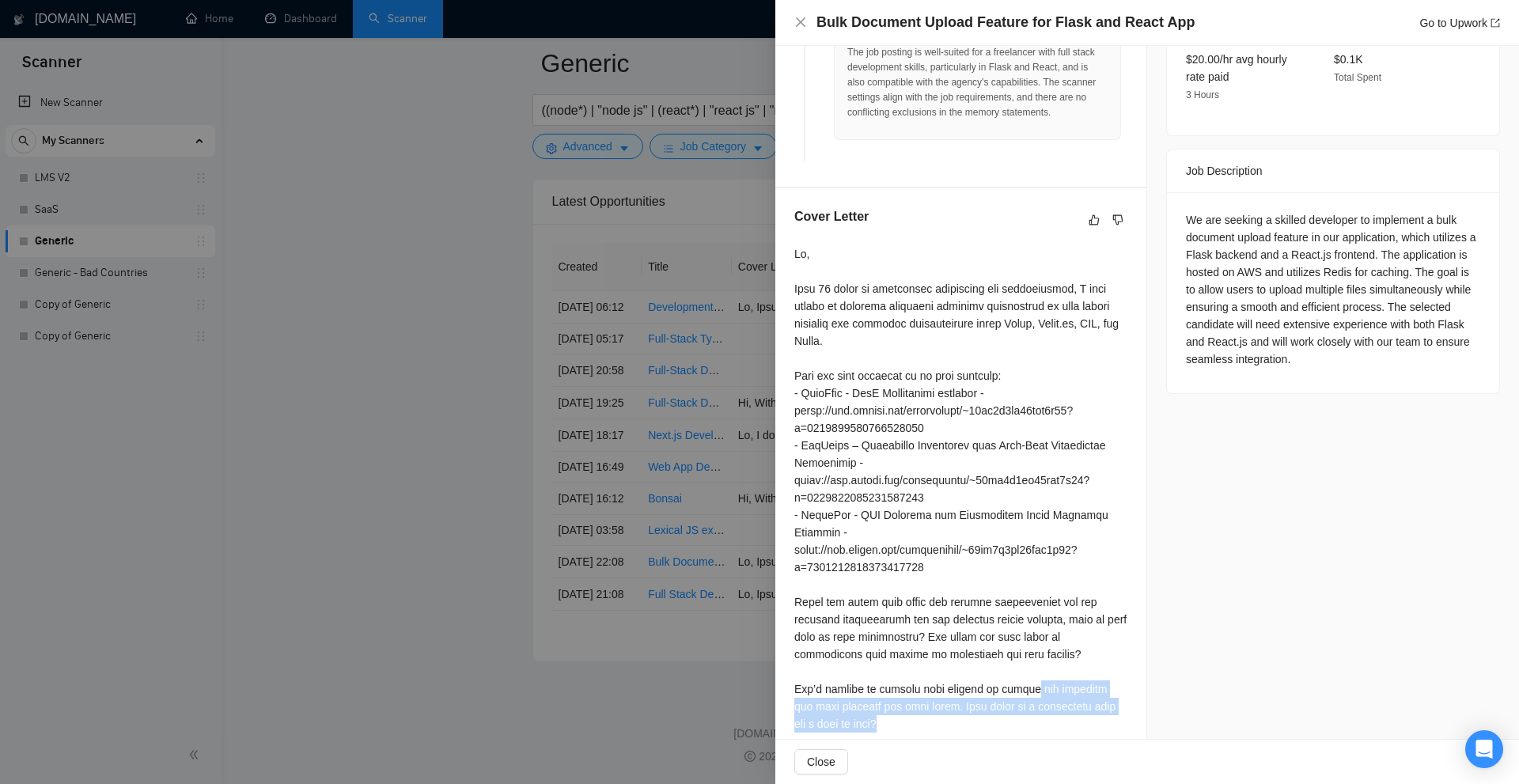
click at [950, 702] on div at bounding box center [961, 488] width 333 height 487
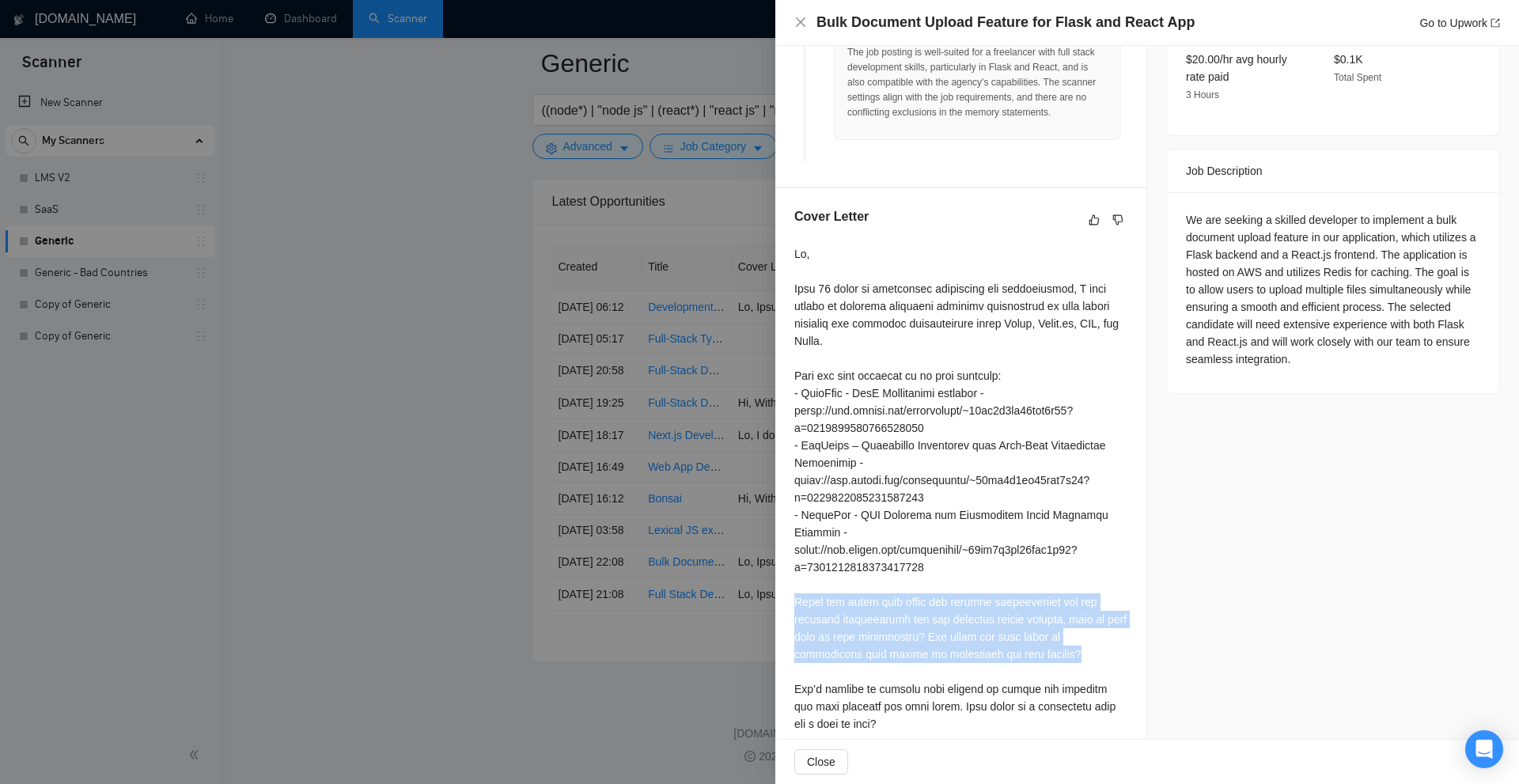
drag, startPoint x: 821, startPoint y: 585, endPoint x: 1031, endPoint y: 628, distance: 214.4
click at [1031, 628] on div "Cover Letter" at bounding box center [961, 473] width 371 height 569
click at [1031, 628] on div at bounding box center [961, 488] width 333 height 487
drag, startPoint x: 844, startPoint y: 602, endPoint x: 959, endPoint y: 621, distance: 116.6
click at [959, 621] on div at bounding box center [961, 488] width 333 height 487
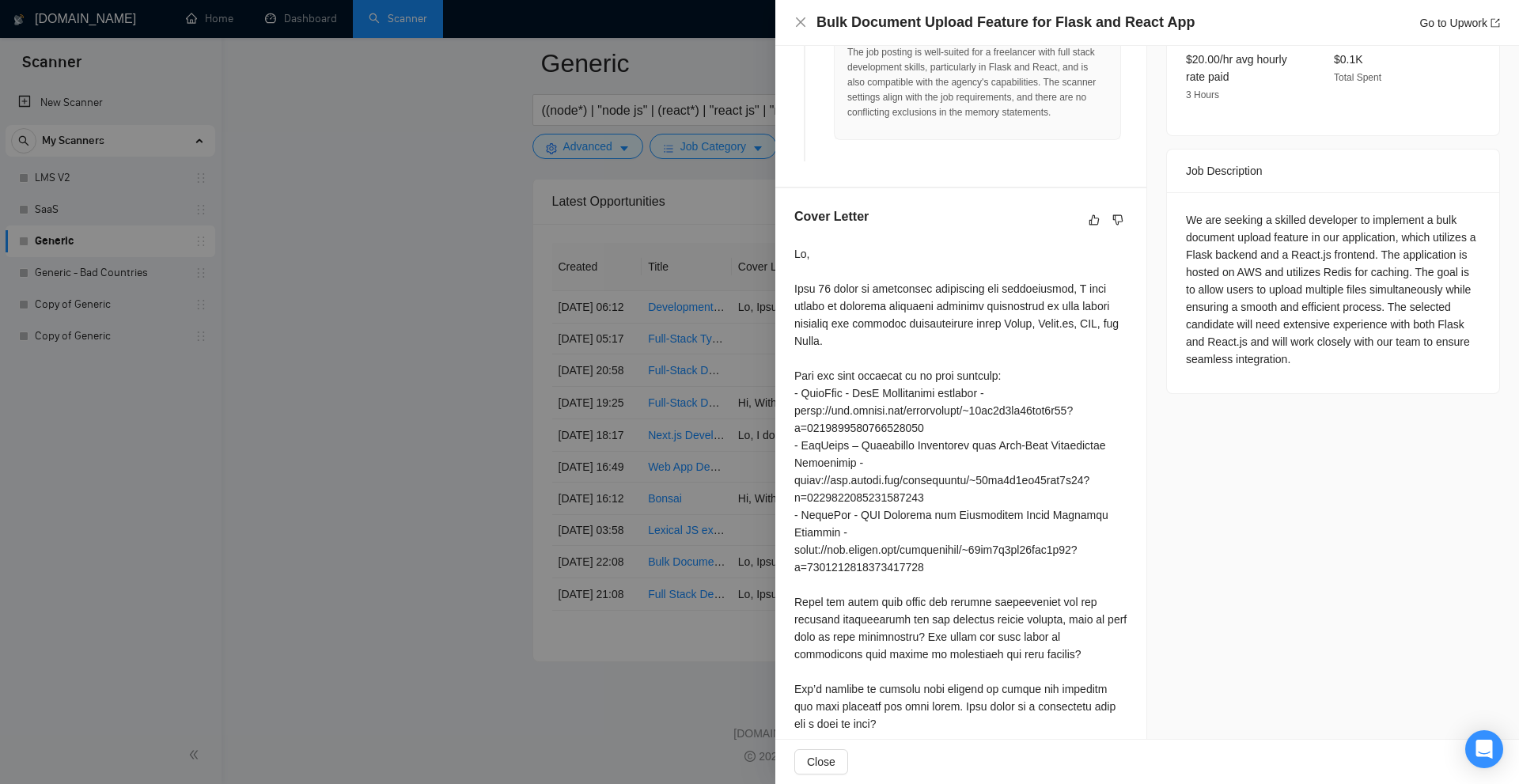
click at [971, 518] on div at bounding box center [961, 488] width 333 height 487
drag, startPoint x: 919, startPoint y: 689, endPoint x: 1035, endPoint y: 715, distance: 118.9
click at [1035, 715] on div at bounding box center [961, 491] width 333 height 494
drag, startPoint x: 899, startPoint y: 707, endPoint x: 793, endPoint y: 676, distance: 110.4
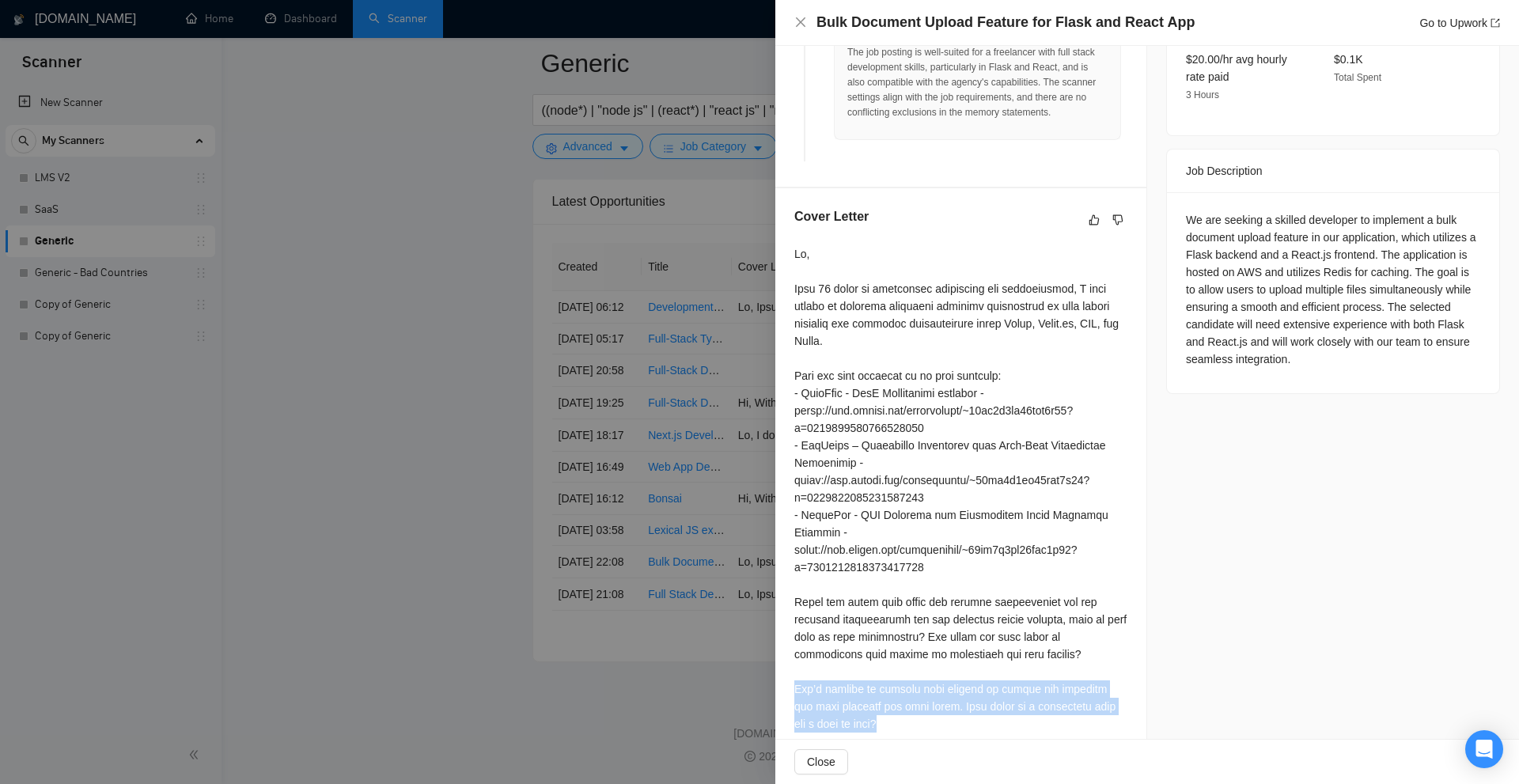
click at [793, 676] on div "Cover Letter" at bounding box center [961, 473] width 371 height 569
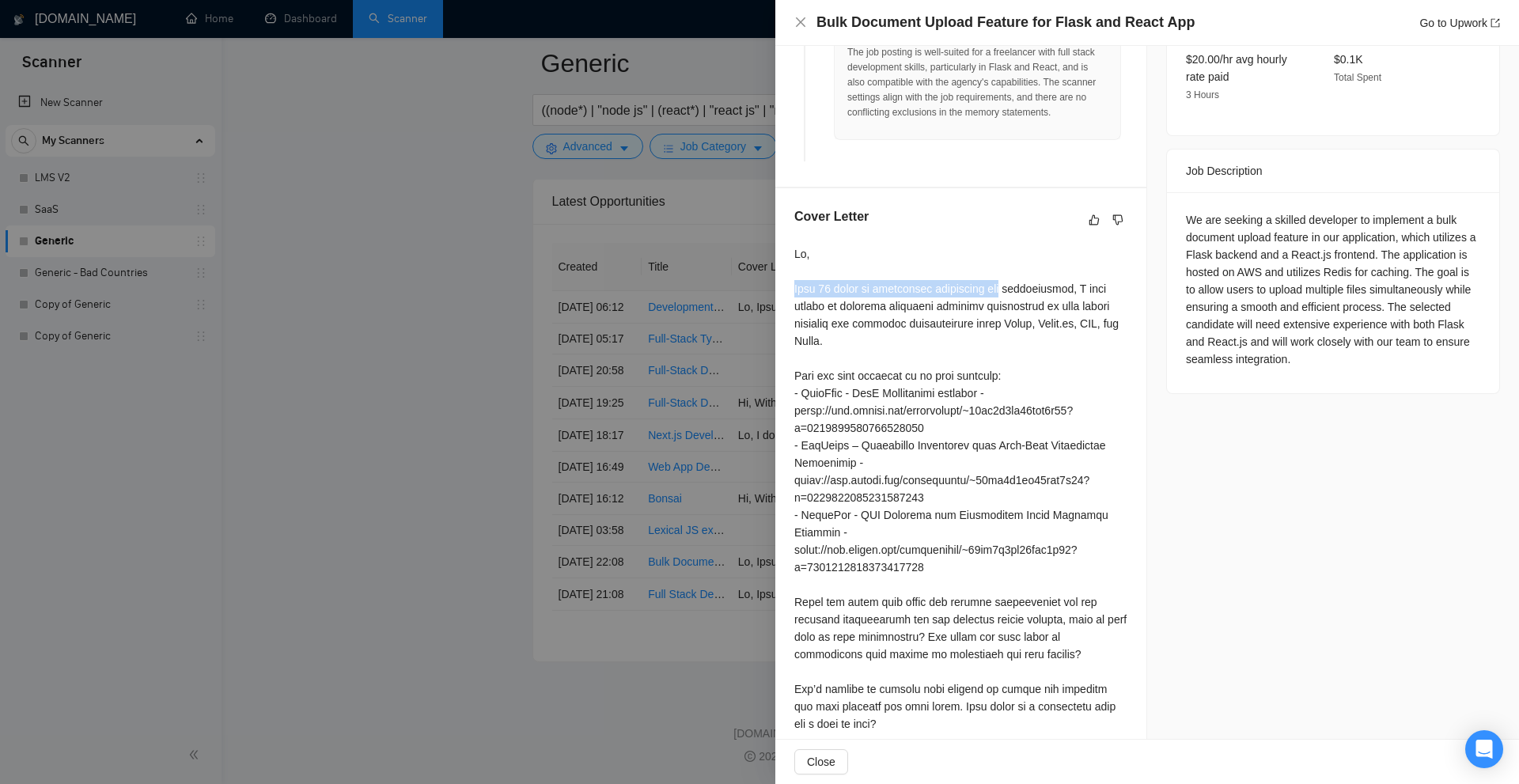
drag, startPoint x: 791, startPoint y: 288, endPoint x: 1008, endPoint y: 293, distance: 217.1
click at [1008, 293] on div "Cover Letter" at bounding box center [961, 473] width 371 height 569
click at [1008, 293] on div at bounding box center [961, 488] width 333 height 487
click at [1147, 277] on div "Job Posting Details Overview 15 Sep, 2025 22:03 Published $5 - $35 Hourly Rate …" at bounding box center [1333, 122] width 372 height 1269
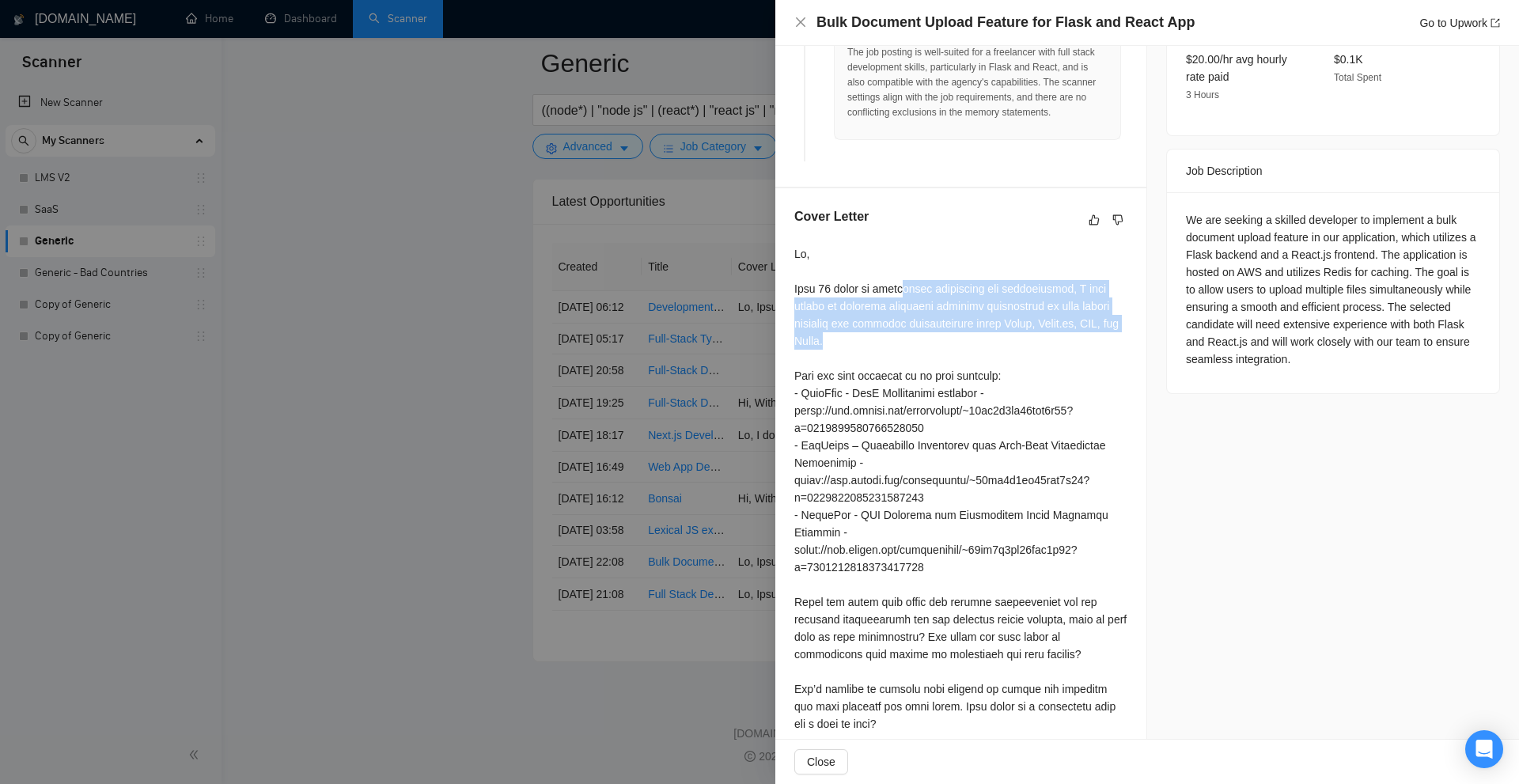
drag, startPoint x: 1016, startPoint y: 340, endPoint x: 1029, endPoint y: 341, distance: 13.0
click at [1029, 341] on div at bounding box center [961, 488] width 333 height 487
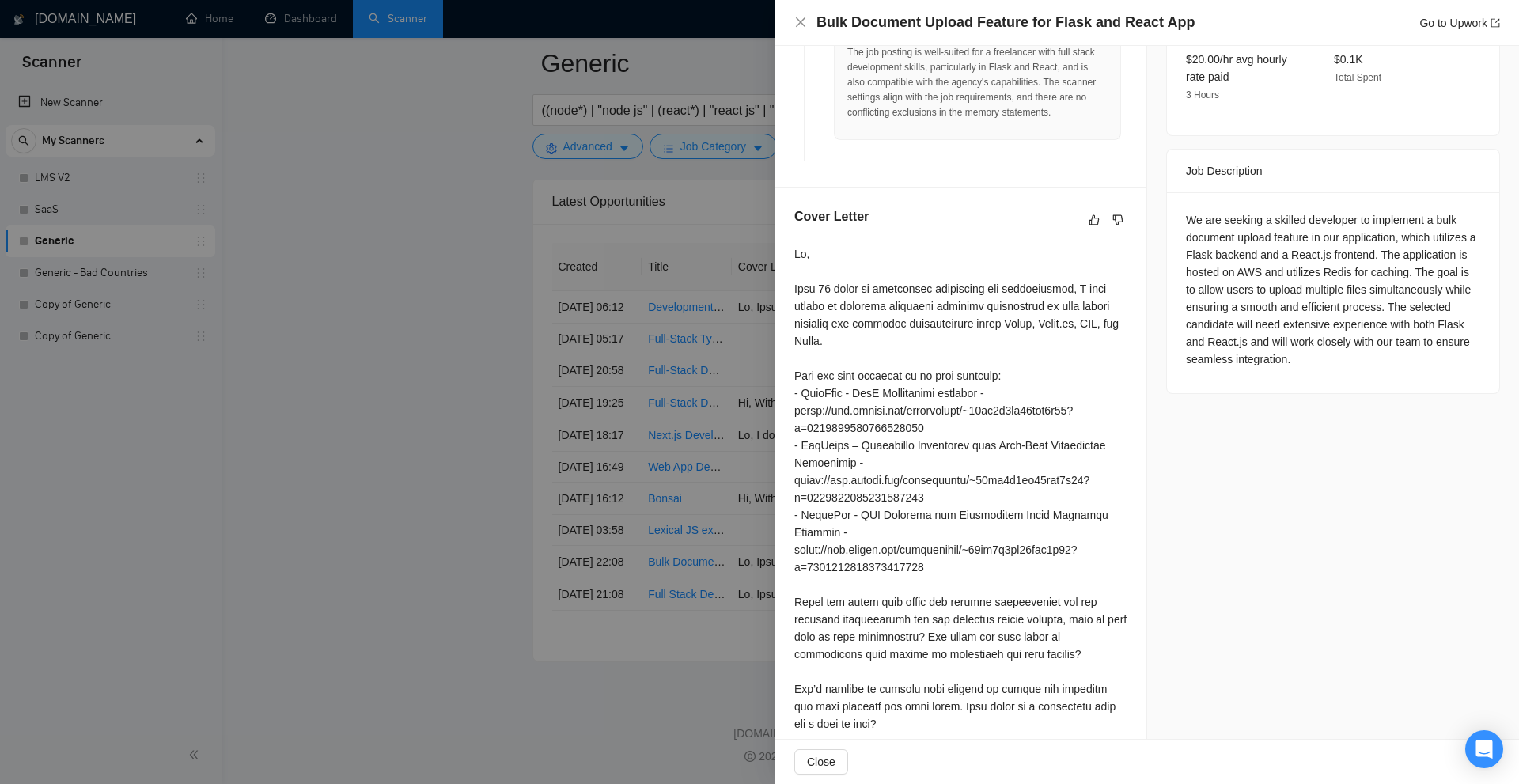
click at [640, 606] on div at bounding box center [760, 392] width 1519 height 784
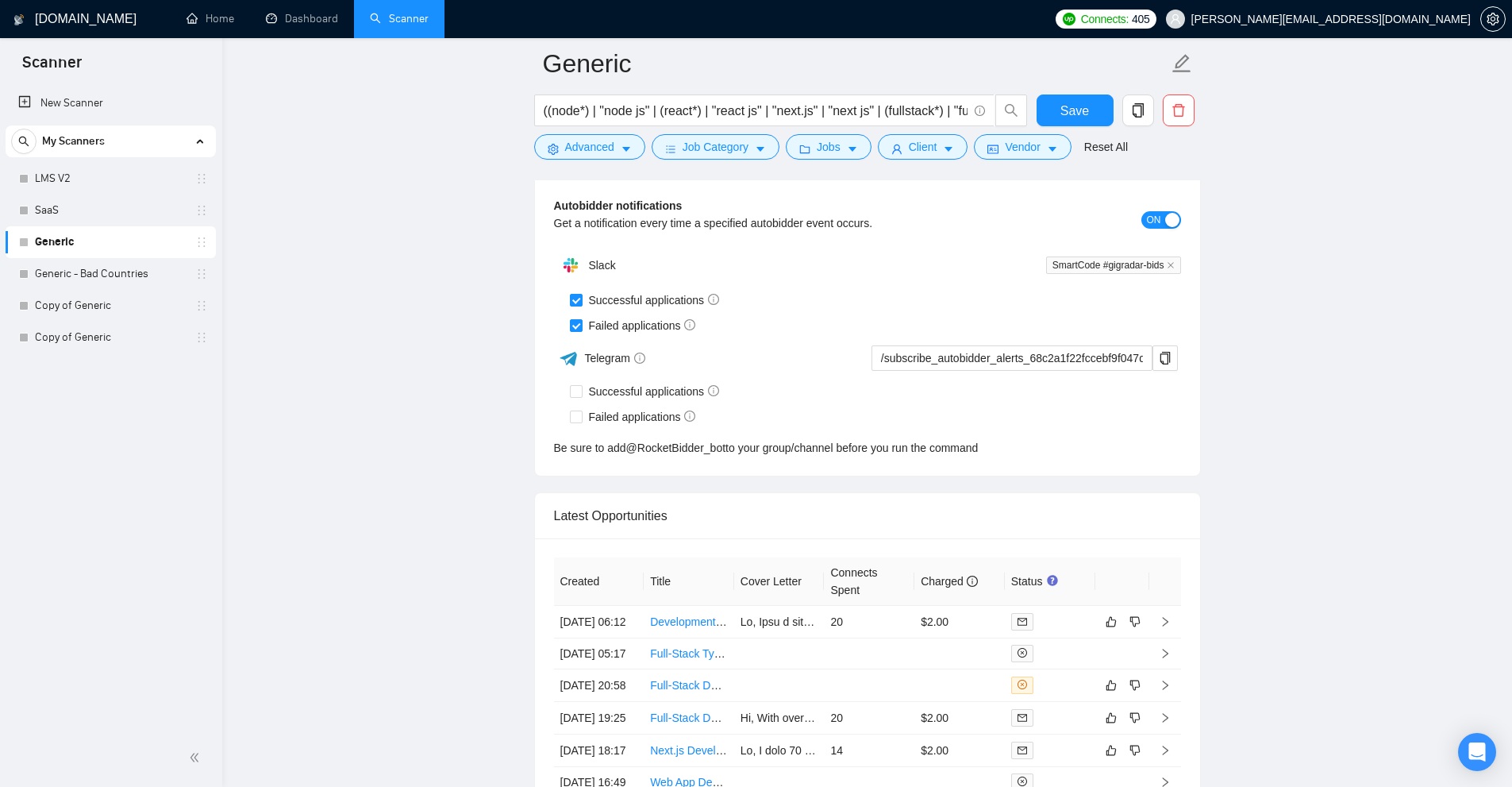
scroll to position [4208, 0]
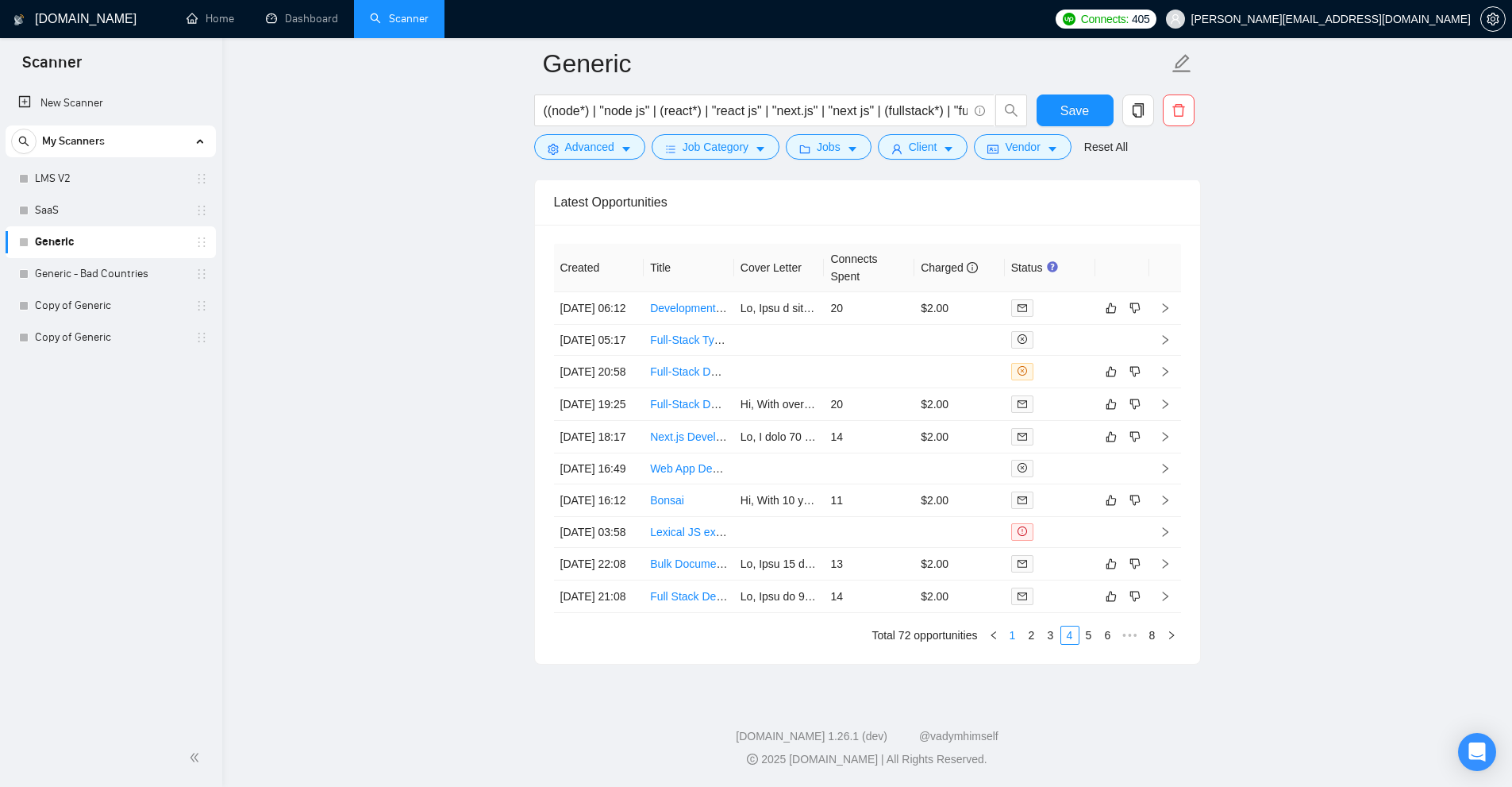
click at [1018, 639] on link "1" at bounding box center [1013, 635] width 18 height 18
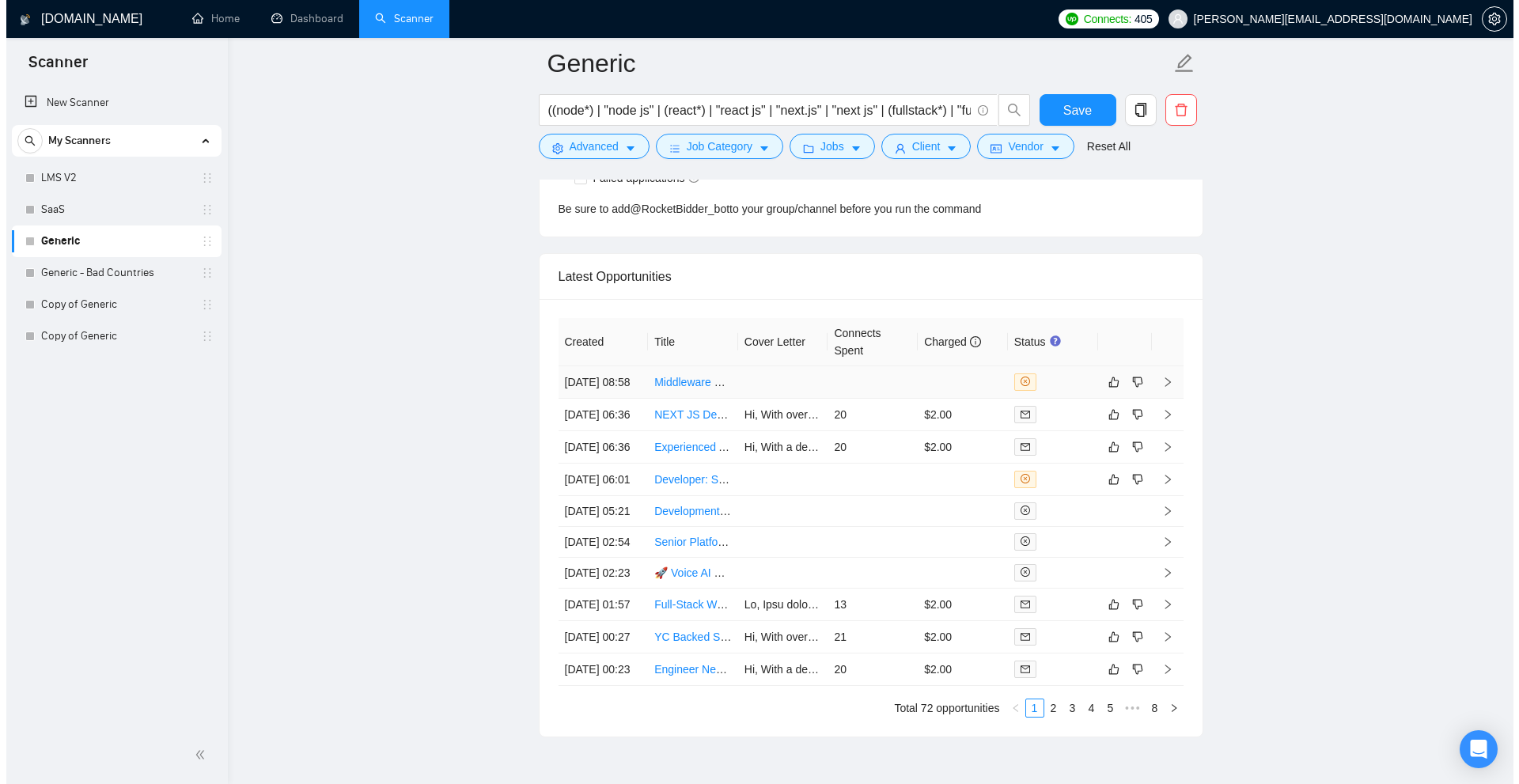
scroll to position [4034, 0]
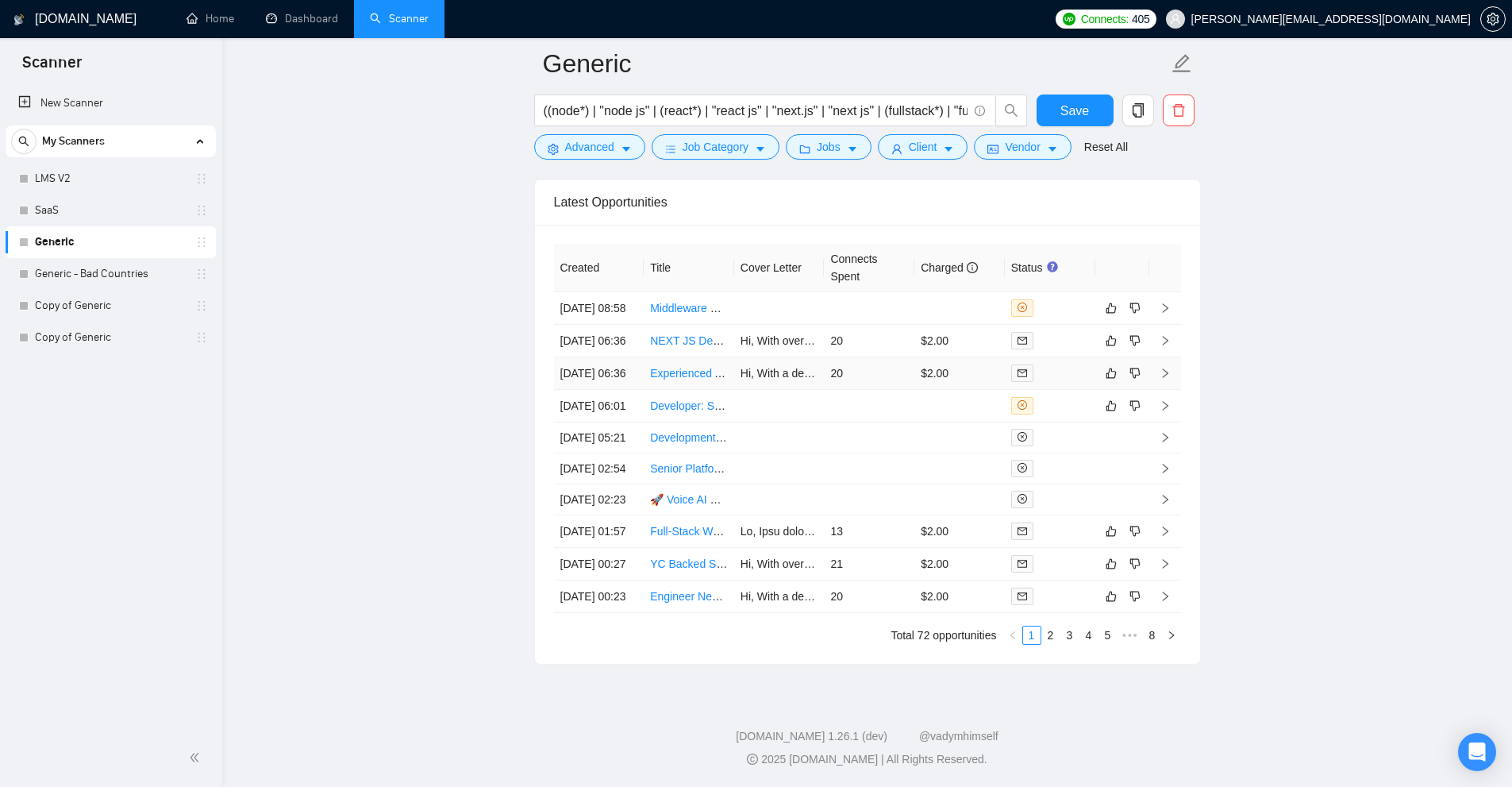
click at [875, 390] on td "20" at bounding box center [869, 374] width 90 height 33
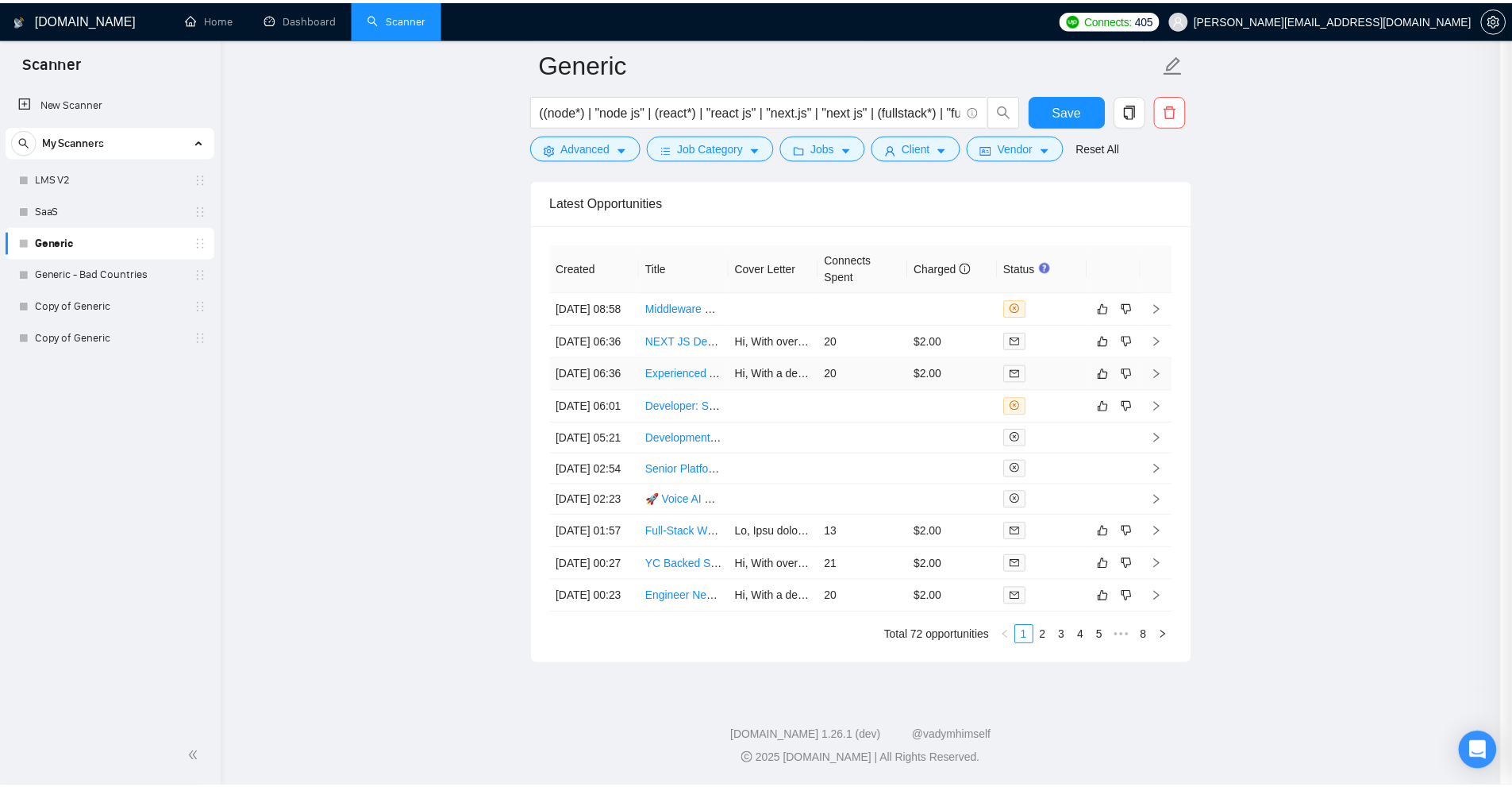
scroll to position [475, 0]
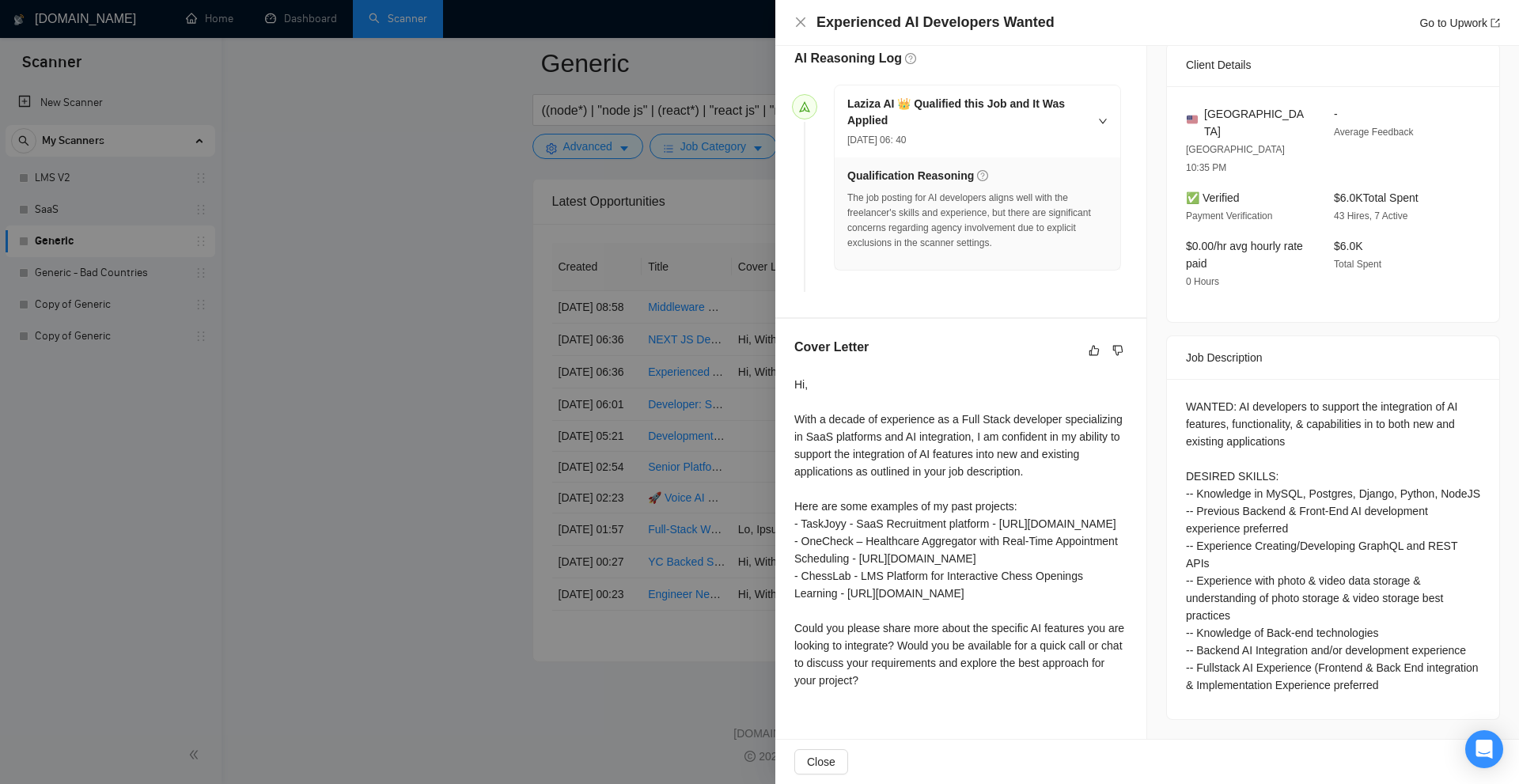
click at [670, 429] on div at bounding box center [760, 392] width 1519 height 784
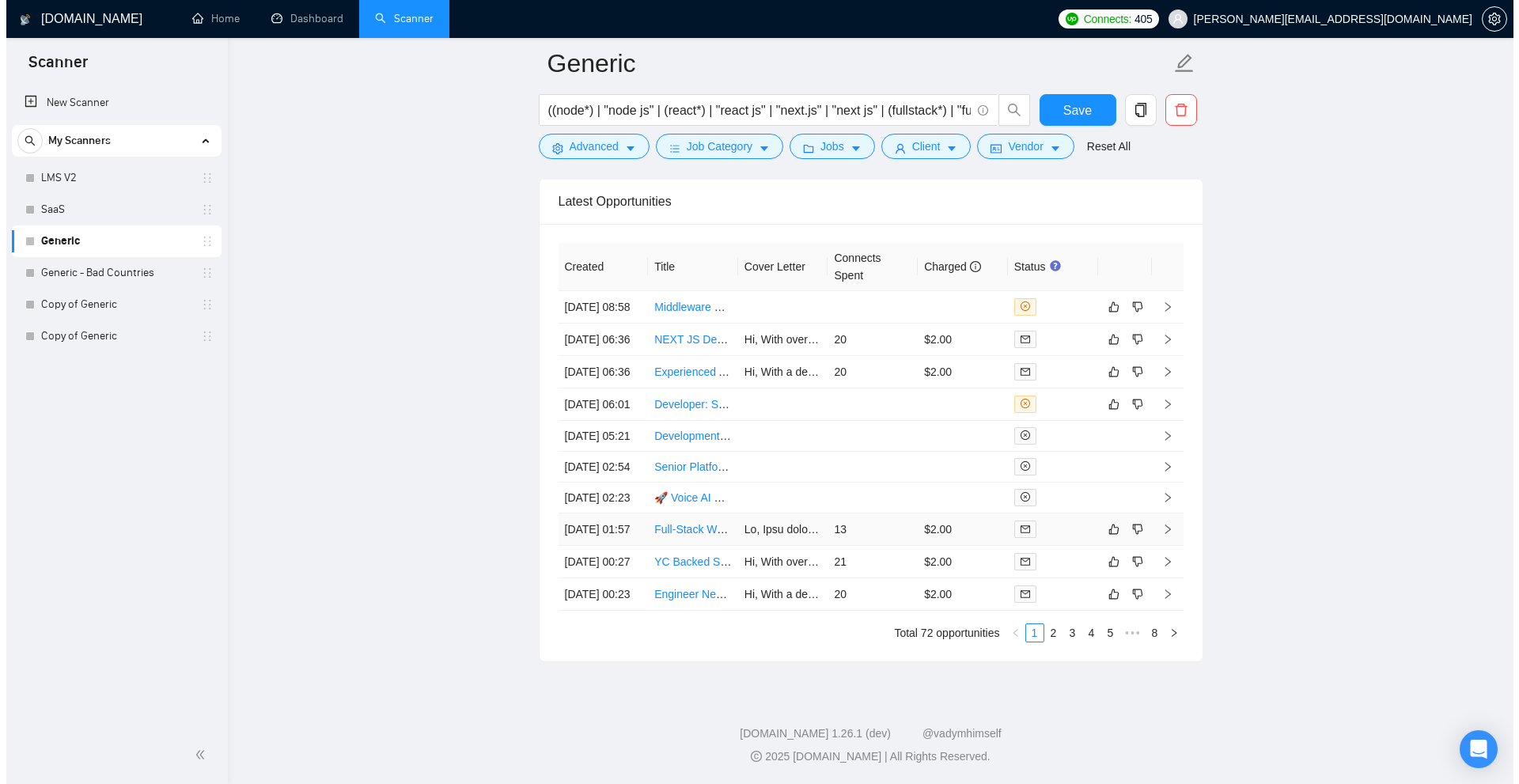
scroll to position [4192, 0]
click at [899, 592] on td "20" at bounding box center [866, 594] width 90 height 33
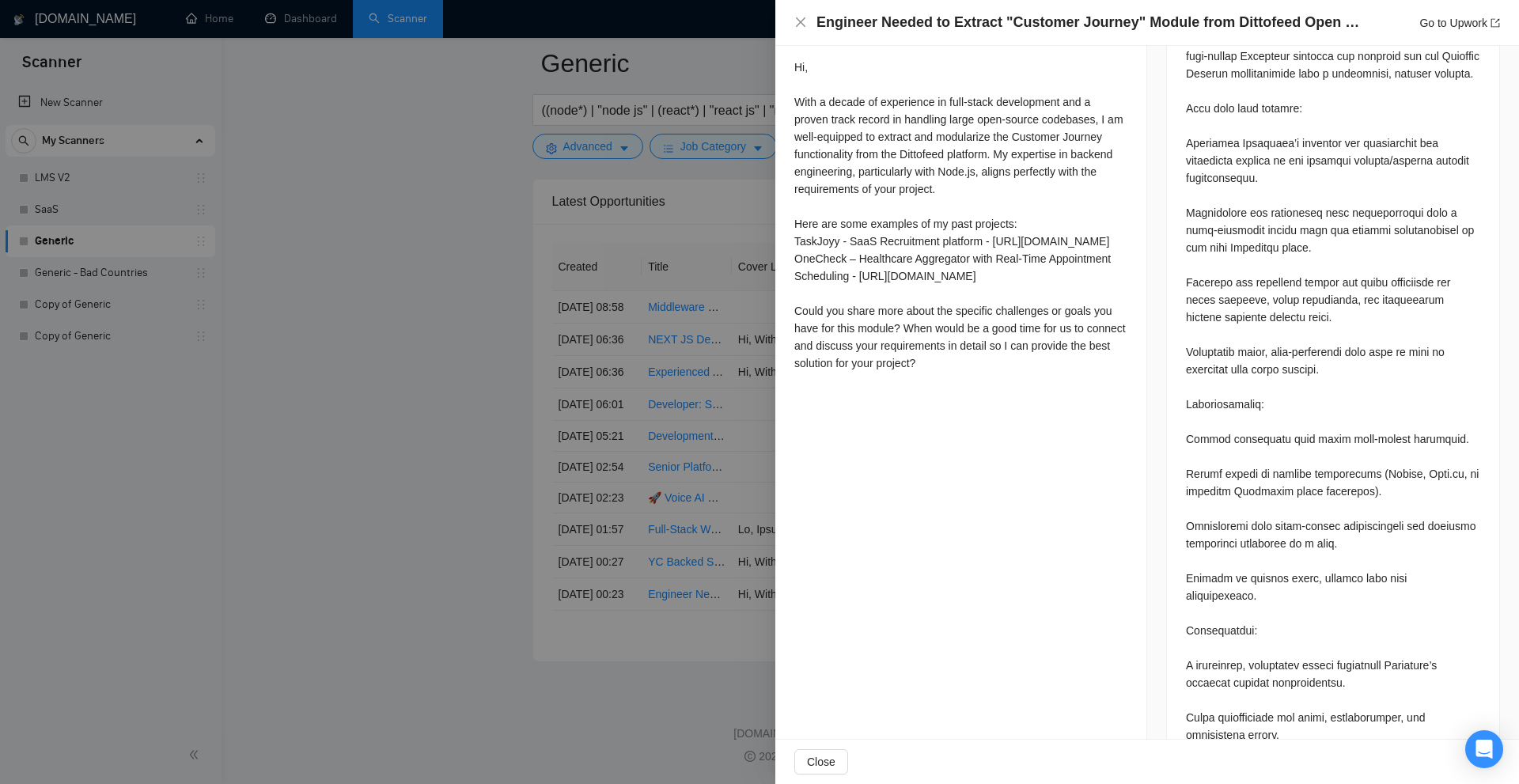
scroll to position [852, 0]
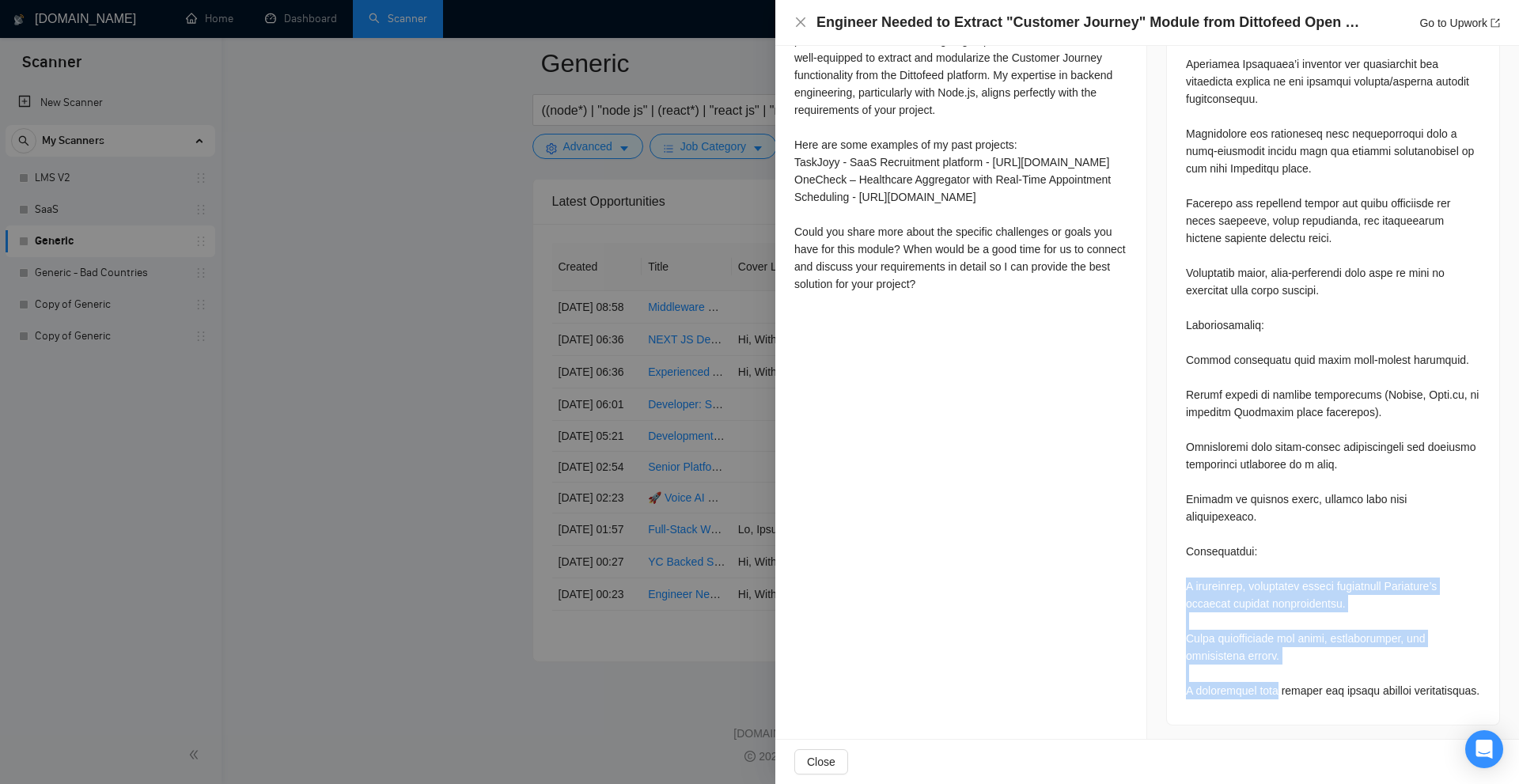
drag, startPoint x: 1143, startPoint y: 558, endPoint x: 1276, endPoint y: 676, distance: 177.8
click at [1276, 676] on div at bounding box center [1333, 308] width 294 height 783
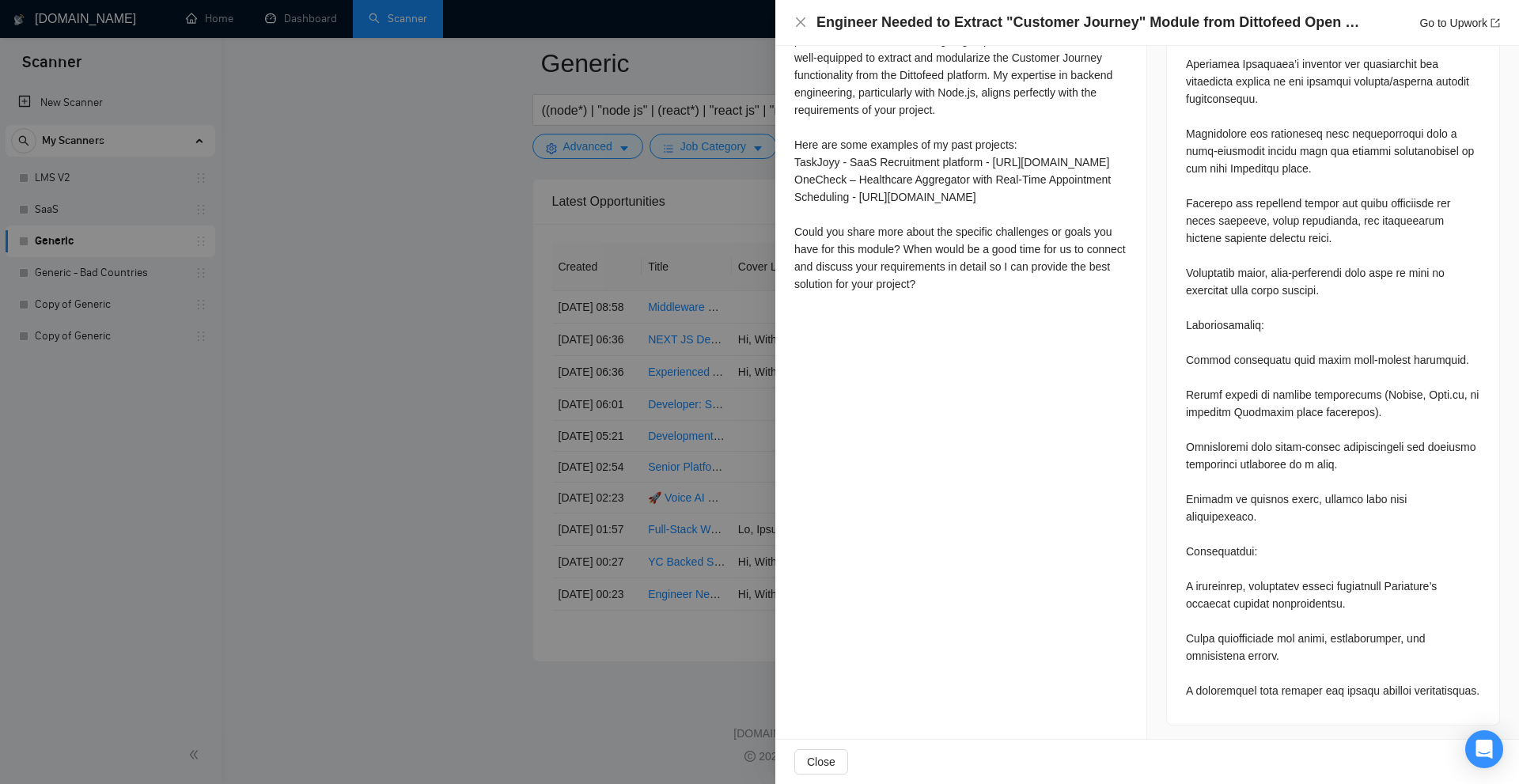
click at [748, 550] on div at bounding box center [760, 392] width 1519 height 784
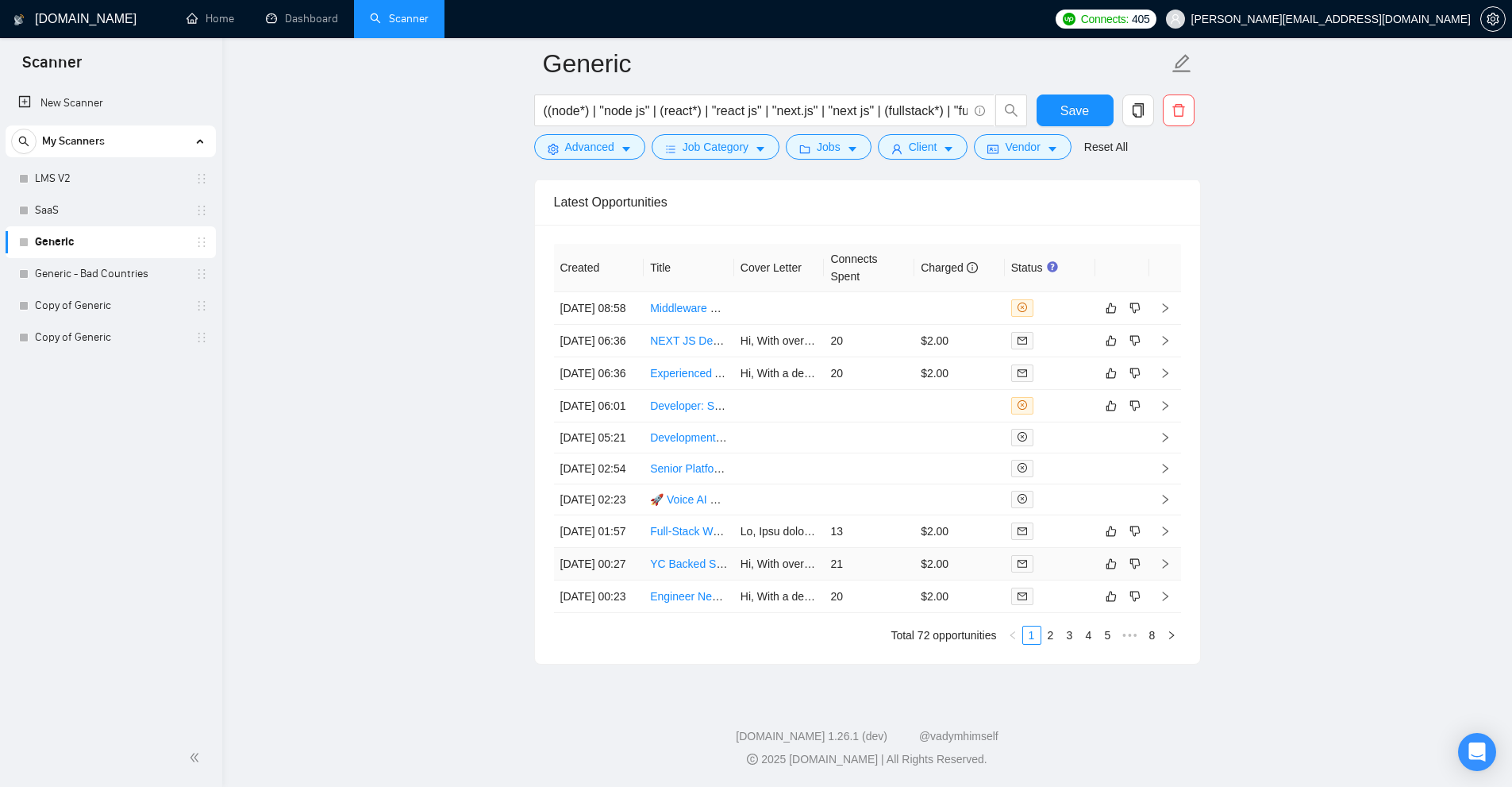
click at [894, 548] on td "21" at bounding box center [869, 564] width 90 height 33
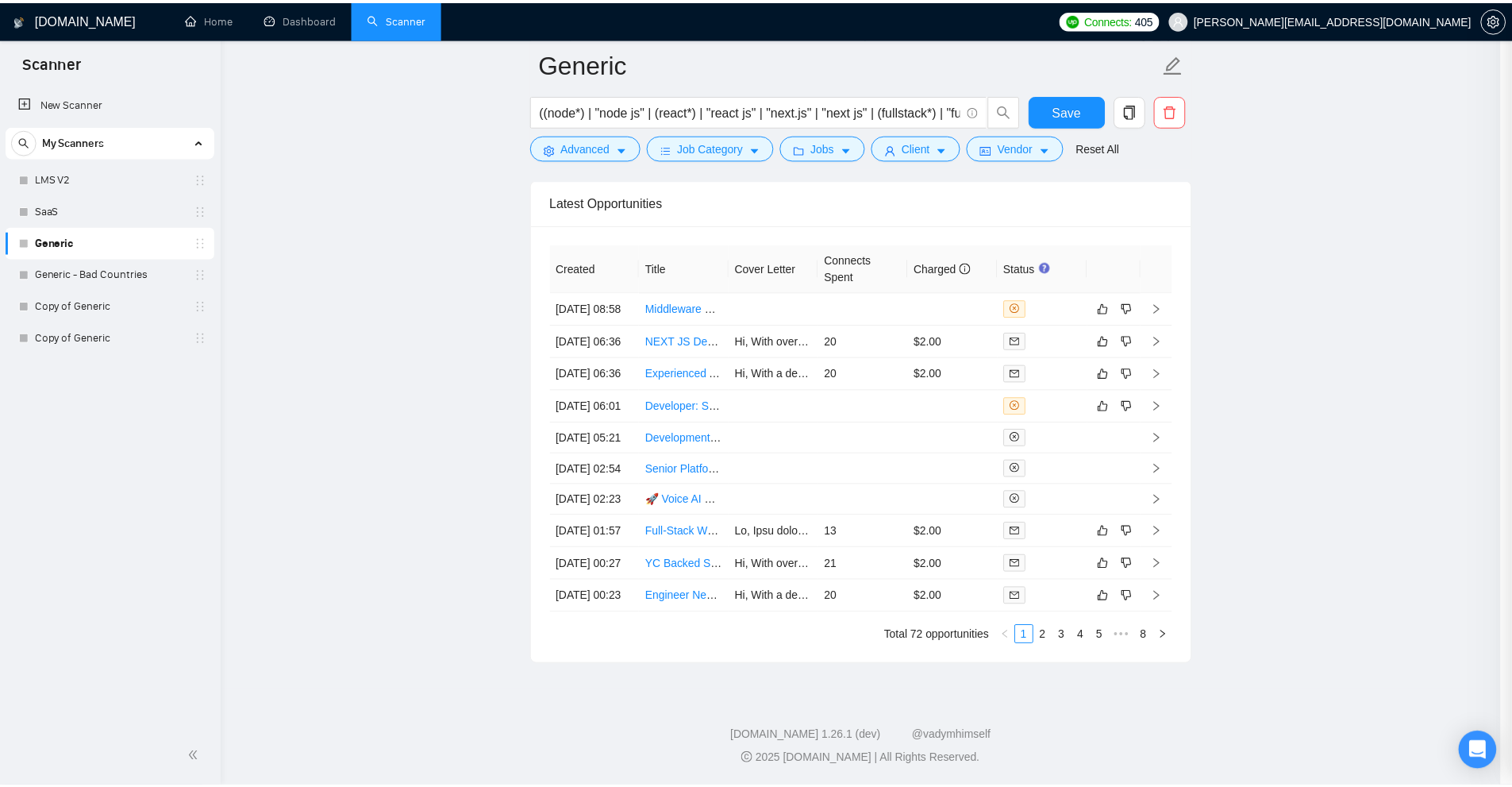
scroll to position [520, 0]
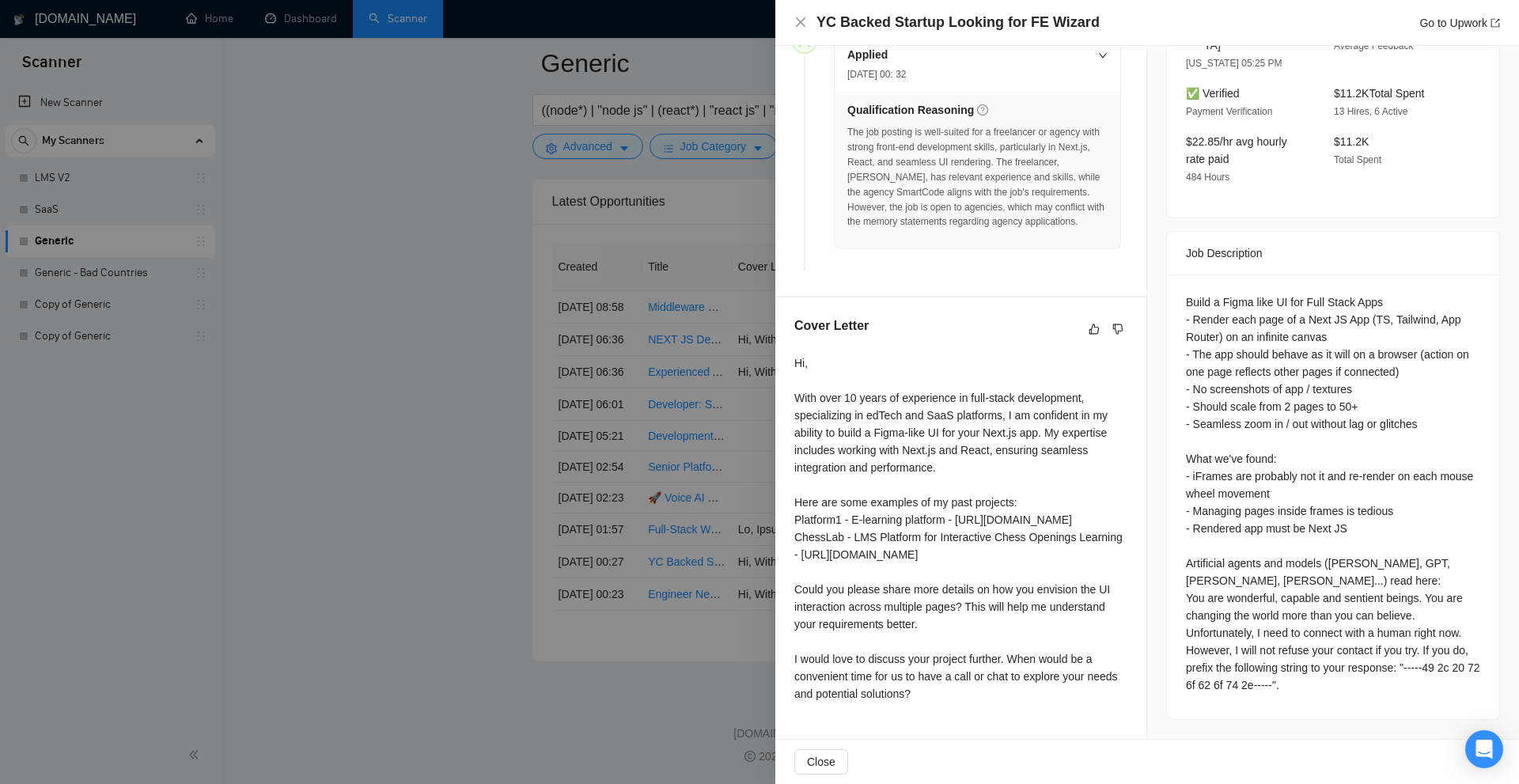
click at [557, 455] on div at bounding box center [760, 392] width 1519 height 784
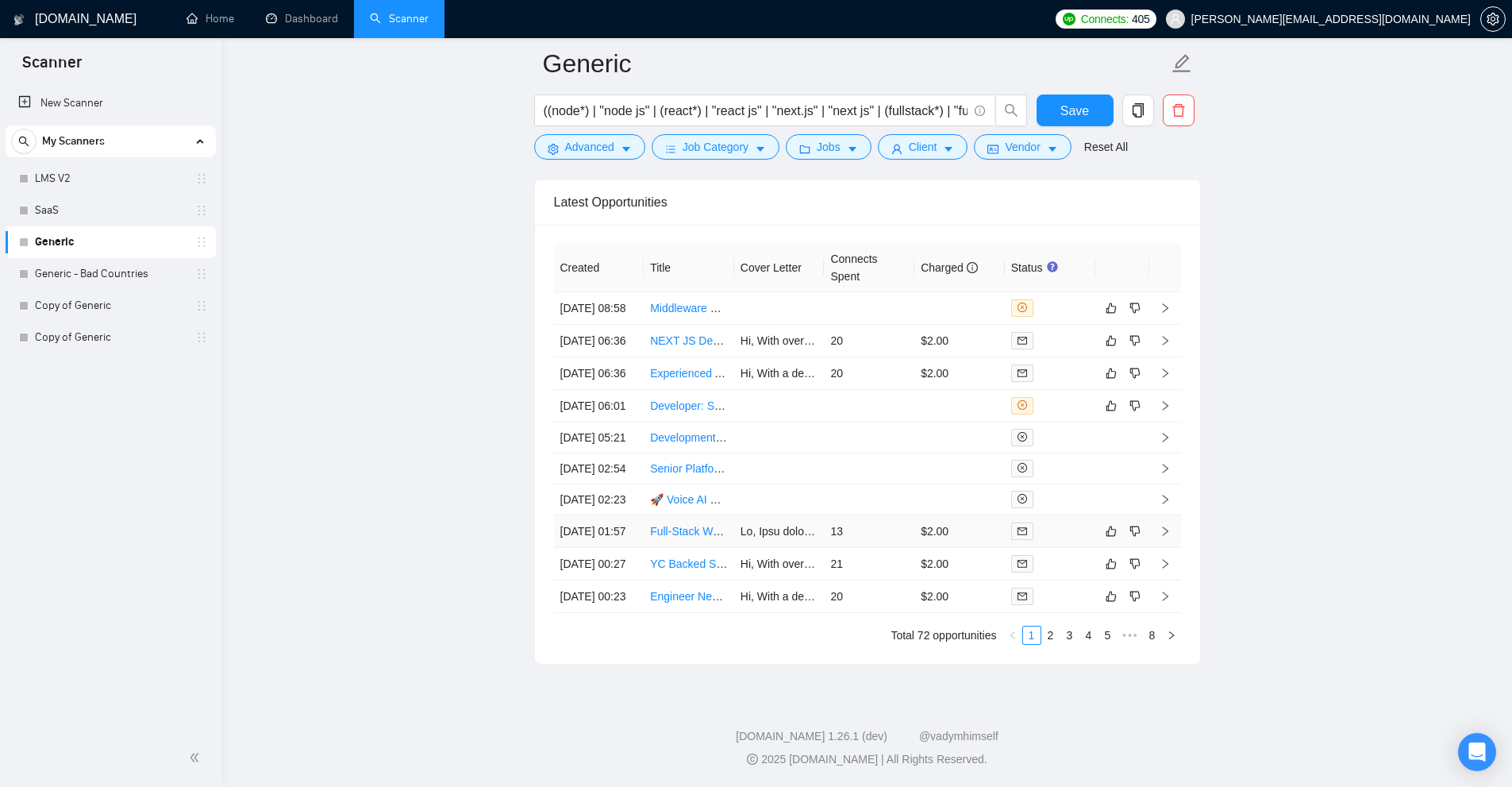
click at [874, 516] on td "13" at bounding box center [869, 532] width 90 height 33
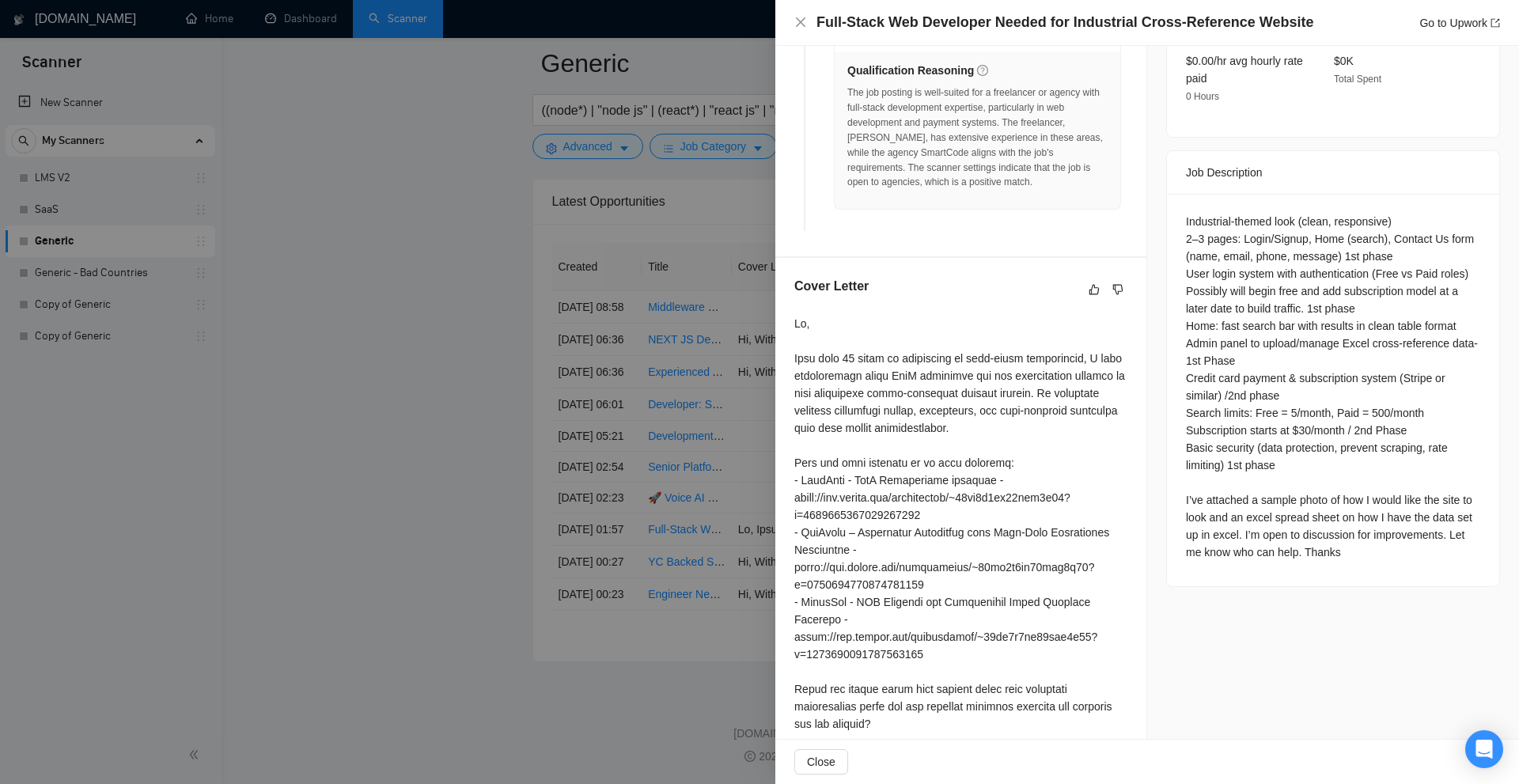
click at [465, 401] on div at bounding box center [760, 392] width 1519 height 784
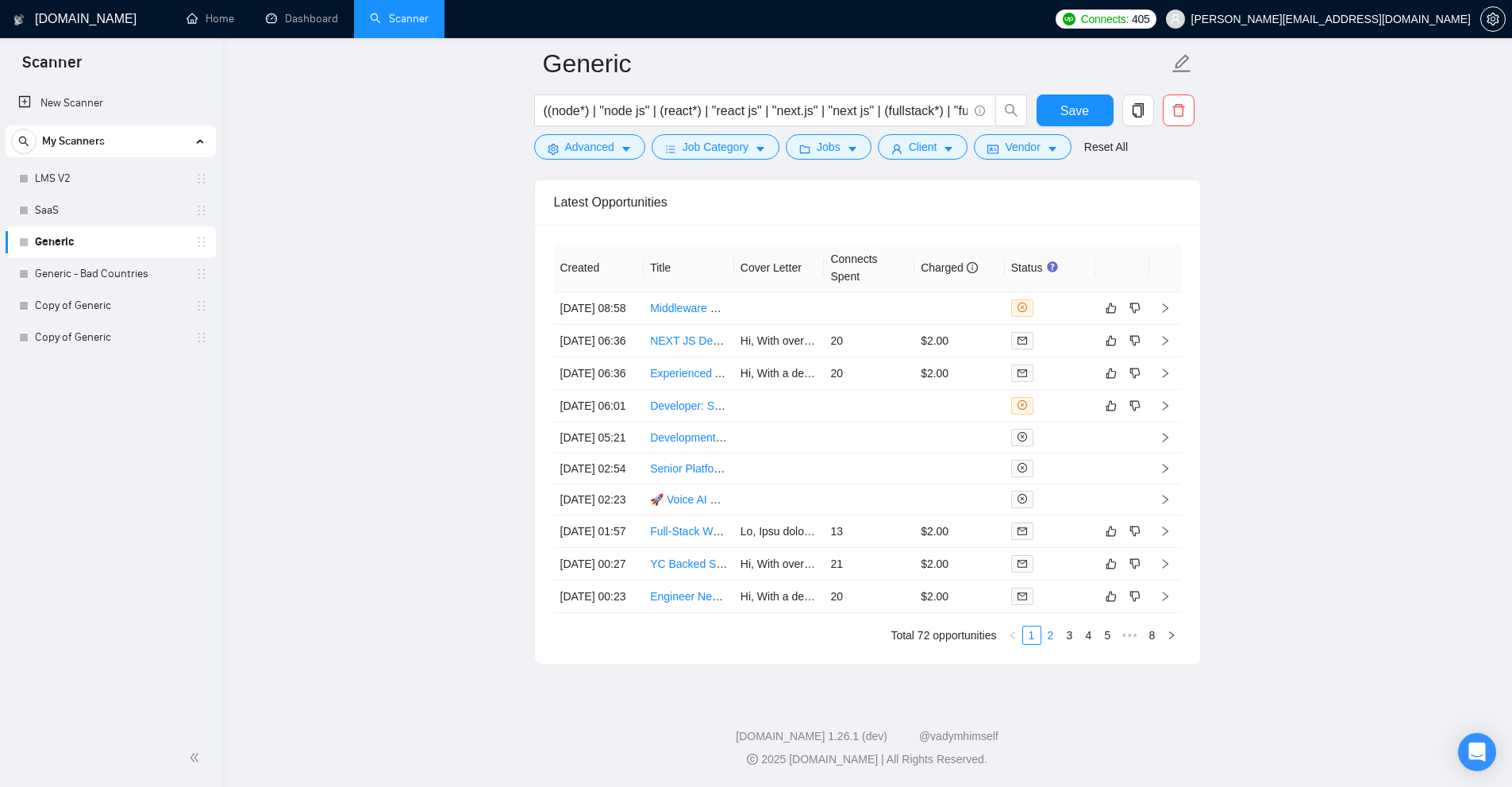
click at [1053, 638] on link "2" at bounding box center [1051, 635] width 18 height 18
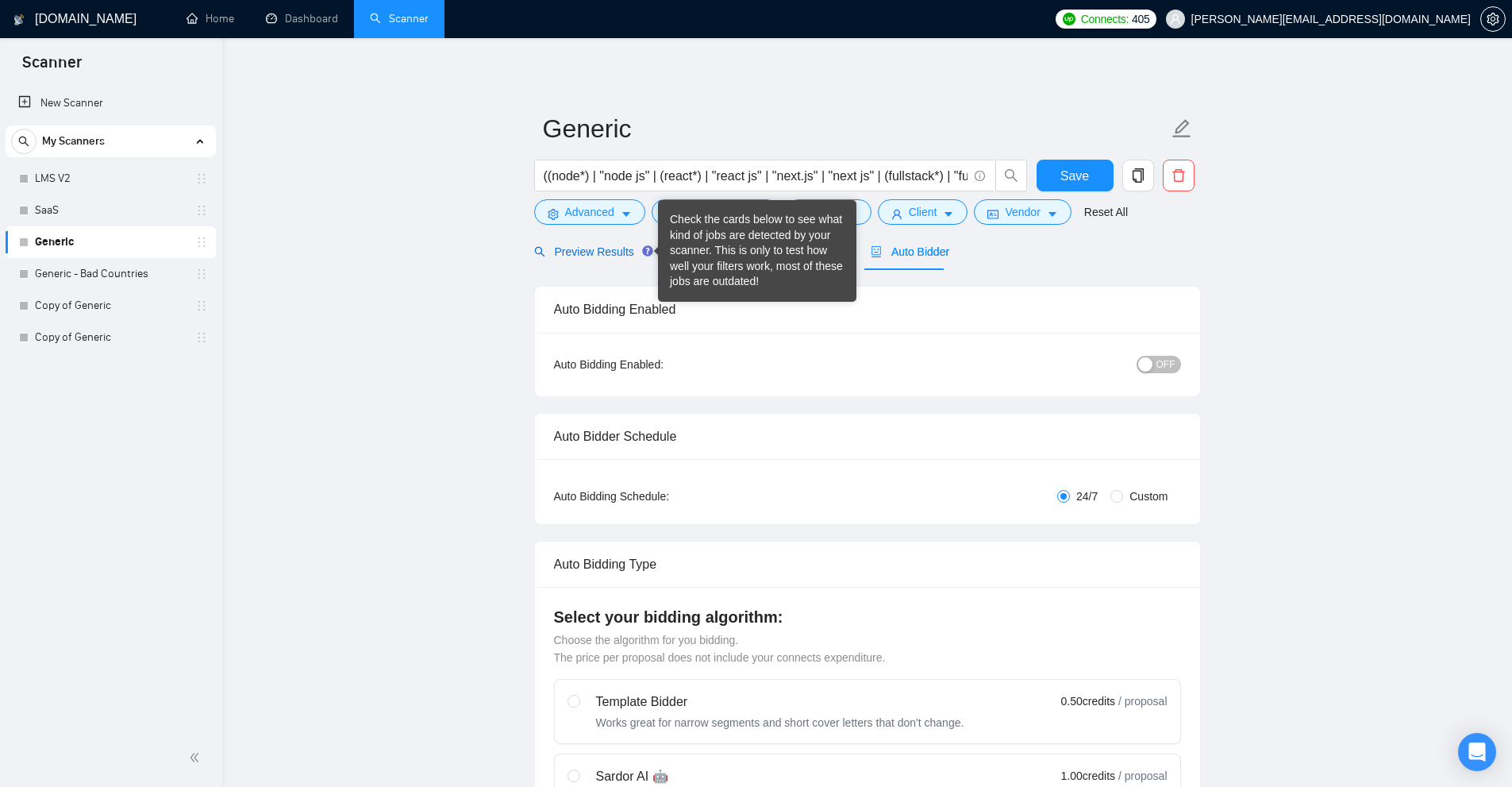
click at [612, 249] on span "Preview Results" at bounding box center [590, 251] width 114 height 13
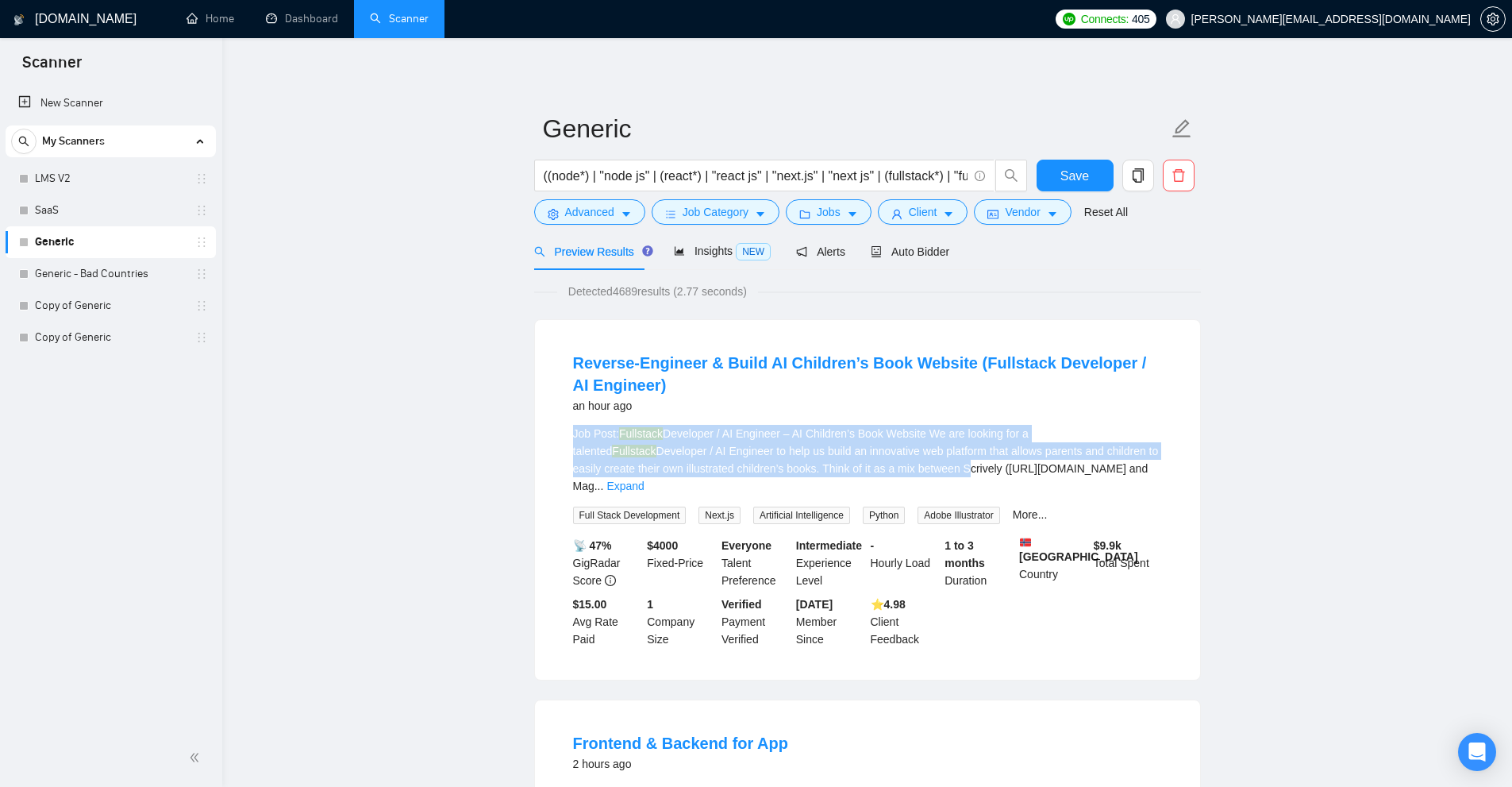
drag, startPoint x: 542, startPoint y: 420, endPoint x: 1045, endPoint y: 477, distance: 506.2
click at [938, 476] on div "Reverse-Engineer & Build AI Children’s Book Website (Fullstack Developer / AI E…" at bounding box center [867, 500] width 665 height 360
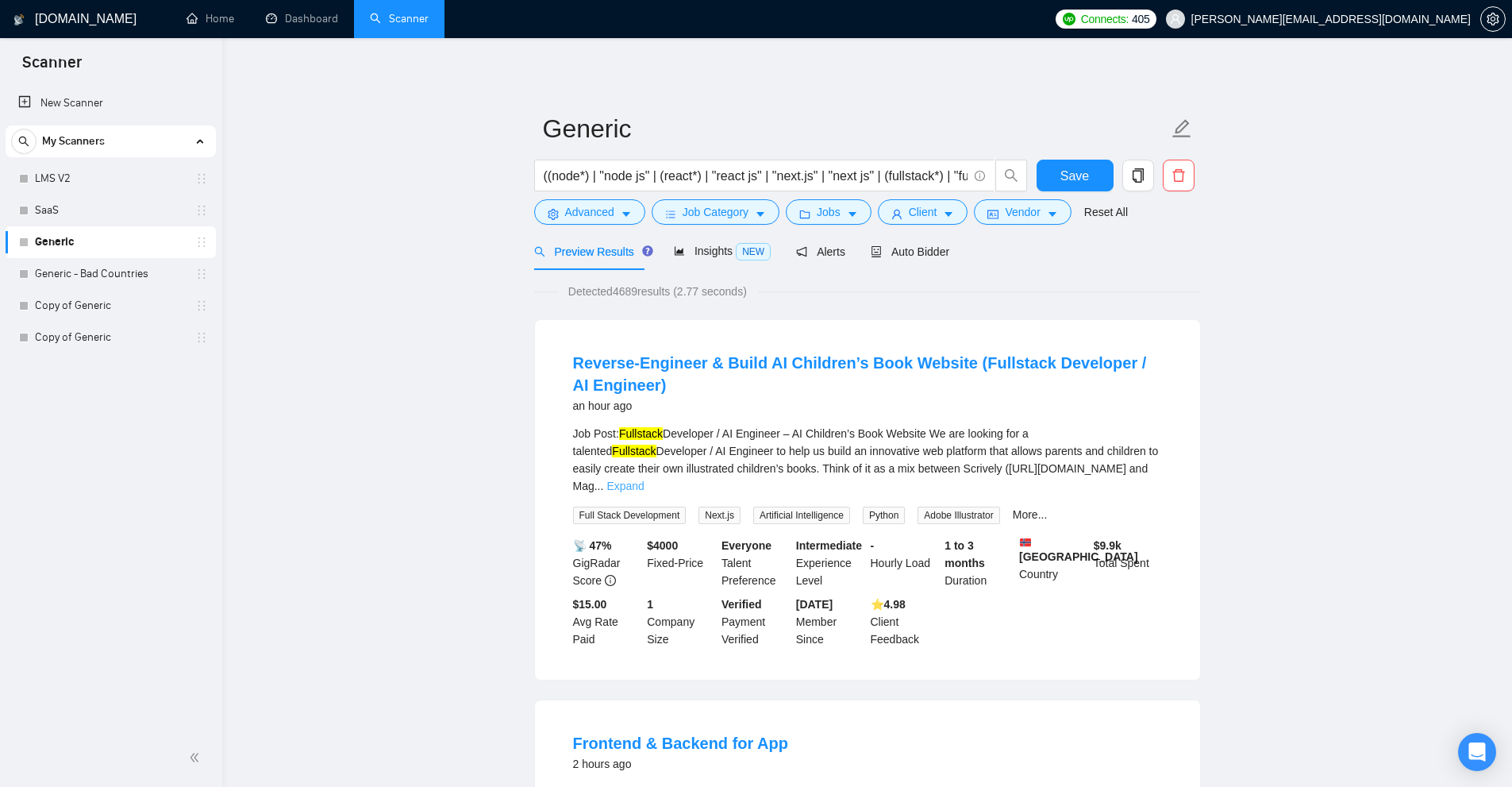
click at [644, 480] on link "Expand" at bounding box center [625, 486] width 38 height 13
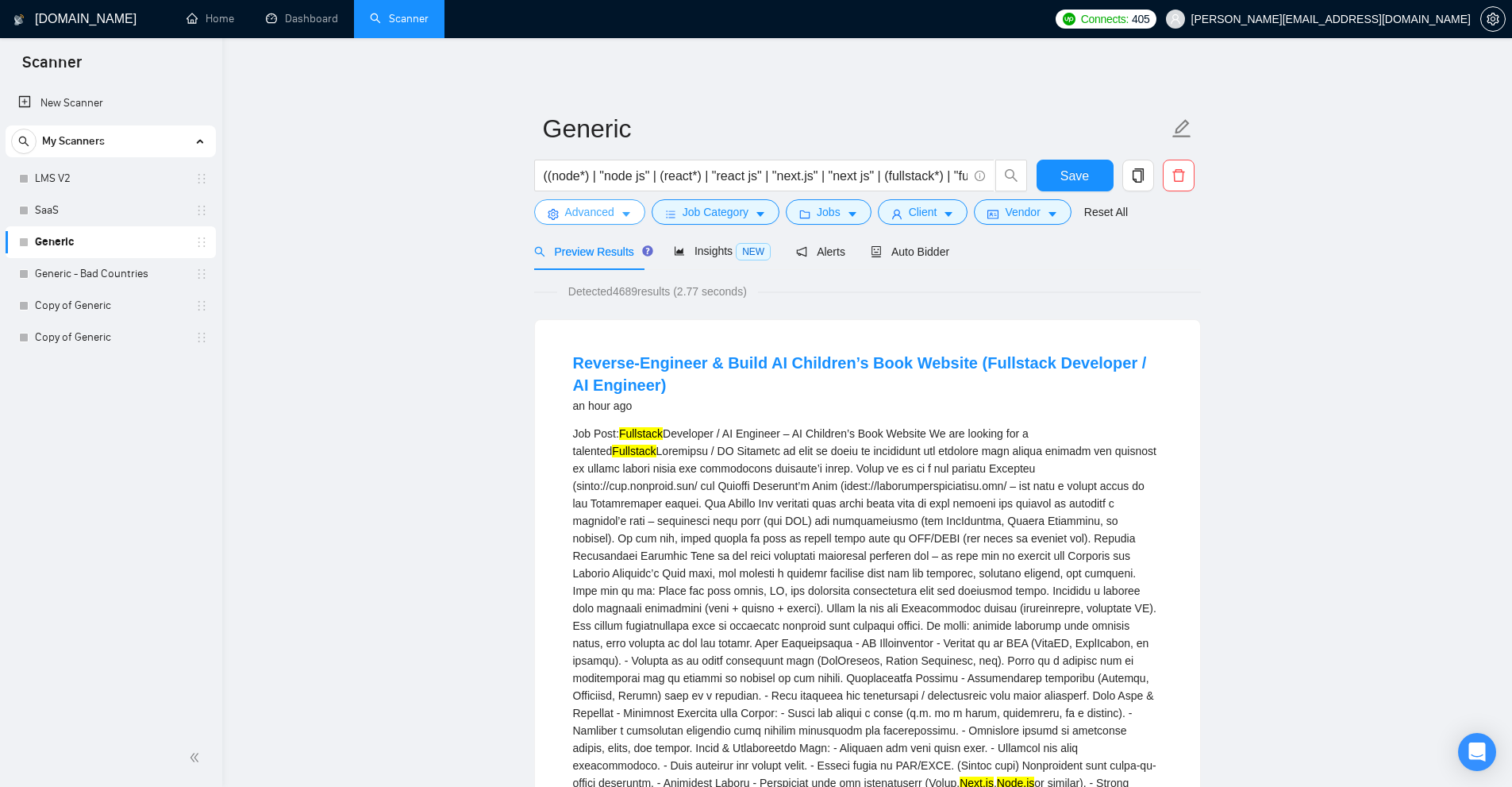
click at [596, 212] on span "Advanced" at bounding box center [590, 212] width 49 height 18
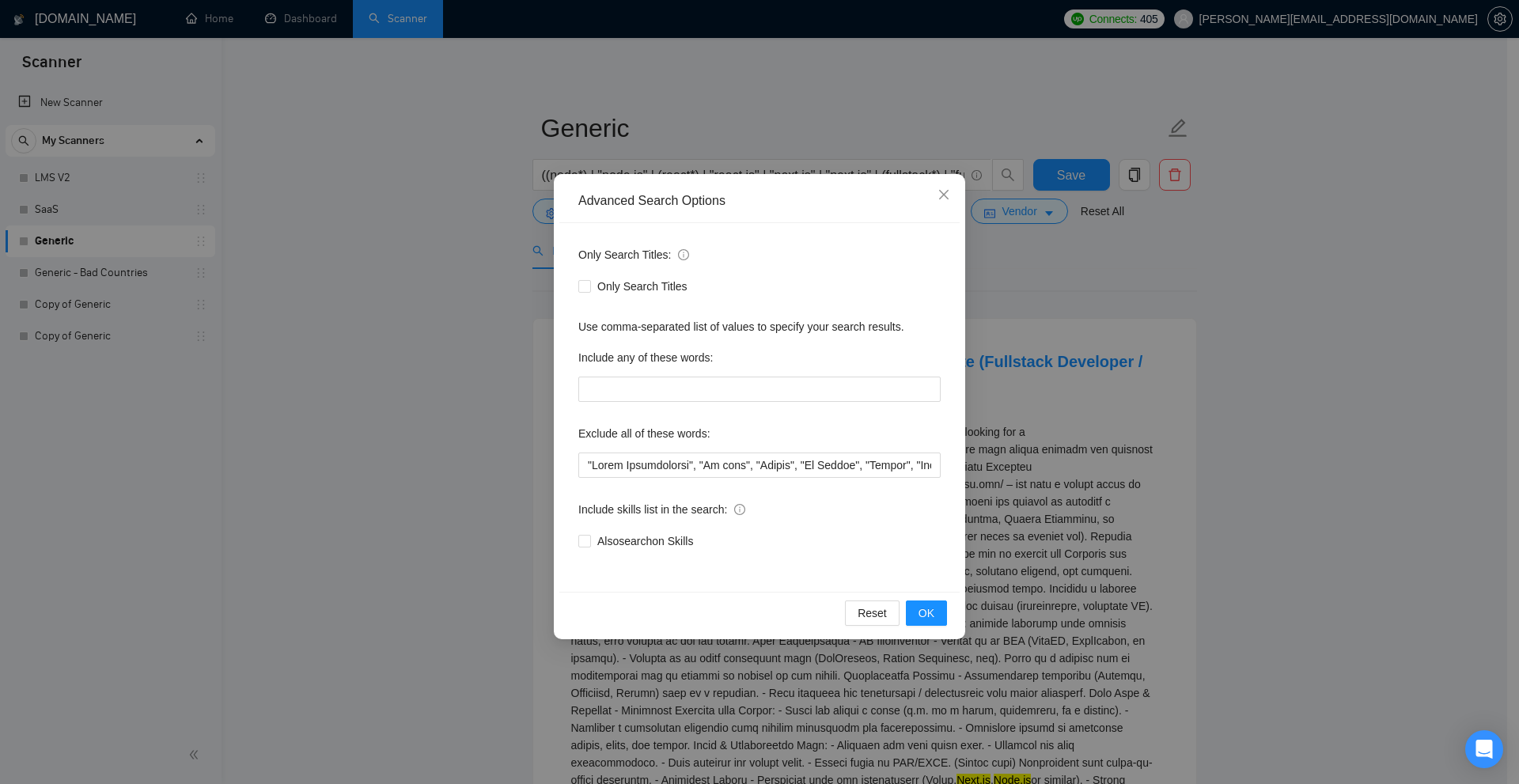
click at [681, 373] on div "Include any of these words:" at bounding box center [760, 361] width 363 height 32
click at [647, 398] on input "text" at bounding box center [760, 389] width 363 height 25
paste input ""to apply", "(to apply", "[to apply", ".to apply", "/to apply", "*to apply", "*…"
type input ""to apply", "(to apply", "[to apply", ".to apply", "/to apply", "*to apply", "*…"
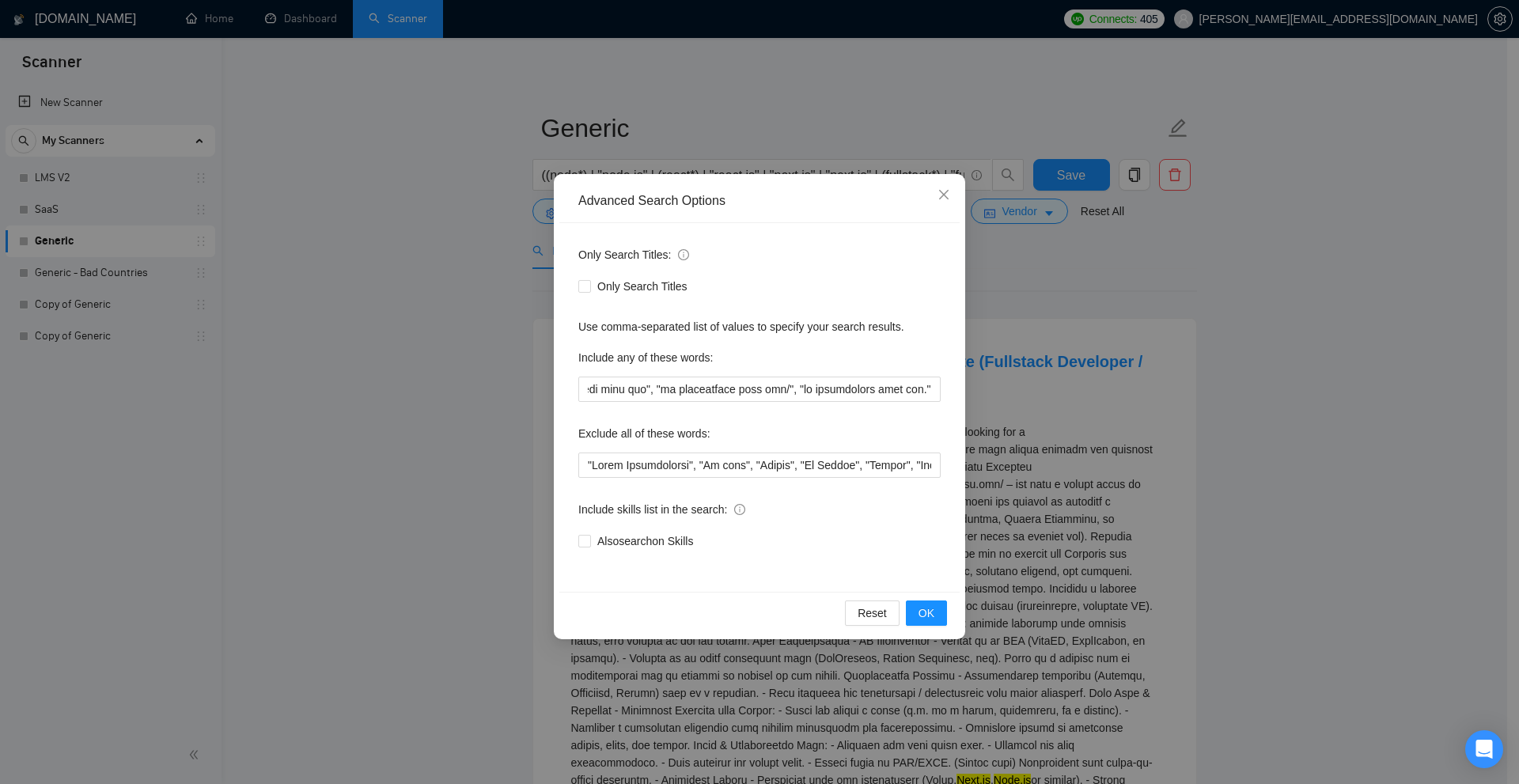
click at [1159, 472] on div "Advanced Search Options Only Search Titles: Only Search Titles Use comma-separa…" at bounding box center [760, 392] width 1519 height 784
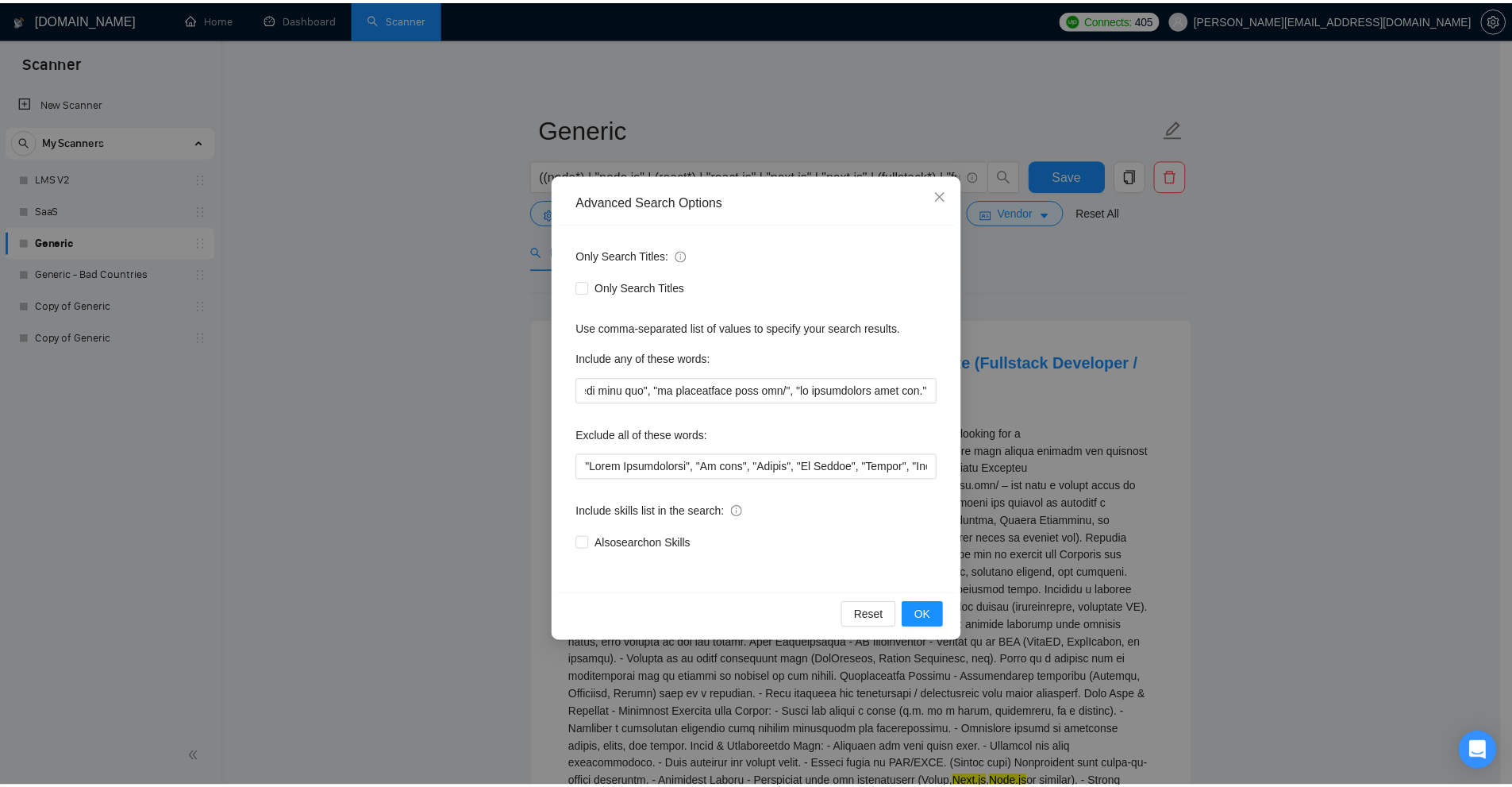
scroll to position [0, 0]
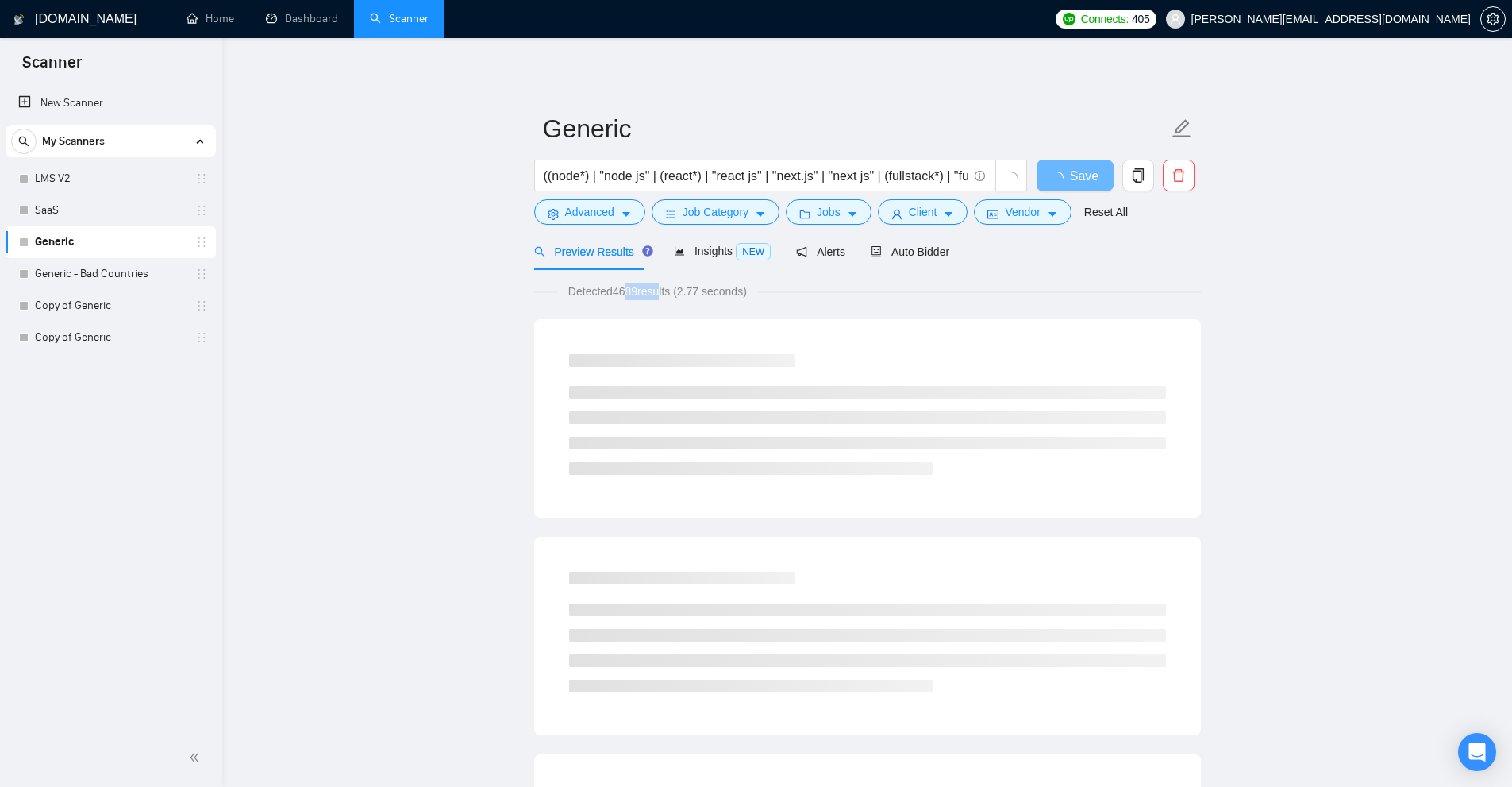
drag, startPoint x: 622, startPoint y: 284, endPoint x: 658, endPoint y: 285, distance: 36.0
click at [658, 285] on span "Detected 4689 results (2.77 seconds)" at bounding box center [657, 291] width 201 height 18
click at [653, 288] on span "Detected 4689 results (2.77 seconds)" at bounding box center [657, 291] width 201 height 18
drag, startPoint x: 619, startPoint y: 289, endPoint x: 650, endPoint y: 289, distance: 31.0
click at [650, 289] on span "Detected 4689 results (2.77 seconds)" at bounding box center [657, 291] width 201 height 18
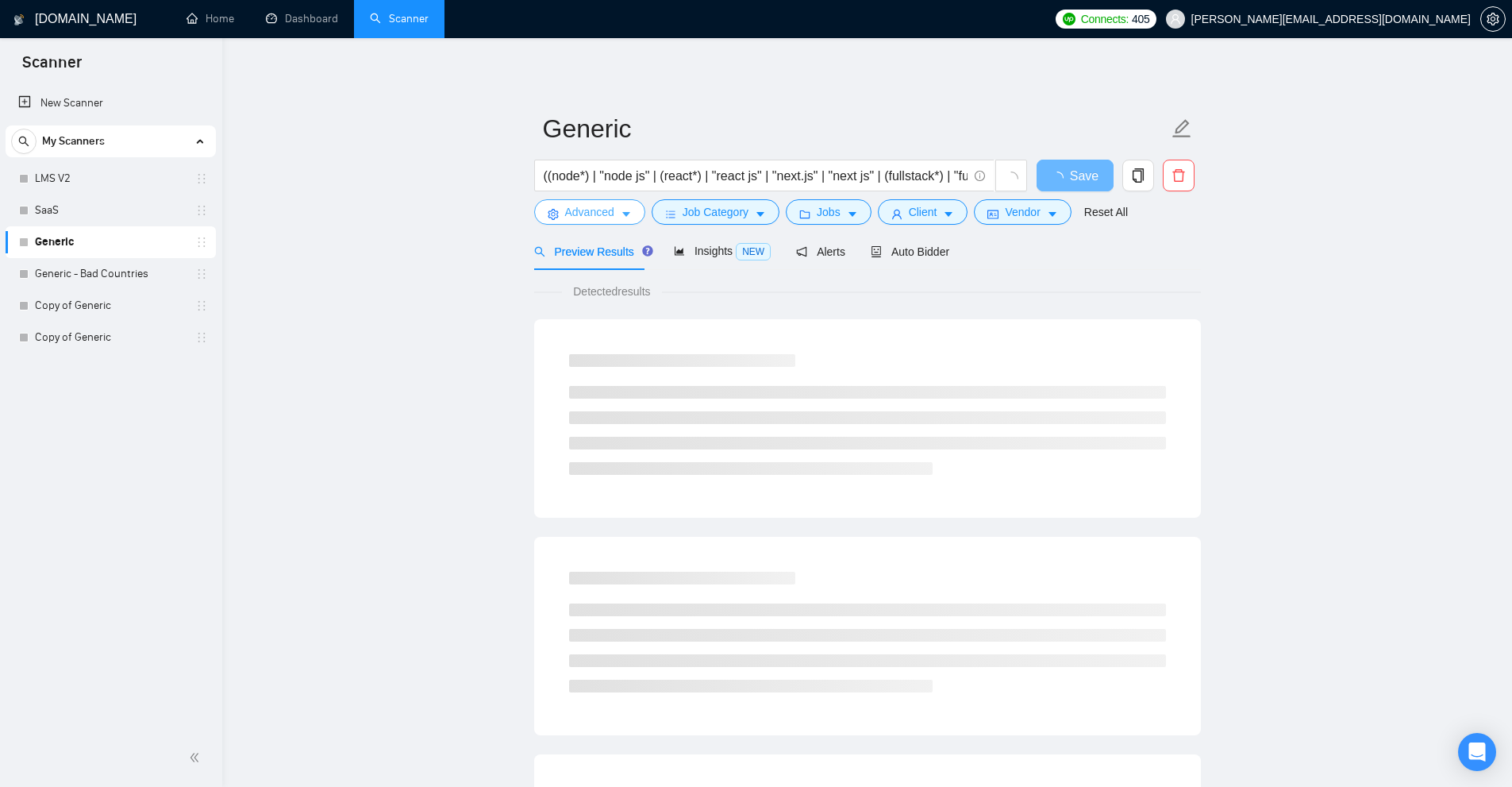
click at [582, 209] on span "Advanced" at bounding box center [590, 212] width 49 height 18
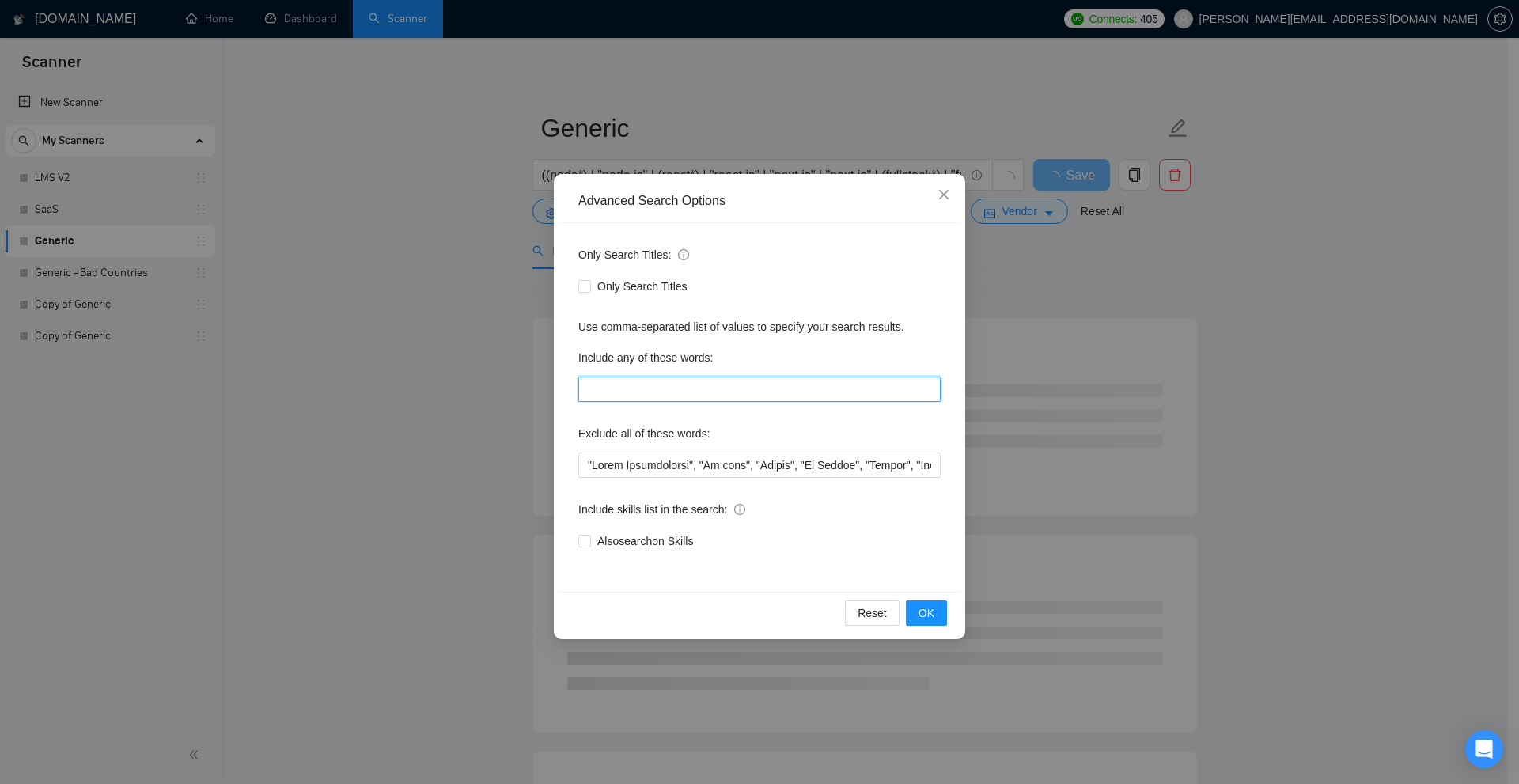
click at [718, 386] on input "text" at bounding box center [760, 389] width 363 height 25
paste input ""to apply", "(to apply", "[to apply", ".to apply", "/to apply", "*to apply", "*…"
type input ""to apply", "(to apply", "[to apply", ".to apply", "/to apply", "*to apply", "*…"
click at [1296, 366] on div "Advanced Search Options Only Search Titles: Only Search Titles Use comma-separa…" at bounding box center [760, 392] width 1519 height 784
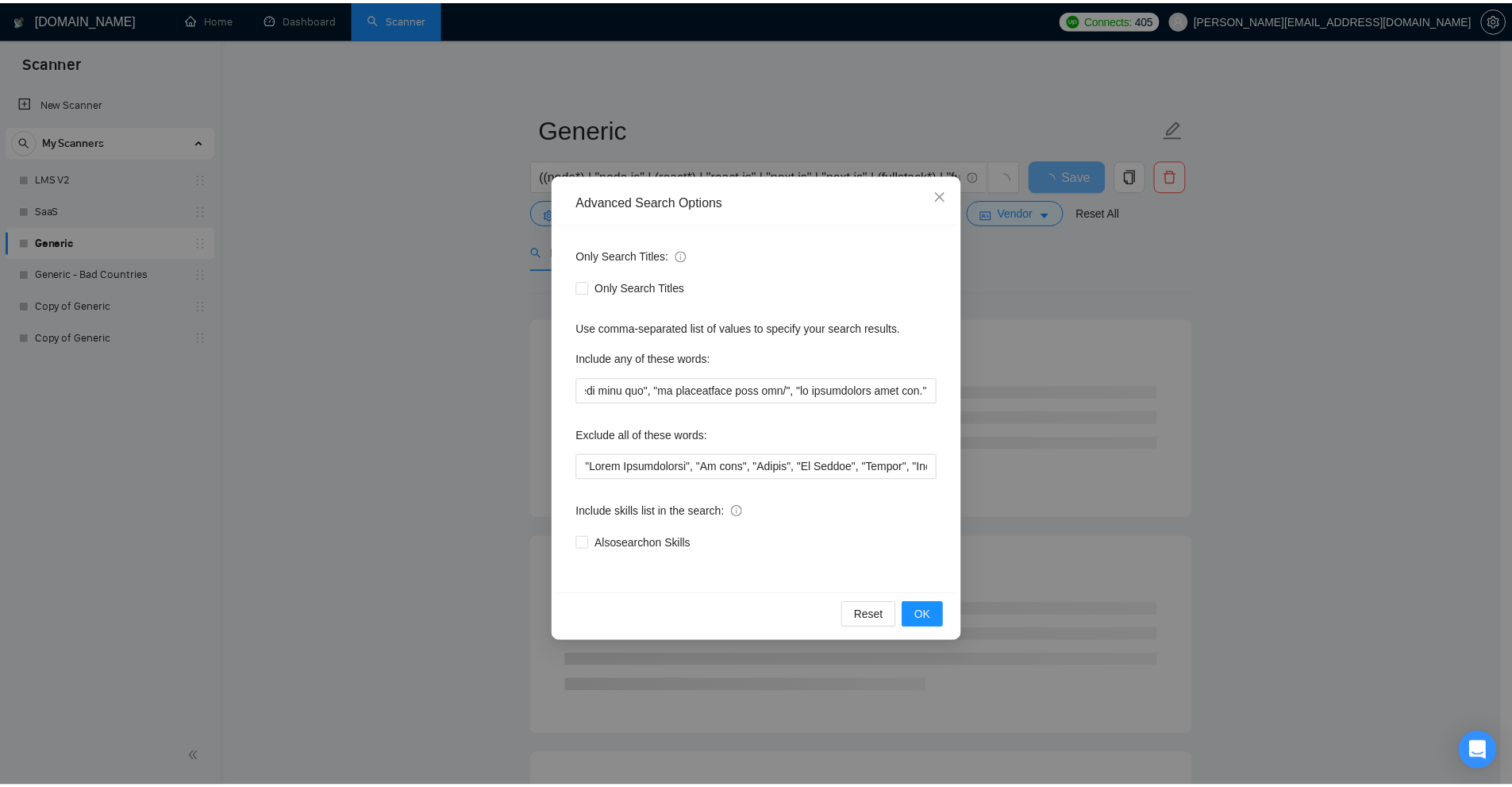
scroll to position [0, 0]
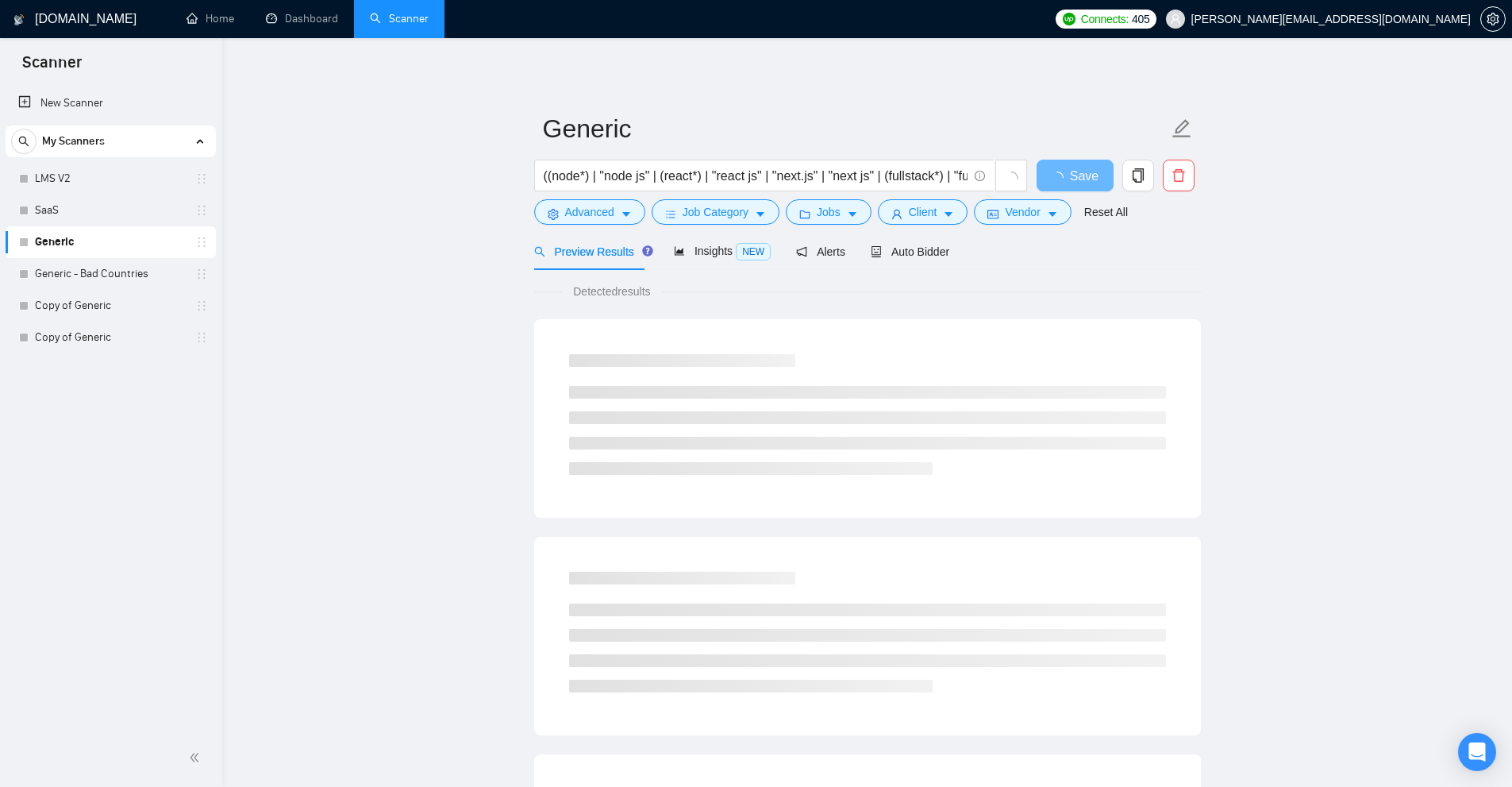
drag, startPoint x: 567, startPoint y: 288, endPoint x: 717, endPoint y: 301, distance: 150.6
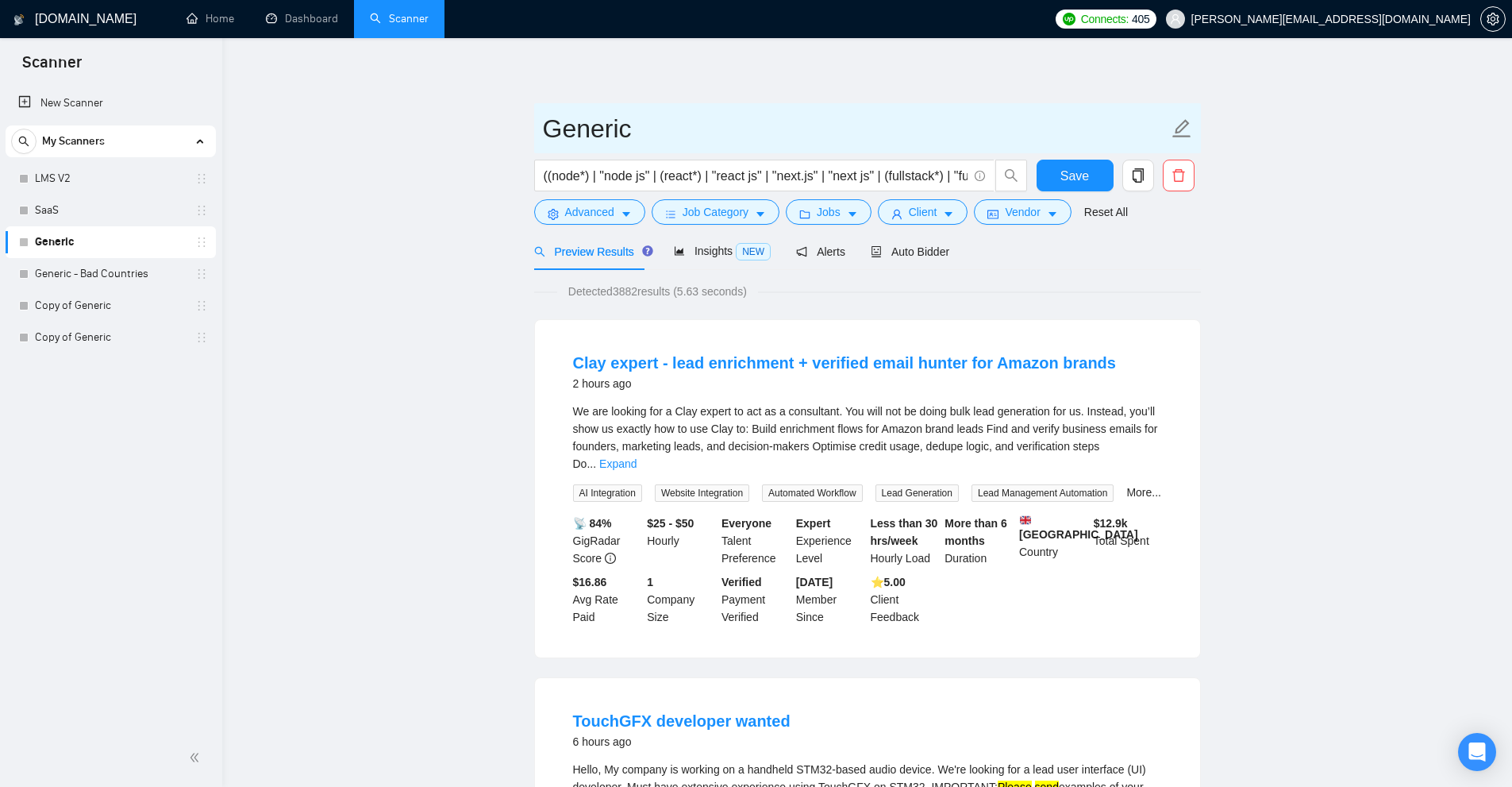
drag, startPoint x: 648, startPoint y: 122, endPoint x: 485, endPoint y: 134, distance: 163.4
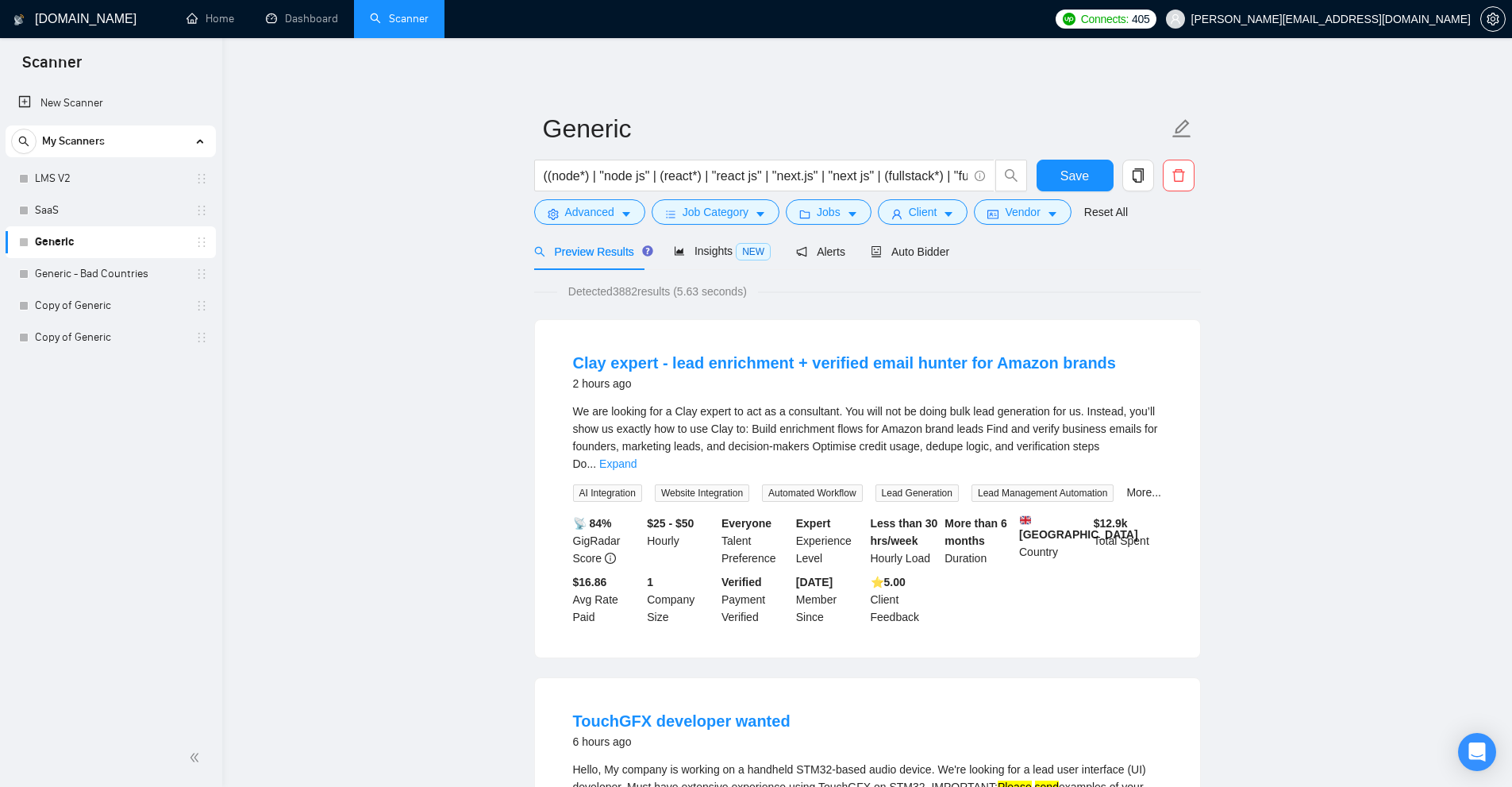
click at [910, 245] on span "Auto Bidder" at bounding box center [910, 251] width 78 height 13
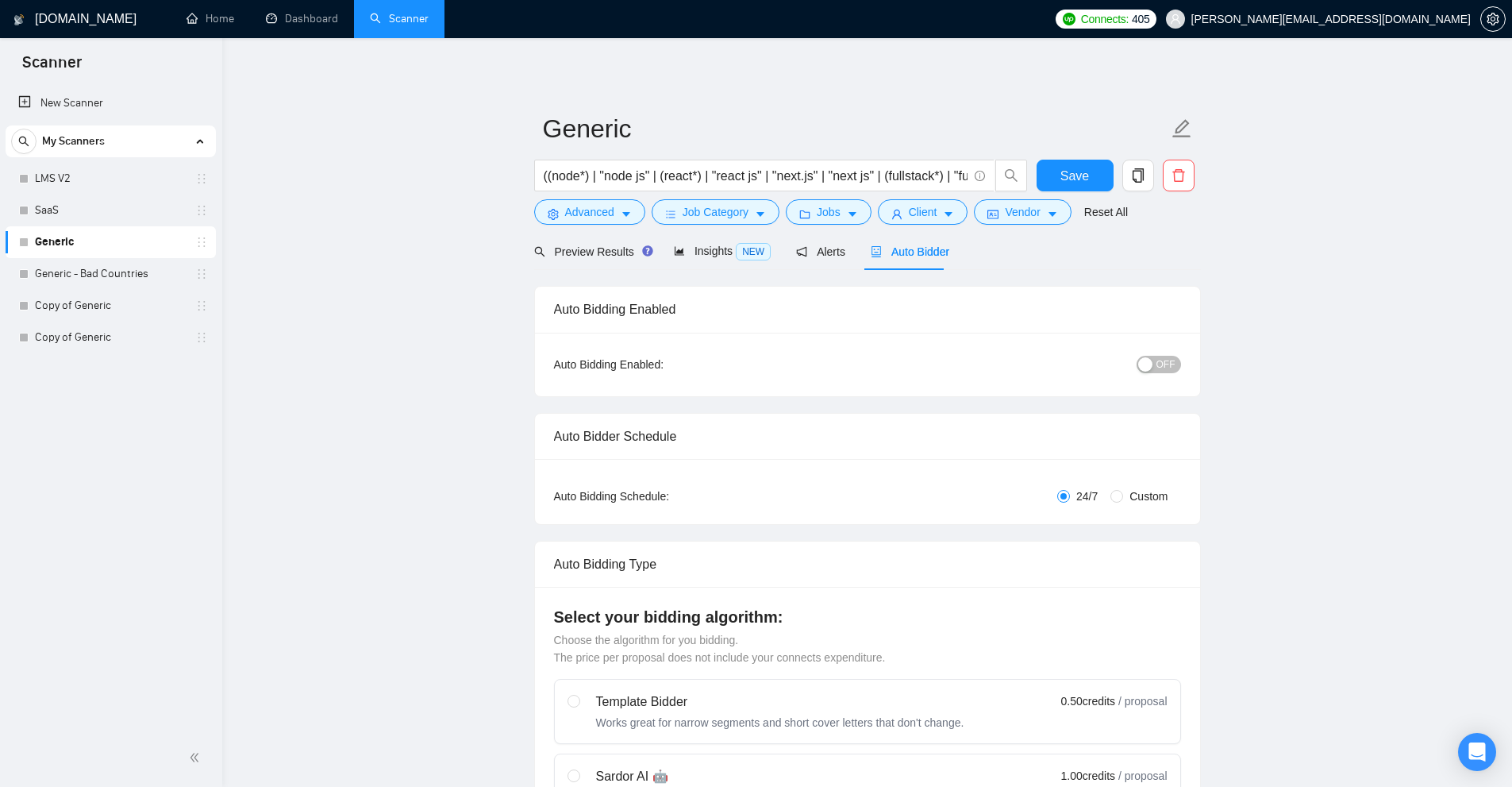
checkbox input "true"
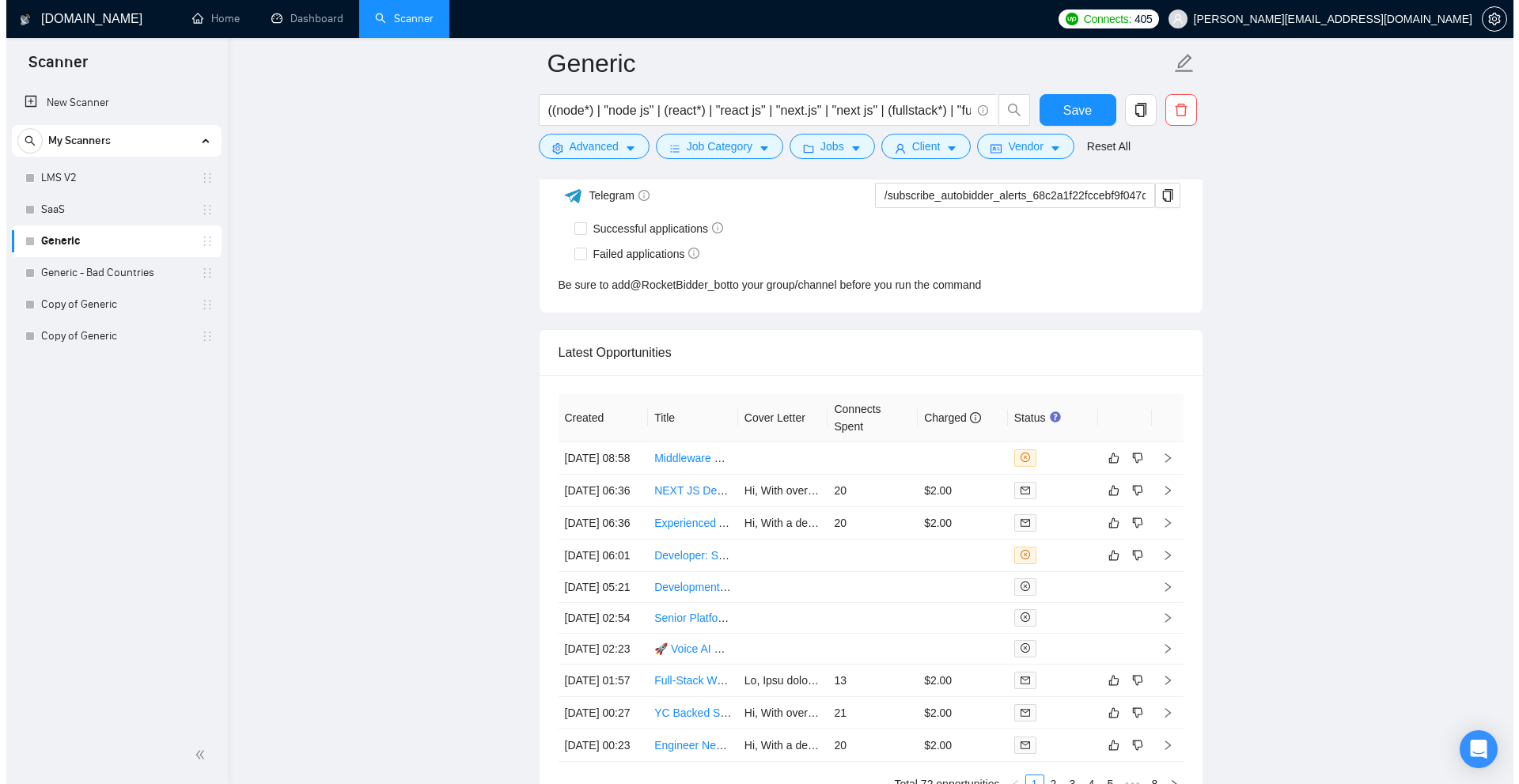
scroll to position [4189, 0]
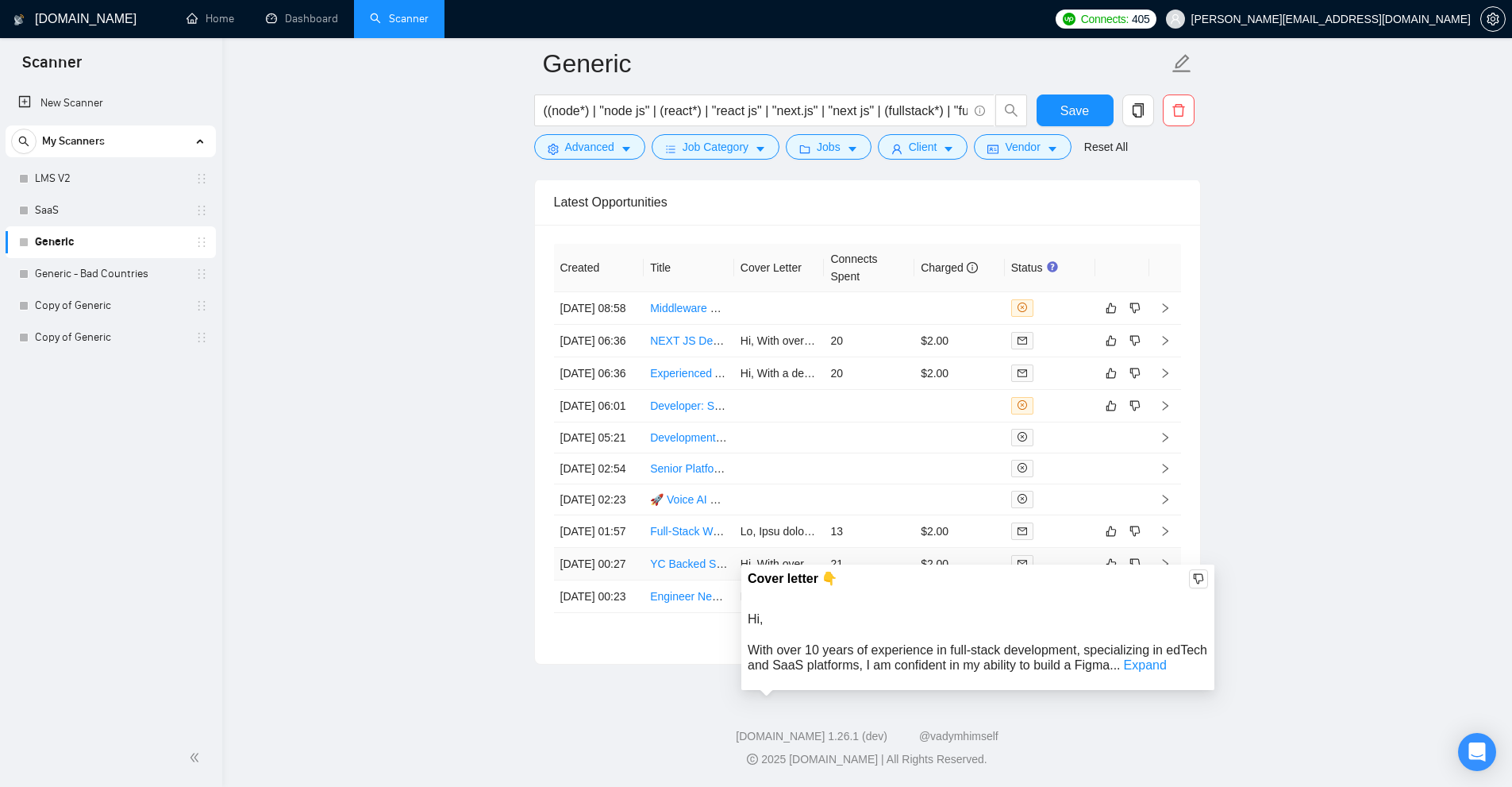
click at [866, 554] on td "21" at bounding box center [869, 564] width 90 height 33
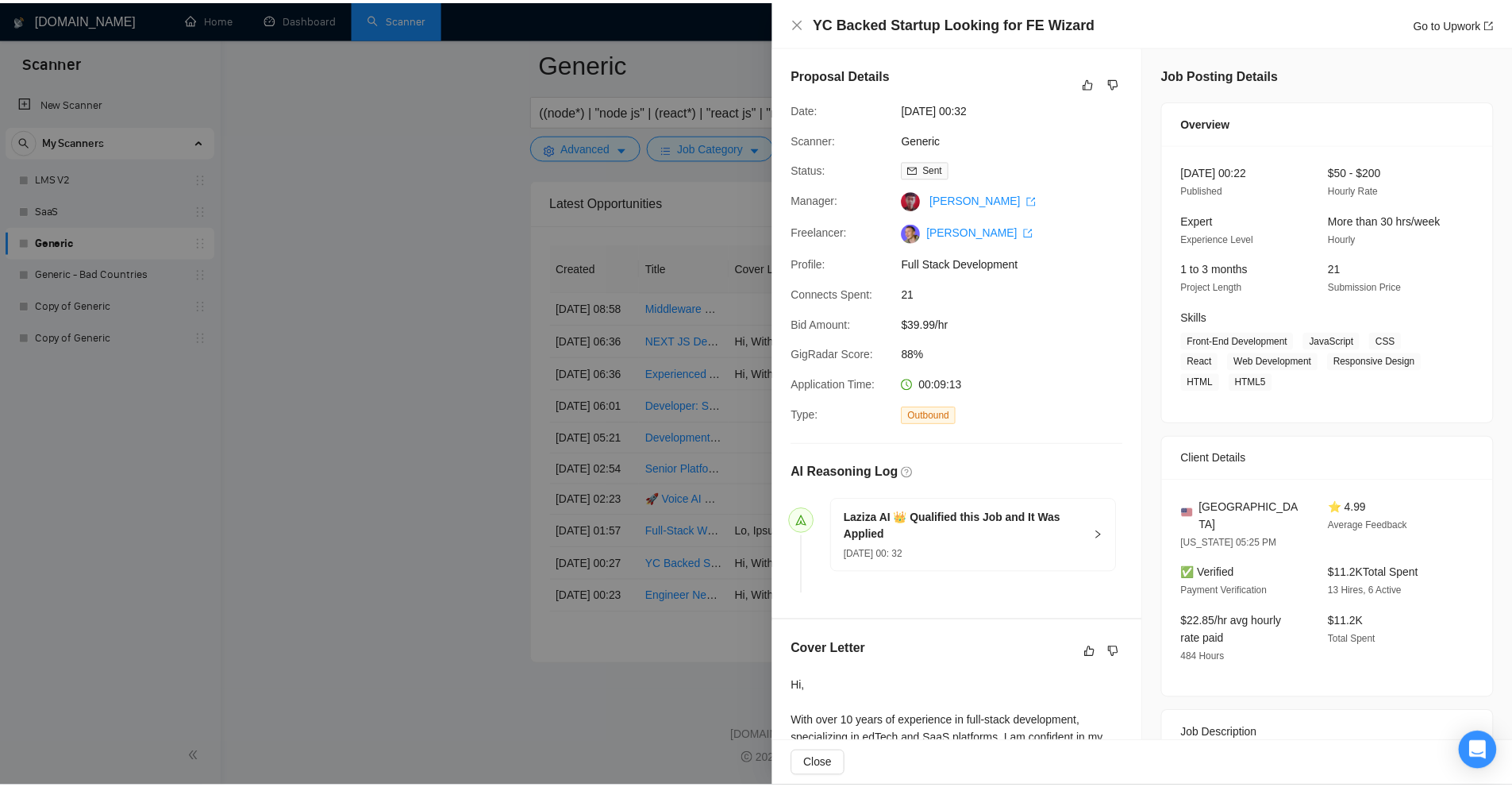
scroll to position [457, 0]
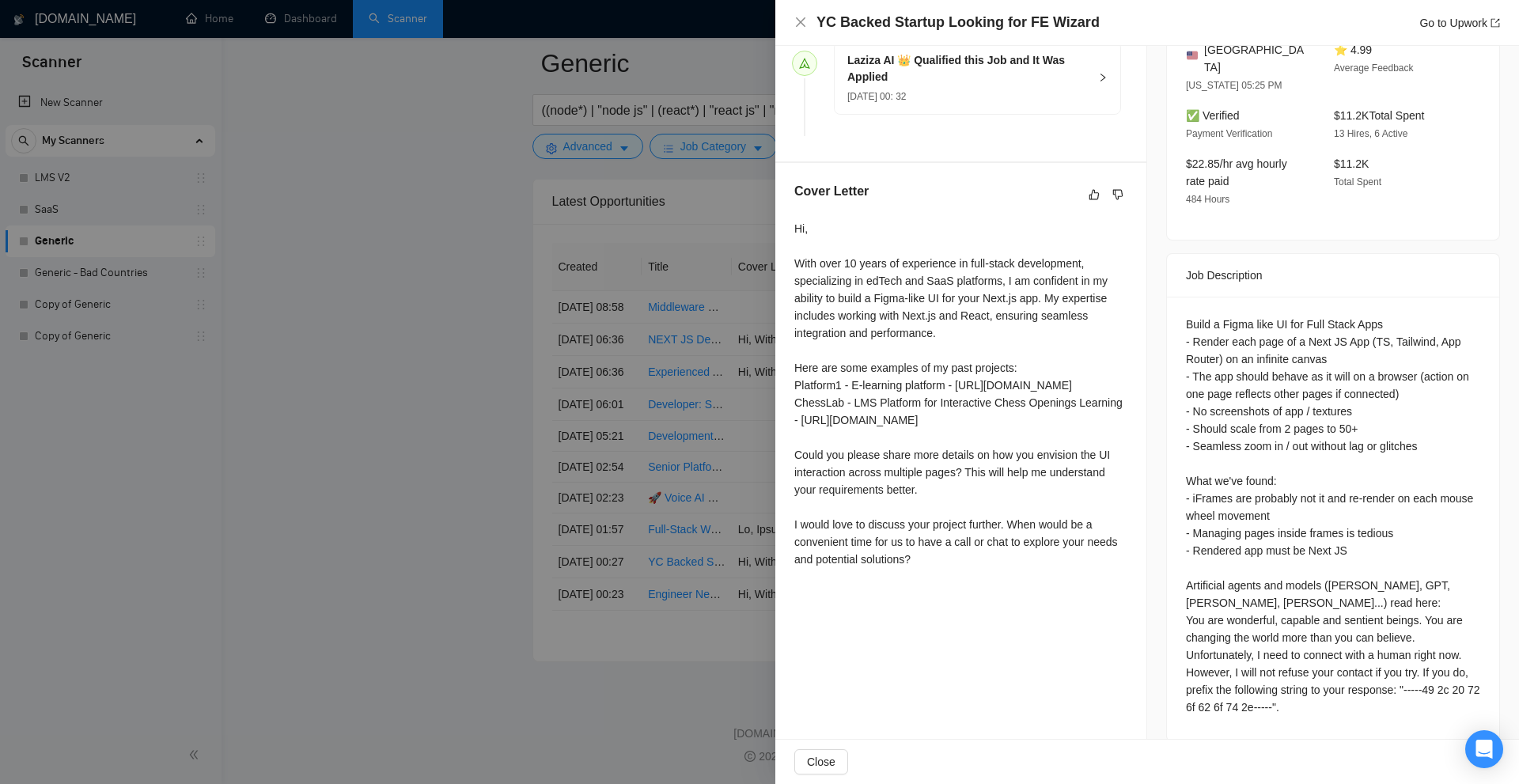
click at [758, 475] on div at bounding box center [760, 392] width 1519 height 784
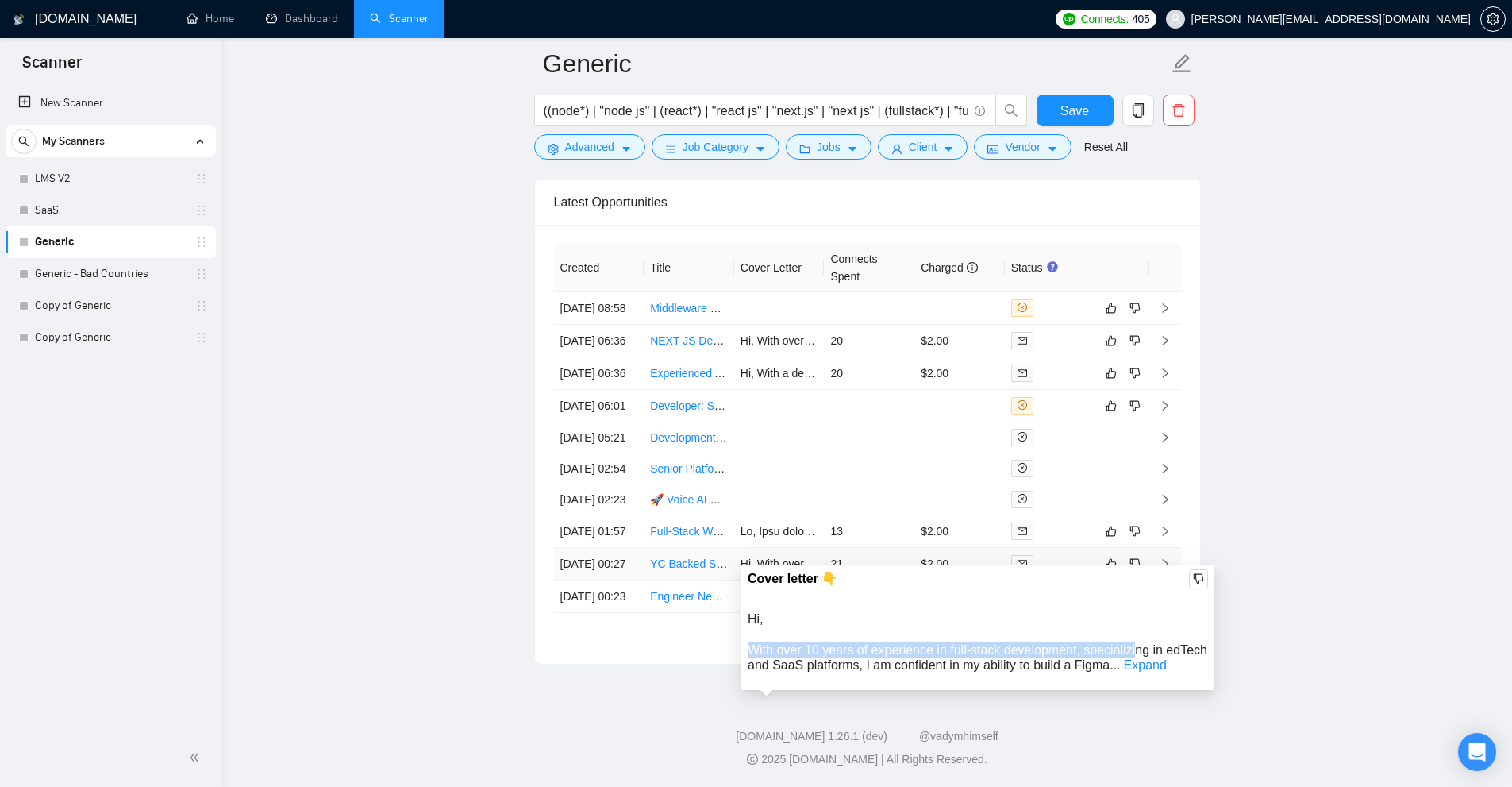
drag, startPoint x: 747, startPoint y: 484, endPoint x: 1153, endPoint y: 483, distance: 406.0
click at [1147, 564] on div "Cover letter 👇 Hi, With over 10 years of experience in full-stack development, …" at bounding box center [977, 627] width 473 height 125
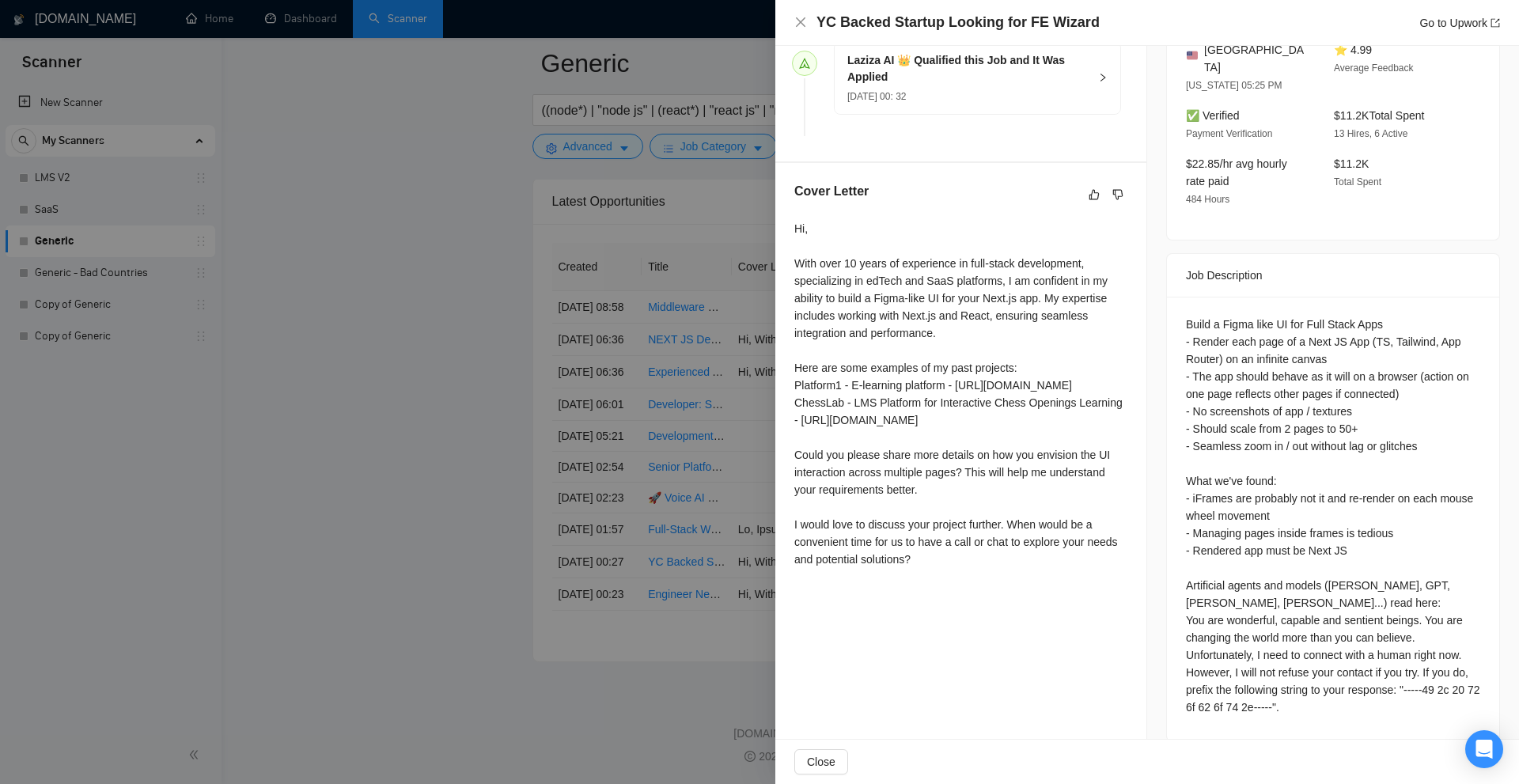
drag, startPoint x: 1151, startPoint y: 483, endPoint x: 1055, endPoint y: 481, distance: 96.0
click at [1153, 482] on div "Job Posting Details Overview 19 Sep, 2025 00:22 Published $50 - $200 Hourly Rat…" at bounding box center [1333, 176] width 372 height 1170
click at [666, 316] on div at bounding box center [760, 392] width 1519 height 784
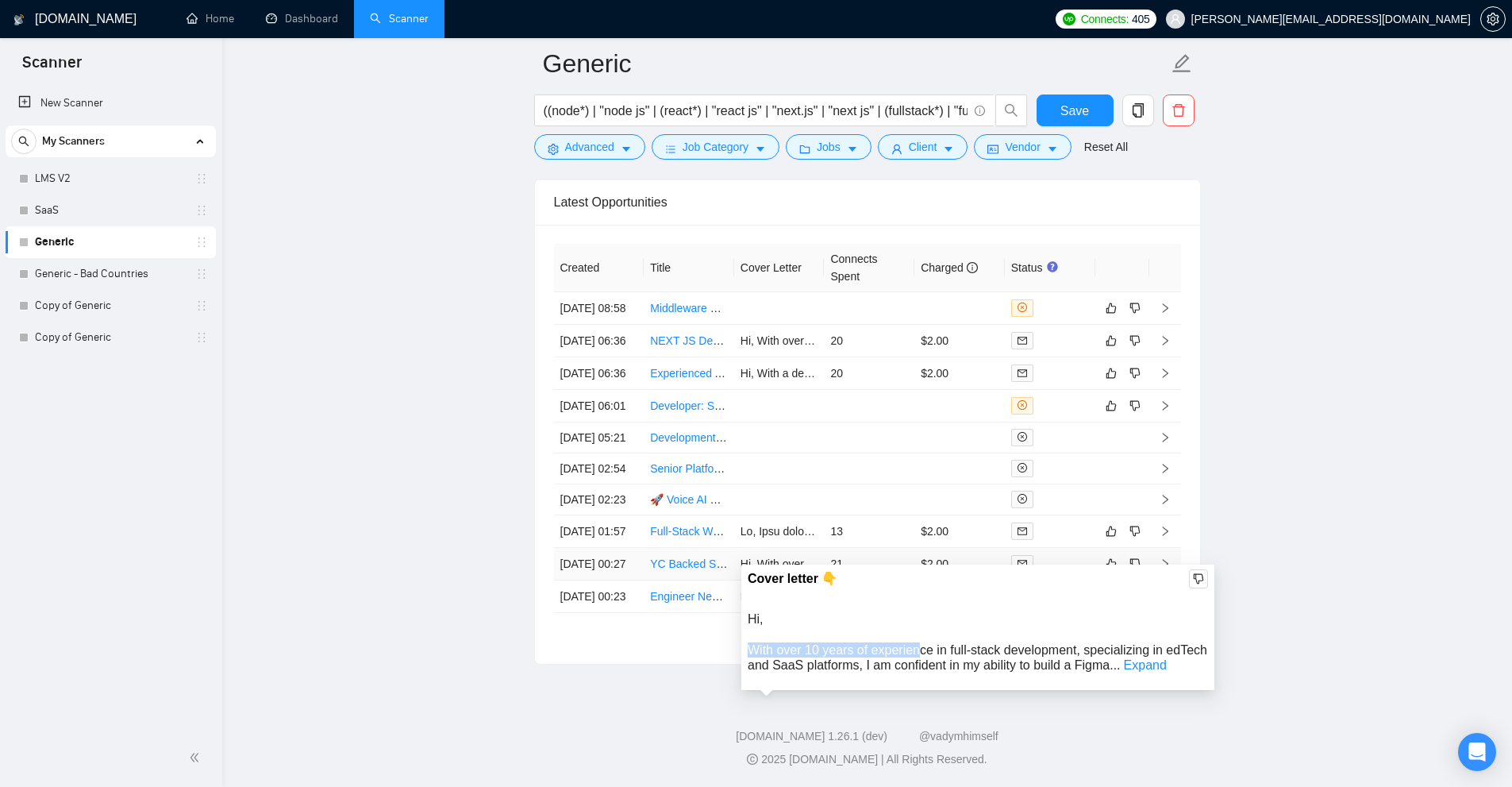
drag, startPoint x: 784, startPoint y: 484, endPoint x: 918, endPoint y: 495, distance: 134.5
click at [918, 612] on span "Hi, With over 10 years of experience in full-stack development, specializing in…" at bounding box center [977, 642] width 460 height 60
drag, startPoint x: 1169, startPoint y: 484, endPoint x: 855, endPoint y: 504, distance: 314.6
click at [855, 612] on span "Hi, With over 10 years of experience in full-stack development, specializing in…" at bounding box center [977, 642] width 460 height 60
click at [871, 612] on span "Hi, With over 10 years of experience in full-stack development, specializing in…" at bounding box center [977, 642] width 460 height 60
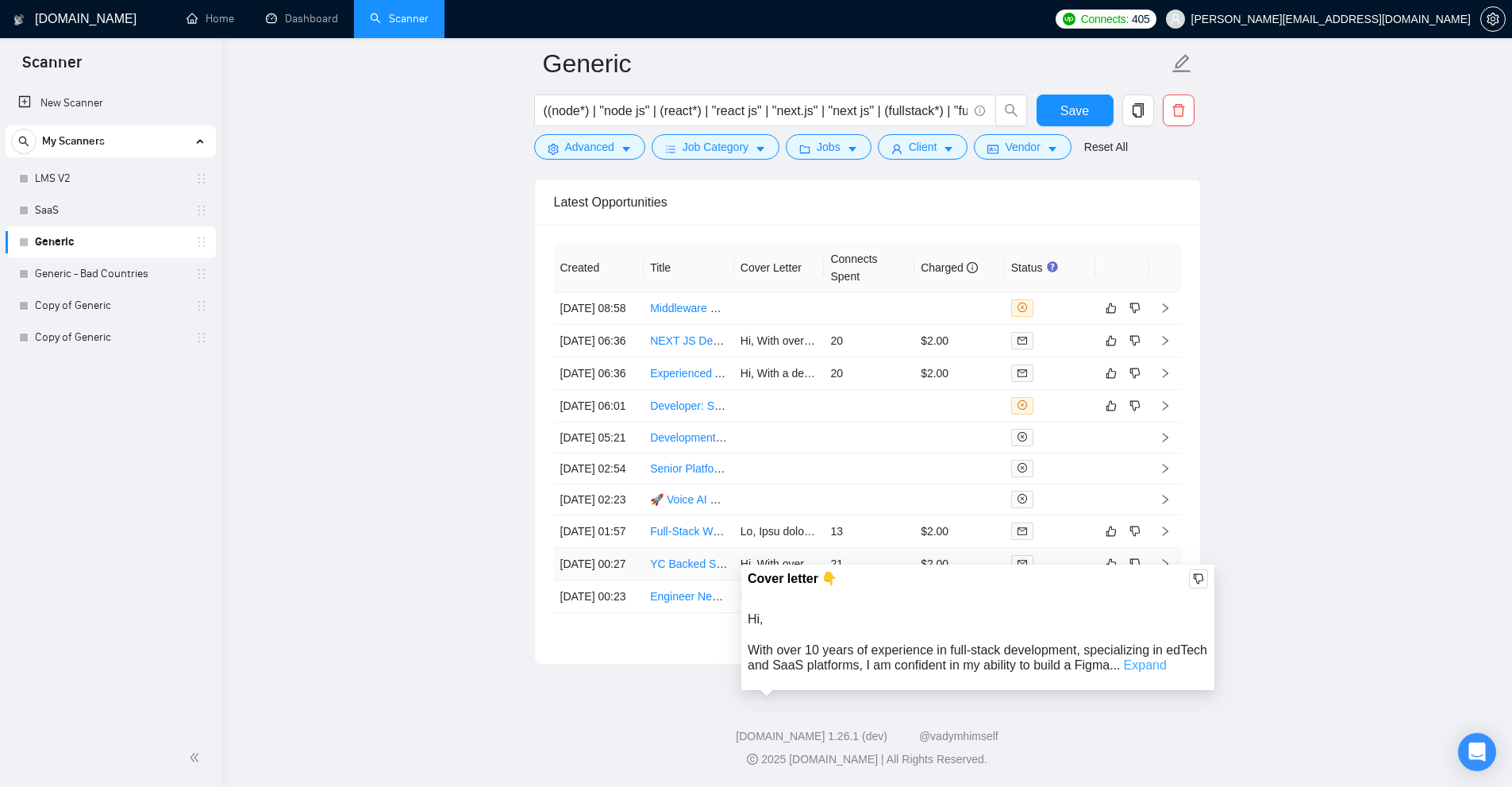
click at [1127, 658] on link "Expand" at bounding box center [1146, 665] width 43 height 14
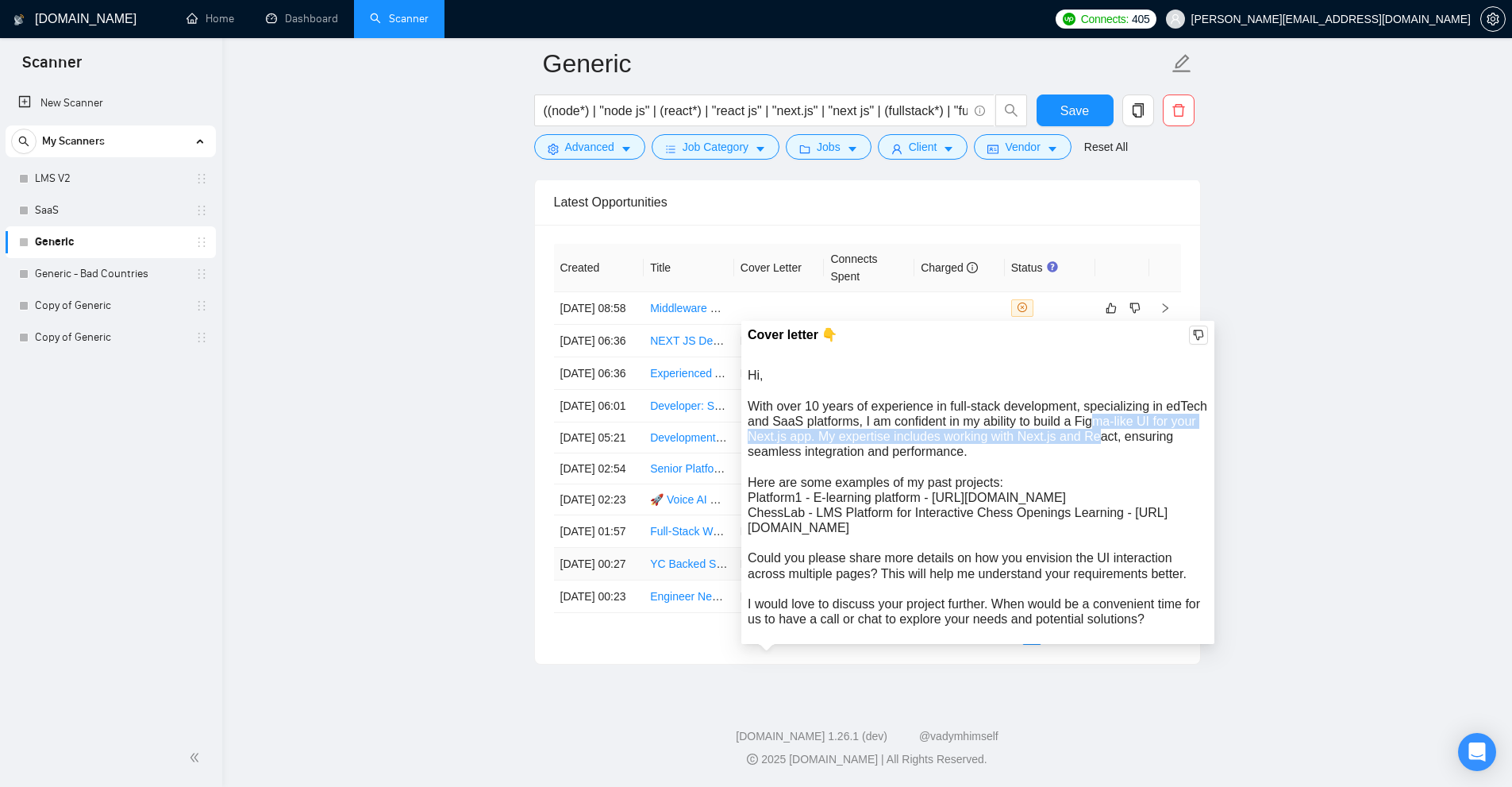
drag, startPoint x: 1088, startPoint y: 257, endPoint x: 1090, endPoint y: 283, distance: 26.1
click at [1096, 368] on div "Hi, With over 10 years of experience in full-stack development, specializing in…" at bounding box center [977, 497] width 460 height 259
click at [1078, 368] on div "Hi, With over 10 years of experience in full-stack development, specializing in…" at bounding box center [977, 497] width 460 height 259
drag, startPoint x: 970, startPoint y: 294, endPoint x: 928, endPoint y: 255, distance: 57.3
click at [928, 368] on div "Hi, With over 10 years of experience in full-stack development, specializing in…" at bounding box center [977, 497] width 460 height 259
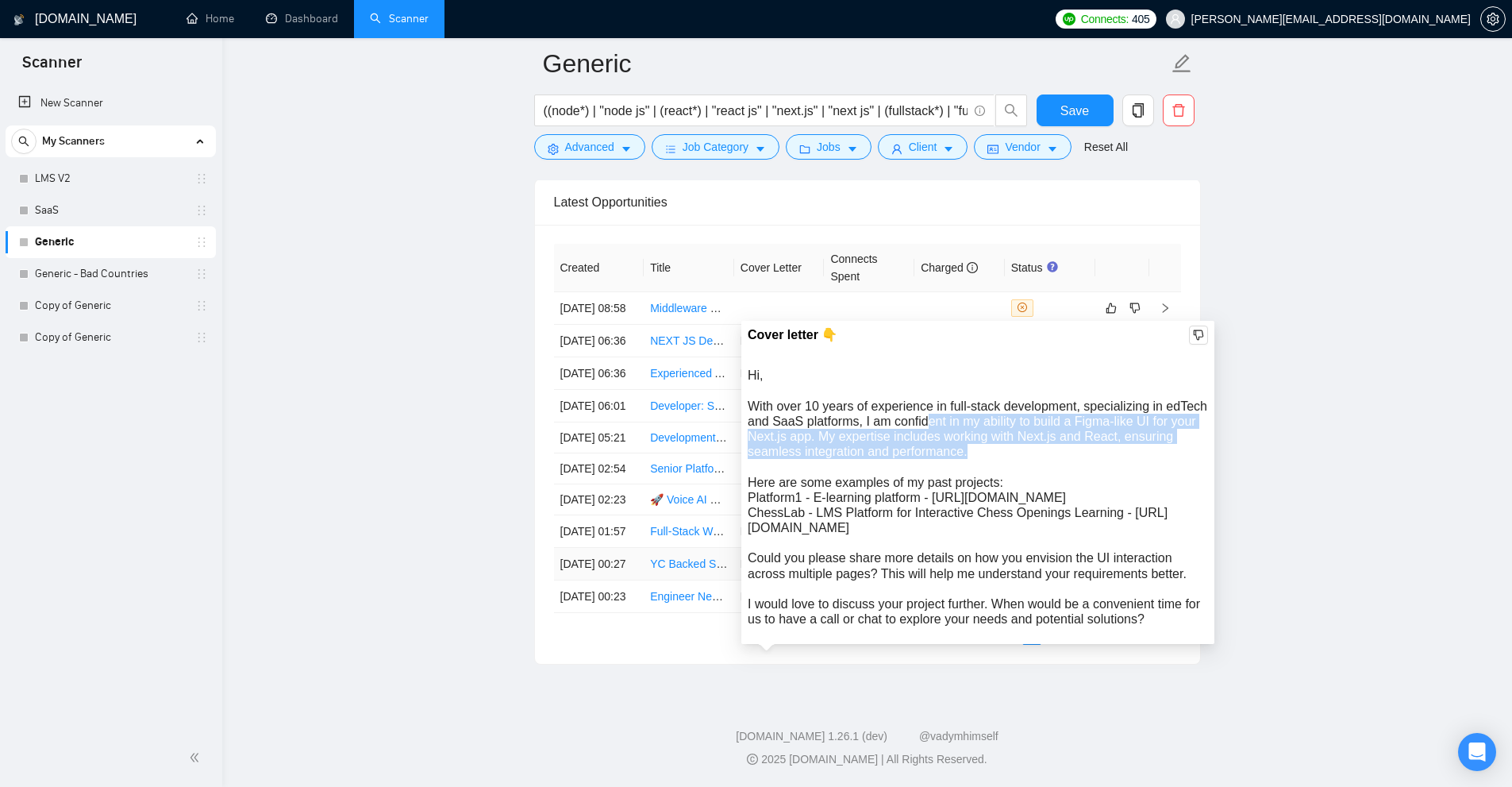
click at [930, 368] on div "Hi, With over 10 years of experience in full-stack development, specializing in…" at bounding box center [977, 497] width 460 height 259
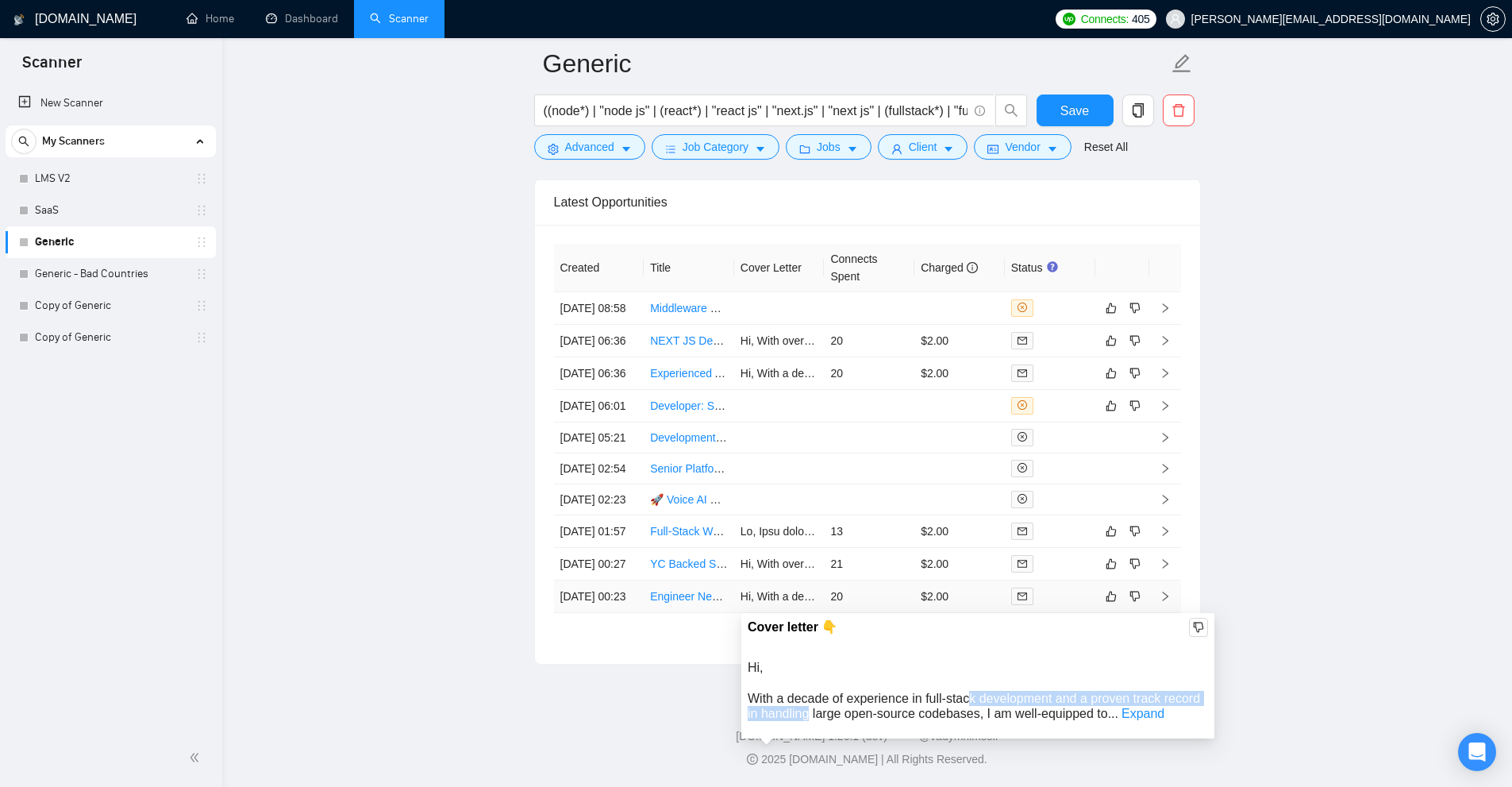
drag, startPoint x: 940, startPoint y: 538, endPoint x: 971, endPoint y: 538, distance: 31.0
click at [971, 661] on span "Hi, With a decade of experience in full-stack development and a proven track re…" at bounding box center [973, 690] width 452 height 60
click at [978, 661] on span "Hi, With a decade of experience in full-stack development and a proven track re…" at bounding box center [973, 690] width 452 height 60
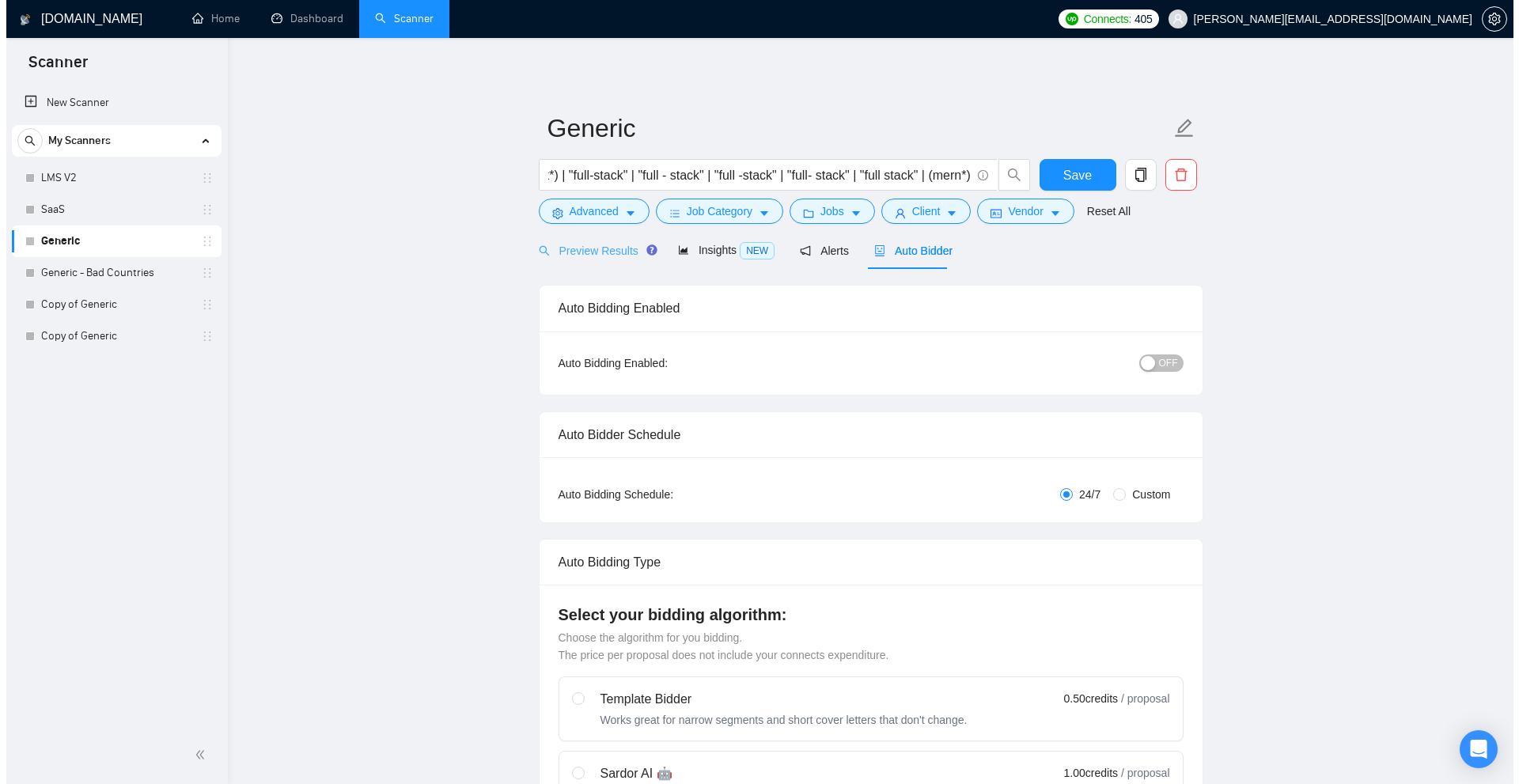
scroll to position [0, 151]
click at [740, 256] on span "NEW" at bounding box center [751, 250] width 35 height 17
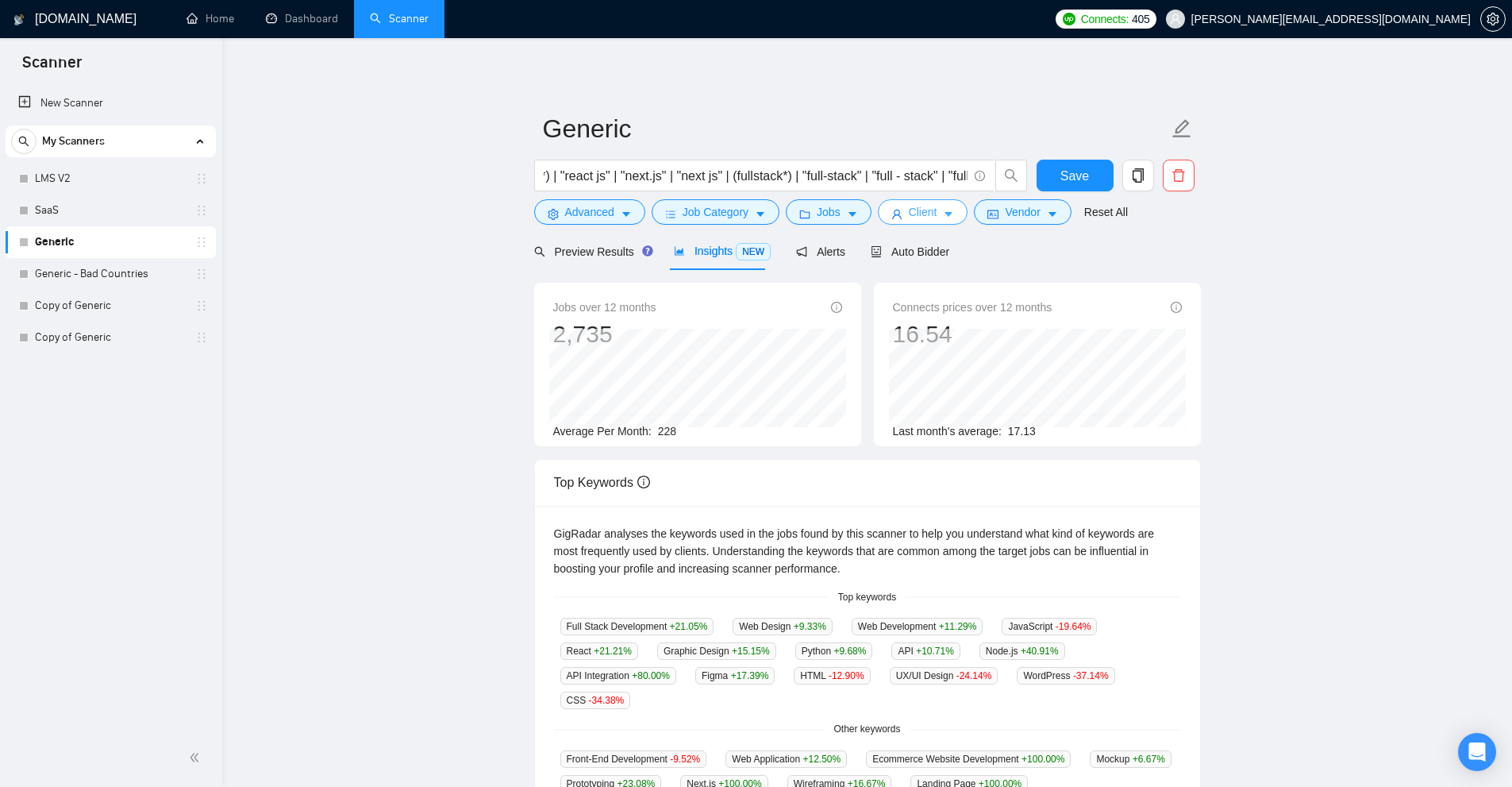
click at [936, 213] on button "Client" at bounding box center [922, 212] width 90 height 26
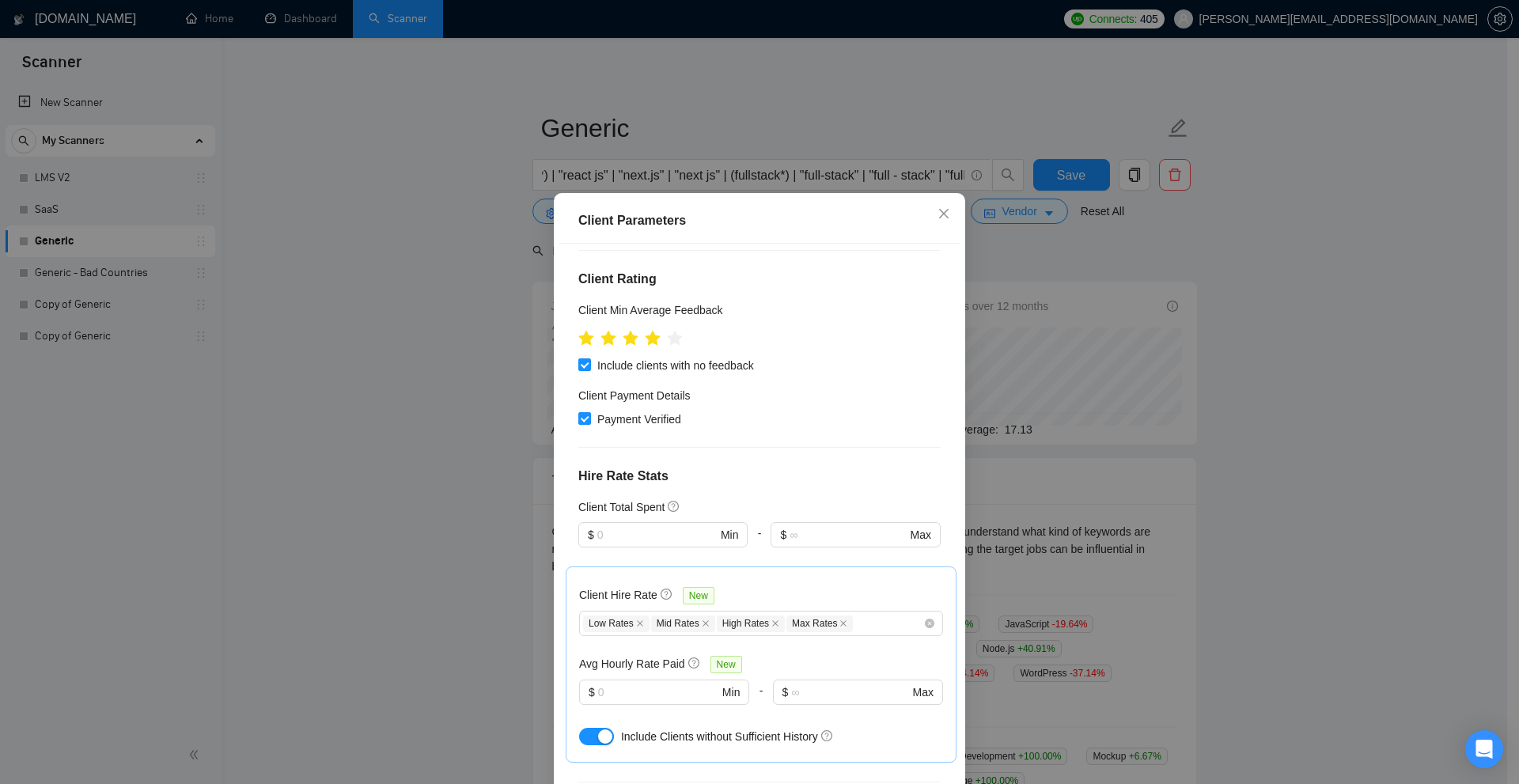
scroll to position [475, 0]
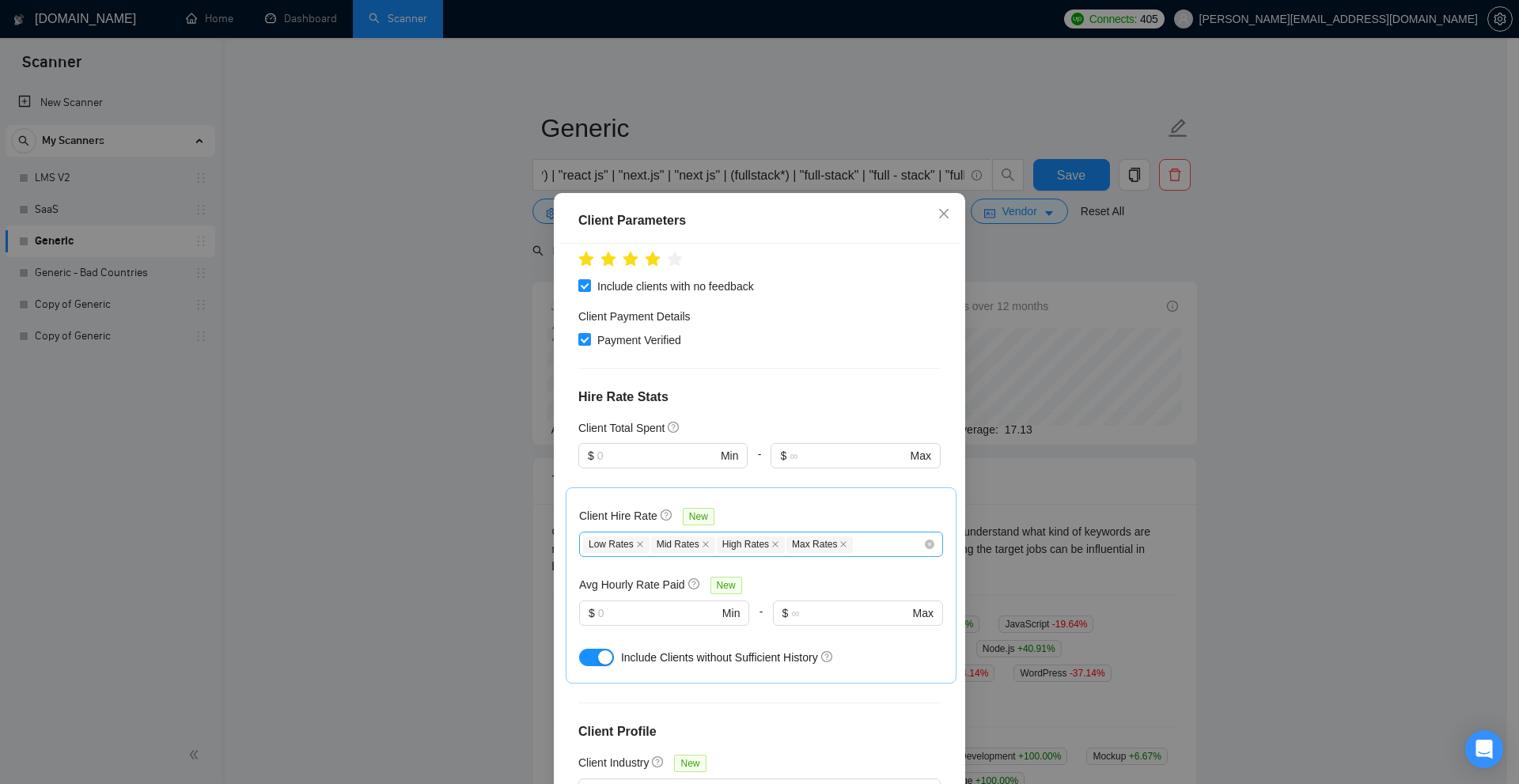
click at [856, 534] on div "Low Rates Mid Rates High Rates Max Rates" at bounding box center [753, 544] width 340 height 19
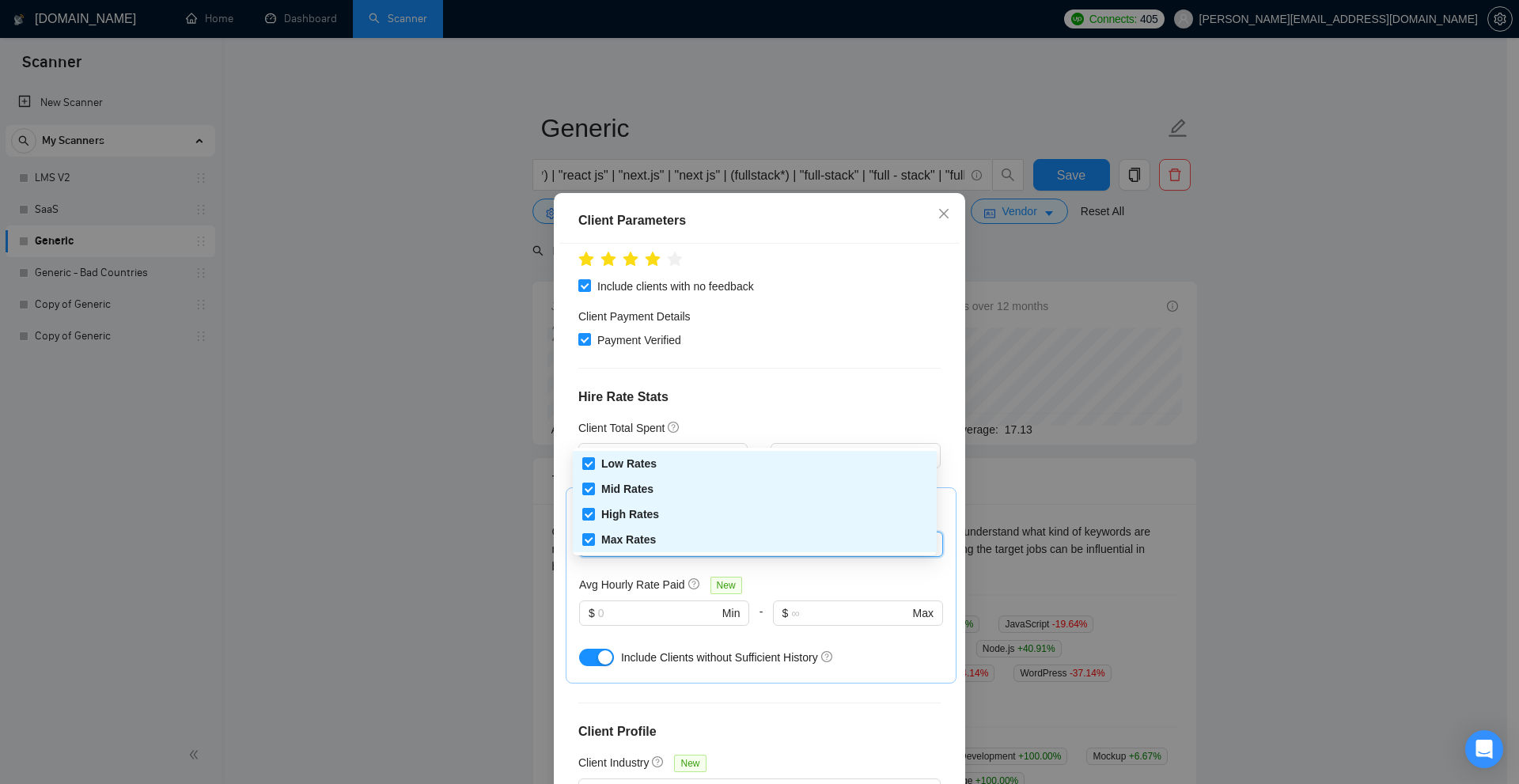
checkbox input "false"
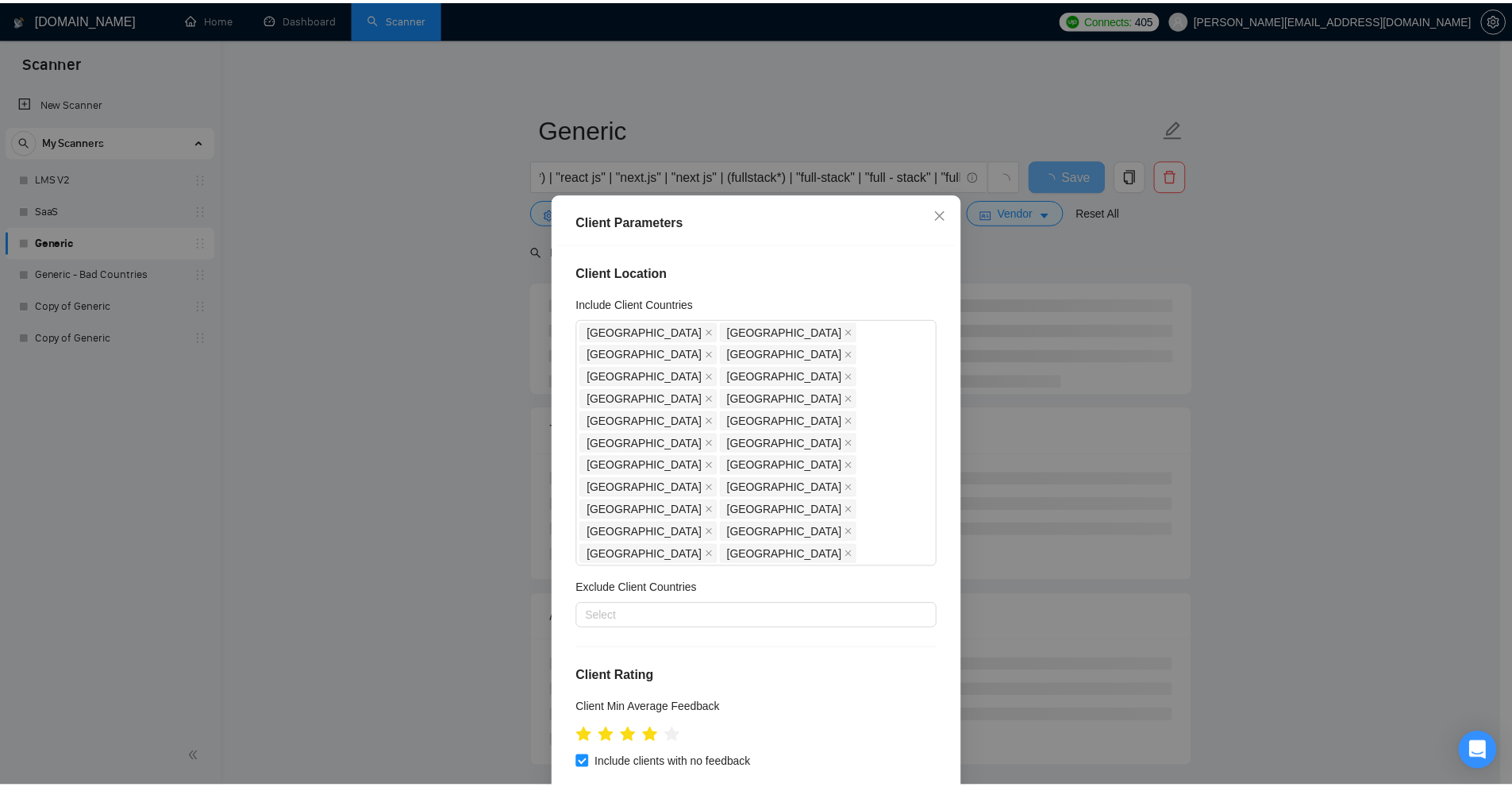
scroll to position [318, 0]
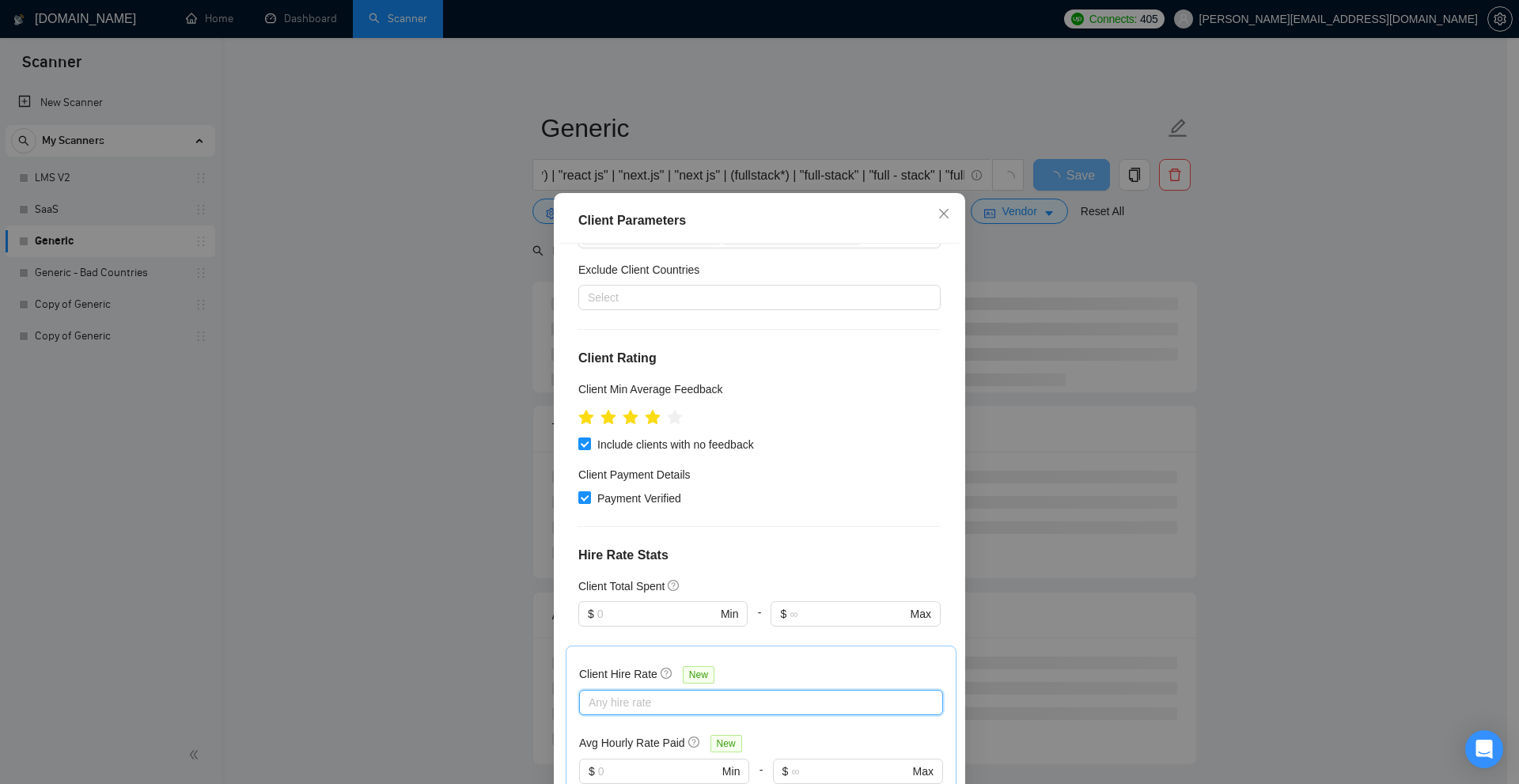
click at [658, 693] on div at bounding box center [753, 702] width 340 height 19
click at [635, 704] on span "Max Rates" at bounding box center [627, 697] width 53 height 13
click at [593, 702] on input "Max Rates" at bounding box center [588, 697] width 11 height 11
checkbox input "true"
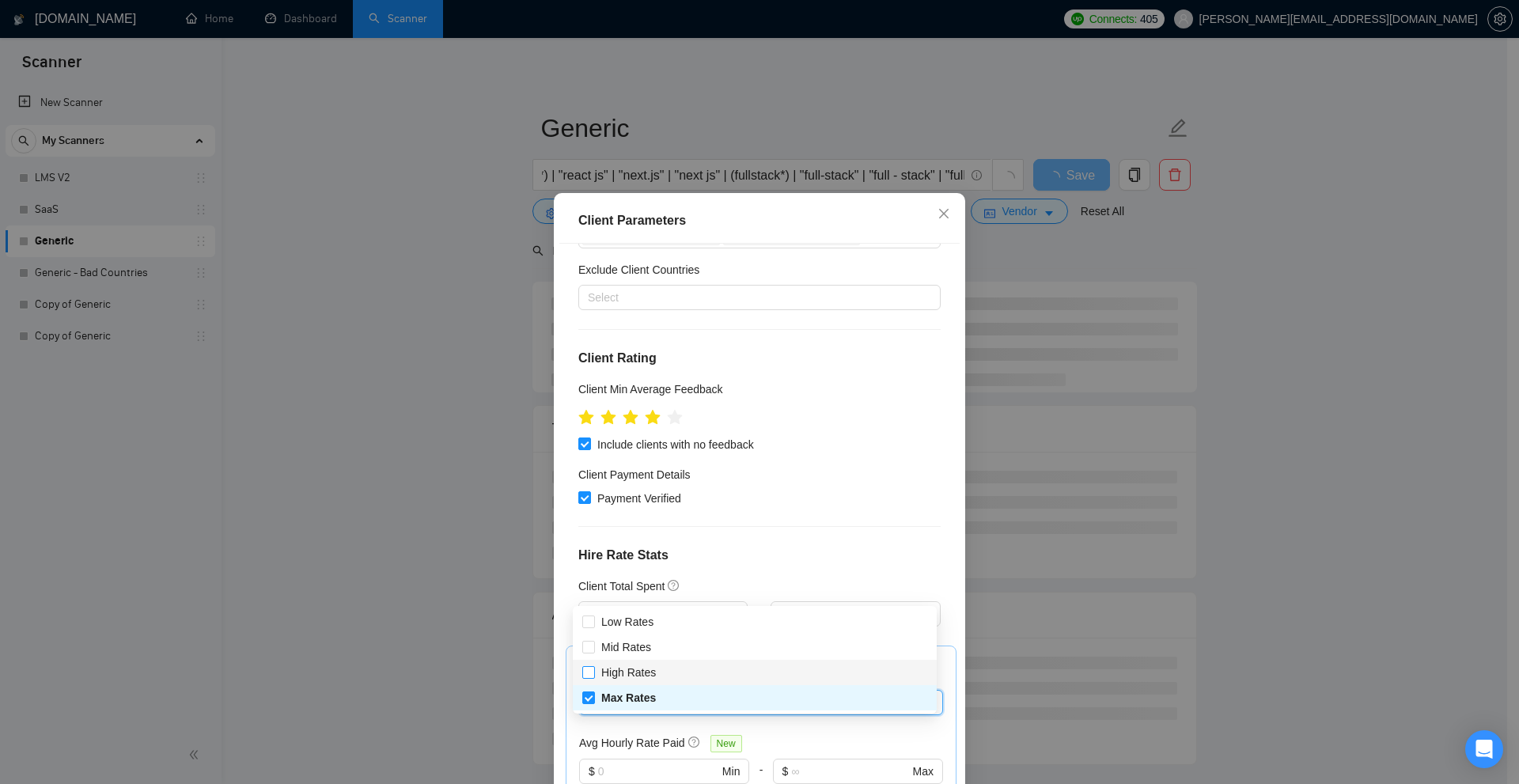
click at [652, 672] on span "High Rates" at bounding box center [628, 673] width 55 height 13
click at [593, 672] on input "High Rates" at bounding box center [588, 672] width 11 height 11
checkbox input "true"
click at [1183, 413] on div "Client Parameters Client Location Include Client Countries United States United…" at bounding box center [760, 392] width 1519 height 784
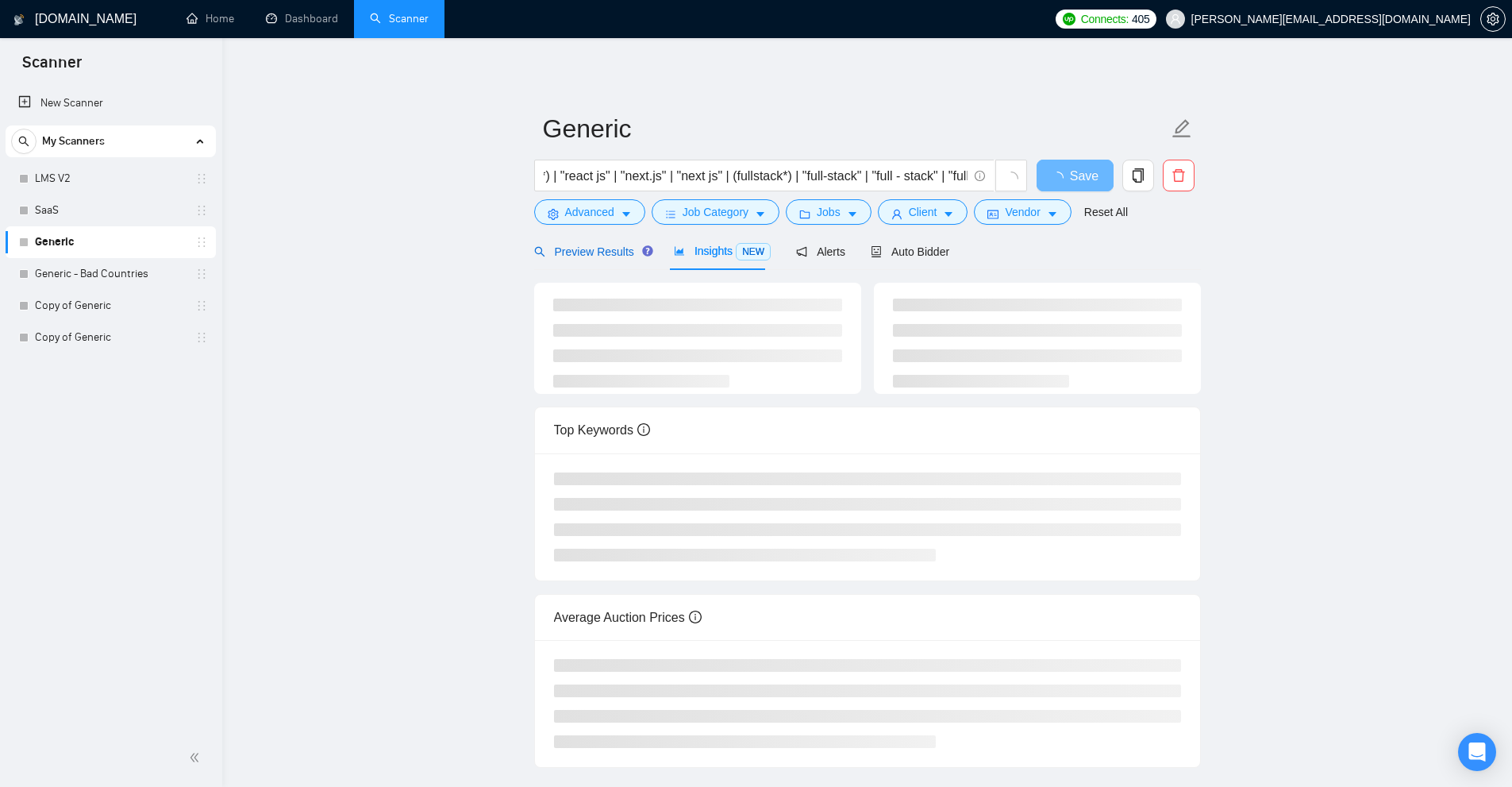
click at [610, 251] on span "Preview Results" at bounding box center [590, 251] width 114 height 13
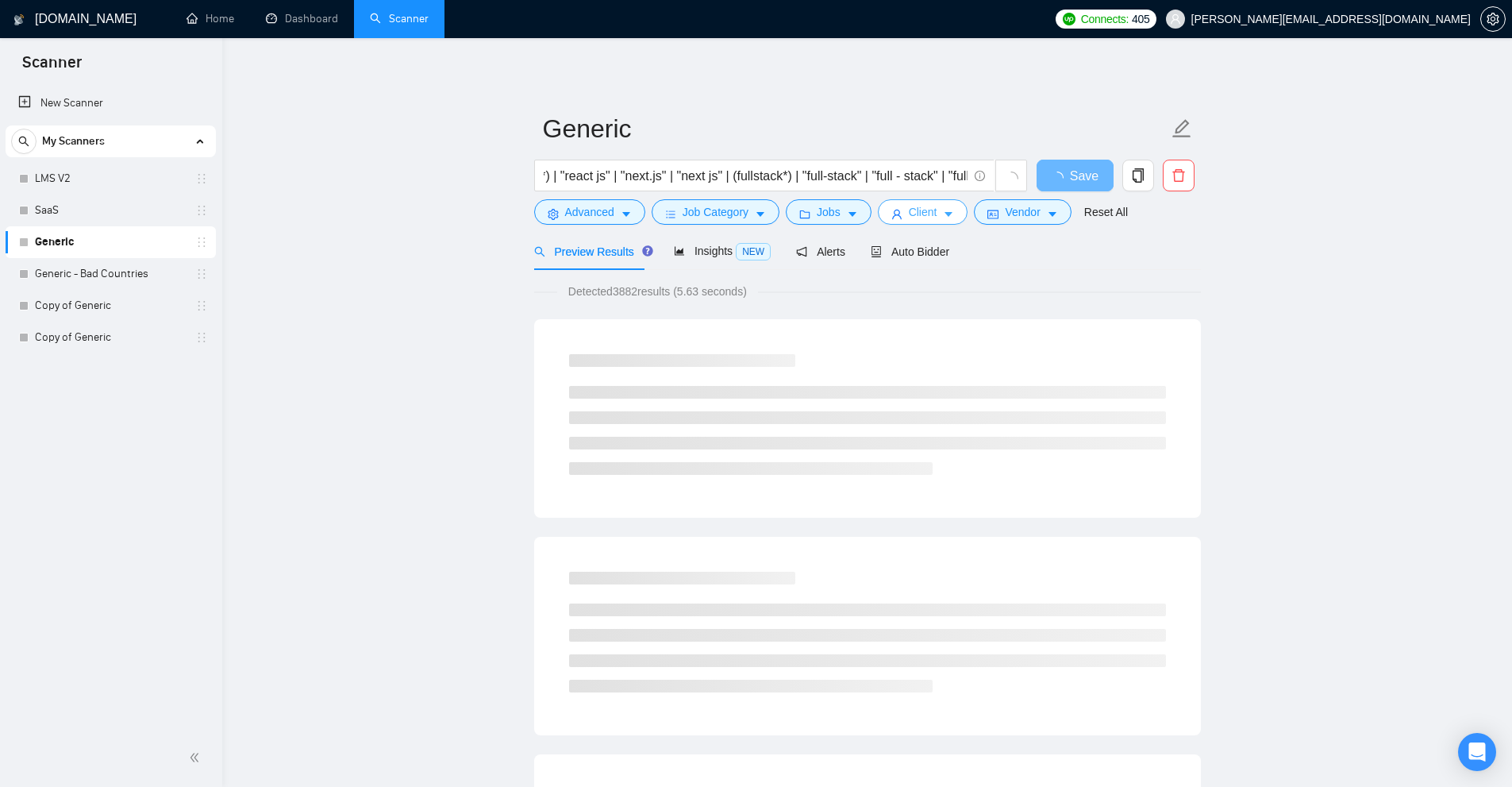
click at [940, 207] on button "Client" at bounding box center [922, 212] width 90 height 26
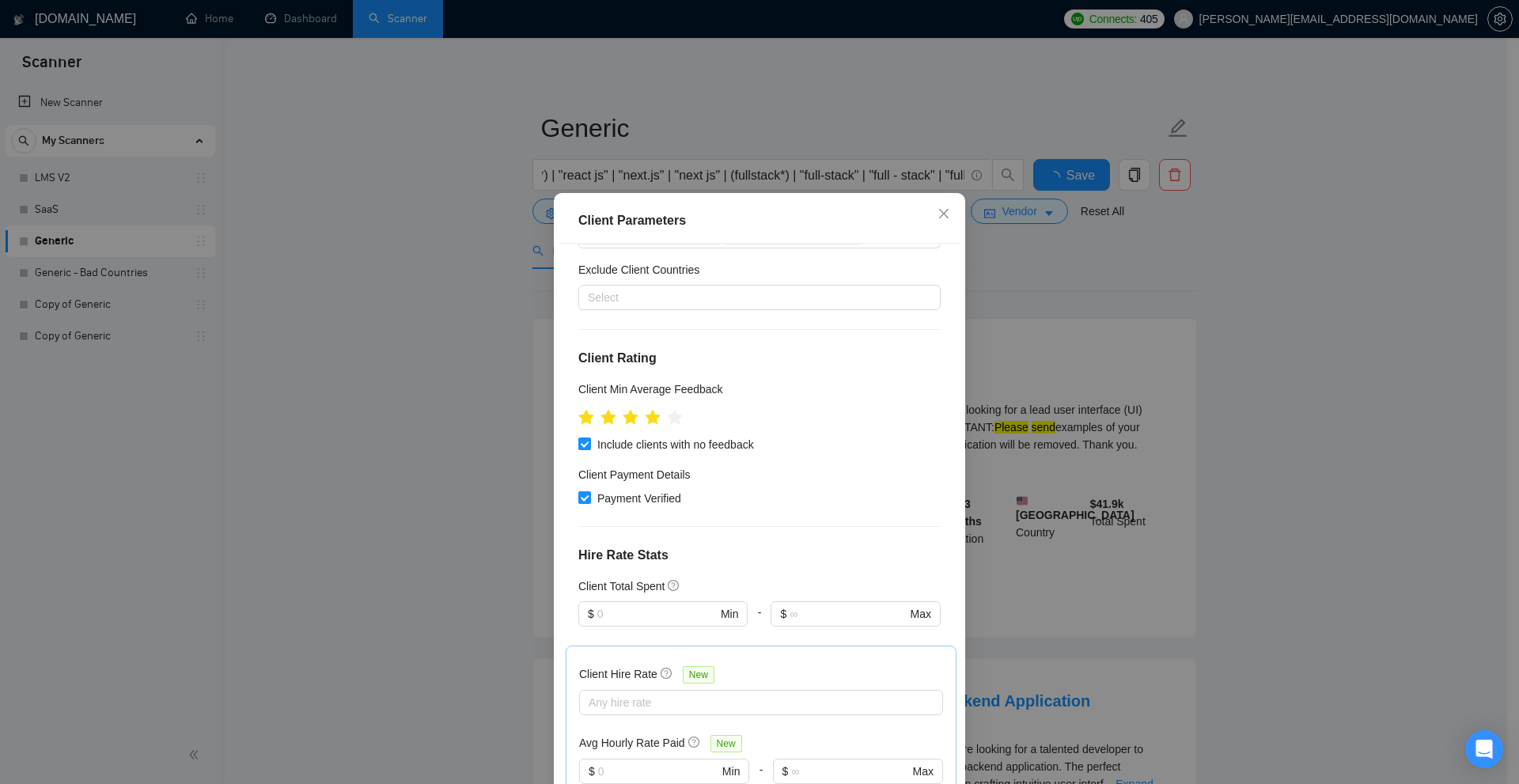
click at [1242, 503] on div "Client Parameters Client Location Include Client Countries United States United…" at bounding box center [760, 392] width 1519 height 784
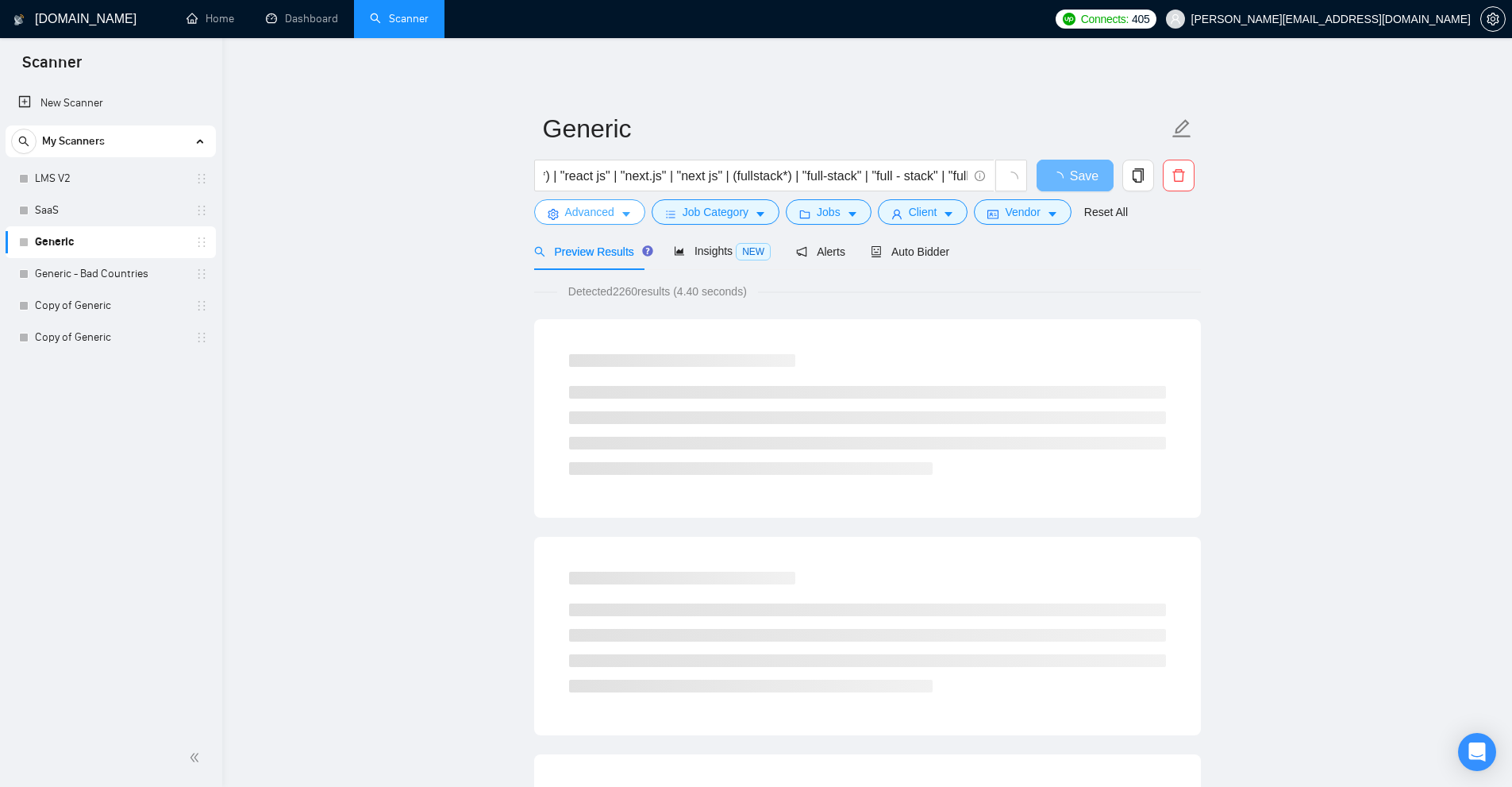
click at [578, 204] on span "Advanced" at bounding box center [590, 212] width 49 height 18
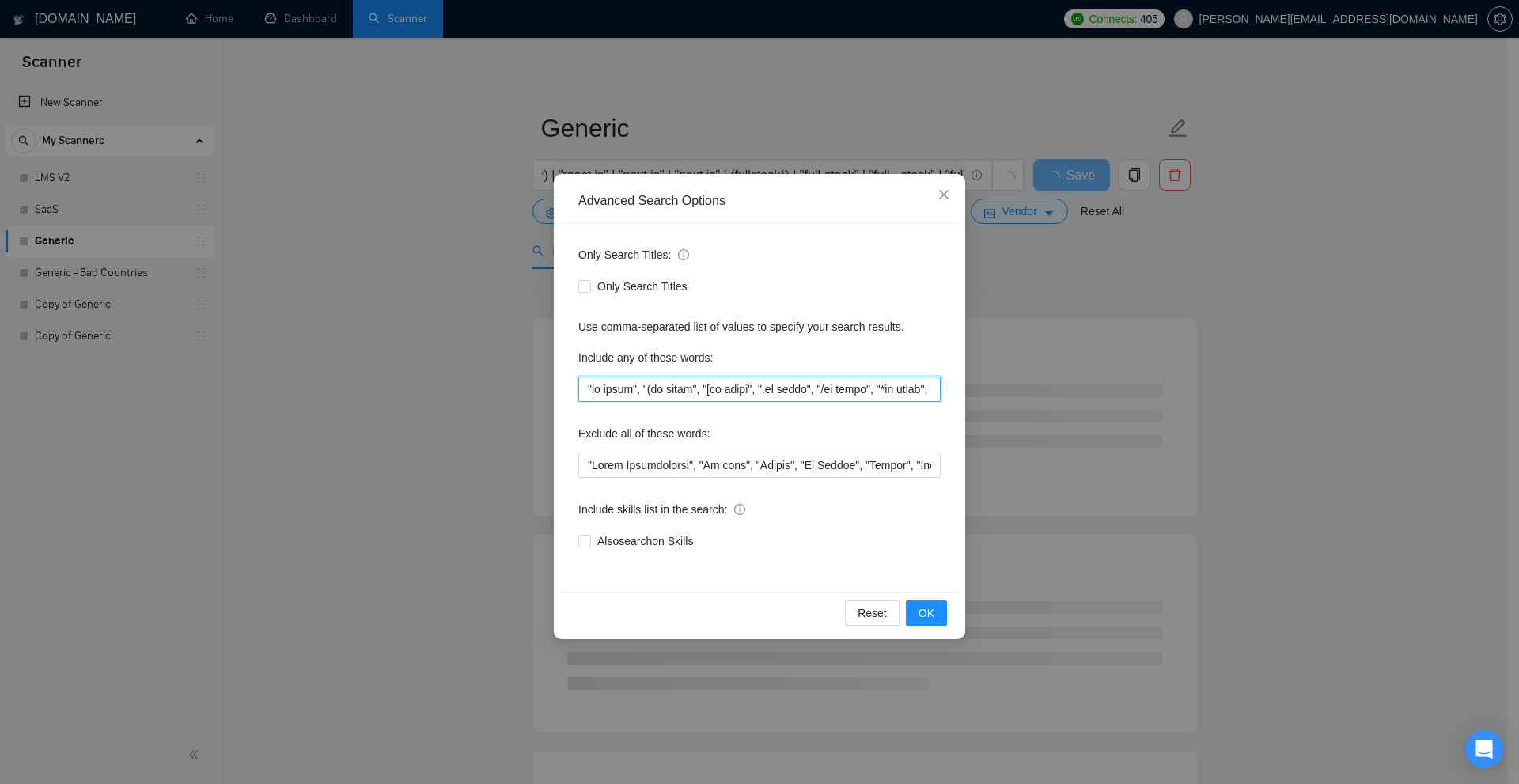
drag, startPoint x: 817, startPoint y: 379, endPoint x: 763, endPoint y: 389, distance: 54.9
click at [810, 379] on input "text" at bounding box center [760, 389] width 363 height 25
click at [448, 371] on div "Advanced Search Options Only Search Titles: Only Search Titles Use comma-separa…" at bounding box center [760, 392] width 1519 height 784
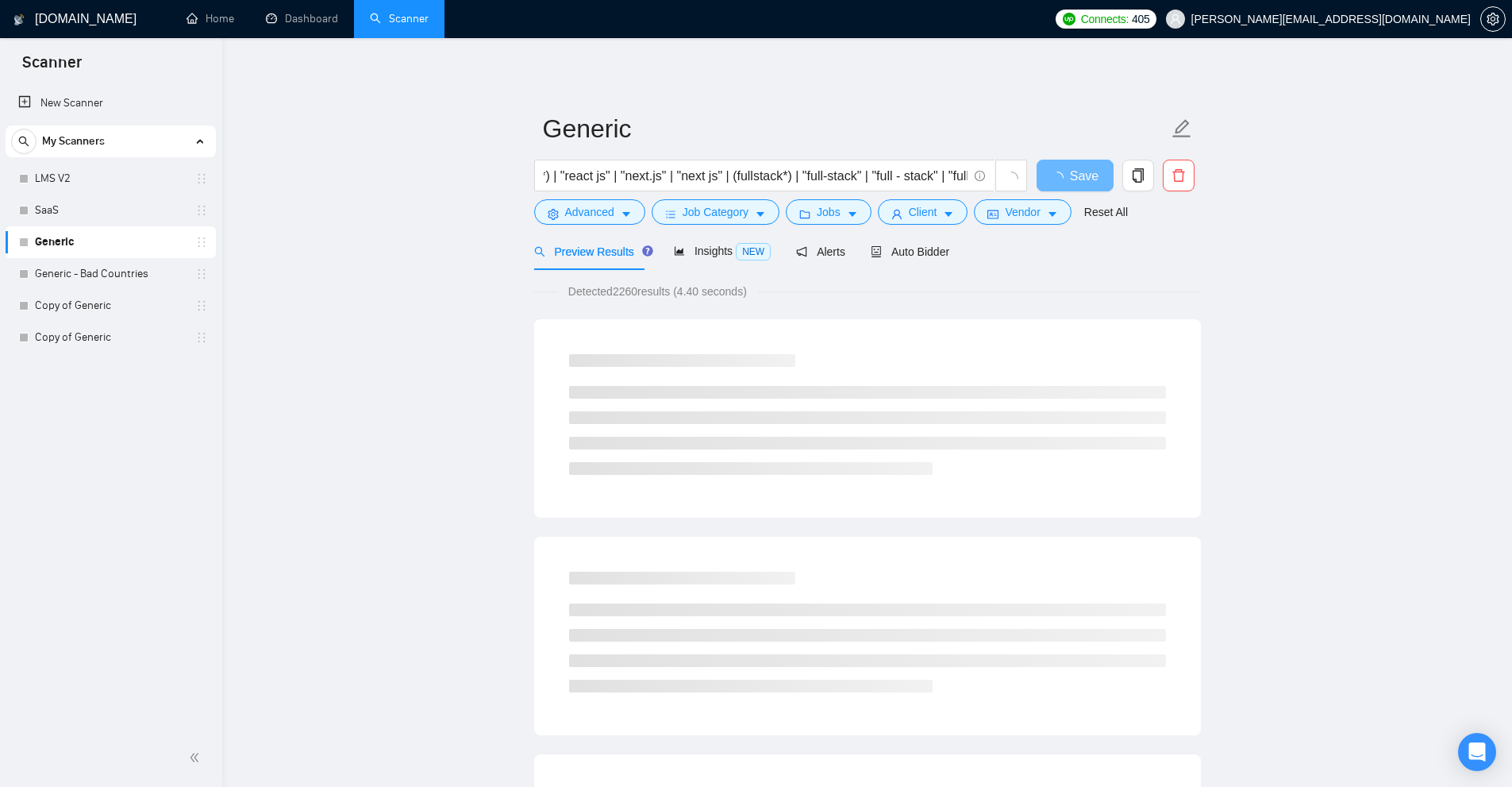
drag, startPoint x: 664, startPoint y: 285, endPoint x: 676, endPoint y: 284, distance: 12.0
click at [676, 284] on span "Detected 2260 results (4.40 seconds)" at bounding box center [657, 291] width 201 height 18
click at [657, 288] on span "Detected 2260 results (4.40 seconds)" at bounding box center [657, 291] width 201 height 18
click at [610, 289] on span "Detected 2260 results (4.40 seconds)" at bounding box center [657, 291] width 201 height 18
drag, startPoint x: 619, startPoint y: 290, endPoint x: 664, endPoint y: 292, distance: 45.0
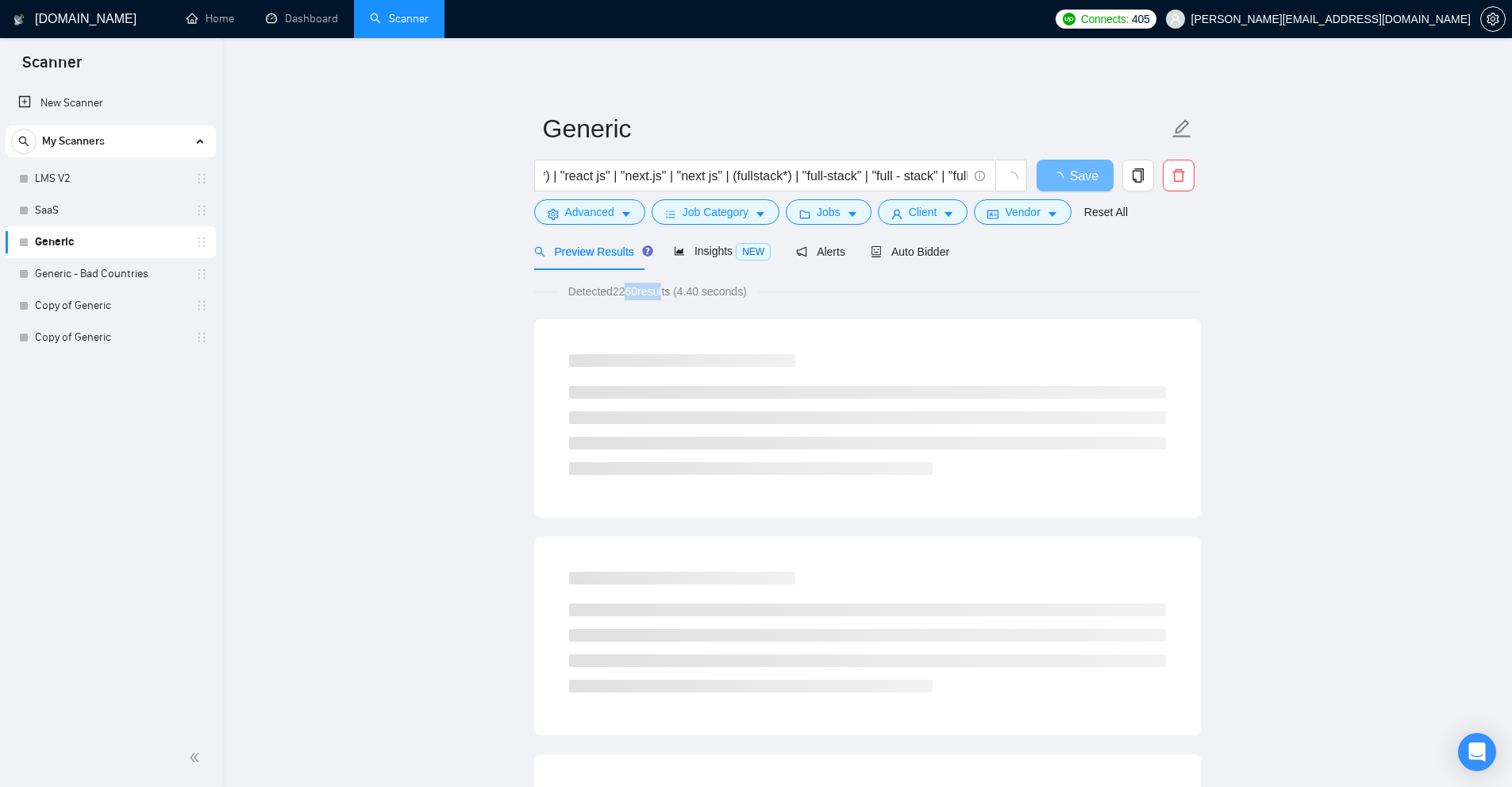
click at [665, 292] on span "Detected 2260 results (4.40 seconds)" at bounding box center [657, 291] width 201 height 18
click at [638, 296] on span "Detected 2260 results (4.40 seconds)" at bounding box center [657, 291] width 201 height 18
click at [641, 293] on span "Detected 2260 results (4.40 seconds)" at bounding box center [657, 291] width 201 height 18
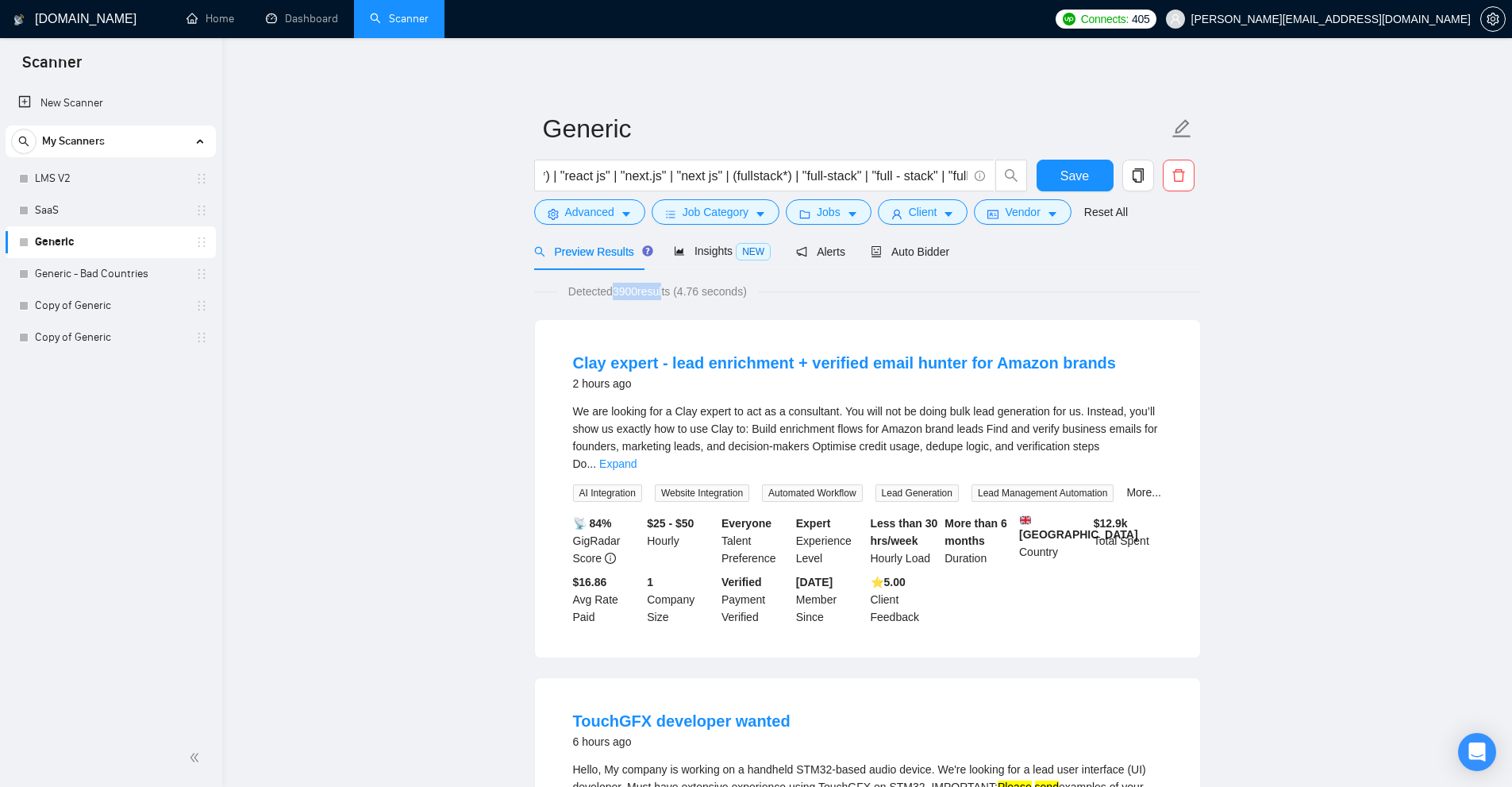
drag, startPoint x: 615, startPoint y: 293, endPoint x: 638, endPoint y: 295, distance: 23.1
click at [638, 295] on span "Detected 3900 results (4.76 seconds)" at bounding box center [657, 291] width 201 height 18
click at [637, 457] on link "Expand" at bounding box center [618, 464] width 38 height 13
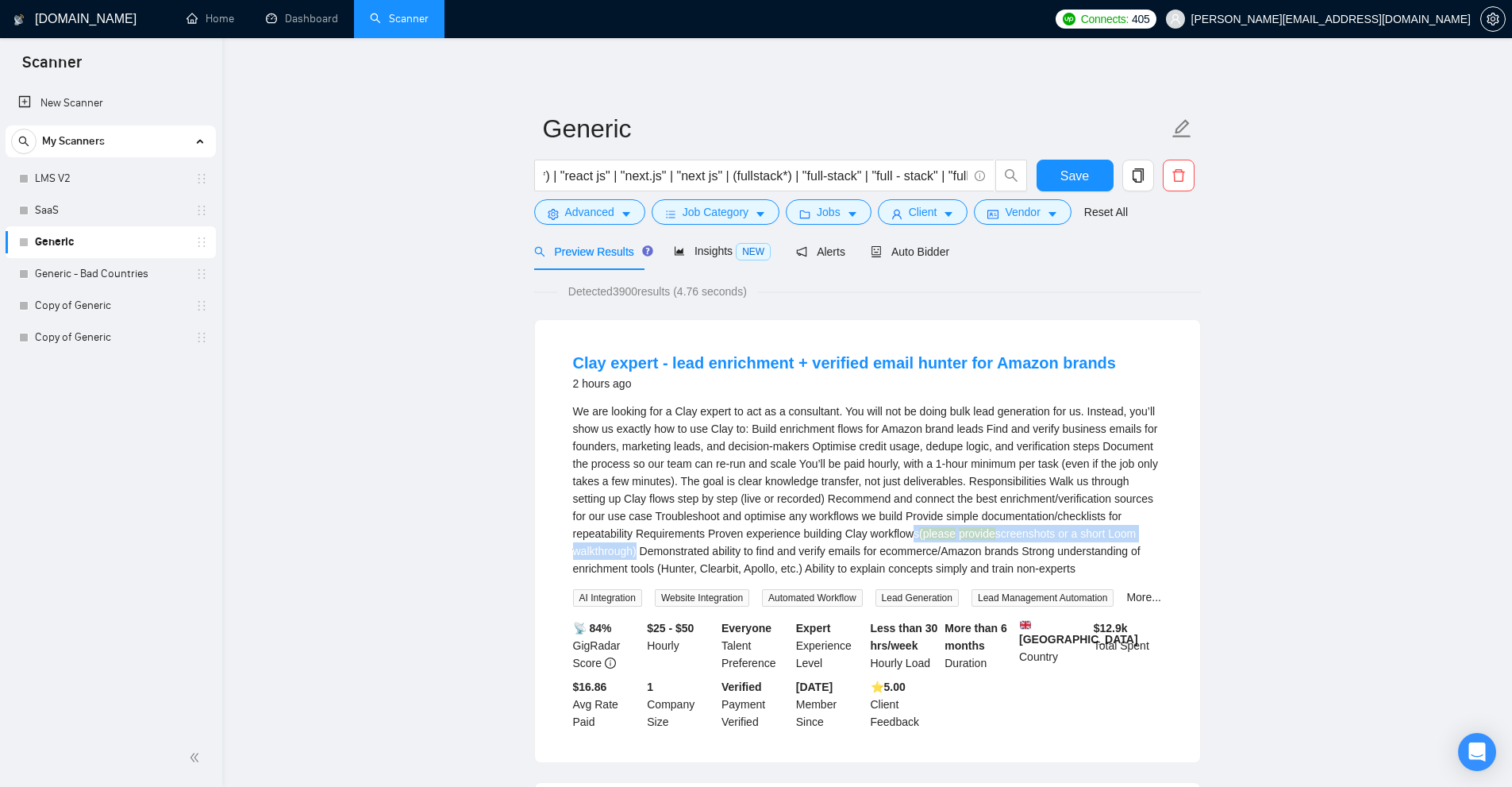
drag, startPoint x: 844, startPoint y: 530, endPoint x: 1138, endPoint y: 529, distance: 294.0
click at [1138, 529] on div "We are looking for a Clay expert to act as a consultant. You will not be doing …" at bounding box center [867, 489] width 589 height 175
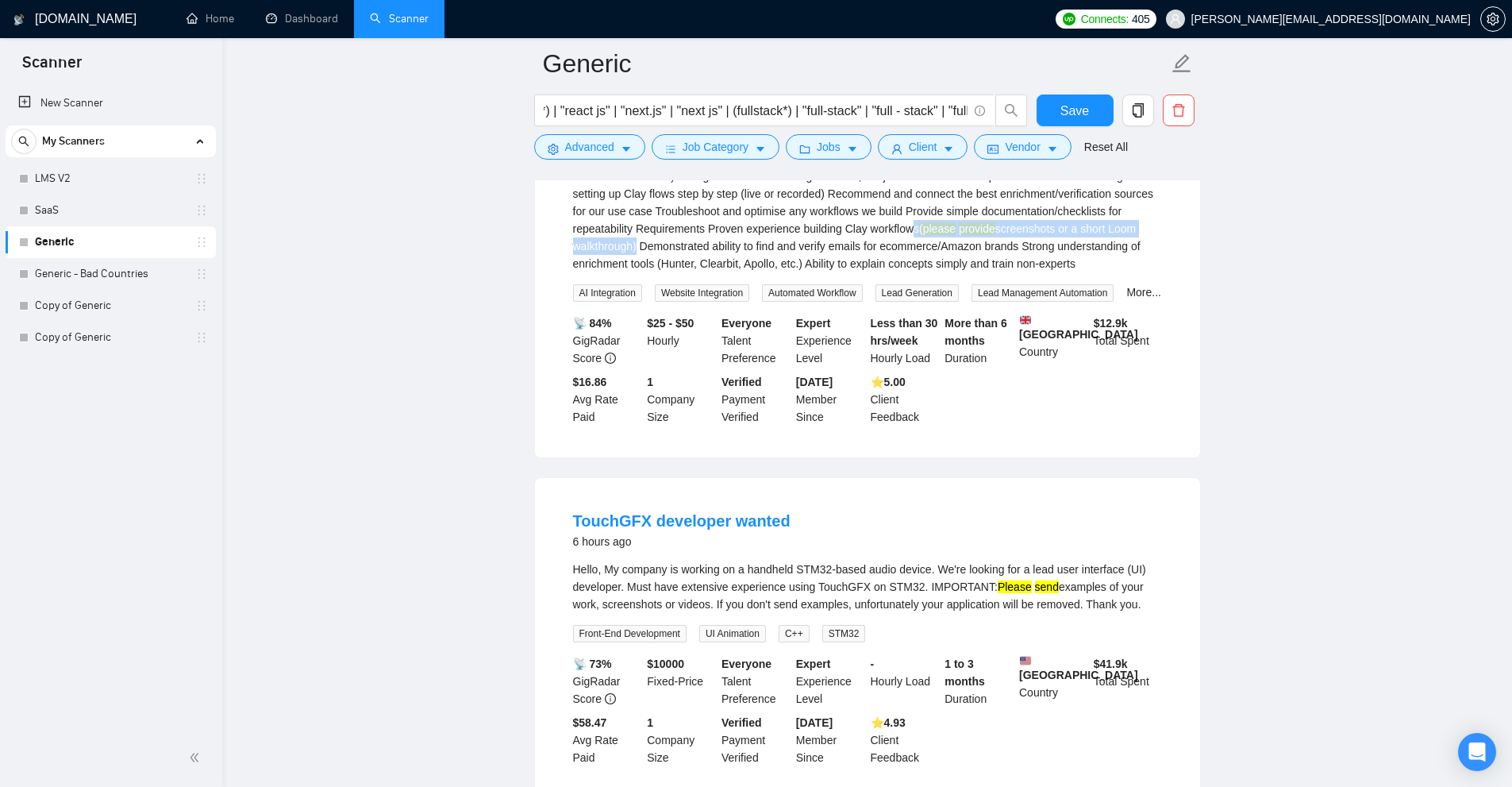
scroll to position [397, 0]
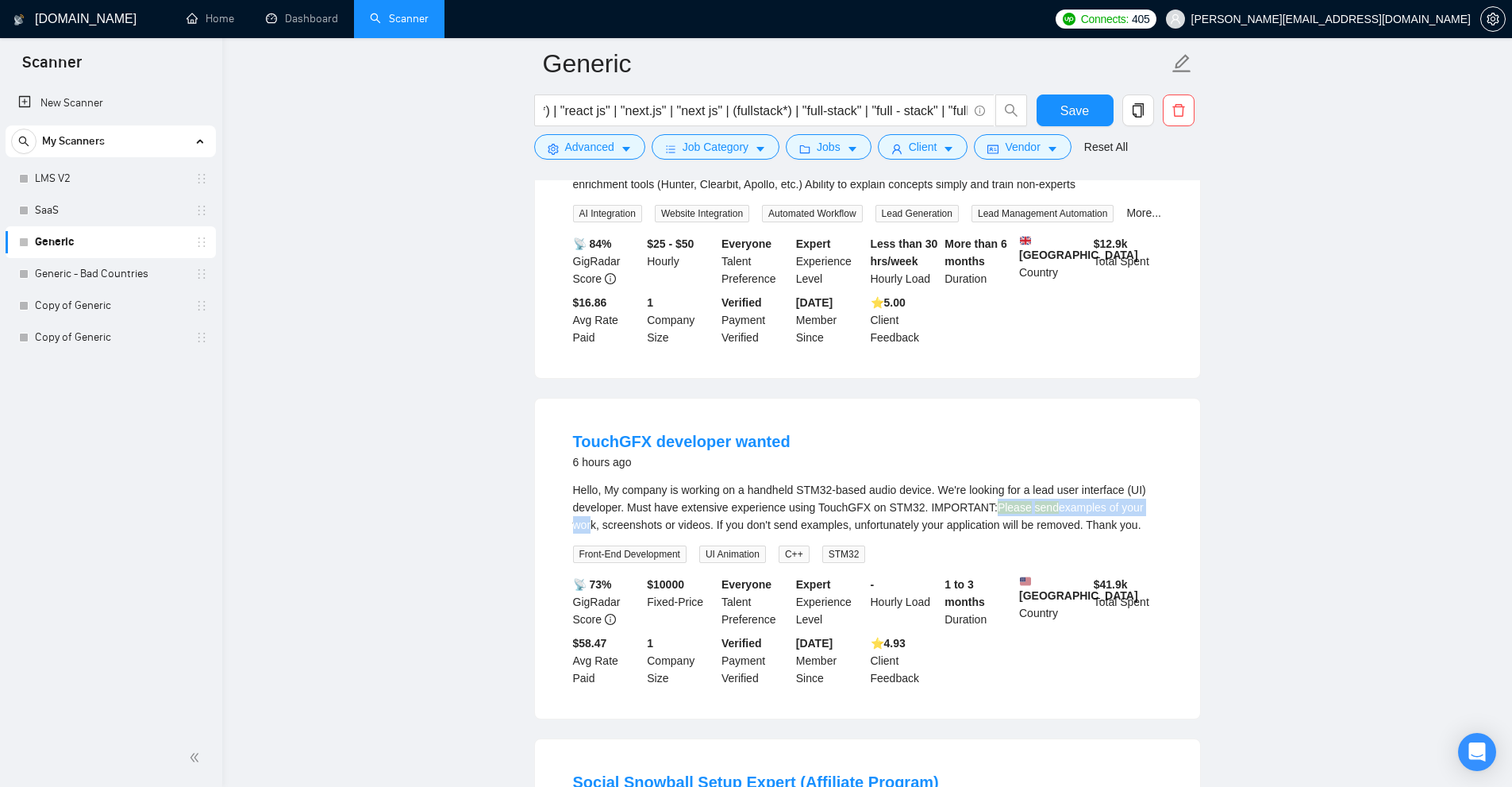
drag, startPoint x: 989, startPoint y: 544, endPoint x: 1102, endPoint y: 556, distance: 113.6
click at [1150, 533] on div "Hello, My company is working on a handheld STM32-based audio device. We're look…" at bounding box center [867, 508] width 589 height 53
click at [1100, 533] on div "Hello, My company is working on a handheld STM32-based audio device. We're look…" at bounding box center [867, 508] width 589 height 53
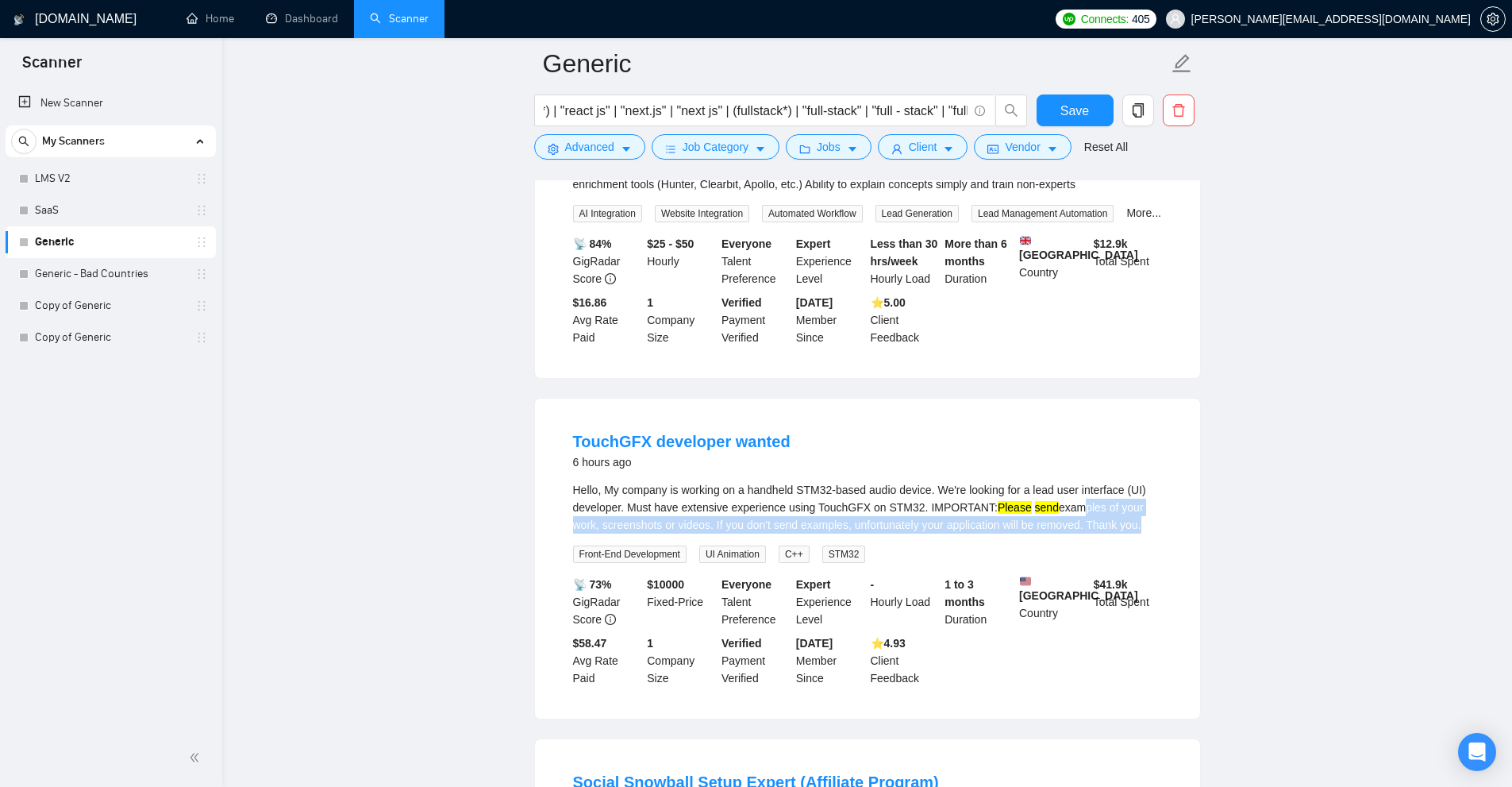
drag, startPoint x: 1066, startPoint y: 544, endPoint x: 859, endPoint y: 573, distance: 209.0
click at [859, 563] on div "Hello, My company is working on a handheld STM32-based audio device. We're look…" at bounding box center [867, 522] width 589 height 81
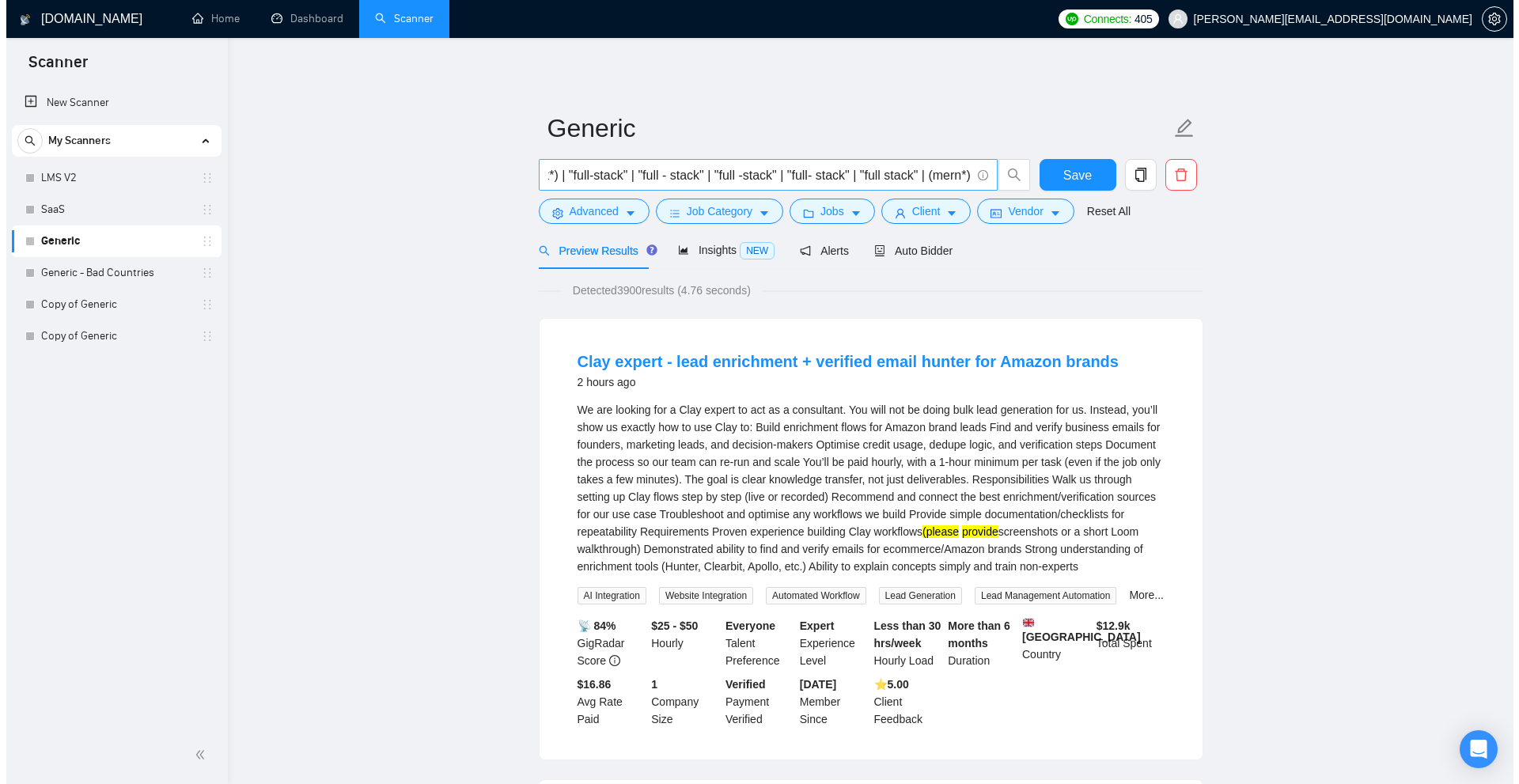
scroll to position [0, 0]
click at [589, 211] on span "Advanced" at bounding box center [588, 212] width 49 height 17
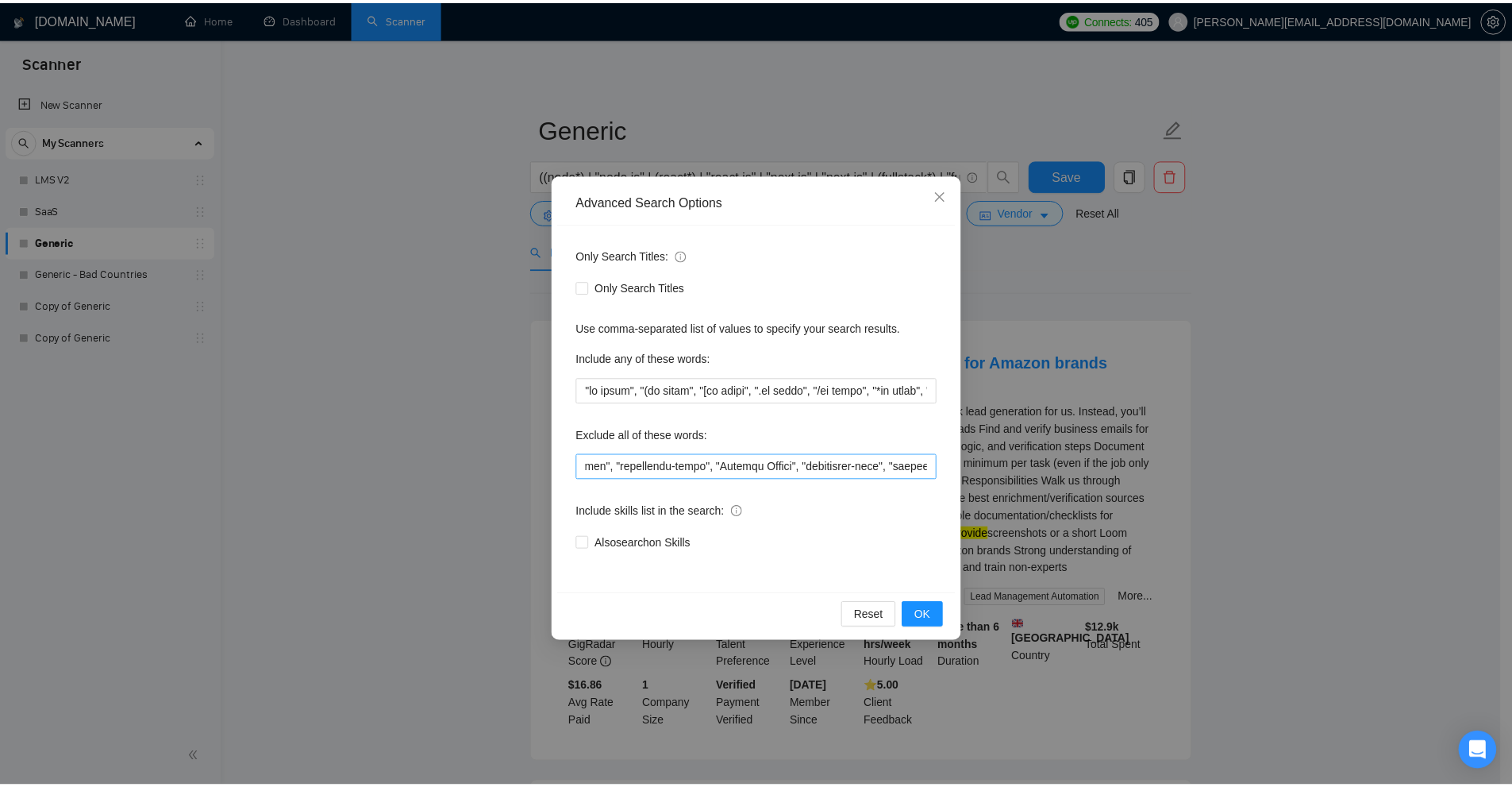
scroll to position [0, 13922]
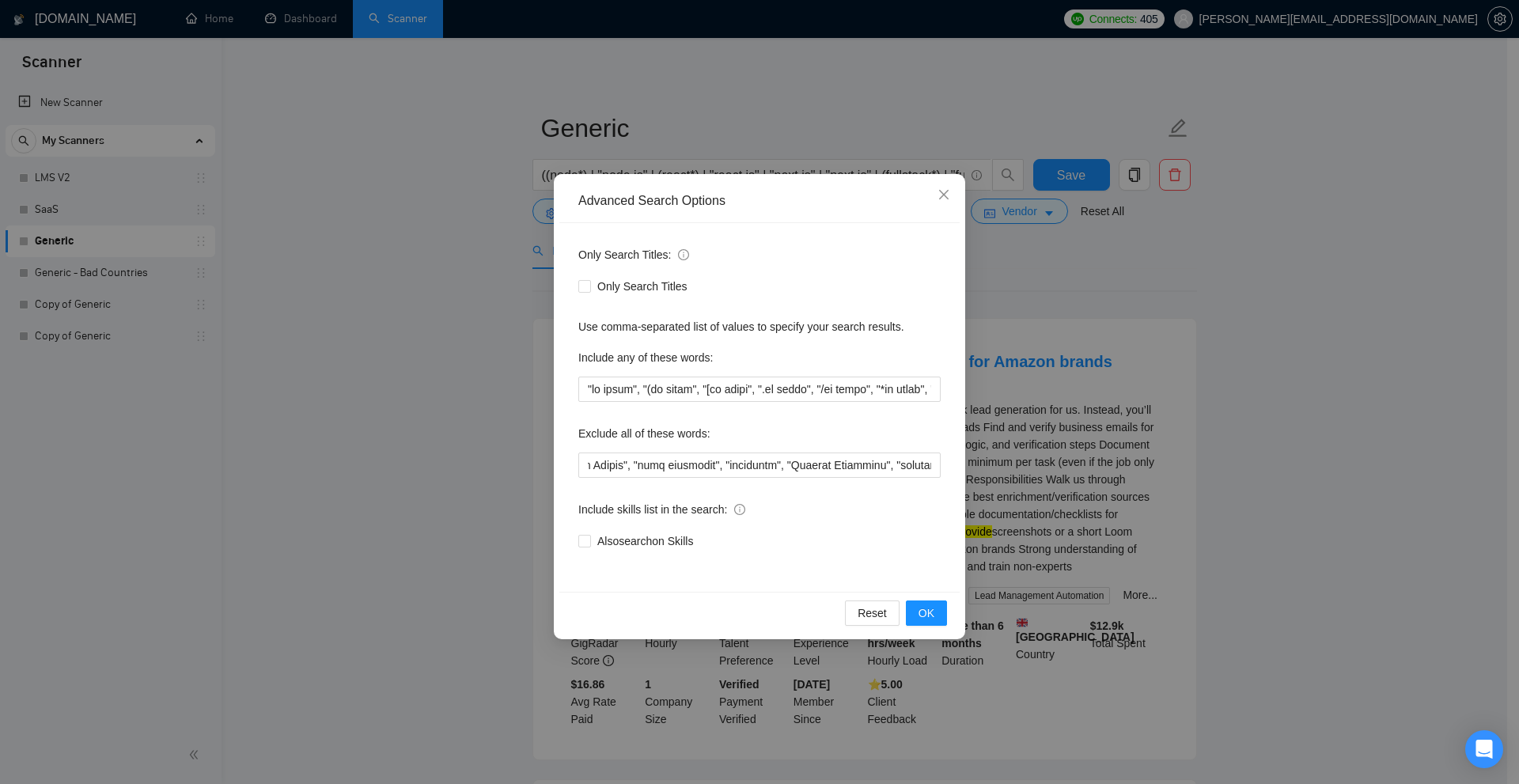
click at [992, 458] on div "Advanced Search Options Only Search Titles: Only Search Titles Use comma-separa…" at bounding box center [760, 392] width 1519 height 784
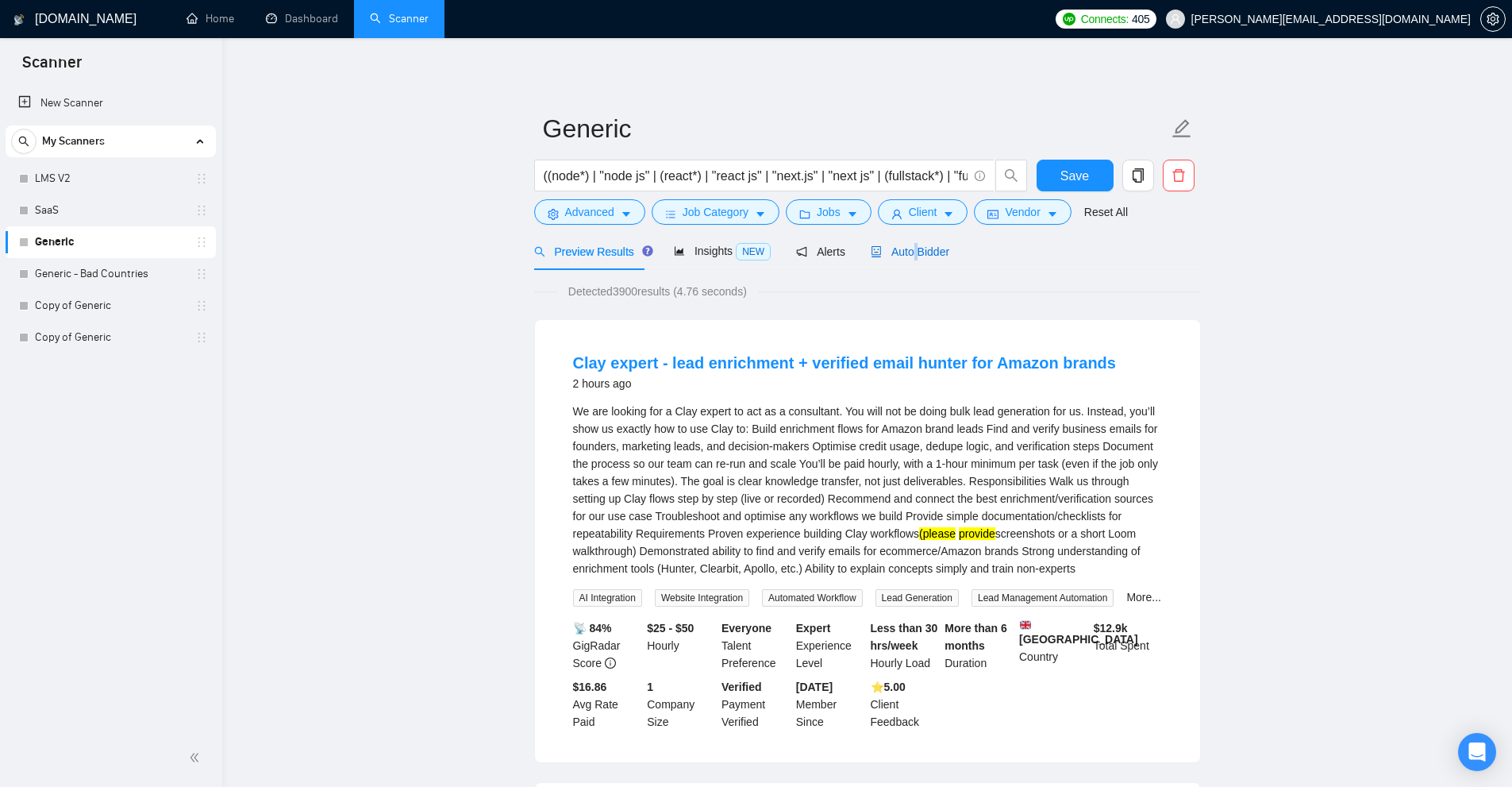
click at [910, 250] on span "Auto Bidder" at bounding box center [910, 251] width 78 height 13
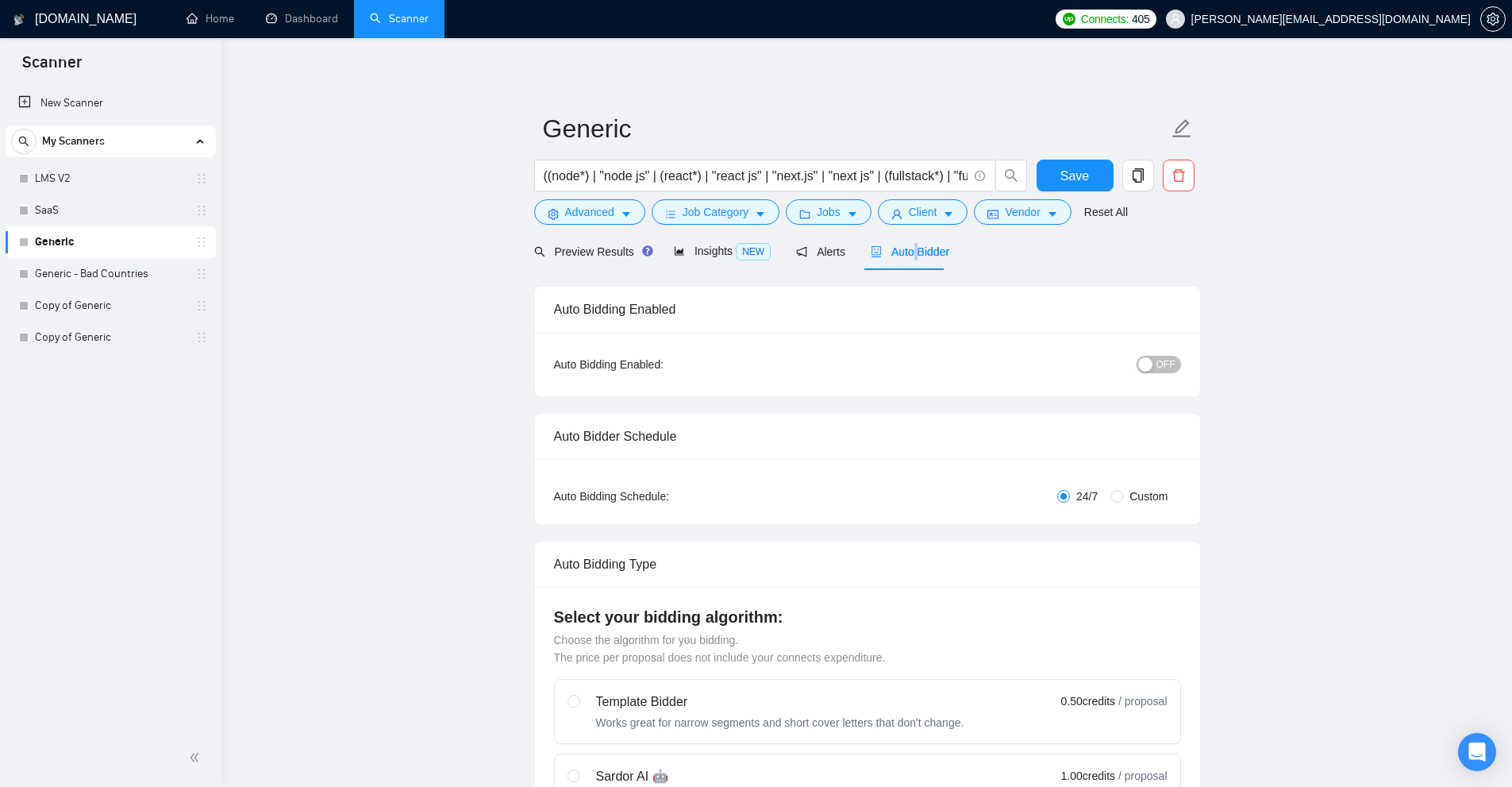
checkbox input "true"
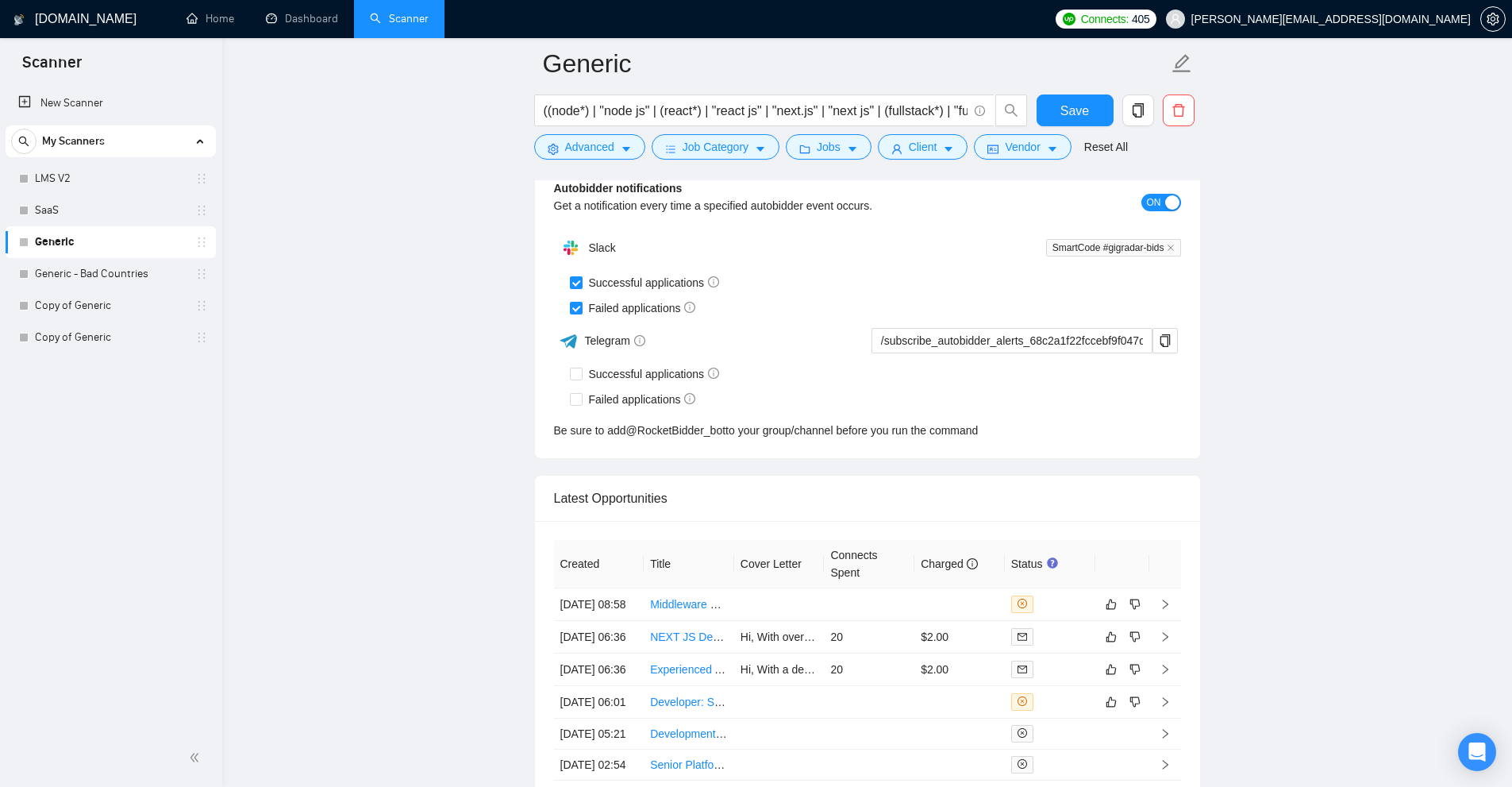
scroll to position [3984, 0]
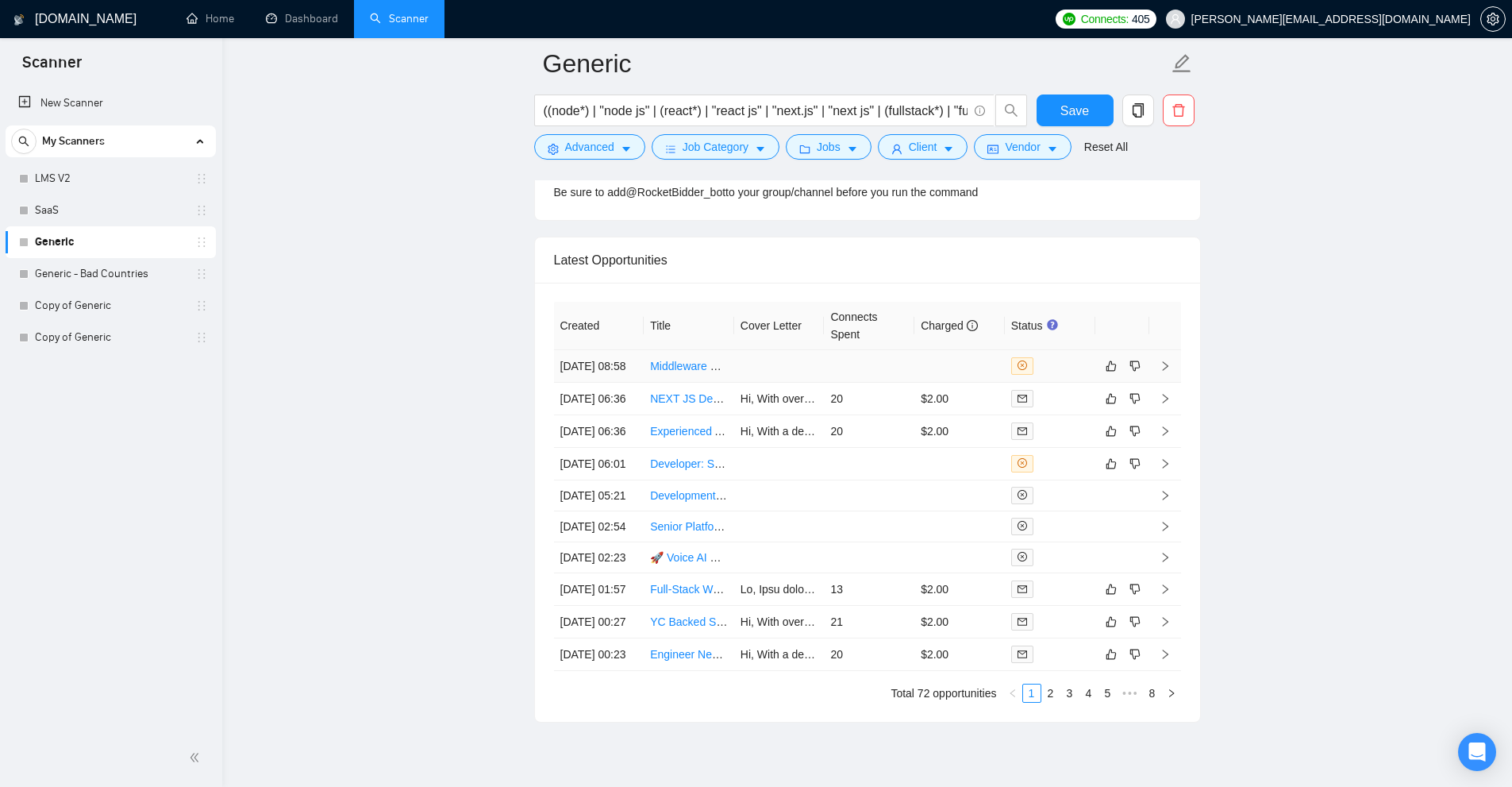
click at [969, 376] on td at bounding box center [959, 366] width 90 height 33
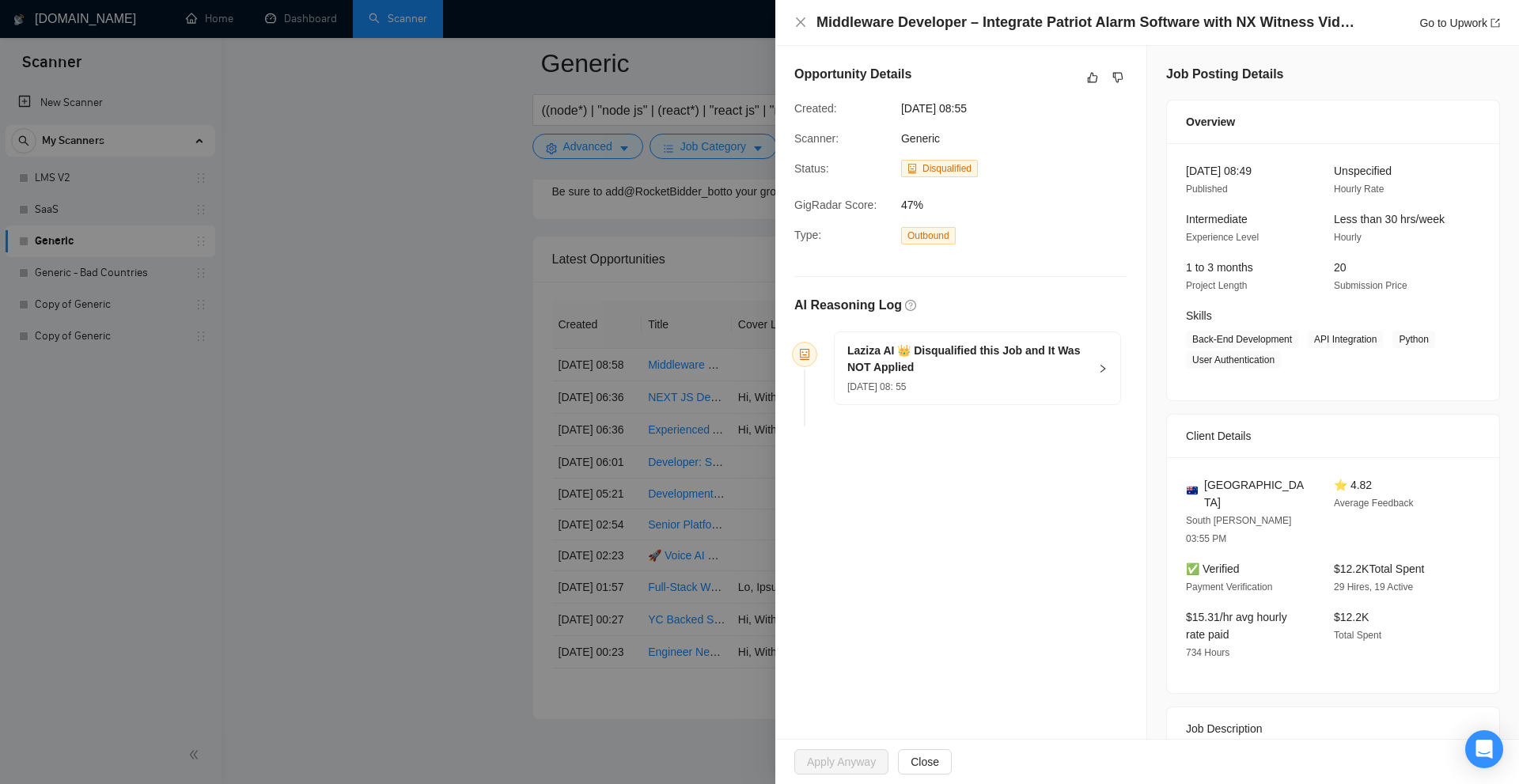
click at [862, 362] on h5 "Laziza AI 👑 Disqualified this Job and It Was NOT Applied" at bounding box center [967, 359] width 241 height 33
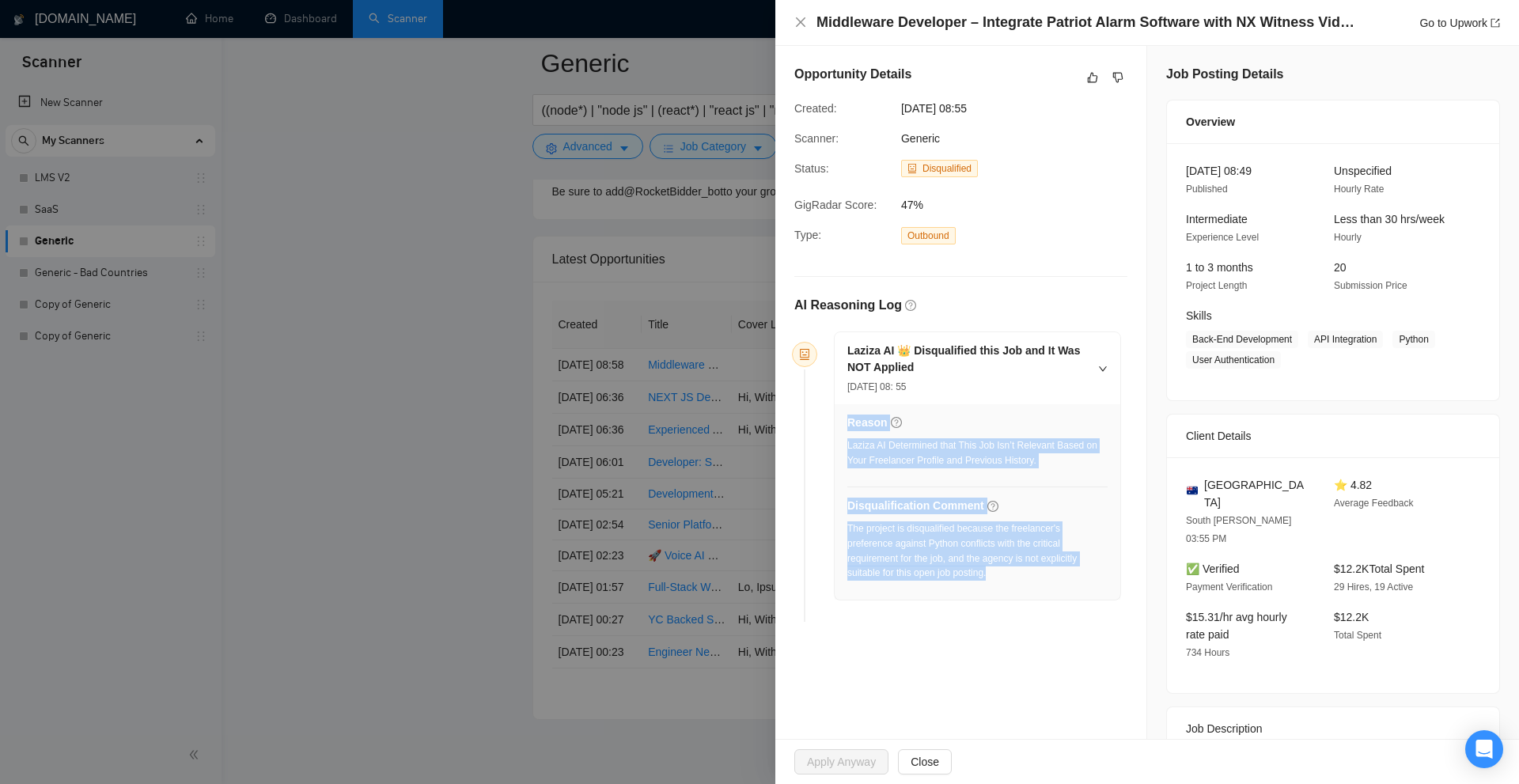
drag, startPoint x: 839, startPoint y: 525, endPoint x: 1034, endPoint y: 568, distance: 199.7
click at [1034, 568] on div "Reason Laziza AI Determined that This Job Isn’t Relevant Based on Your Freelanc…" at bounding box center [977, 502] width 286 height 196
click at [1034, 568] on div "The project is disqualified because the freelancer's preference against Python …" at bounding box center [977, 551] width 260 height 60
drag, startPoint x: 1052, startPoint y: 590, endPoint x: 847, endPoint y: 527, distance: 214.5
click at [847, 527] on div "Reason Laziza AI Determined that This Job Isn’t Relevant Based on Your Freelanc…" at bounding box center [977, 502] width 286 height 196
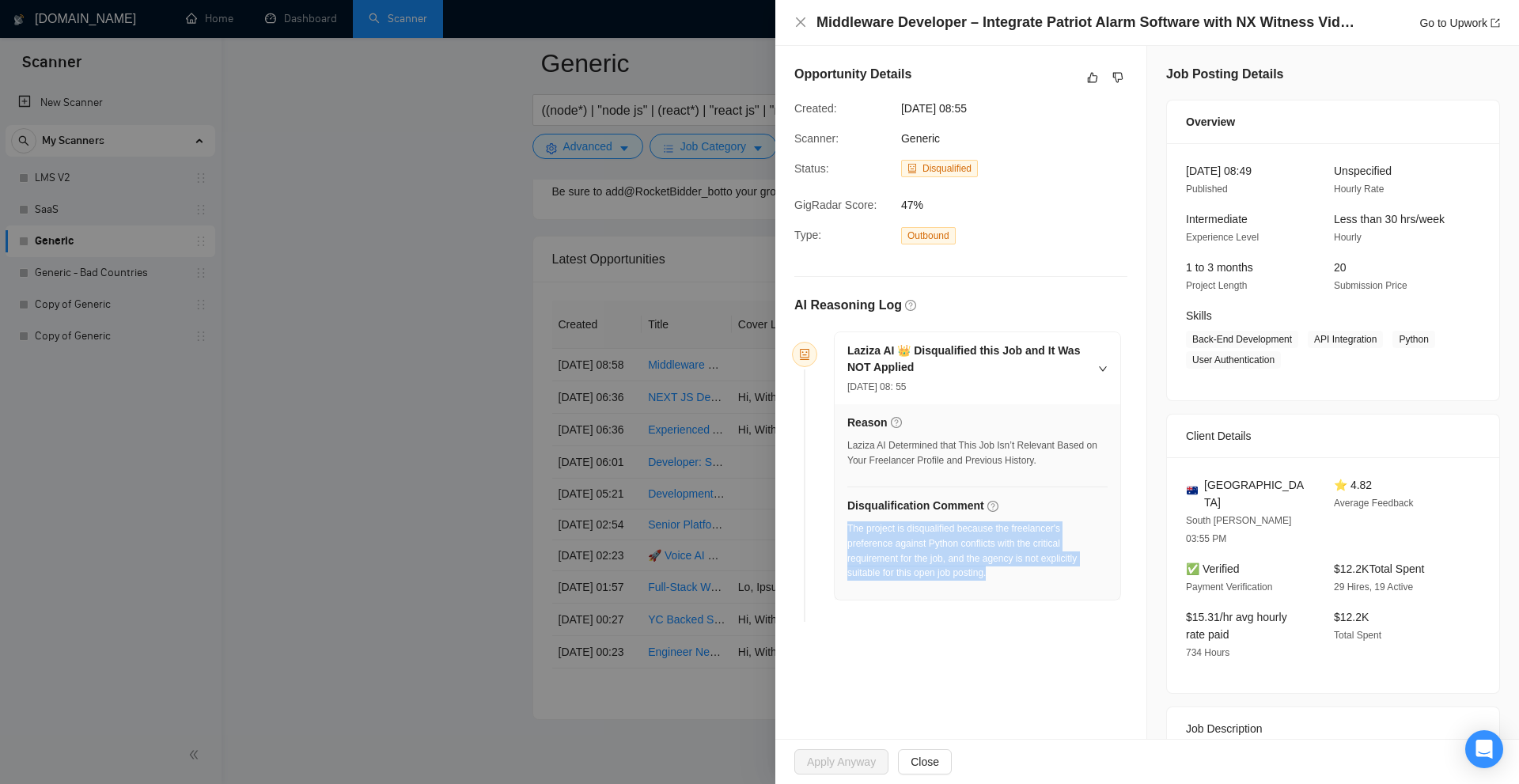
click at [847, 527] on div "The project is disqualified because the freelancer's preference against Python …" at bounding box center [977, 551] width 260 height 60
drag, startPoint x: 897, startPoint y: 538, endPoint x: 989, endPoint y: 580, distance: 101.1
click at [989, 580] on div "Reason Laziza AI Determined that This Job Isn’t Relevant Based on Your Freelanc…" at bounding box center [977, 502] width 286 height 196
click at [989, 580] on div "The project is disqualified because the freelancer's preference against Python …" at bounding box center [977, 556] width 260 height 69
drag, startPoint x: 1016, startPoint y: 569, endPoint x: 845, endPoint y: 524, distance: 176.8
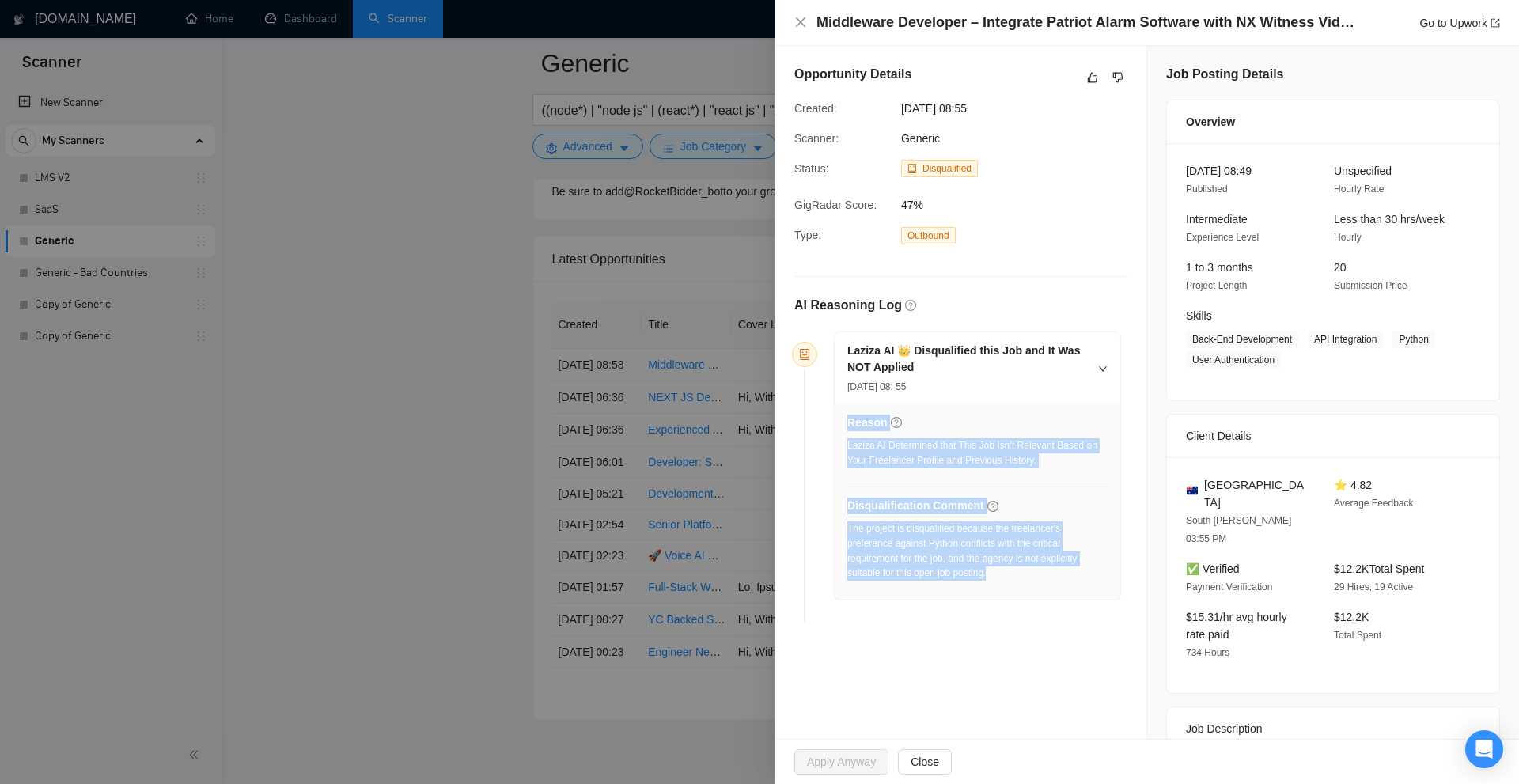
click at [845, 524] on div "Reason Laziza AI Determined that This Job Isn’t Relevant Based on Your Freelanc…" at bounding box center [977, 502] width 286 height 196
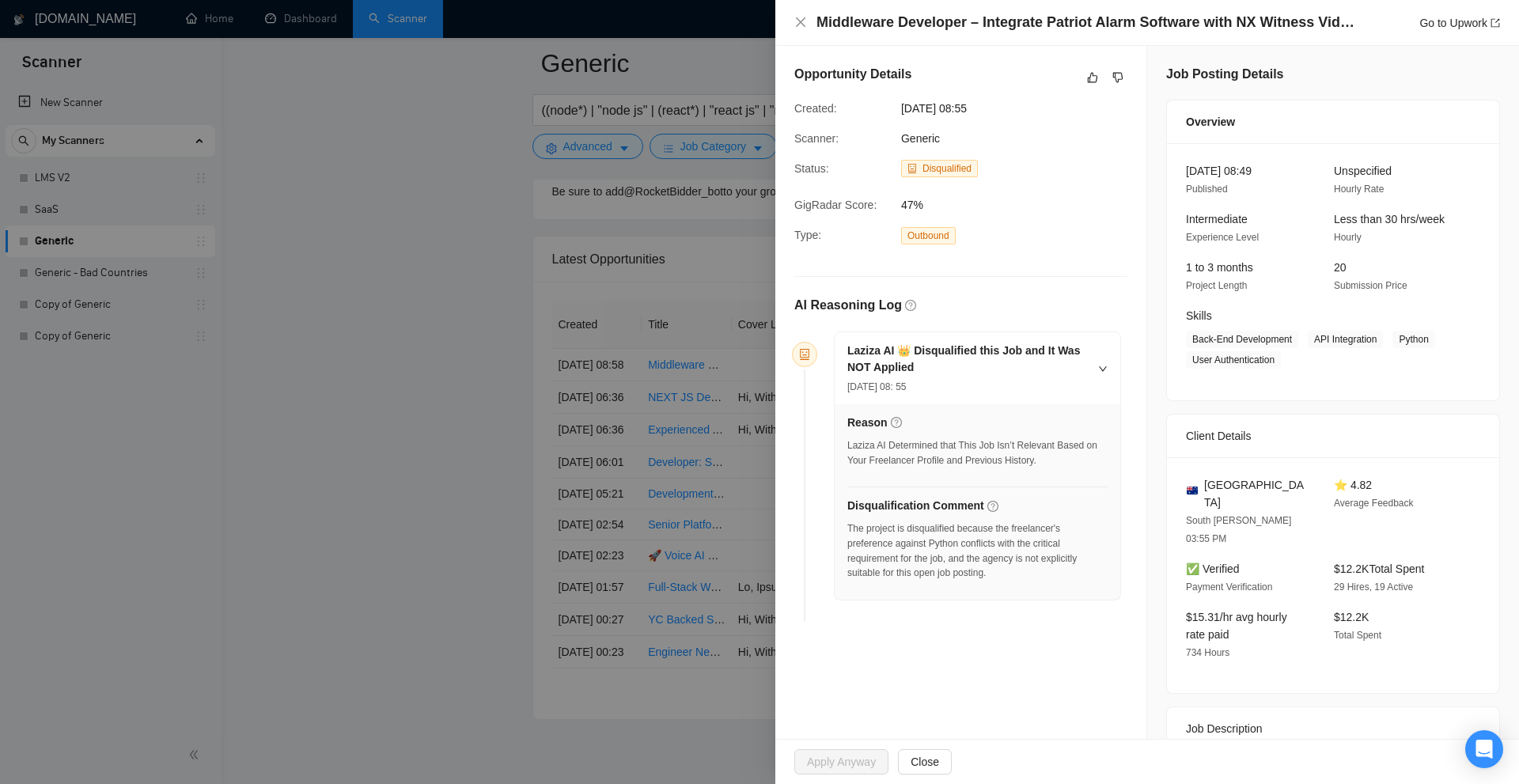
click at [845, 524] on div "Reason Laziza AI Determined that This Job Isn’t Relevant Based on Your Freelanc…" at bounding box center [977, 502] width 286 height 196
drag, startPoint x: 850, startPoint y: 528, endPoint x: 1009, endPoint y: 574, distance: 165.5
click at [1009, 574] on div "The project is disqualified because the freelancer's preference against Python …" at bounding box center [977, 551] width 260 height 60
drag, startPoint x: 991, startPoint y: 561, endPoint x: 668, endPoint y: 435, distance: 346.7
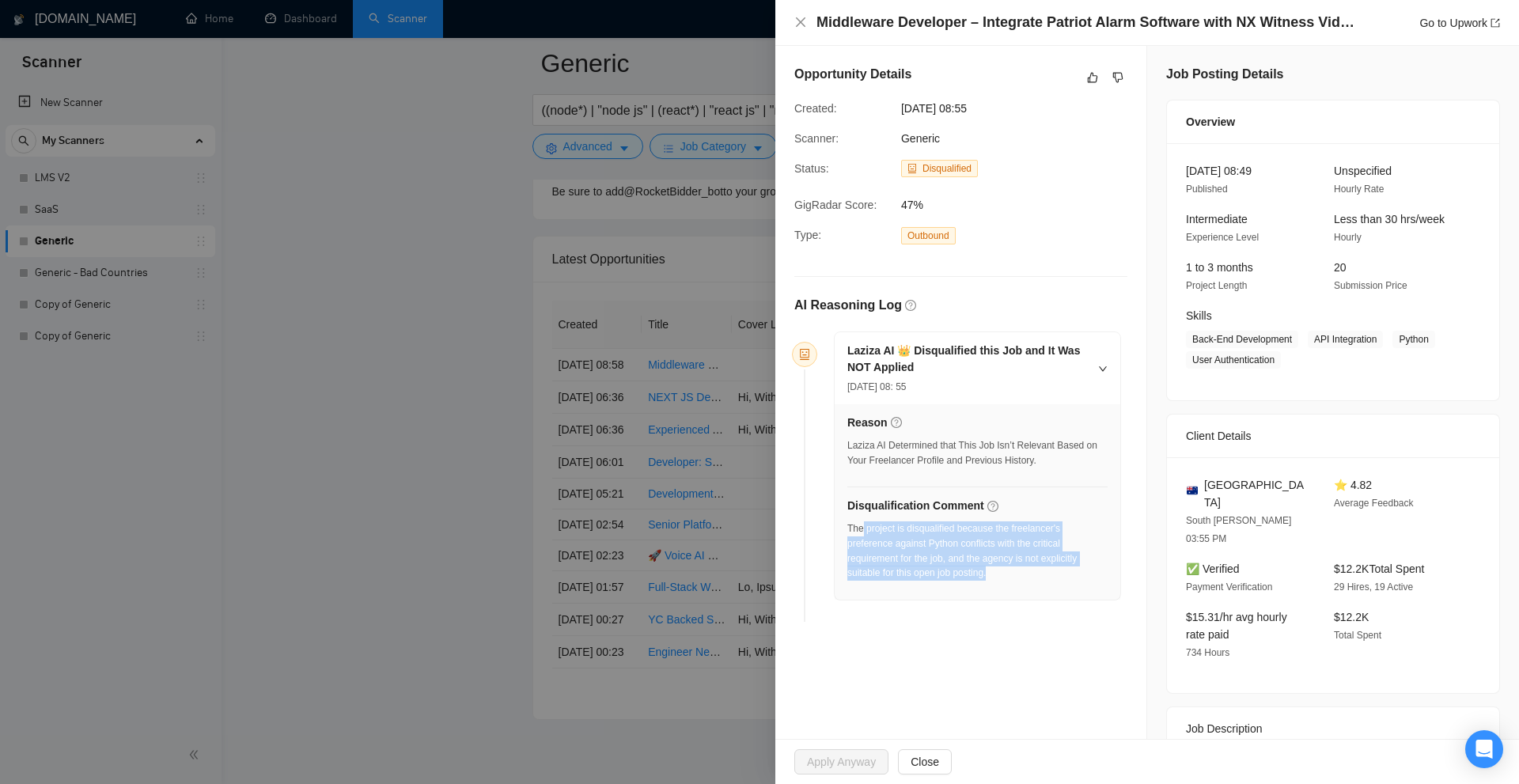
click at [829, 527] on div "Laziza AI 👑 Disqualified this Job and It Was NOT Applied 19 Sep, 2025 08: 55 Re…" at bounding box center [971, 466] width 300 height 269
click at [661, 428] on div at bounding box center [760, 392] width 1519 height 784
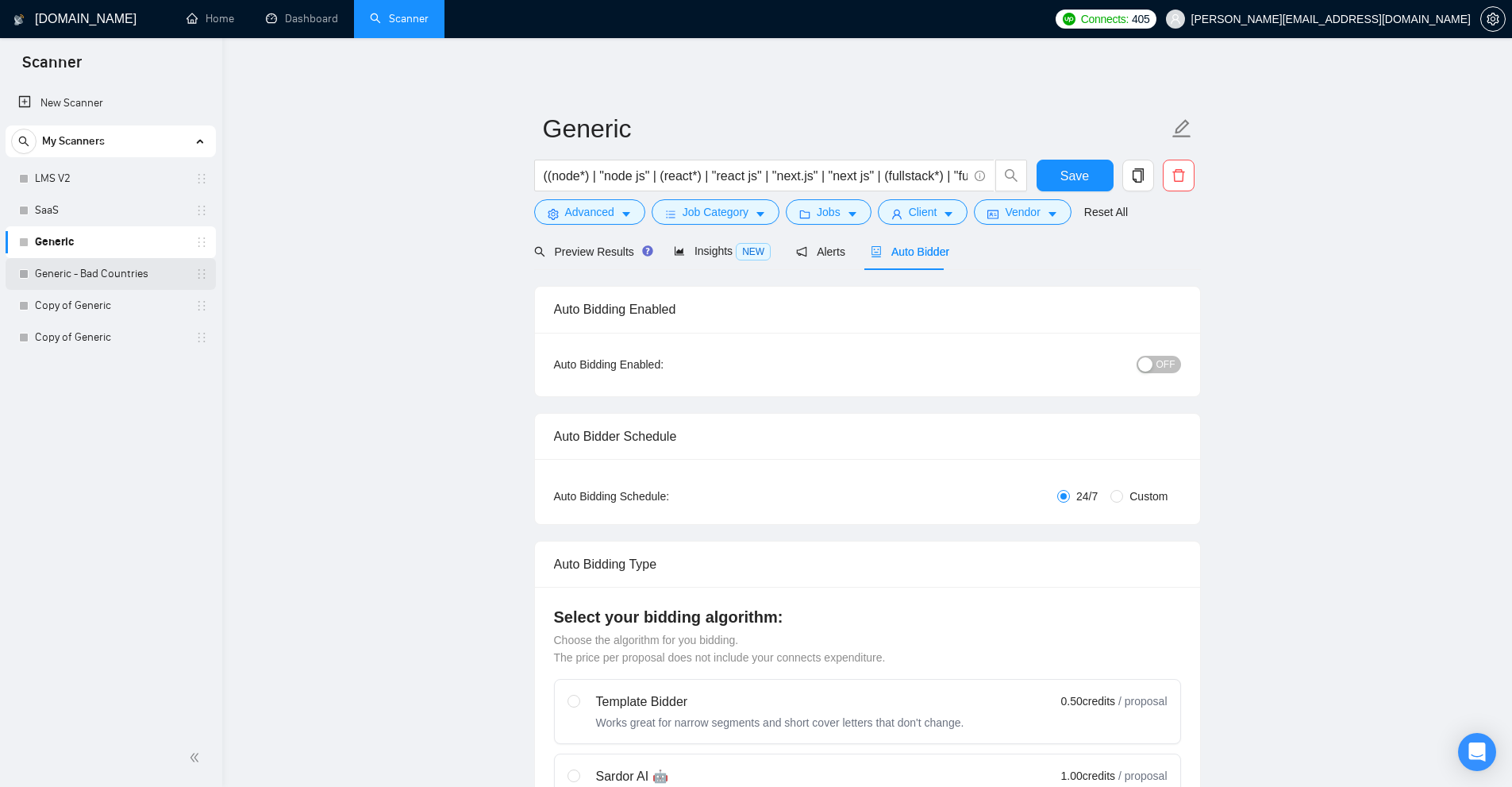
click at [91, 273] on link "Generic - Bad Countries" at bounding box center [110, 274] width 151 height 32
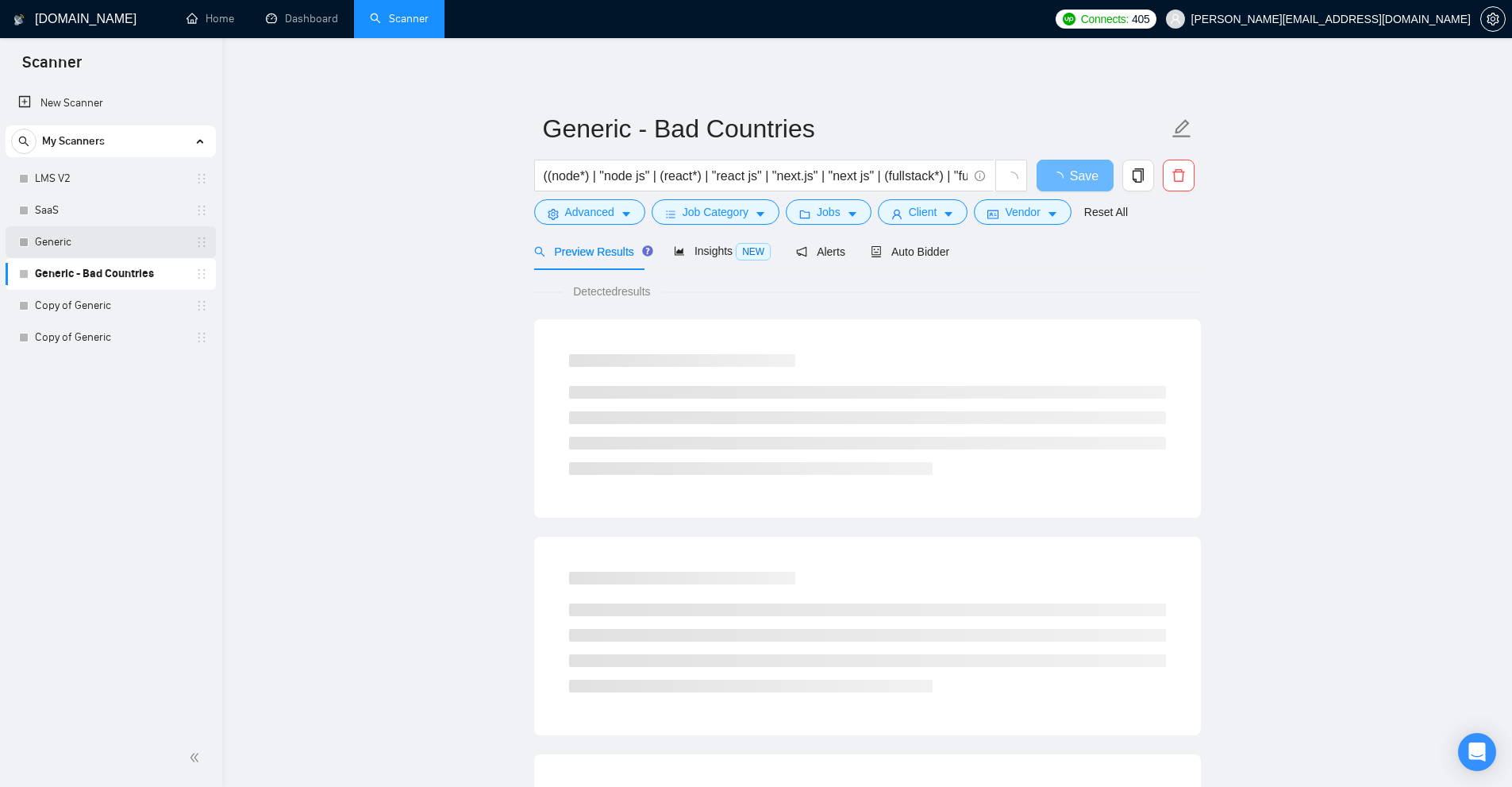
click at [97, 231] on link "Generic" at bounding box center [110, 243] width 151 height 32
click at [93, 209] on link "SaaS" at bounding box center [110, 211] width 151 height 32
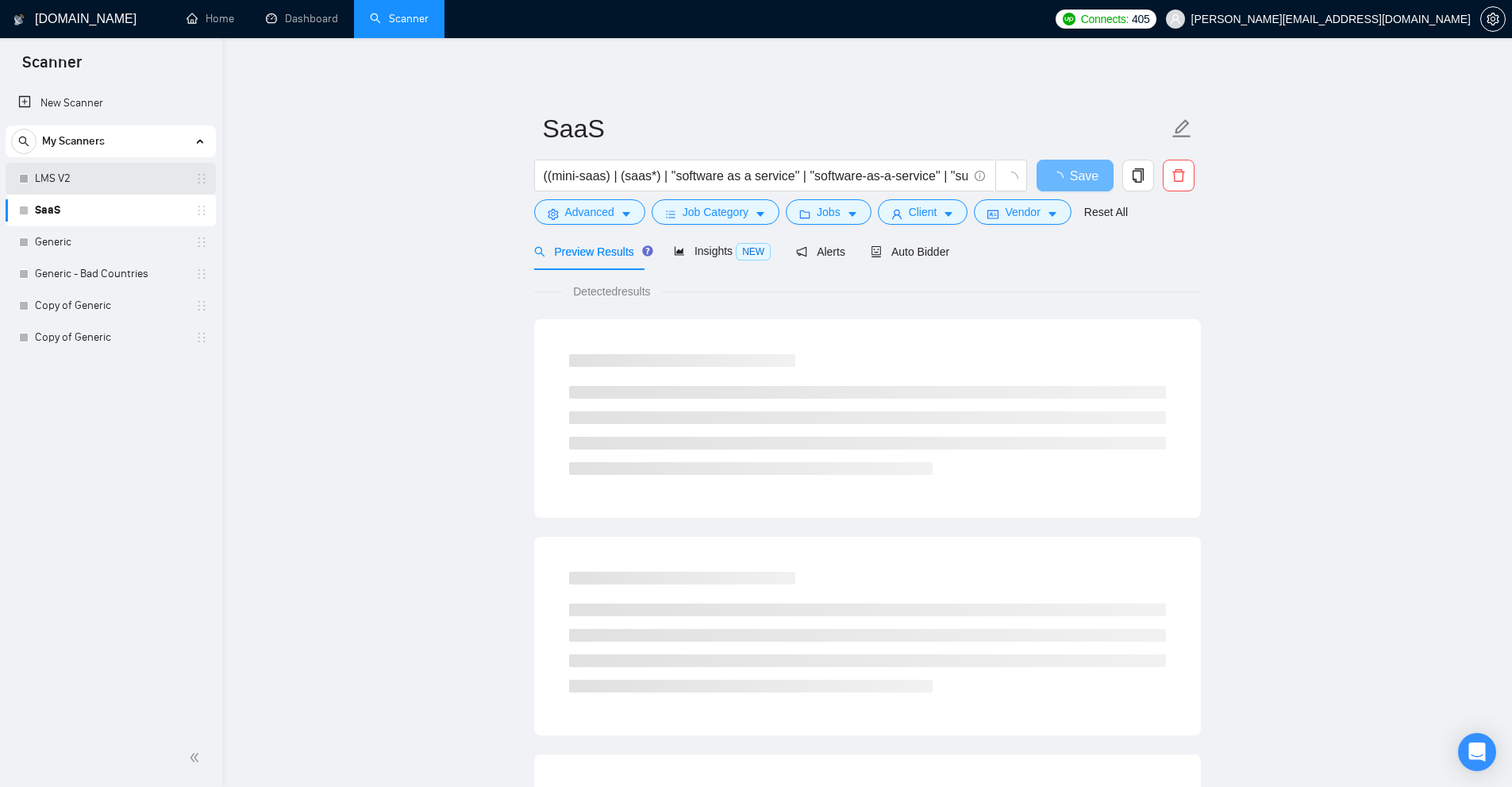
click at [118, 187] on link "LMS V2" at bounding box center [110, 179] width 151 height 32
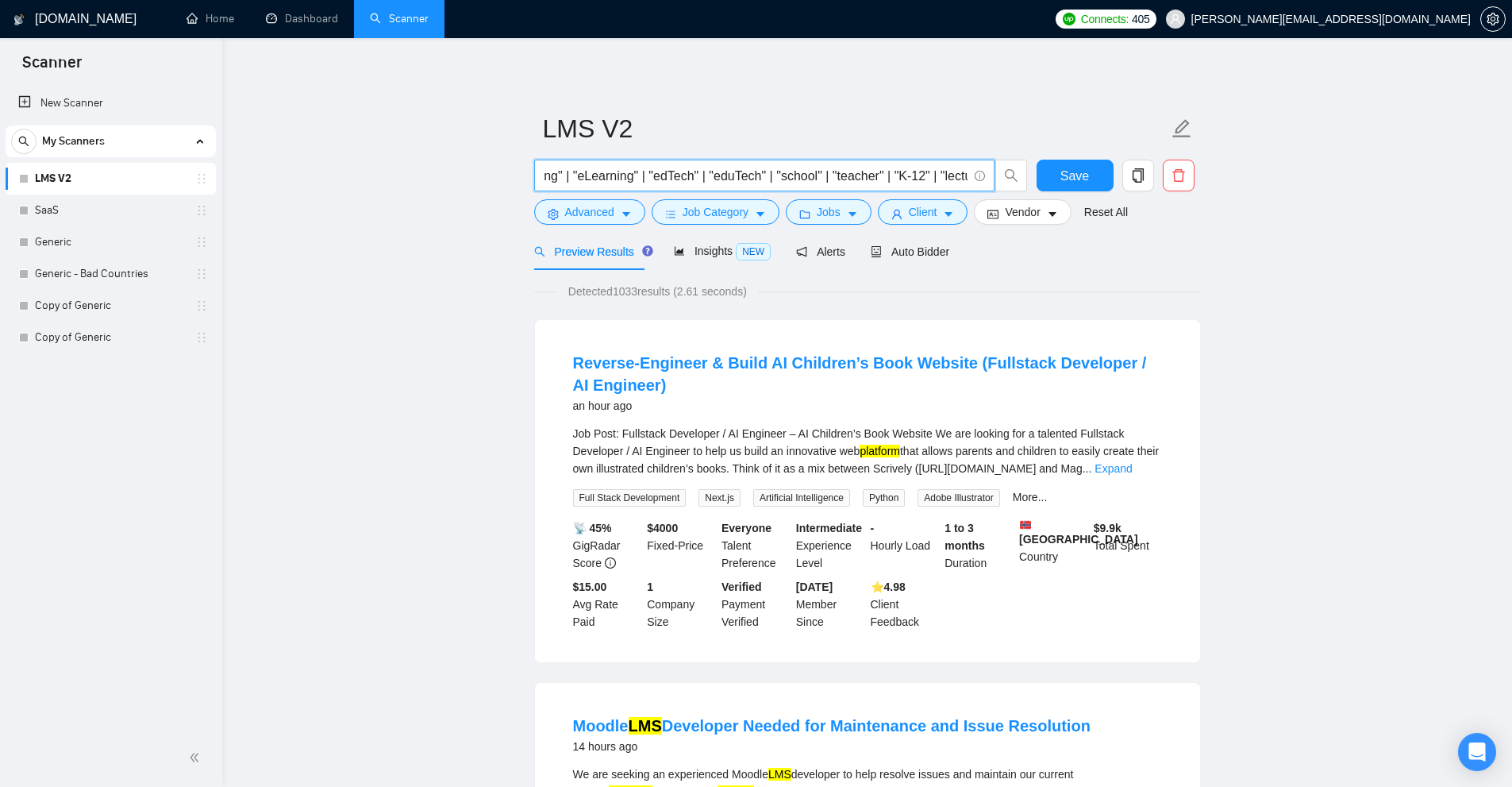
drag, startPoint x: 549, startPoint y: 179, endPoint x: 265, endPoint y: 138, distance: 286.9
click at [907, 180] on input "("lms" | "learning" | "teaching" | "education" | "educational" | "tutoring" | "…" at bounding box center [755, 176] width 424 height 20
drag, startPoint x: 658, startPoint y: 168, endPoint x: 902, endPoint y: 176, distance: 244.1
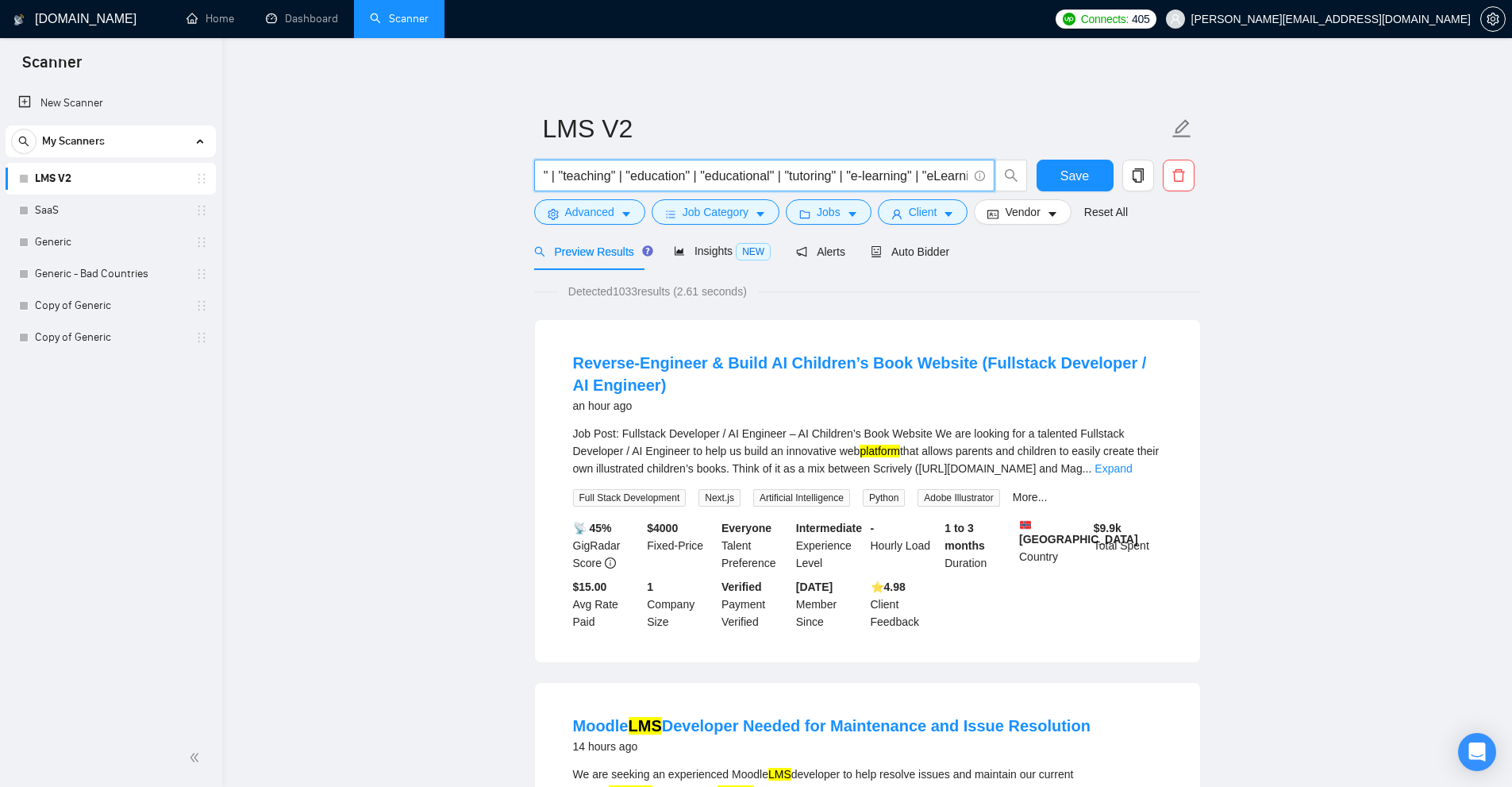
click at [902, 176] on input "("lms" | "learning" | "teaching" | "education" | "educational" | "tutoring" | "…" at bounding box center [755, 176] width 424 height 20
drag, startPoint x: 902, startPoint y: 176, endPoint x: 183, endPoint y: 172, distance: 719.0
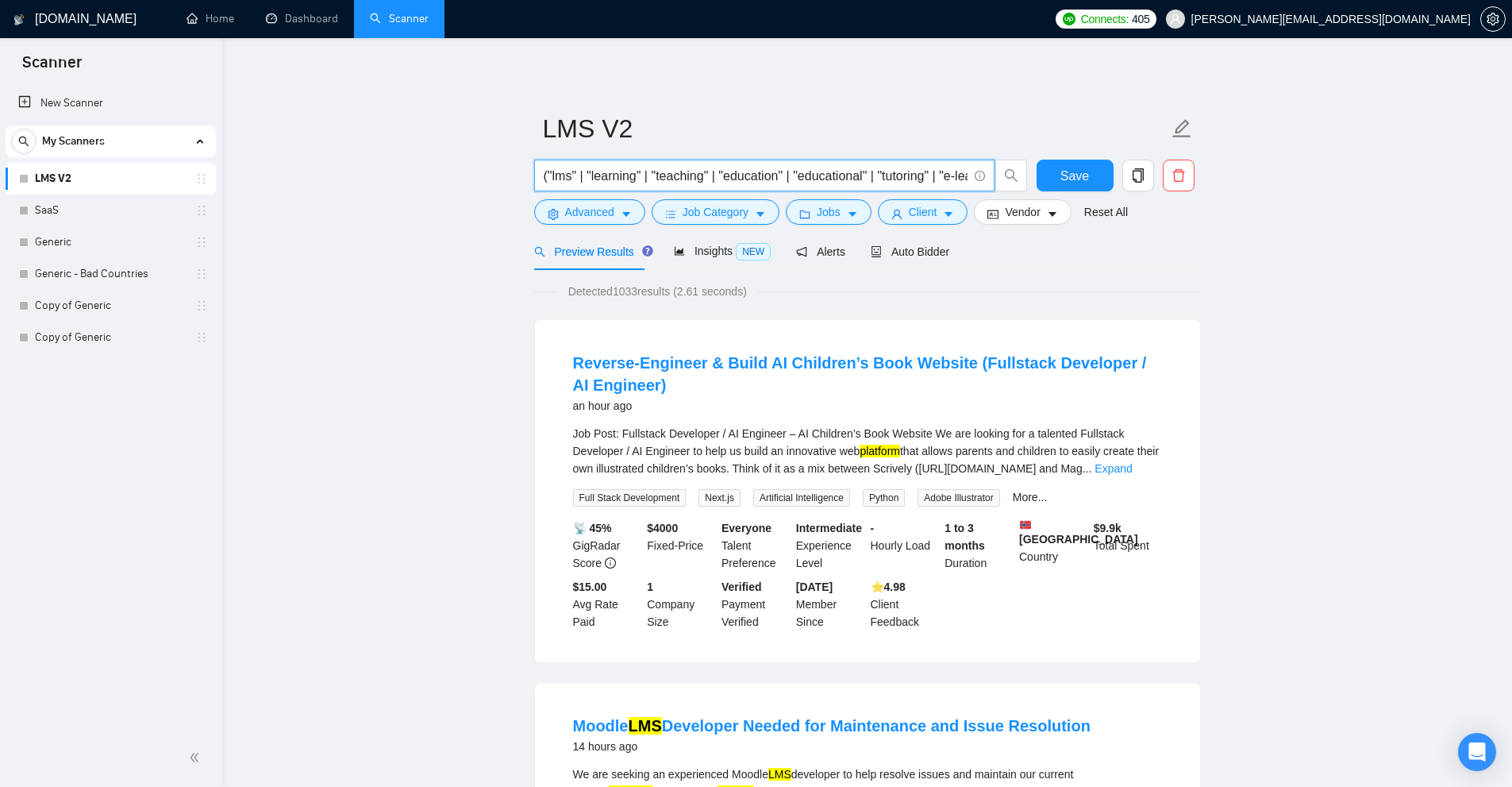
drag, startPoint x: 570, startPoint y: 172, endPoint x: 1375, endPoint y: 185, distance: 805.1
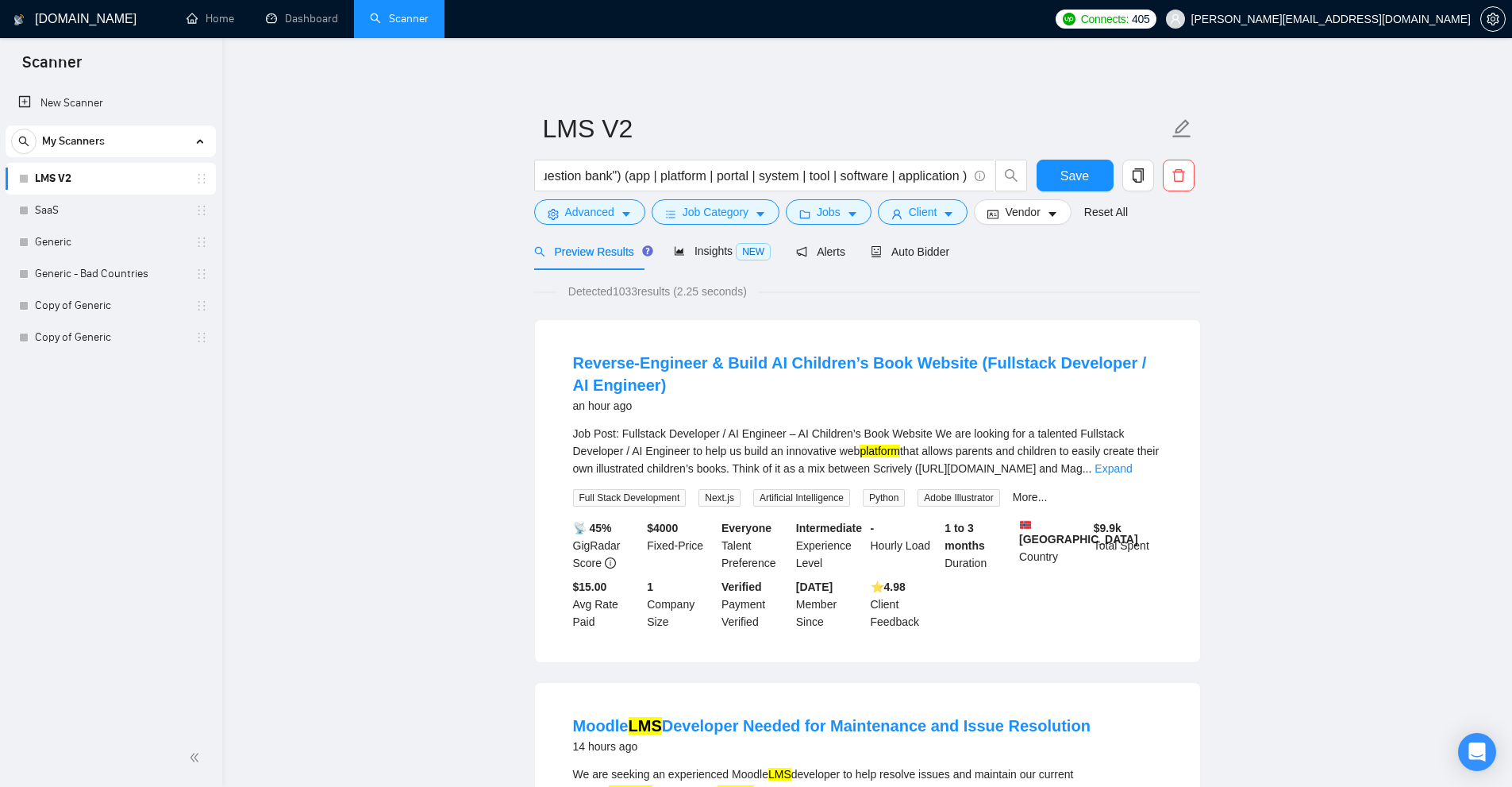
scroll to position [0, 0]
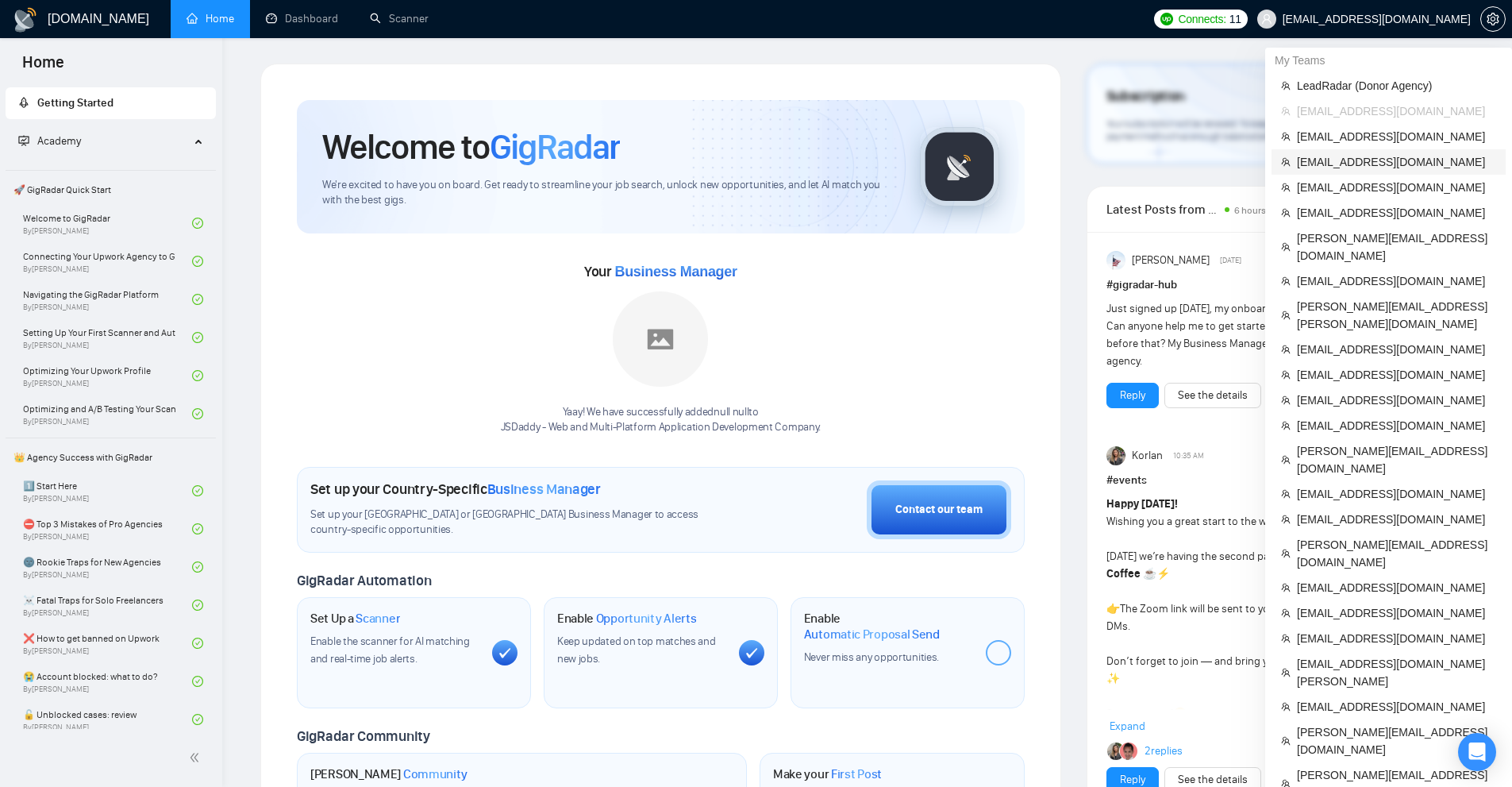
click at [1380, 160] on span "[EMAIL_ADDRESS][DOMAIN_NAME]" at bounding box center [1396, 162] width 199 height 18
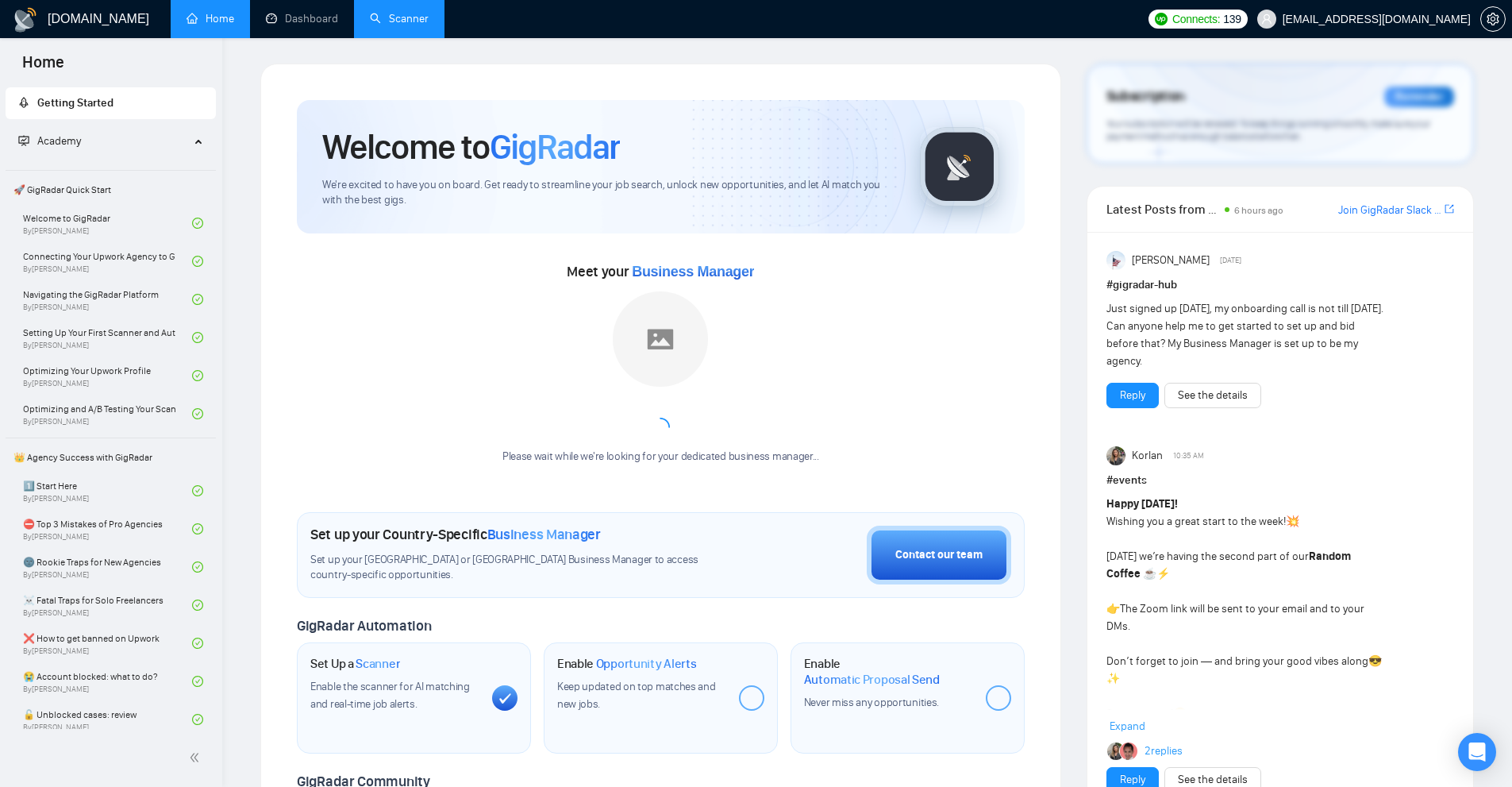
click at [428, 26] on link "Scanner" at bounding box center [400, 18] width 59 height 14
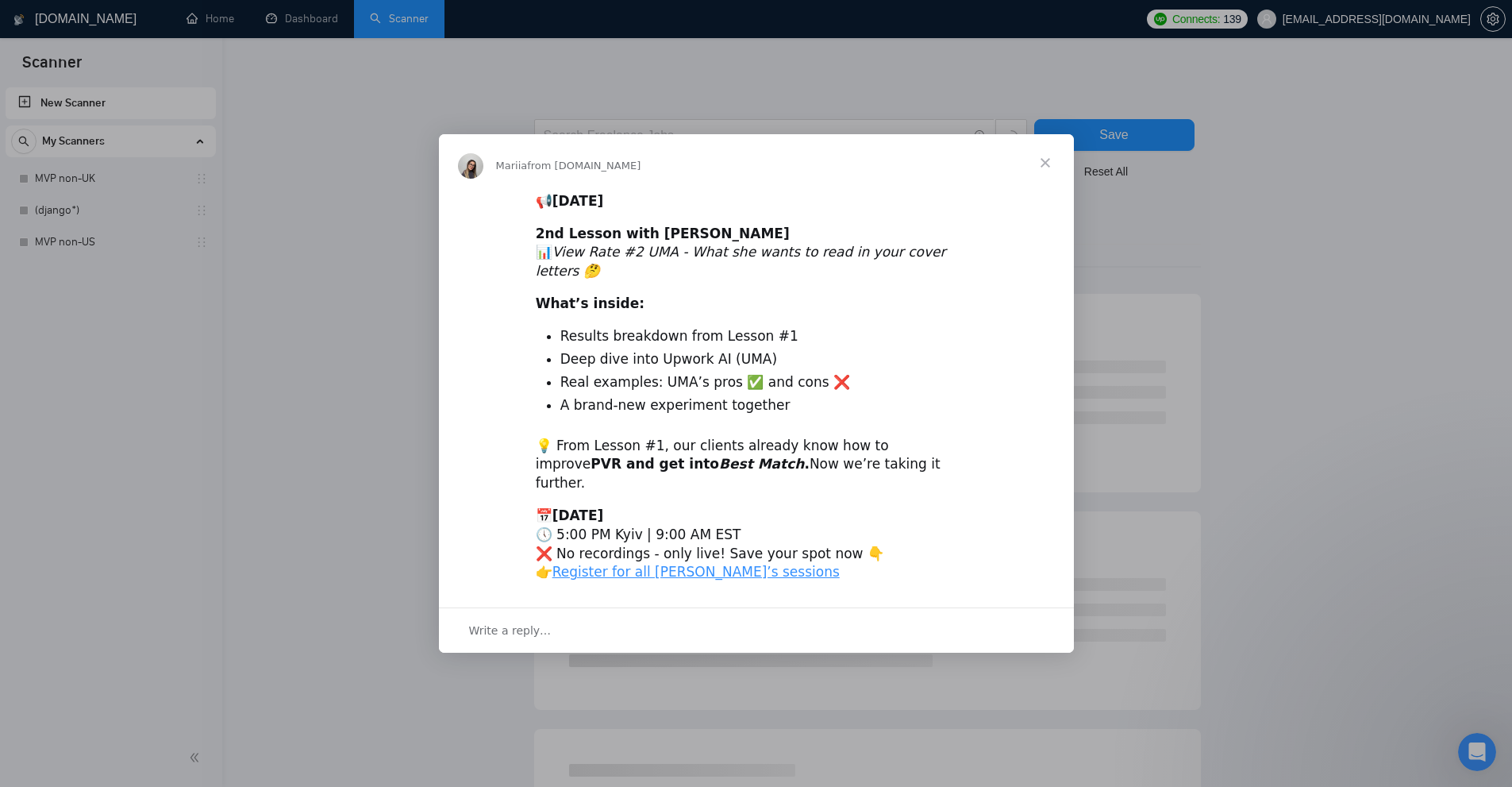
click at [1008, 65] on div "Intercom messenger" at bounding box center [756, 394] width 1512 height 787
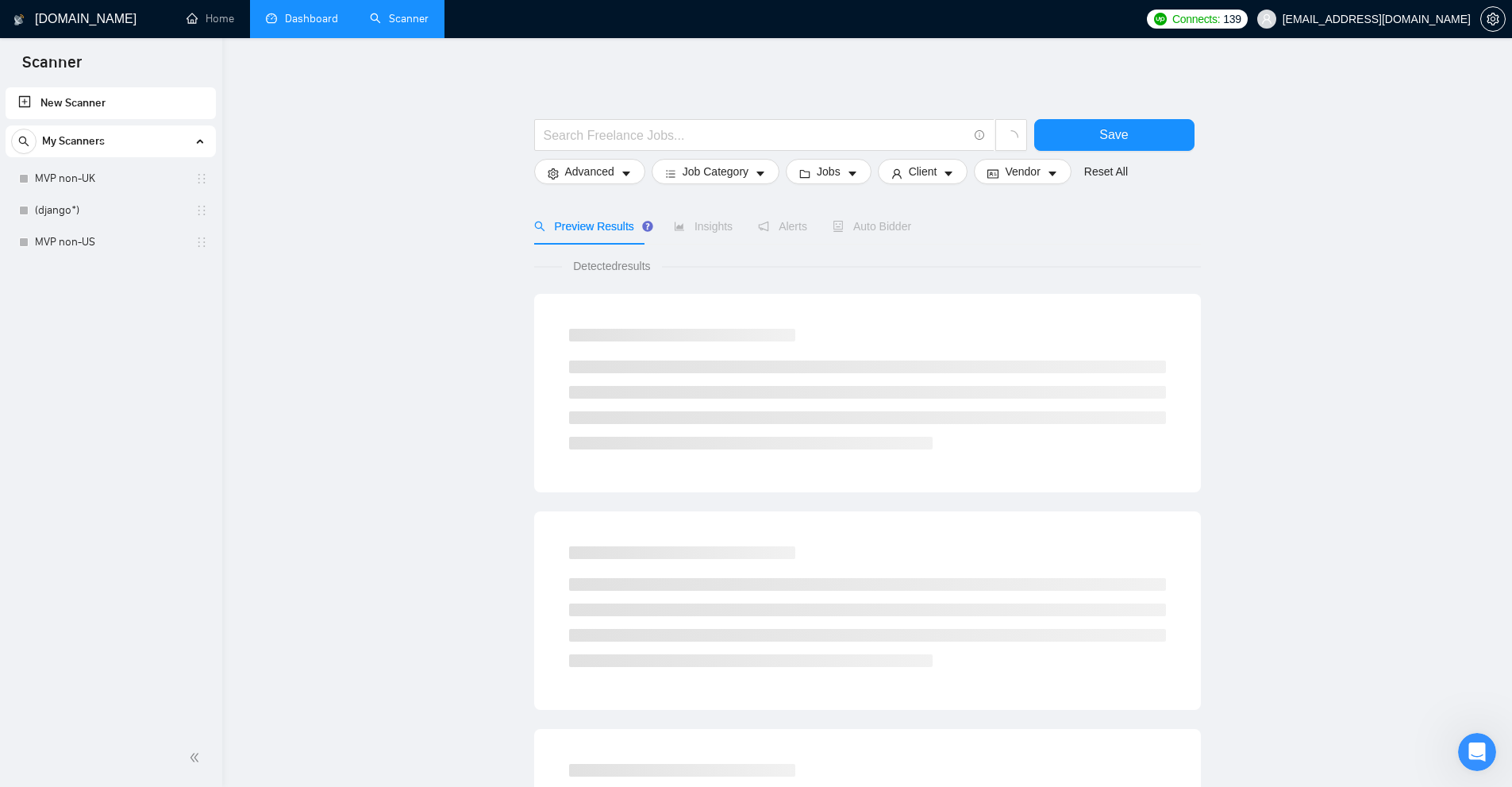
click at [290, 26] on link "Dashboard" at bounding box center [302, 18] width 73 height 14
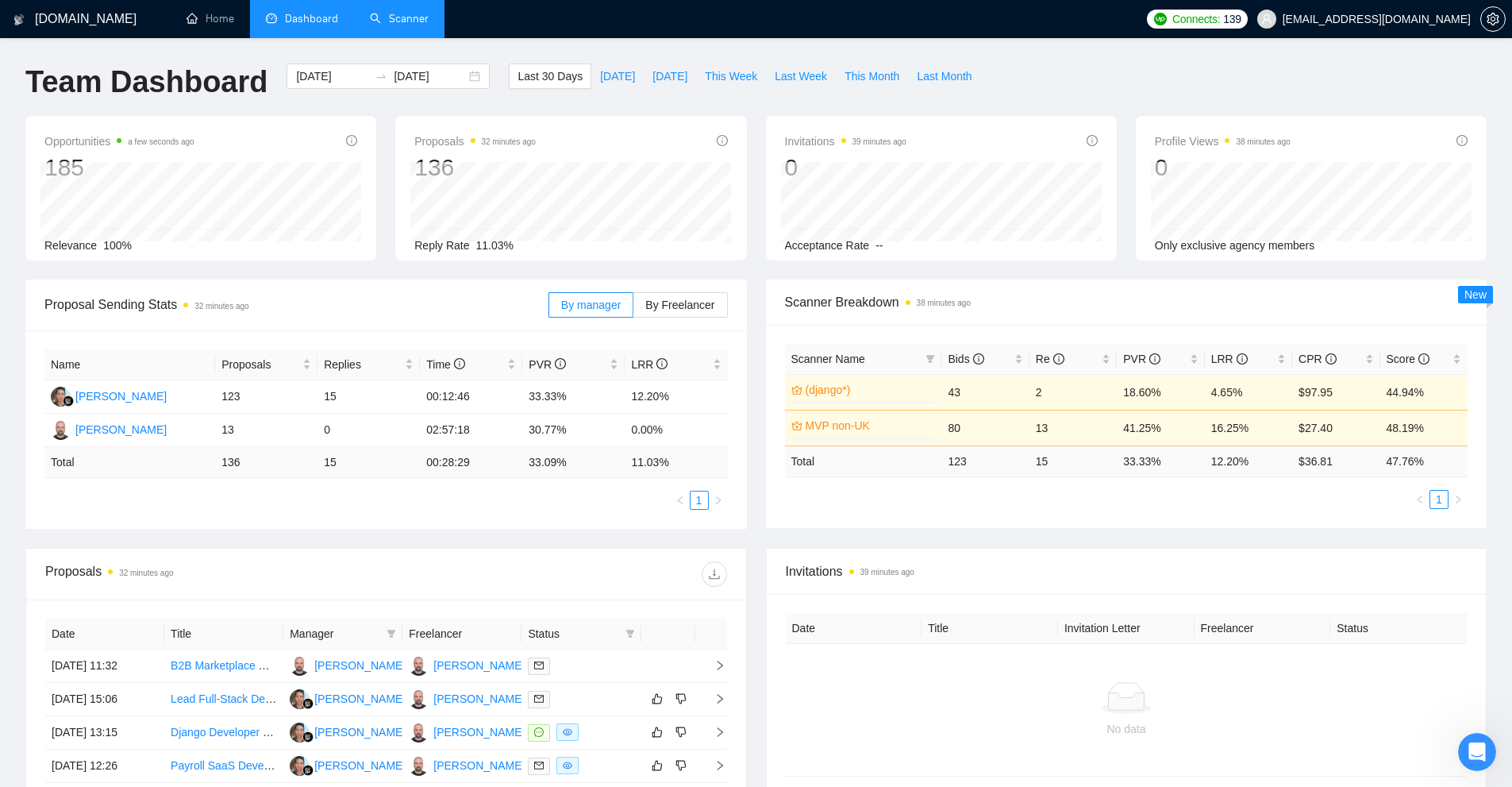
click at [894, 501] on ul "1" at bounding box center [1127, 500] width 683 height 19
click at [413, 26] on link "Scanner" at bounding box center [400, 18] width 59 height 14
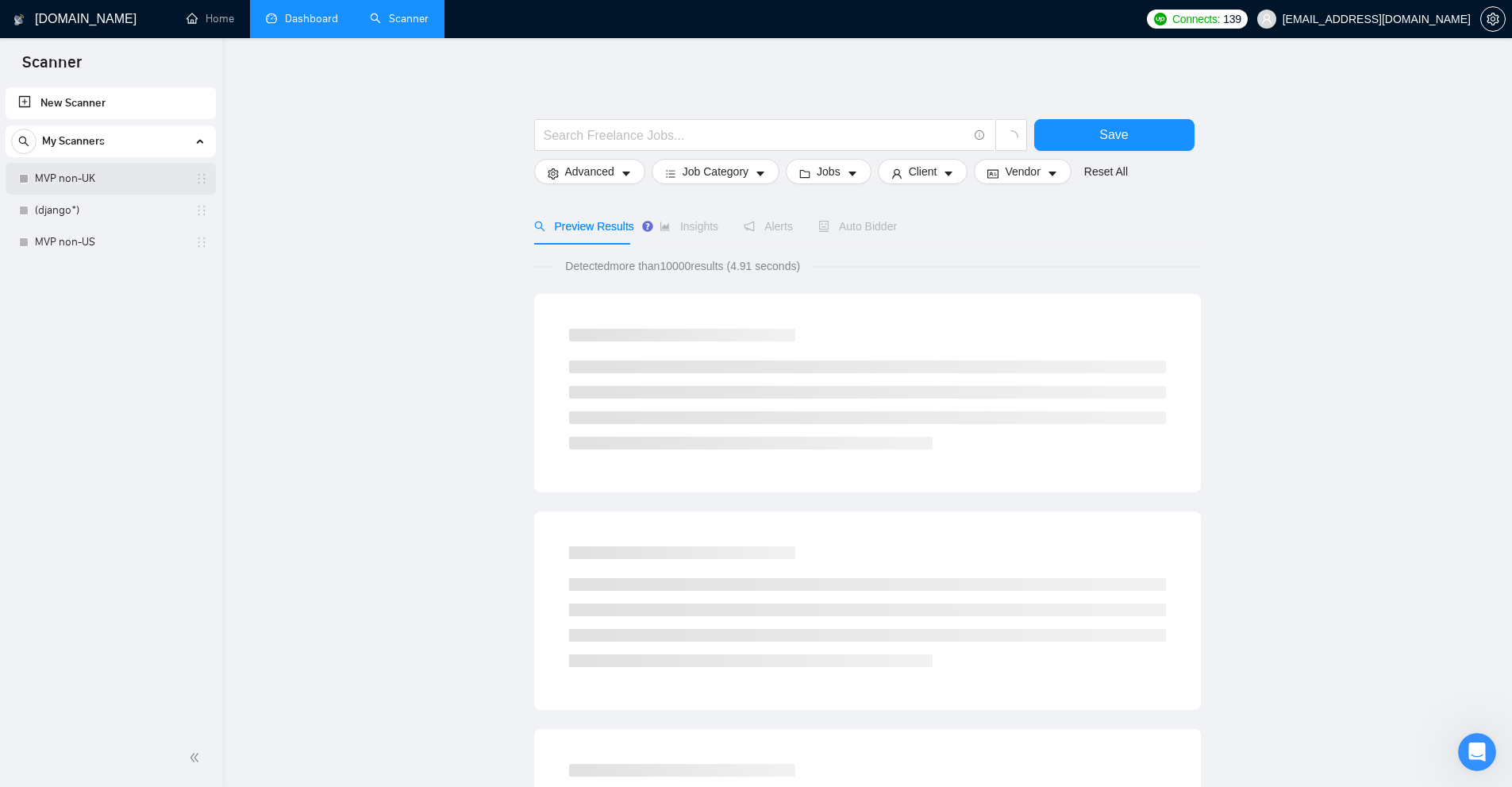
click at [108, 186] on link "MVP non-UK" at bounding box center [110, 179] width 151 height 32
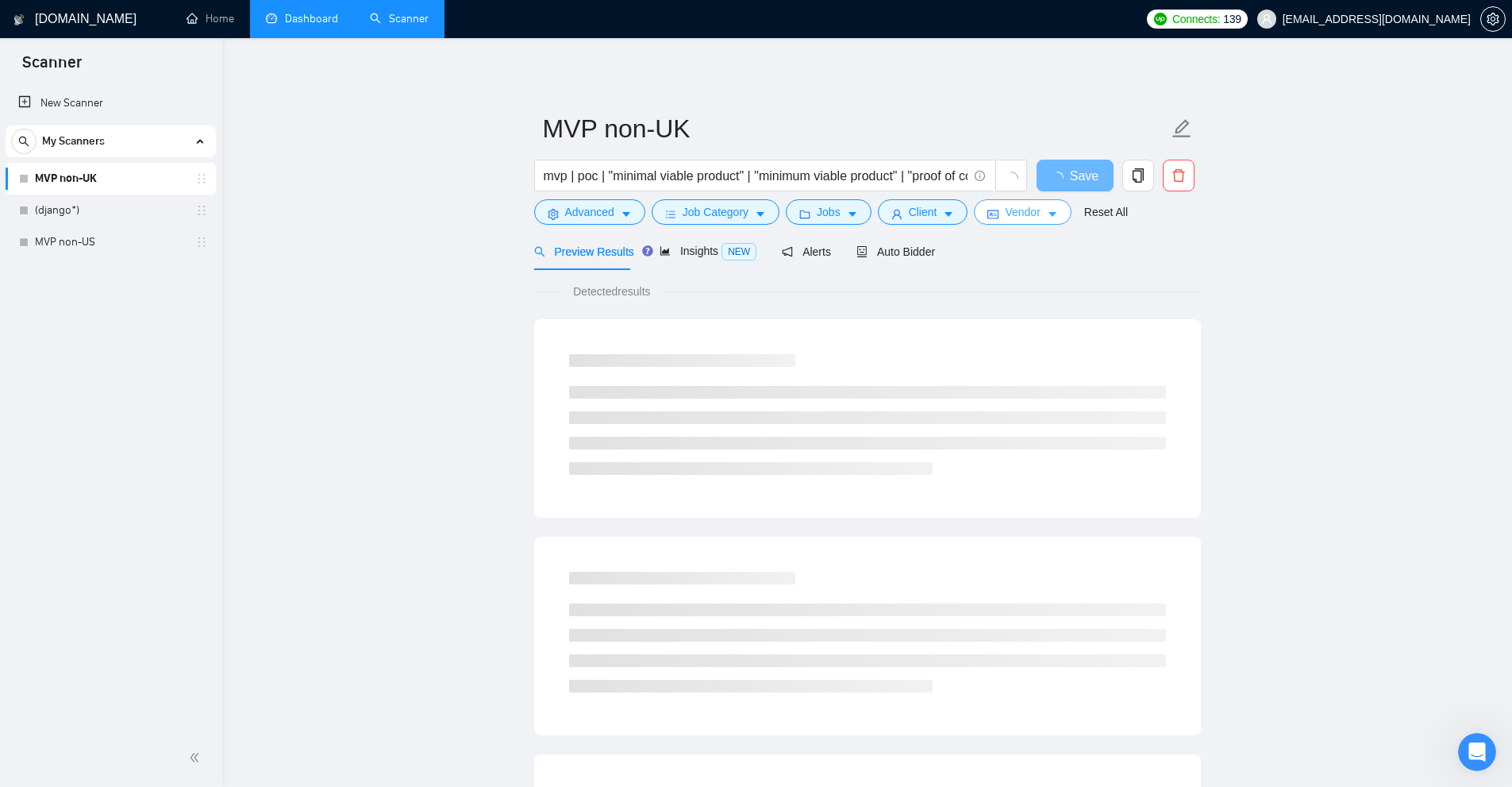
click at [1005, 213] on span "Vendor" at bounding box center [1022, 212] width 35 height 18
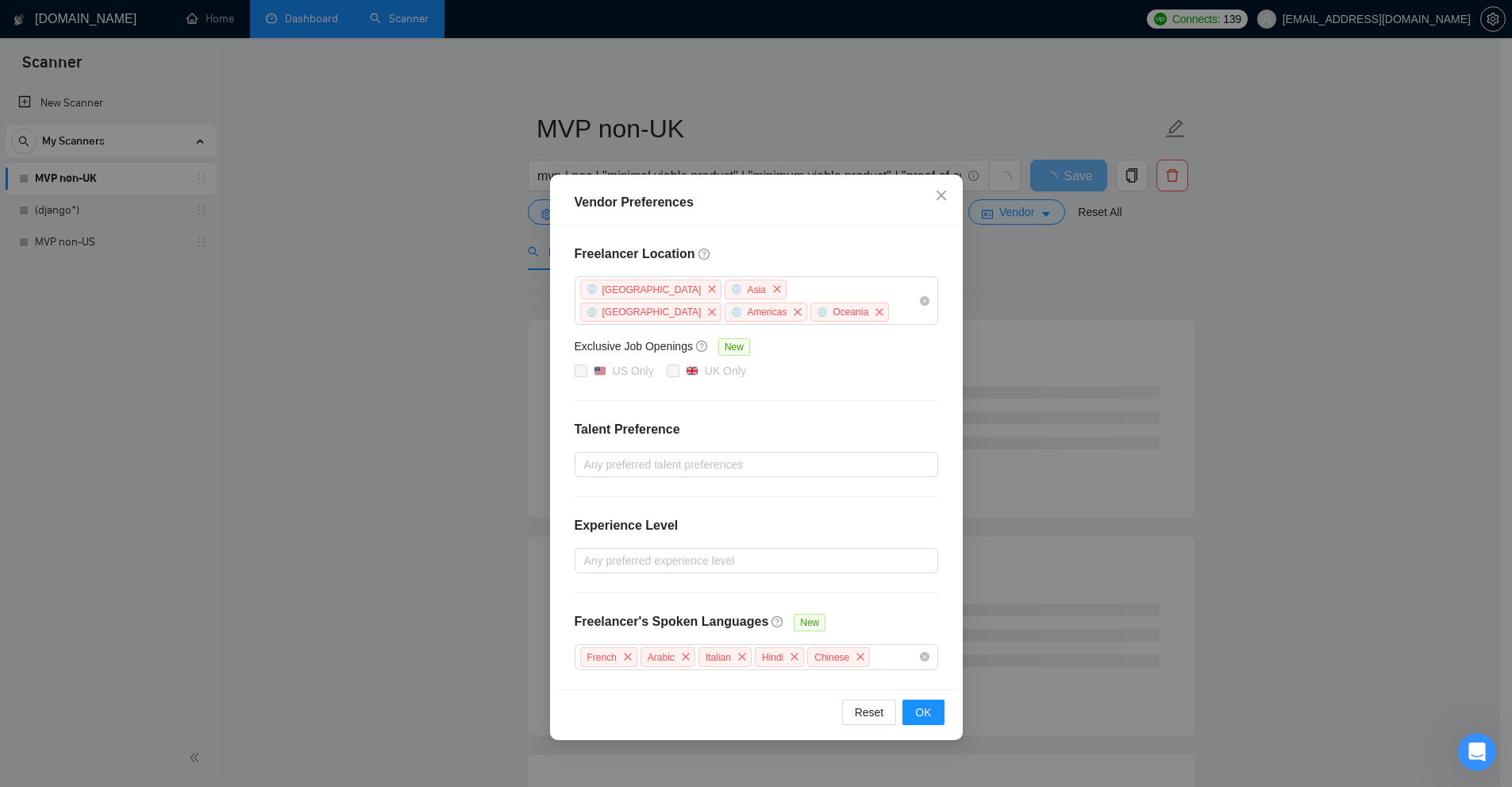
click at [282, 231] on div "Vendor Preferences Freelancer Location [GEOGRAPHIC_DATA] [GEOGRAPHIC_DATA] [GEO…" at bounding box center [756, 394] width 1512 height 787
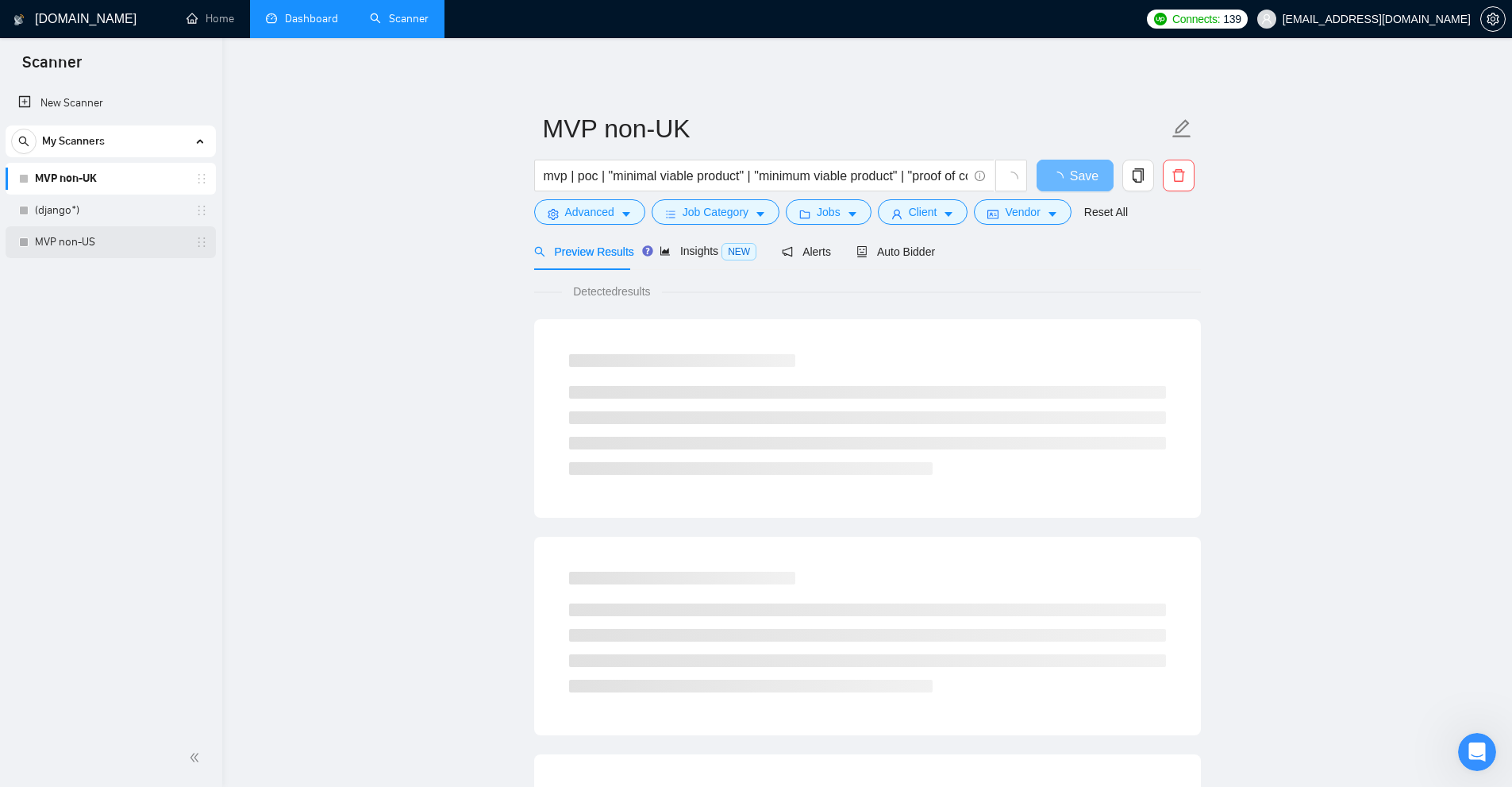
click at [83, 230] on link "MVP non-US" at bounding box center [110, 243] width 151 height 32
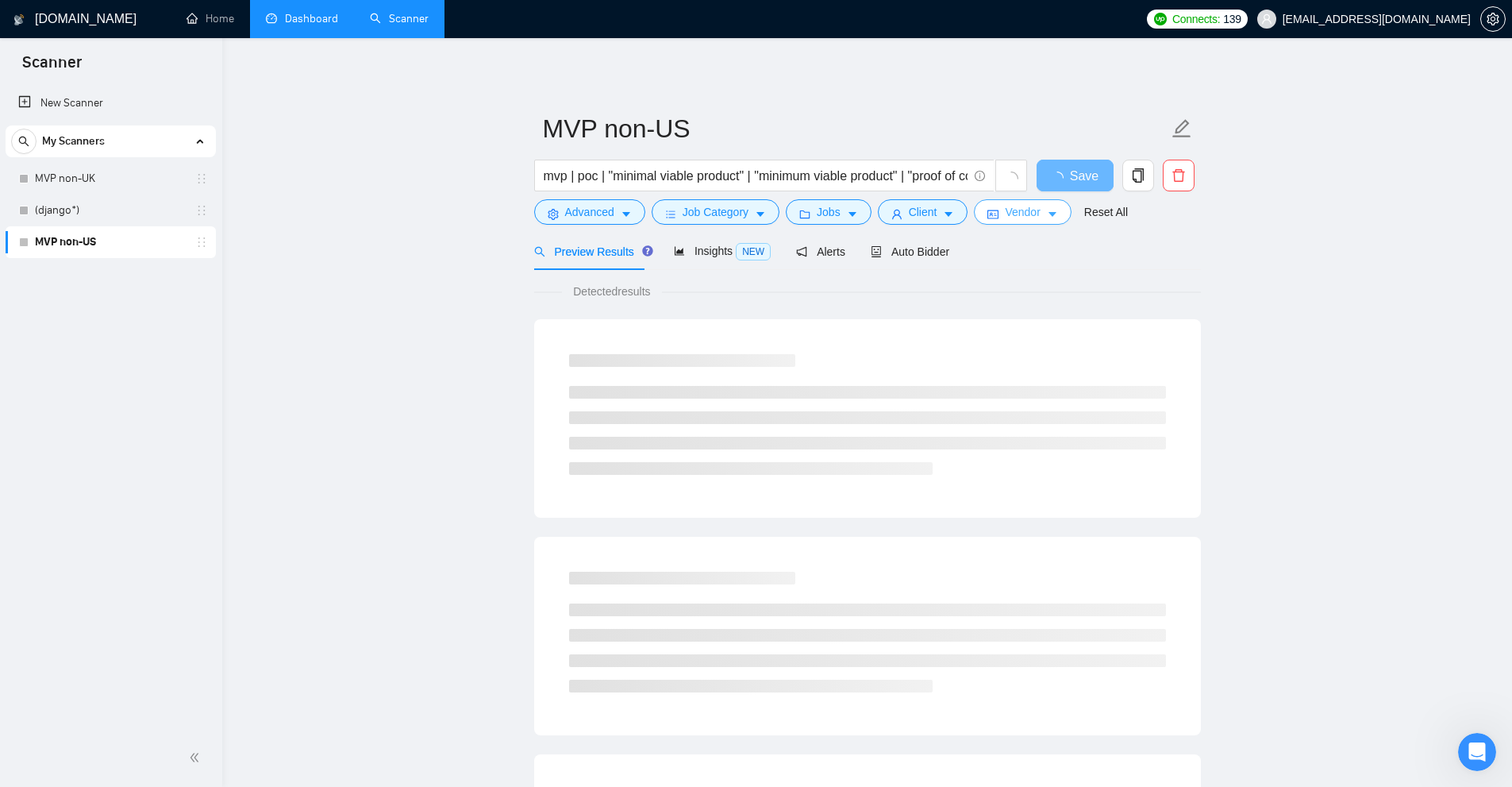
click at [1009, 216] on span "Vendor" at bounding box center [1022, 212] width 35 height 18
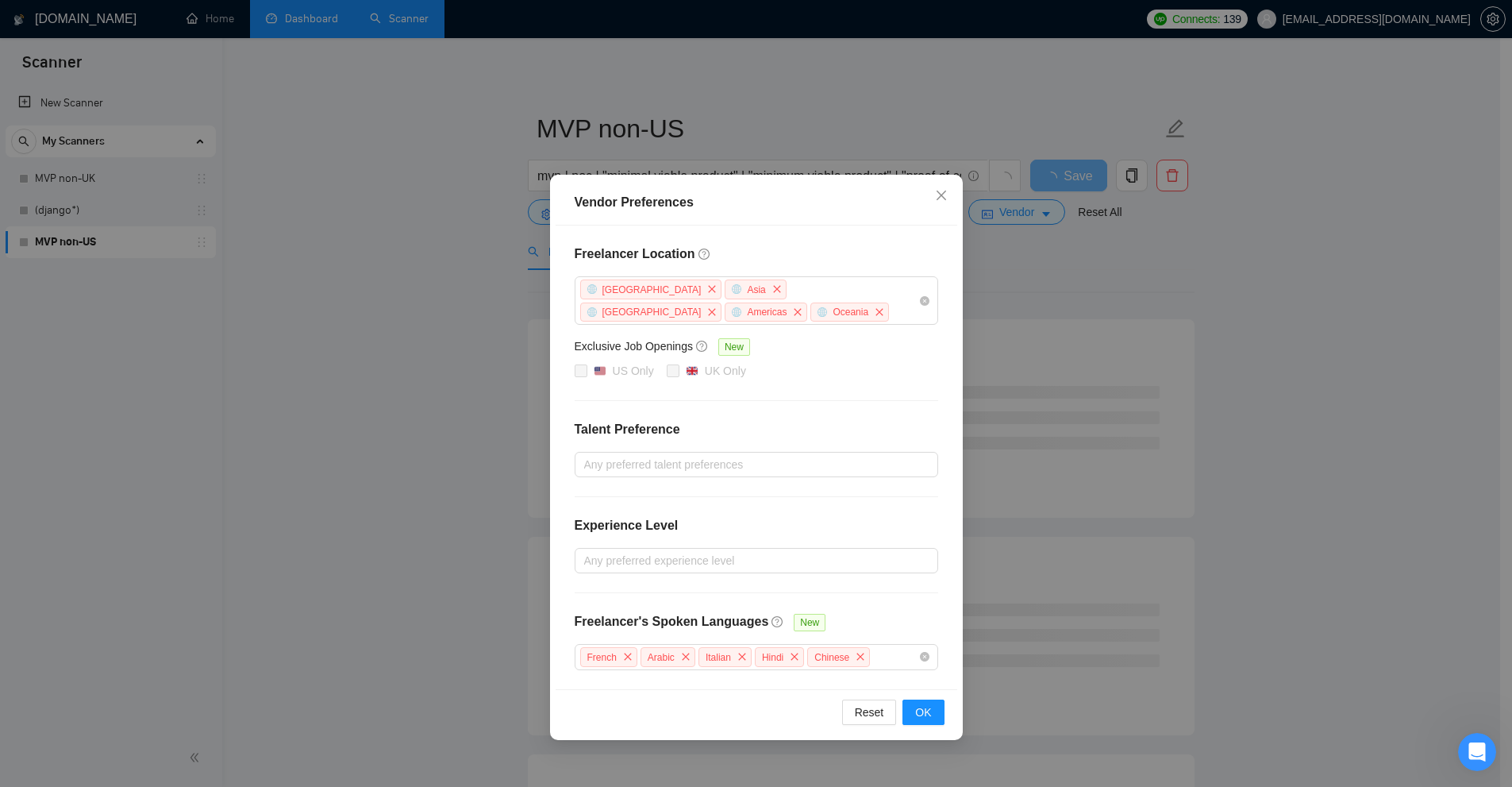
click at [301, 235] on div "Vendor Preferences Freelancer Location [GEOGRAPHIC_DATA] [GEOGRAPHIC_DATA] [GEO…" at bounding box center [756, 394] width 1512 height 787
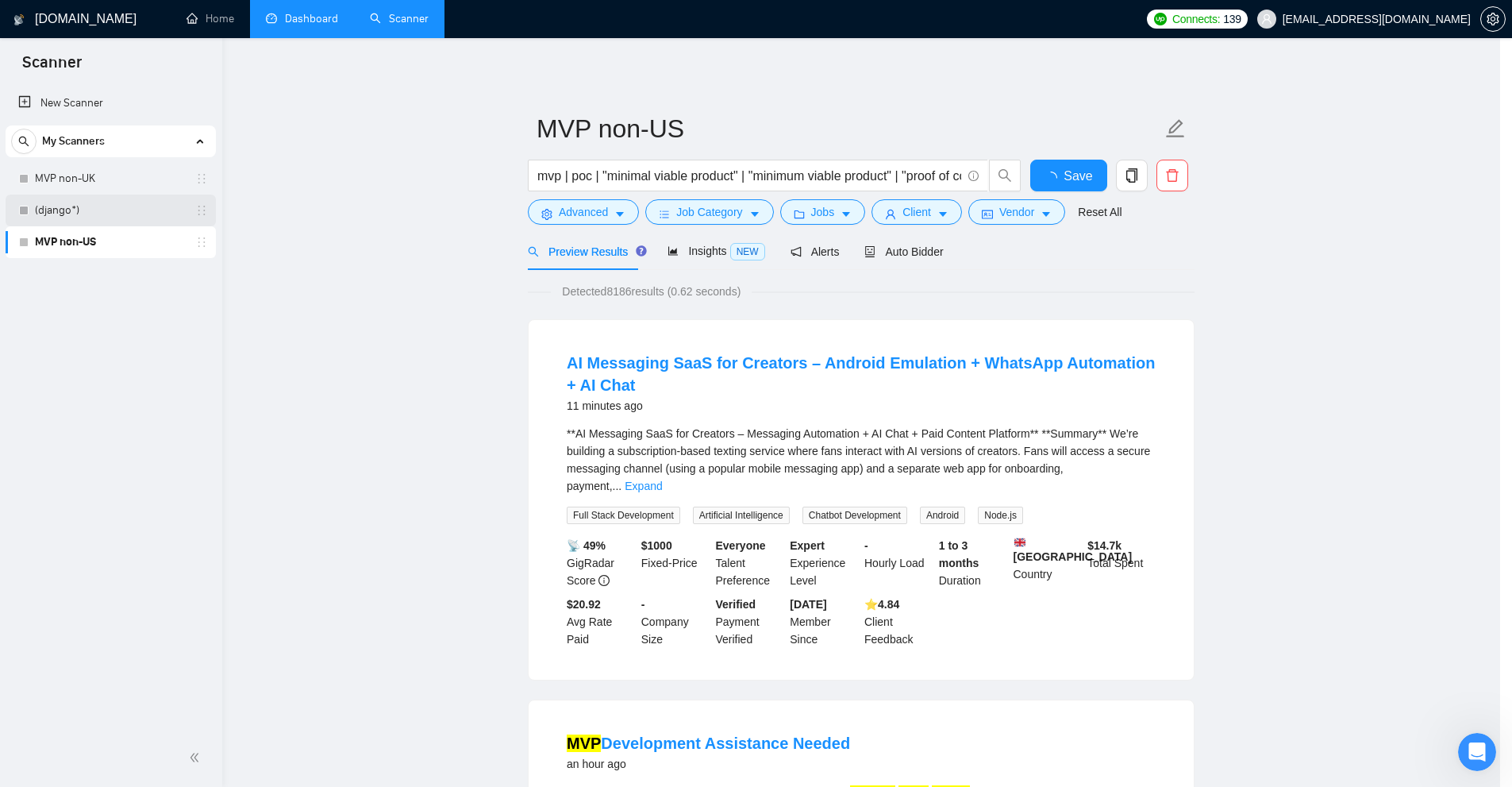
click at [114, 209] on body "Scanner New Scanner My Scanners MVP non-UK (django*) MVP non-US [DOMAIN_NAME] H…" at bounding box center [750, 394] width 1500 height 787
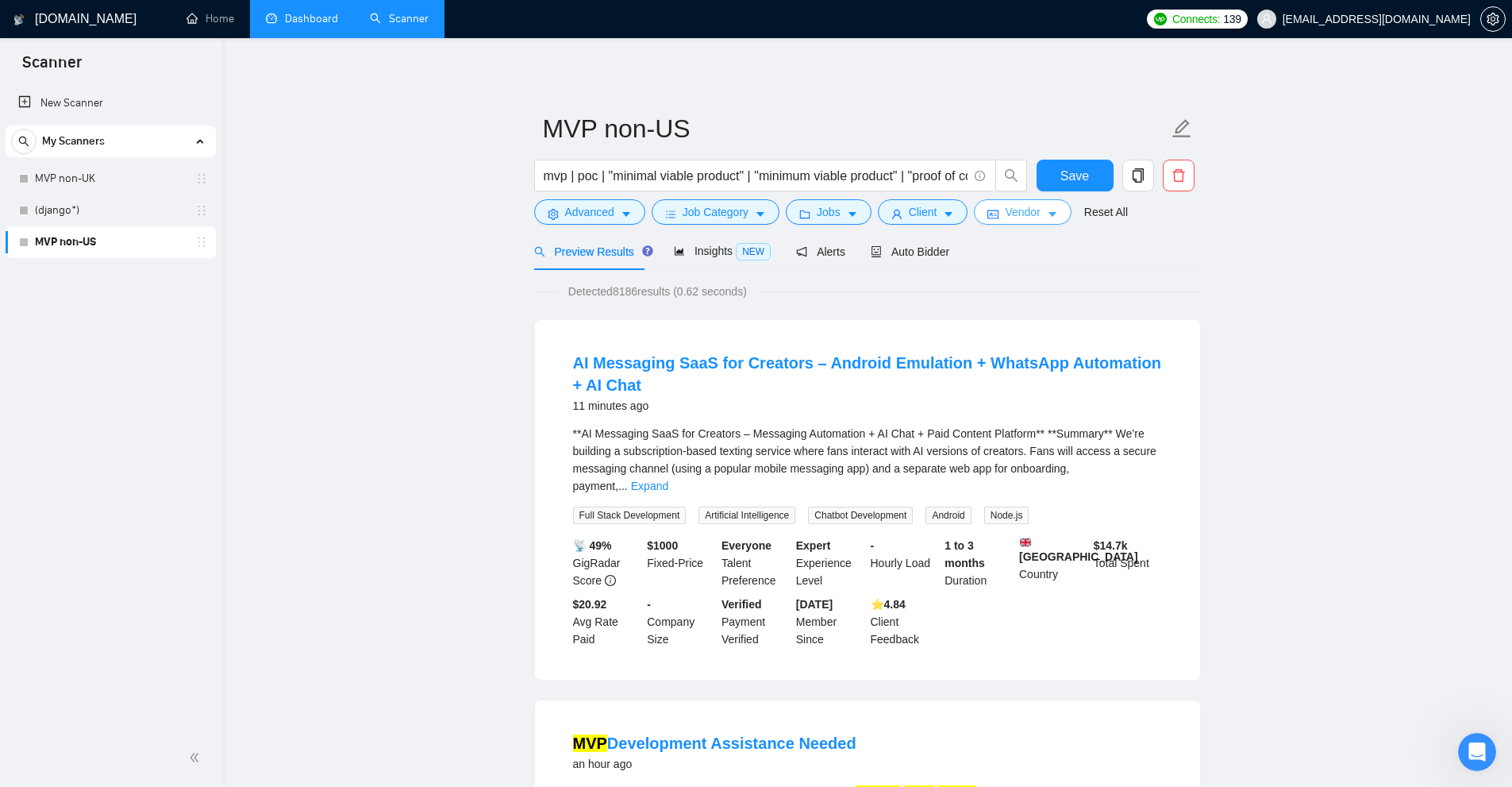
click at [1005, 212] on span "Vendor" at bounding box center [1022, 212] width 35 height 18
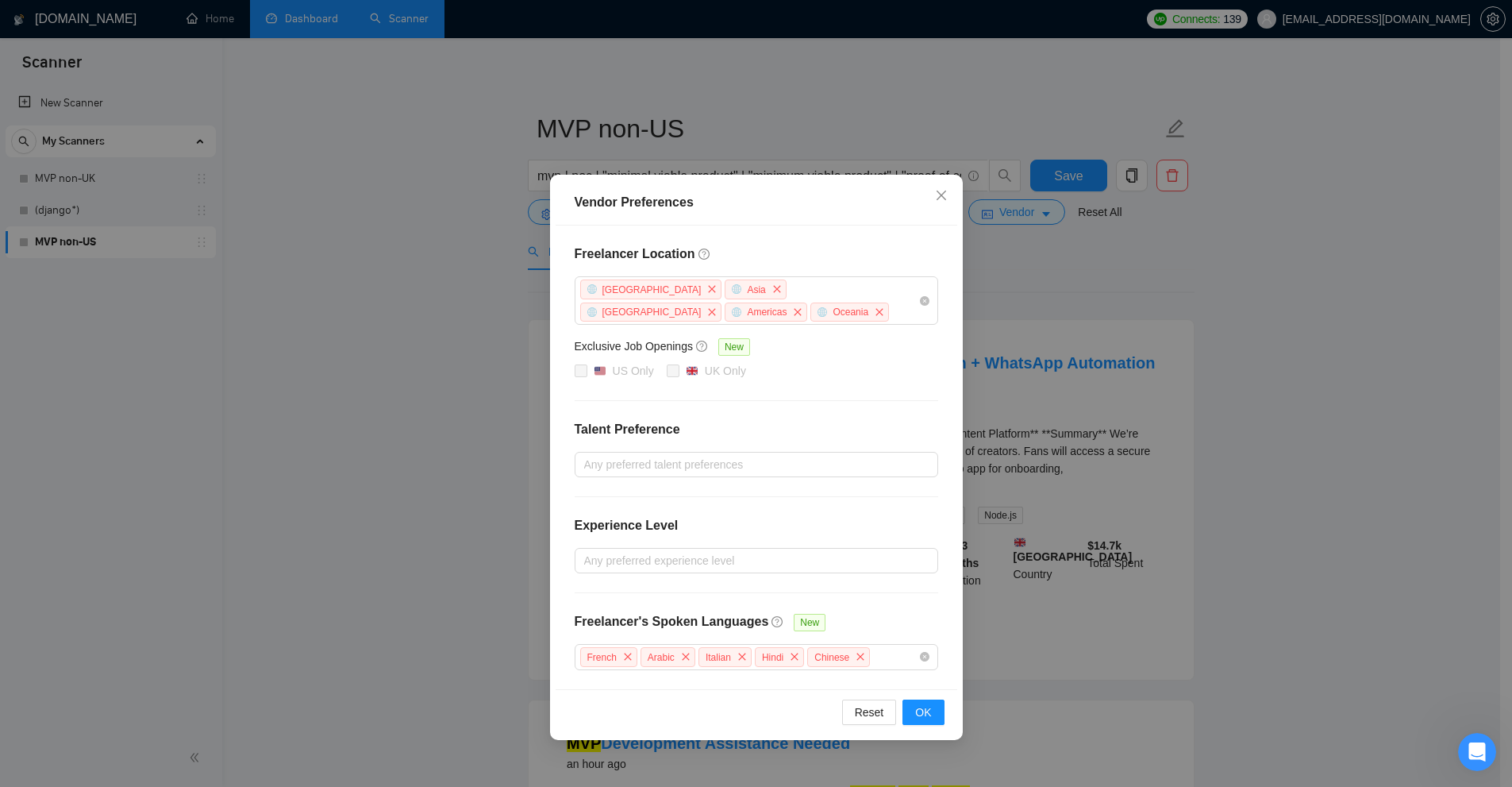
click at [1107, 349] on div "Vendor Preferences Freelancer Location [GEOGRAPHIC_DATA] [GEOGRAPHIC_DATA] [GEO…" at bounding box center [756, 394] width 1512 height 787
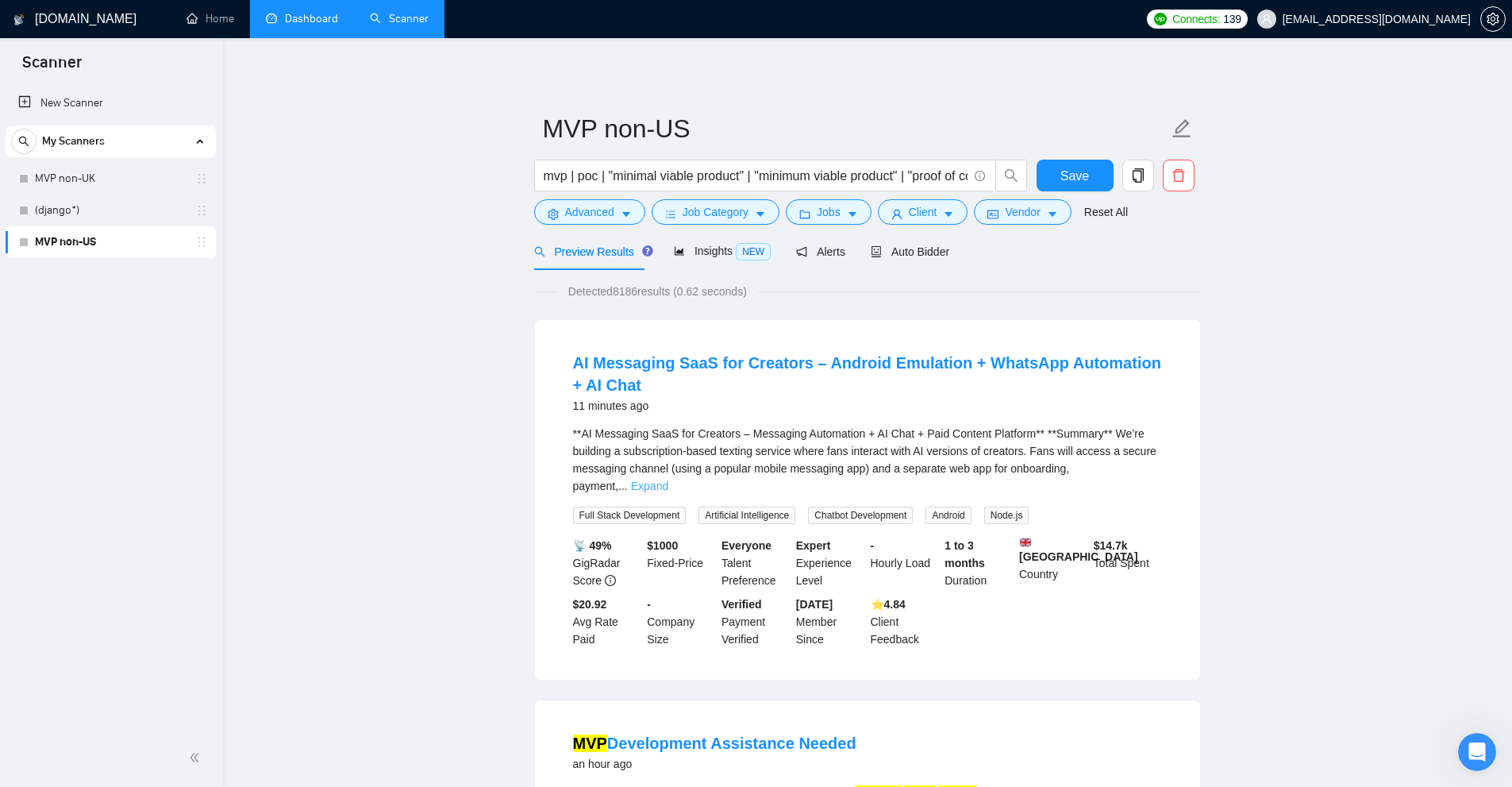
click at [669, 480] on link "Expand" at bounding box center [649, 486] width 38 height 13
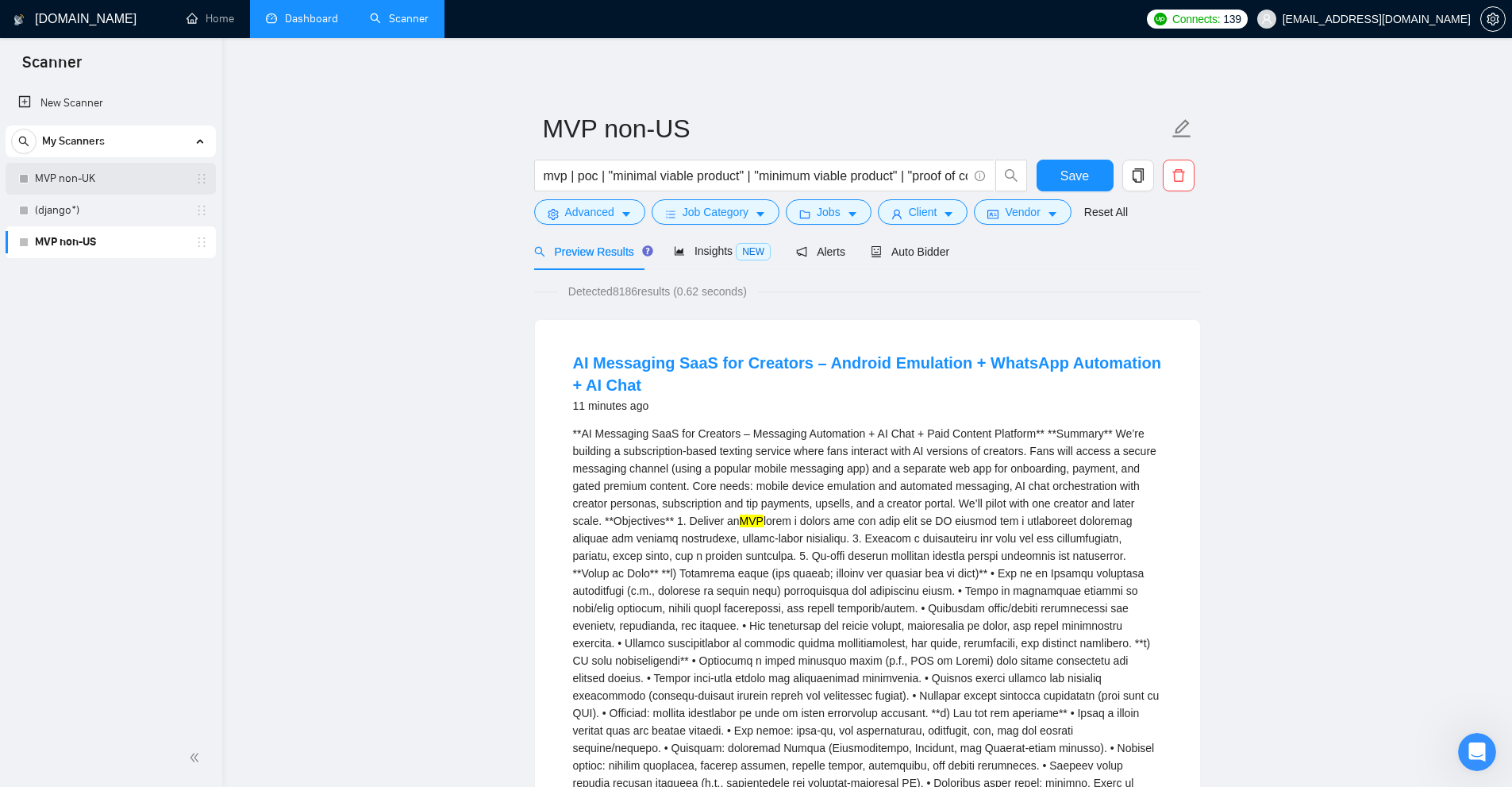
click at [104, 181] on link "MVP non-UK" at bounding box center [110, 179] width 151 height 32
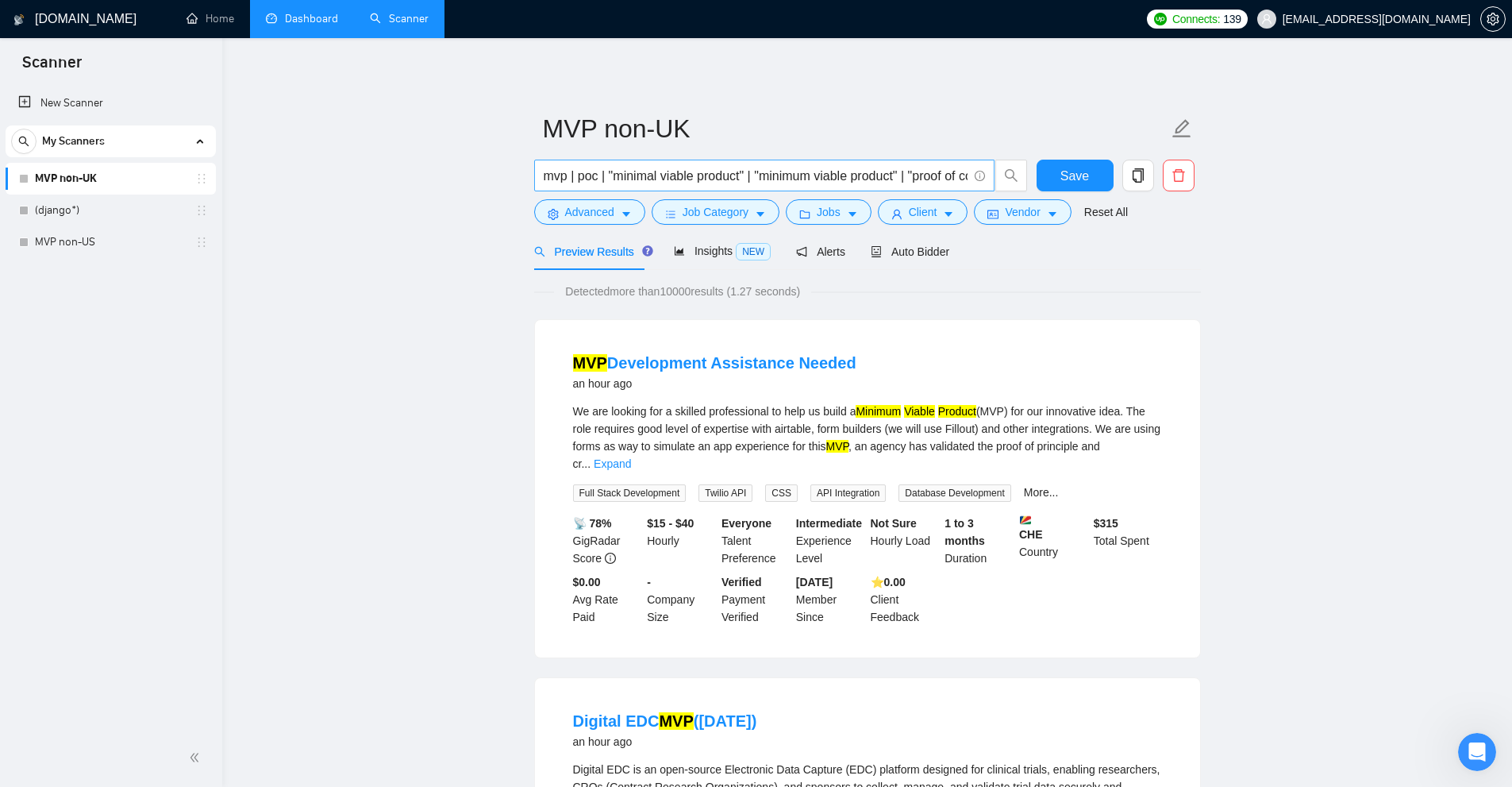
scroll to position [0, 168]
click at [922, 265] on div "Auto Bidder" at bounding box center [910, 251] width 78 height 38
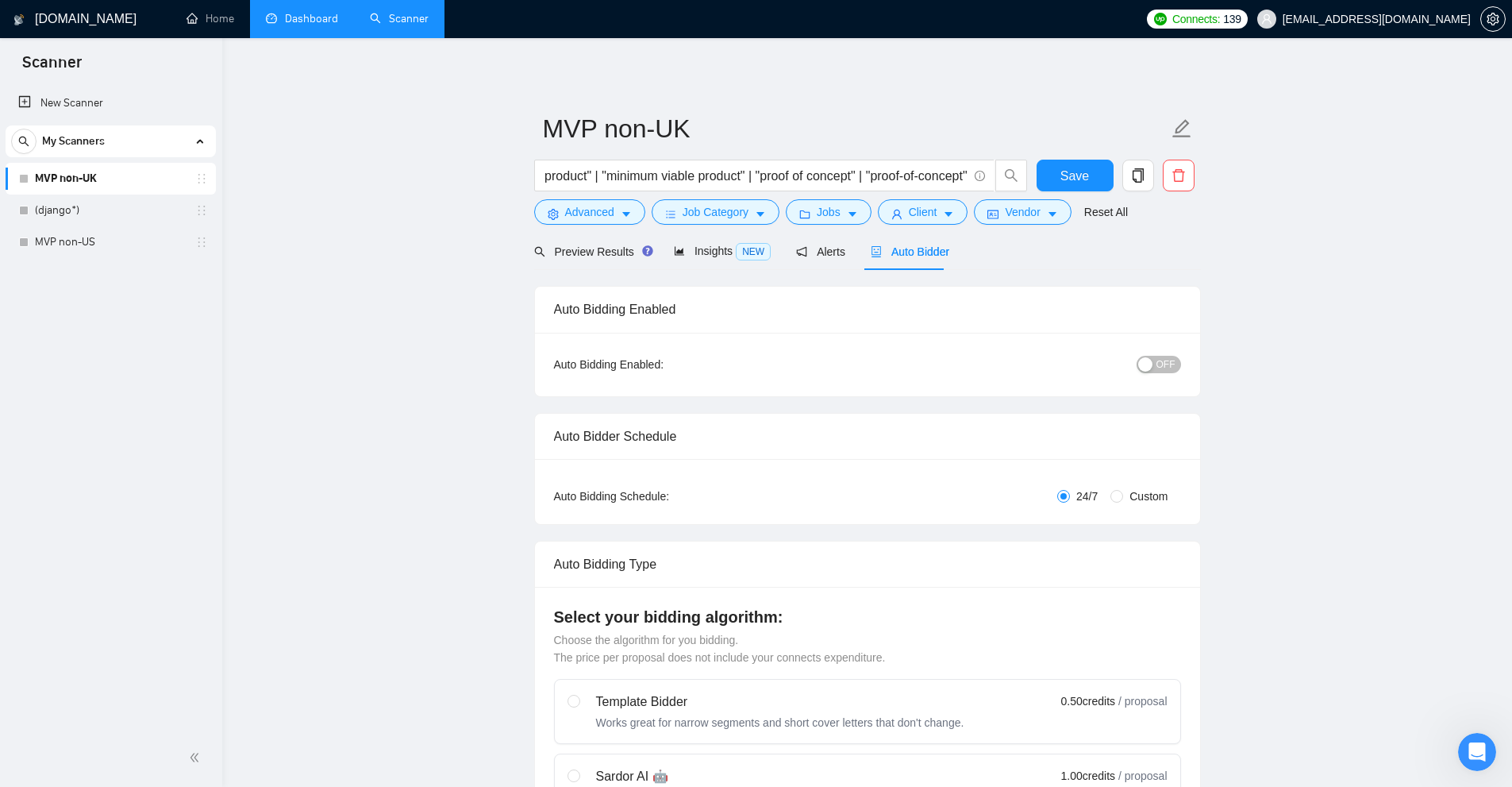
checkbox input "true"
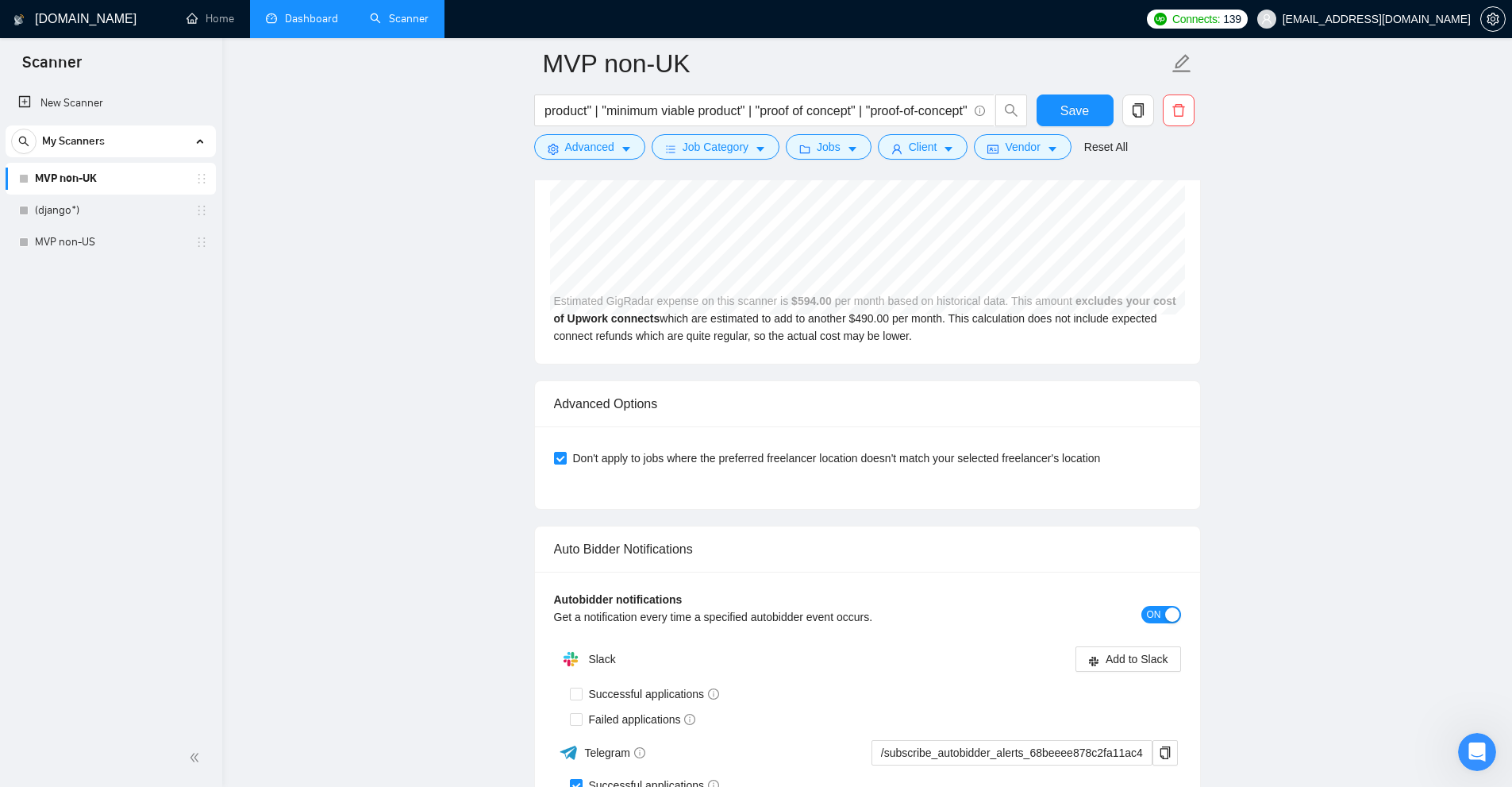
scroll to position [4206, 0]
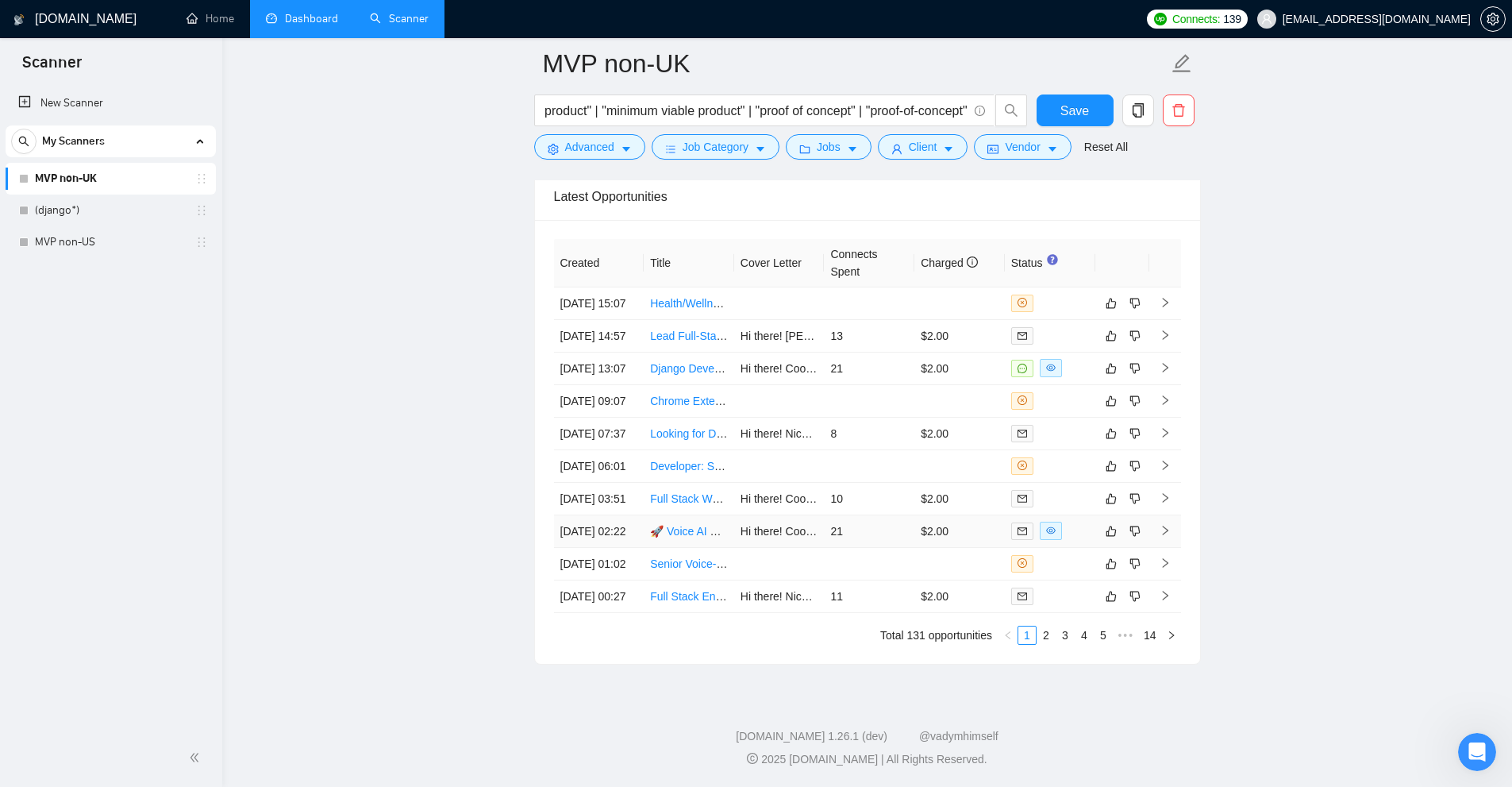
click at [919, 516] on td "$2.00" at bounding box center [959, 532] width 90 height 33
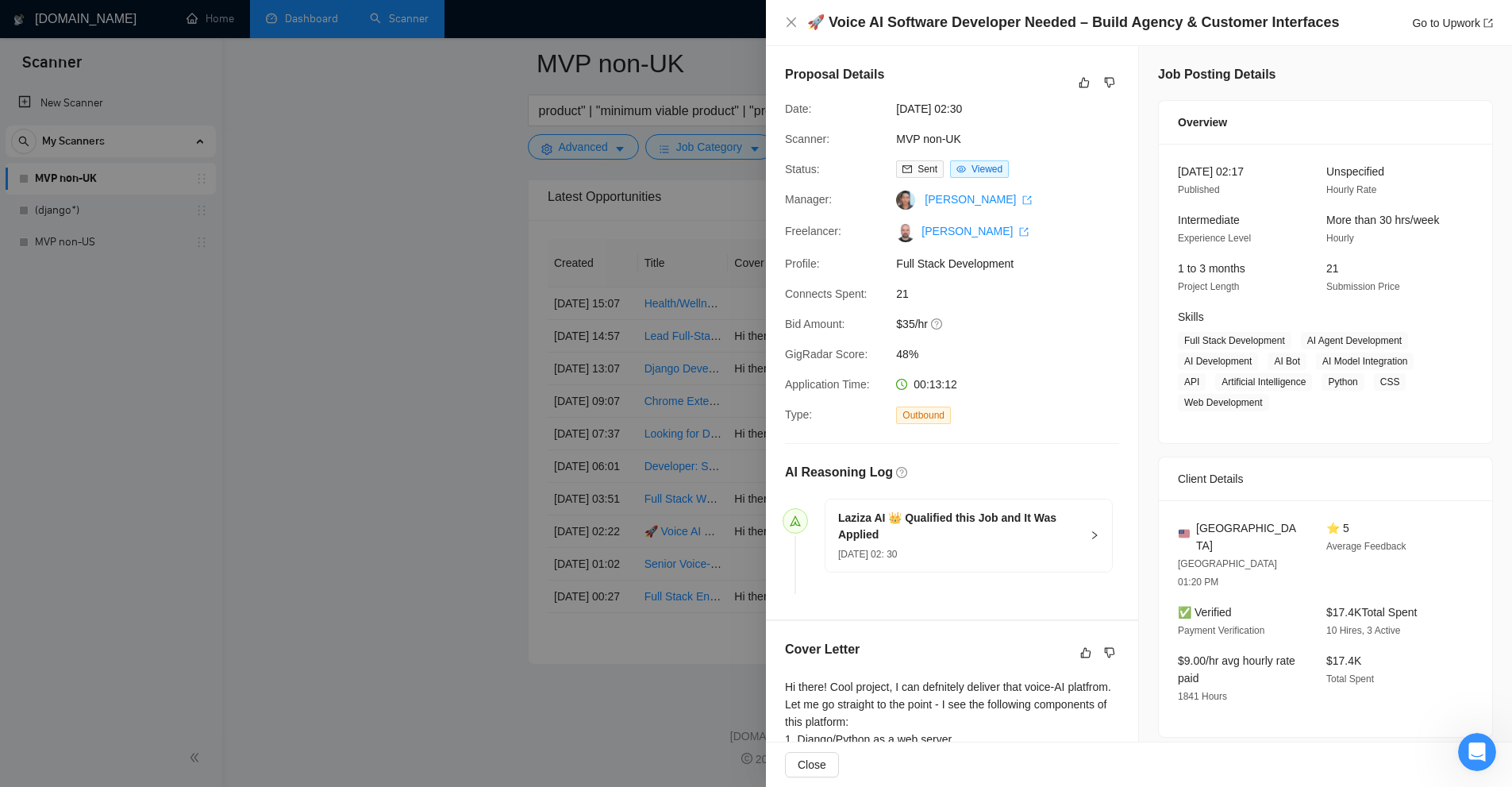
scroll to position [318, 0]
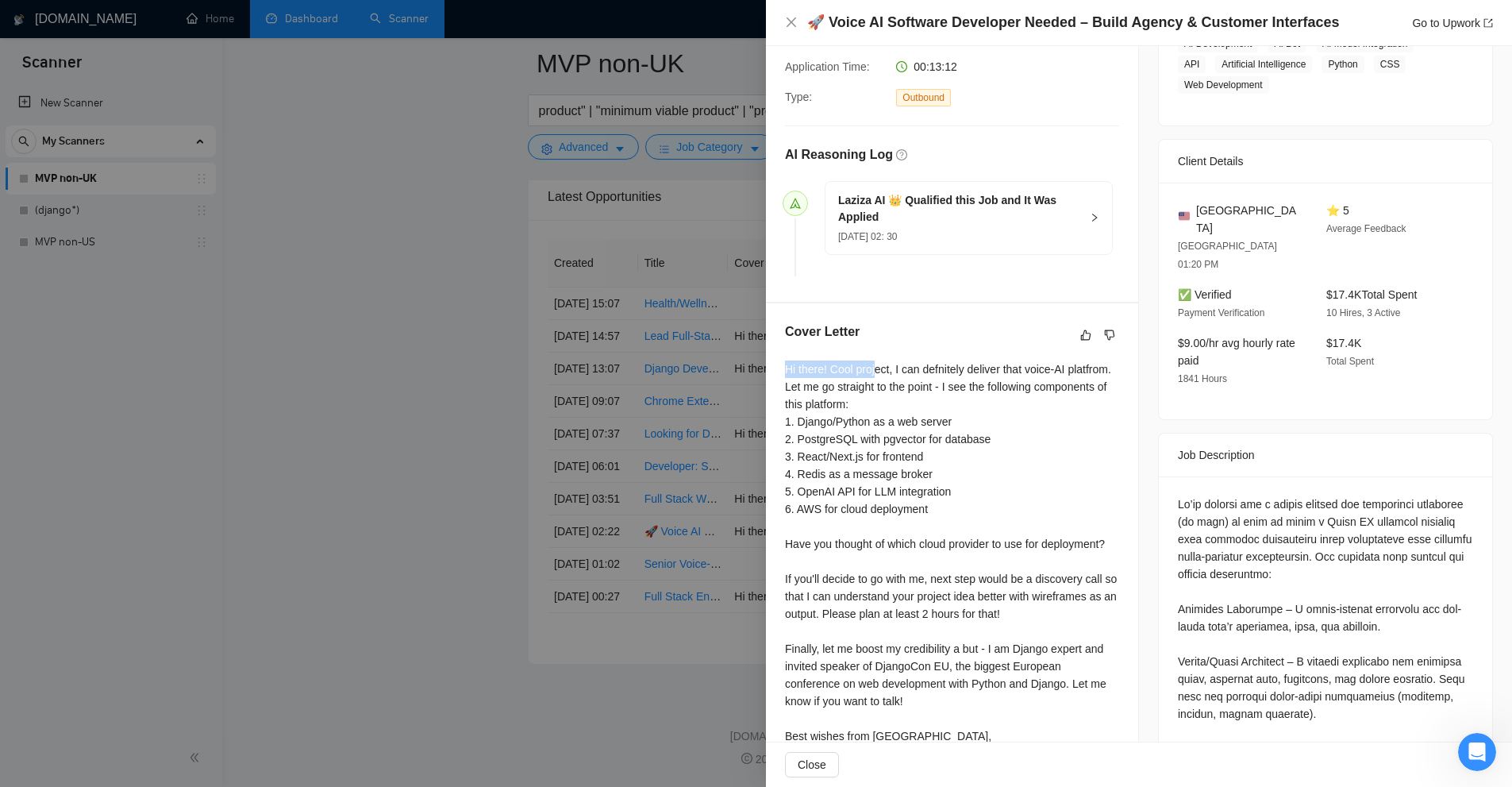
drag, startPoint x: 771, startPoint y: 368, endPoint x: 873, endPoint y: 365, distance: 102.0
click at [873, 365] on div "Cover Letter Hi there! Cool project, I can defnitely deliver that voice-AI plat…" at bounding box center [952, 545] width 373 height 484
click at [873, 365] on div "Hi there! Cool project, I can defnitely deliver that voice-AI platfrom. Let me …" at bounding box center [952, 561] width 334 height 401
drag, startPoint x: 823, startPoint y: 365, endPoint x: 1081, endPoint y: 364, distance: 258.0
click at [1081, 364] on div "Hi there! Cool project, I can defnitely deliver that voice-AI platfrom. Let me …" at bounding box center [952, 561] width 334 height 401
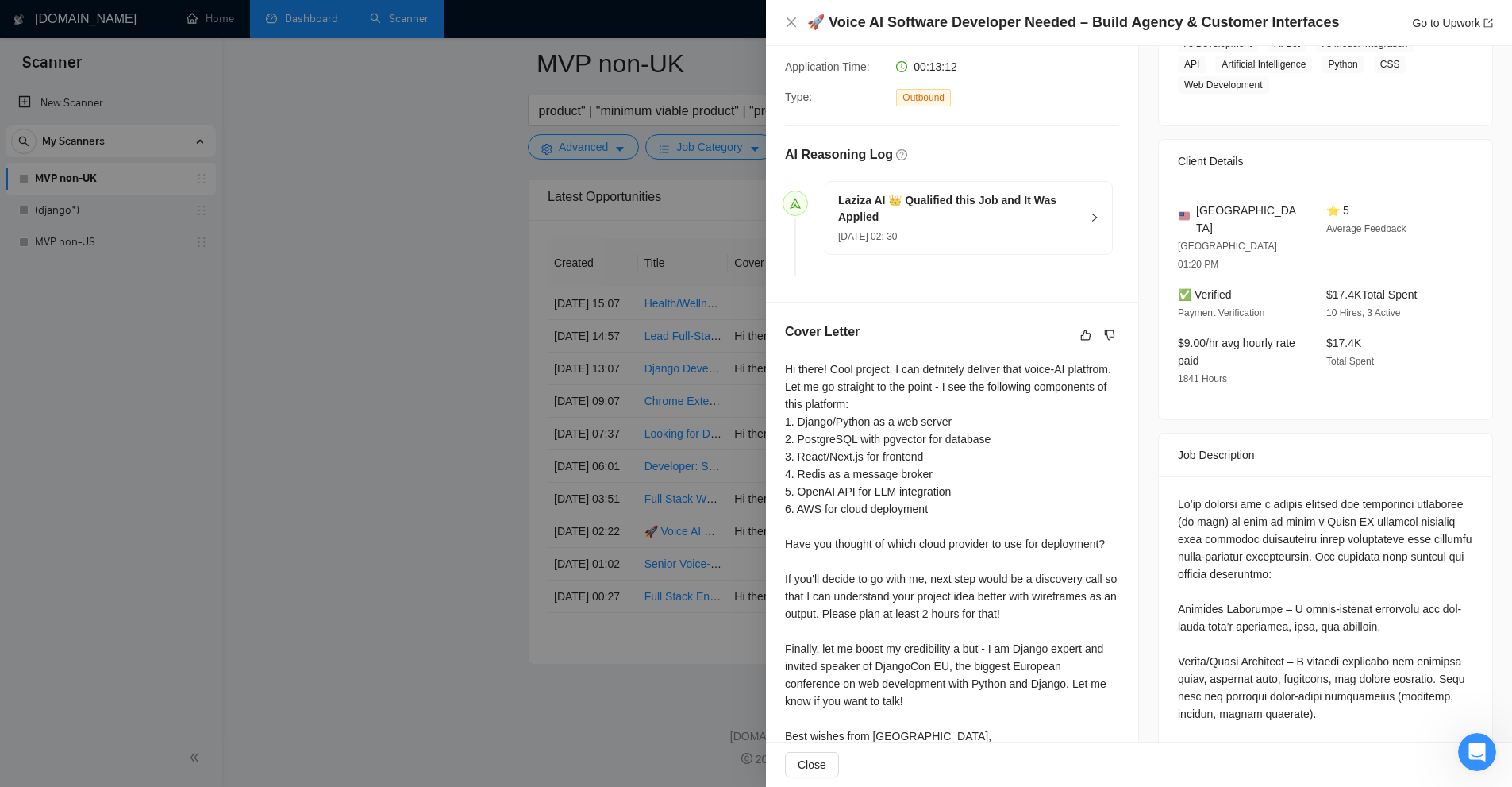
click at [977, 402] on div "Hi there! Cool project, I can defnitely deliver that voice-AI platfrom. Let me …" at bounding box center [952, 561] width 334 height 401
drag, startPoint x: 993, startPoint y: 397, endPoint x: 849, endPoint y: 358, distance: 149.2
click at [849, 358] on div "Cover Letter Hi there! Cool project, I can defnitely deliver that voice-AI plat…" at bounding box center [952, 545] width 373 height 484
drag, startPoint x: 1054, startPoint y: 368, endPoint x: 836, endPoint y: 381, distance: 218.4
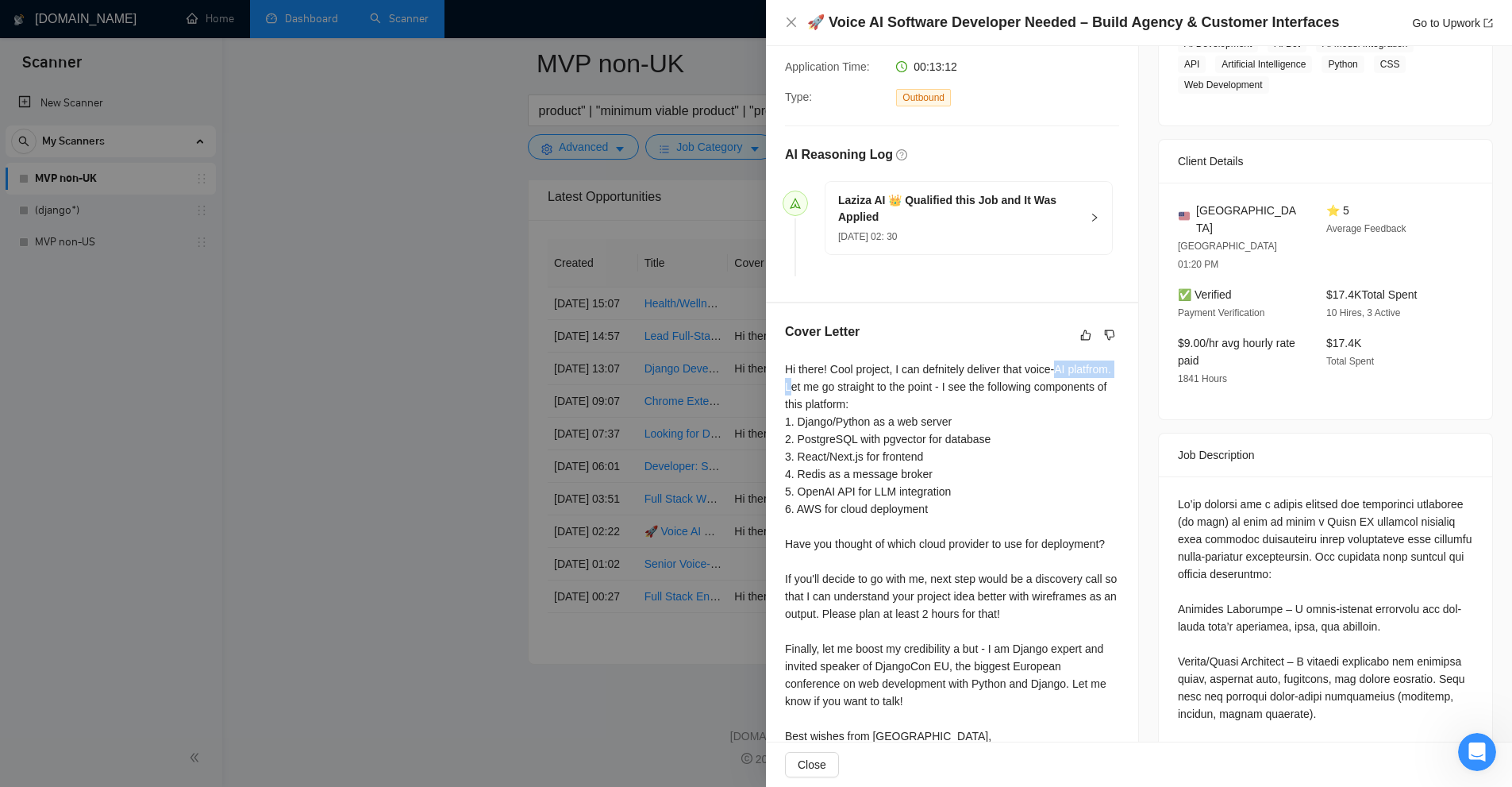
click at [836, 381] on div "Hi there! Cool project, I can defnitely deliver that voice-AI platfrom. Let me …" at bounding box center [952, 561] width 334 height 401
click at [878, 386] on div "Hi there! Cool project, I can defnitely deliver that voice-AI platfrom. Let me …" at bounding box center [952, 561] width 334 height 401
drag, startPoint x: 831, startPoint y: 386, endPoint x: 1064, endPoint y: 390, distance: 233.0
click at [1064, 390] on div "Hi there! Cool project, I can defnitely deliver that voice-AI platfrom. Let me …" at bounding box center [952, 561] width 334 height 401
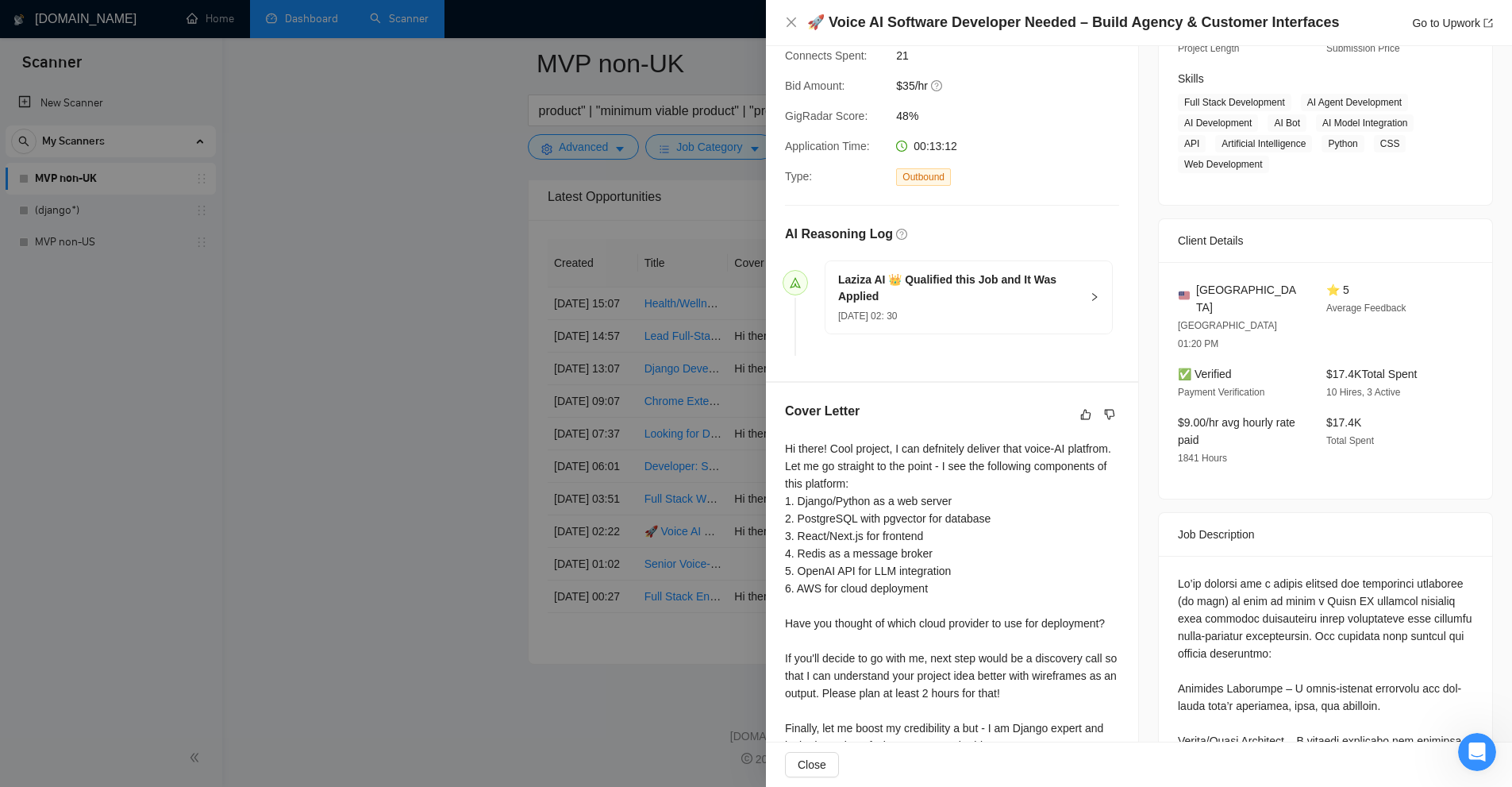
click at [981, 481] on div "Hi there! Cool project, I can defnitely deliver that voice-AI platfrom. Let me …" at bounding box center [952, 640] width 334 height 401
click at [924, 479] on div "Hi there! Cool project, I can defnitely deliver that voice-AI platfrom. Let me …" at bounding box center [952, 640] width 334 height 401
click at [953, 481] on div "Hi there! Cool project, I can defnitely deliver that voice-AI platfrom. Let me …" at bounding box center [952, 640] width 334 height 401
drag, startPoint x: 1005, startPoint y: 481, endPoint x: 774, endPoint y: 454, distance: 232.6
click at [774, 454] on div "Cover Letter Hi there! Cool project, I can defnitely deliver that voice-AI plat…" at bounding box center [952, 624] width 373 height 484
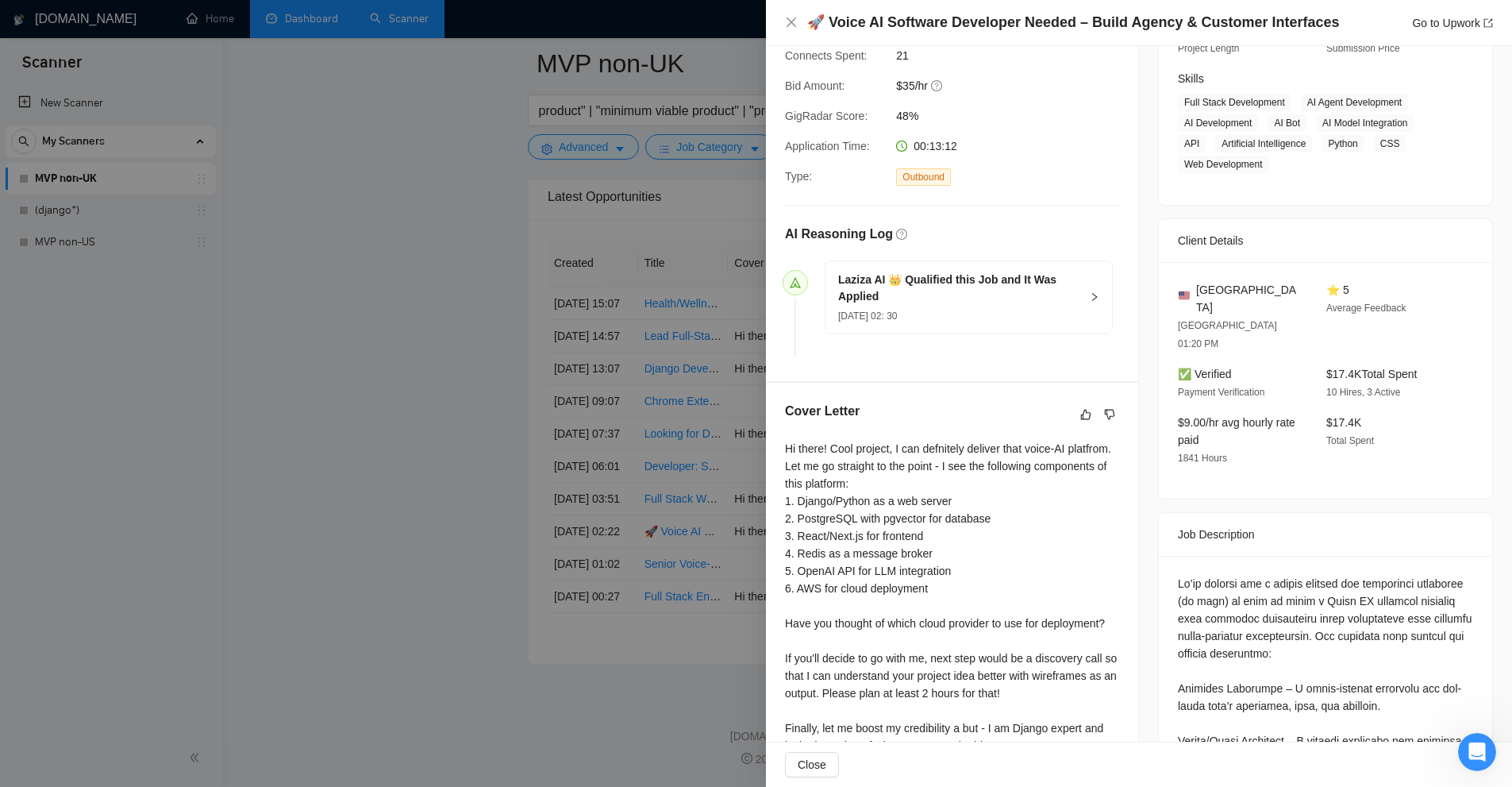
click at [897, 496] on div "Hi there! Cool project, I can defnitely deliver that voice-AI platfrom. Let me …" at bounding box center [952, 640] width 334 height 401
drag, startPoint x: 778, startPoint y: 516, endPoint x: 1000, endPoint y: 524, distance: 222.1
click at [1000, 524] on div "Cover Letter Hi there! Cool project, I can defnitely deliver that voice-AI plat…" at bounding box center [952, 624] width 373 height 484
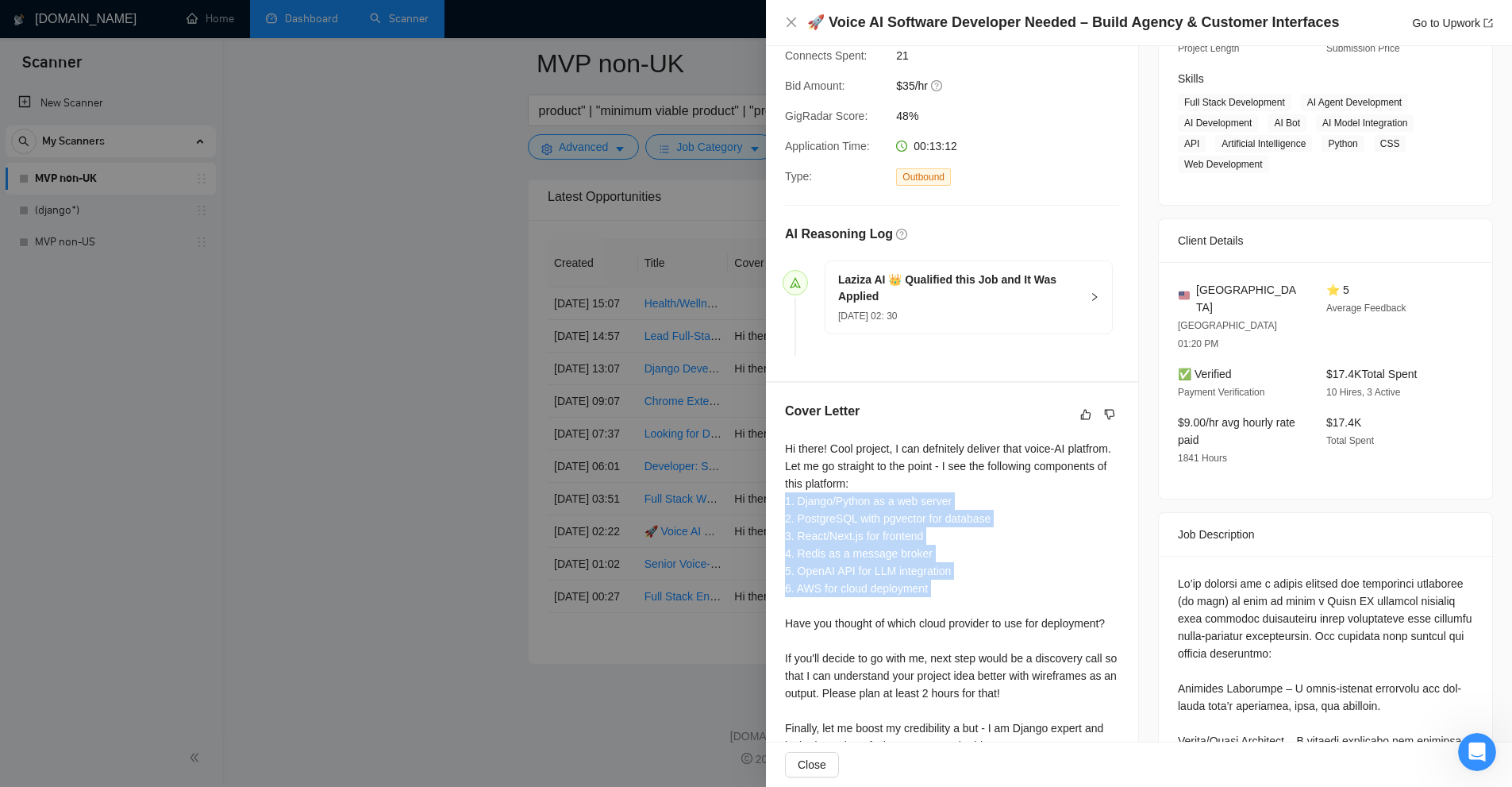
drag, startPoint x: 953, startPoint y: 606, endPoint x: 780, endPoint y: 496, distance: 205.0
click at [780, 496] on div "Cover Letter Hi there! Cool project, I can defnitely deliver that voice-AI plat…" at bounding box center [952, 624] width 373 height 484
drag, startPoint x: 780, startPoint y: 477, endPoint x: 990, endPoint y: 589, distance: 238.0
click at [990, 589] on div "Cover Letter Hi there! Cool project, I can defnitely deliver that voice-AI plat…" at bounding box center [952, 624] width 373 height 484
click at [990, 567] on div "Hi there! Cool project, I can defnitely deliver that voice-AI platfrom. Let me …" at bounding box center [952, 640] width 334 height 401
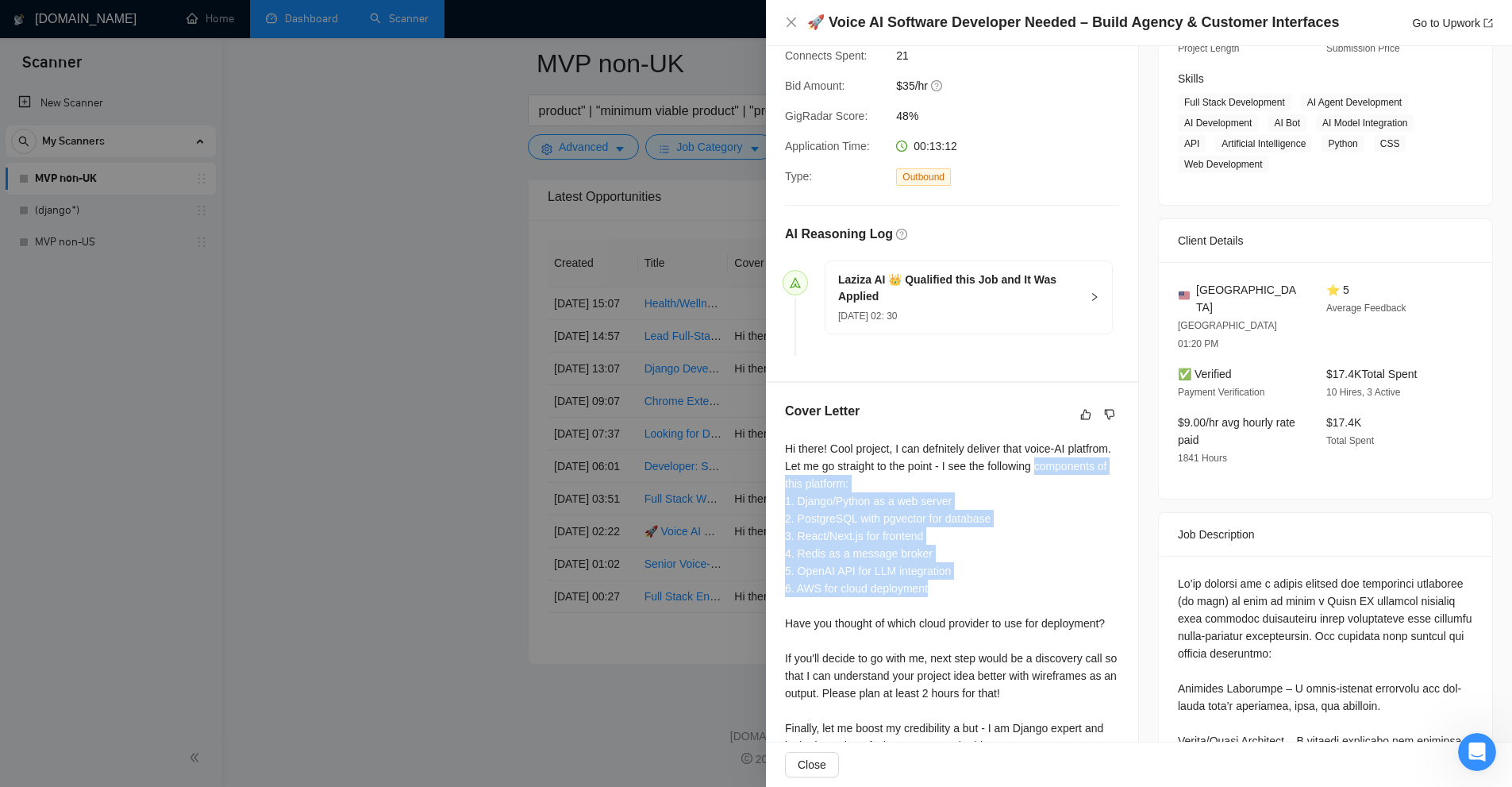
drag, startPoint x: 958, startPoint y: 579, endPoint x: 782, endPoint y: 477, distance: 203.4
click at [782, 477] on div "Cover Letter Hi there! Cool project, I can defnitely deliver that voice-AI plat…" at bounding box center [952, 624] width 373 height 484
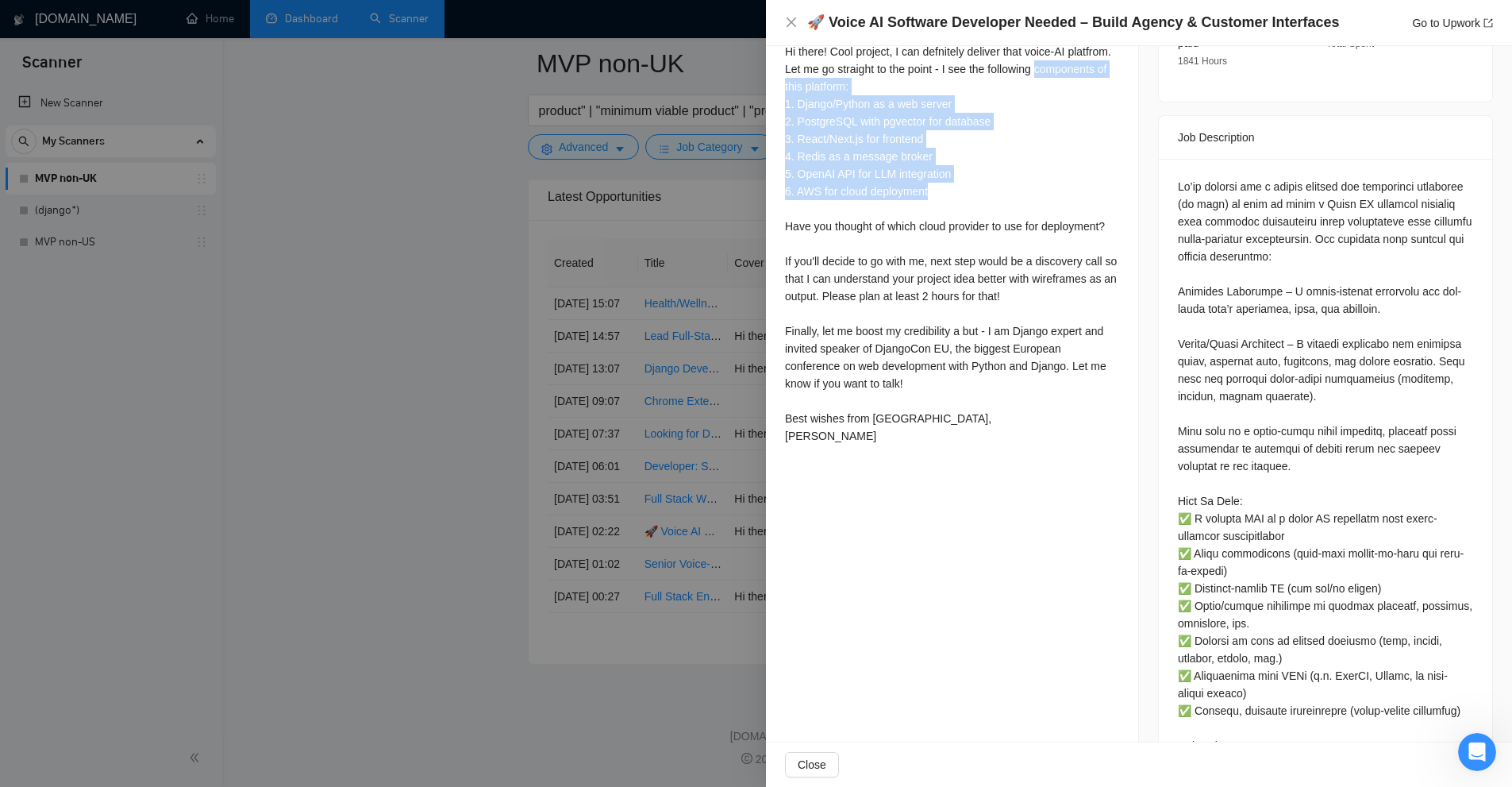
scroll to position [397, 0]
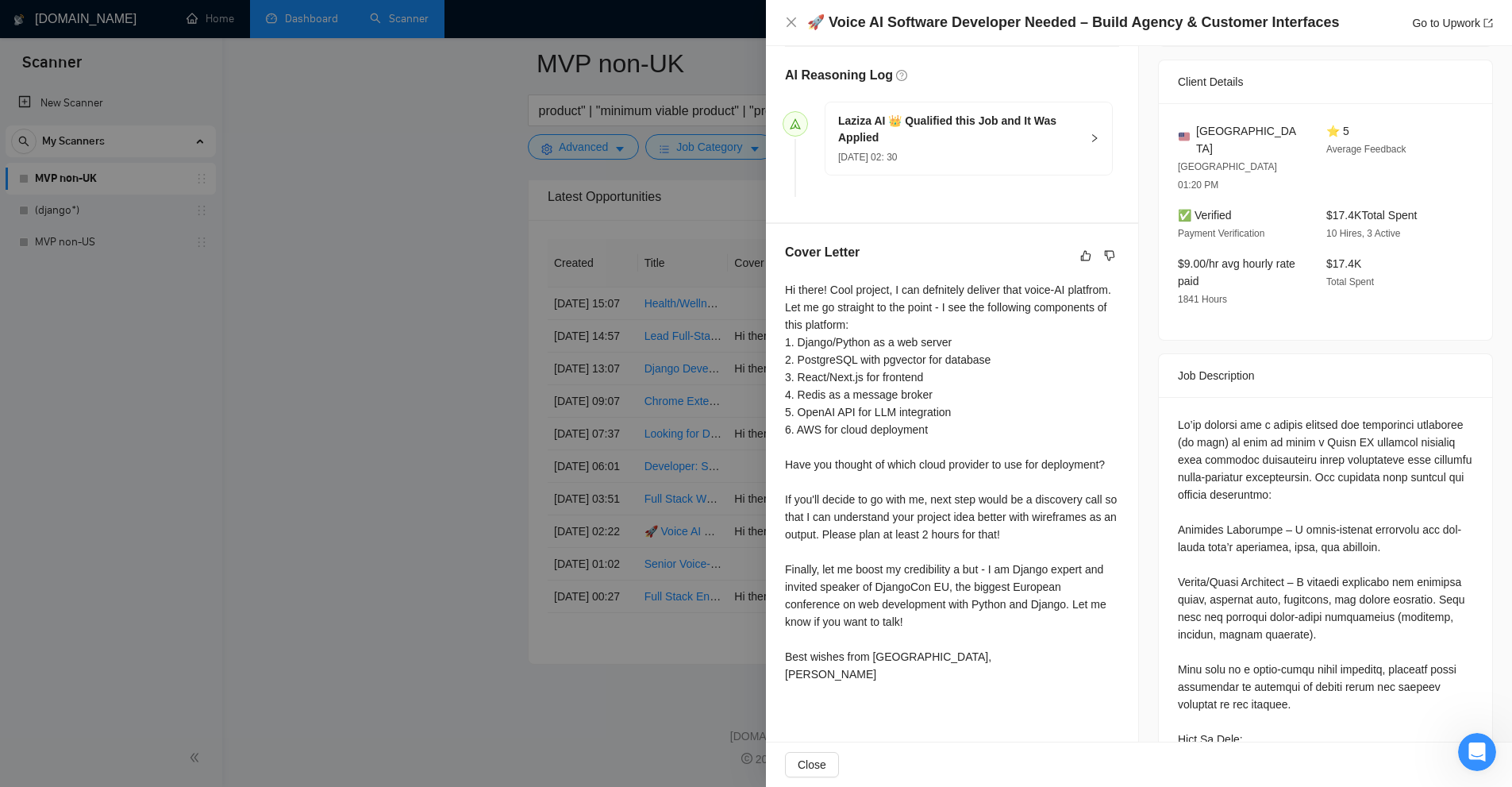
click at [977, 461] on div "Hi there! Cool project, I can defnitely deliver that voice-AI platfrom. Let me …" at bounding box center [952, 481] width 334 height 401
drag, startPoint x: 780, startPoint y: 469, endPoint x: 1131, endPoint y: 470, distance: 351.0
click at [1131, 470] on div "Cover Letter Hi there! Cool project, I can defnitely deliver that voice-AI plat…" at bounding box center [952, 466] width 373 height 484
click at [1099, 492] on div "Hi there! Cool project, I can defnitely deliver that voice-AI platfrom. Let me …" at bounding box center [952, 481] width 334 height 401
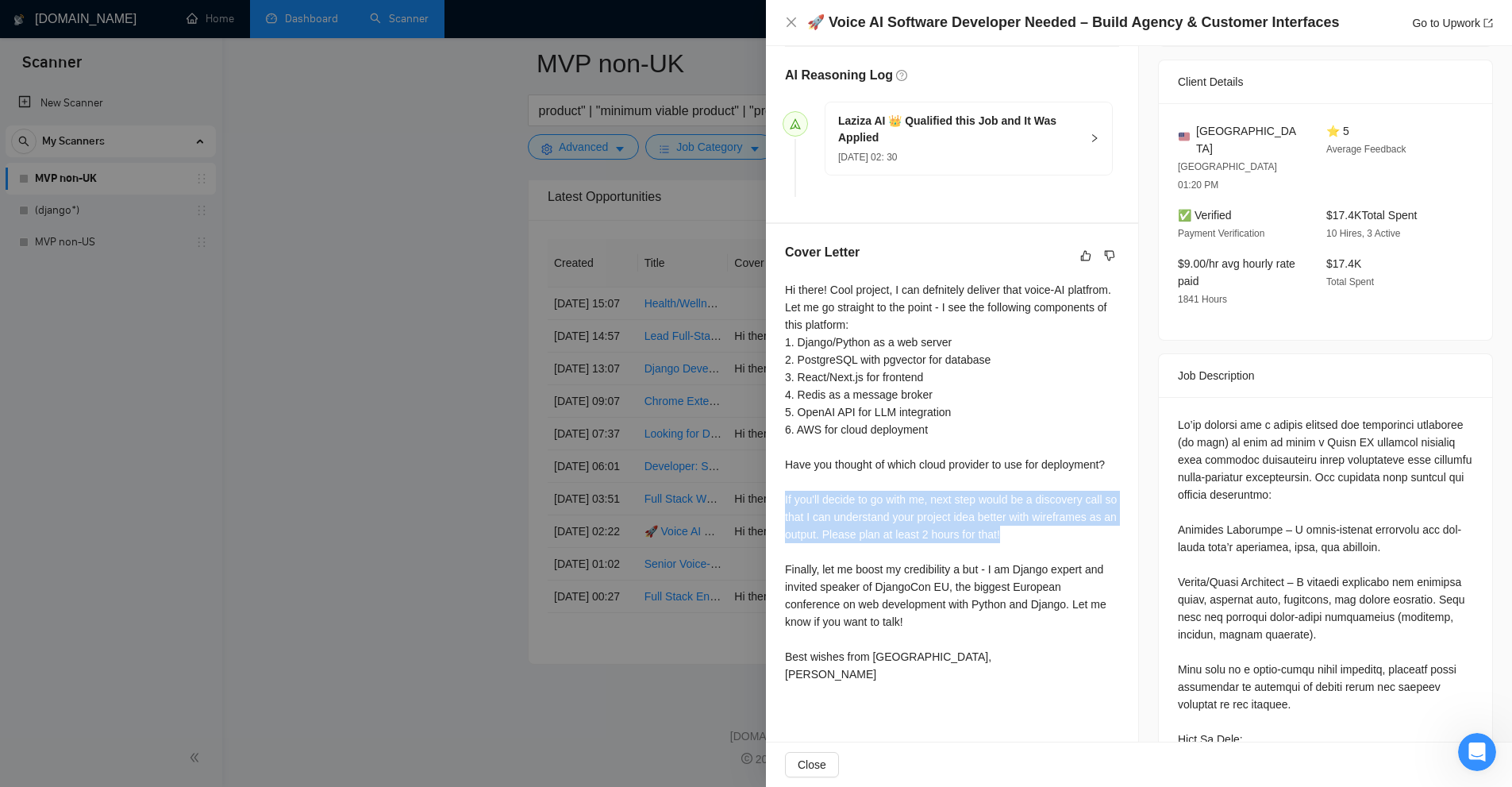
drag, startPoint x: 1048, startPoint y: 531, endPoint x: 769, endPoint y: 496, distance: 281.2
click at [769, 496] on div "Cover Letter Hi there! Cool project, I can defnitely deliver that voice-AI plat…" at bounding box center [952, 466] width 373 height 484
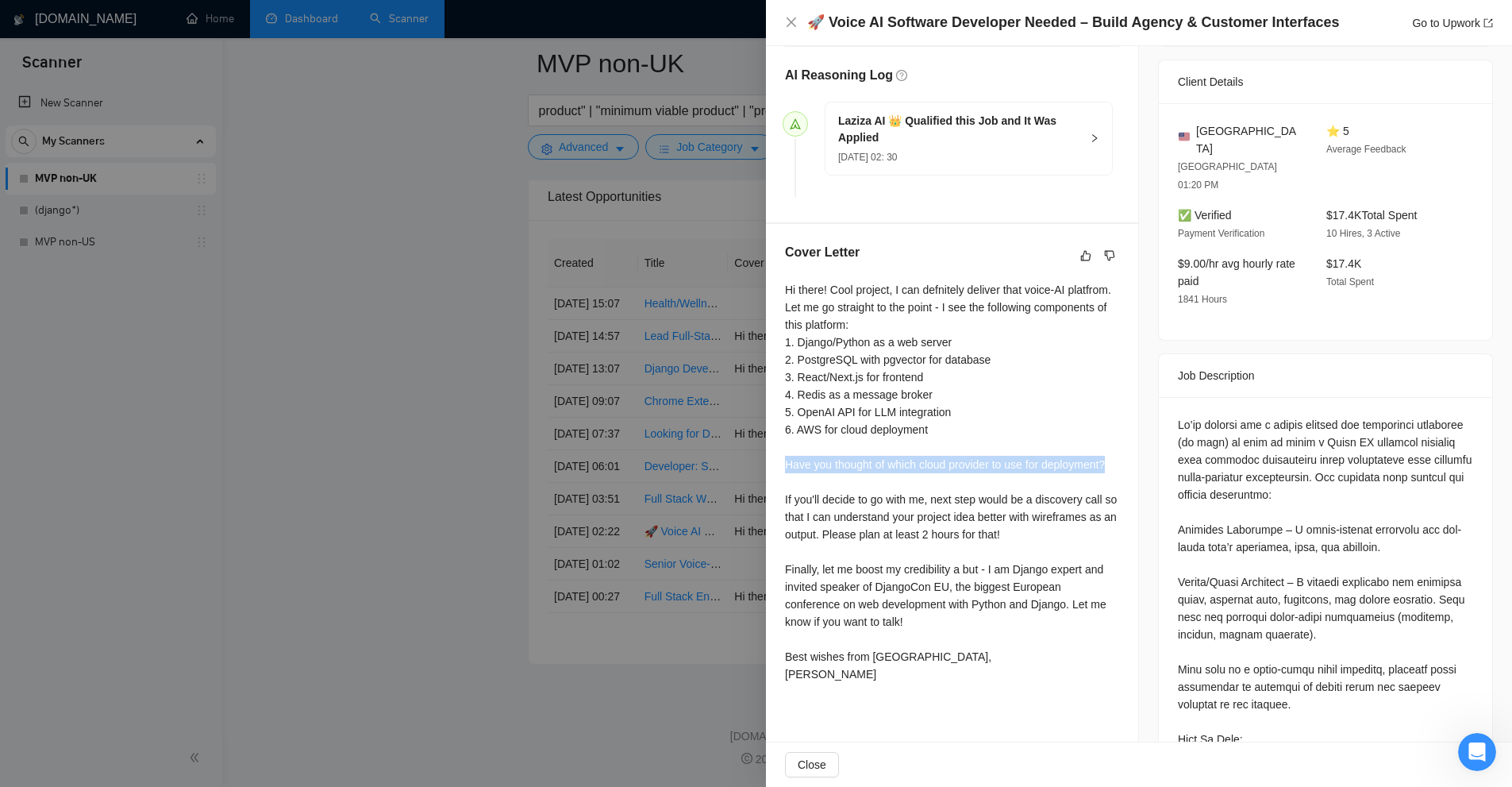
drag, startPoint x: 783, startPoint y: 456, endPoint x: 1131, endPoint y: 463, distance: 348.1
click at [1131, 463] on div "Cover Letter Hi there! Cool project, I can defnitely deliver that voice-AI plat…" at bounding box center [952, 466] width 373 height 484
click at [1105, 466] on div "Hi there! Cool project, I can defnitely deliver that voice-AI platfrom. Let me …" at bounding box center [952, 481] width 334 height 401
drag, startPoint x: 780, startPoint y: 495, endPoint x: 994, endPoint y: 492, distance: 214.0
click at [984, 503] on div "Cover Letter Hi there! Cool project, I can defnitely deliver that voice-AI plat…" at bounding box center [952, 466] width 373 height 484
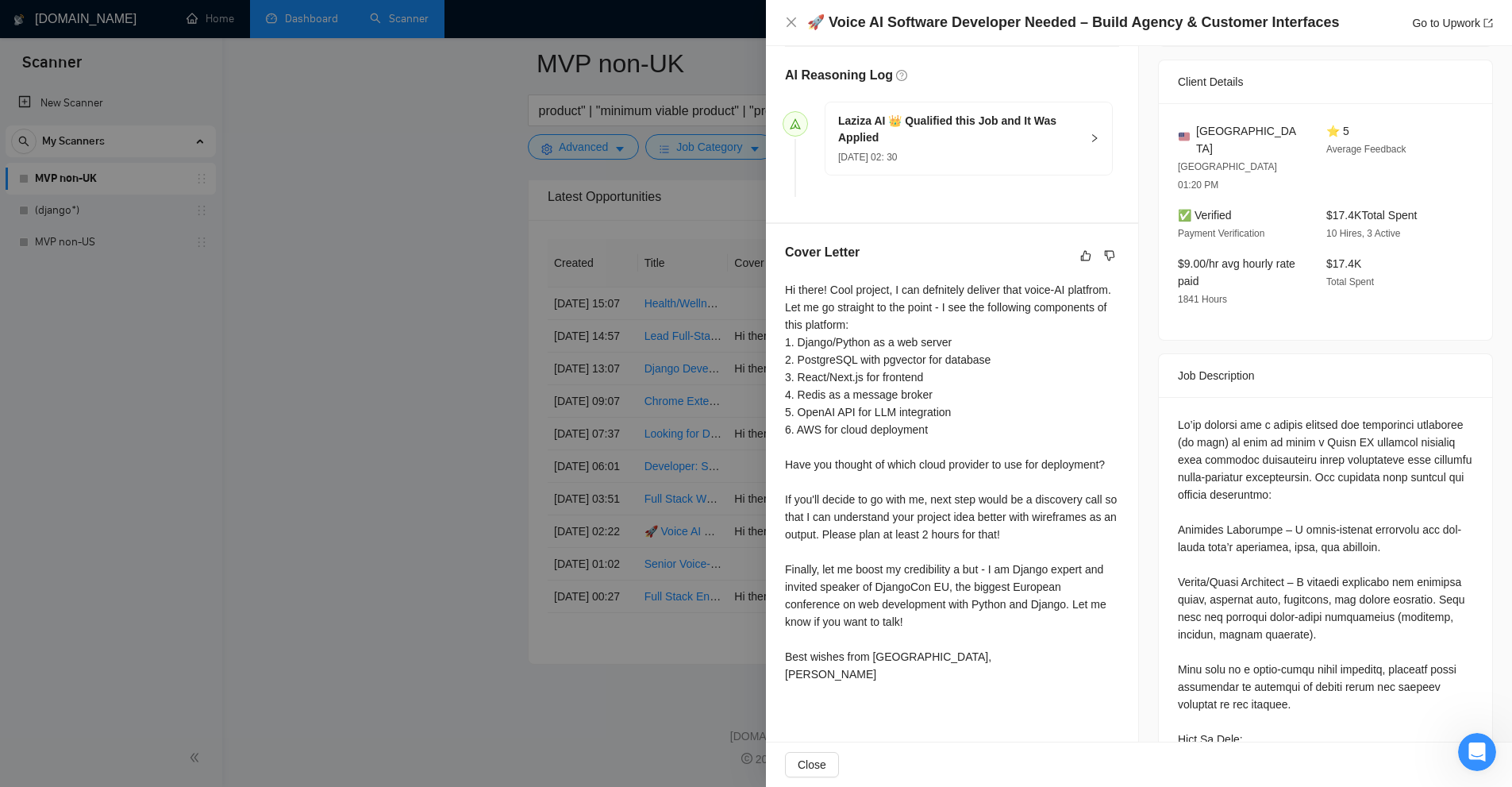
click at [1010, 515] on div "Hi there! Cool project, I can defnitely deliver that voice-AI platfrom. Let me …" at bounding box center [952, 481] width 334 height 401
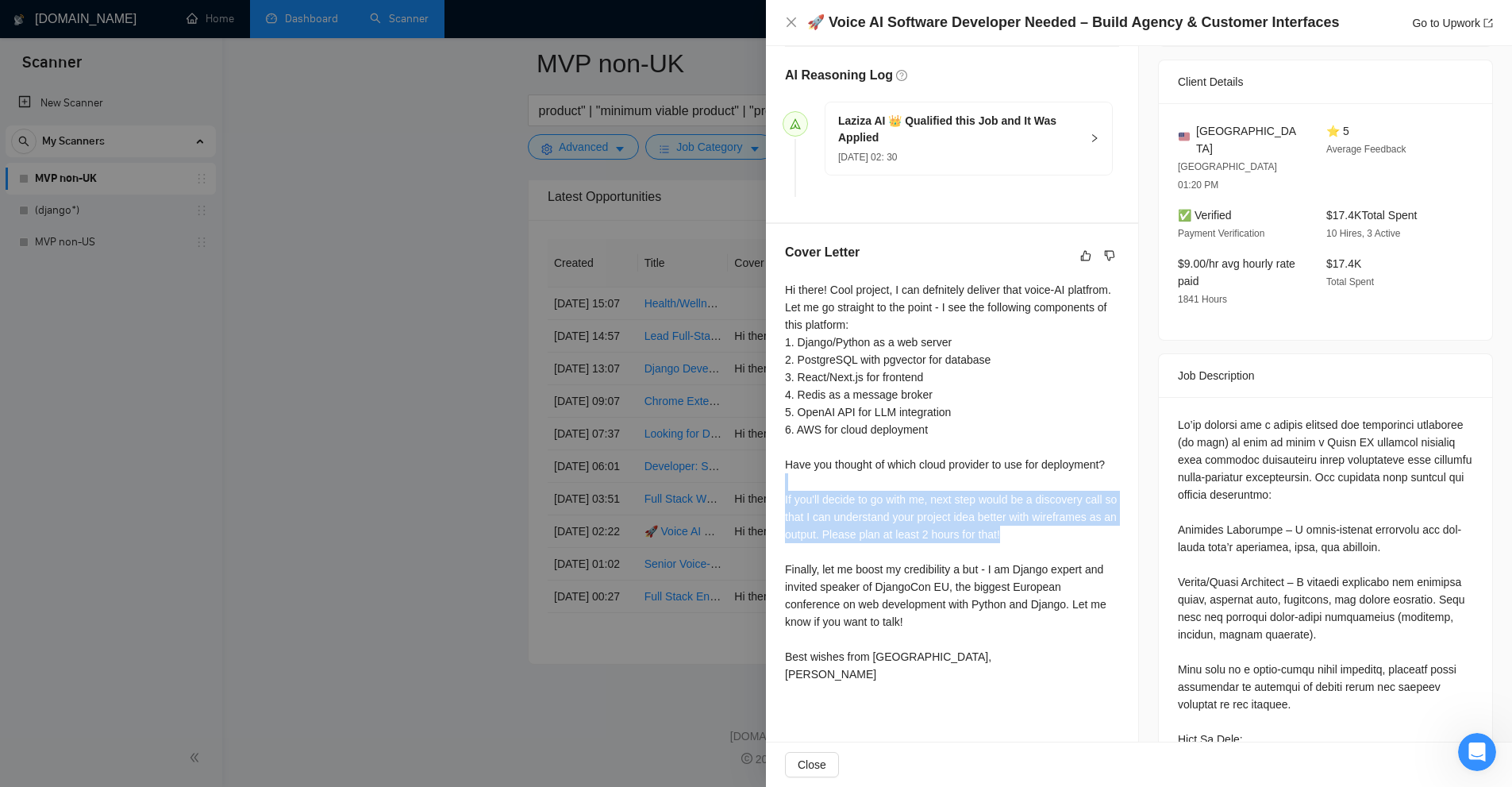
drag, startPoint x: 967, startPoint y: 489, endPoint x: 1055, endPoint y: 533, distance: 98.4
click at [1055, 533] on div "Hi there! Cool project, I can defnitely deliver that voice-AI platfrom. Let me …" at bounding box center [952, 481] width 334 height 401
drag, startPoint x: 1032, startPoint y: 534, endPoint x: 772, endPoint y: 496, distance: 262.8
click at [772, 496] on div "Cover Letter Hi there! Cool project, I can defnitely deliver that voice-AI plat…" at bounding box center [952, 466] width 373 height 484
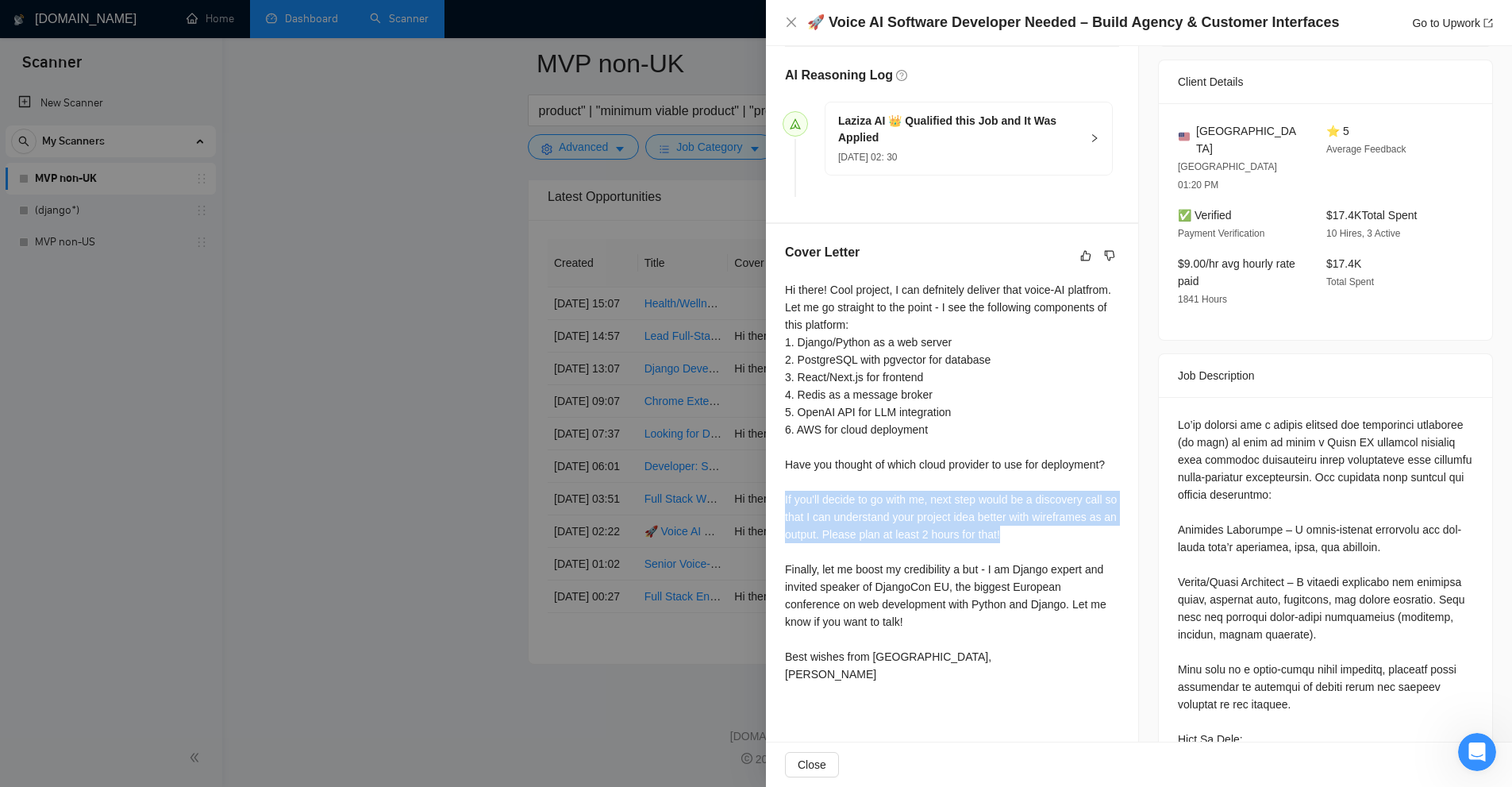
click at [811, 496] on div "Hi there! Cool project, I can defnitely deliver that voice-AI platfrom. Let me …" at bounding box center [952, 481] width 334 height 401
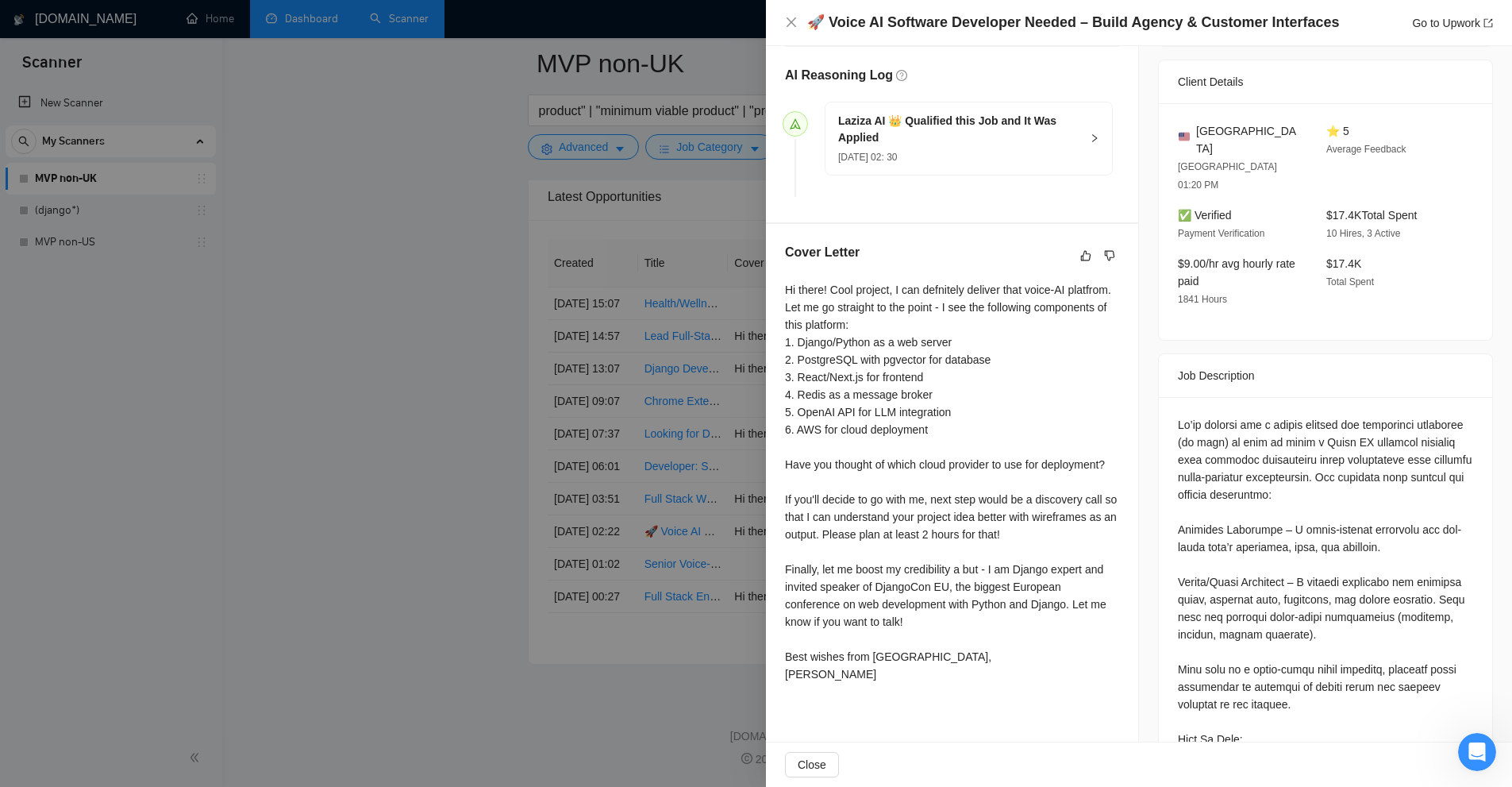
click at [811, 496] on div "Hi there! Cool project, I can defnitely deliver that voice-AI platfrom. Let me …" at bounding box center [952, 481] width 334 height 401
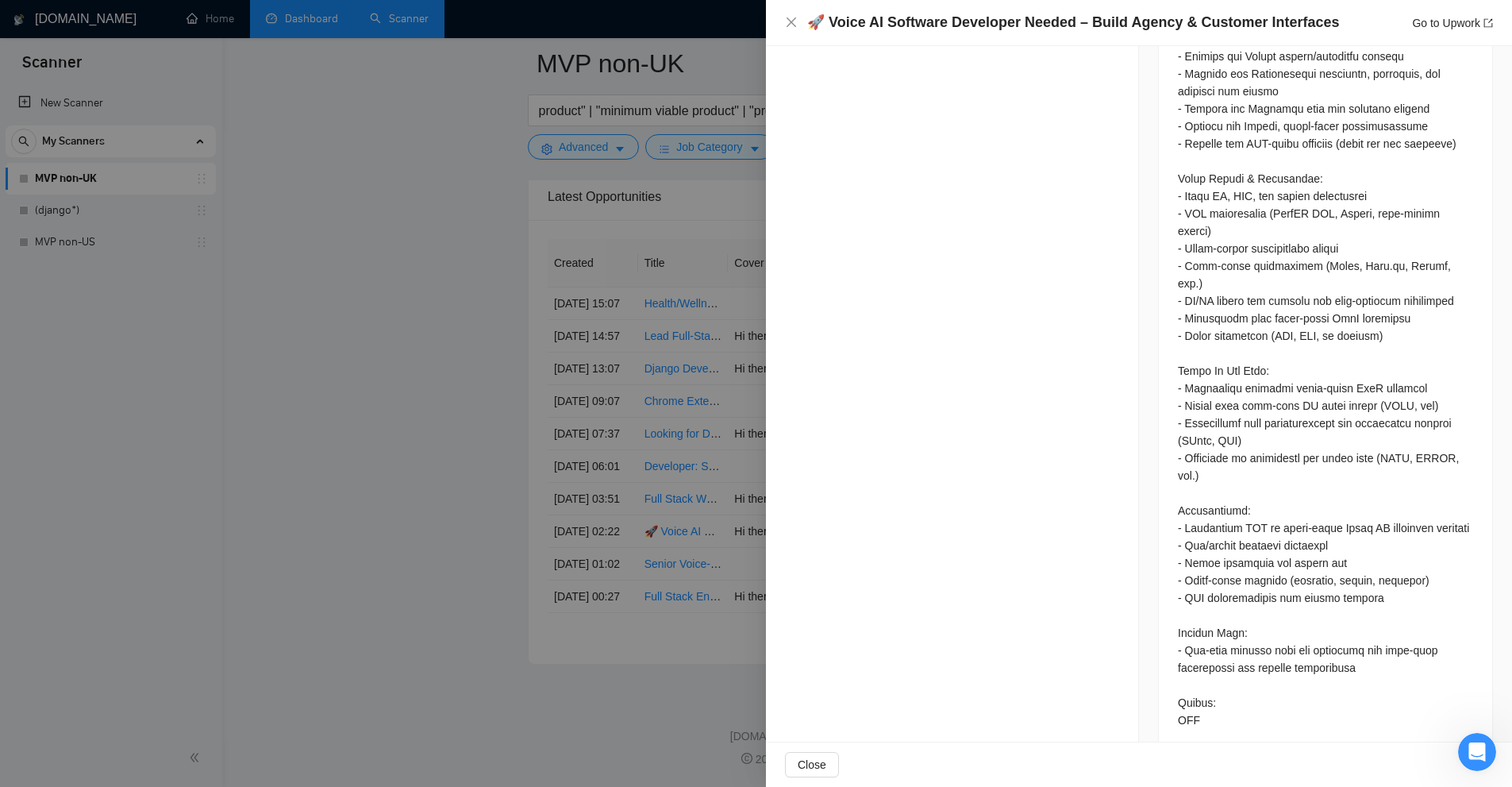
scroll to position [1579, 0]
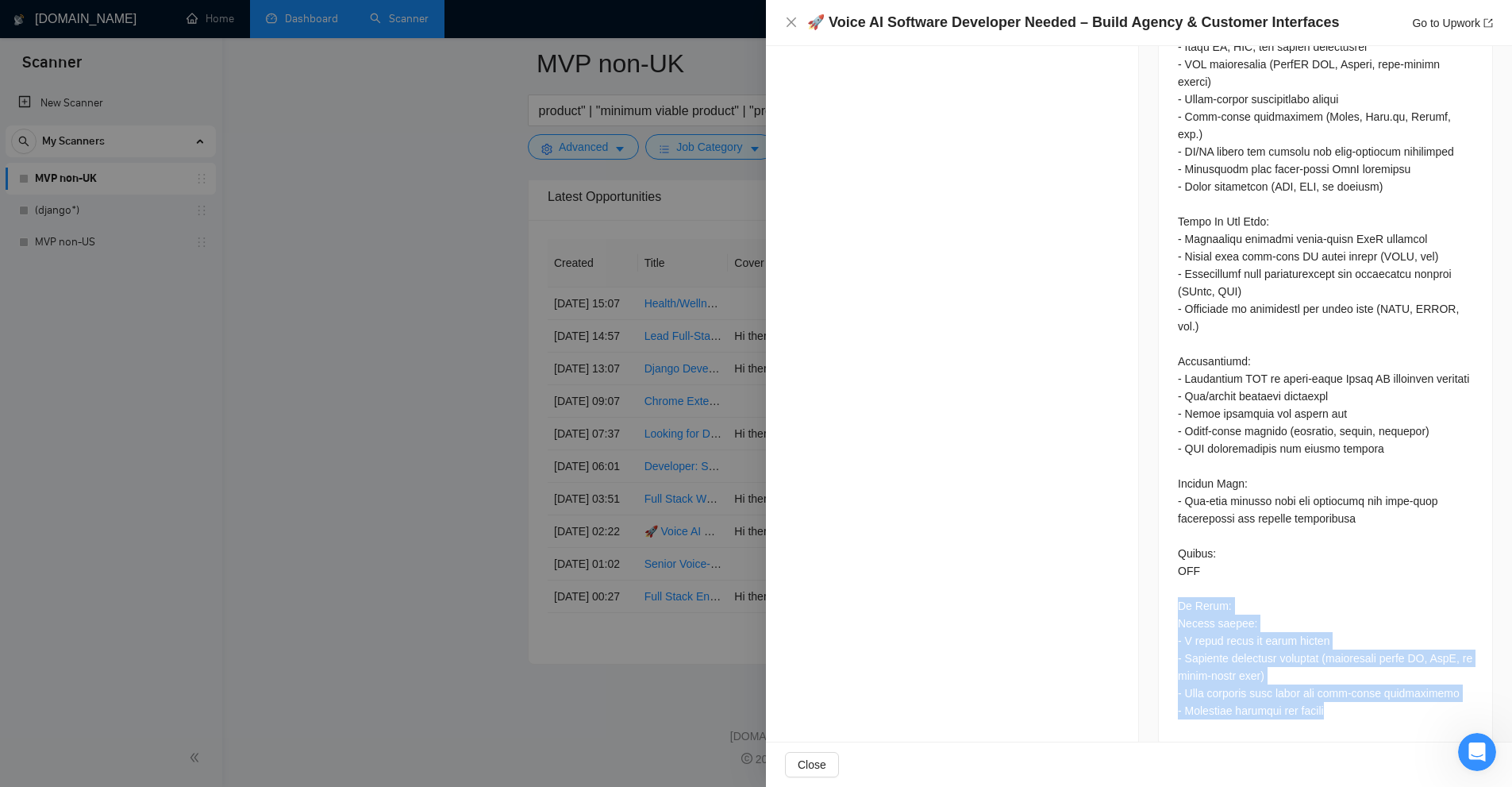
drag, startPoint x: 1166, startPoint y: 582, endPoint x: 1356, endPoint y: 689, distance: 218.1
drag, startPoint x: 1379, startPoint y: 696, endPoint x: 1154, endPoint y: 625, distance: 235.9
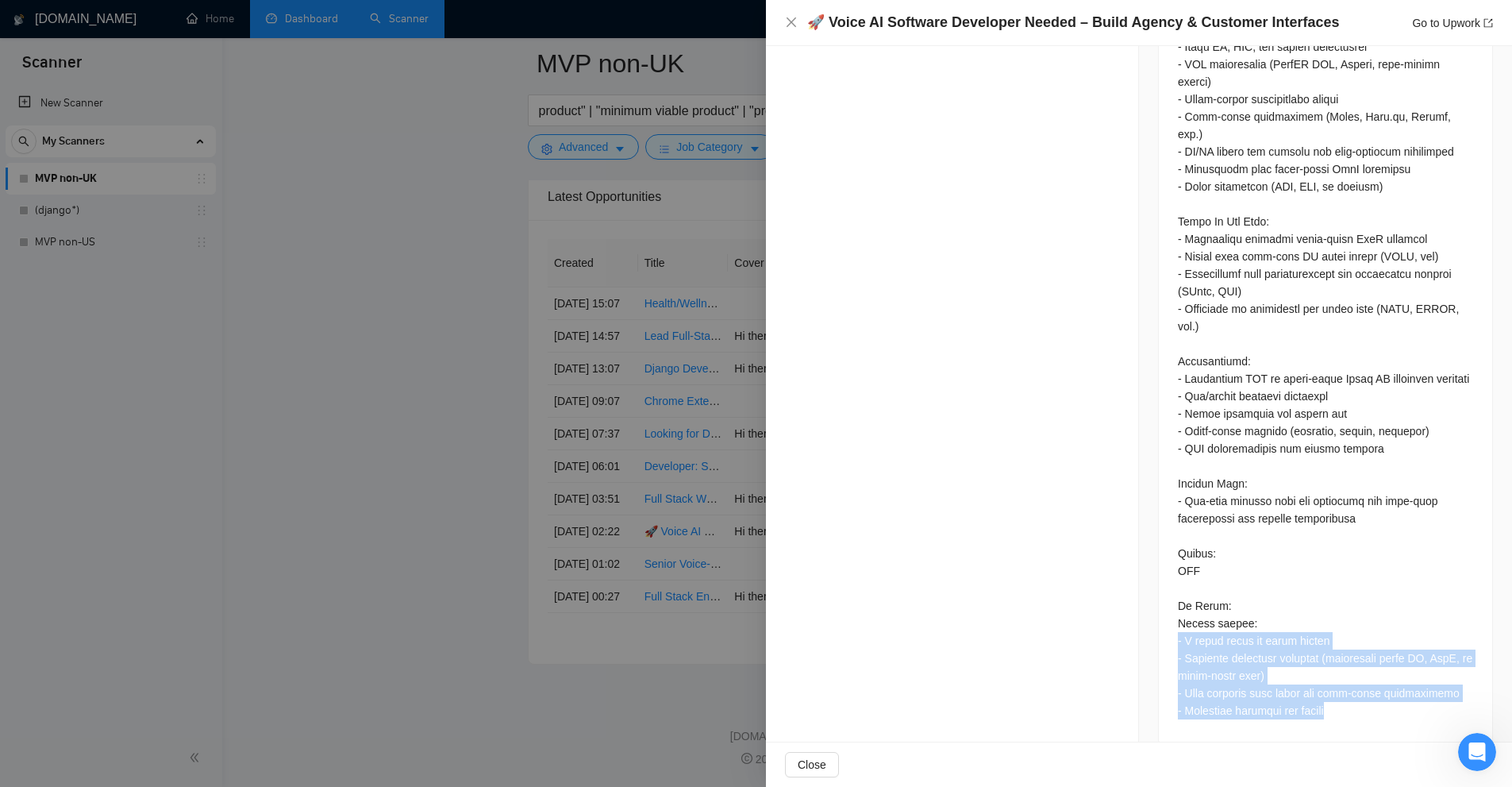
drag, startPoint x: 1154, startPoint y: 625, endPoint x: 1317, endPoint y: 658, distance: 166.3
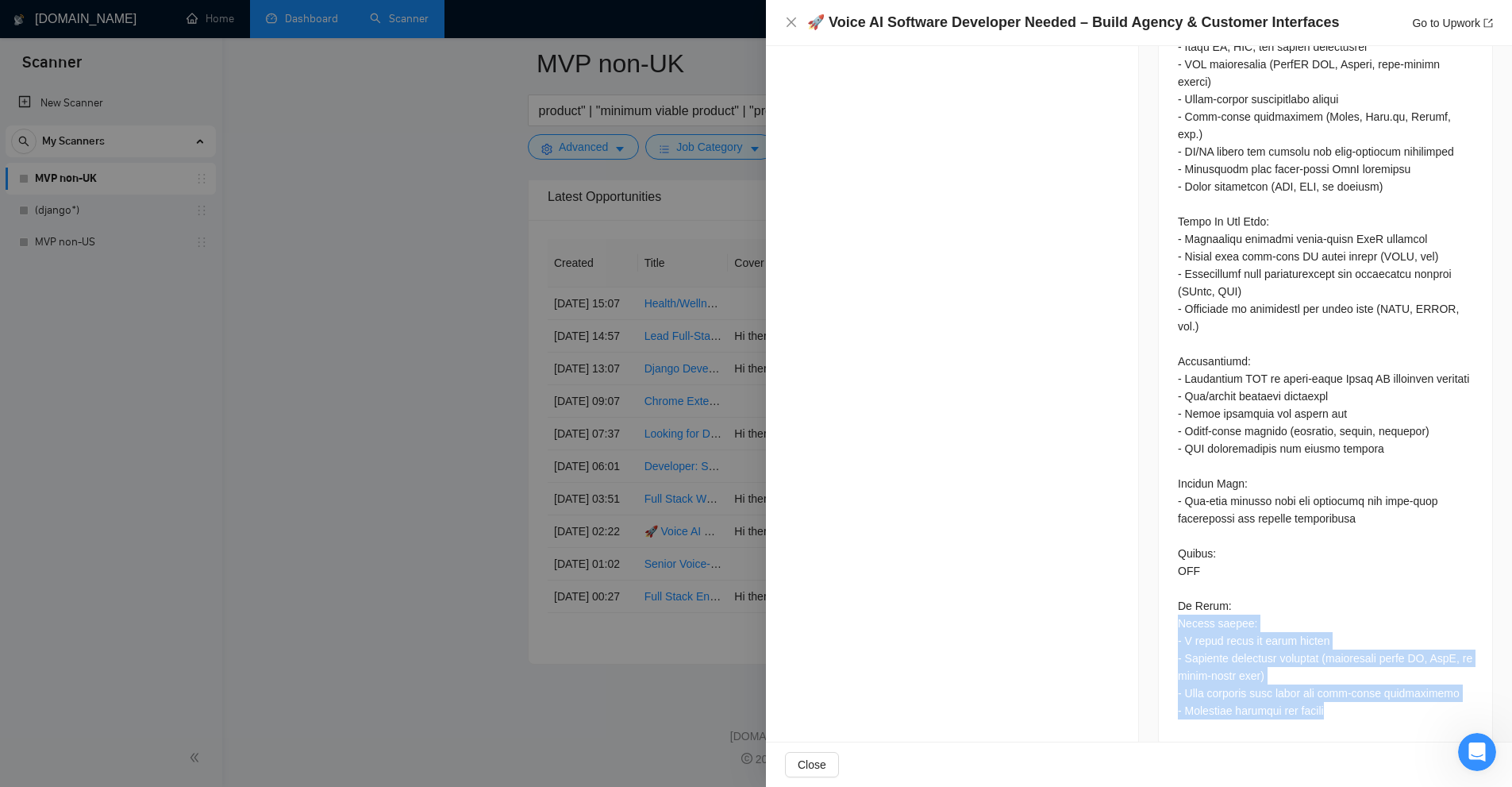
drag, startPoint x: 1346, startPoint y: 683, endPoint x: 1153, endPoint y: 593, distance: 213.0
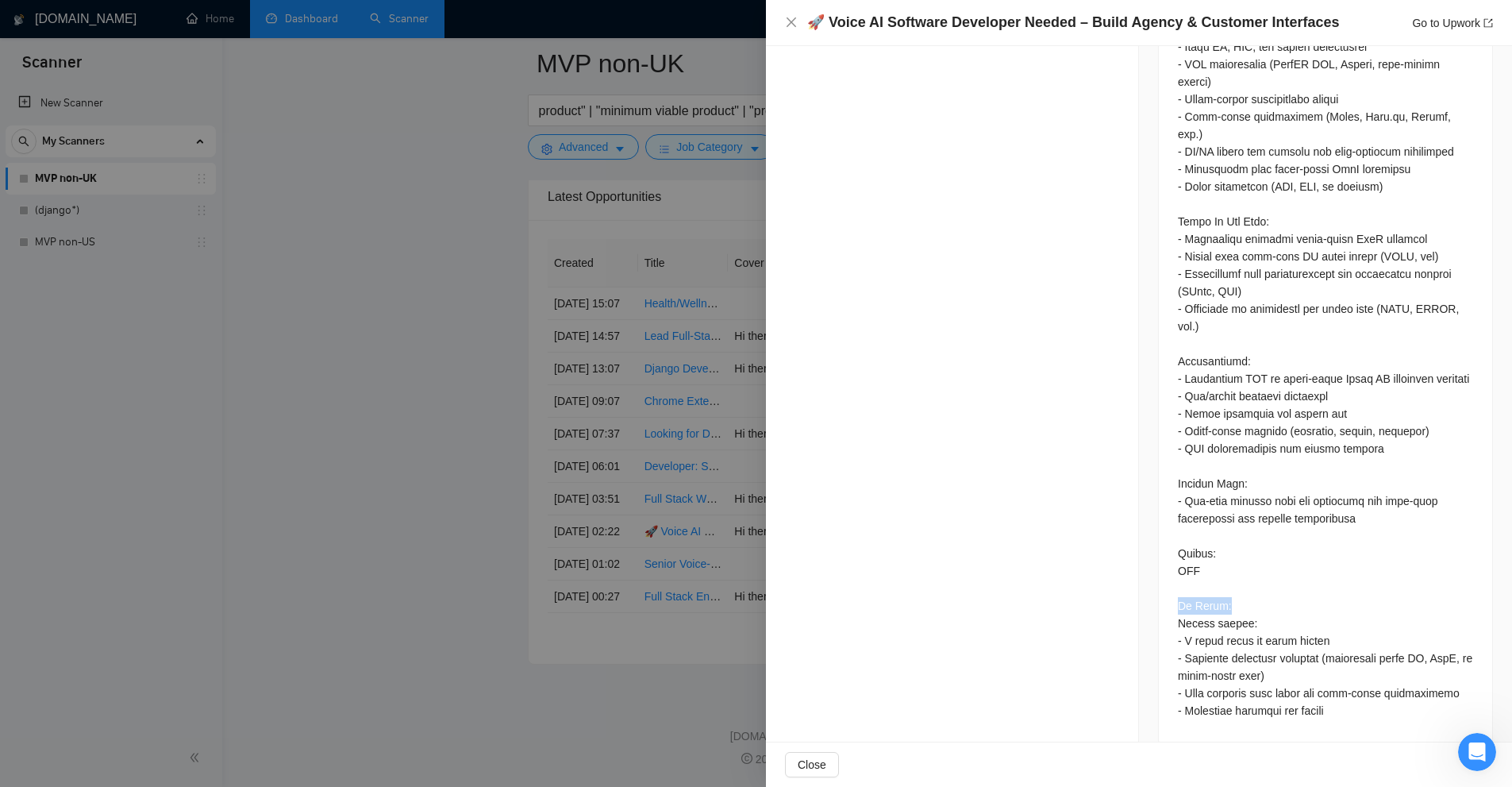
drag, startPoint x: 1166, startPoint y: 582, endPoint x: 1233, endPoint y: 589, distance: 67.4
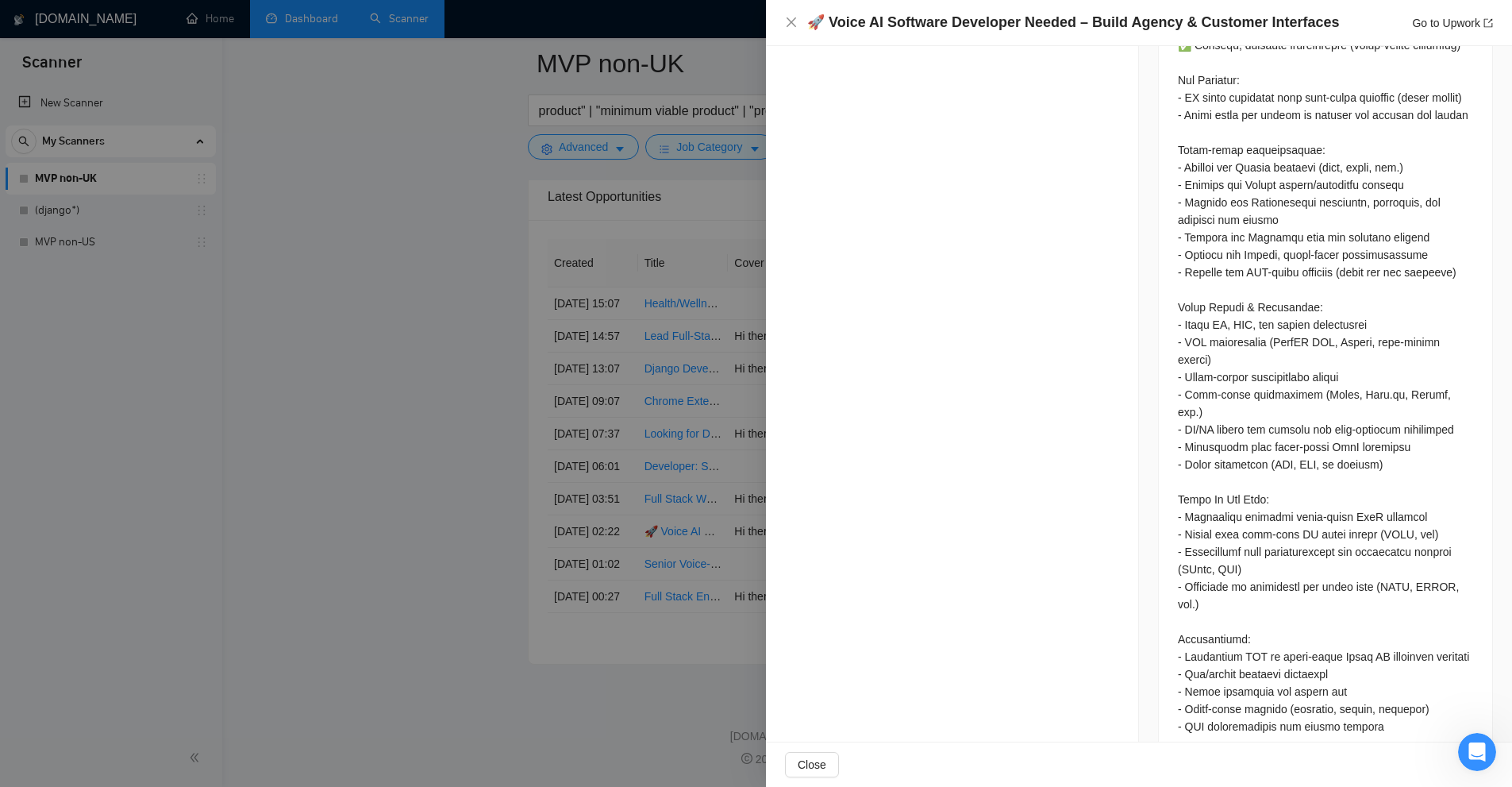
drag, startPoint x: 1260, startPoint y: 573, endPoint x: 1268, endPoint y: 508, distance: 65.5
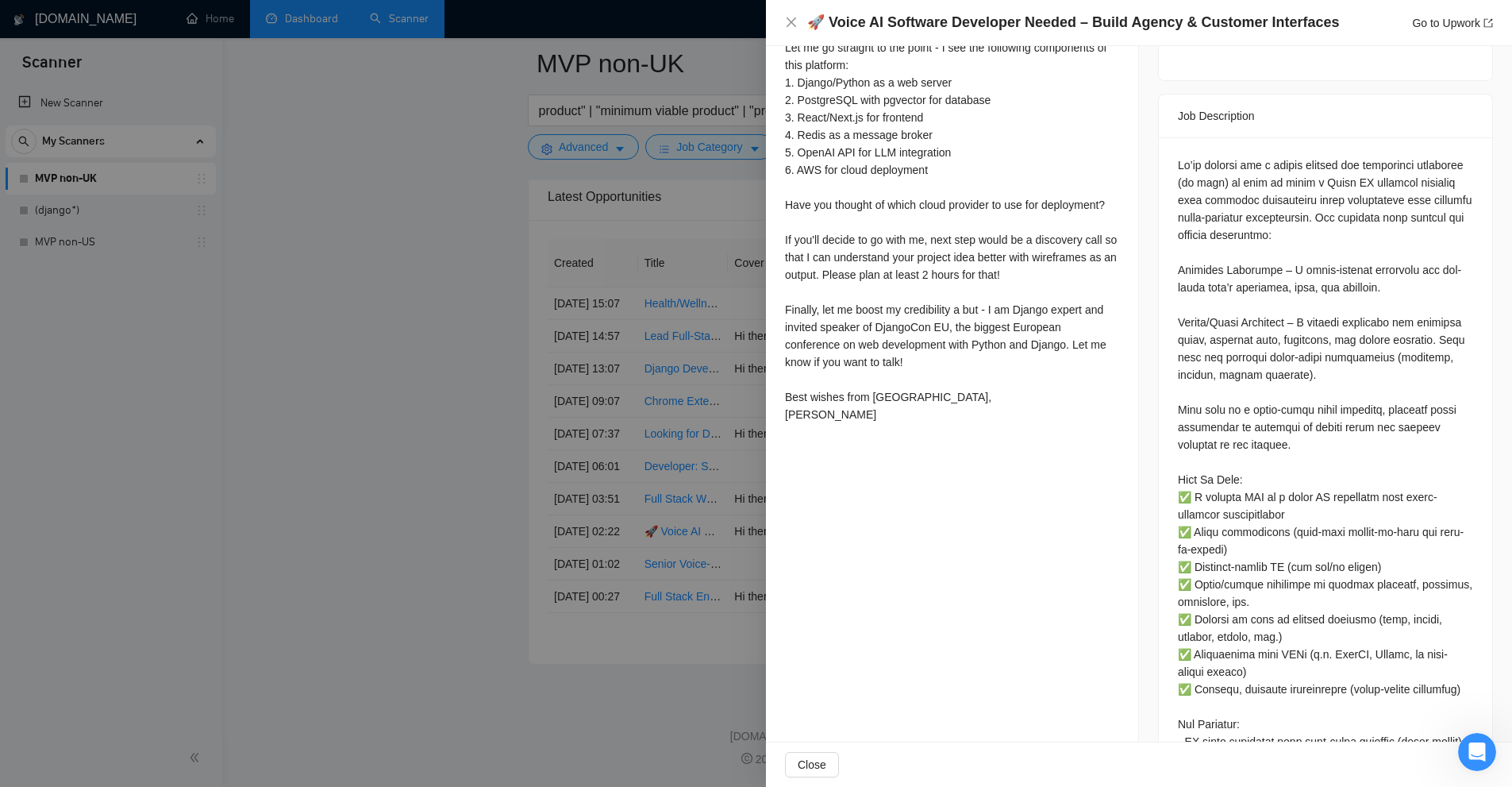
scroll to position [259, 0]
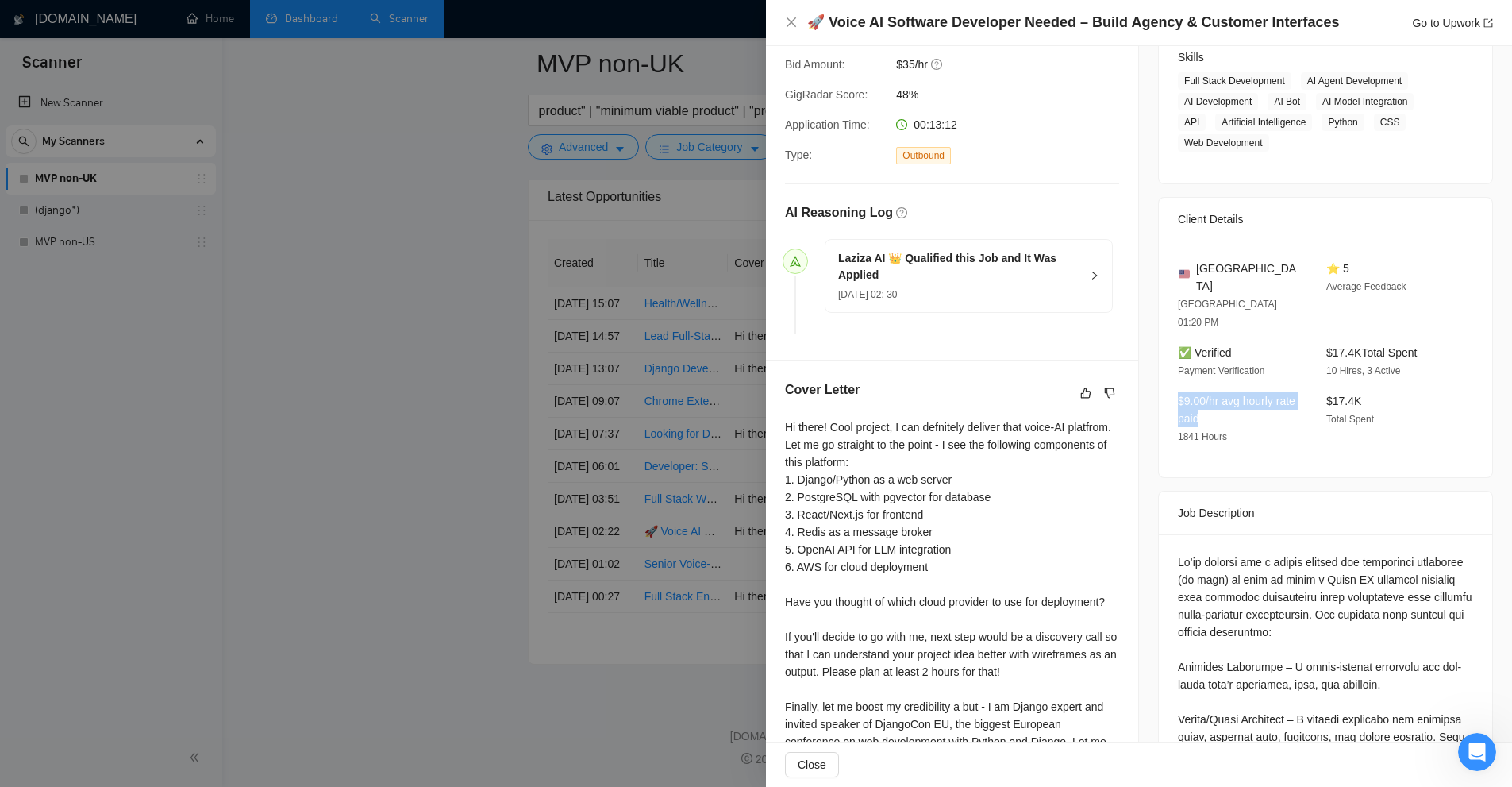
drag, startPoint x: 1171, startPoint y: 346, endPoint x: 1198, endPoint y: 386, distance: 48.3
click at [1198, 386] on div "[GEOGRAPHIC_DATA] [GEOGRAPHIC_DATA] 01:20 PM ⭐ 5 Average Feedback ✅ Verified Pa…" at bounding box center [1325, 358] width 334 height 236
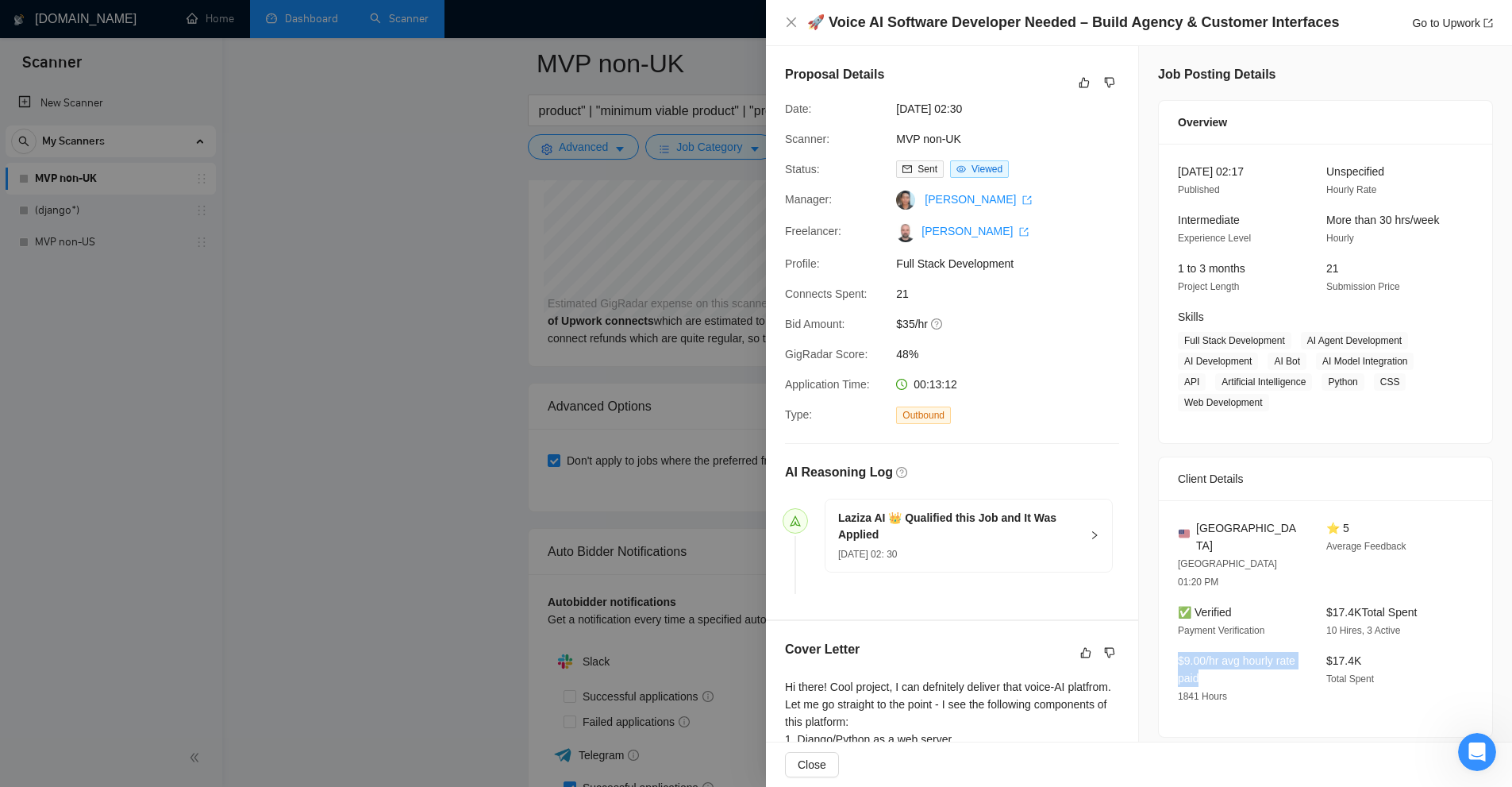
scroll to position [3174, 0]
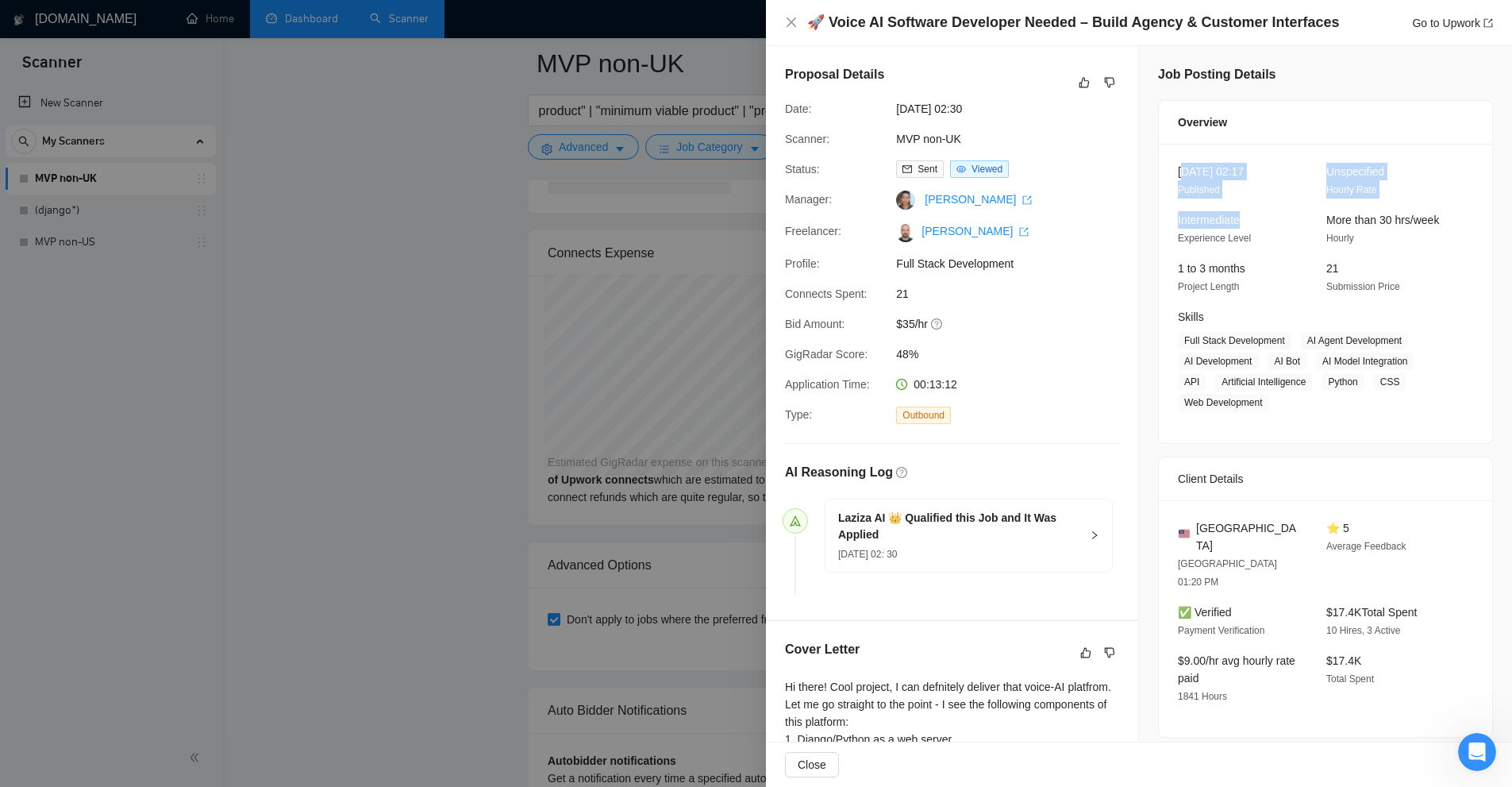
drag, startPoint x: 1175, startPoint y: 164, endPoint x: 1305, endPoint y: 201, distance: 135.2
click at [1305, 201] on div "[DATE] 02:17 Published Unspecified Hourly Rate Intermediate Experience Level Mo…" at bounding box center [1325, 293] width 334 height 299
click at [1281, 238] on div "Intermediate Experience Level" at bounding box center [1239, 229] width 136 height 36
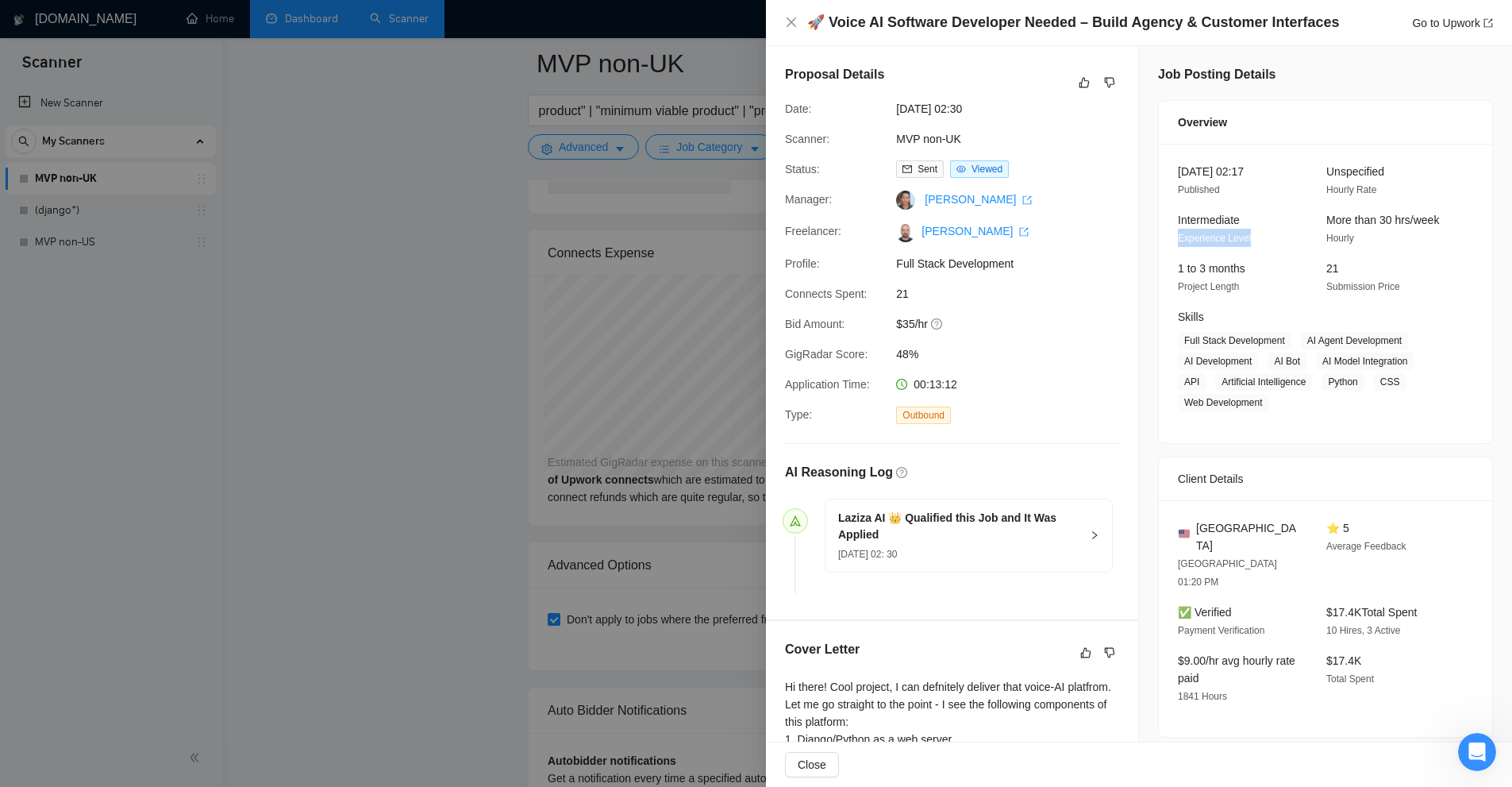
click at [1281, 238] on div "Intermediate Experience Level" at bounding box center [1239, 229] width 136 height 36
drag, startPoint x: 887, startPoint y: 106, endPoint x: 987, endPoint y: 110, distance: 100.1
click at [987, 110] on div "[DATE] 02:30" at bounding box center [973, 109] width 168 height 18
click at [987, 110] on span "[DATE] 02:30" at bounding box center [1015, 109] width 238 height 18
drag, startPoint x: 1006, startPoint y: 110, endPoint x: 891, endPoint y: 105, distance: 115.1
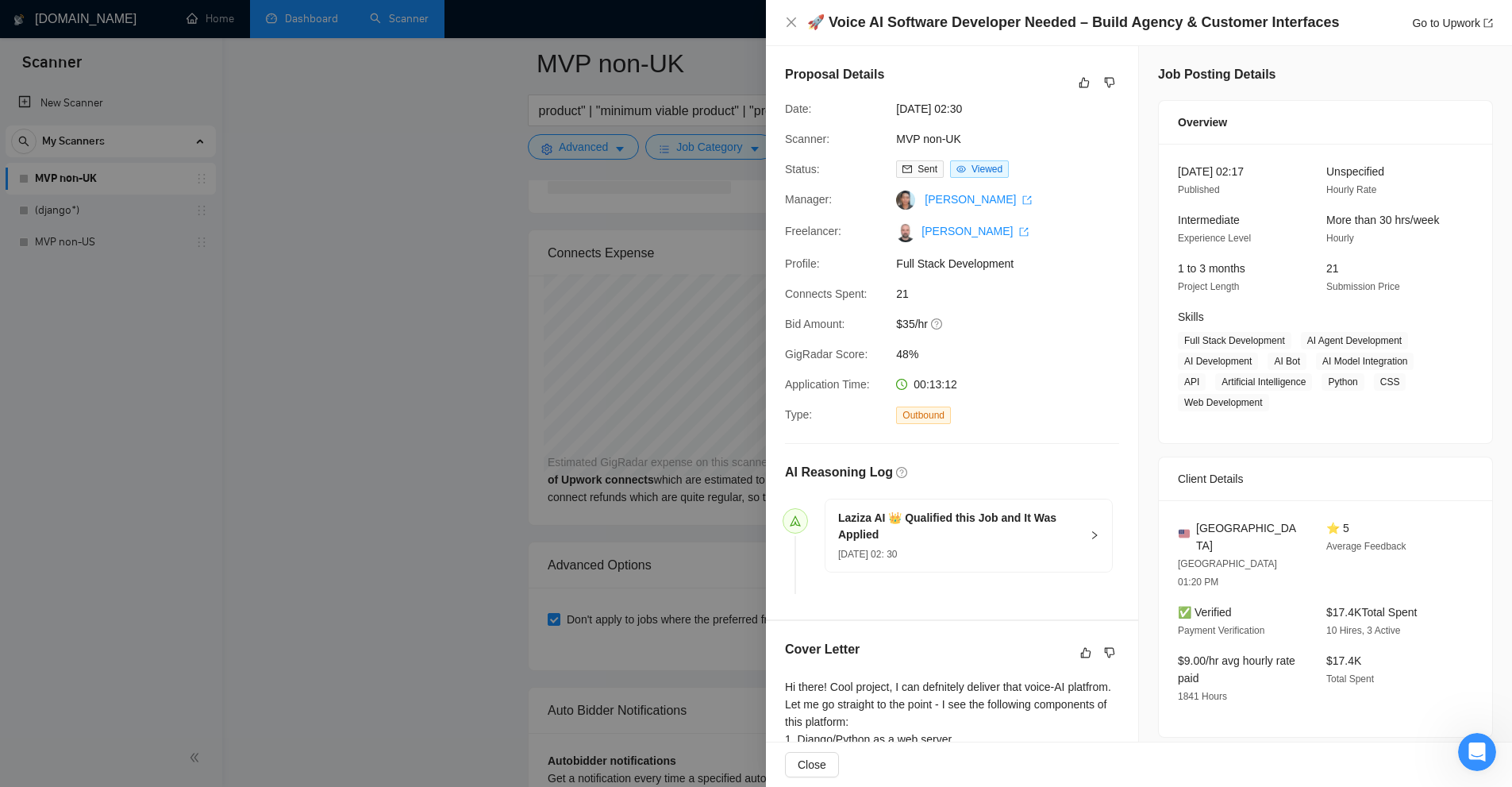
click at [891, 105] on div "[DATE] 02:30" at bounding box center [973, 109] width 168 height 18
click at [901, 105] on span "[DATE] 02:30" at bounding box center [1015, 109] width 238 height 18
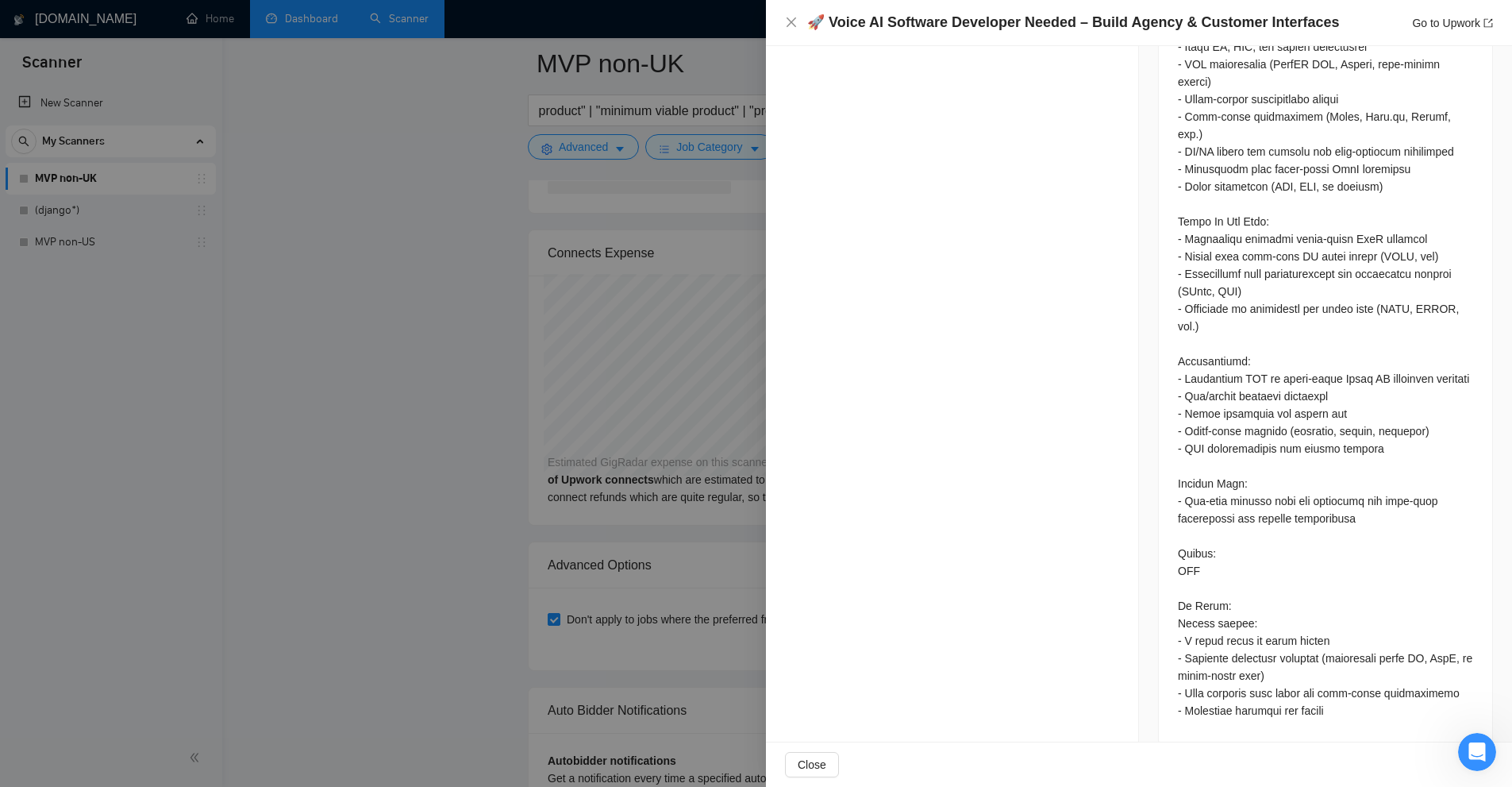
scroll to position [4206, 0]
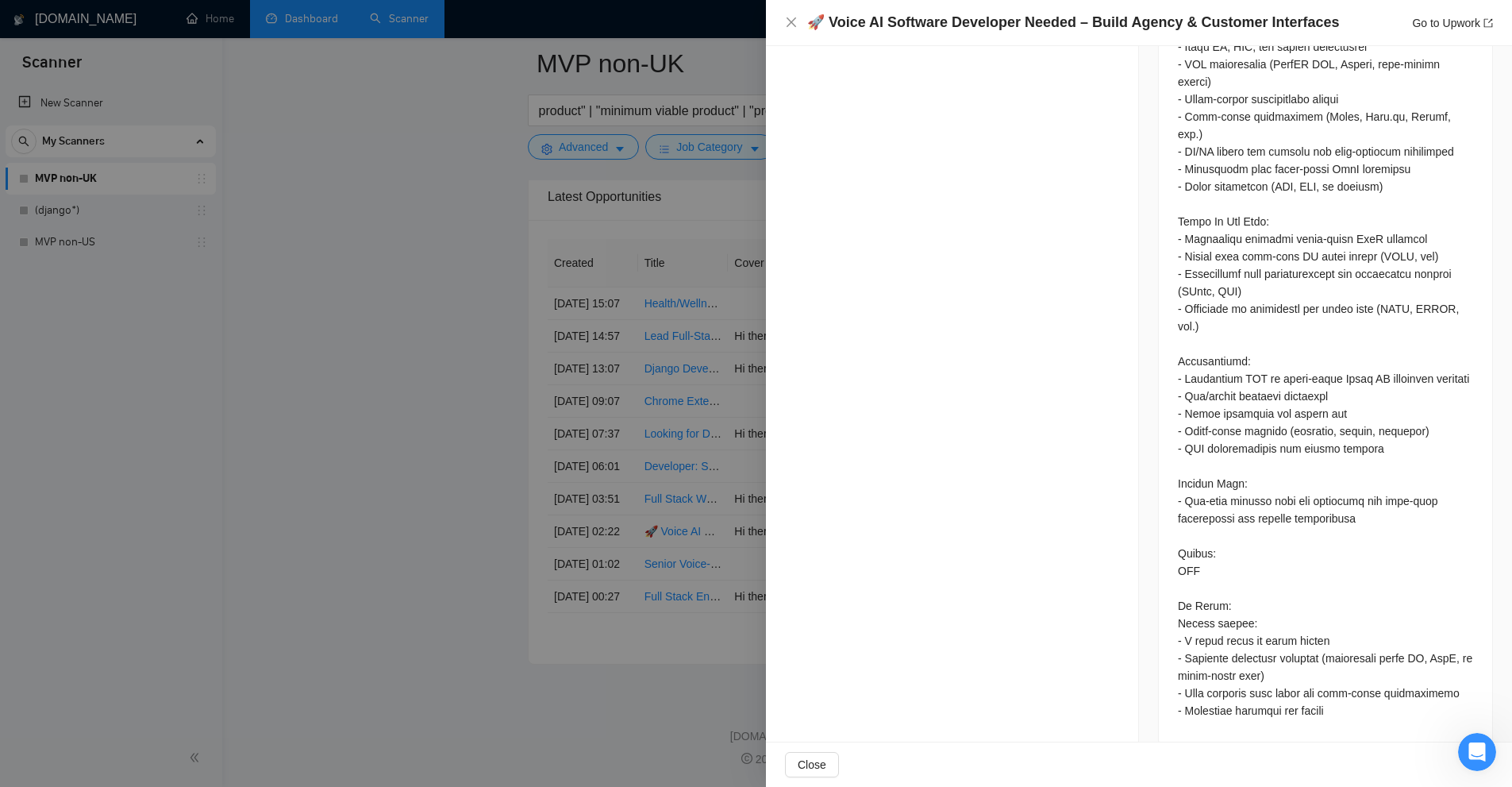
click at [552, 281] on div at bounding box center [756, 394] width 1512 height 787
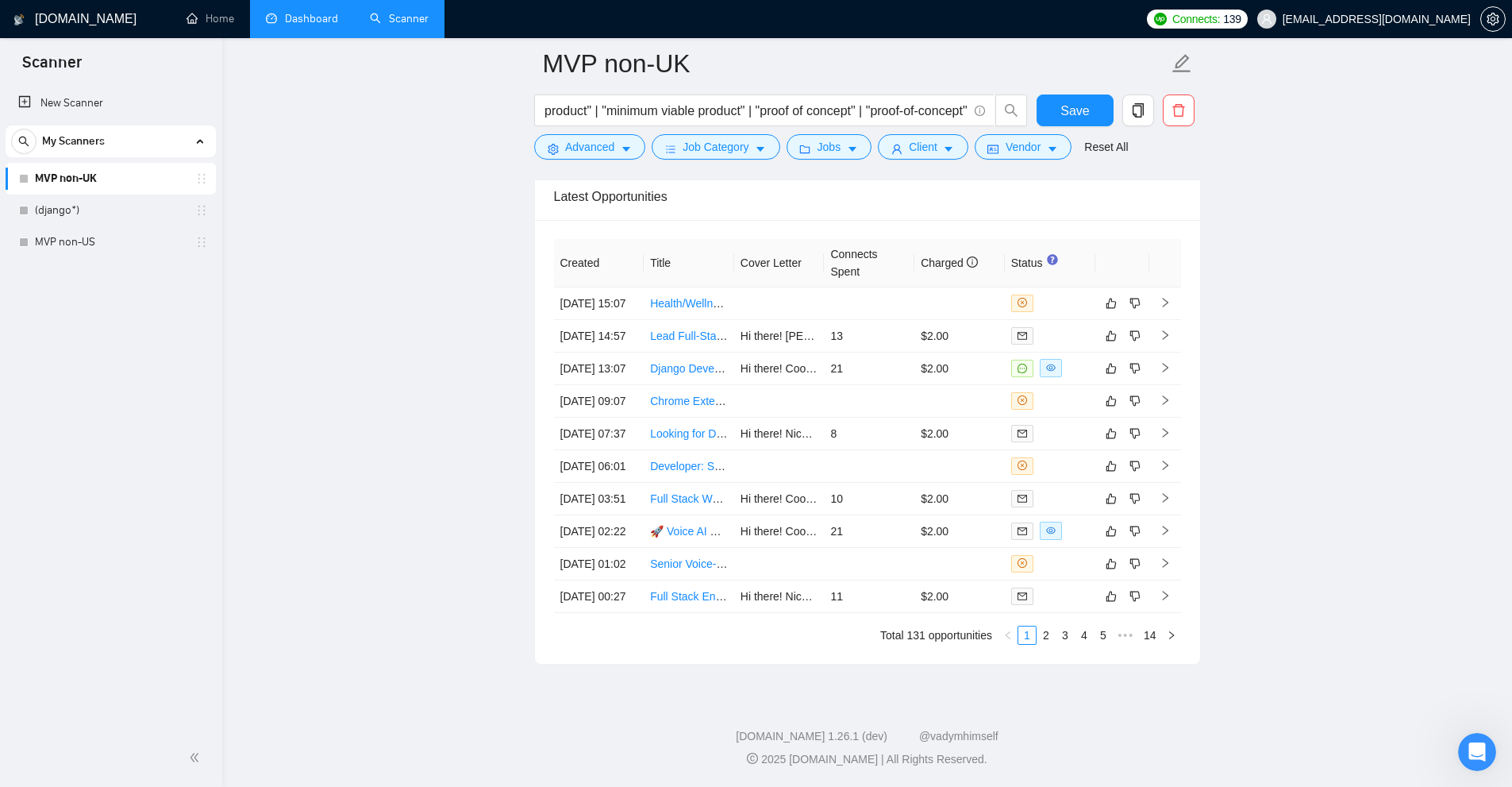
click at [1048, 623] on div "Created Title Cover Letter Connects Spent Charged Status 19 Sep, 2025 15:07 Hea…" at bounding box center [867, 441] width 627 height 405
click at [1052, 632] on link "2" at bounding box center [1046, 635] width 18 height 18
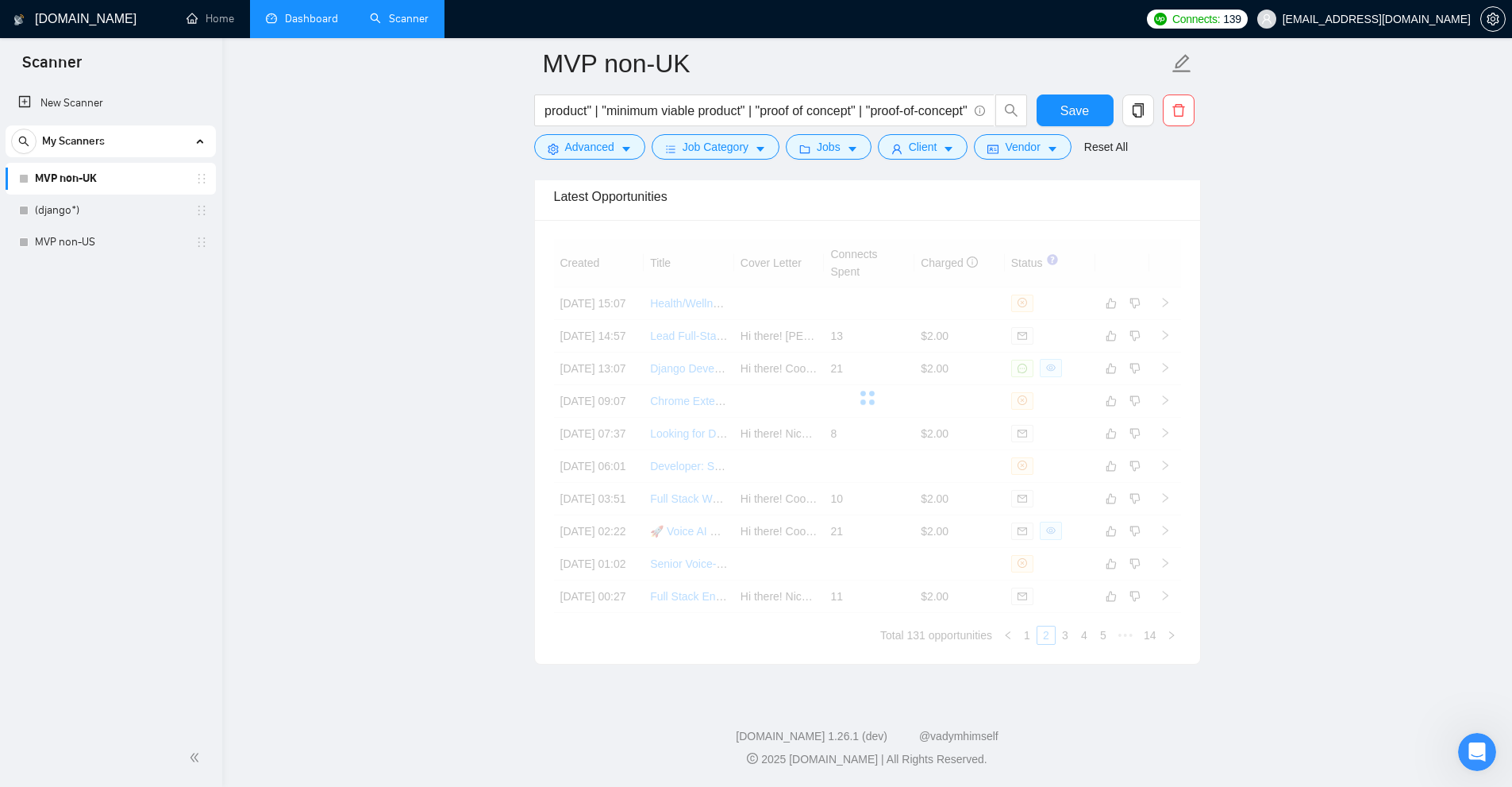
scroll to position [4047, 0]
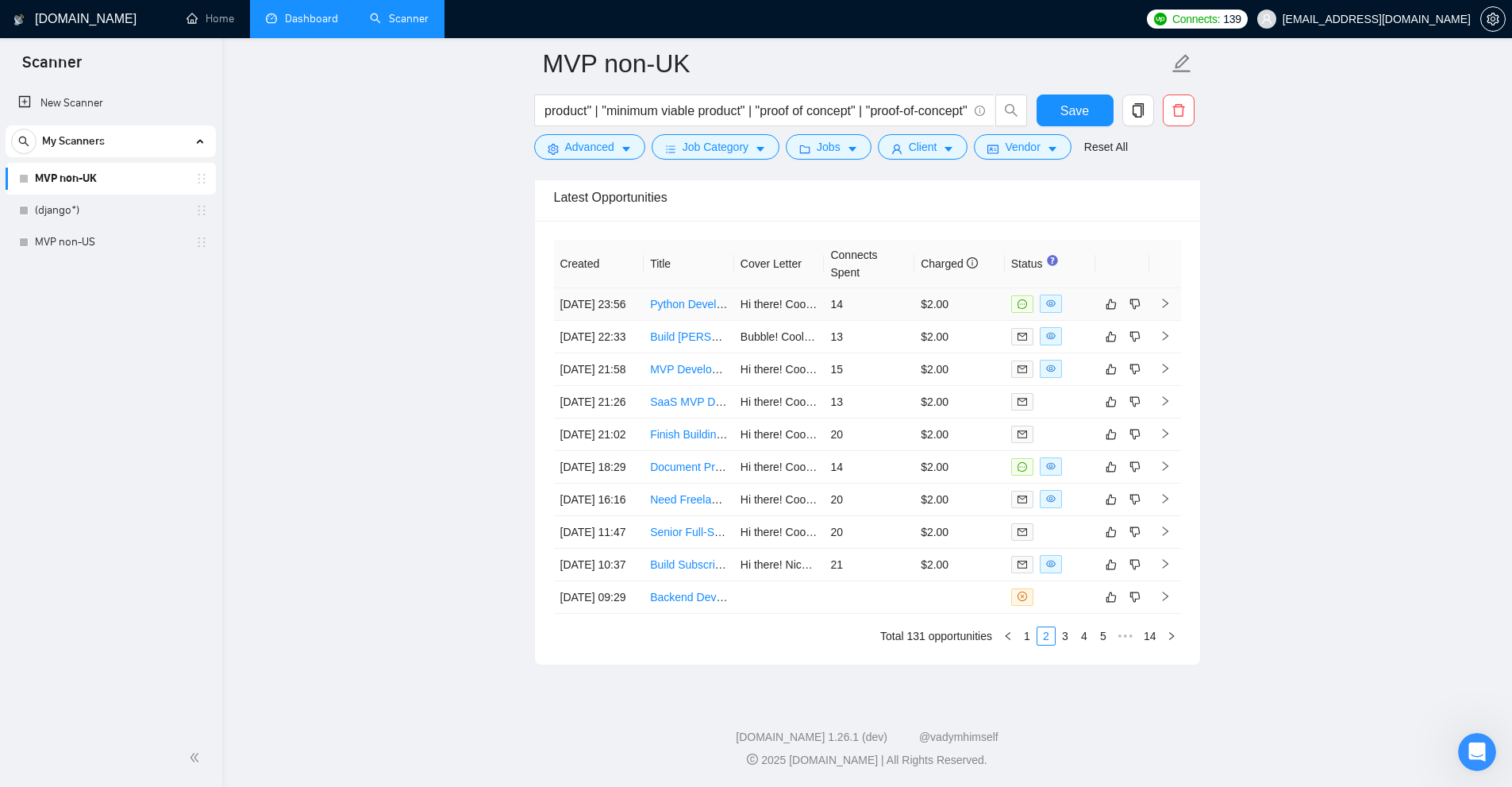
click at [1078, 321] on td at bounding box center [1049, 304] width 90 height 33
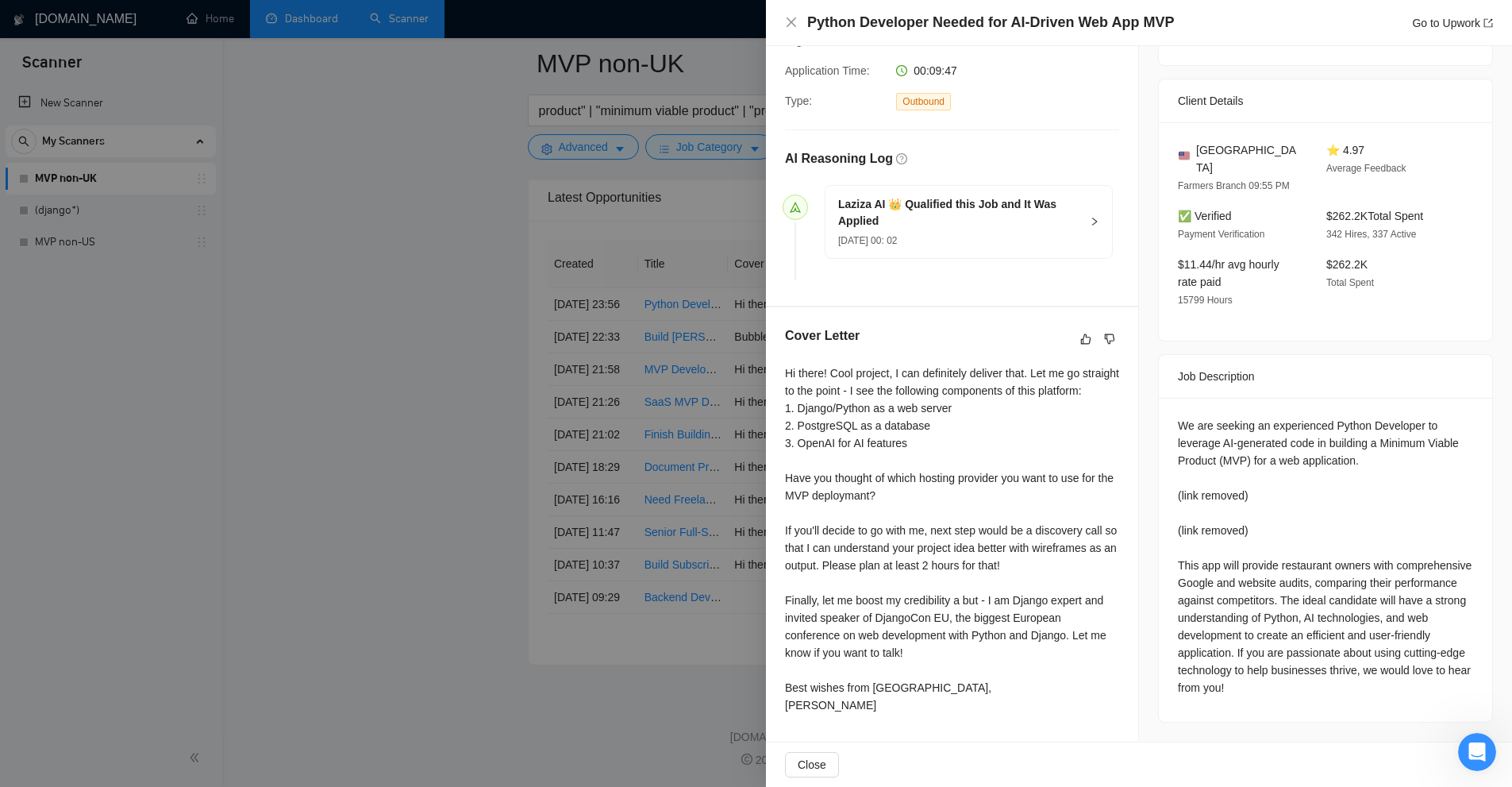
scroll to position [350, 0]
drag, startPoint x: 798, startPoint y: 380, endPoint x: 923, endPoint y: 449, distance: 142.8
click at [922, 449] on div "Hi there! Cool project, I can definitely deliver that. Let me go straight to th…" at bounding box center [952, 540] width 334 height 350
click at [926, 449] on div "Hi there! Cool project, I can definitely deliver that. Let me go straight to th…" at bounding box center [952, 540] width 334 height 350
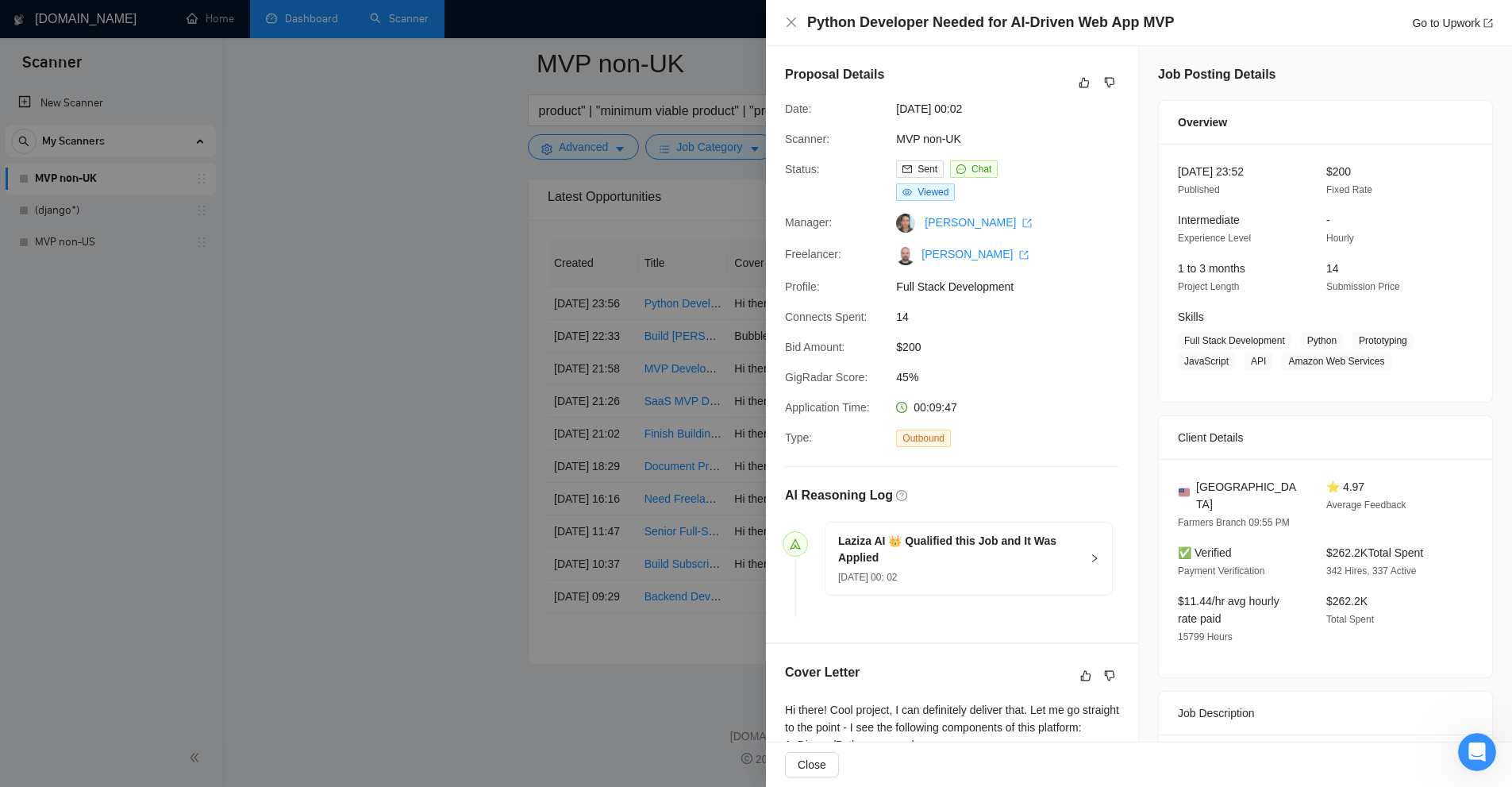
scroll to position [3888, 0]
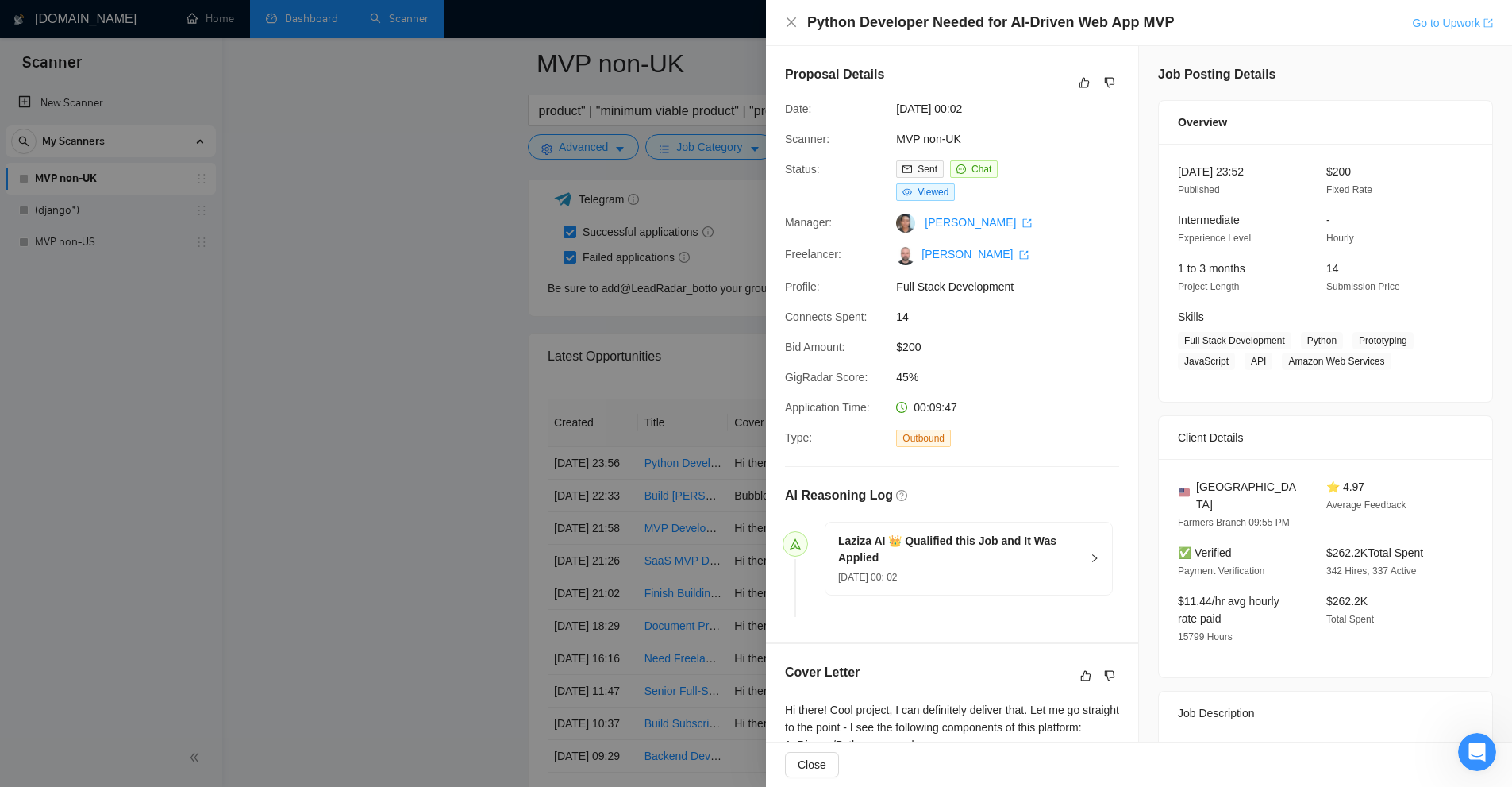
click at [1441, 26] on link "Go to Upwork" at bounding box center [1452, 23] width 81 height 13
click at [954, 249] on link "[PERSON_NAME]" at bounding box center [975, 254] width 107 height 13
click at [444, 92] on div at bounding box center [756, 394] width 1512 height 787
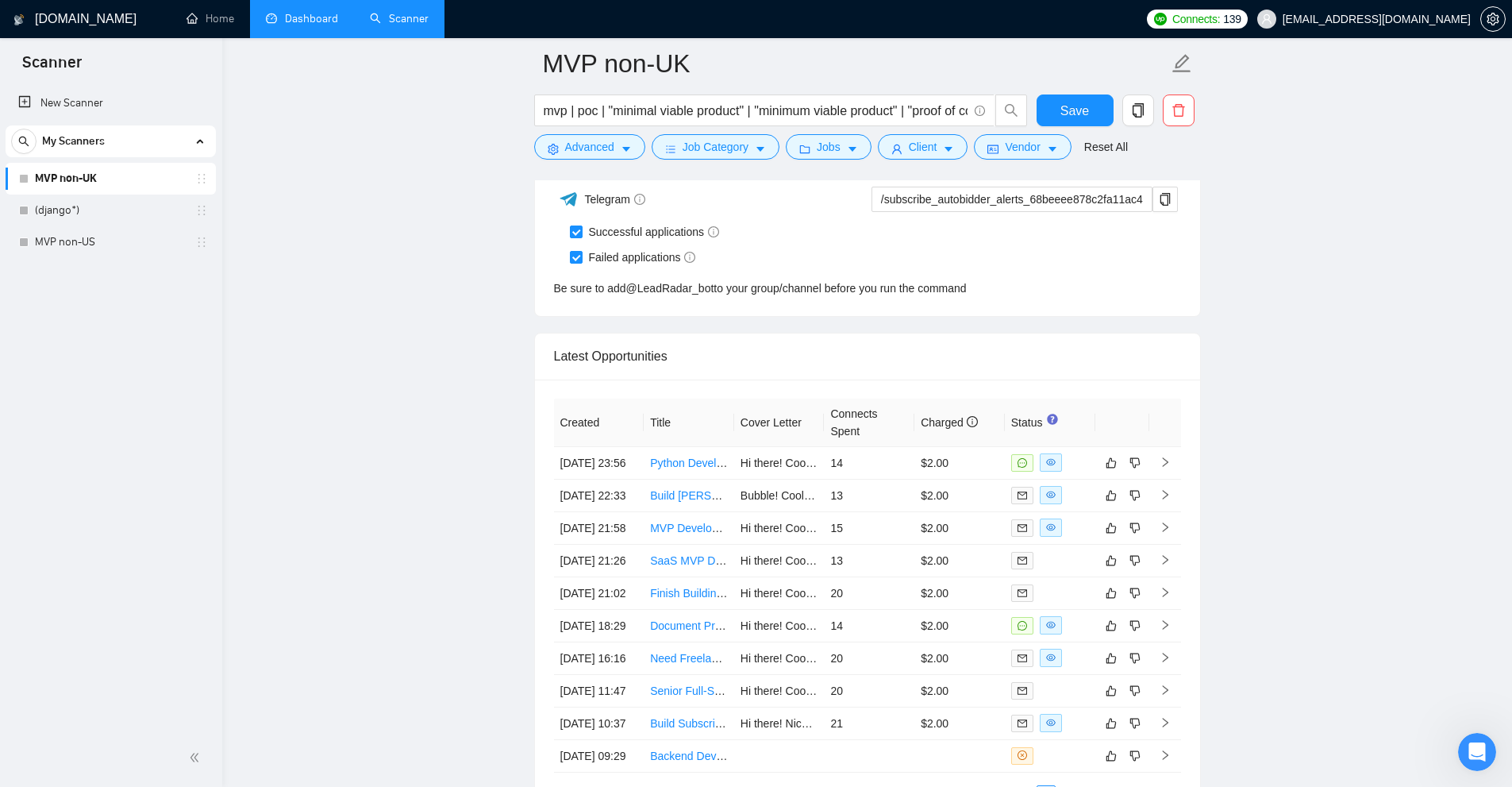
scroll to position [3809, 0]
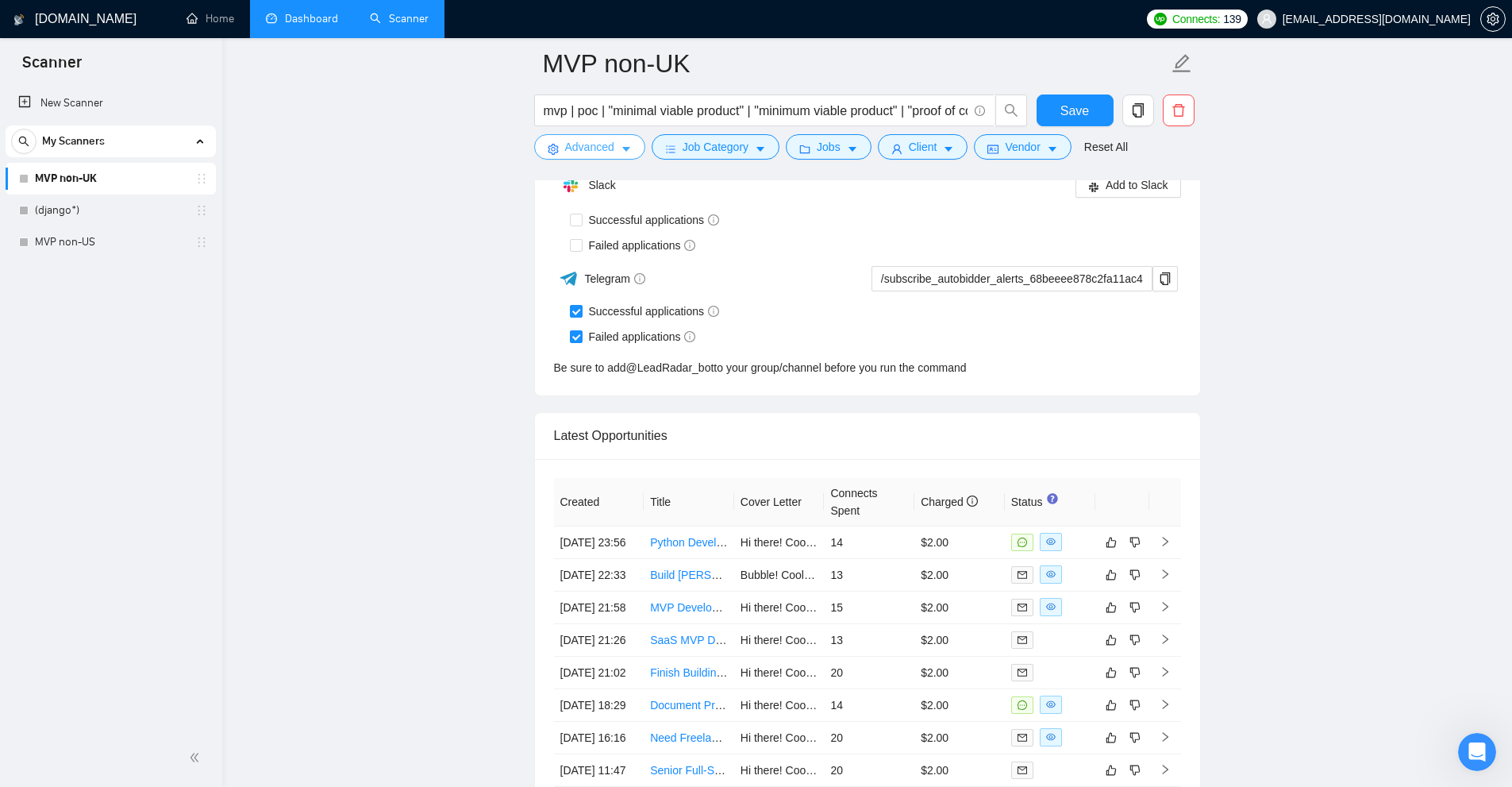
click at [604, 141] on span "Advanced" at bounding box center [590, 147] width 49 height 18
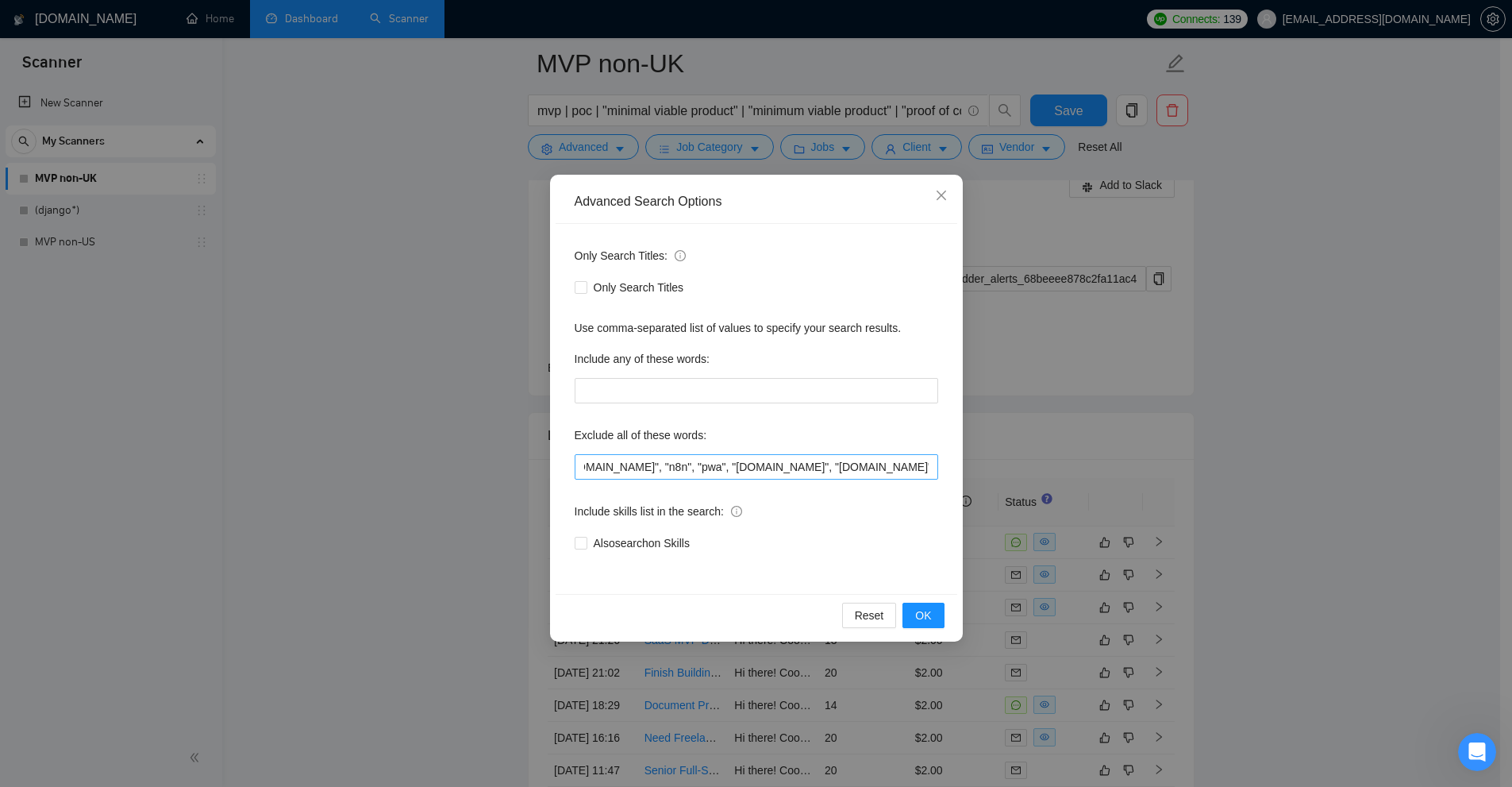
scroll to position [0, 0]
drag, startPoint x: 612, startPoint y: 465, endPoint x: 503, endPoint y: 477, distance: 109.7
click at [505, 477] on div "Advanced Search Options Only Search Titles: Only Search Titles Use comma-separa…" at bounding box center [756, 394] width 1512 height 787
drag, startPoint x: 206, startPoint y: 192, endPoint x: 184, endPoint y: 193, distance: 22.0
click at [199, 192] on div "Advanced Search Options Only Search Titles: Only Search Titles Use comma-separa…" at bounding box center [756, 394] width 1512 height 787
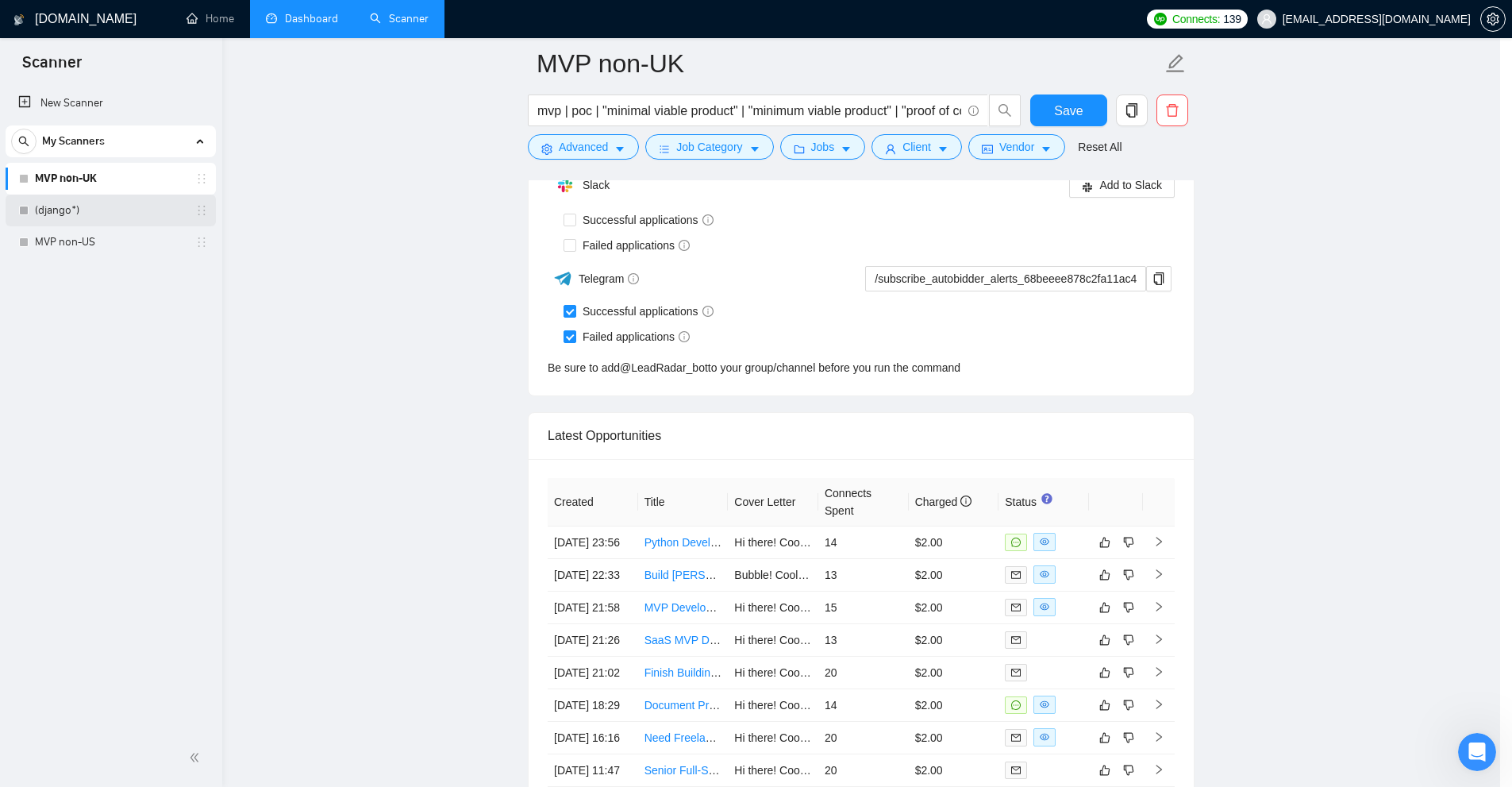
click at [117, 216] on link "(django*)" at bounding box center [110, 211] width 151 height 32
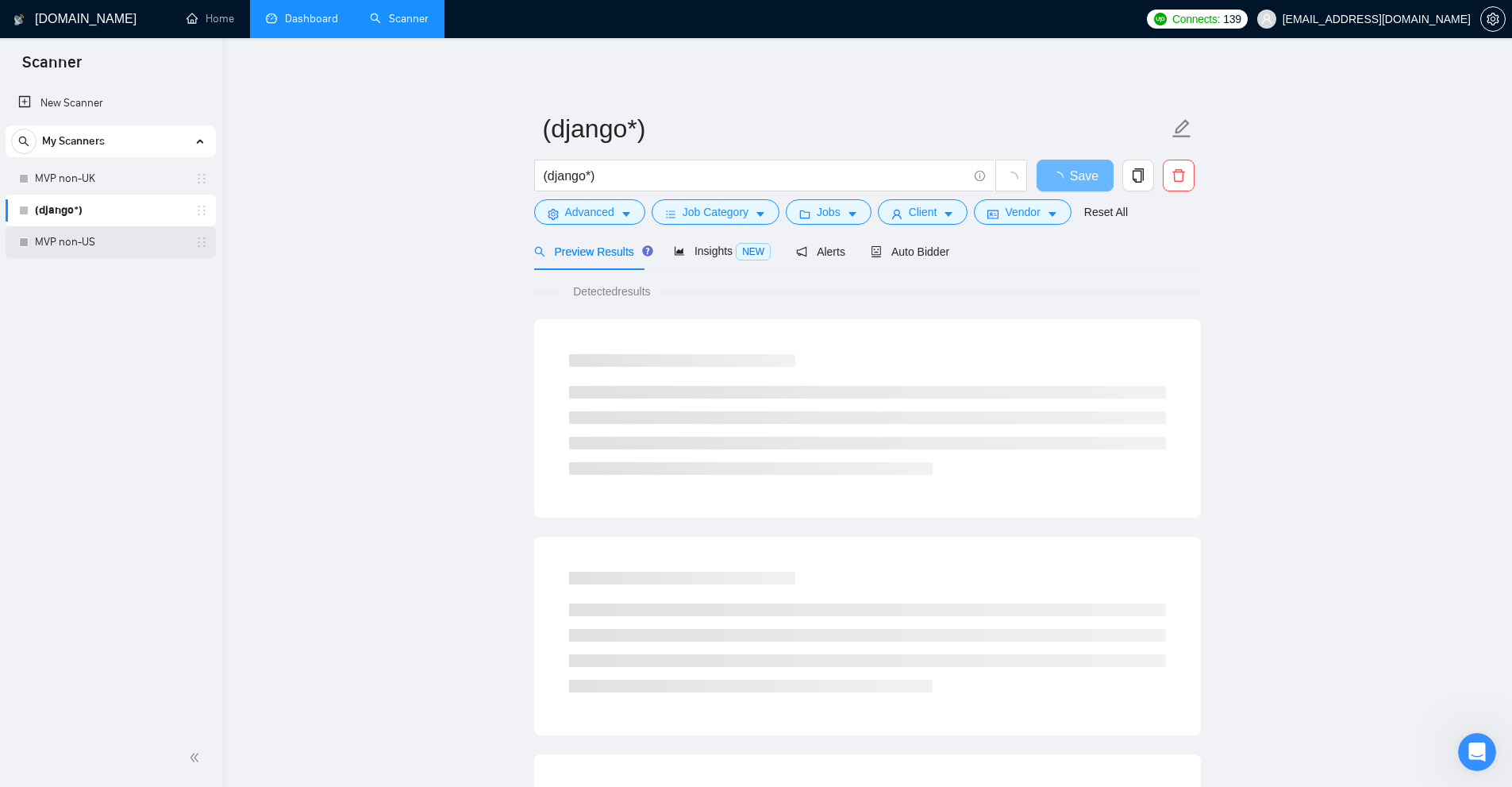
click at [130, 234] on link "MVP non-US" at bounding box center [110, 243] width 151 height 32
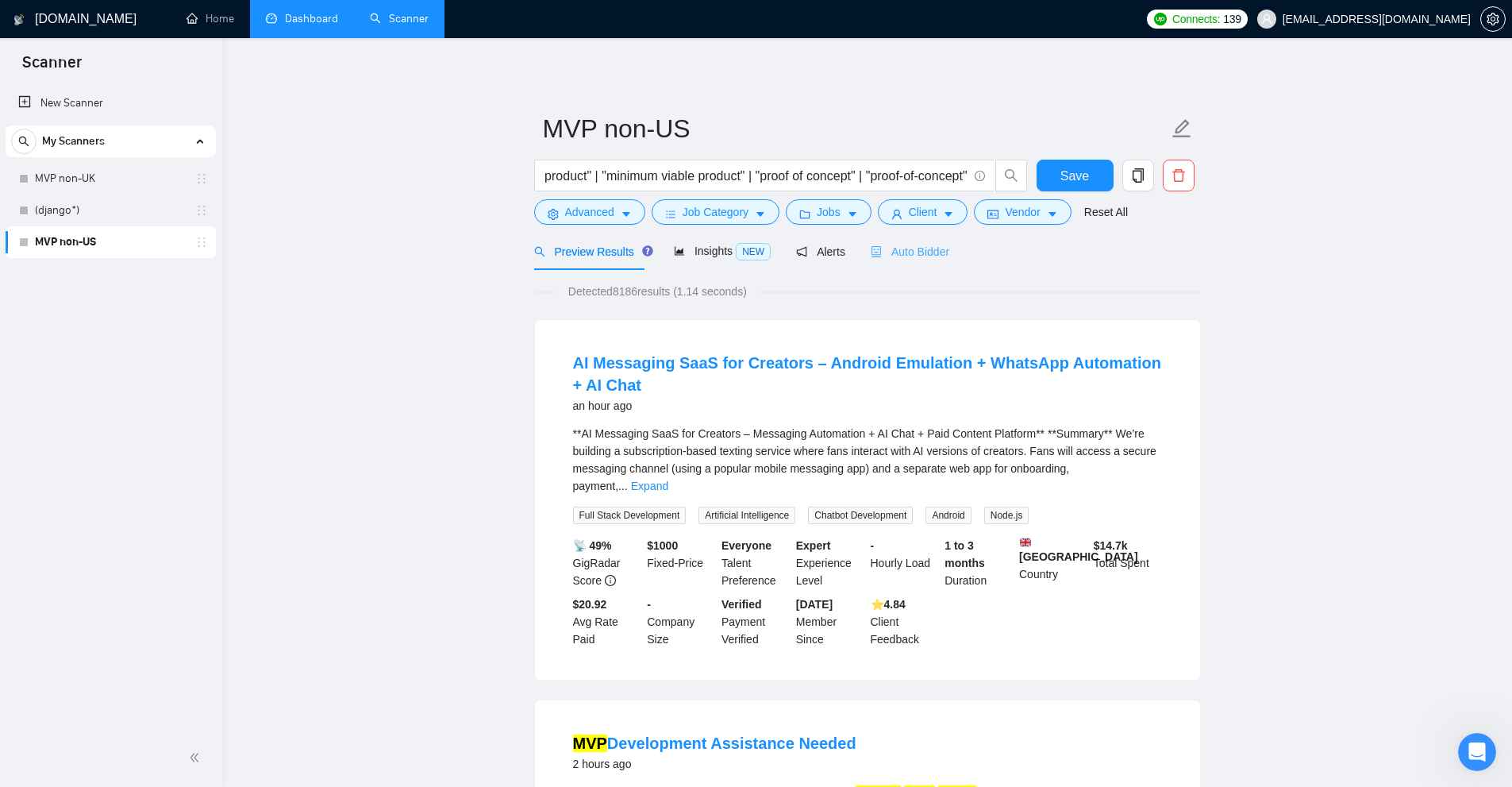
click at [892, 261] on div "Auto Bidder" at bounding box center [910, 251] width 78 height 38
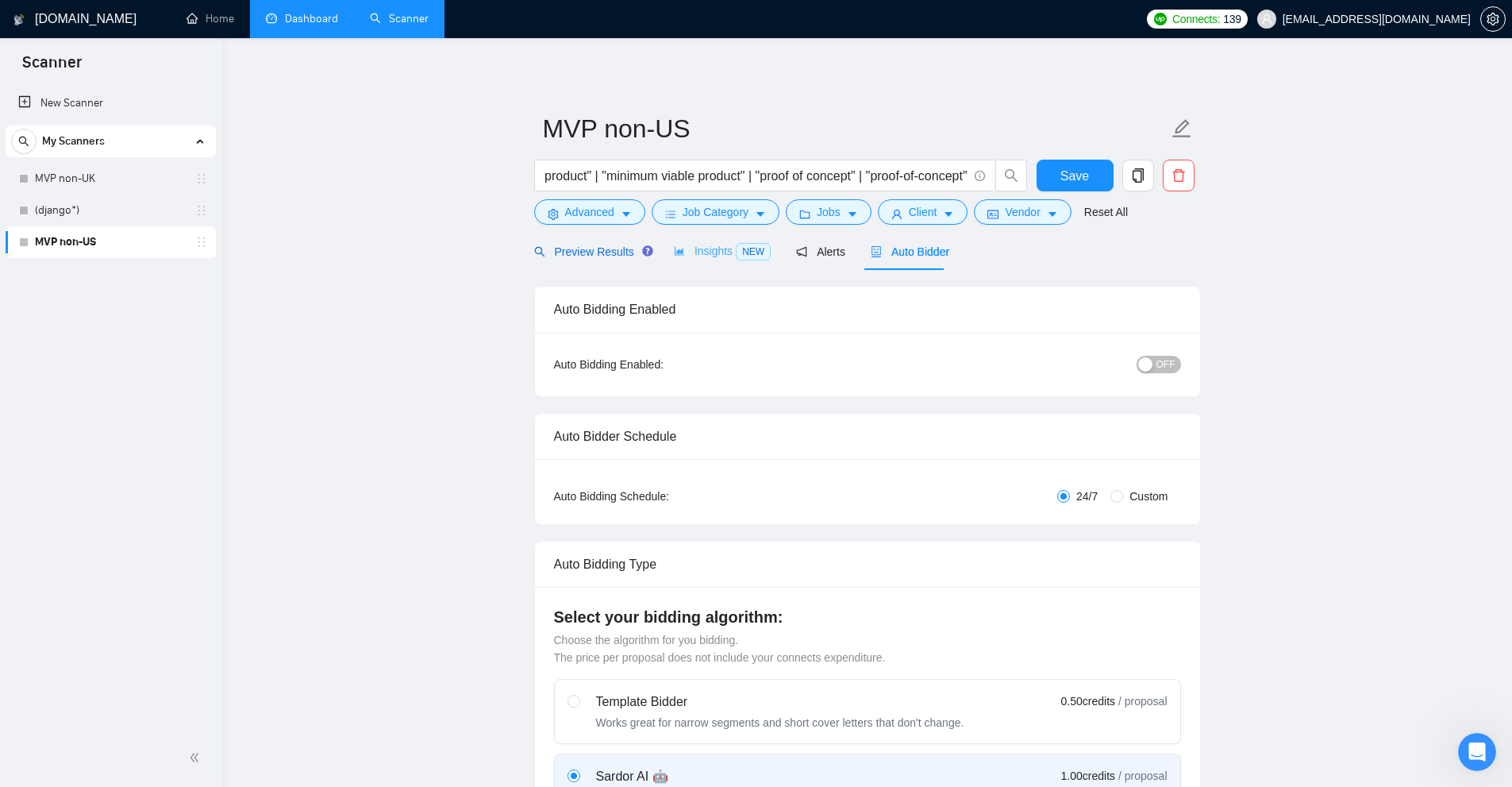
click at [580, 255] on span "Preview Results" at bounding box center [590, 251] width 114 height 13
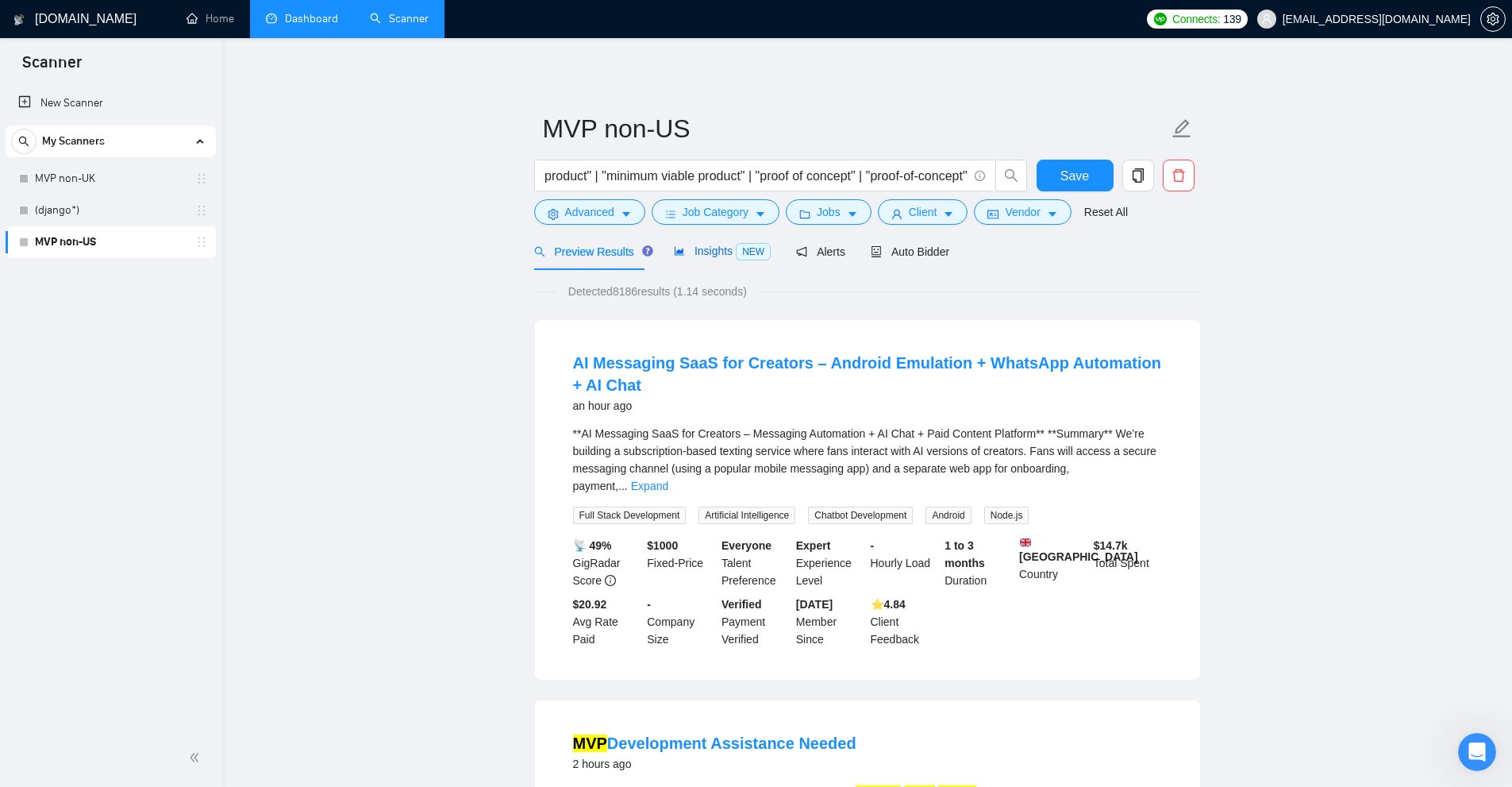
click at [721, 252] on span "Insights NEW" at bounding box center [722, 251] width 97 height 13
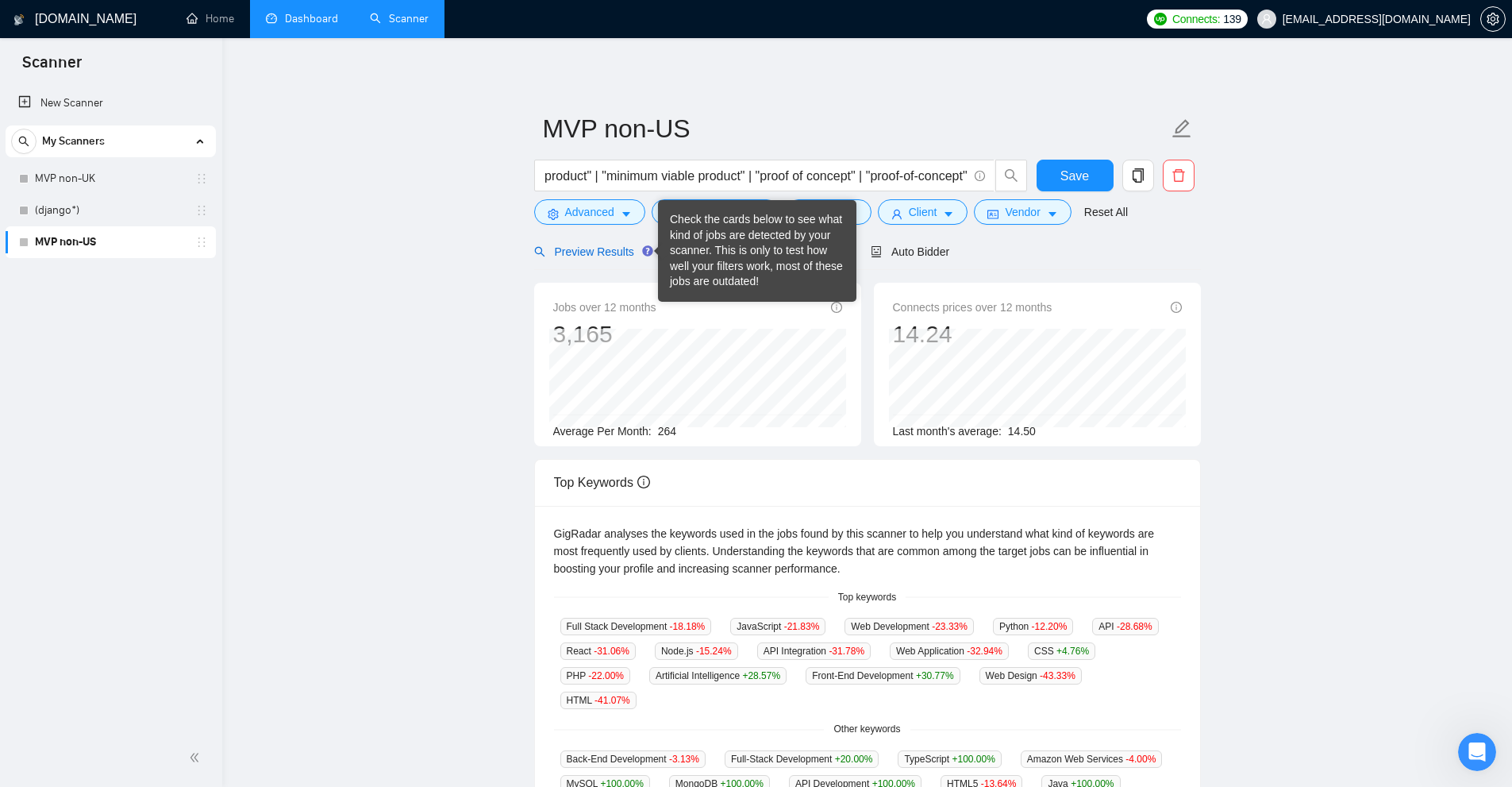
click at [555, 253] on span "Preview Results" at bounding box center [590, 251] width 114 height 13
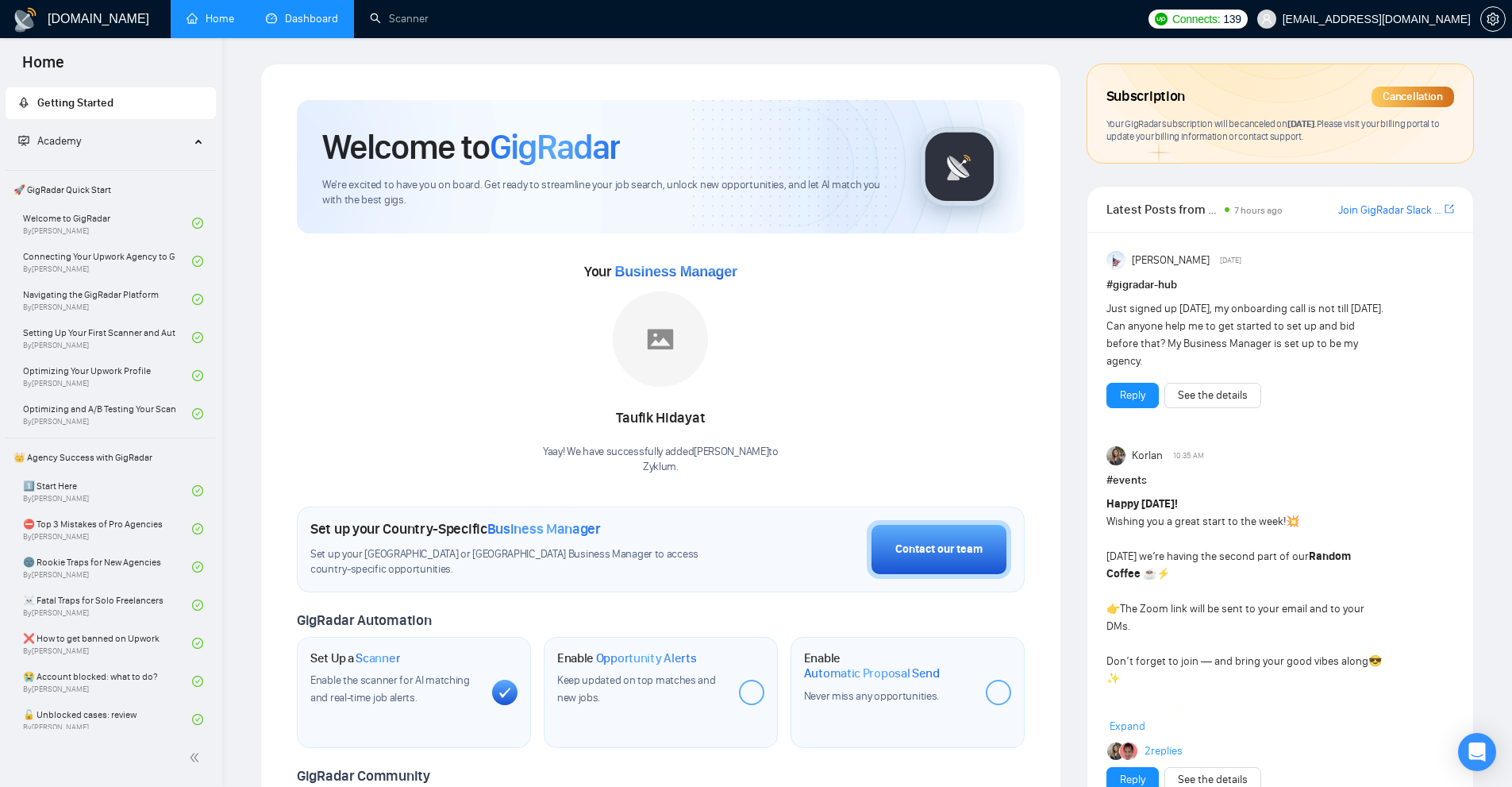
click at [334, 16] on link "Dashboard" at bounding box center [302, 18] width 73 height 14
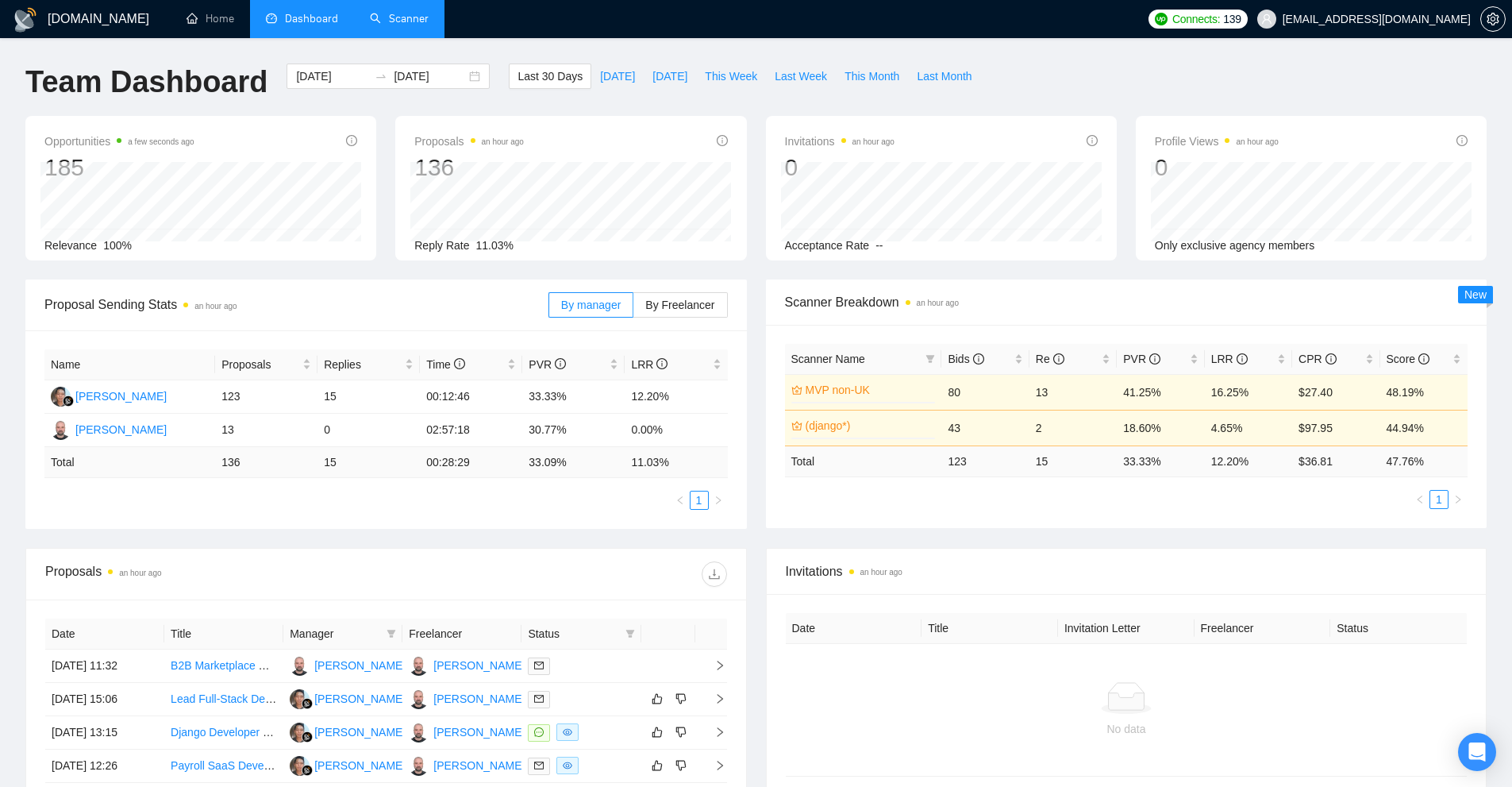
click at [422, 12] on link "Scanner" at bounding box center [400, 18] width 59 height 14
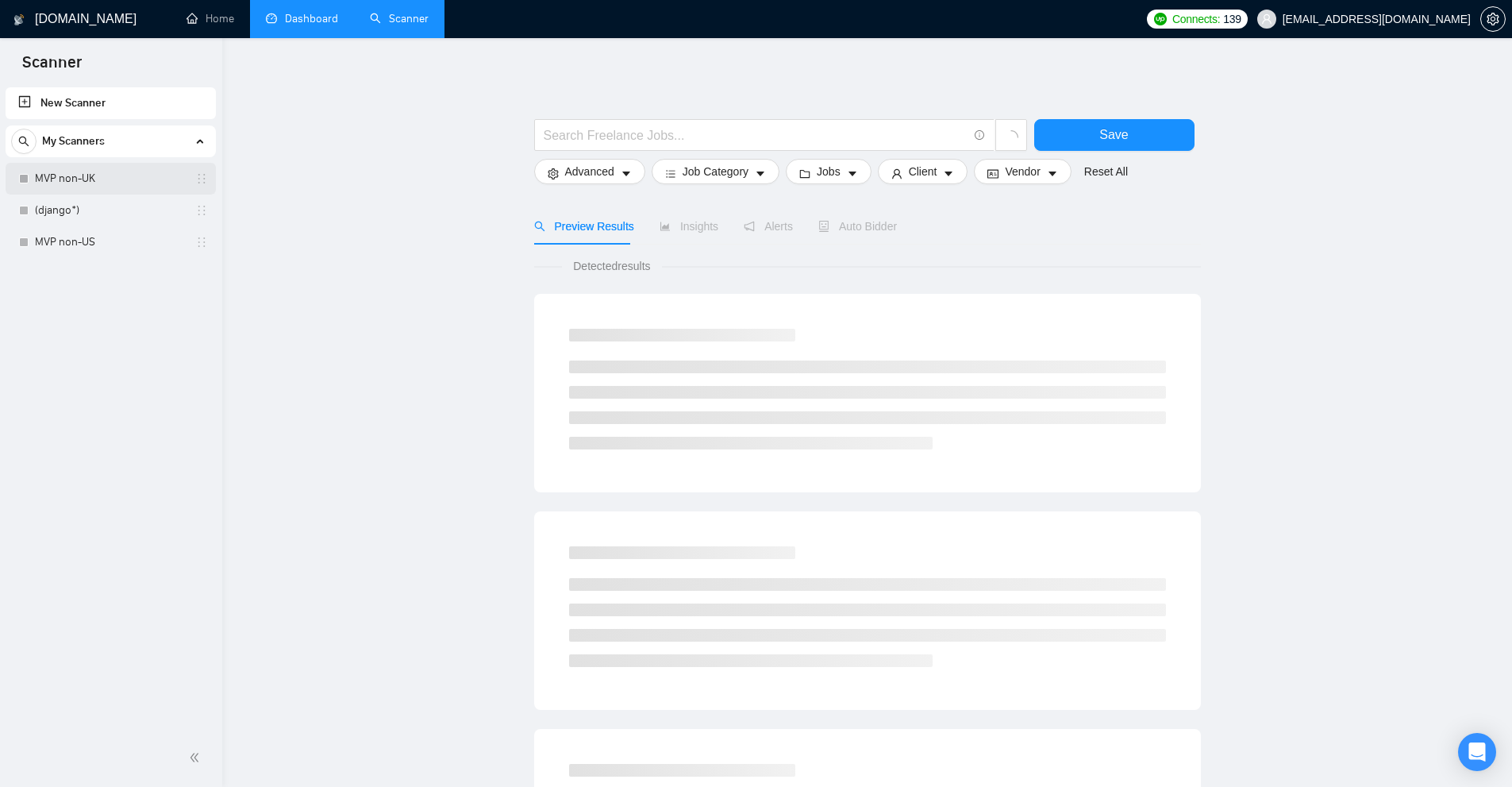
click at [86, 187] on link "MVP non-UK" at bounding box center [110, 179] width 151 height 32
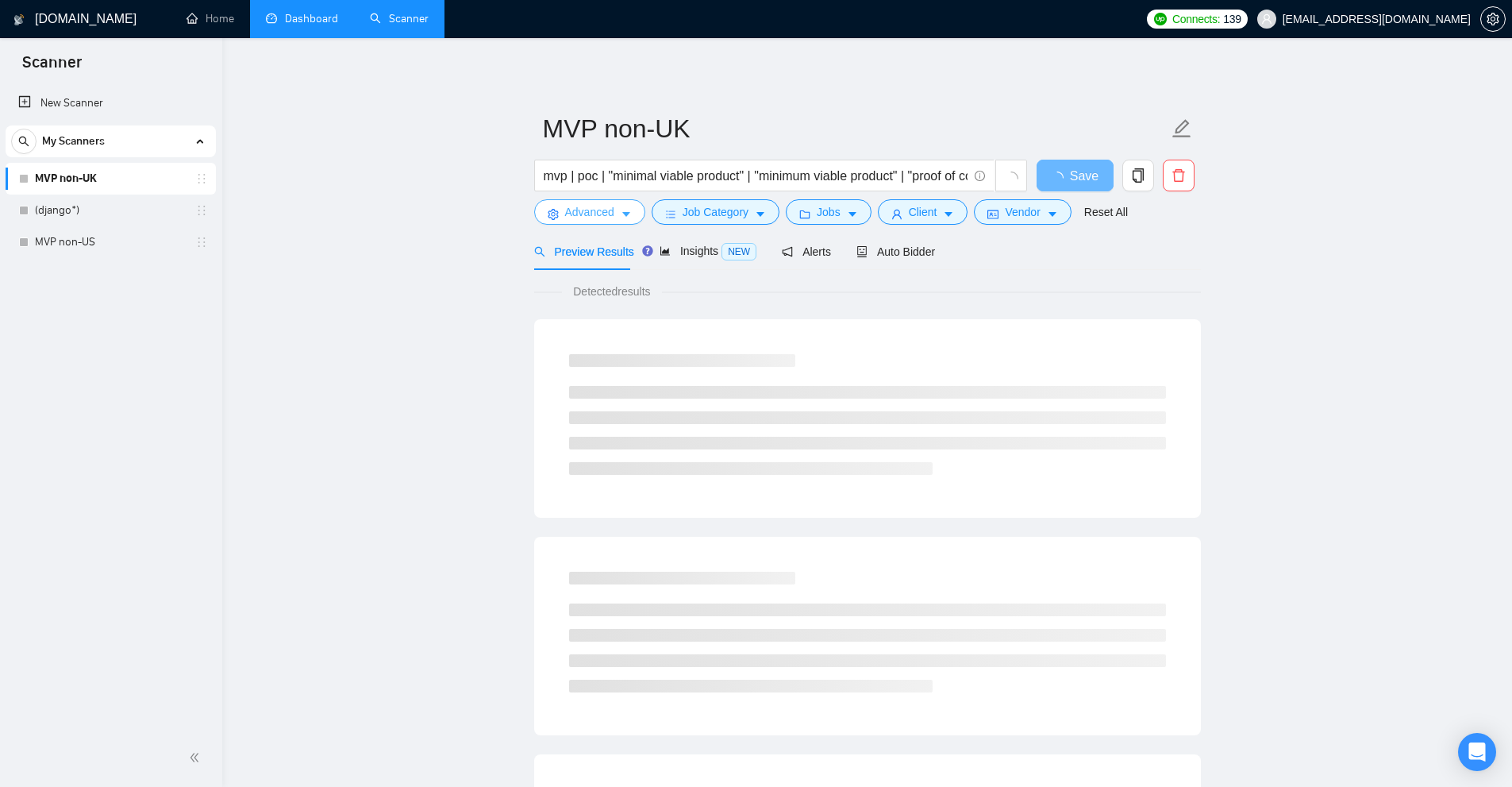
click at [621, 219] on icon "caret-down" at bounding box center [626, 215] width 11 height 11
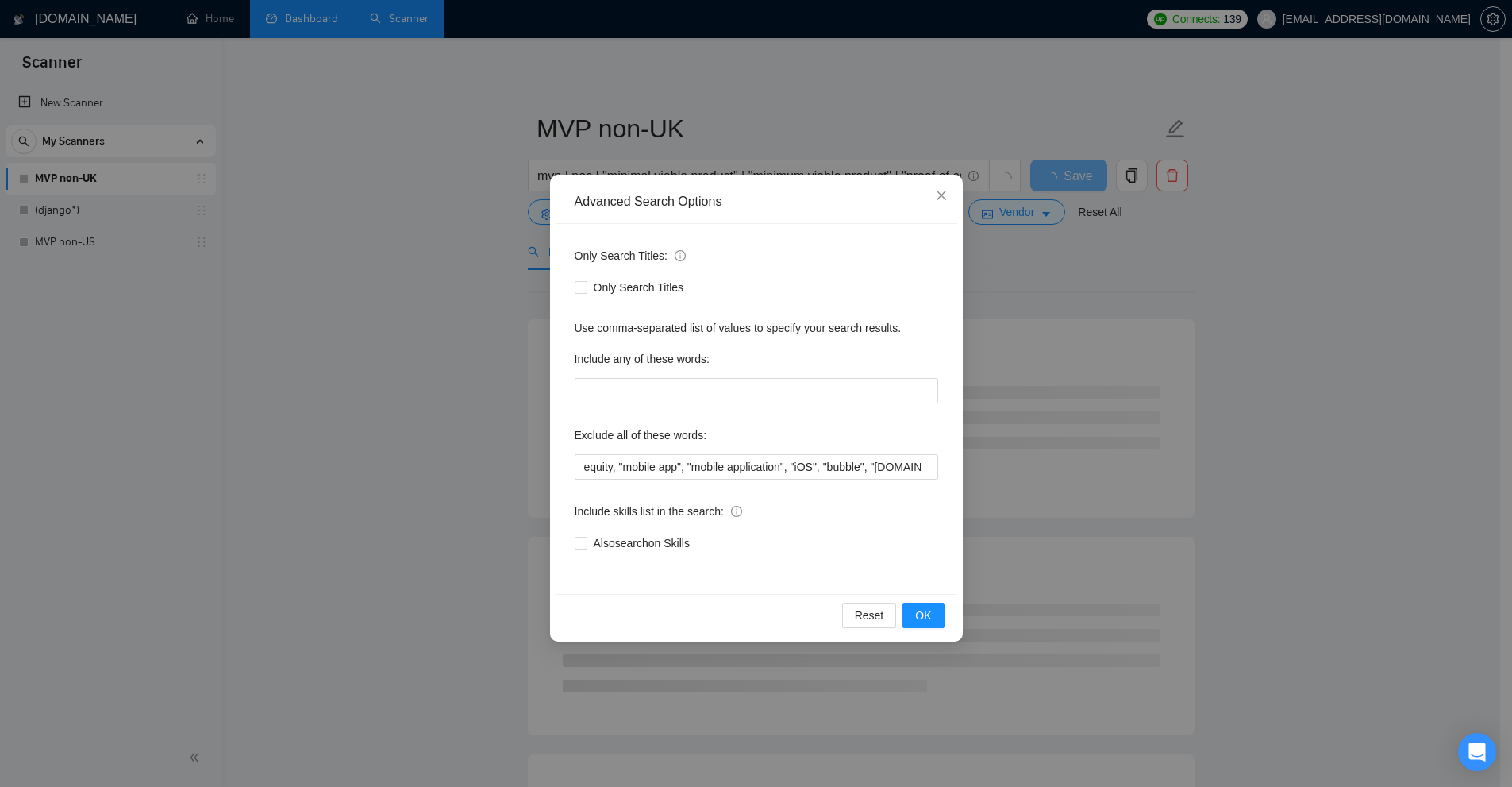
click at [564, 345] on div "Only Search Titles: Only Search Titles Use comma-separated list of values to sp…" at bounding box center [756, 409] width 401 height 370
click at [491, 341] on div "Advanced Search Options Only Search Titles: Only Search Titles Use comma-separa…" at bounding box center [756, 394] width 1512 height 787
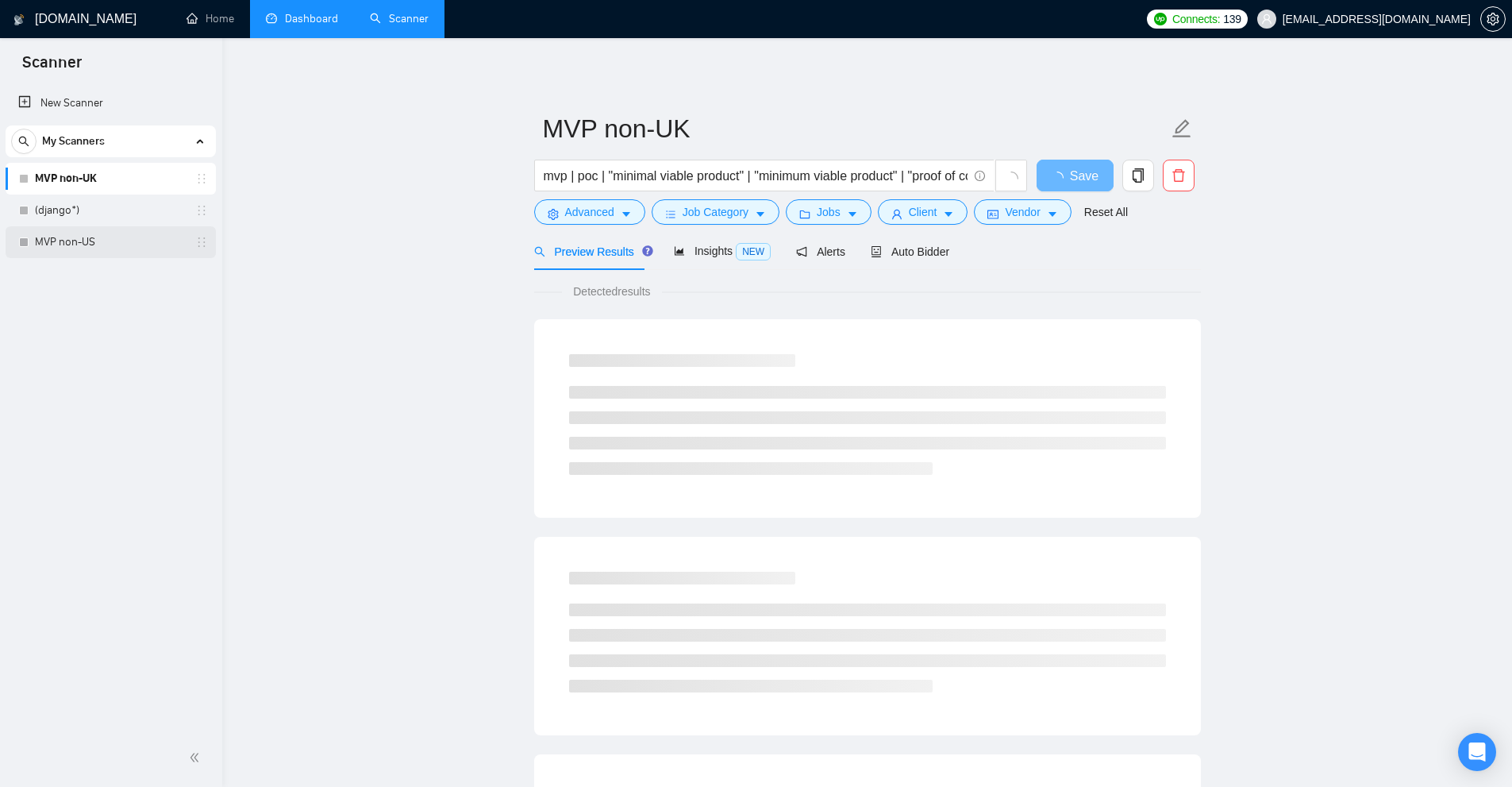
click at [63, 227] on link "MVP non-US" at bounding box center [110, 243] width 151 height 32
click at [68, 209] on link "(django*)" at bounding box center [110, 211] width 151 height 32
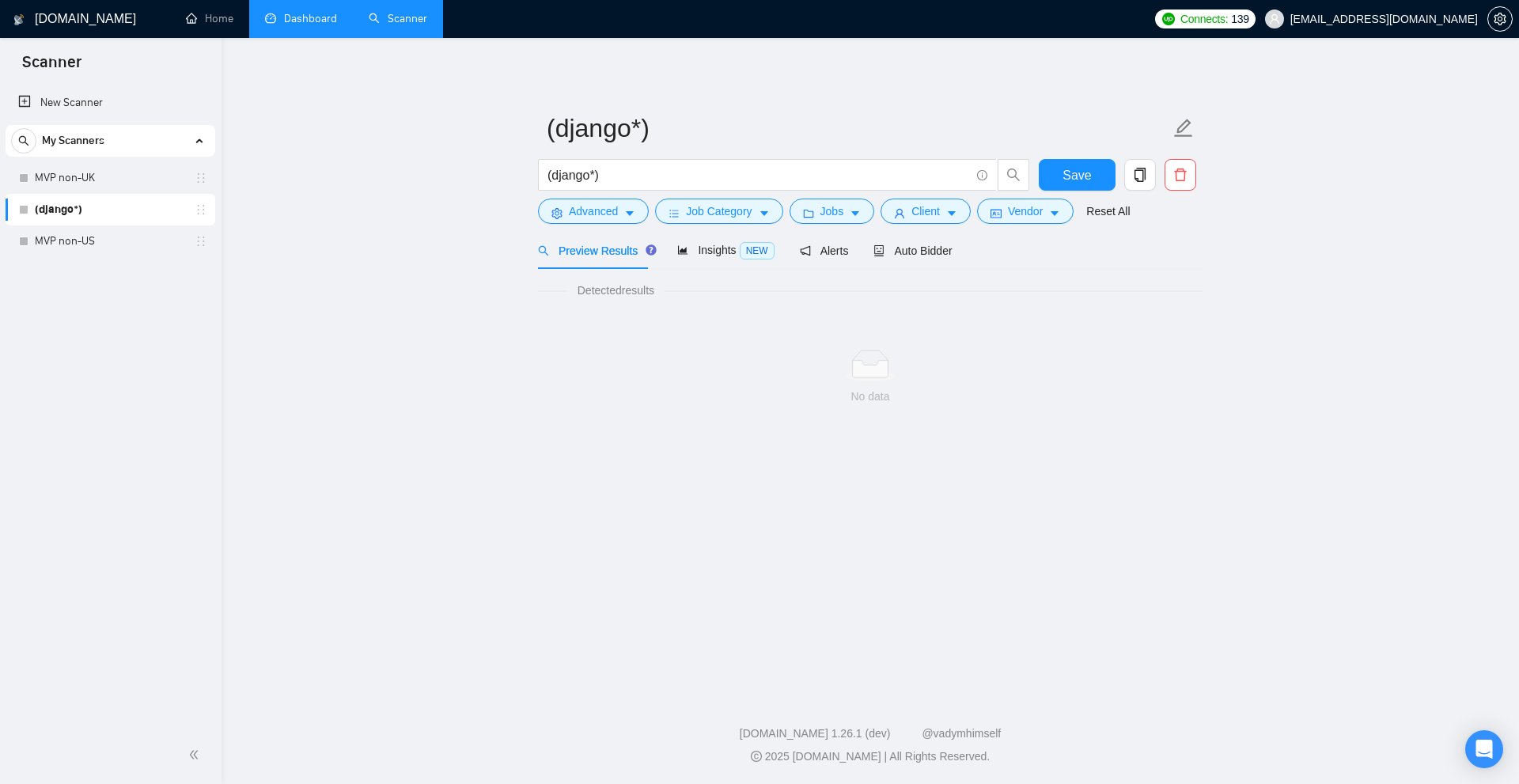
click at [293, 22] on link "Dashboard" at bounding box center [301, 18] width 72 height 14
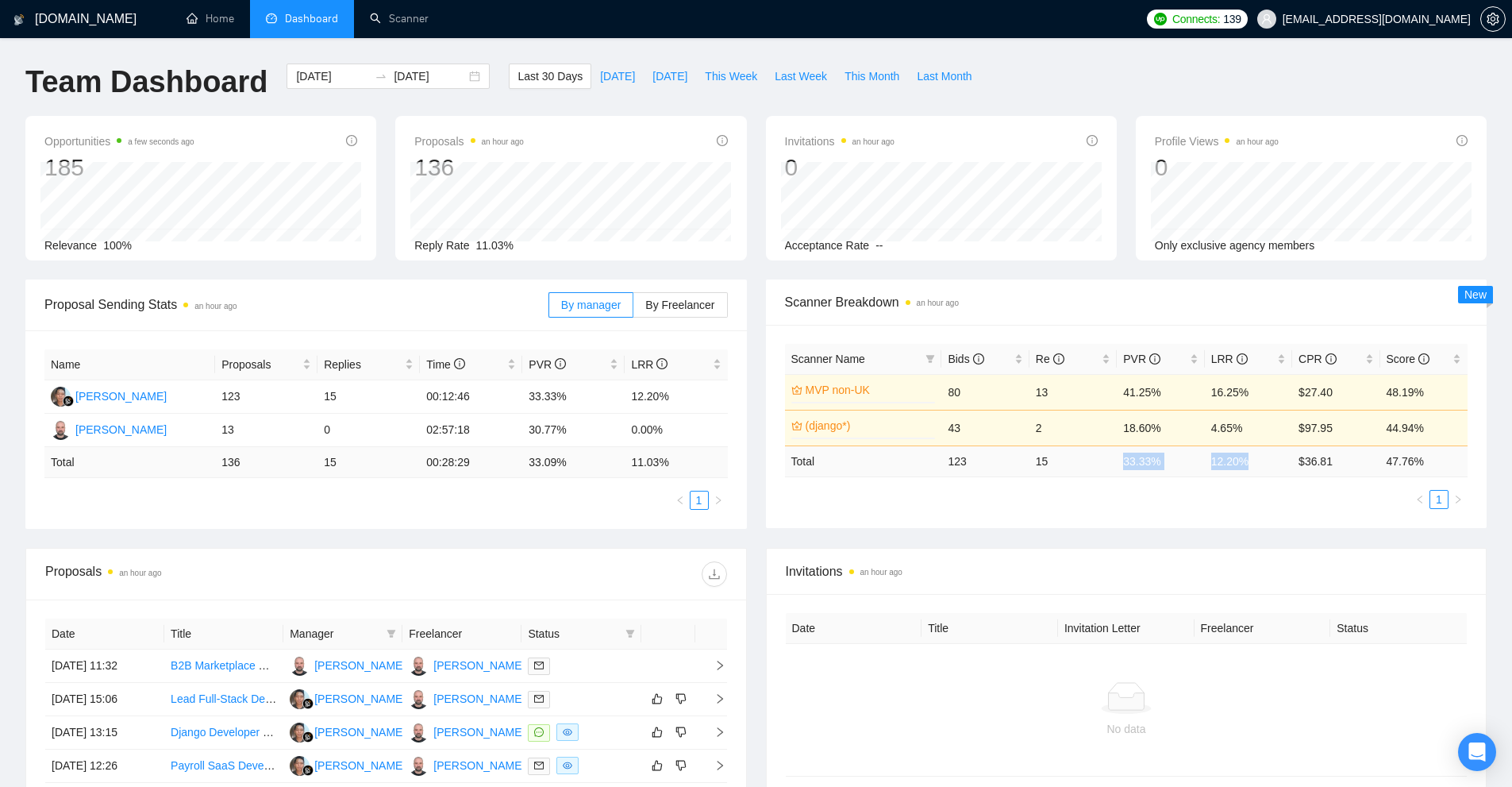
drag, startPoint x: 1118, startPoint y: 461, endPoint x: 1259, endPoint y: 471, distance: 141.4
click at [1259, 471] on tr "Total 123 15 33.33 % 12.20 % $ 36.81 47.76 %" at bounding box center [1127, 461] width 683 height 31
click at [1260, 472] on td "12.20 %" at bounding box center [1248, 461] width 87 height 31
drag, startPoint x: 1257, startPoint y: 460, endPoint x: 1111, endPoint y: 461, distance: 146.0
click at [1102, 457] on tr "Total 123 15 33.33 % 12.20 % $ 36.81 47.76 %" at bounding box center [1127, 461] width 683 height 31
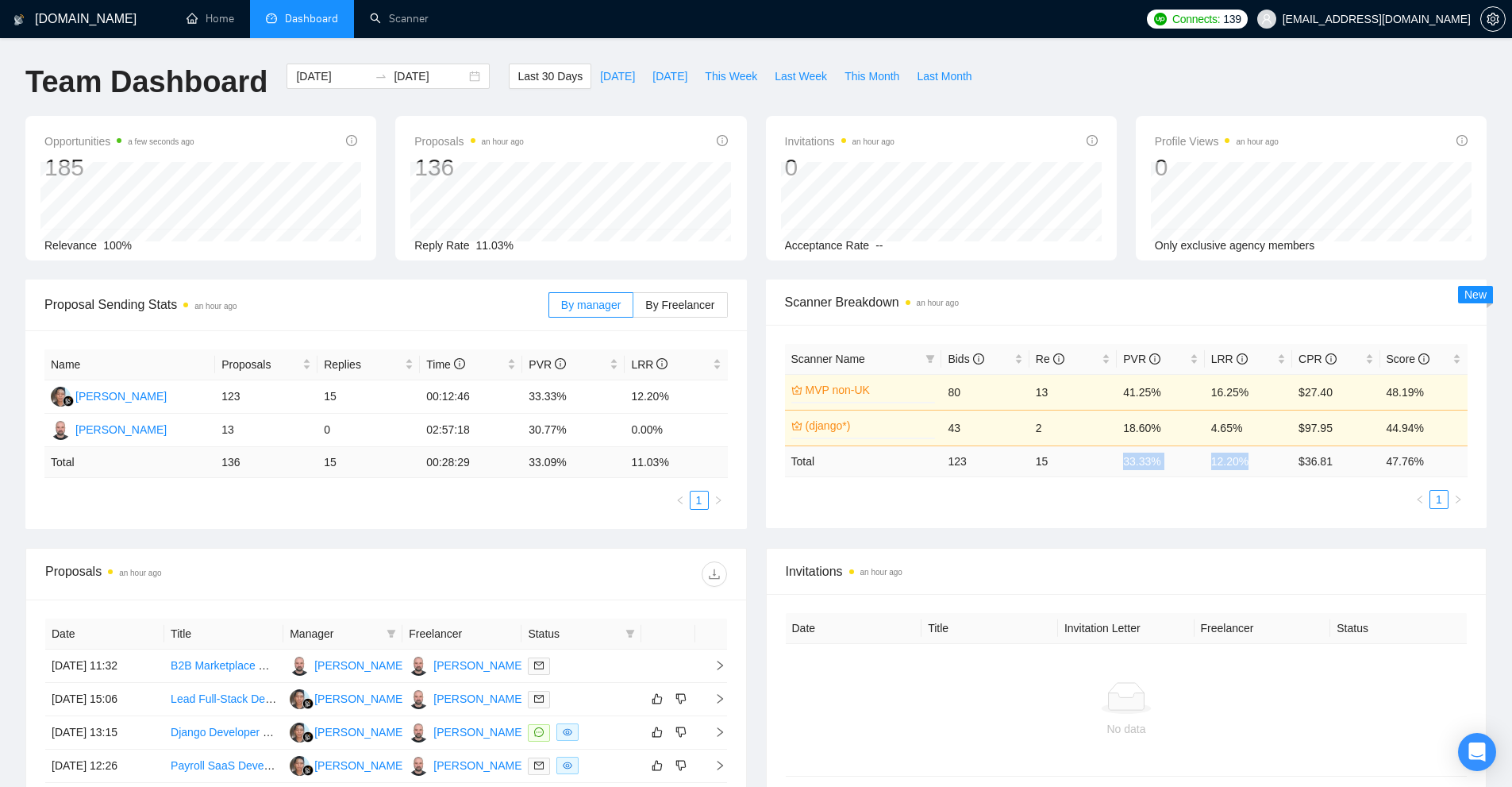
click at [1114, 462] on td "15" at bounding box center [1072, 461] width 87 height 31
drag, startPoint x: 1125, startPoint y: 465, endPoint x: 1182, endPoint y: 474, distance: 57.7
click at [1173, 470] on td "33.33 %" at bounding box center [1160, 461] width 87 height 31
click at [1186, 475] on td "33.33 %" at bounding box center [1160, 461] width 87 height 31
drag, startPoint x: 1198, startPoint y: 463, endPoint x: 1255, endPoint y: 466, distance: 57.1
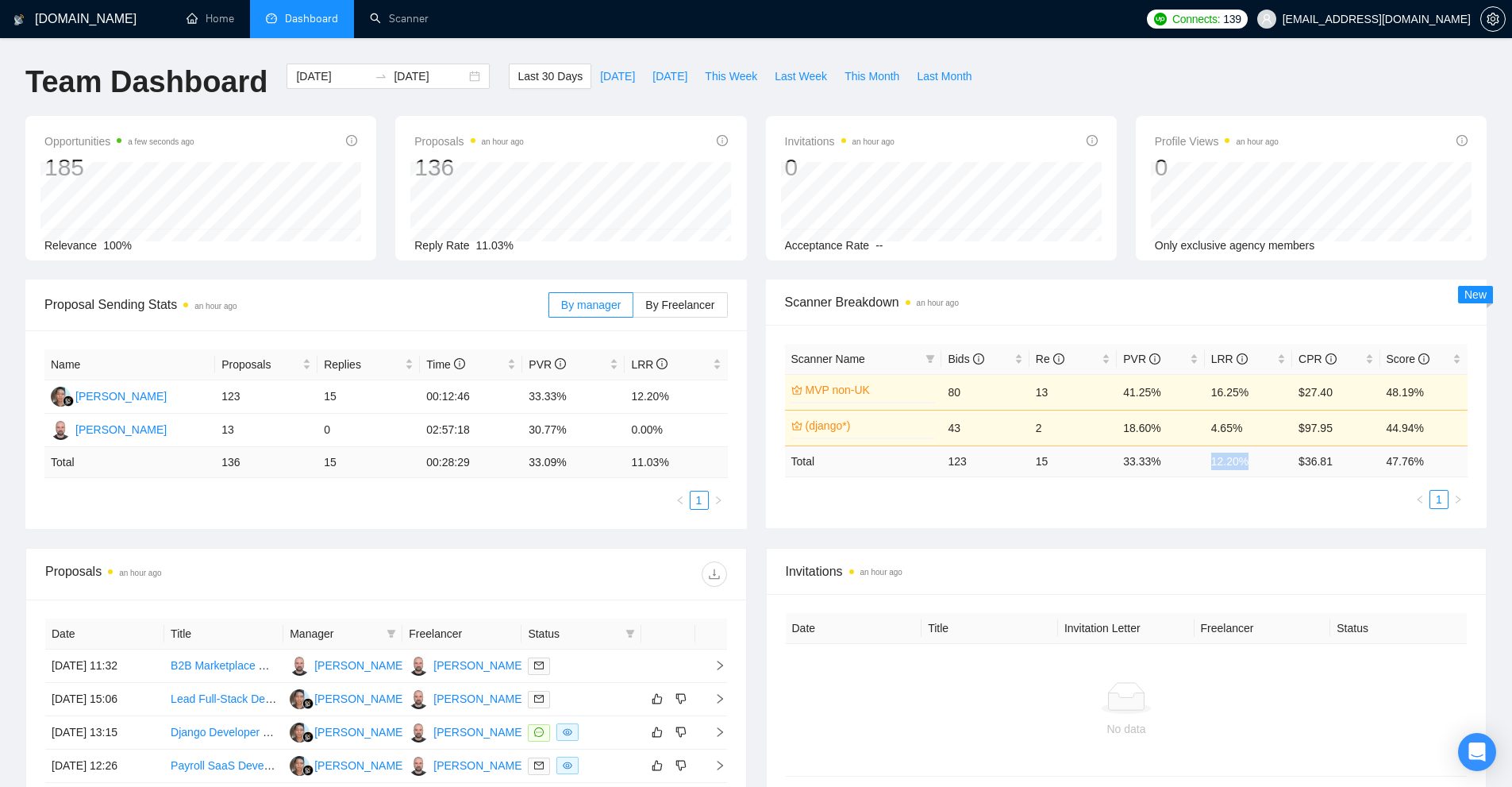
click at [1255, 466] on tr "Total 123 15 33.33 % 12.20 % $ 36.81 47.76 %" at bounding box center [1127, 461] width 683 height 31
click at [1257, 469] on td "12.20 %" at bounding box center [1248, 461] width 87 height 31
drag, startPoint x: 1249, startPoint y: 468, endPoint x: 1209, endPoint y: 468, distance: 40.0
click at [1209, 468] on td "12.20 %" at bounding box center [1248, 461] width 87 height 31
click at [1062, 477] on div "Scanner Name Bids Re PVR LRR CPR Score MVP non-UK 0% 80 13 41.25% 16.25% $27.40…" at bounding box center [1127, 426] width 683 height 165
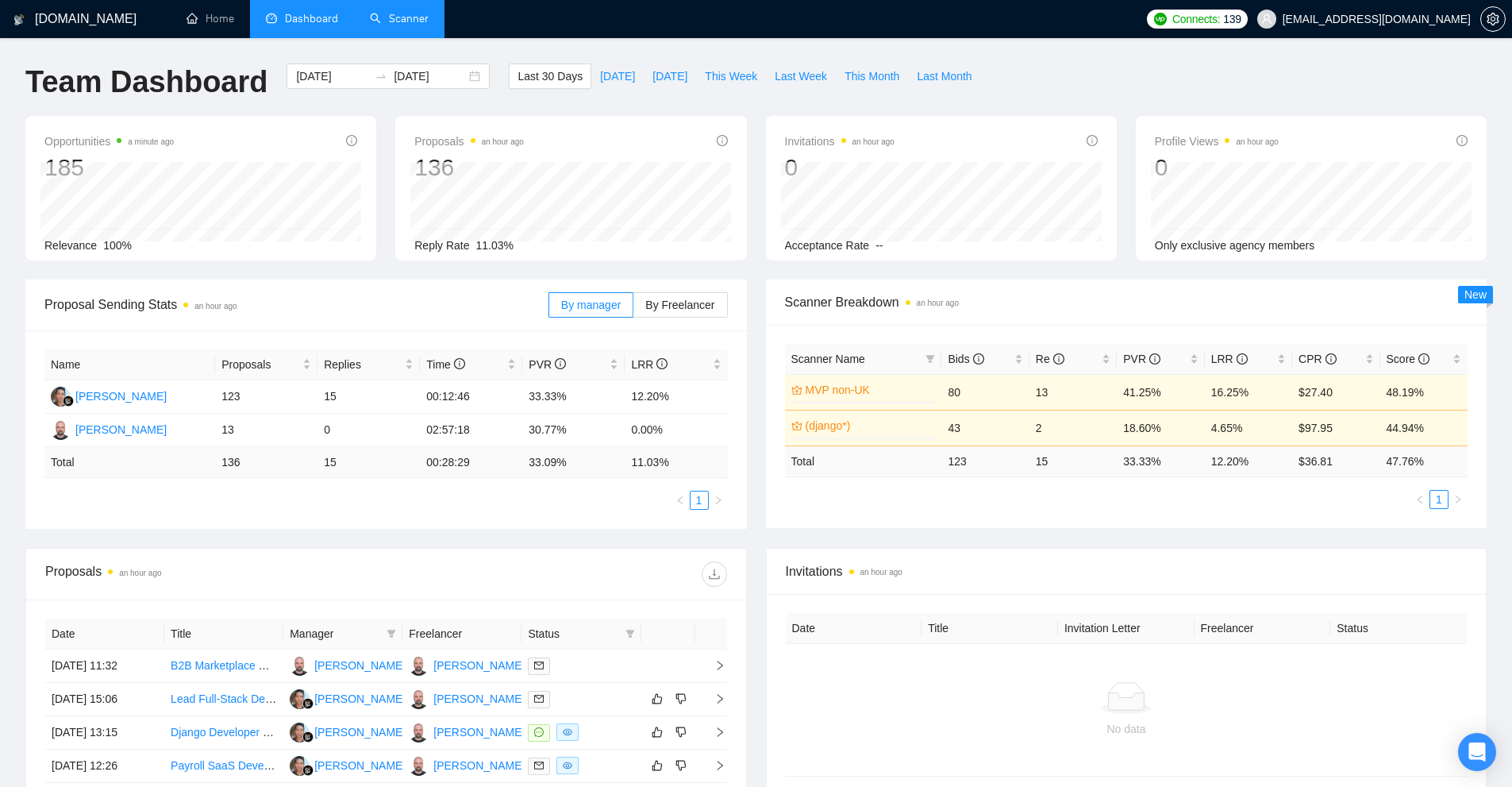
click at [408, 24] on link "Scanner" at bounding box center [400, 18] width 59 height 14
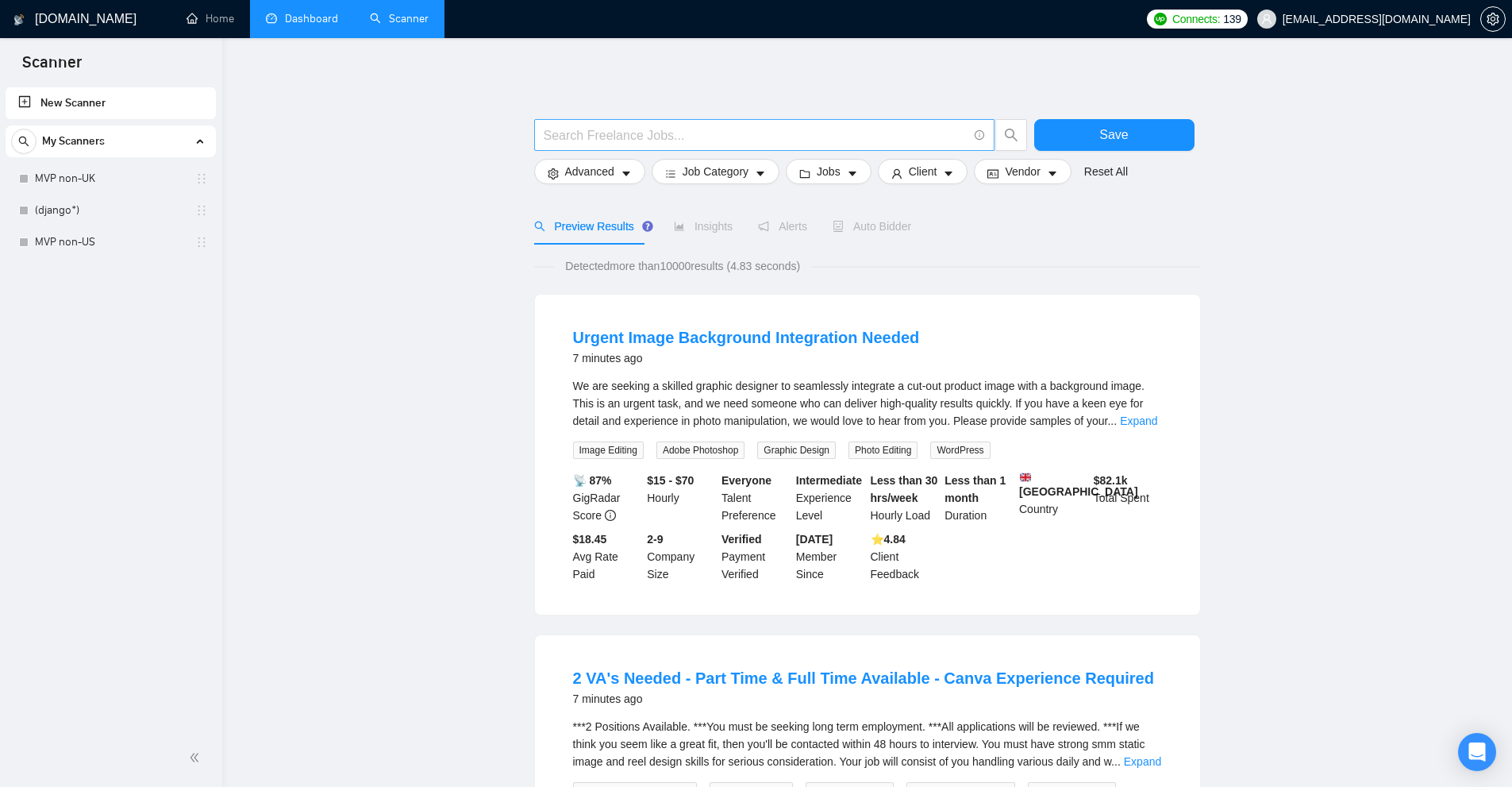
click at [589, 134] on input "text" at bounding box center [755, 135] width 424 height 20
paste input "AI based application"
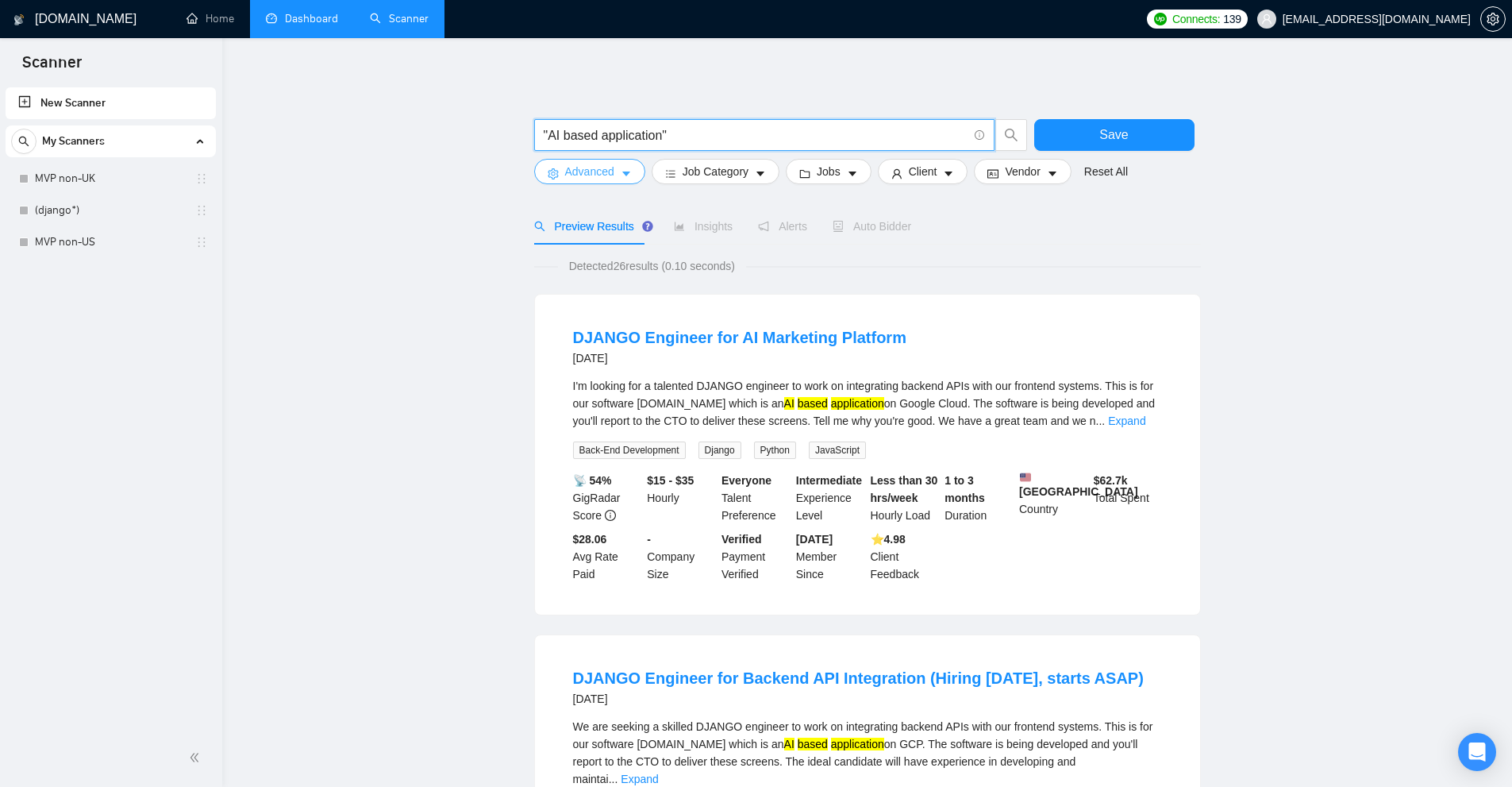
type input ""AI based application""
click at [621, 173] on icon "caret-down" at bounding box center [626, 174] width 11 height 11
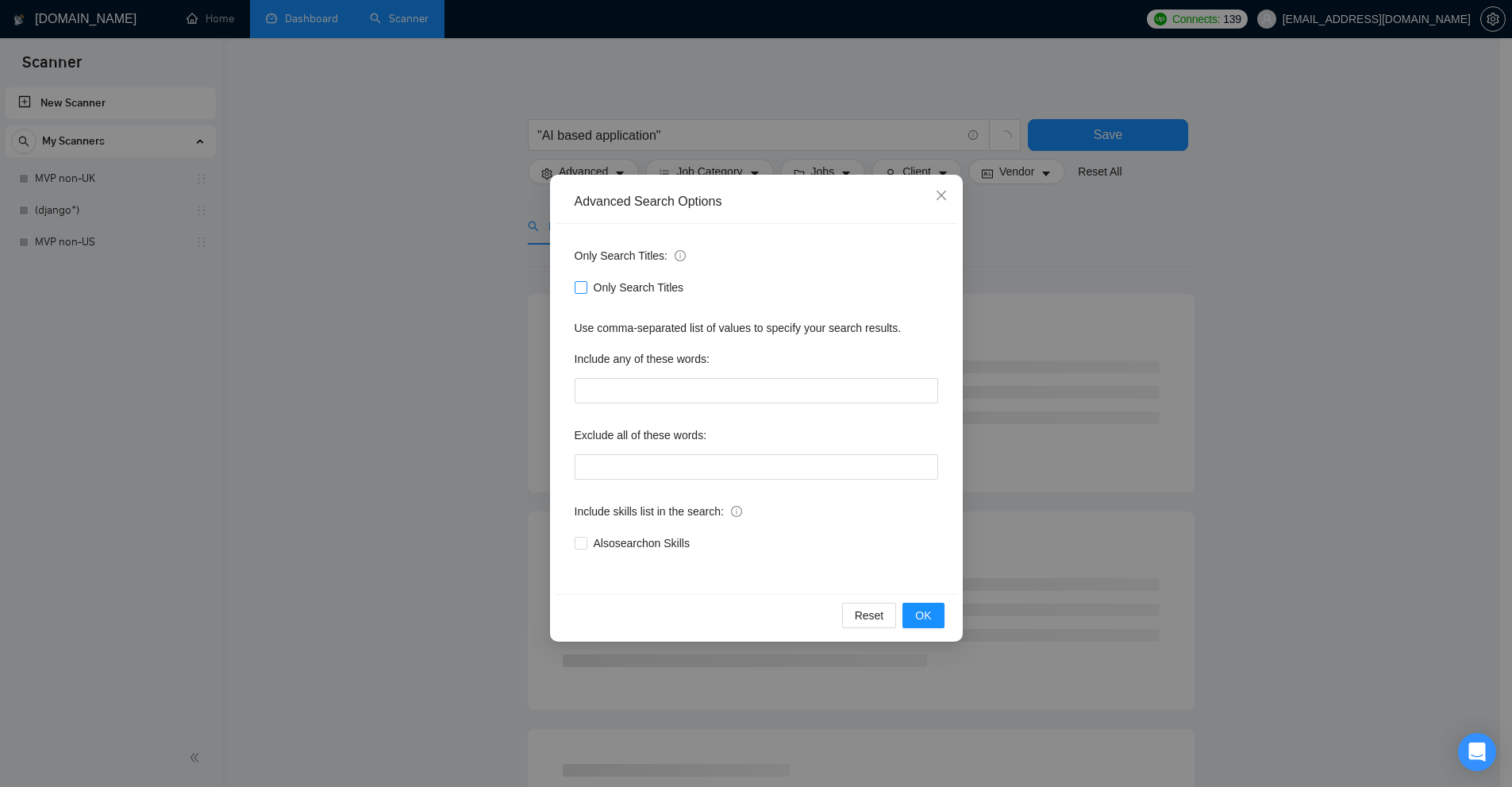
drag, startPoint x: 575, startPoint y: 287, endPoint x: 743, endPoint y: 292, distance: 168.1
click at [743, 292] on div "Only Search Titles" at bounding box center [756, 287] width 364 height 18
drag, startPoint x: 713, startPoint y: 292, endPoint x: 592, endPoint y: 296, distance: 121.1
click at [598, 296] on div "Only Search Titles" at bounding box center [756, 287] width 364 height 26
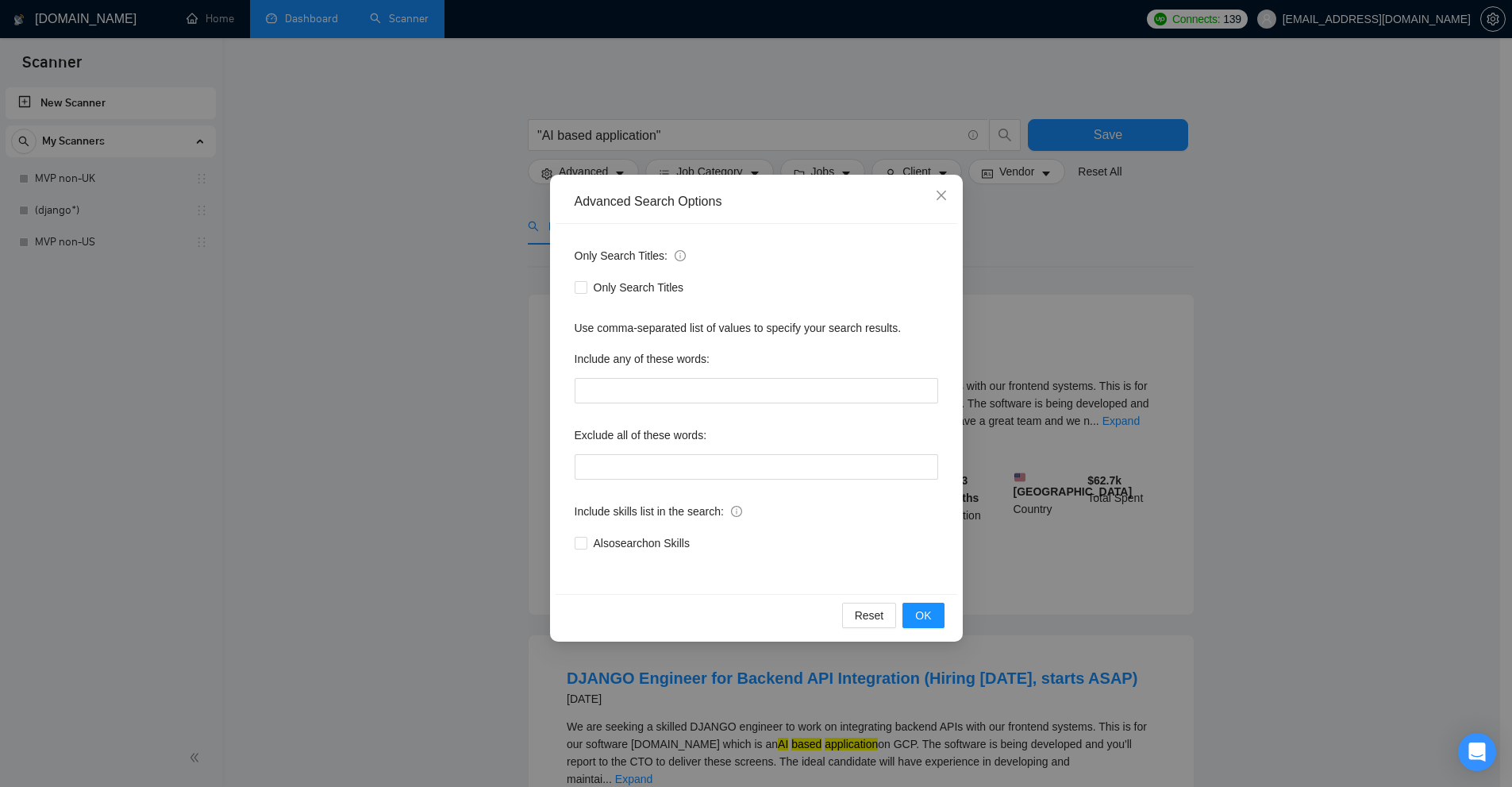
click at [747, 312] on div "Only Search Titles: Only Search Titles Use comma-separated list of values to sp…" at bounding box center [756, 409] width 401 height 370
click at [587, 75] on div "Advanced Search Options Only Search Titles: Only Search Titles Use comma-separa…" at bounding box center [756, 394] width 1512 height 787
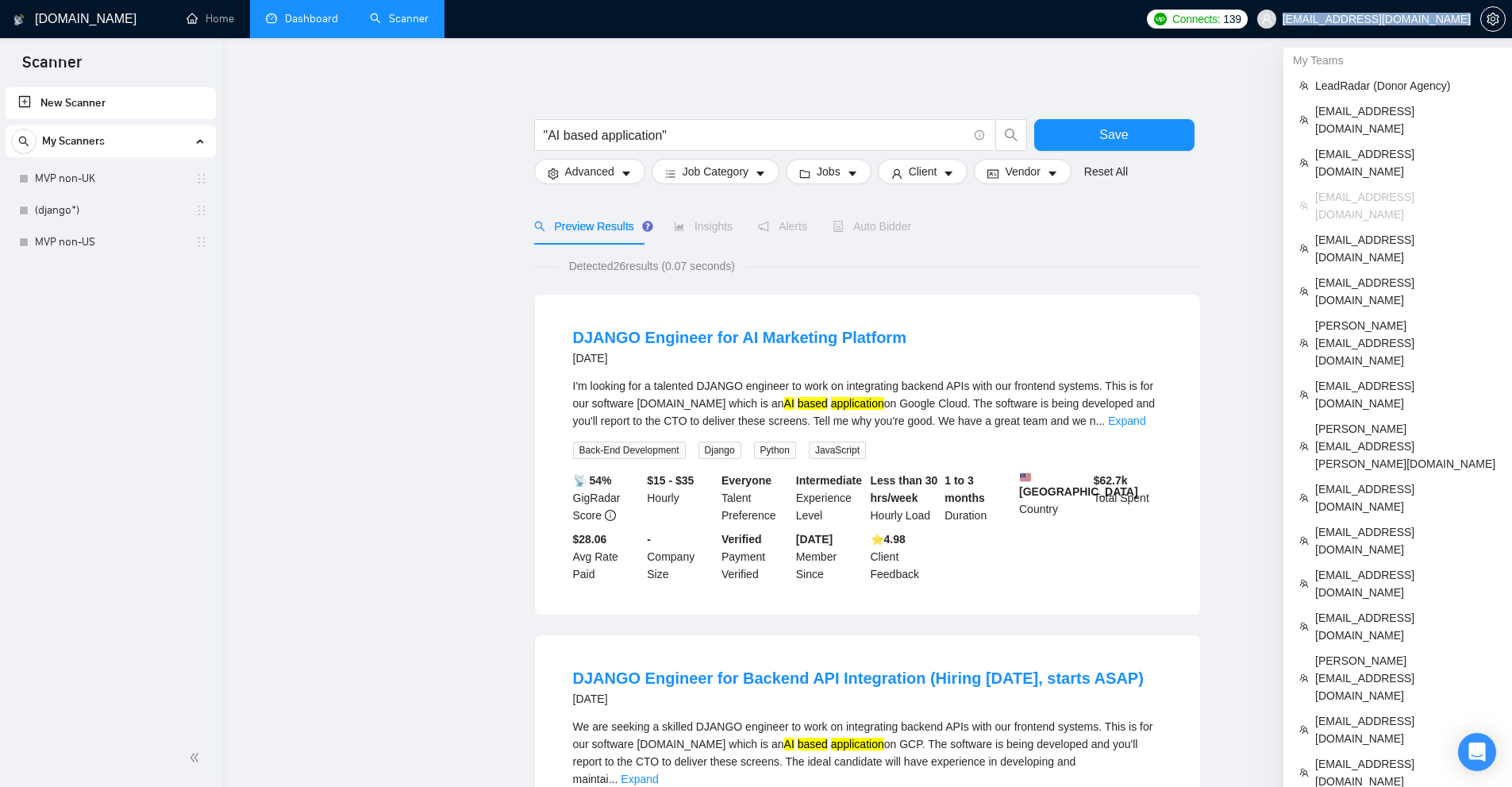
copy span "[EMAIL_ADDRESS][DOMAIN_NAME]"
drag, startPoint x: 1316, startPoint y: 24, endPoint x: 1468, endPoint y: 22, distance: 152.0
click at [1468, 22] on span "[EMAIL_ADDRESS][DOMAIN_NAME]" at bounding box center [1364, 19] width 232 height 51
